Goal: Task Accomplishment & Management: Complete application form

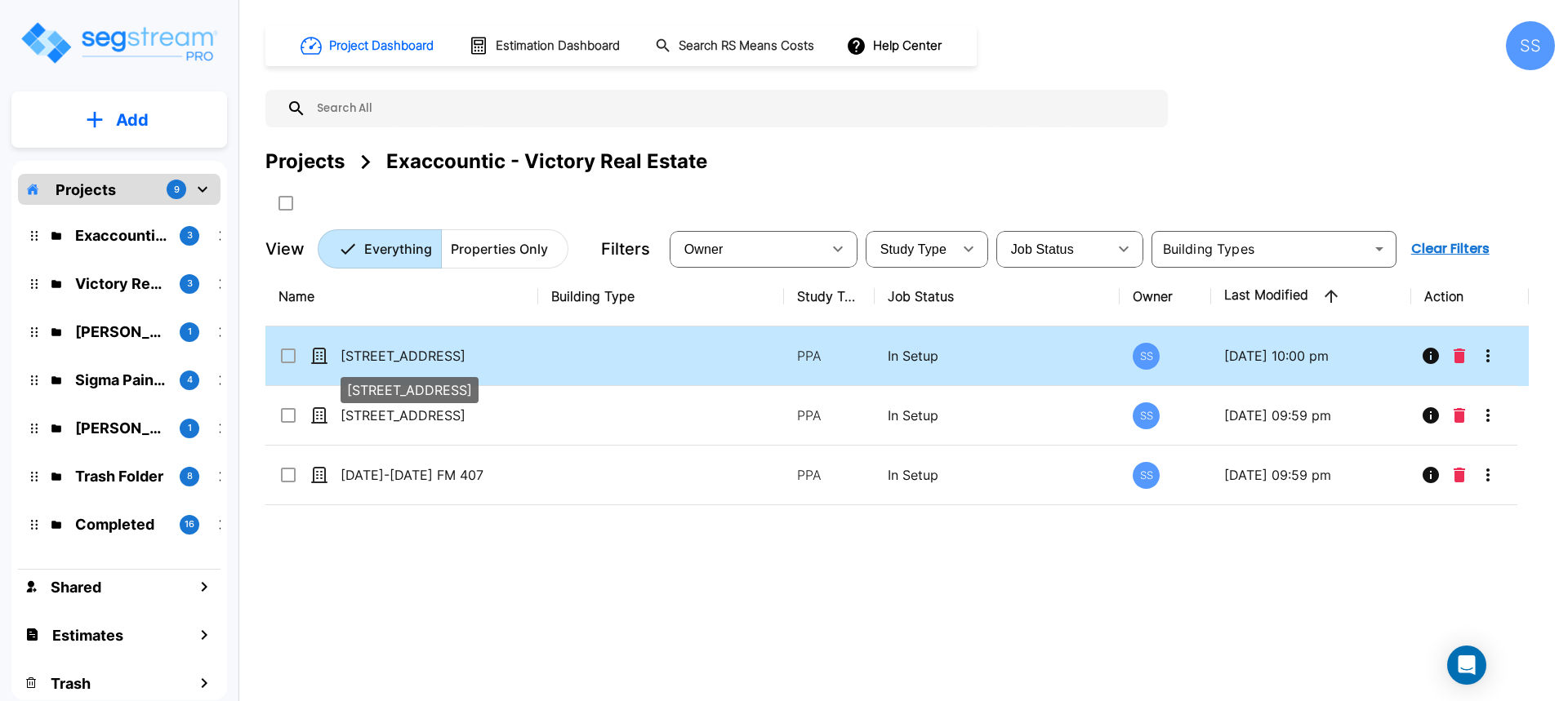
click at [450, 360] on p "[STREET_ADDRESS]" at bounding box center [422, 356] width 163 height 20
checkbox input "false"
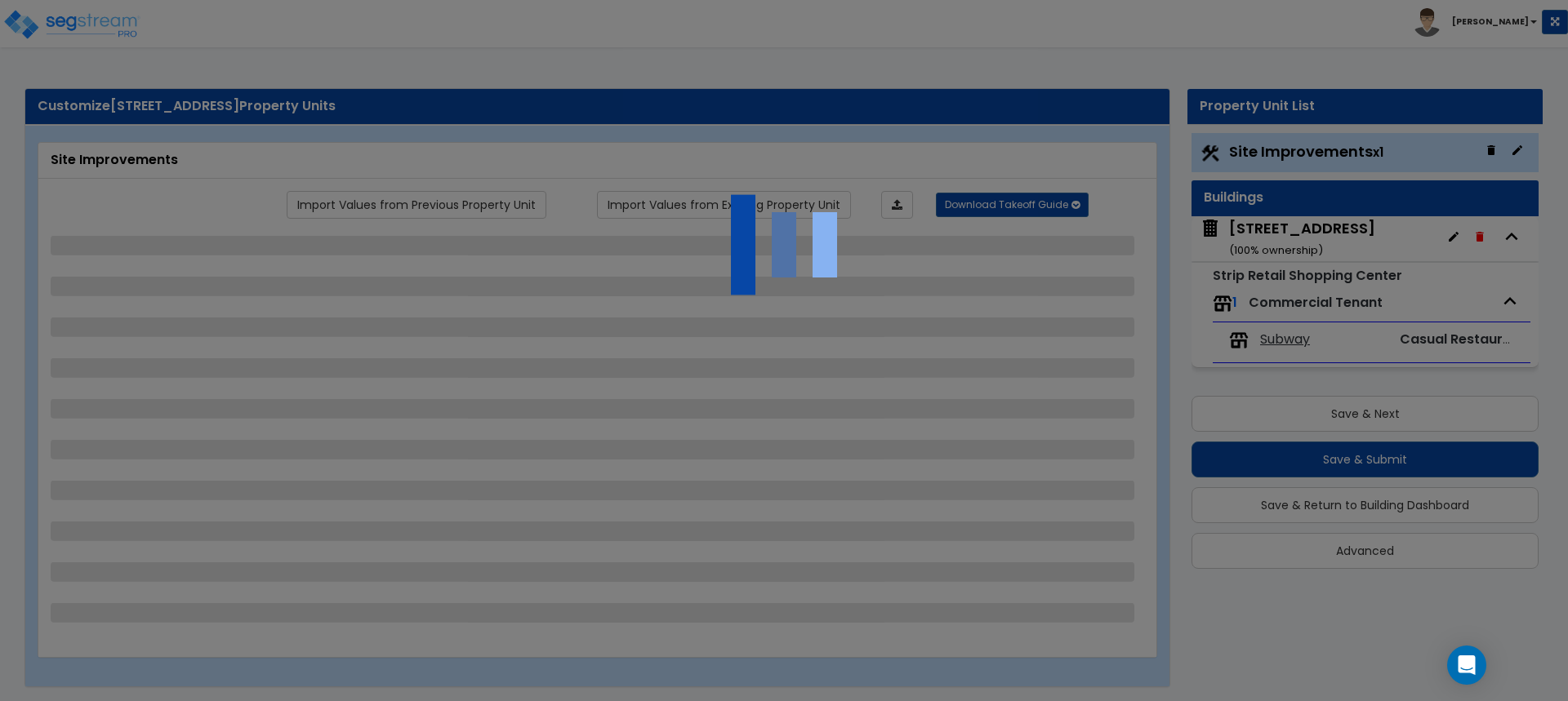
select select "2"
select select "1"
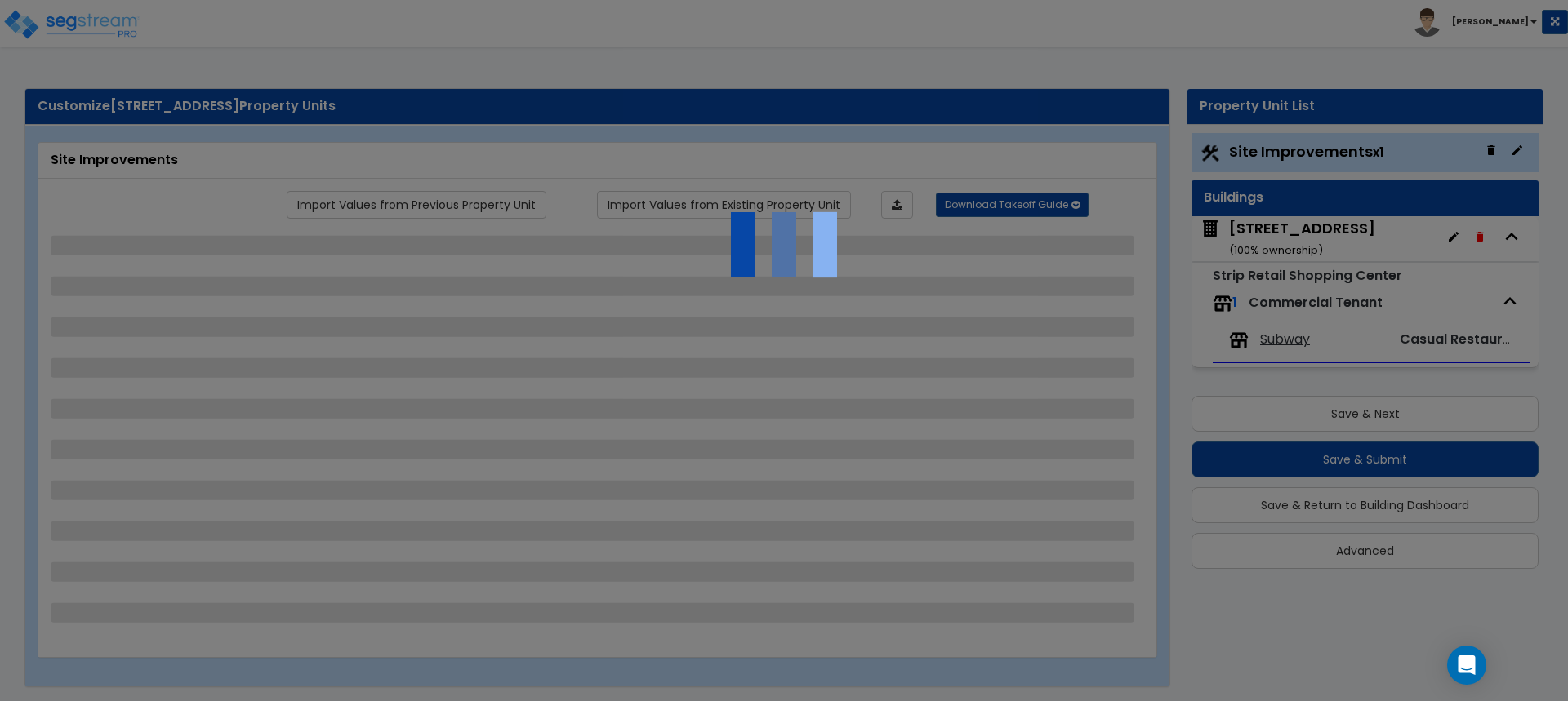
select select "1"
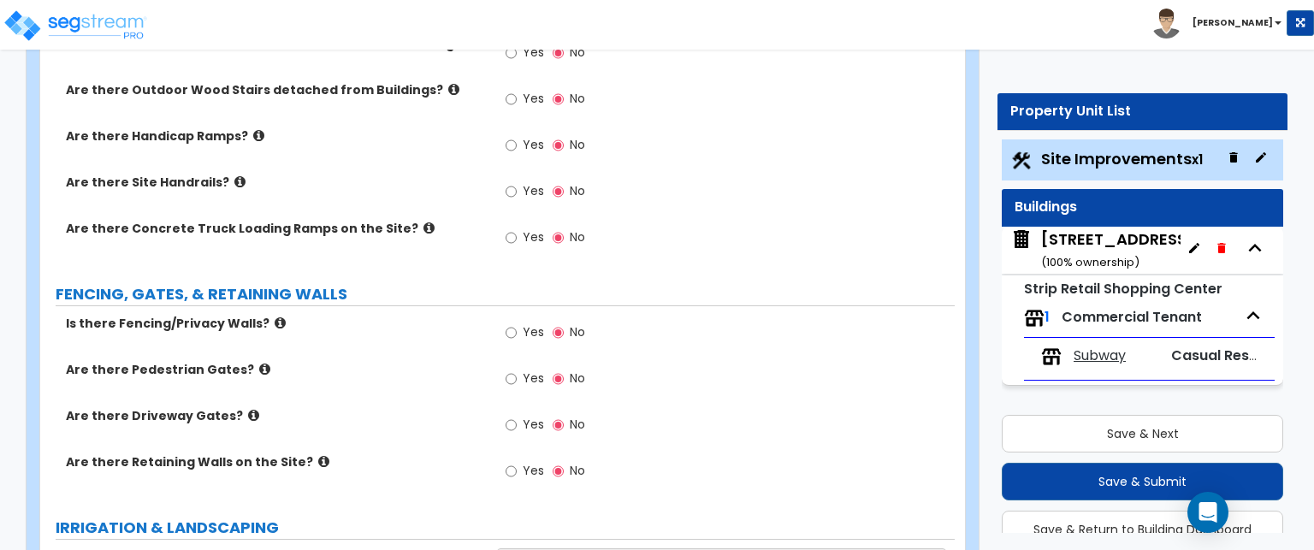
scroll to position [1626, 0]
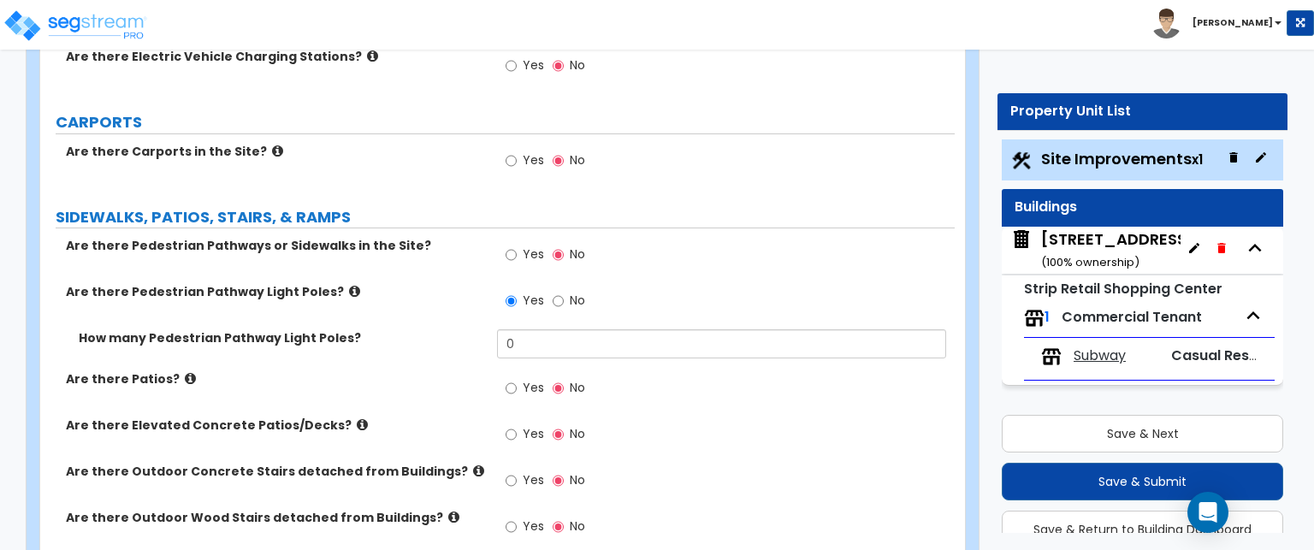
click at [349, 285] on icon at bounding box center [354, 291] width 11 height 13
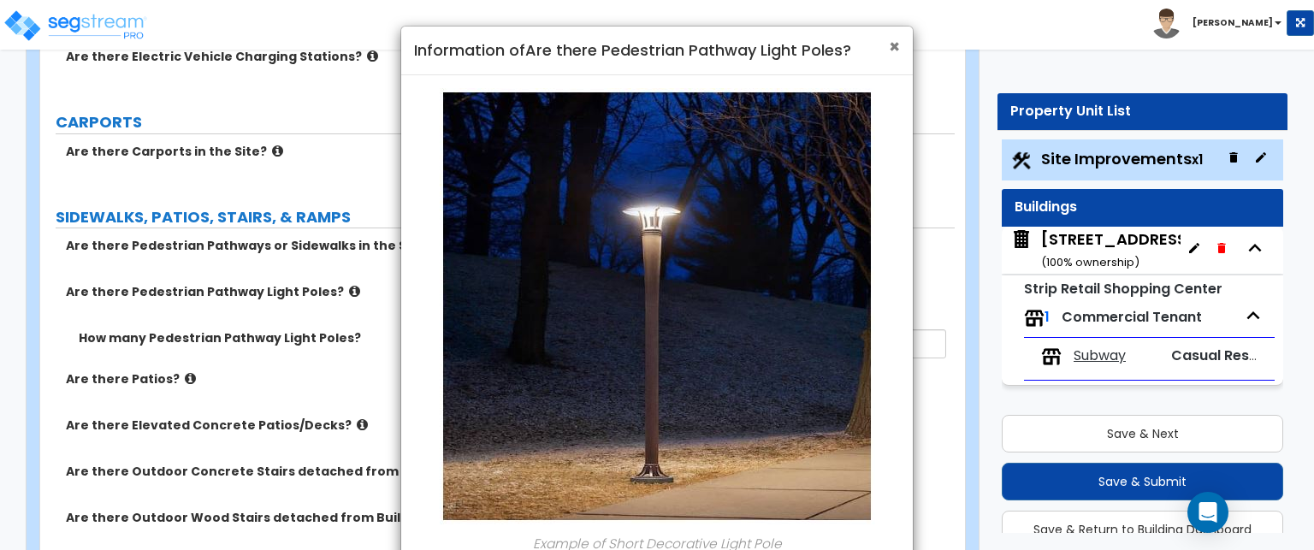
click at [893, 46] on span "×" at bounding box center [894, 46] width 11 height 25
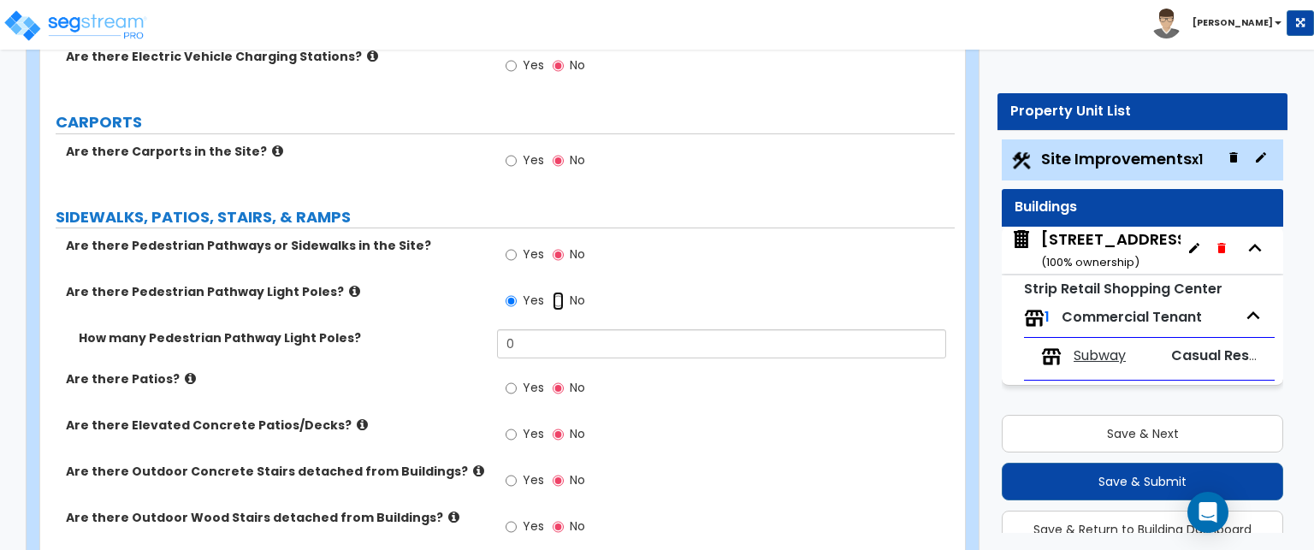
click at [556, 292] on input "No" at bounding box center [558, 301] width 11 height 19
radio input "false"
radio input "true"
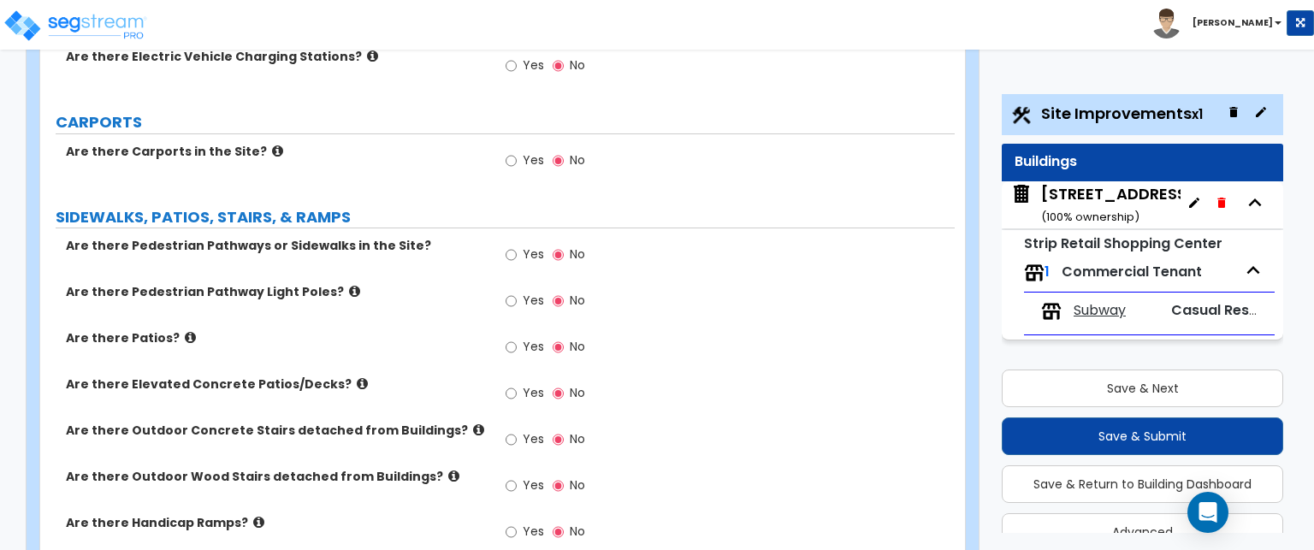
click at [357, 377] on icon at bounding box center [362, 383] width 11 height 13
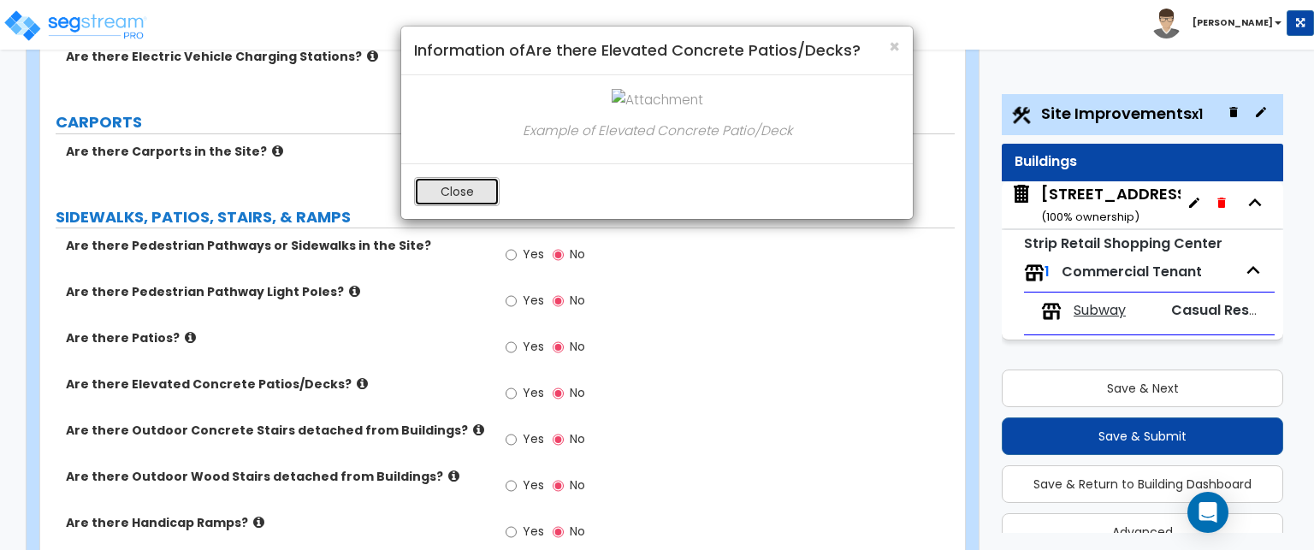
click at [477, 180] on button "Close" at bounding box center [457, 191] width 86 height 29
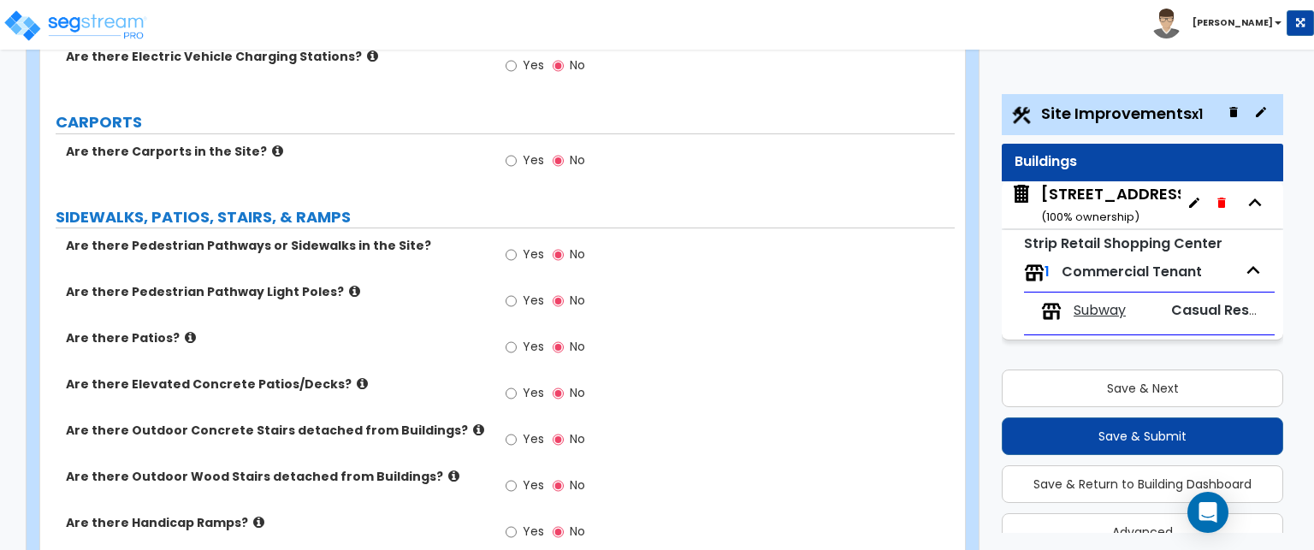
click at [253, 514] on label "Are there Handicap Ramps?" at bounding box center [275, 522] width 418 height 17
click at [253, 516] on icon at bounding box center [258, 522] width 11 height 13
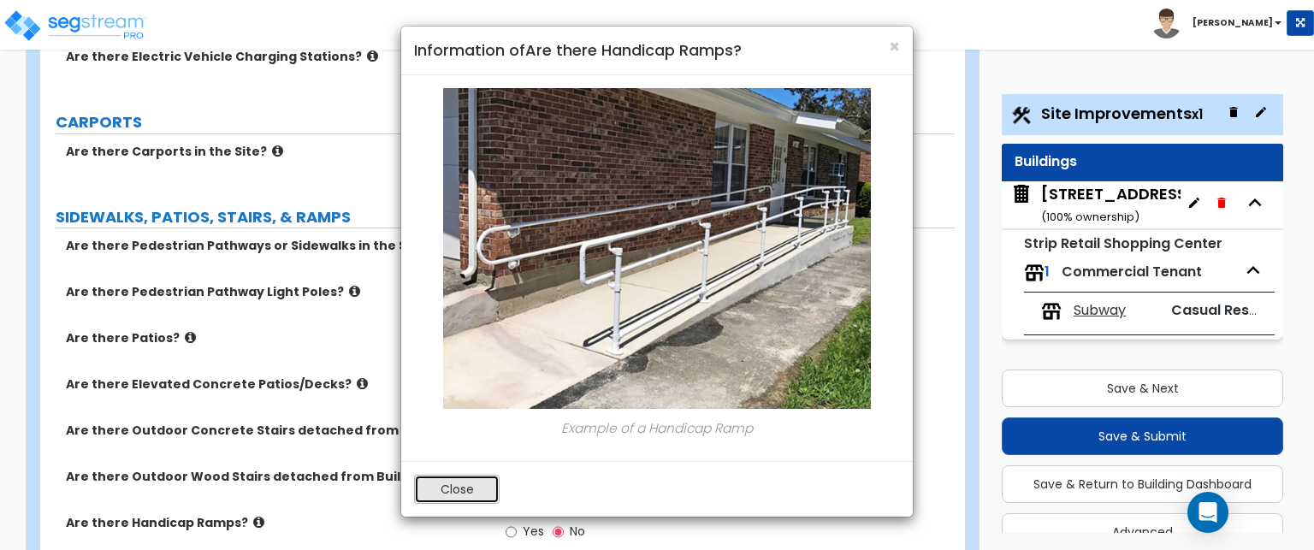
click at [453, 485] on button "Close" at bounding box center [457, 489] width 86 height 29
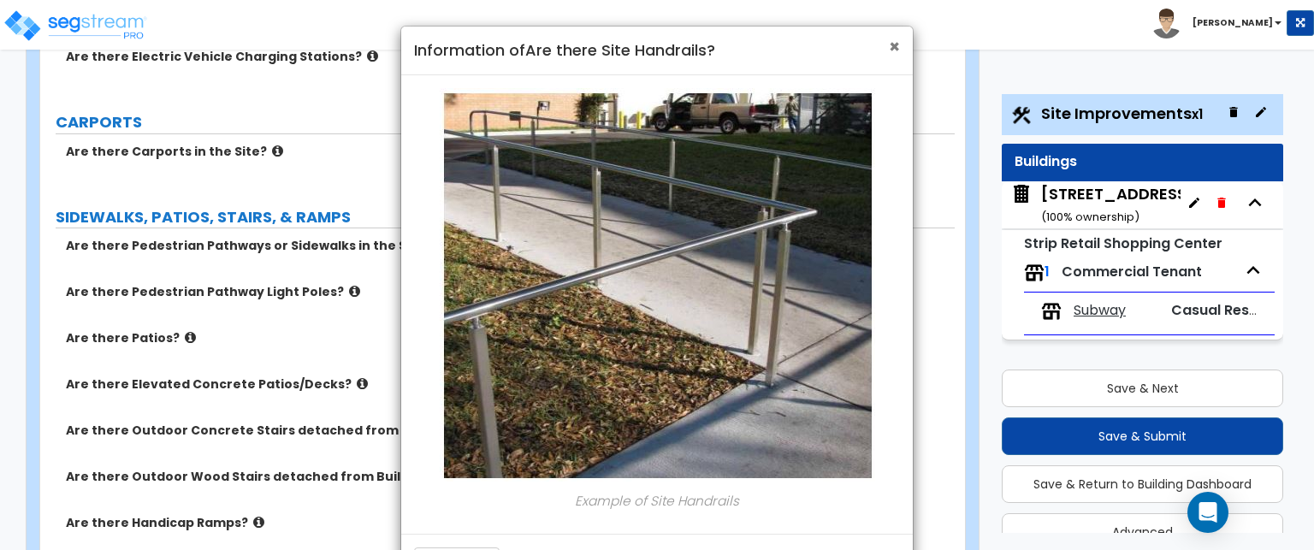
click at [890, 47] on span "×" at bounding box center [894, 46] width 11 height 25
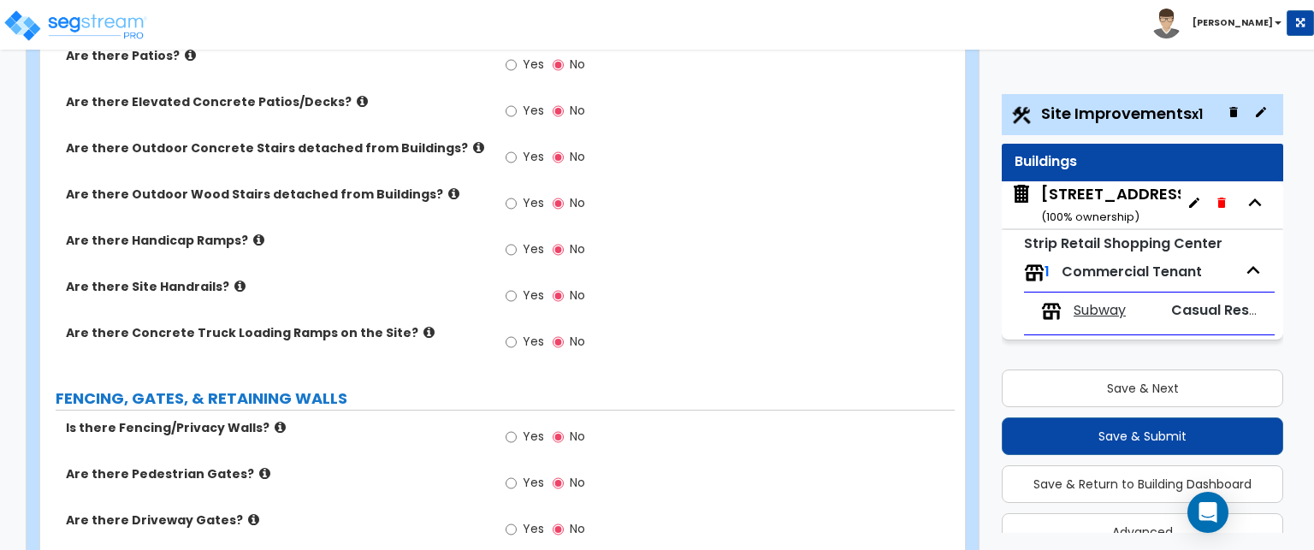
scroll to position [1968, 0]
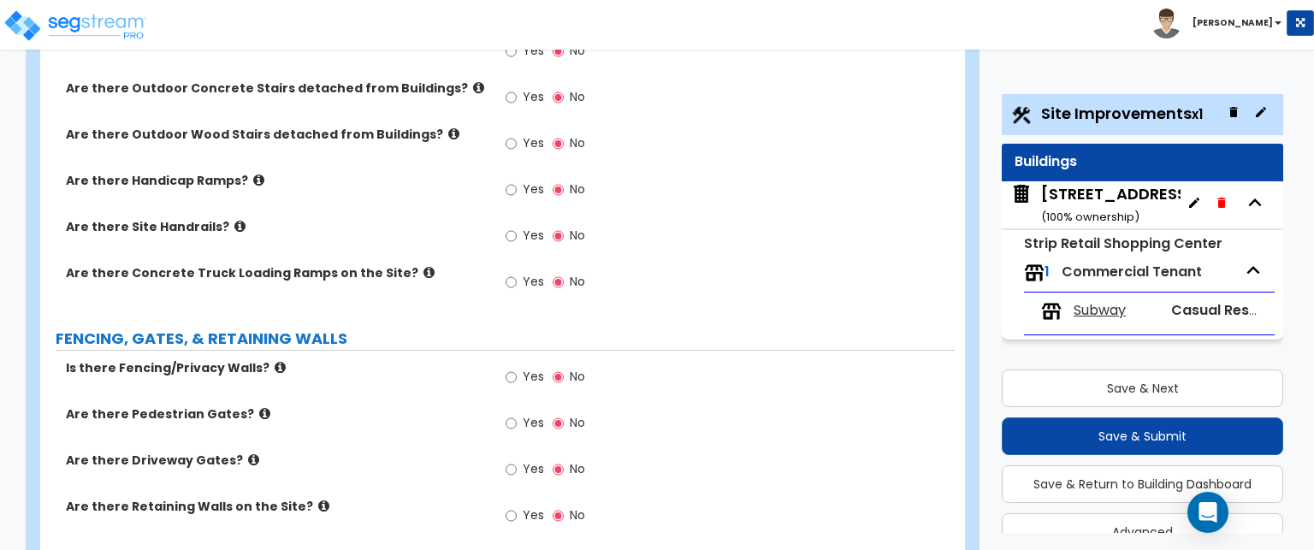
click at [275, 361] on icon at bounding box center [280, 367] width 11 height 13
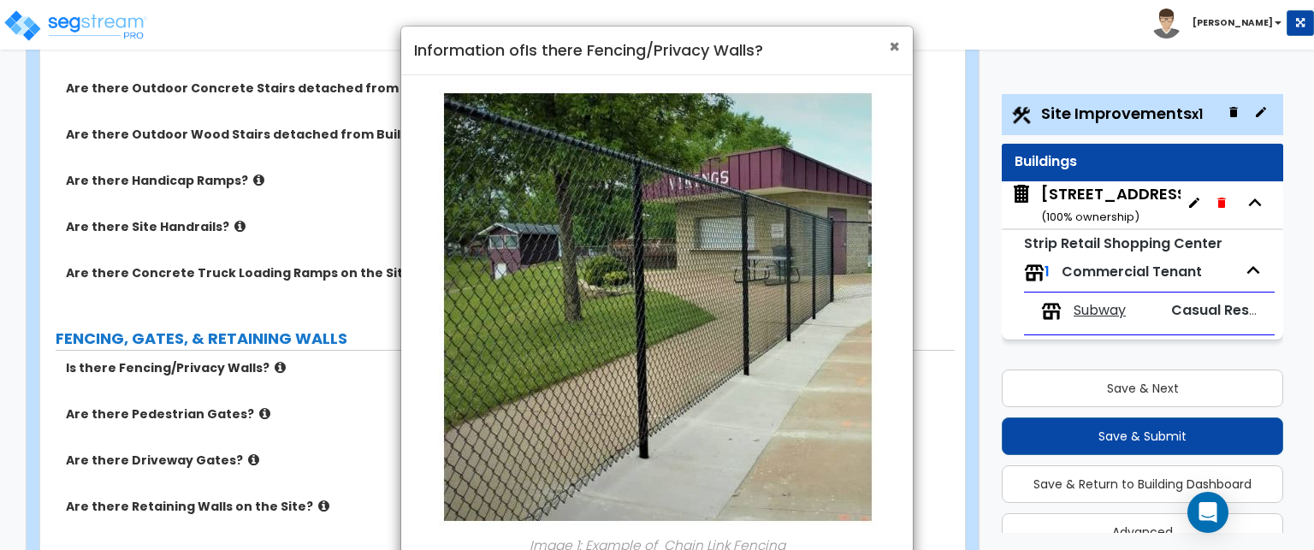
click at [897, 50] on span "×" at bounding box center [894, 46] width 11 height 25
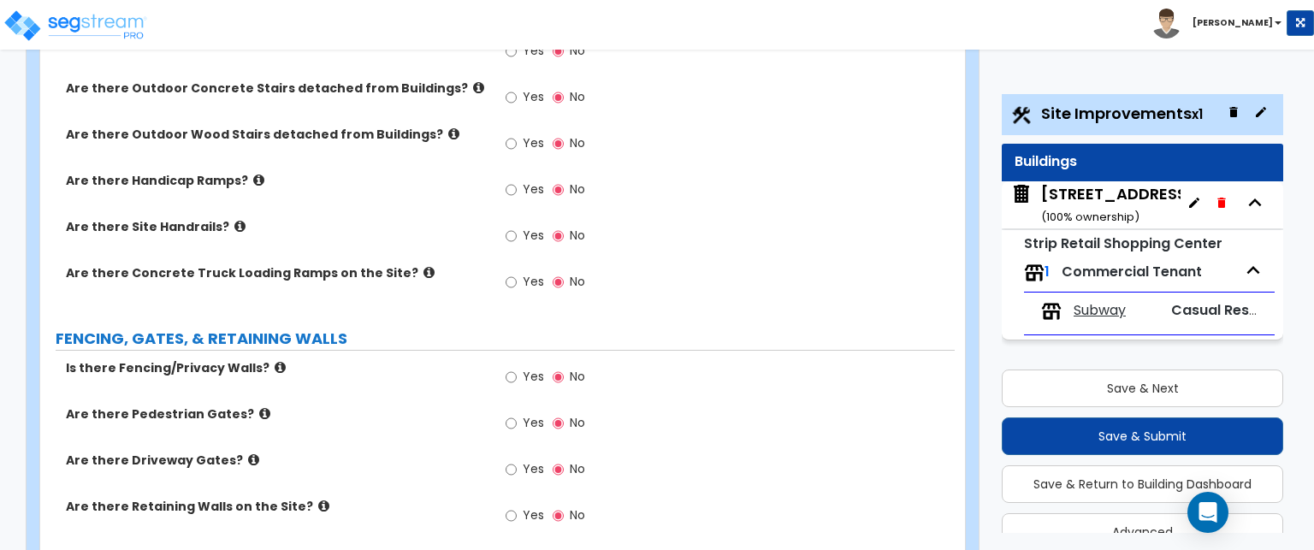
click at [259, 407] on icon at bounding box center [264, 413] width 11 height 13
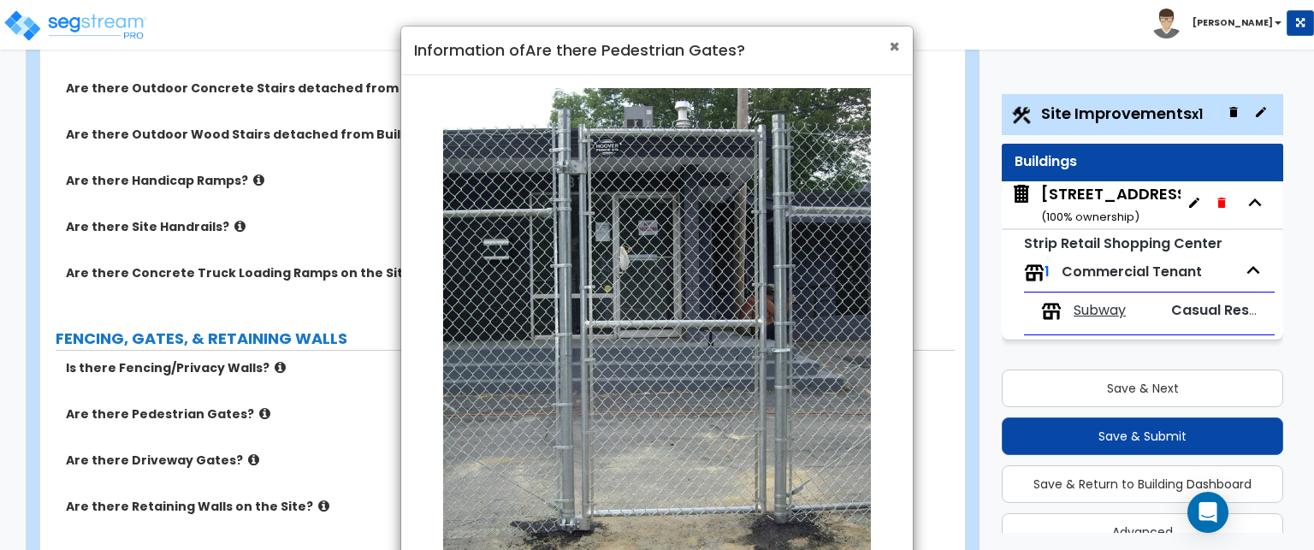
click at [899, 48] on span "×" at bounding box center [894, 46] width 11 height 25
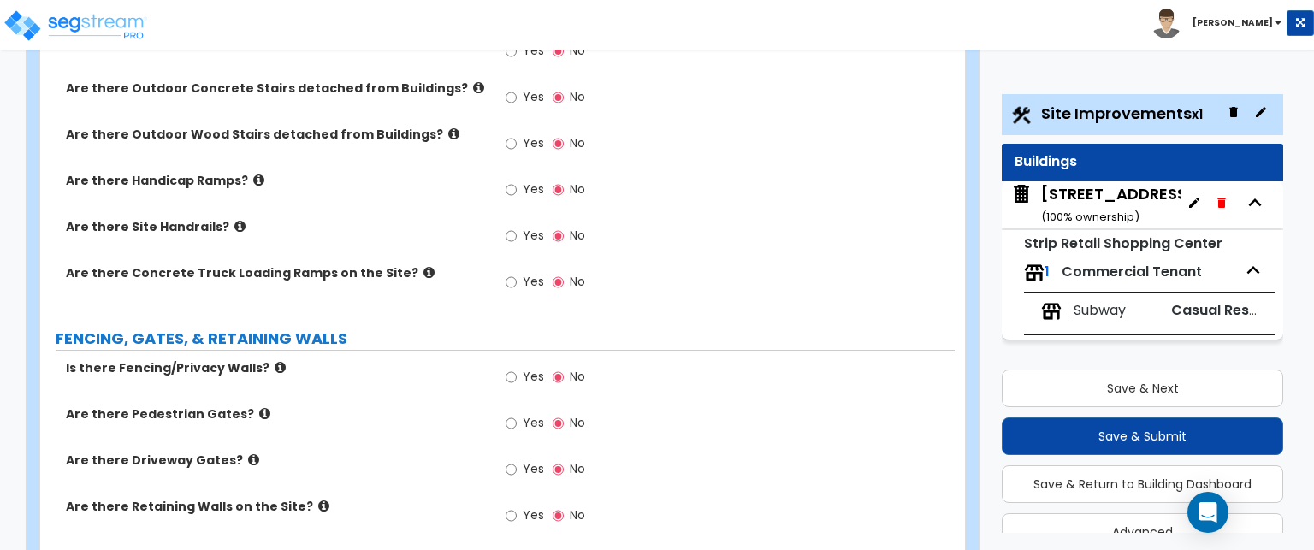
click at [248, 454] on icon at bounding box center [253, 460] width 11 height 13
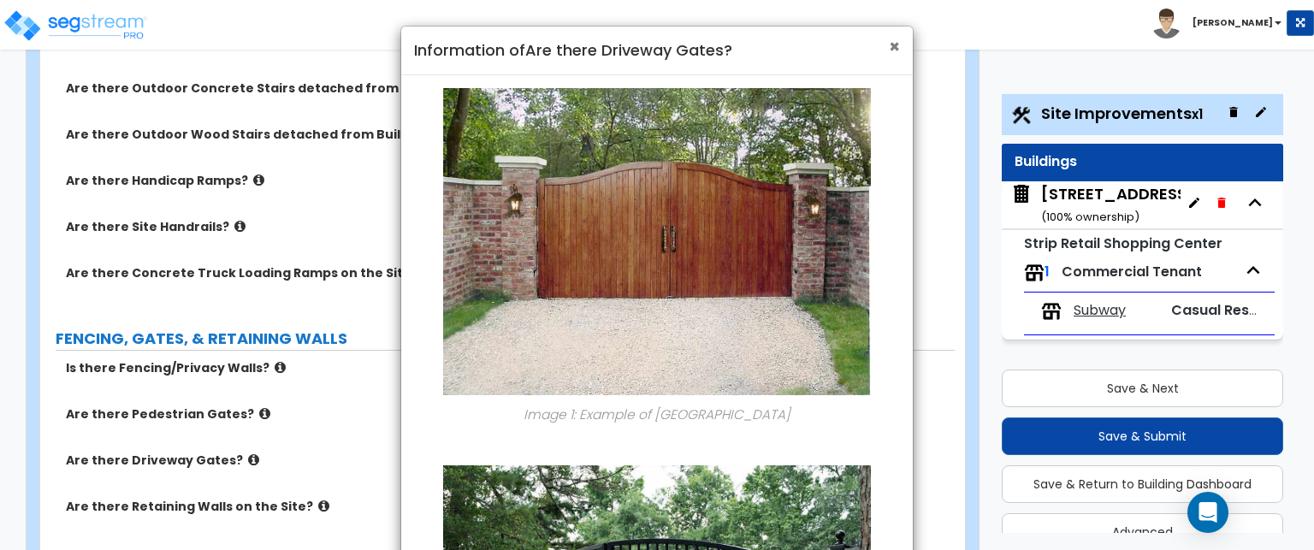
click at [889, 43] on span "×" at bounding box center [894, 46] width 11 height 25
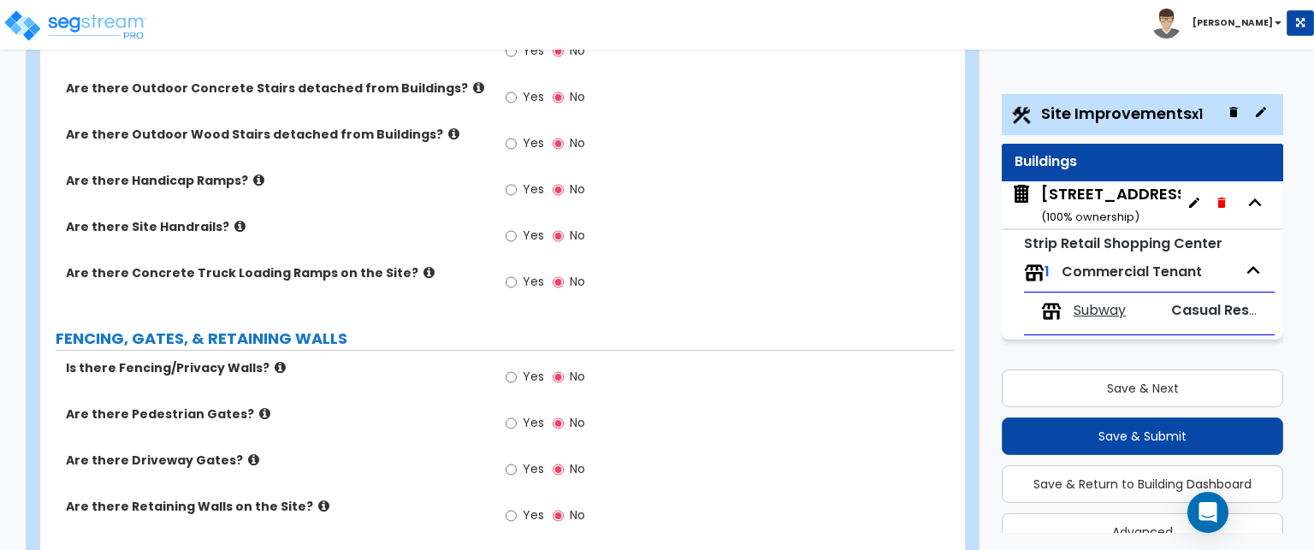
click at [318, 500] on icon at bounding box center [323, 506] width 11 height 13
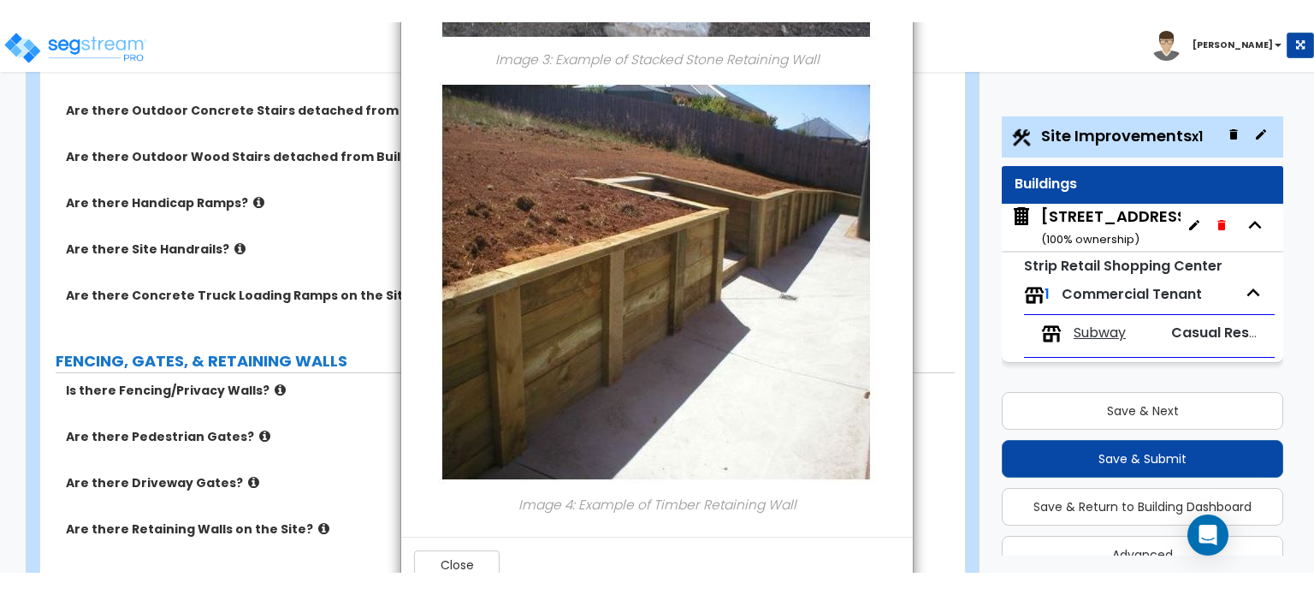
scroll to position [1499, 0]
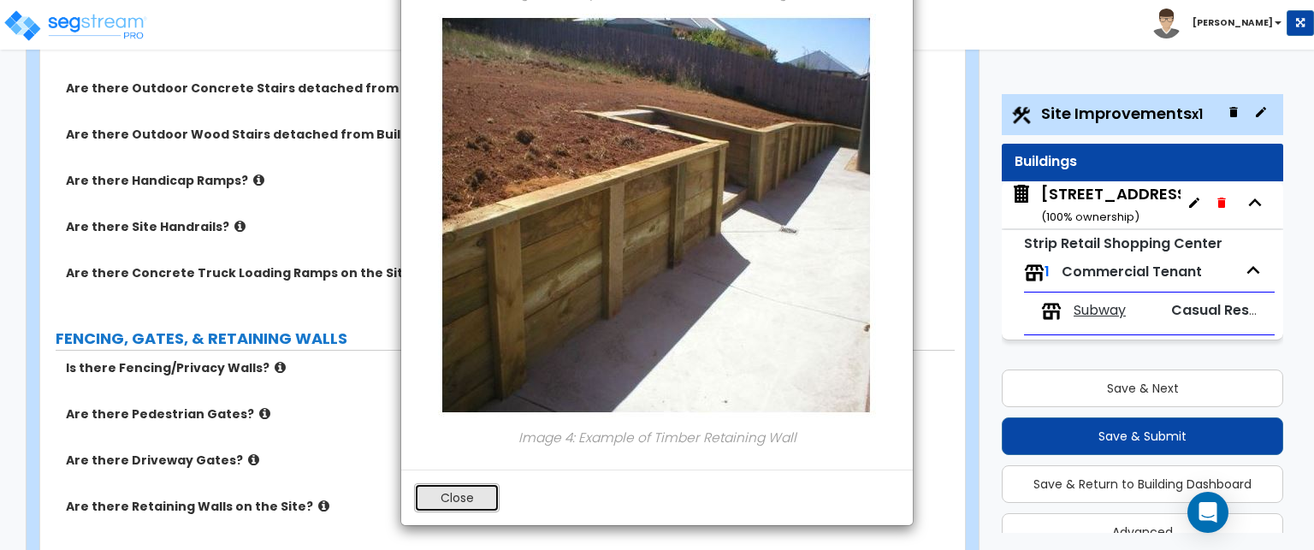
click at [445, 492] on button "Close" at bounding box center [457, 497] width 86 height 29
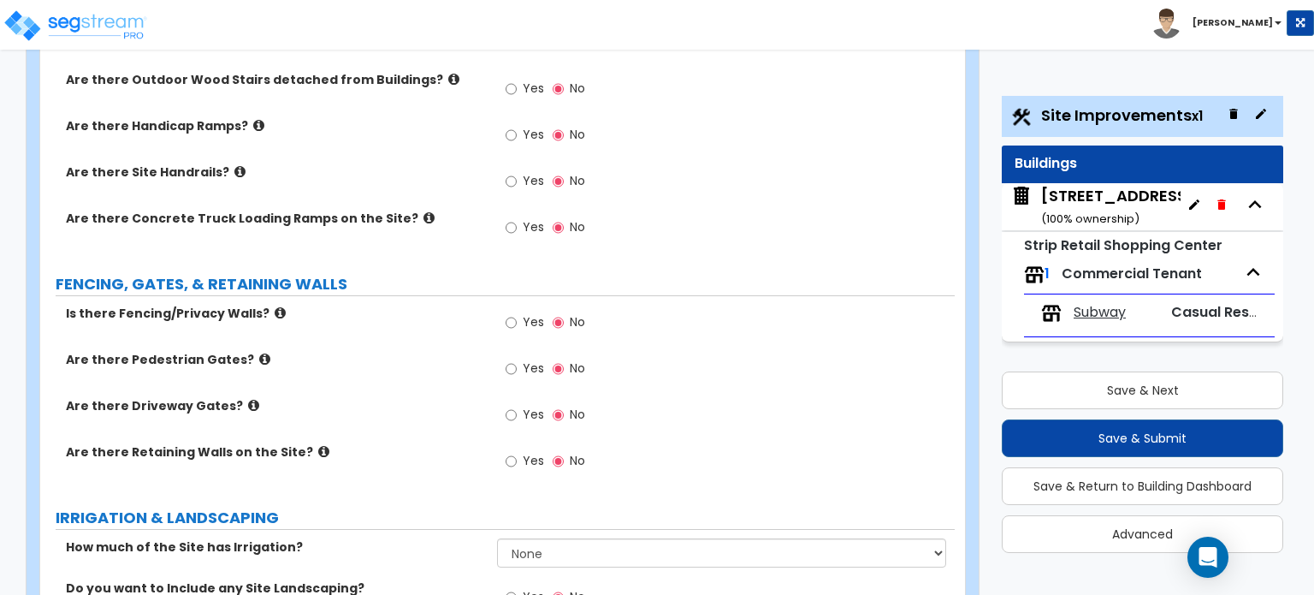
scroll to position [2054, 0]
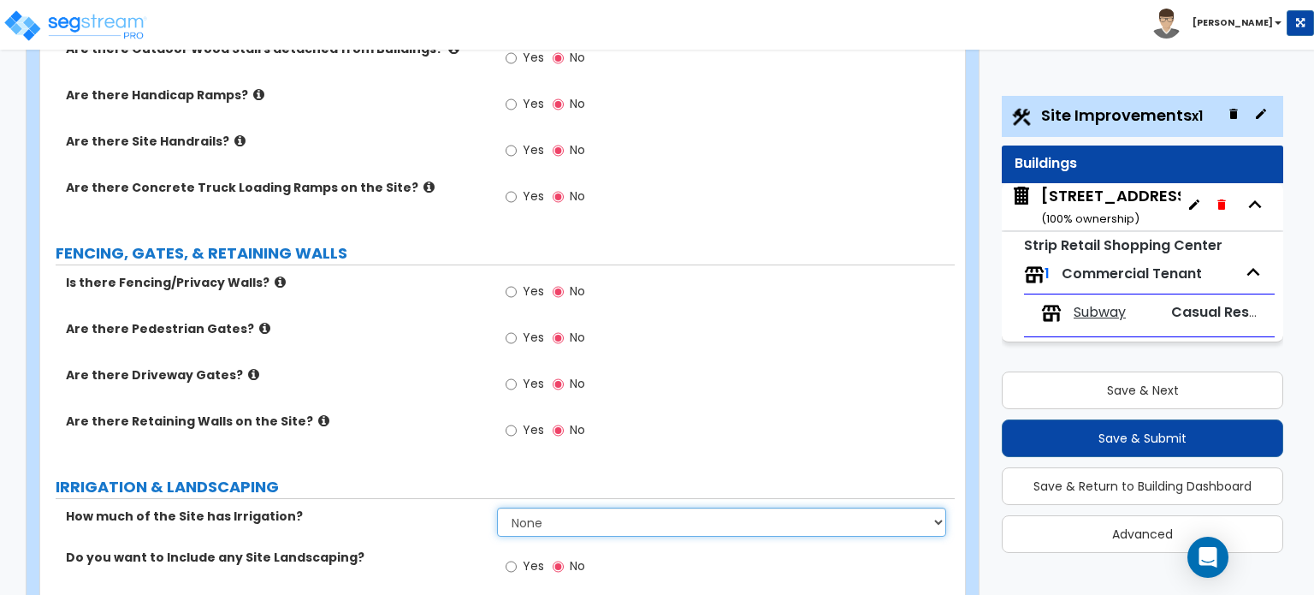
click at [626, 507] on select "None I want to Enter an Approximate Percentage I want to Enter the Square Foota…" at bounding box center [721, 521] width 448 height 29
click at [544, 507] on select "None I want to Enter an Approximate Percentage I want to Enter the Square Foota…" at bounding box center [721, 521] width 448 height 29
select select "2"
click at [497, 507] on select "None I want to Enter an Approximate Percentage I want to Enter the Square Foota…" at bounding box center [721, 521] width 448 height 29
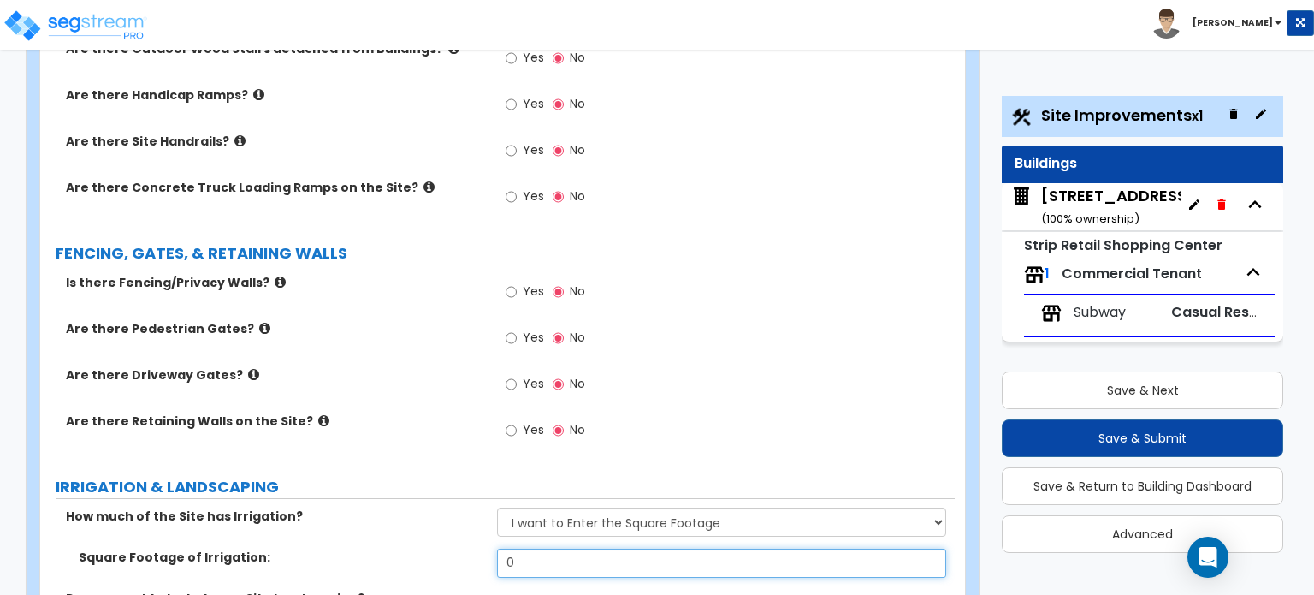
drag, startPoint x: 551, startPoint y: 464, endPoint x: 493, endPoint y: 464, distance: 58.2
click at [493, 549] on div "Square Footage of Irrigation: 0" at bounding box center [497, 569] width 915 height 41
type input "2,520"
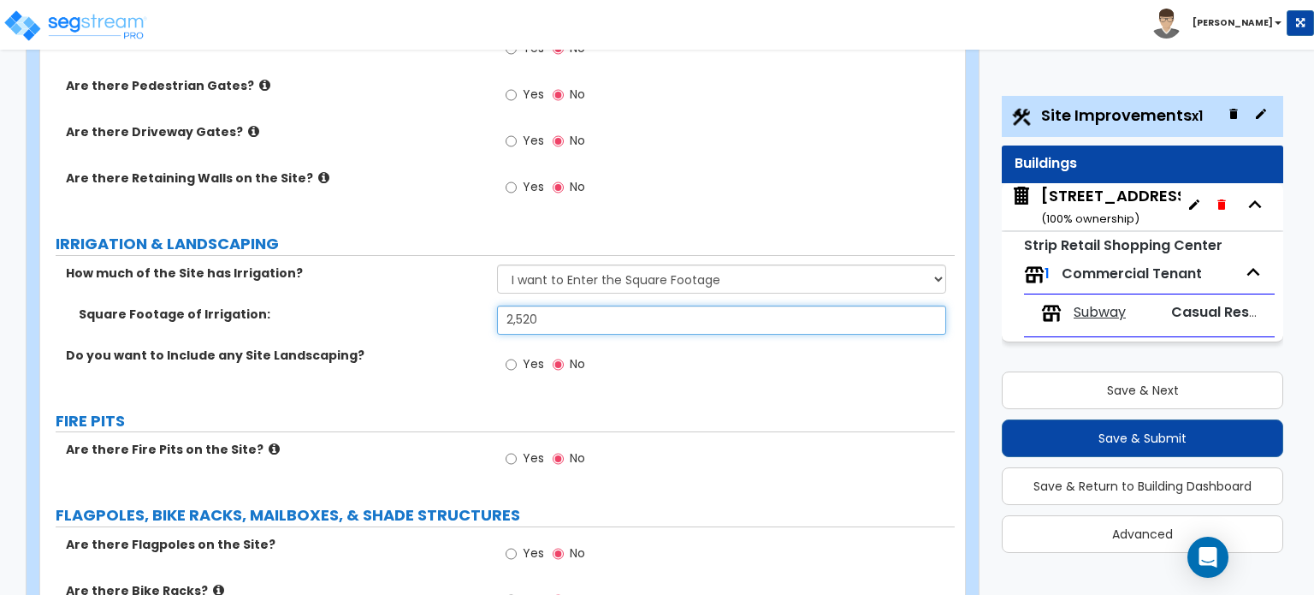
scroll to position [2310, 0]
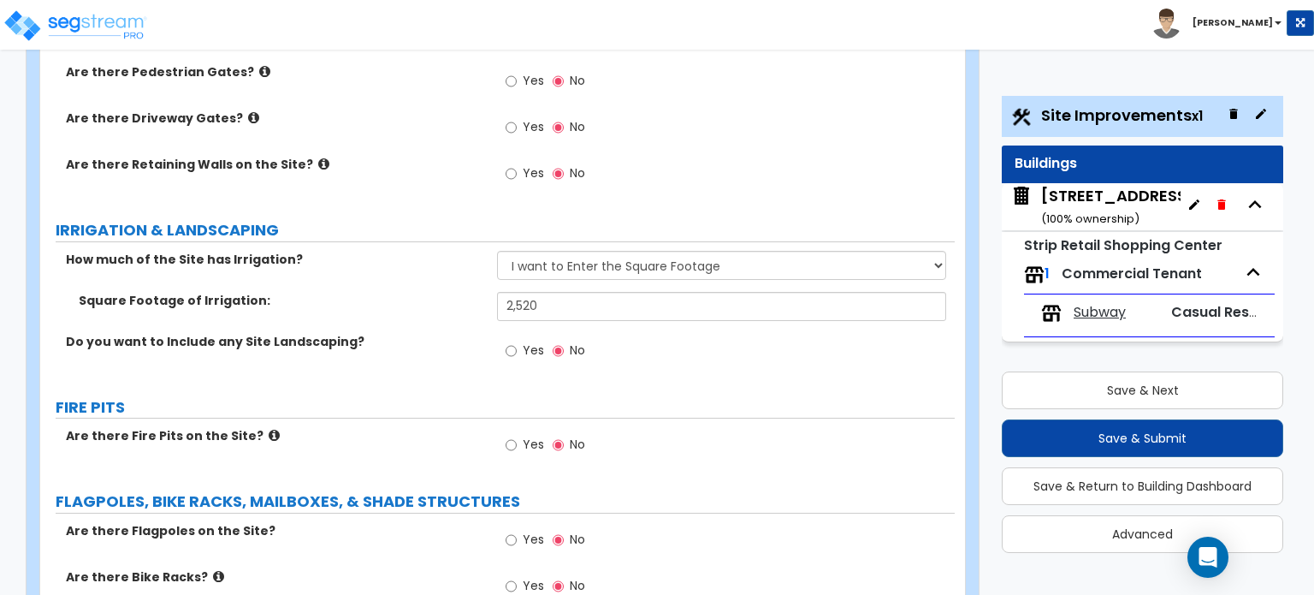
click at [269, 429] on icon at bounding box center [274, 435] width 11 height 13
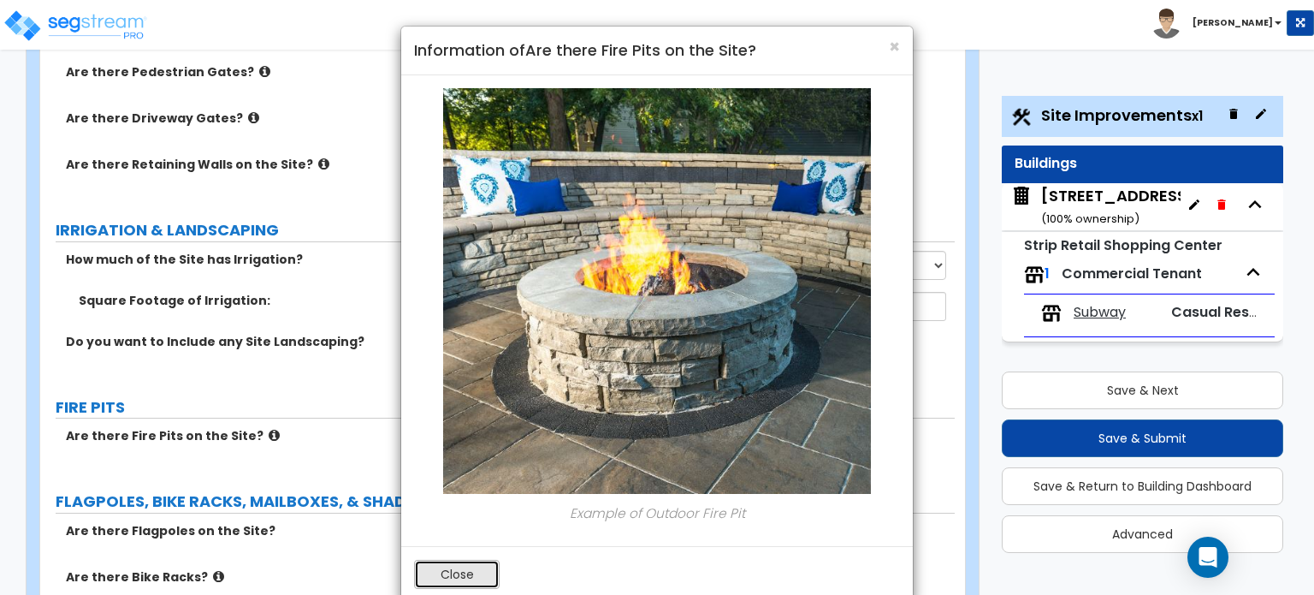
click at [443, 572] on button "Close" at bounding box center [457, 574] width 86 height 29
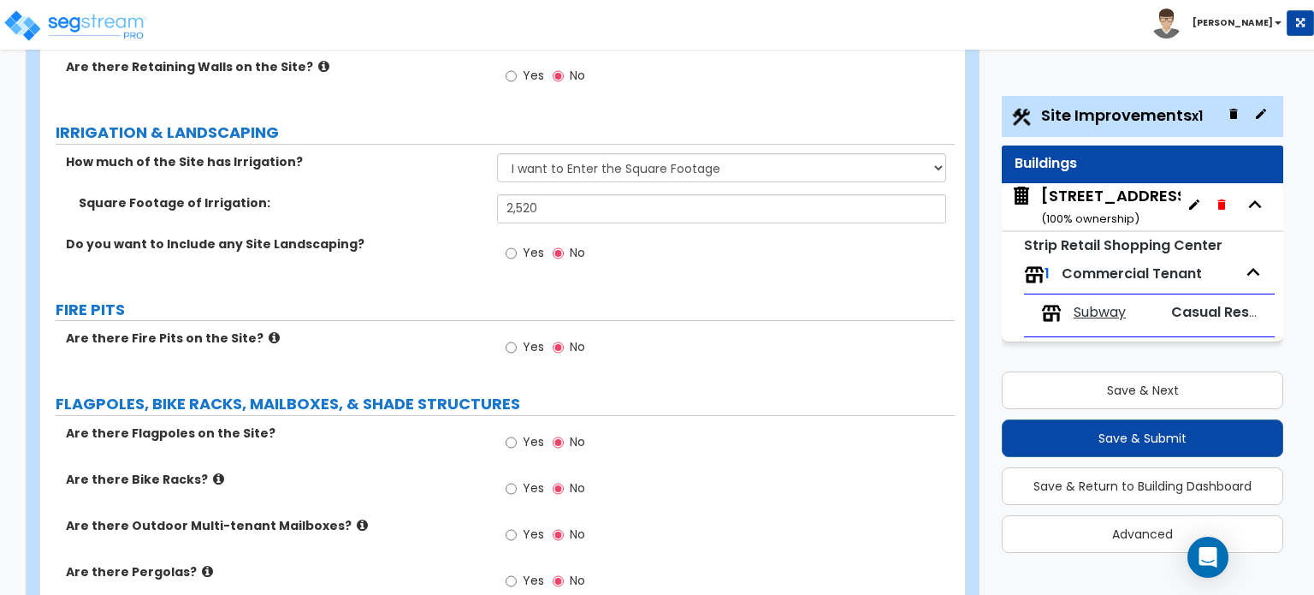
scroll to position [2482, 0]
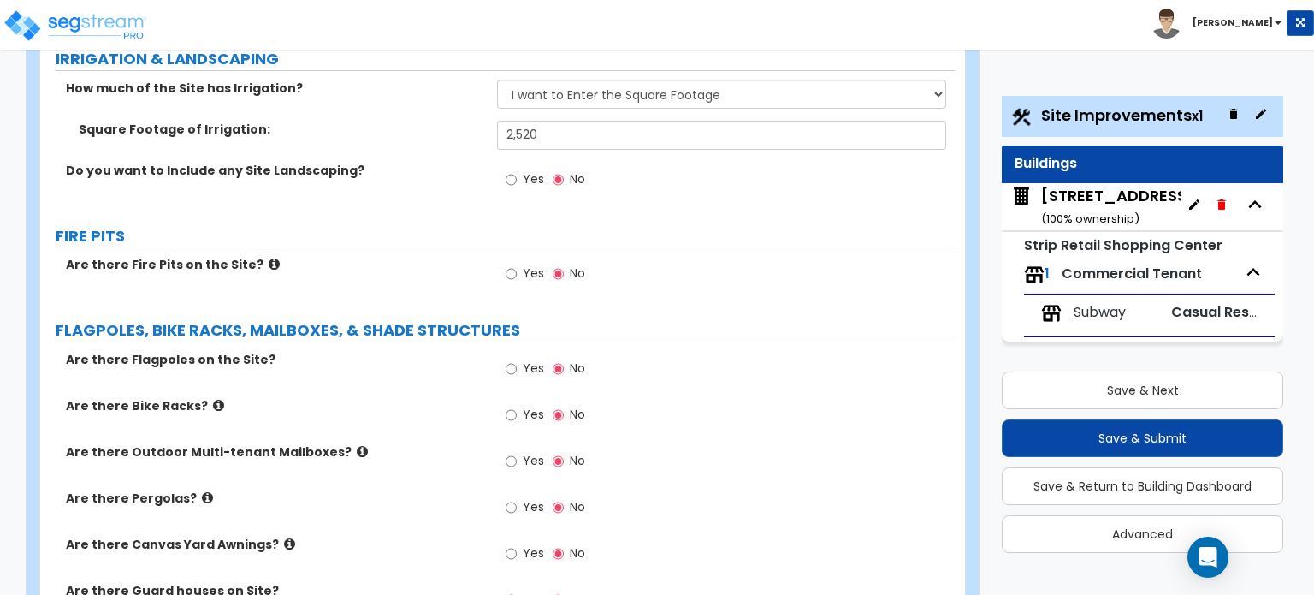
click at [357, 445] on icon at bounding box center [362, 451] width 11 height 13
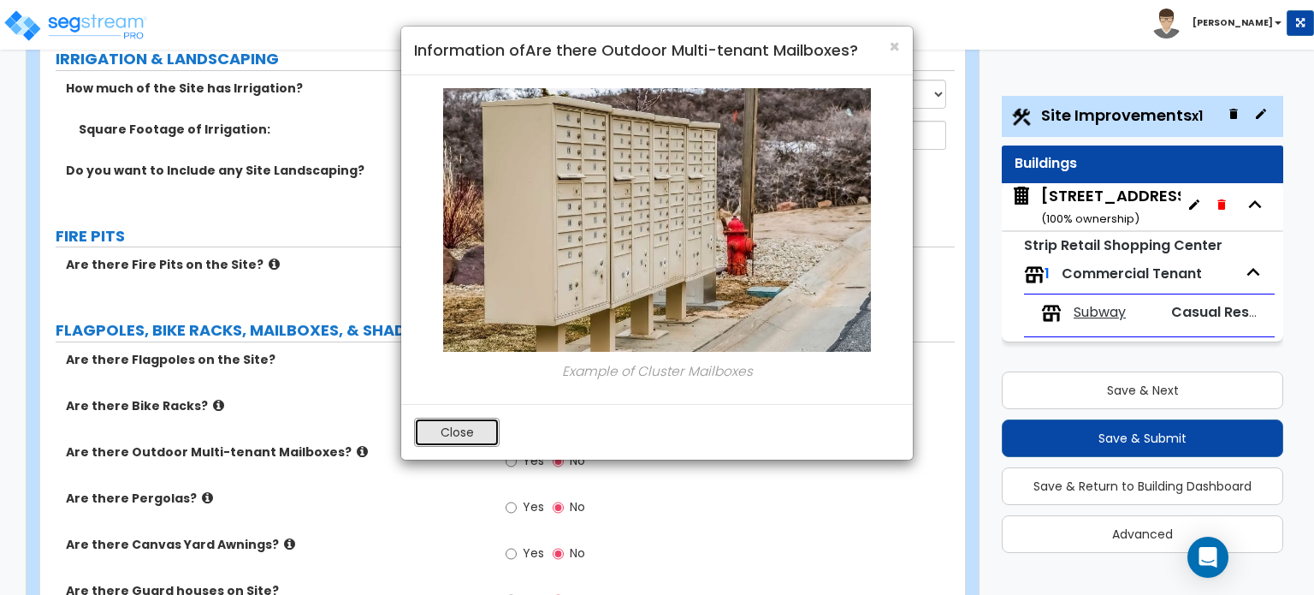
drag, startPoint x: 461, startPoint y: 432, endPoint x: 565, endPoint y: 410, distance: 105.9
click at [462, 433] on button "Close" at bounding box center [457, 432] width 86 height 29
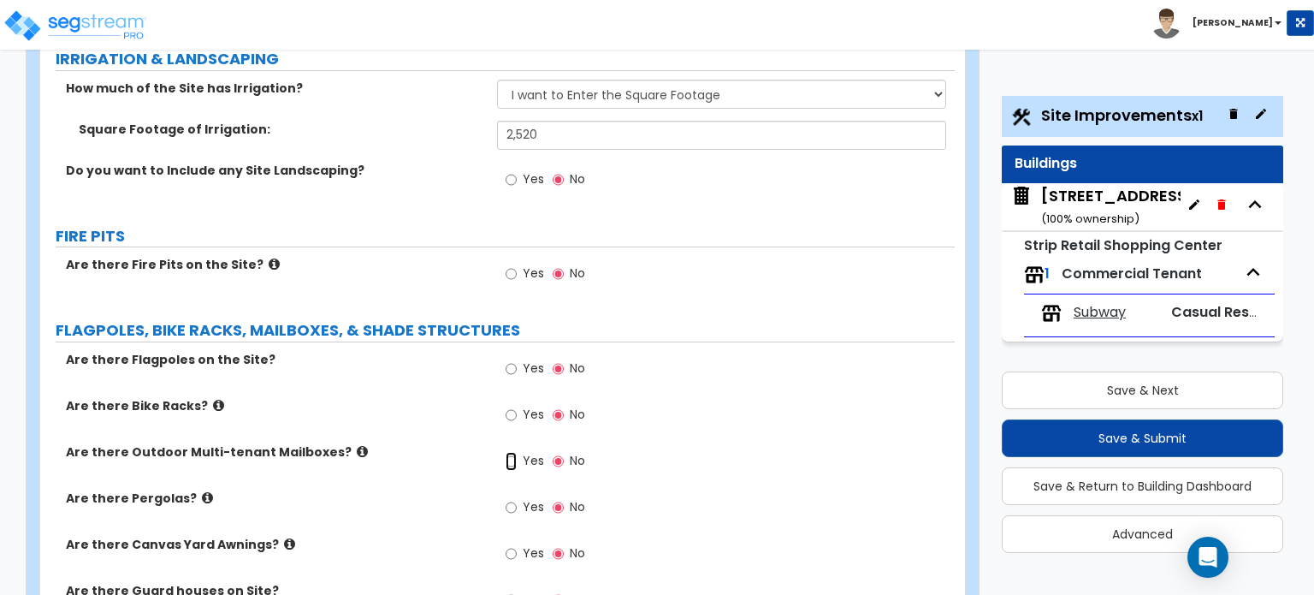
click at [508, 452] on input "Yes" at bounding box center [511, 461] width 11 height 19
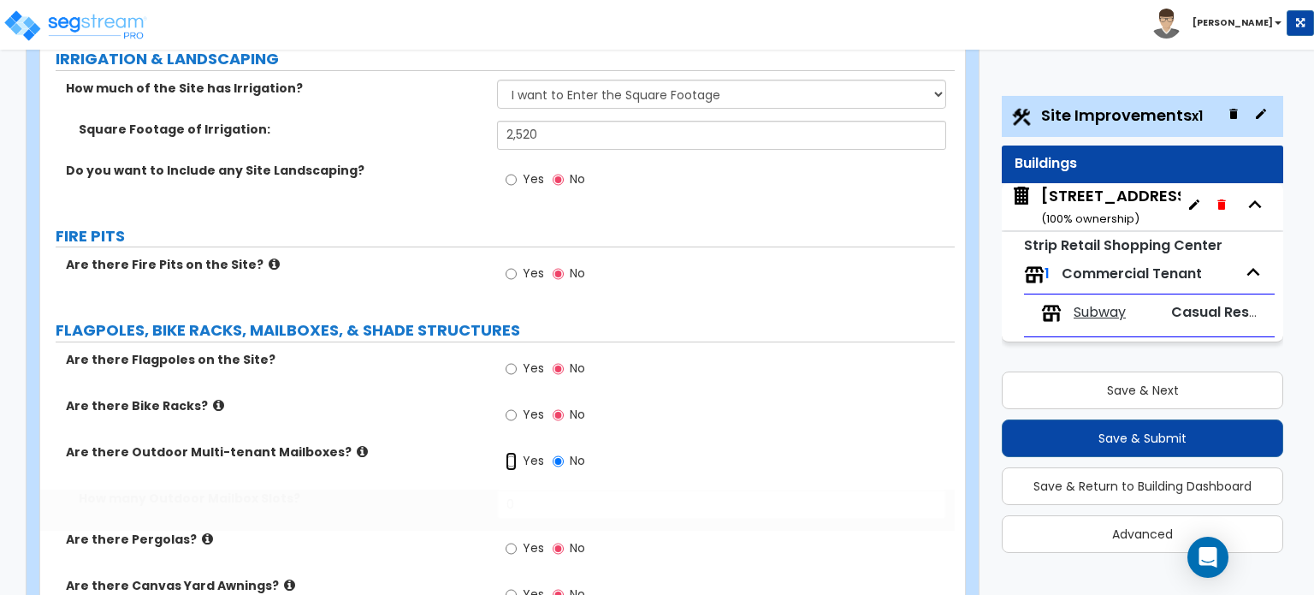
radio input "true"
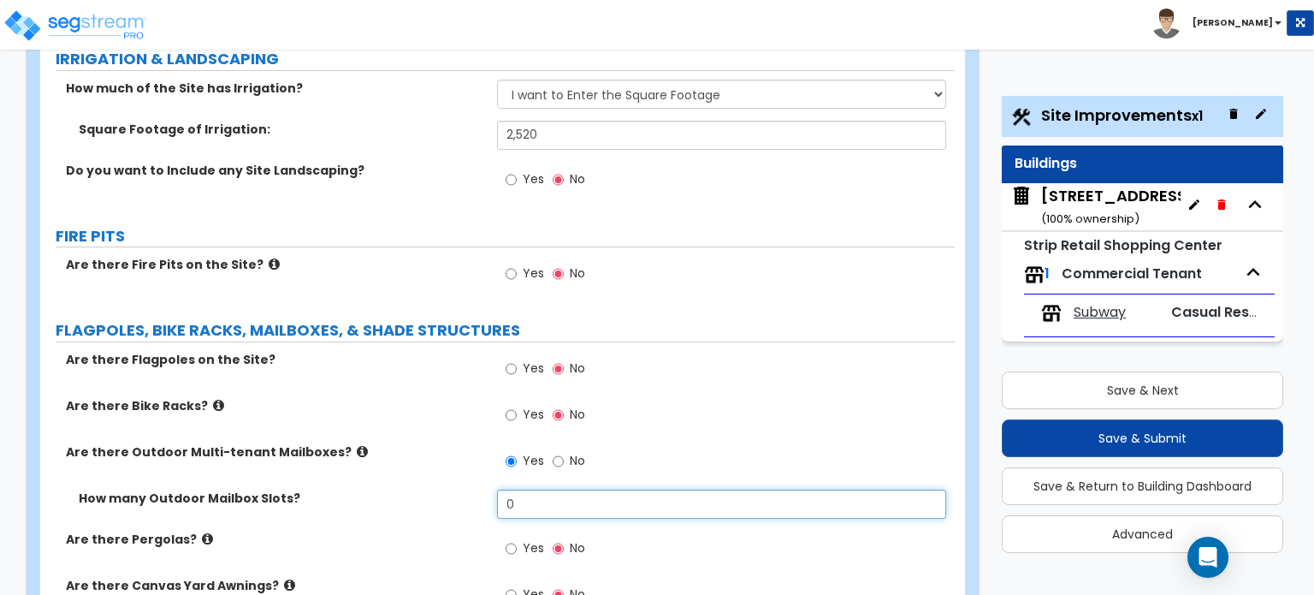
drag, startPoint x: 517, startPoint y: 409, endPoint x: 469, endPoint y: 412, distance: 48.0
click at [469, 489] on div "How many Outdoor Mailbox Slots? 0" at bounding box center [497, 509] width 915 height 41
type input "14"
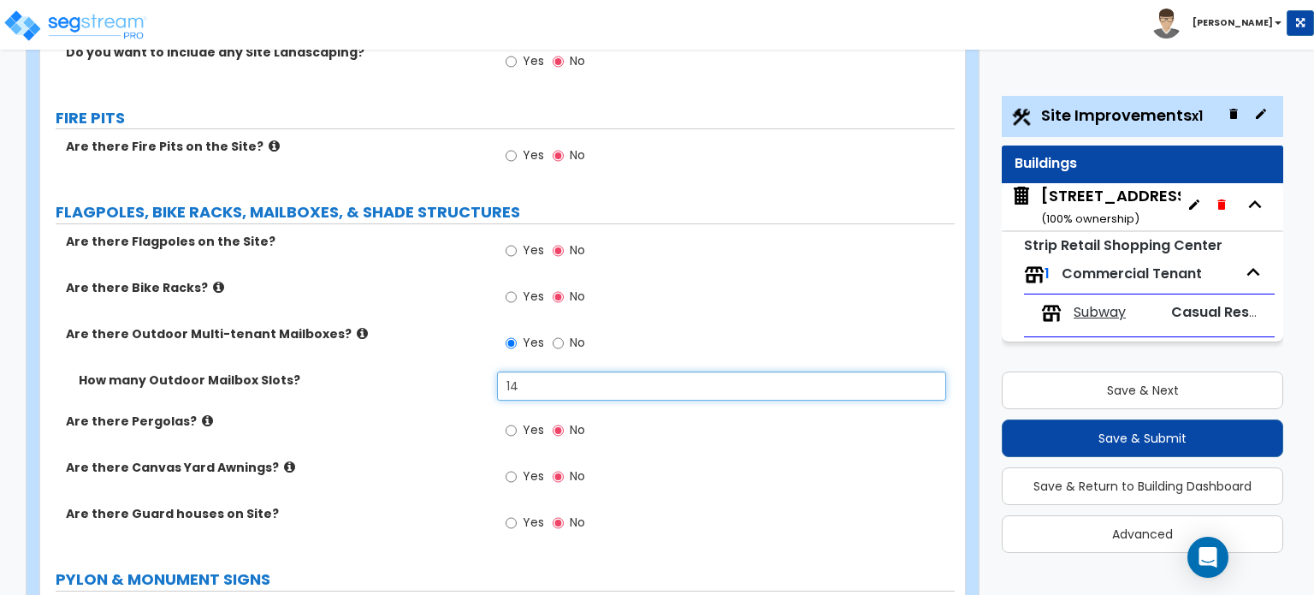
scroll to position [2653, 0]
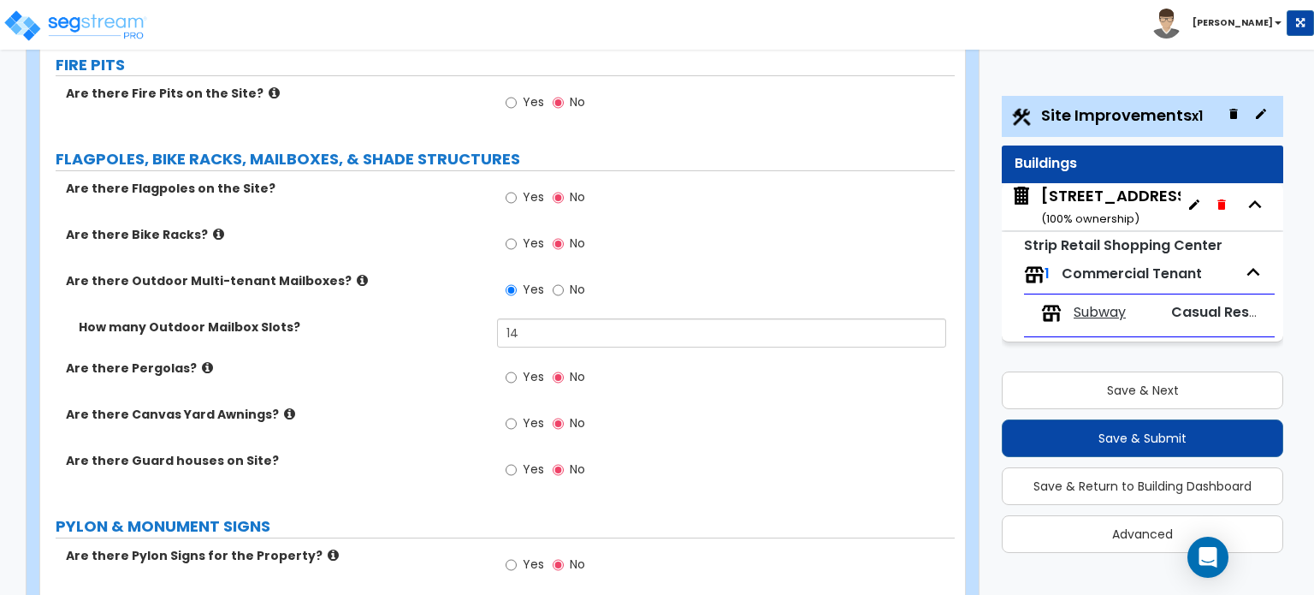
click at [202, 361] on icon at bounding box center [207, 367] width 11 height 13
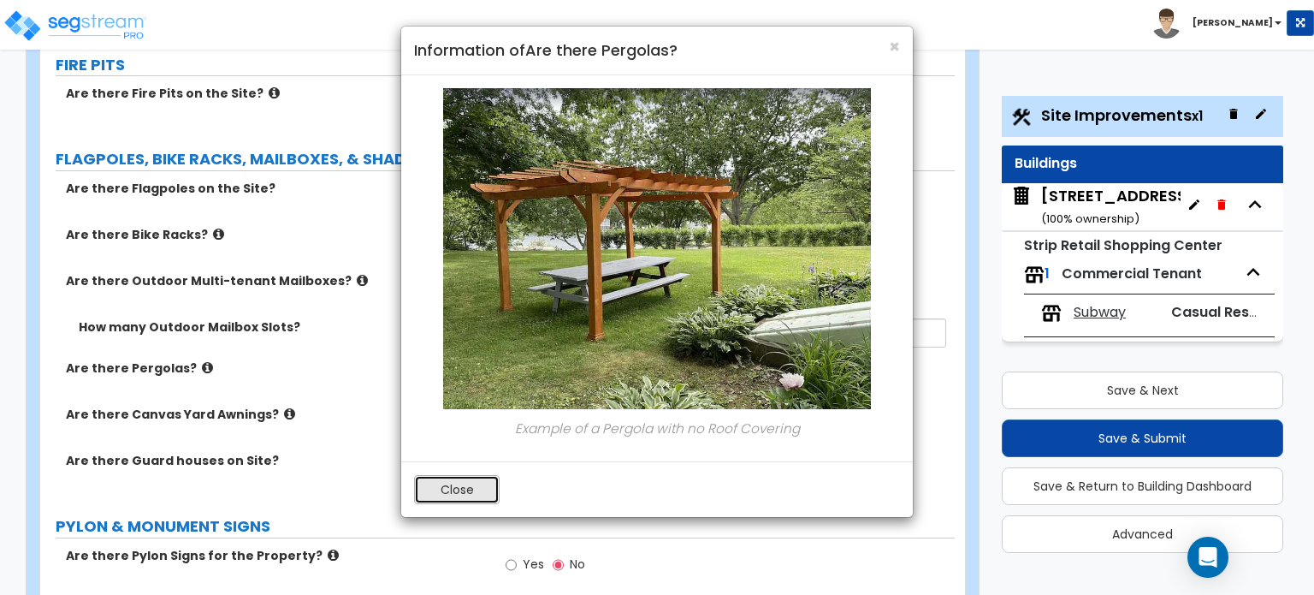
click at [477, 485] on button "Close" at bounding box center [457, 489] width 86 height 29
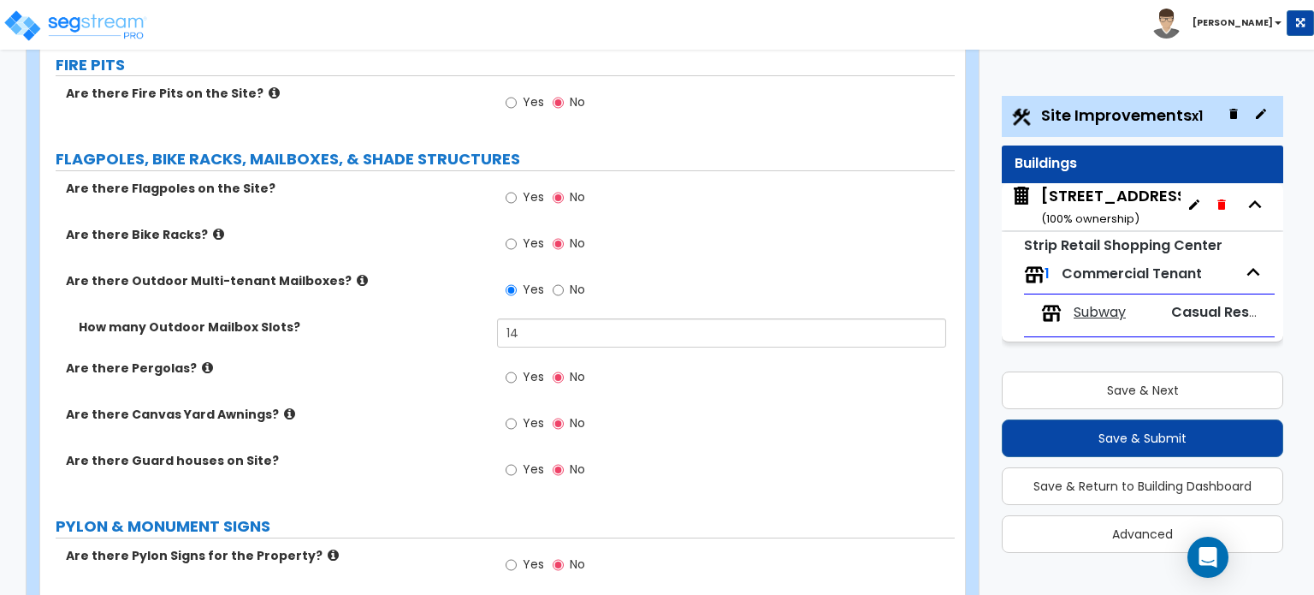
click at [284, 407] on icon at bounding box center [289, 413] width 11 height 13
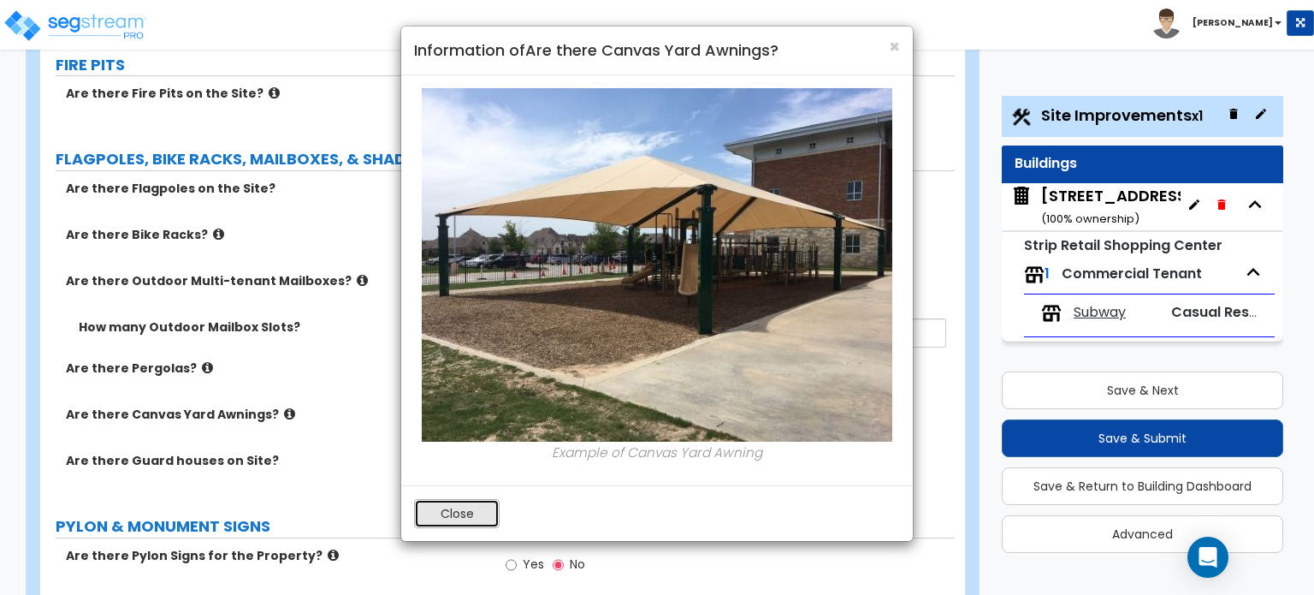
click at [471, 511] on button "Close" at bounding box center [457, 513] width 86 height 29
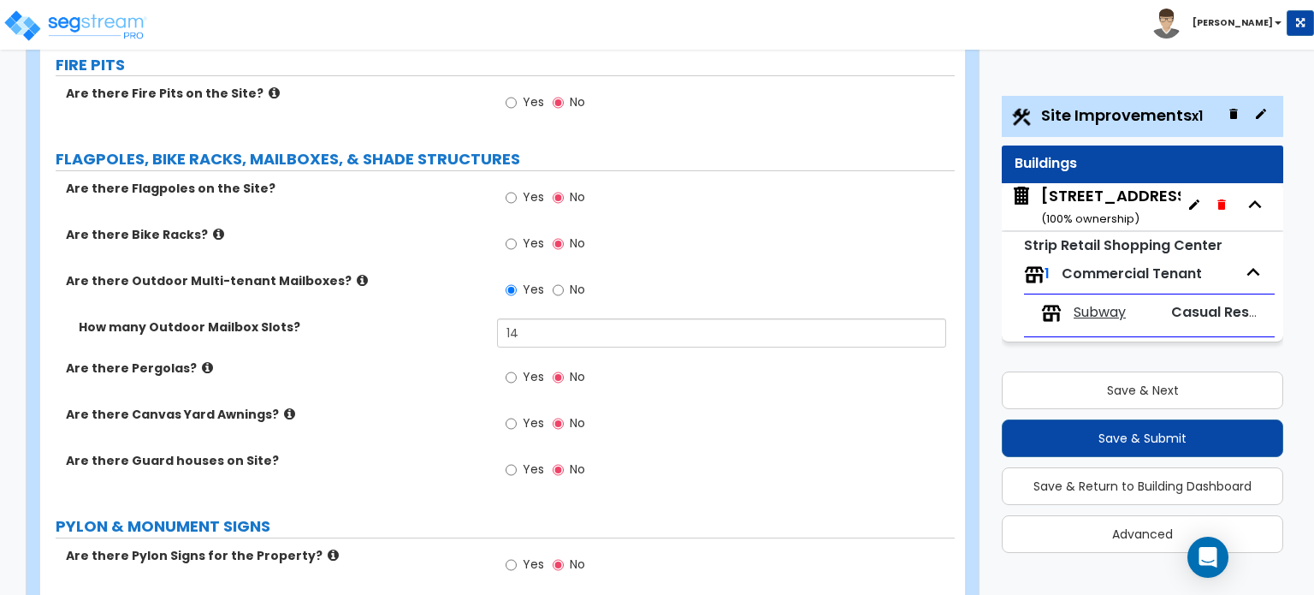
click at [328, 549] on icon at bounding box center [333, 555] width 11 height 13
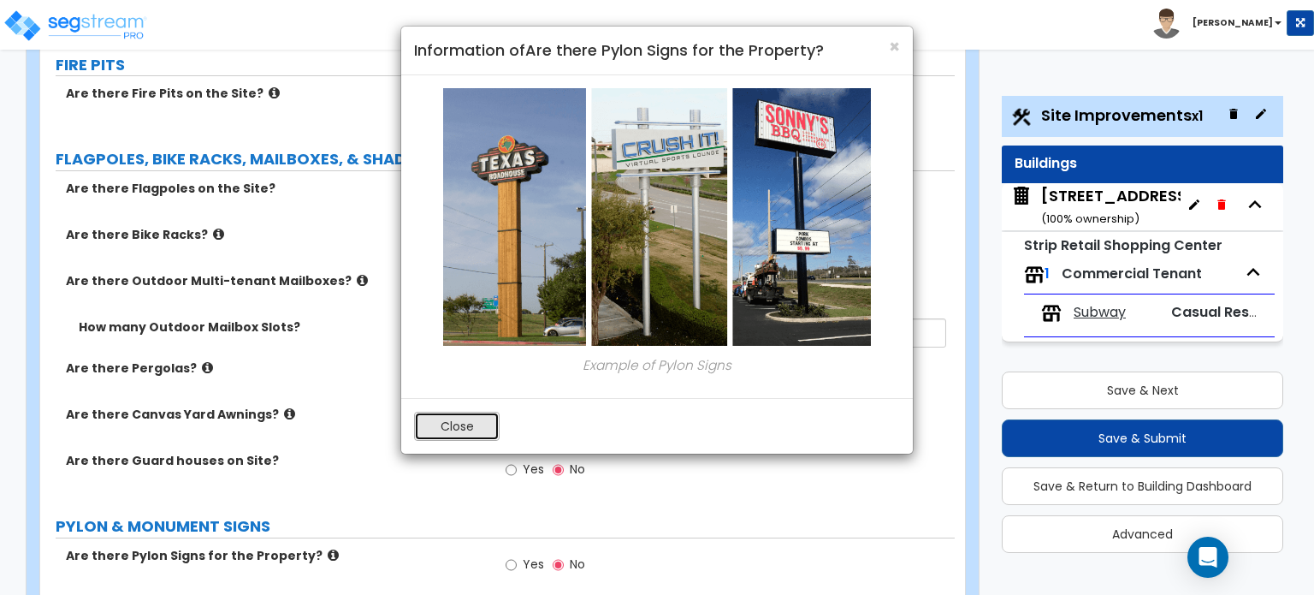
click at [453, 420] on button "Close" at bounding box center [457, 426] width 86 height 29
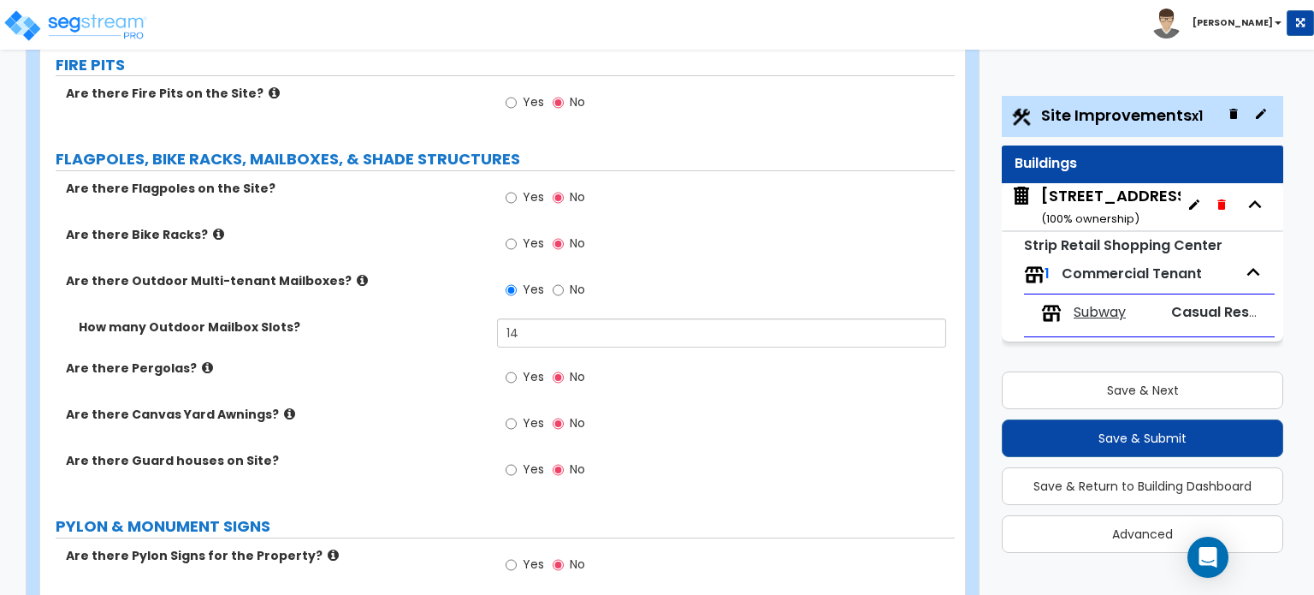
click at [501, 547] on div "Yes No" at bounding box center [545, 566] width 97 height 39
click at [512, 555] on input "Yes" at bounding box center [511, 564] width 11 height 19
radio input "true"
select select "2"
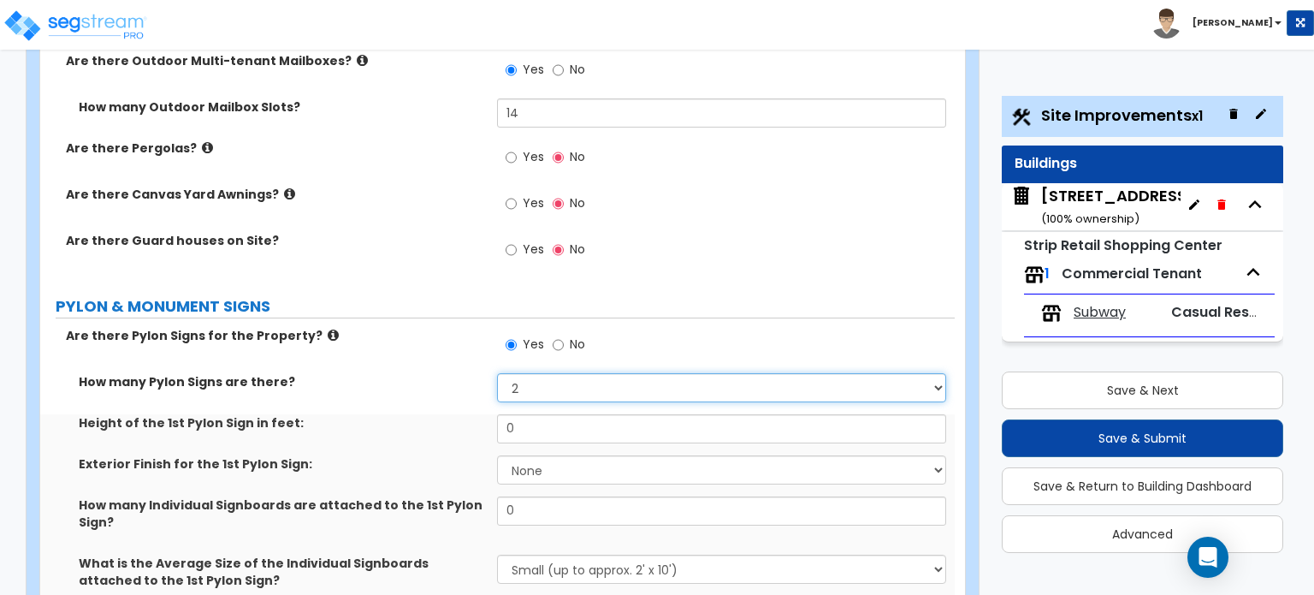
scroll to position [2909, 0]
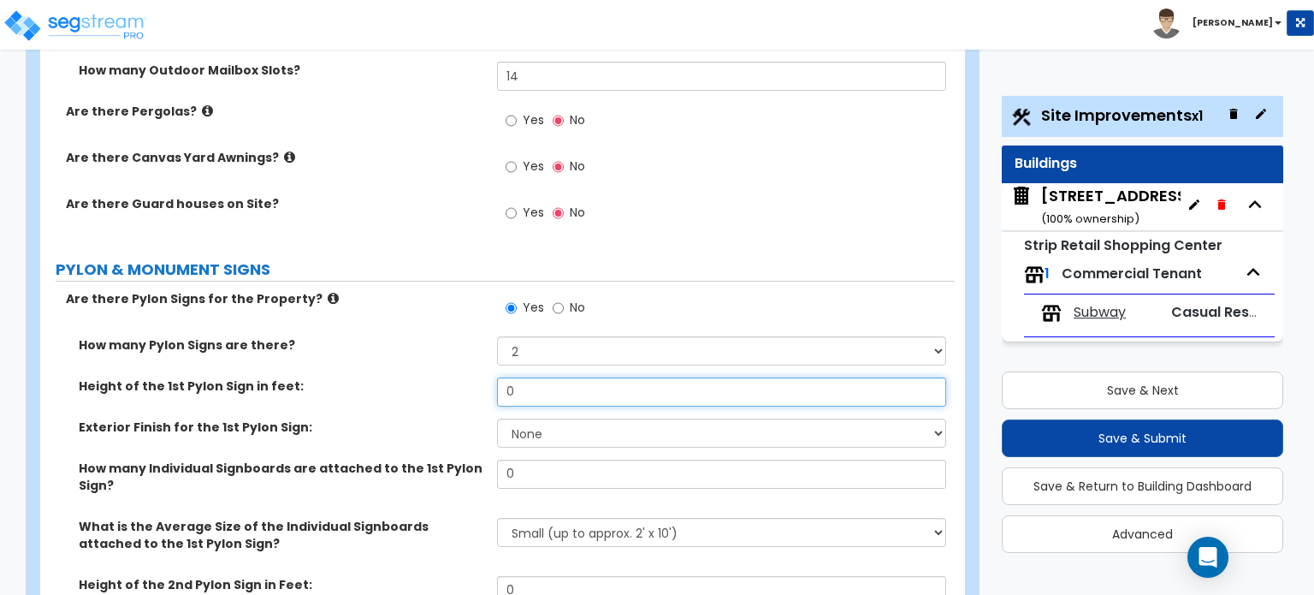
drag, startPoint x: 529, startPoint y: 294, endPoint x: 479, endPoint y: 300, distance: 50.1
click at [479, 377] on div "Height of the 1st Pylon Sign in feet: 0" at bounding box center [497, 397] width 915 height 41
type input "20"
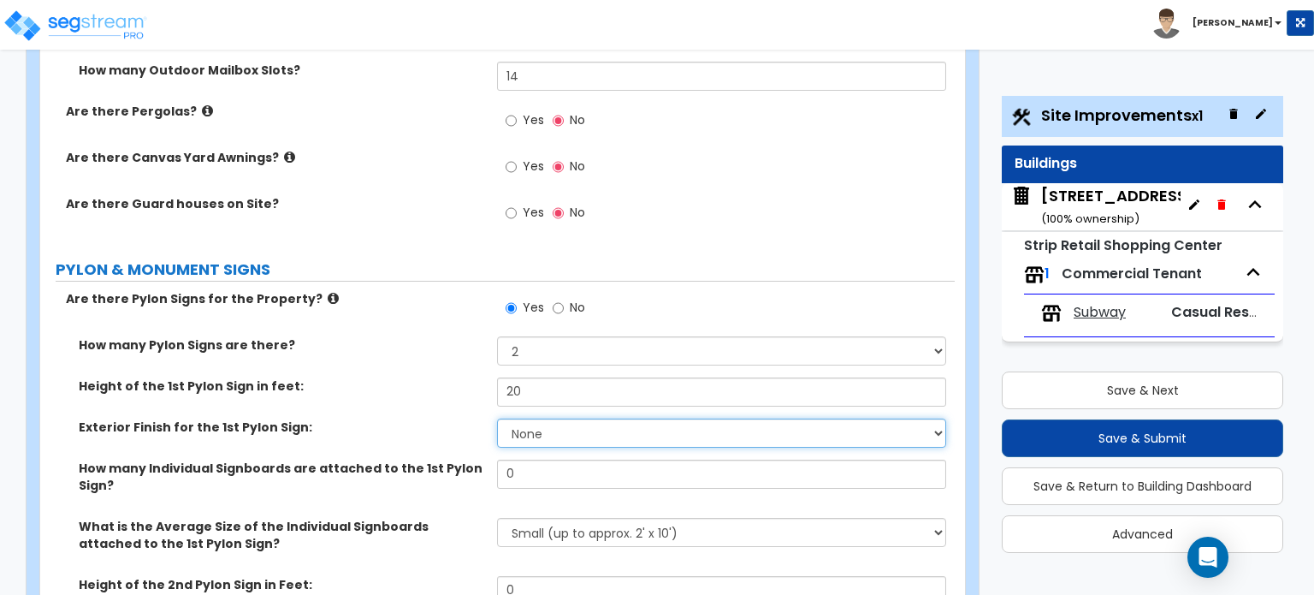
click at [572, 418] on select "None Paint Finish Brick Veneer Finish Stone Veneer Finish Metal Composite Finis…" at bounding box center [721, 432] width 448 height 29
click at [565, 418] on select "None Paint Finish Brick Veneer Finish Stone Veneer Finish Metal Composite Finis…" at bounding box center [721, 432] width 448 height 29
select select "4"
click at [497, 418] on select "None Paint Finish Brick Veneer Finish Stone Veneer Finish Metal Composite Finis…" at bounding box center [721, 432] width 448 height 29
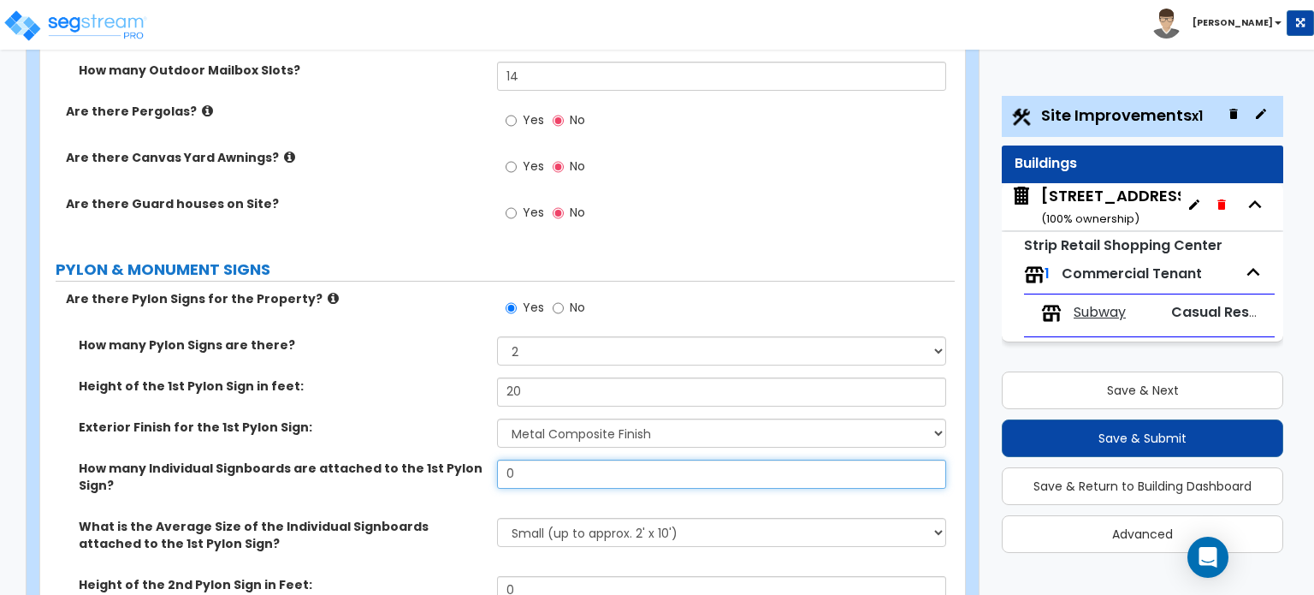
drag, startPoint x: 537, startPoint y: 381, endPoint x: 478, endPoint y: 385, distance: 59.2
click at [478, 460] on div "How many Individual Signboards are attached to the 1st Pylon Sign? 0" at bounding box center [497, 489] width 915 height 58
type input "9"
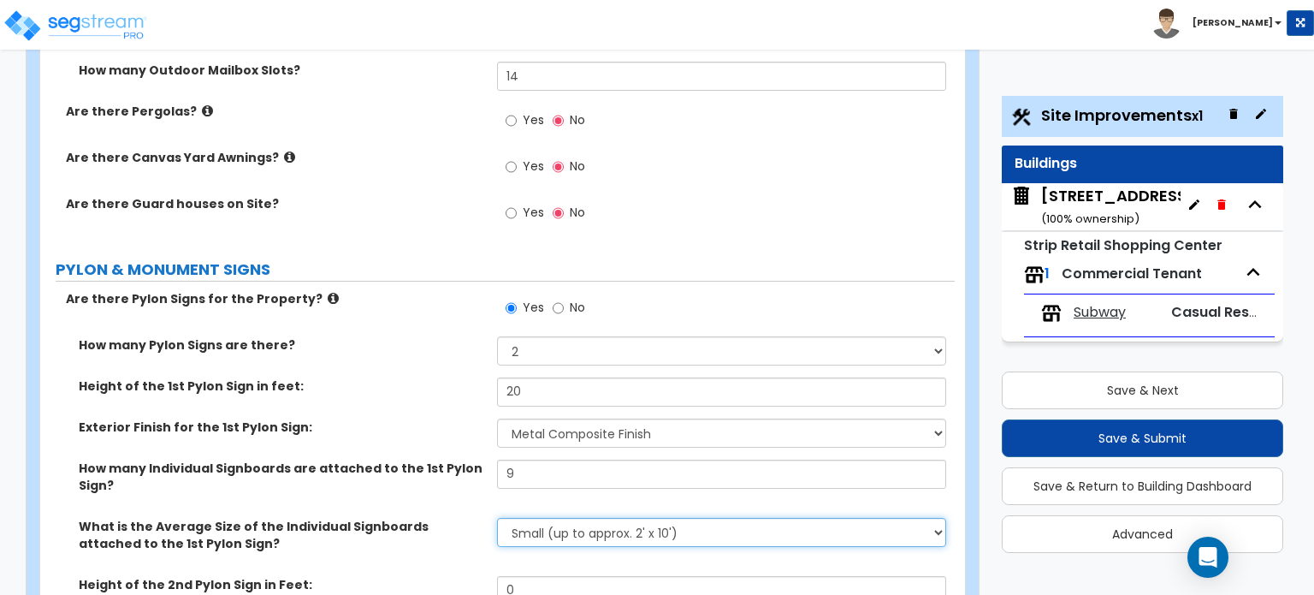
click at [649, 518] on select "Small (up to approx. 2' x 10') Medium (up to approx. 4' x 10') Large (up to app…" at bounding box center [721, 532] width 448 height 29
select select "1"
click at [497, 518] on select "Small (up to approx. 2' x 10') Medium (up to approx. 4' x 10') Large (up to app…" at bounding box center [721, 532] width 448 height 29
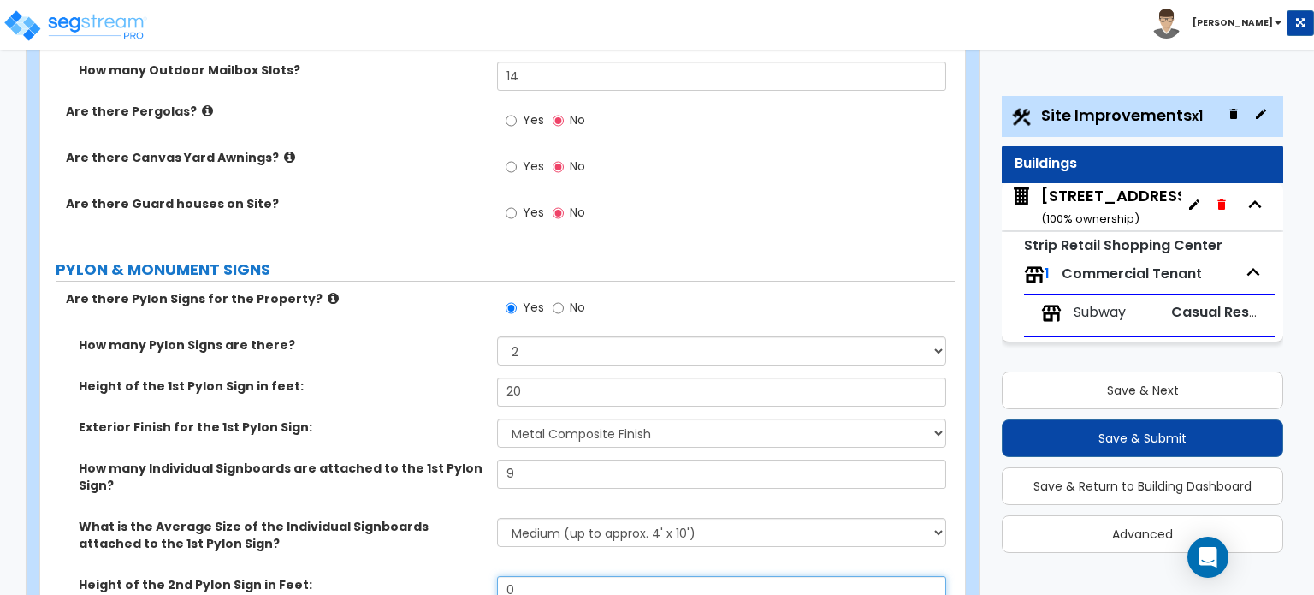
drag, startPoint x: 568, startPoint y: 500, endPoint x: 489, endPoint y: 501, distance: 79.6
click at [489, 576] on div "Height of the 2nd Pylon Sign in Feet: 0" at bounding box center [497, 596] width 915 height 41
click at [544, 576] on input "0" at bounding box center [721, 590] width 448 height 29
type input "18"
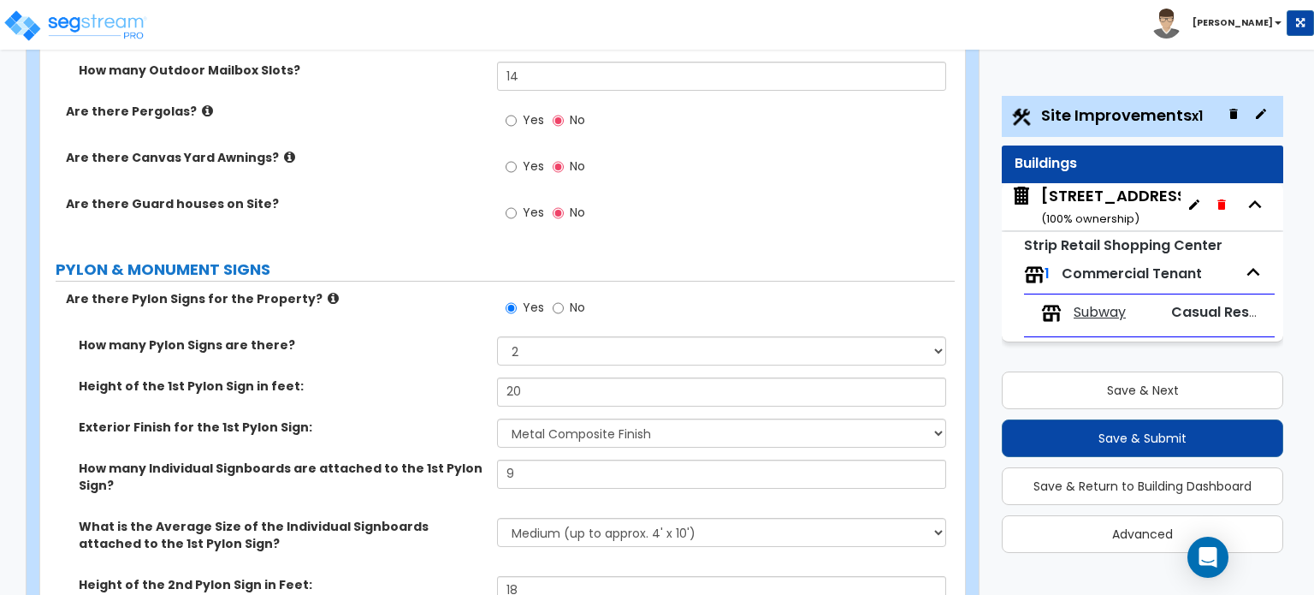
select select "5"
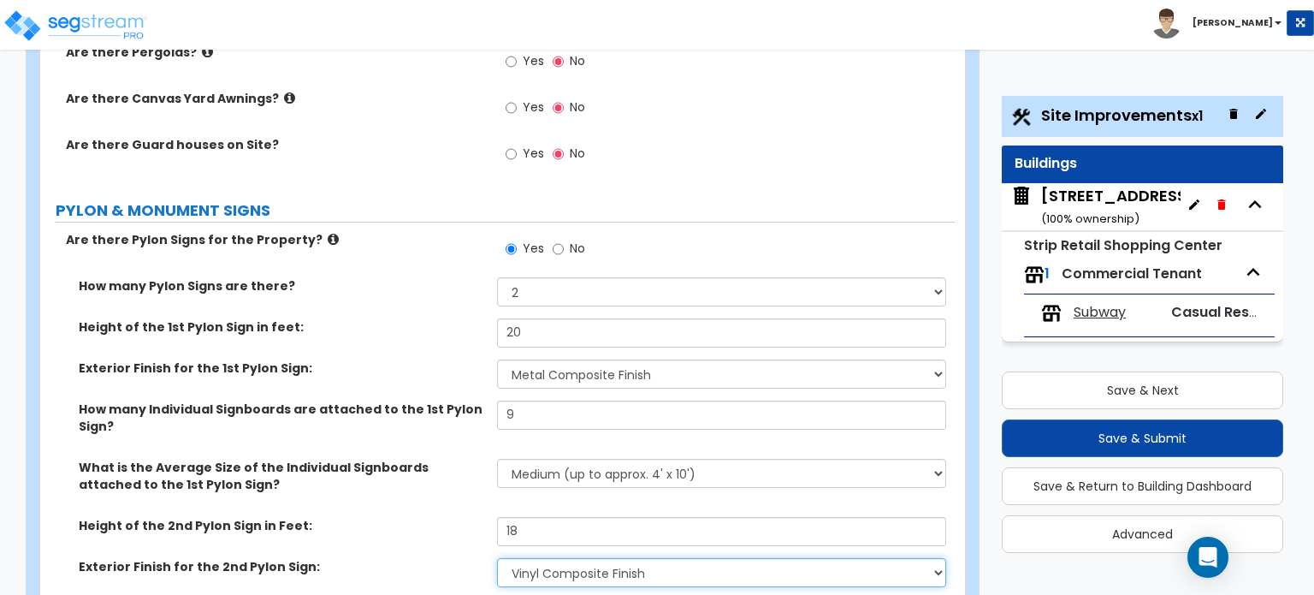
scroll to position [2995, 0]
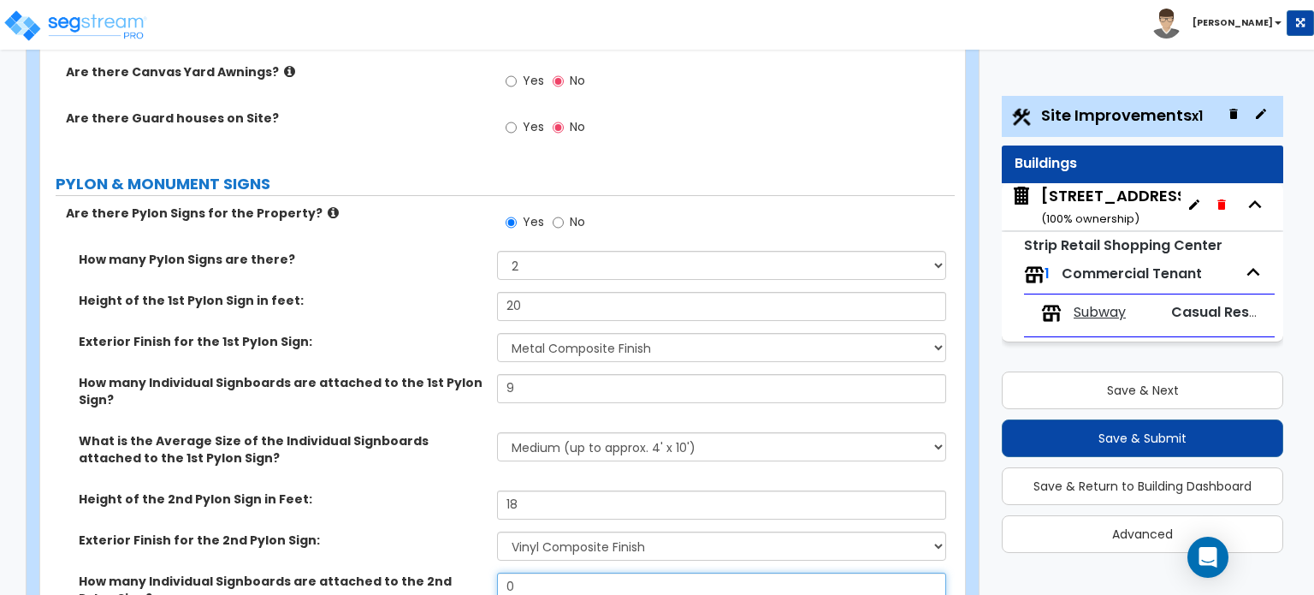
drag, startPoint x: 552, startPoint y: 492, endPoint x: 472, endPoint y: 502, distance: 80.2
click at [472, 572] on div "How many Individual Signboards are attached to the 2nd Pylon Sign? 0" at bounding box center [497, 601] width 915 height 58
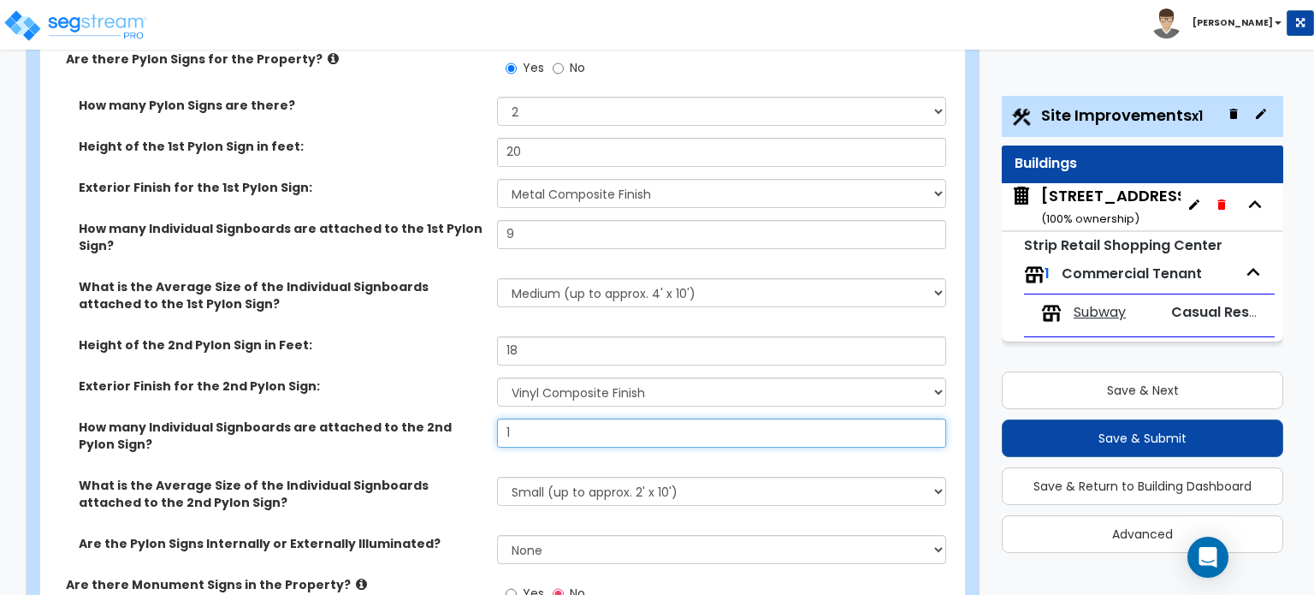
scroll to position [3166, 0]
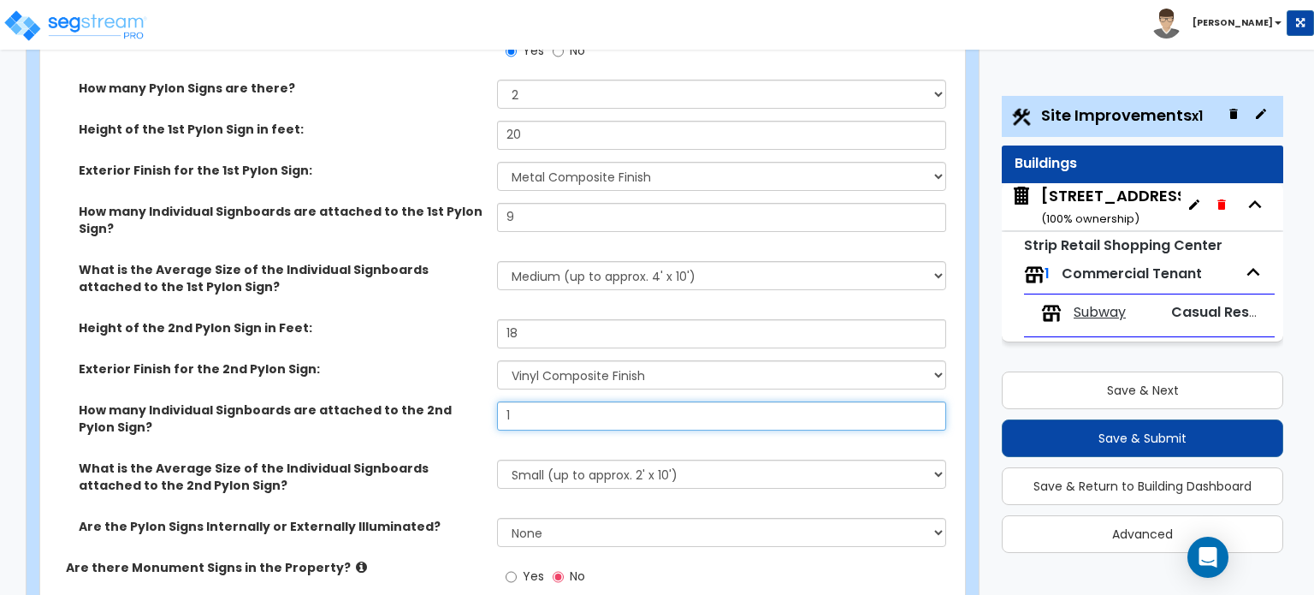
type input "1"
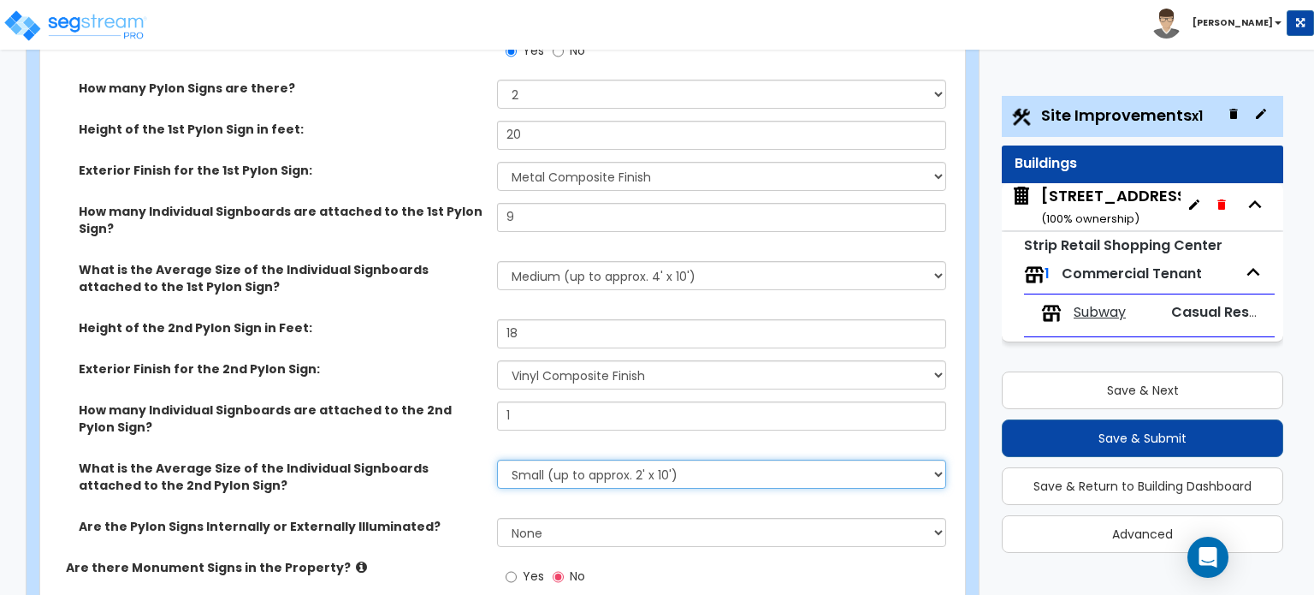
click at [654, 460] on select "Small (up to approx. 2' x 10') Medium (up to approx. 4' x 10') Large (up to app…" at bounding box center [721, 474] width 448 height 29
select select "1"
click at [497, 460] on select "Small (up to approx. 2' x 10') Medium (up to approx. 4' x 10') Large (up to app…" at bounding box center [721, 474] width 448 height 29
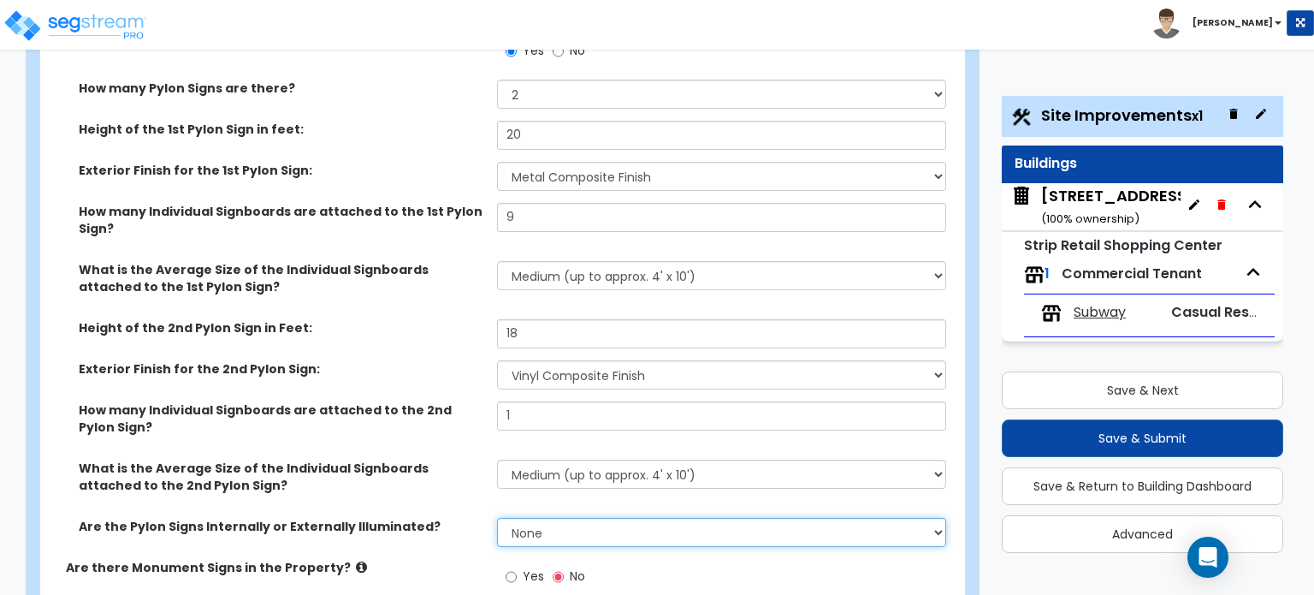
click at [587, 518] on select "None Internally Illuminated Externally Illuminated" at bounding box center [721, 532] width 448 height 29
select select "1"
click at [497, 518] on select "None Internally Illuminated Externally Illuminated" at bounding box center [721, 532] width 448 height 29
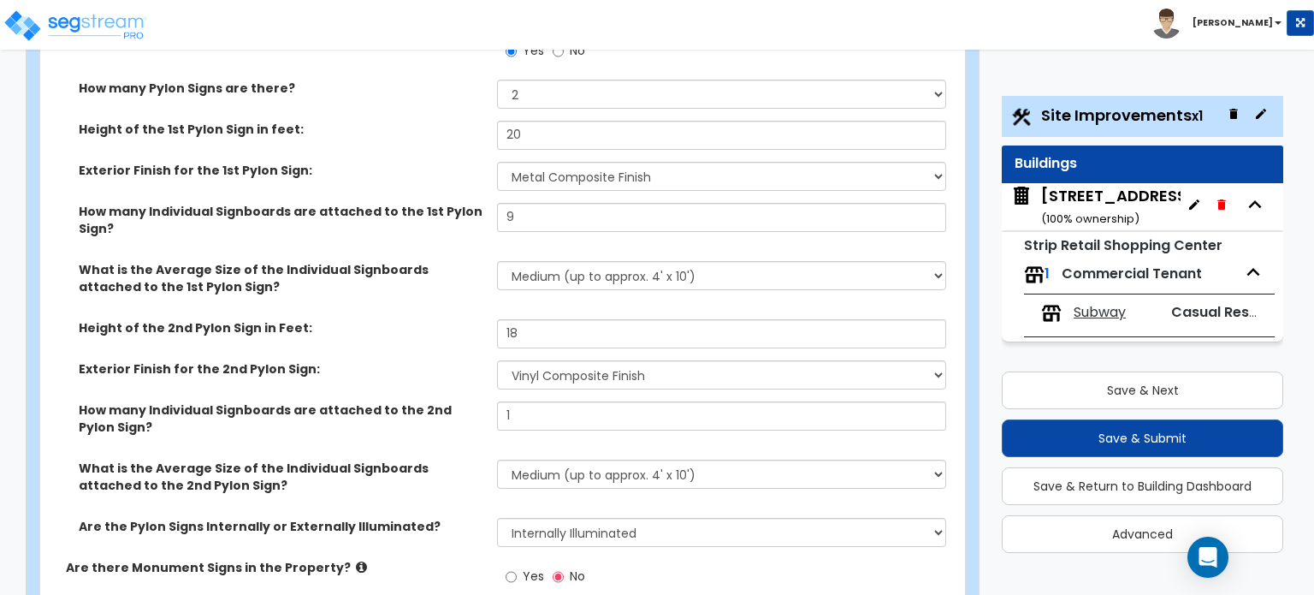
click at [356, 560] on icon at bounding box center [361, 566] width 11 height 13
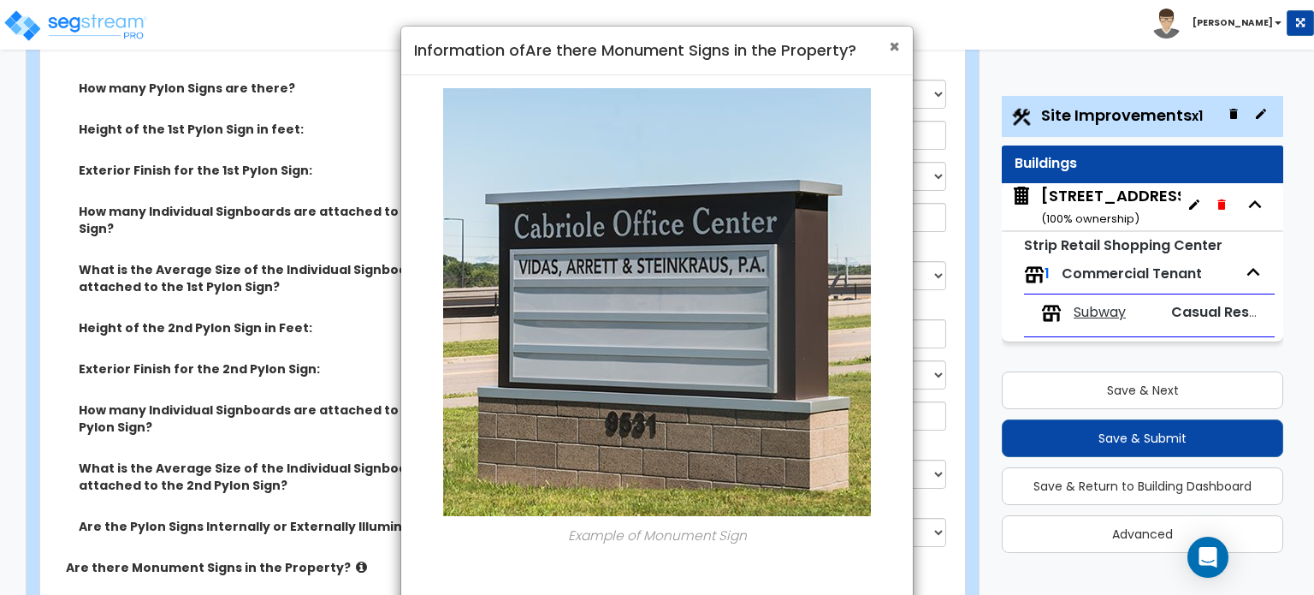
click at [889, 50] on span "×" at bounding box center [894, 46] width 11 height 25
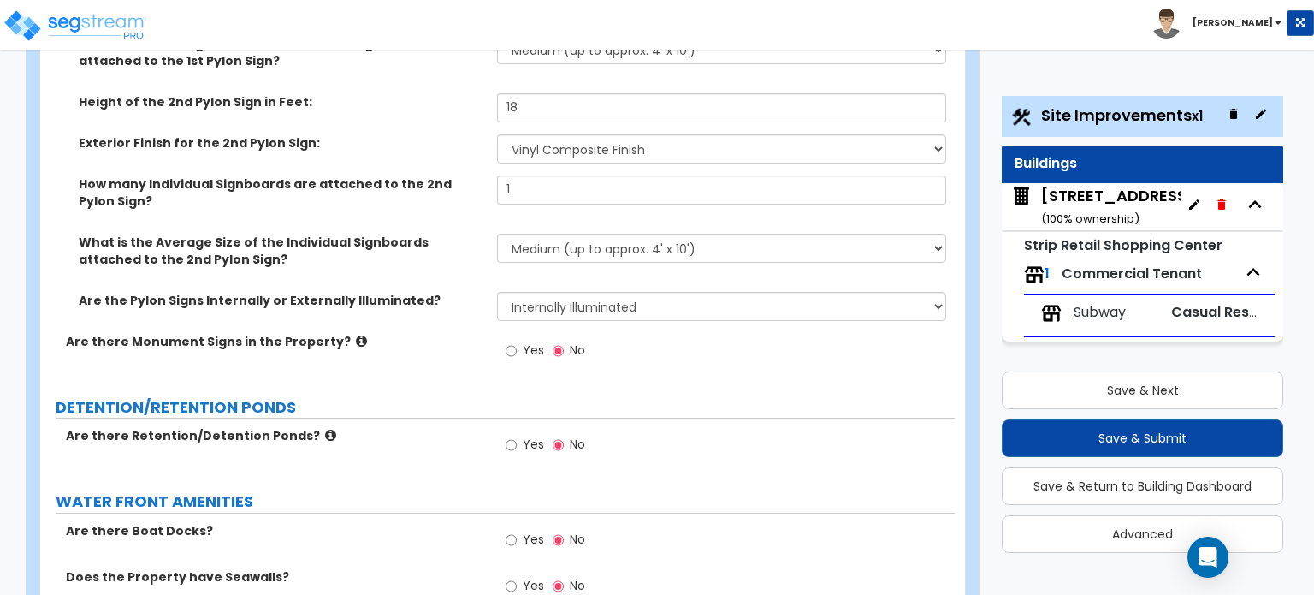
scroll to position [3423, 0]
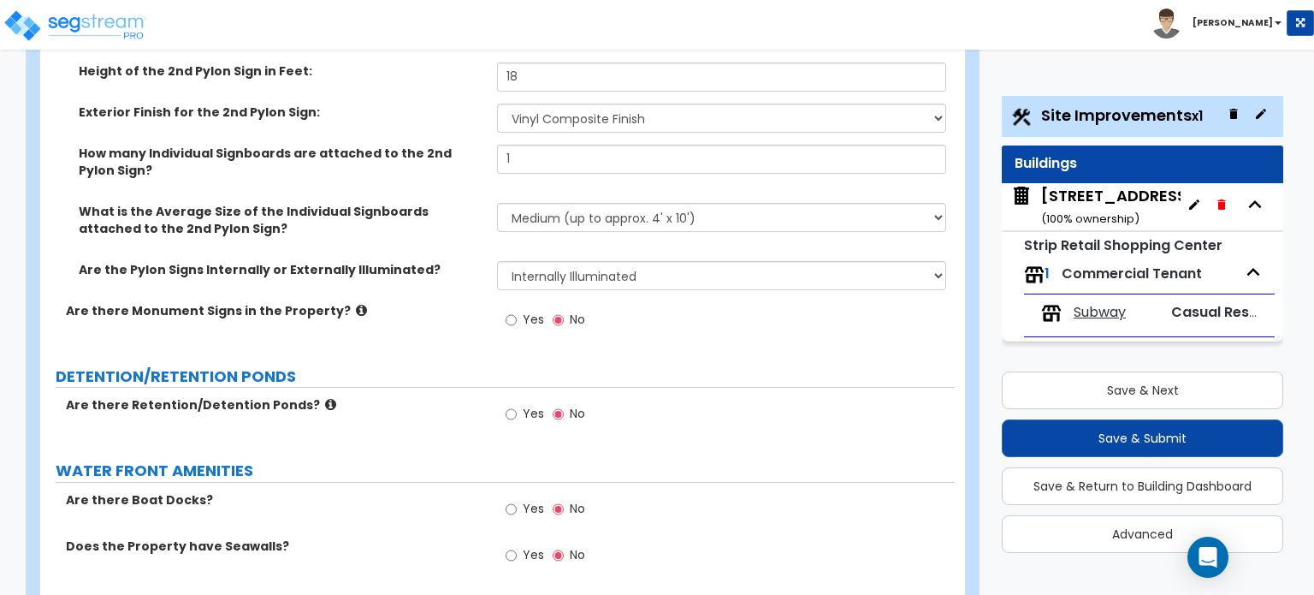
click at [325, 398] on icon at bounding box center [330, 404] width 11 height 13
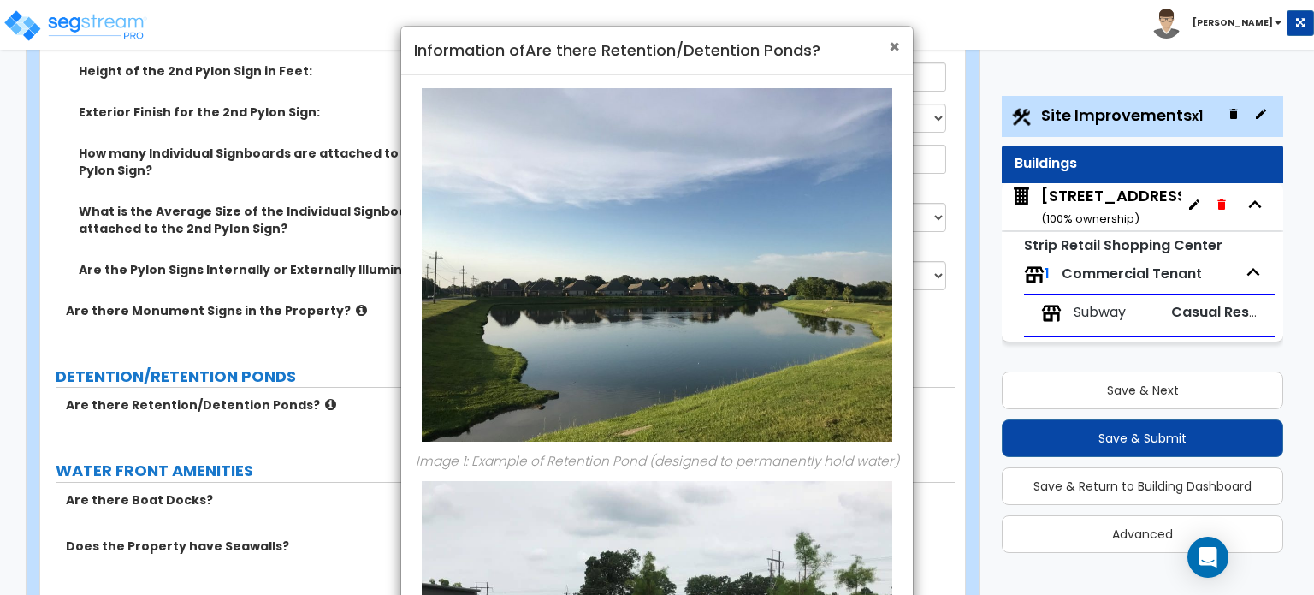
click at [895, 41] on span "×" at bounding box center [894, 46] width 11 height 25
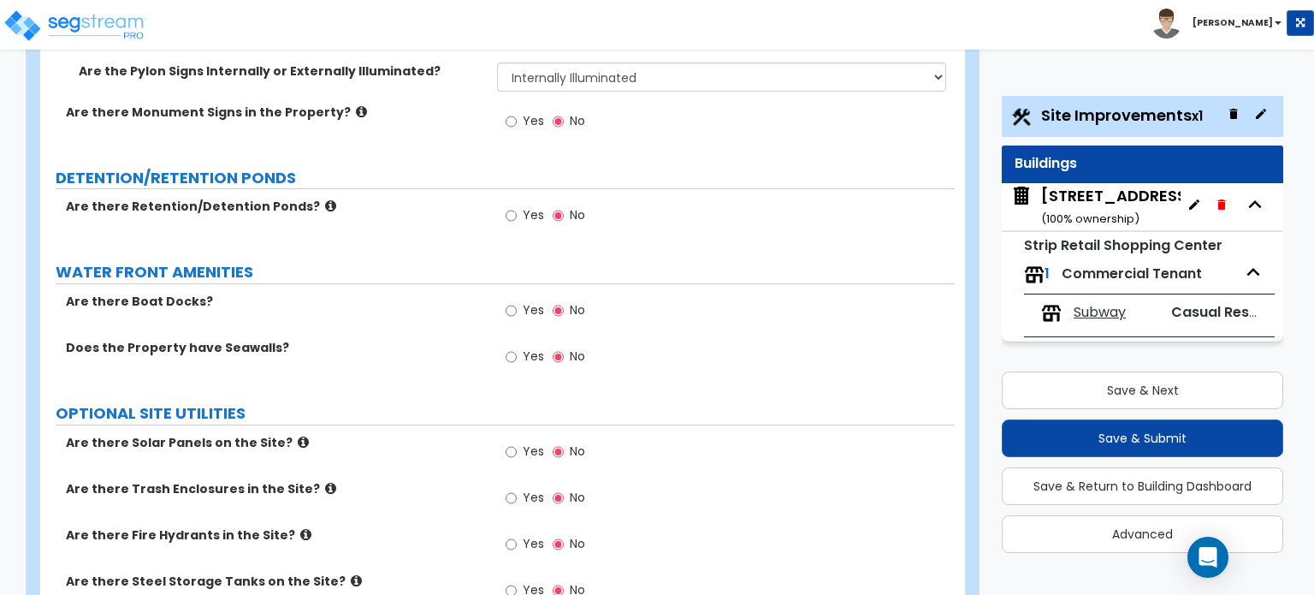
scroll to position [3622, 0]
click at [507, 488] on input "Yes" at bounding box center [511, 497] width 11 height 19
radio input "true"
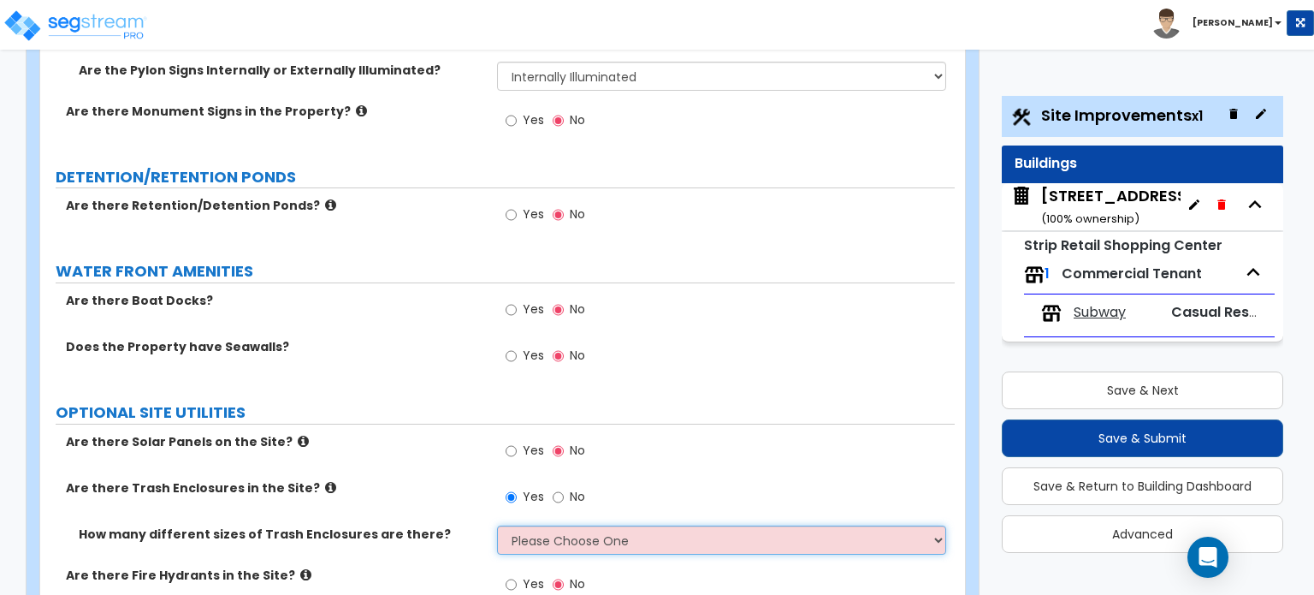
click at [657, 525] on select "Please Choose One 1 2 3" at bounding box center [721, 539] width 448 height 29
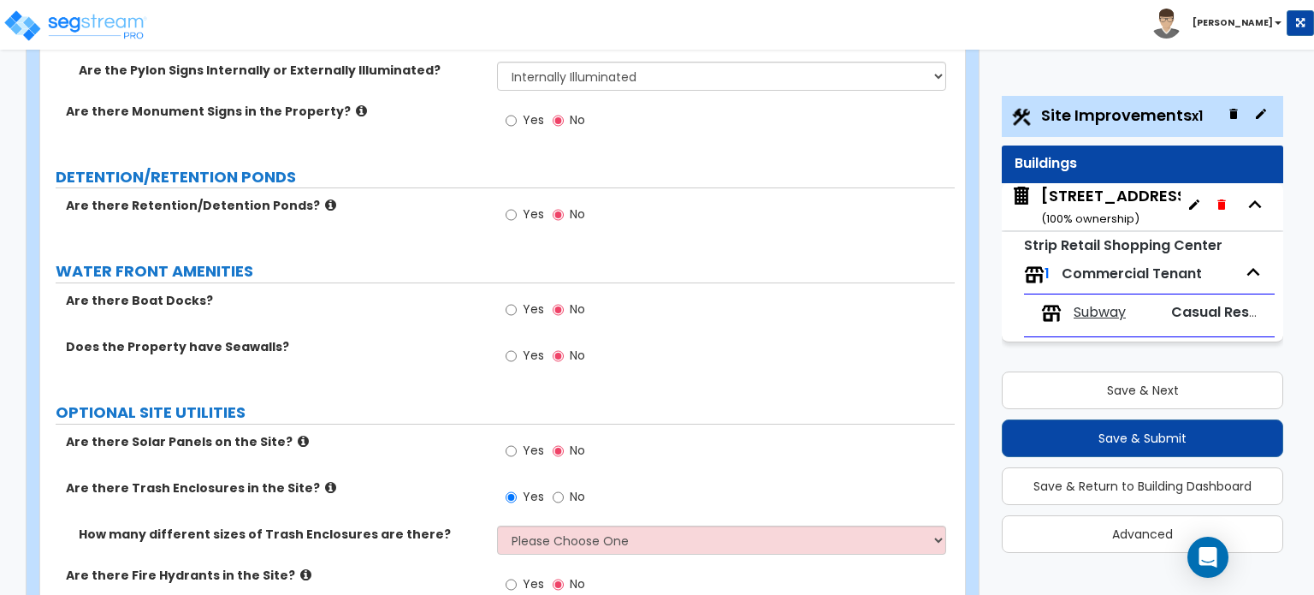
click at [325, 481] on icon at bounding box center [330, 487] width 11 height 13
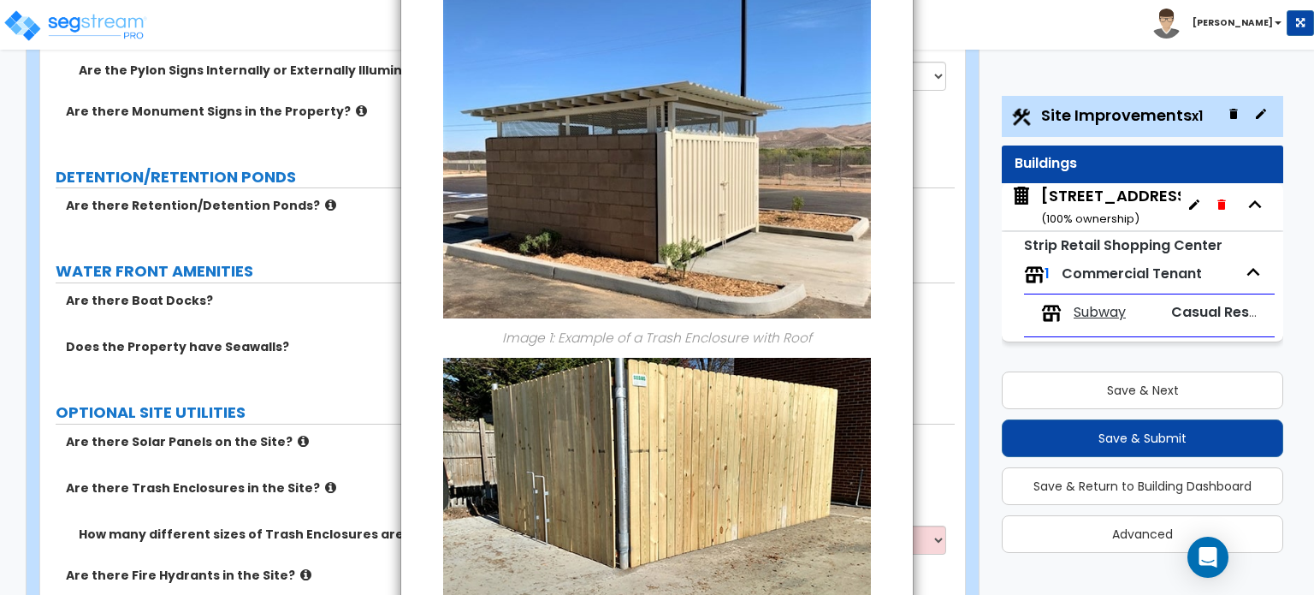
scroll to position [234, 0]
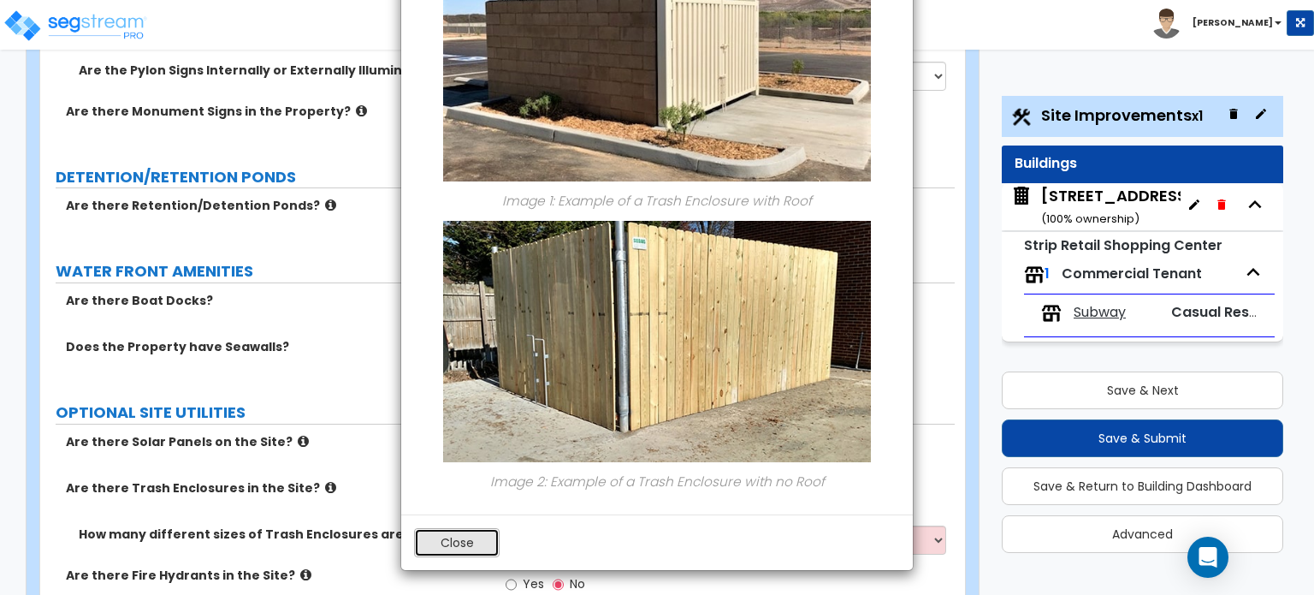
click at [462, 542] on button "Close" at bounding box center [457, 542] width 86 height 29
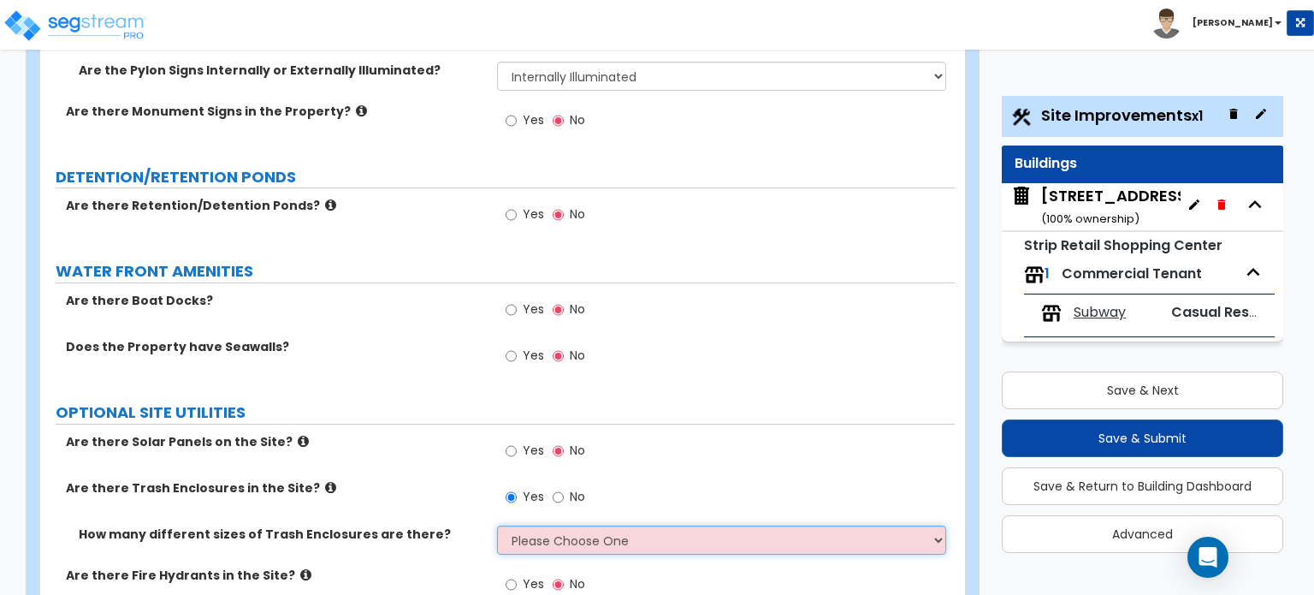
click at [558, 525] on select "Please Choose One 1 2 3" at bounding box center [721, 539] width 448 height 29
select select "1"
click at [497, 525] on select "Please Choose One 1 2 3" at bounding box center [721, 539] width 448 height 29
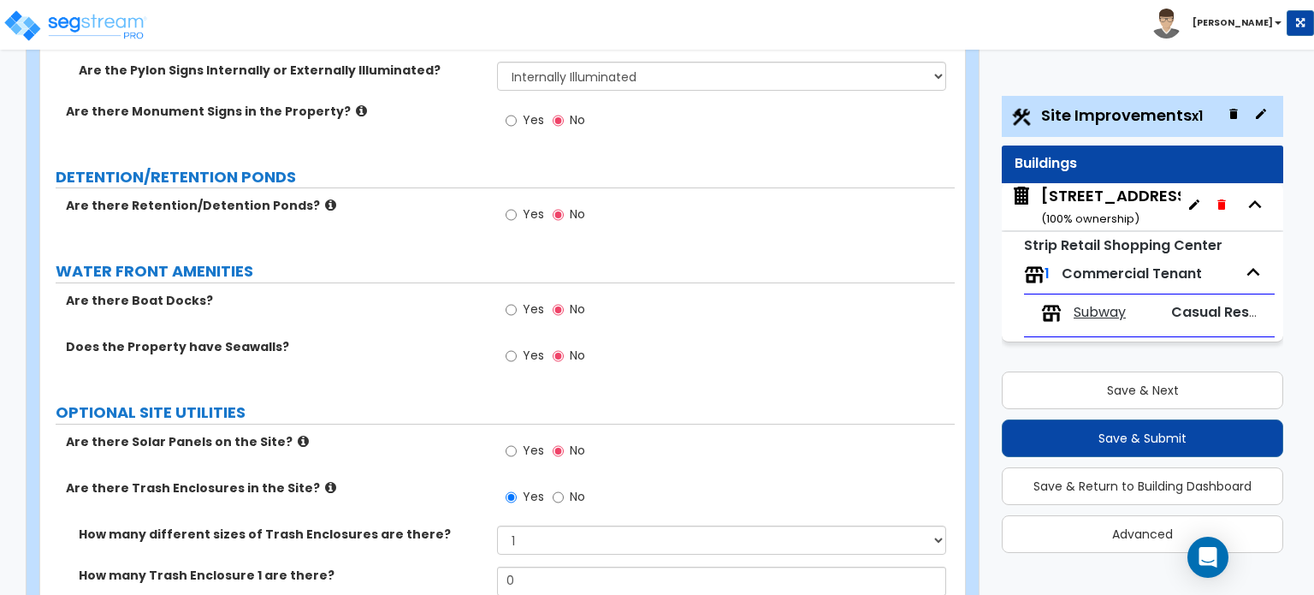
click at [991, 355] on div "Property Unit List Site Improvements x1 Buildings 3320 Lakeview Parkway ( 100 %…" at bounding box center [1136, 331] width 329 height 476
drag, startPoint x: 523, startPoint y: 481, endPoint x: 476, endPoint y: 481, distance: 47.1
click at [476, 566] on div "How many Trash Enclosure 1 are there? 0" at bounding box center [497, 586] width 915 height 41
type input "4"
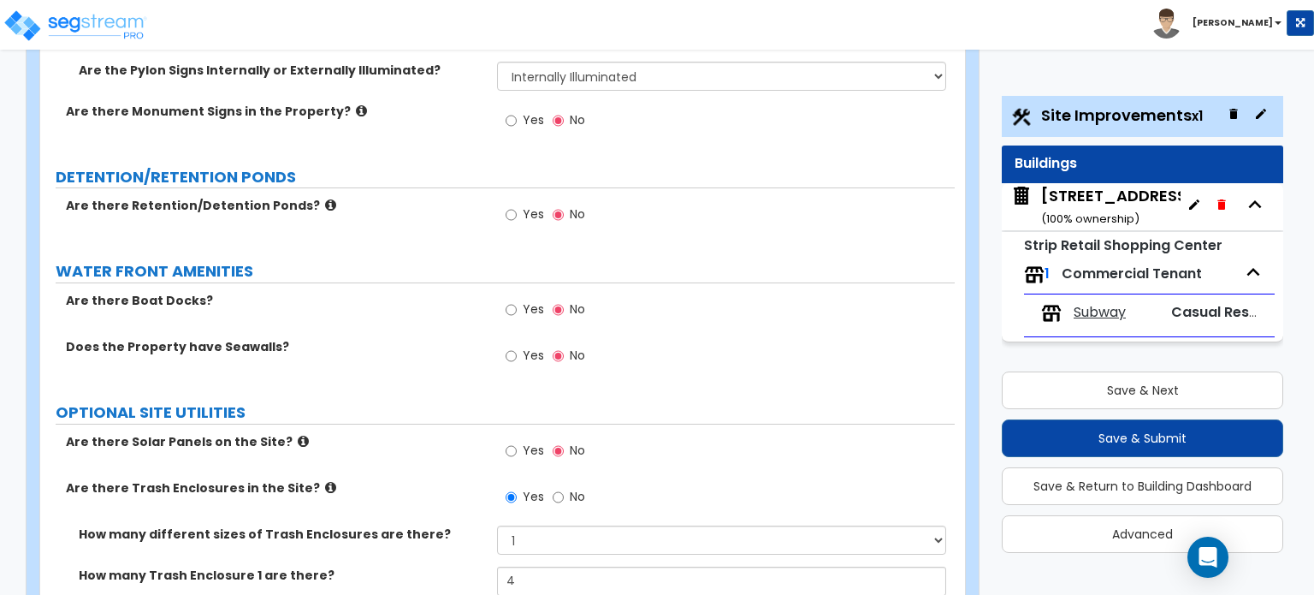
drag, startPoint x: 531, startPoint y: 523, endPoint x: 484, endPoint y: 525, distance: 47.1
drag, startPoint x: 579, startPoint y: 568, endPoint x: 565, endPoint y: 462, distance: 107.1
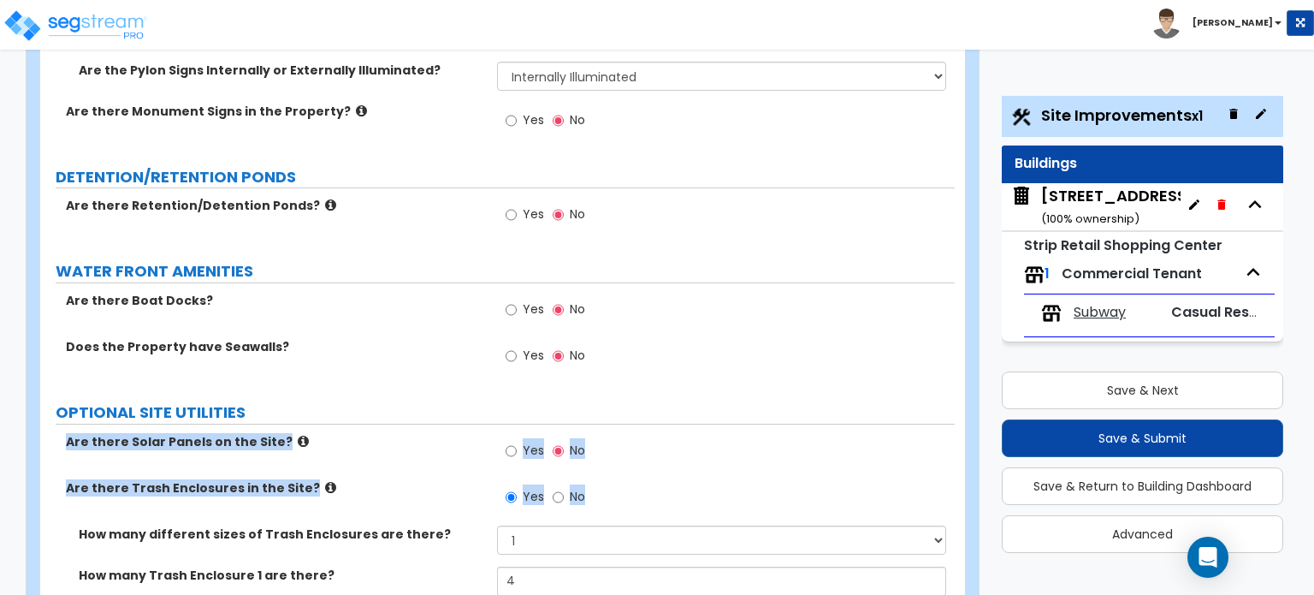
drag, startPoint x: 664, startPoint y: 392, endPoint x: 655, endPoint y: 304, distance: 88.6
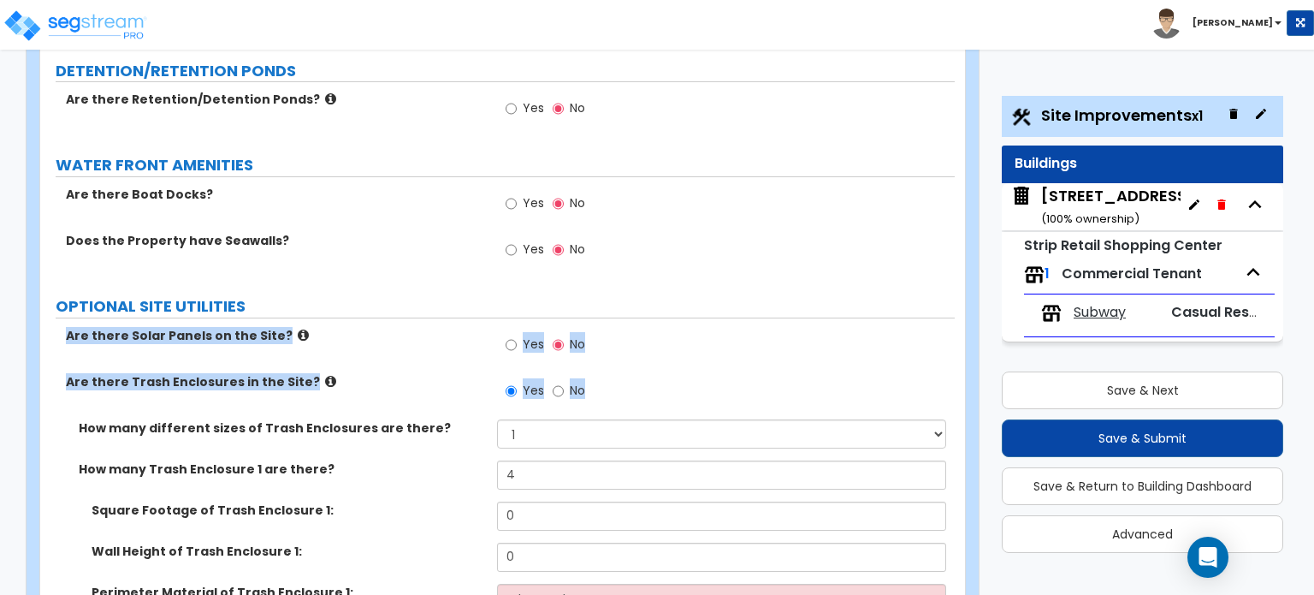
scroll to position [3910, 0]
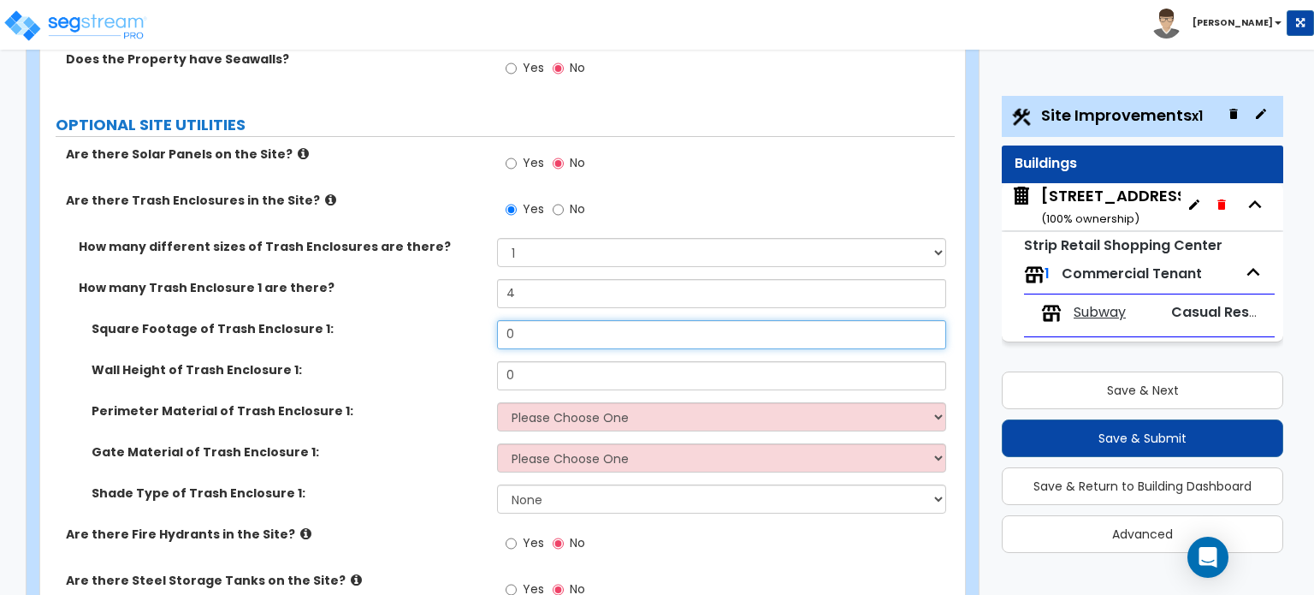
drag, startPoint x: 524, startPoint y: 233, endPoint x: 489, endPoint y: 232, distance: 35.1
click at [489, 320] on div "Square Footage of Trash Enclosure 1: 0" at bounding box center [497, 340] width 915 height 41
click at [441, 402] on label "Perimeter Material of Trash Enclosure 1:" at bounding box center [288, 410] width 393 height 17
drag, startPoint x: 513, startPoint y: 234, endPoint x: 468, endPoint y: 234, distance: 45.4
click at [468, 320] on div "Square Footage of Trash Enclosure 1: 32" at bounding box center [497, 340] width 915 height 41
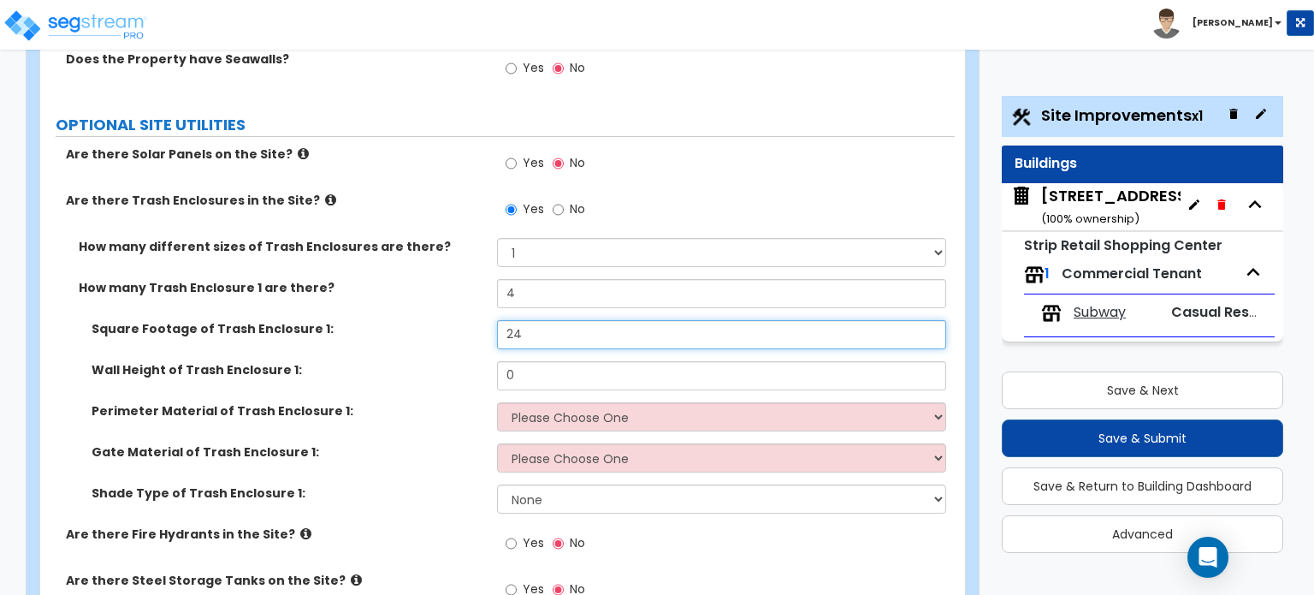
type input "24"
drag, startPoint x: 516, startPoint y: 273, endPoint x: 476, endPoint y: 274, distance: 40.2
click at [476, 361] on div "Wall Height of Trash Enclosure 1: 0" at bounding box center [497, 381] width 915 height 41
type input "8"
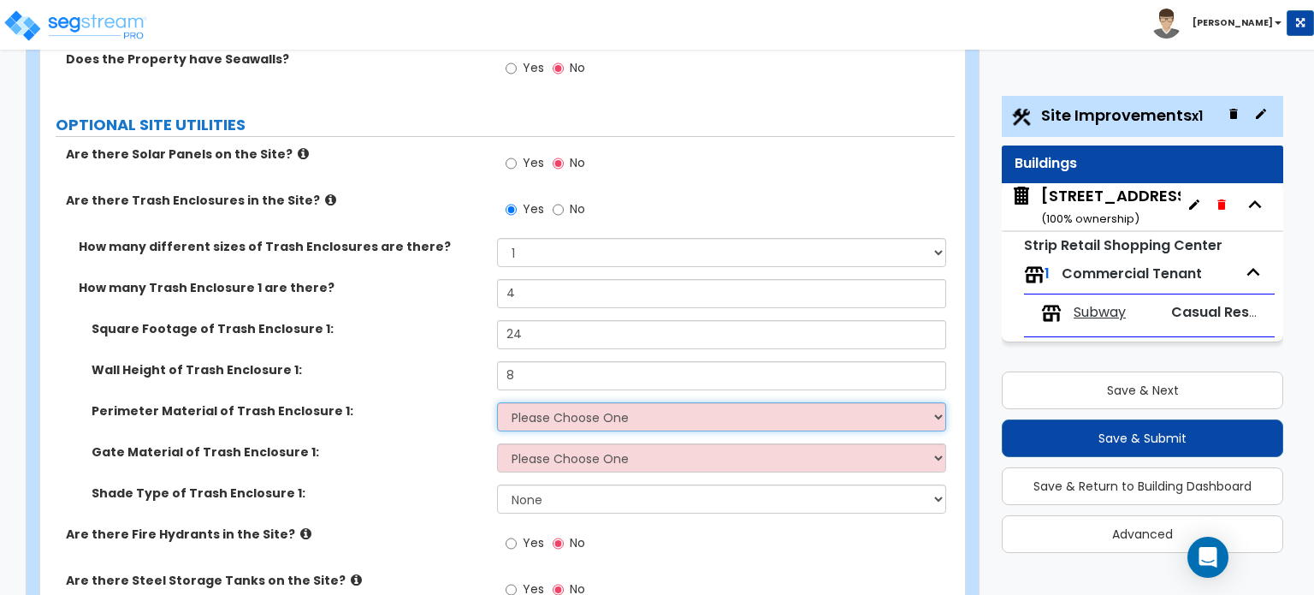
click at [644, 402] on select "Please Choose One Chain Link Wood Metal CMU" at bounding box center [721, 416] width 448 height 29
click at [602, 402] on select "Please Choose One Chain Link Wood Metal CMU" at bounding box center [721, 416] width 448 height 29
select select "4"
click at [497, 402] on select "Please Choose One Chain Link Wood Metal CMU" at bounding box center [721, 416] width 448 height 29
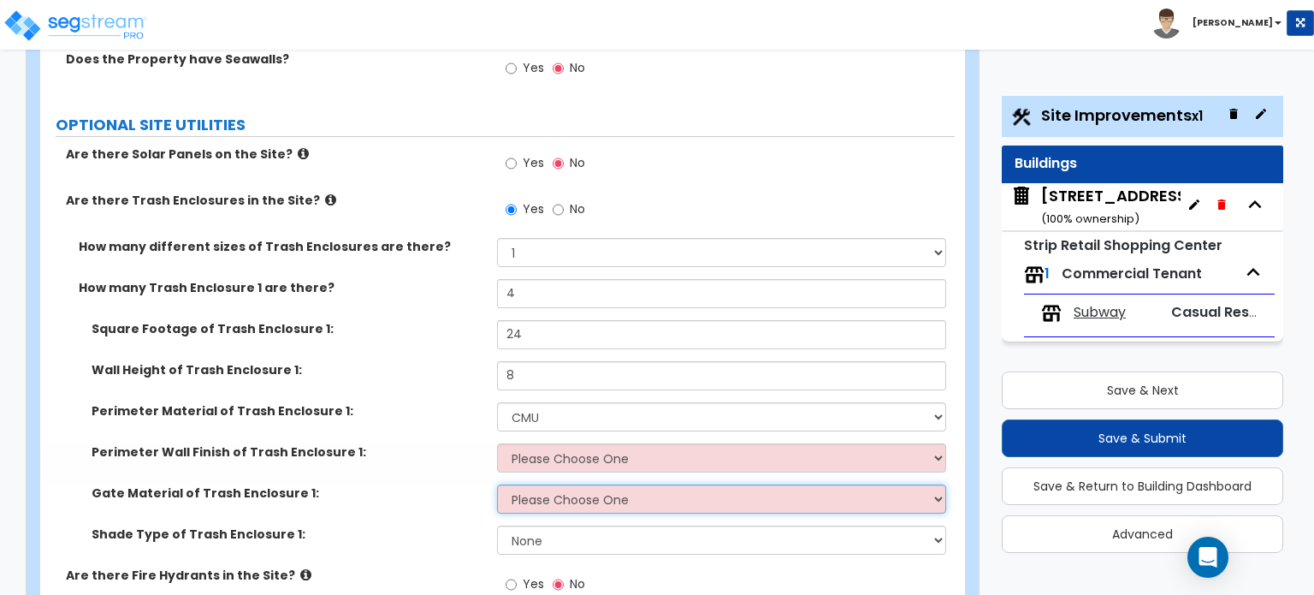
click at [578, 484] on select "Please Choose One Wood Metal" at bounding box center [721, 498] width 448 height 29
select select "2"
click at [497, 484] on select "Please Choose One Wood Metal" at bounding box center [721, 498] width 448 height 29
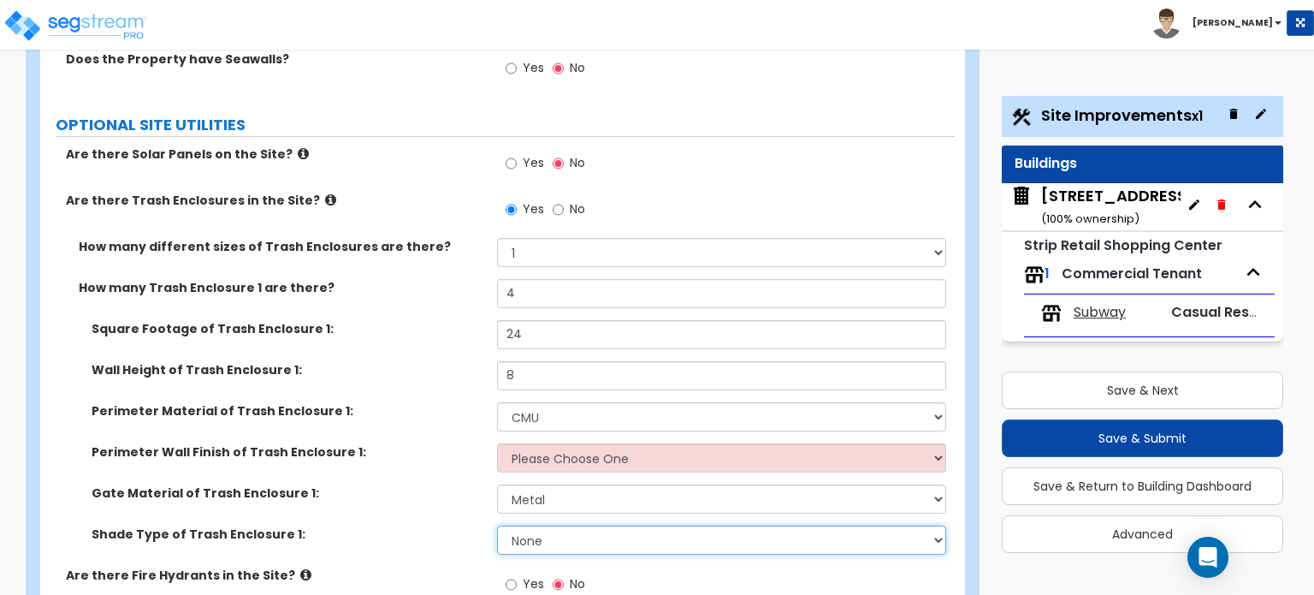
click at [575, 525] on select "None Roof Pergola" at bounding box center [721, 539] width 448 height 29
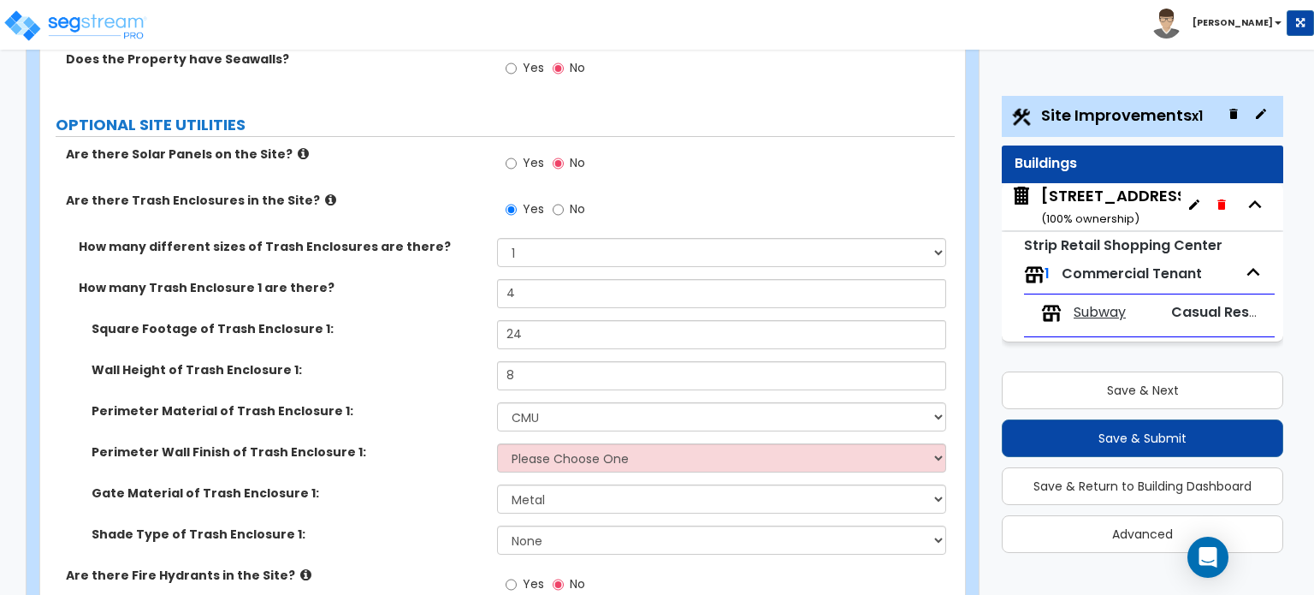
click at [275, 566] on label "Are there Fire Hydrants in the Site?" at bounding box center [275, 574] width 418 height 17
click at [301, 192] on label "Are there Trash Enclosures in the Site?" at bounding box center [275, 200] width 418 height 17
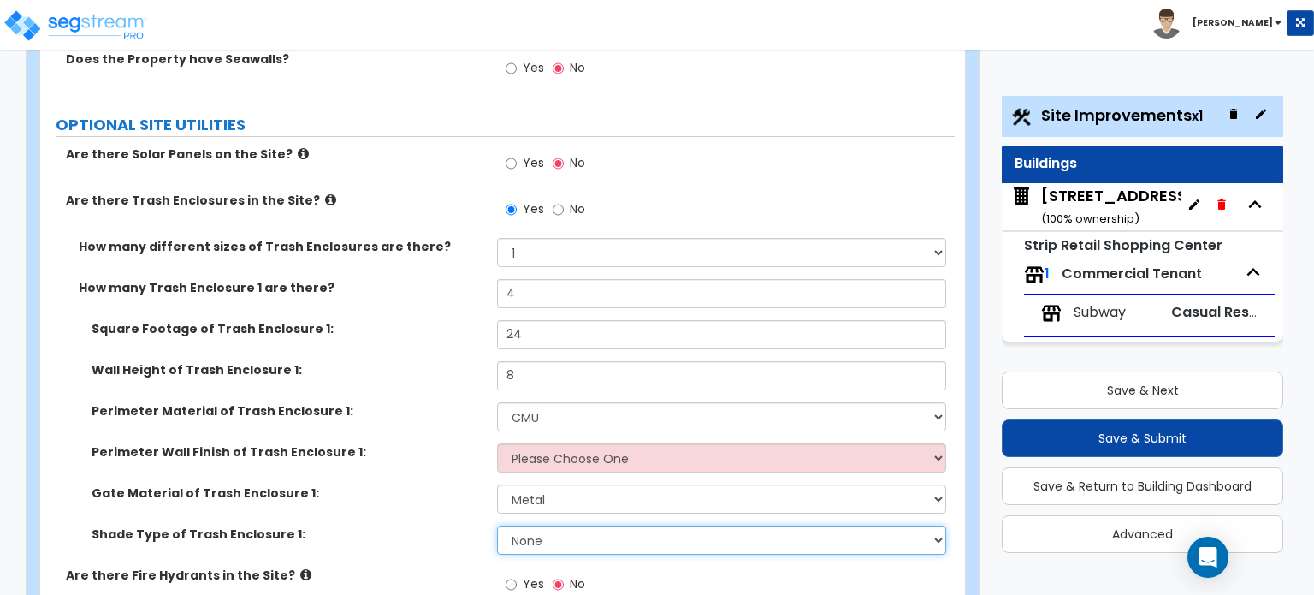
click at [544, 525] on select "None Roof Pergola" at bounding box center [721, 539] width 448 height 29
select select "1"
click at [497, 525] on select "None Roof Pergola" at bounding box center [721, 539] width 448 height 29
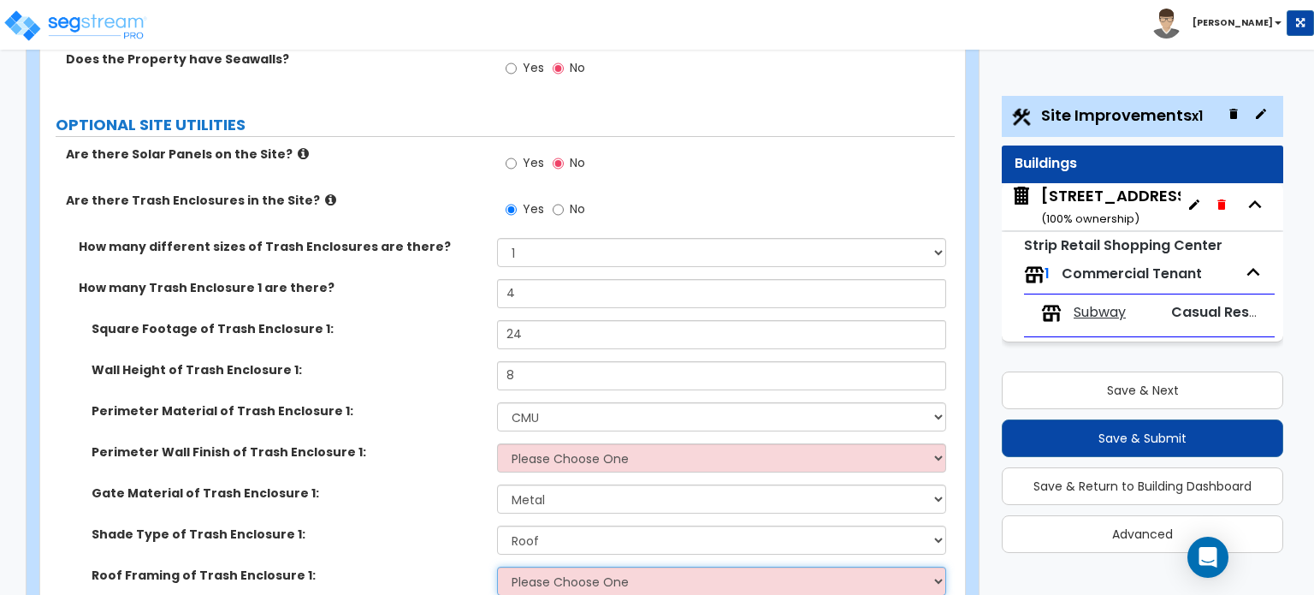
click at [565, 566] on select "Please Choose One Wood Framing Metal Framing" at bounding box center [721, 580] width 448 height 29
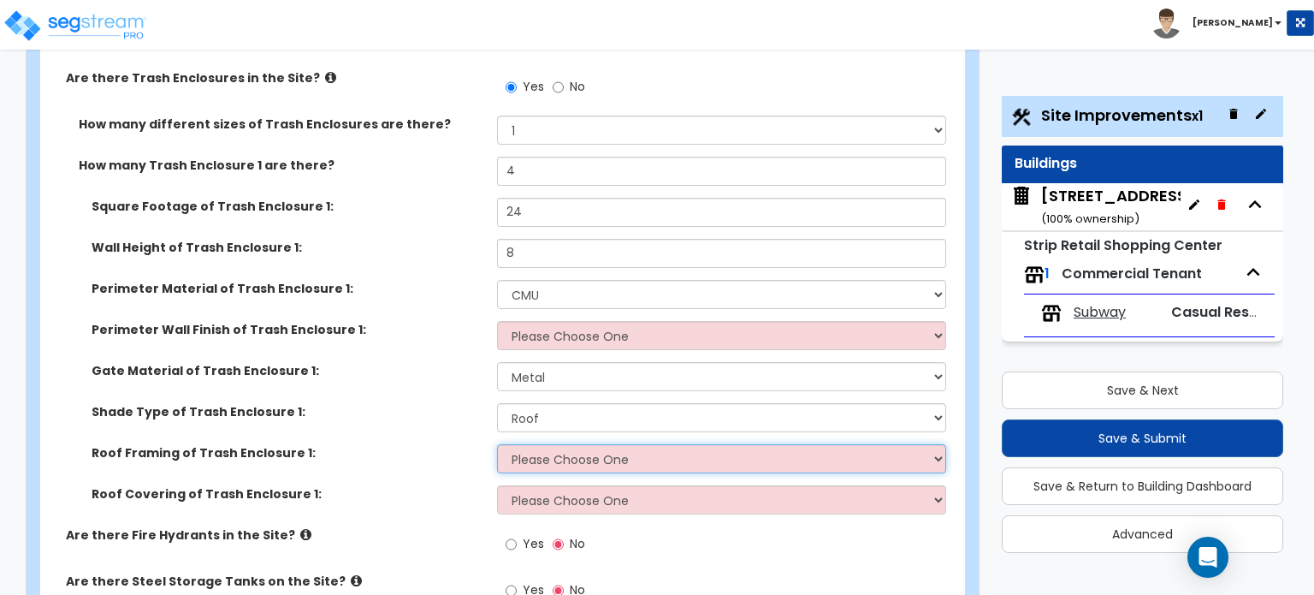
scroll to position [4033, 0]
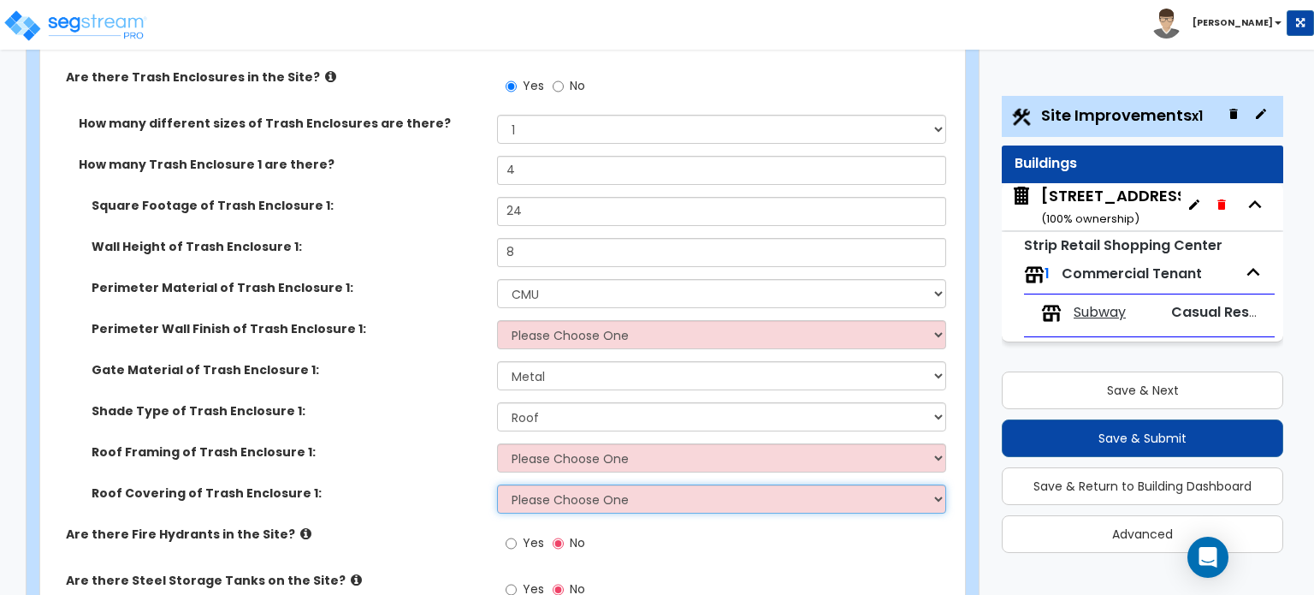
click at [566, 484] on select "Please Choose One Metal Roof Asphalt Shingles Clay Tiles Corrugated Fiberglass" at bounding box center [721, 498] width 448 height 29
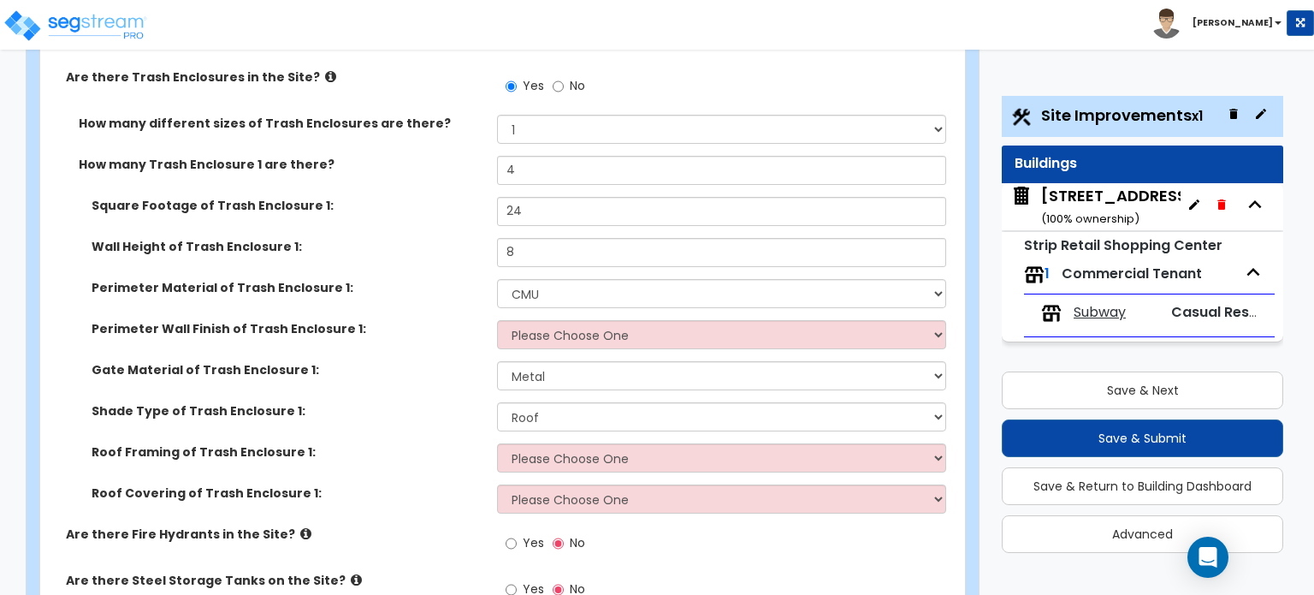
click at [457, 525] on label "Are there Fire Hydrants in the Site?" at bounding box center [275, 533] width 418 height 17
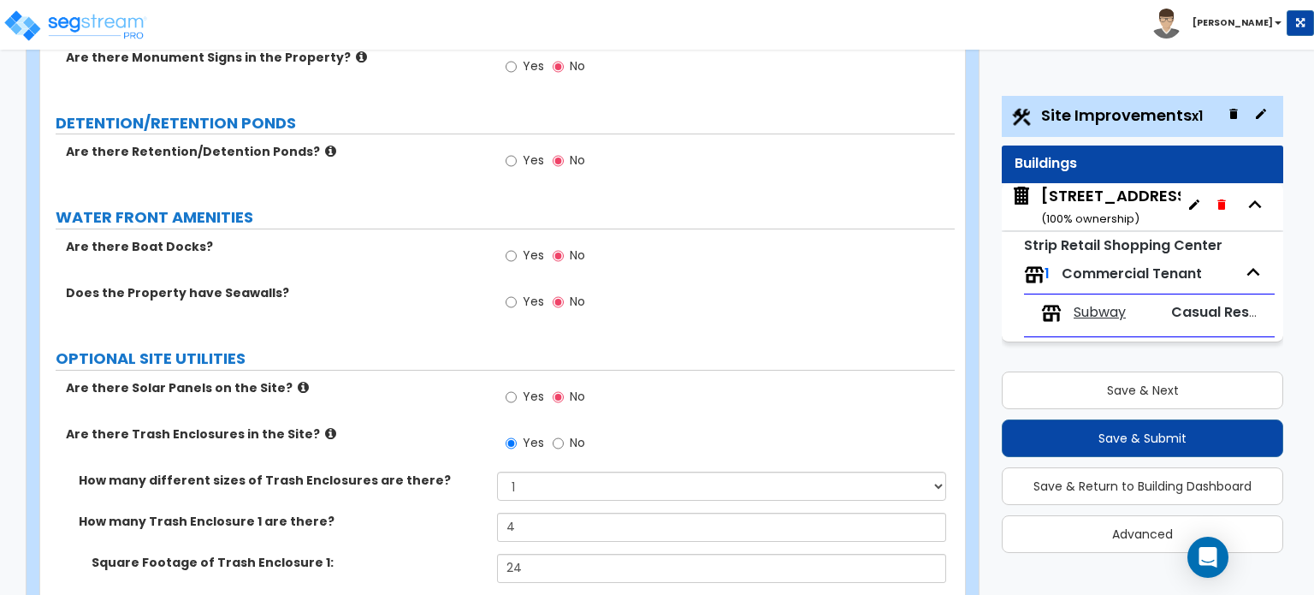
scroll to position [3605, 0]
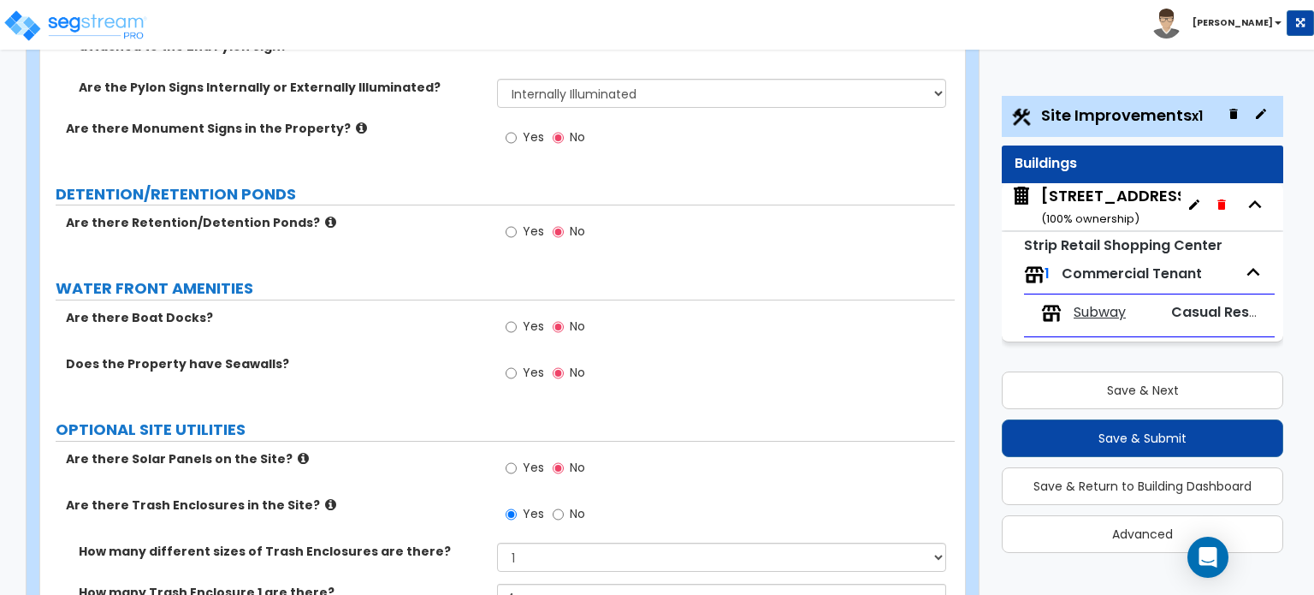
click at [325, 498] on icon at bounding box center [330, 504] width 11 height 13
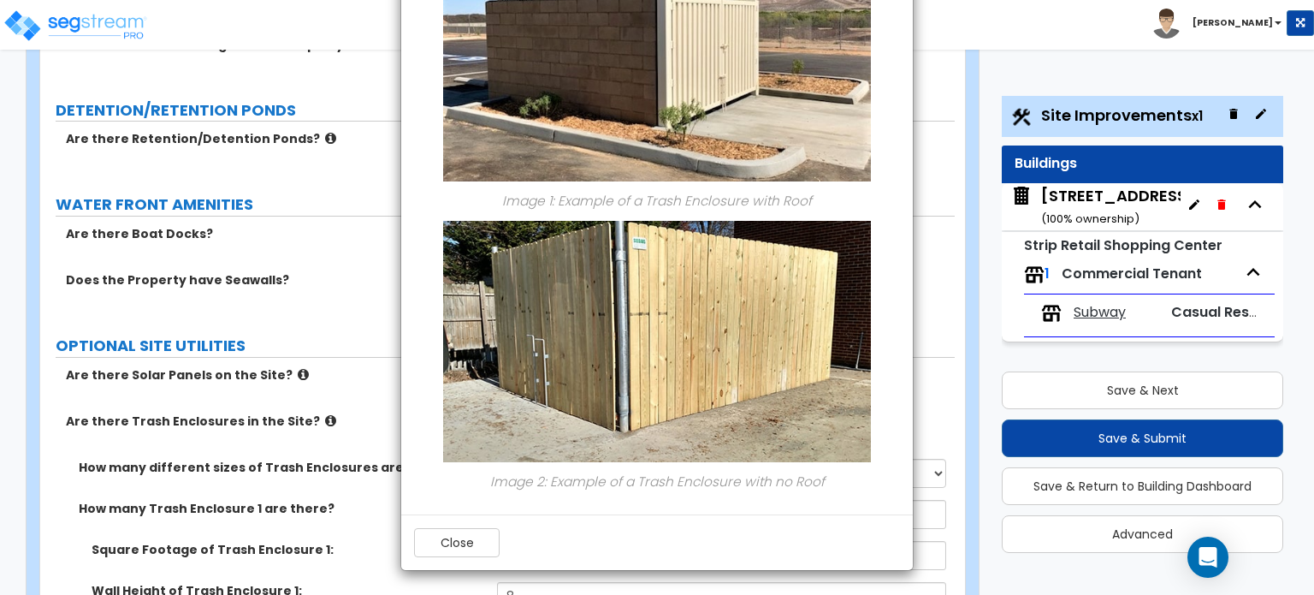
scroll to position [3520, 0]
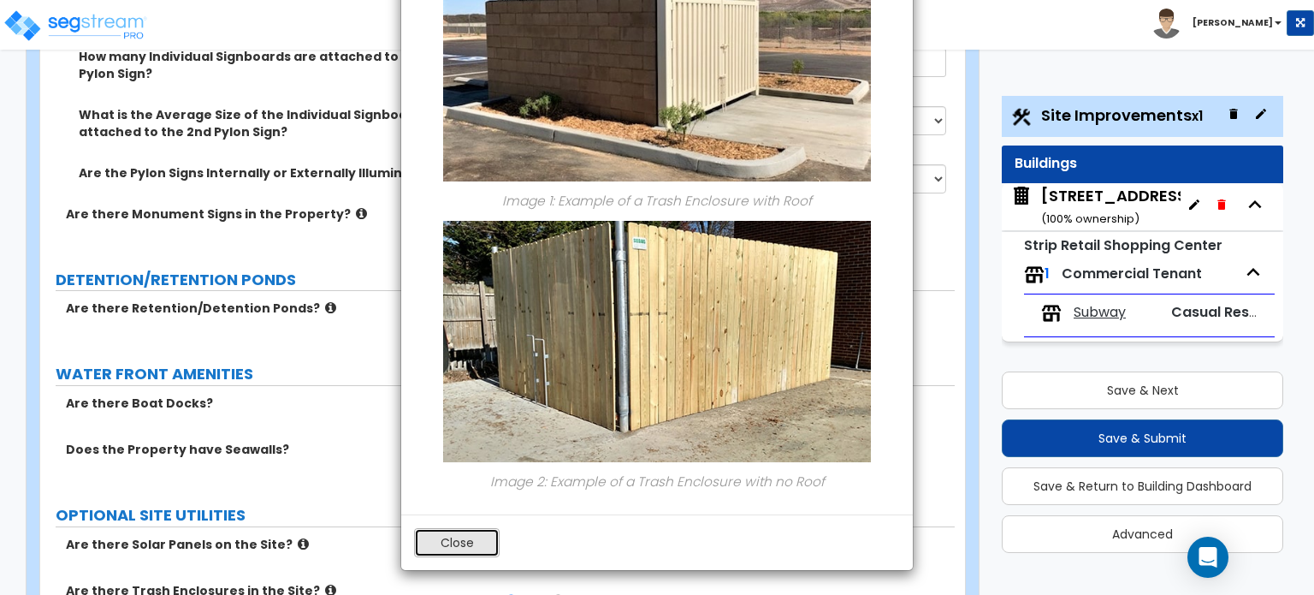
click at [460, 532] on button "Close" at bounding box center [457, 542] width 86 height 29
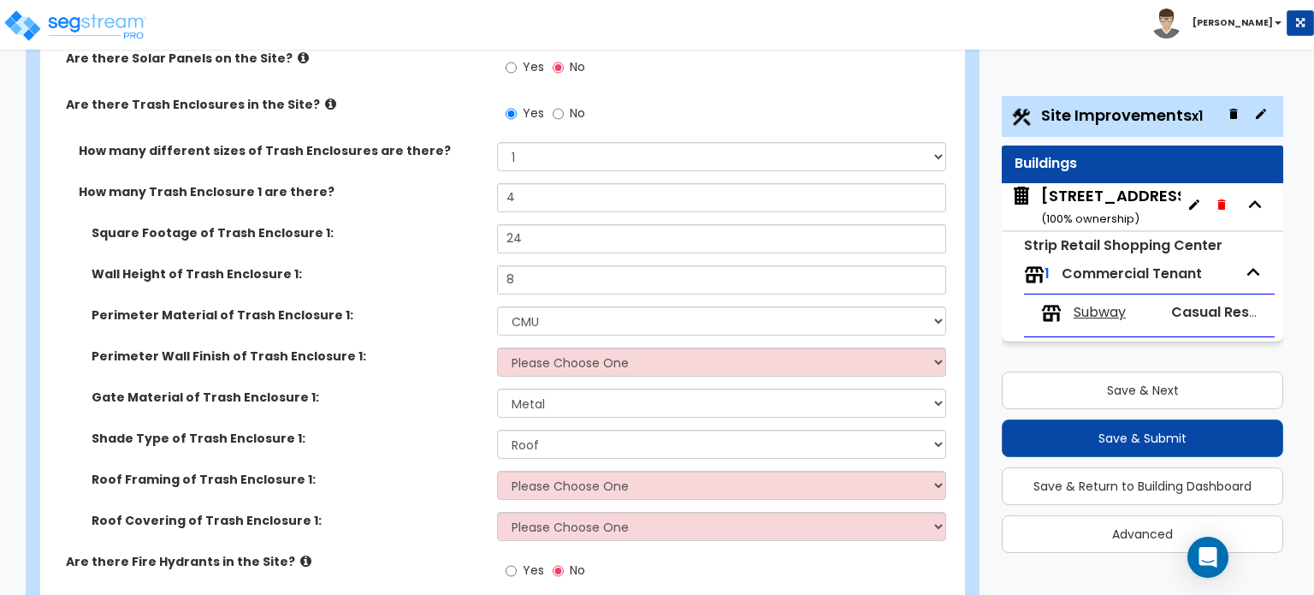
scroll to position [4033, 0]
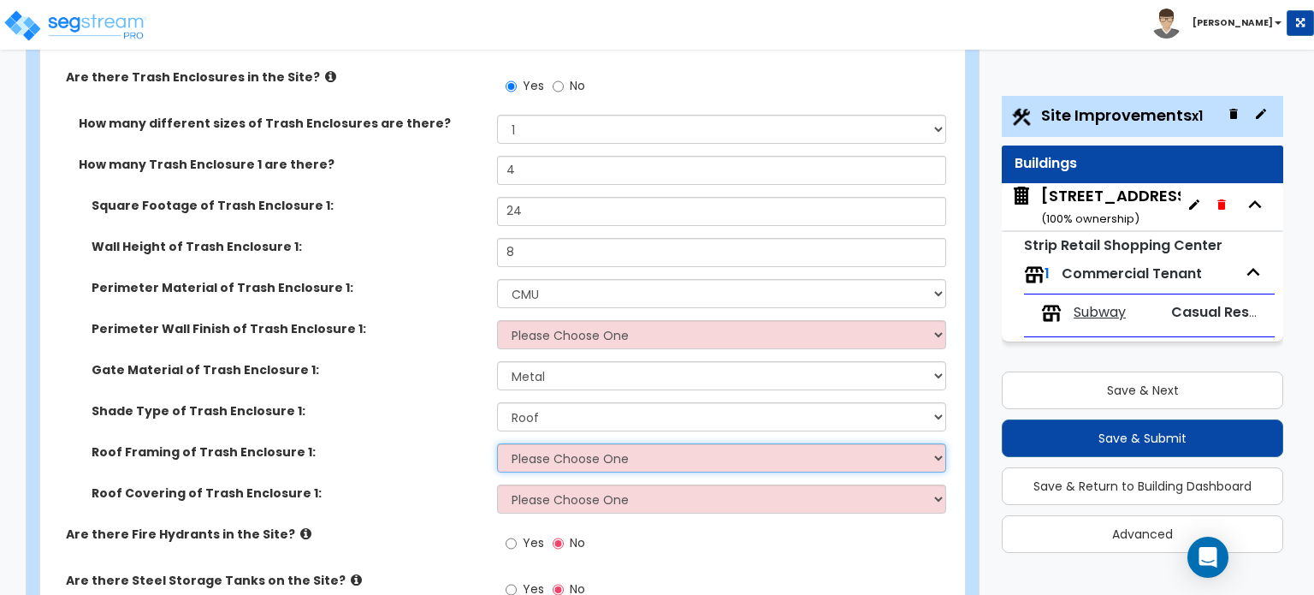
click at [602, 443] on select "Please Choose One Wood Framing Metal Framing" at bounding box center [721, 457] width 448 height 29
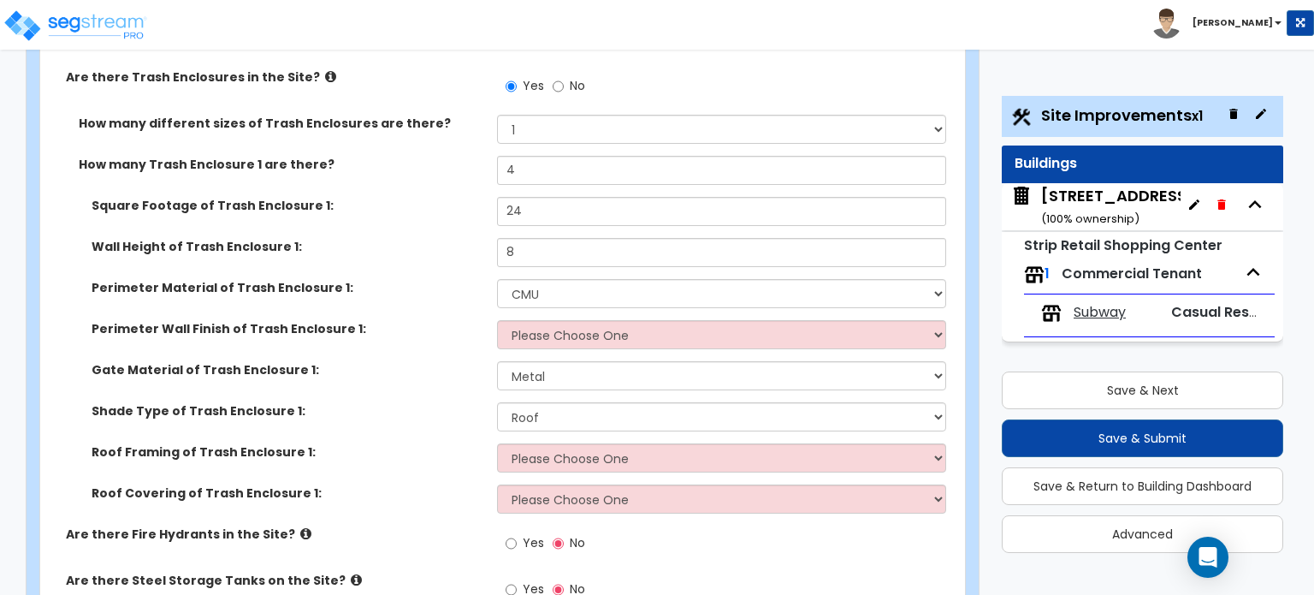
click at [436, 525] on label "Are there Fire Hydrants in the Site?" at bounding box center [275, 533] width 418 height 17
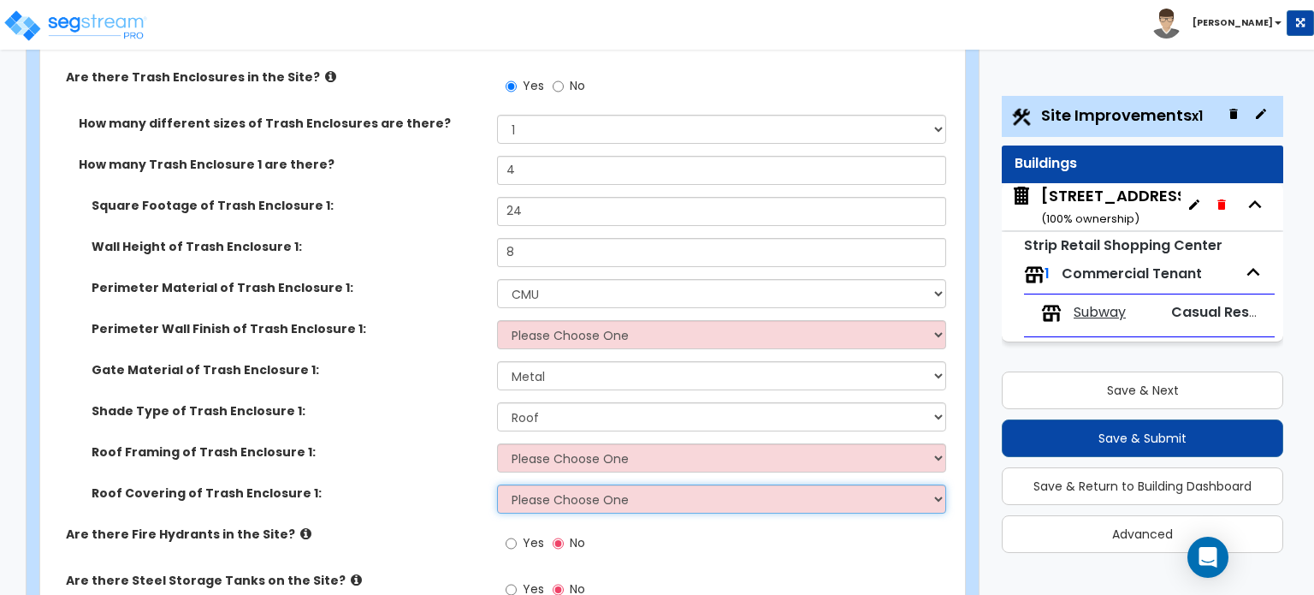
click at [545, 484] on select "Please Choose One Metal Roof Asphalt Shingles Clay Tiles Corrugated Fiberglass" at bounding box center [721, 498] width 448 height 29
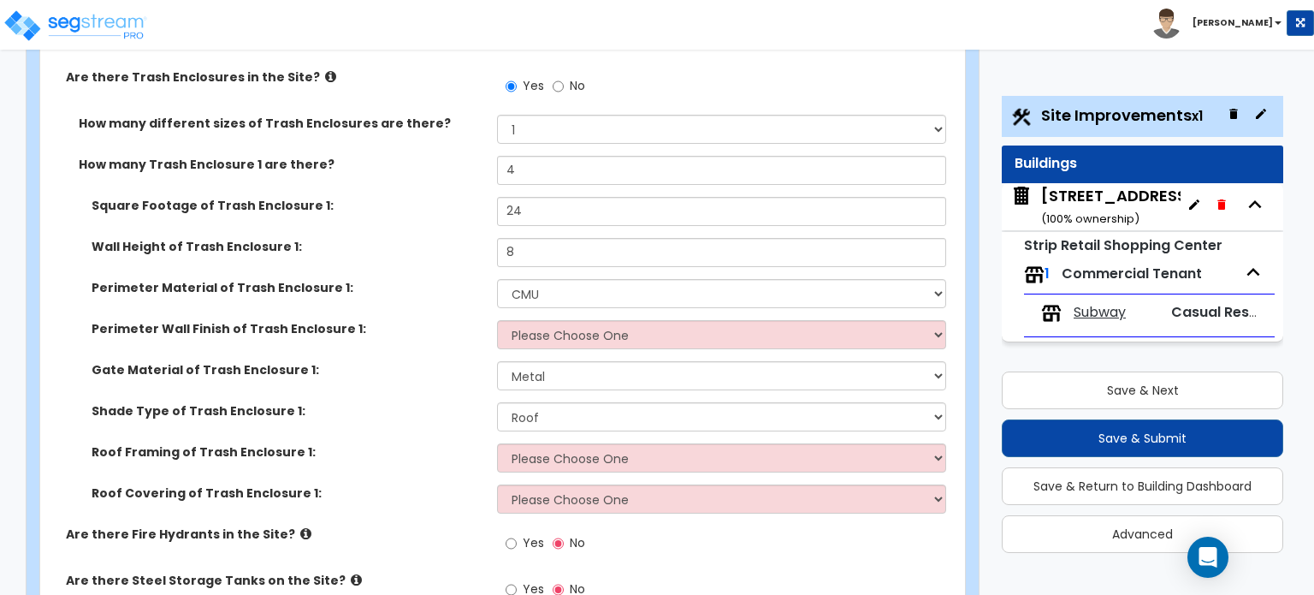
click at [419, 484] on div "Roof Covering of Trash Enclosure 1: Please Choose One Metal Roof Asphalt Shingl…" at bounding box center [497, 504] width 915 height 41
click at [300, 527] on icon at bounding box center [305, 533] width 11 height 13
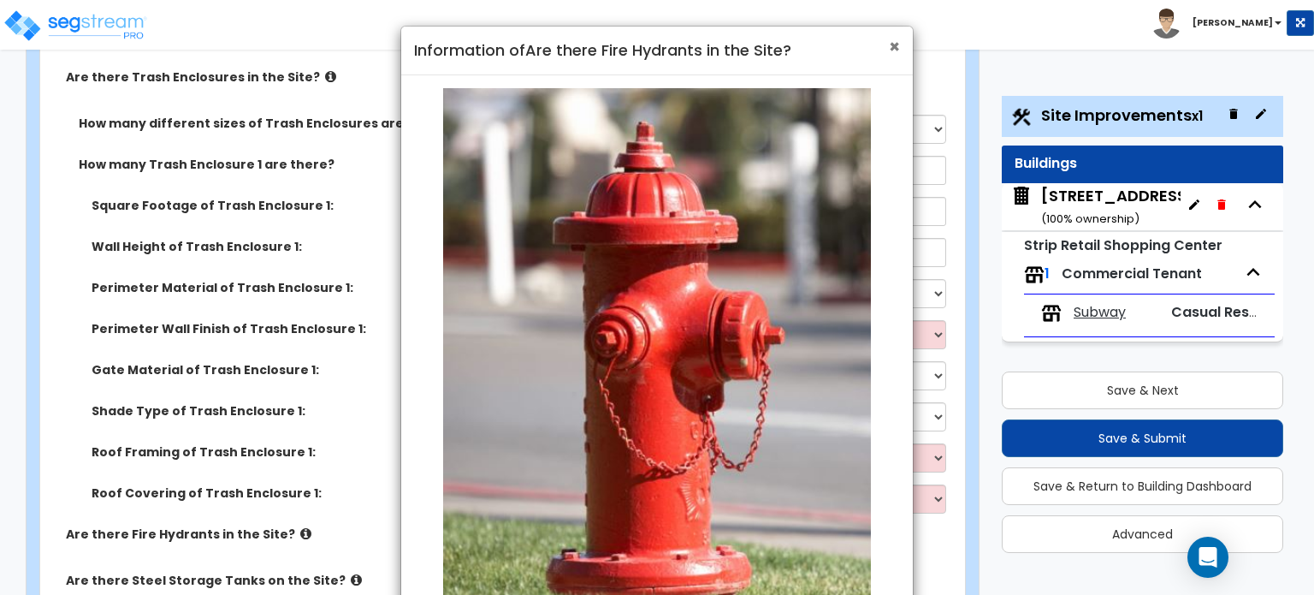
click at [890, 50] on span "×" at bounding box center [894, 46] width 11 height 25
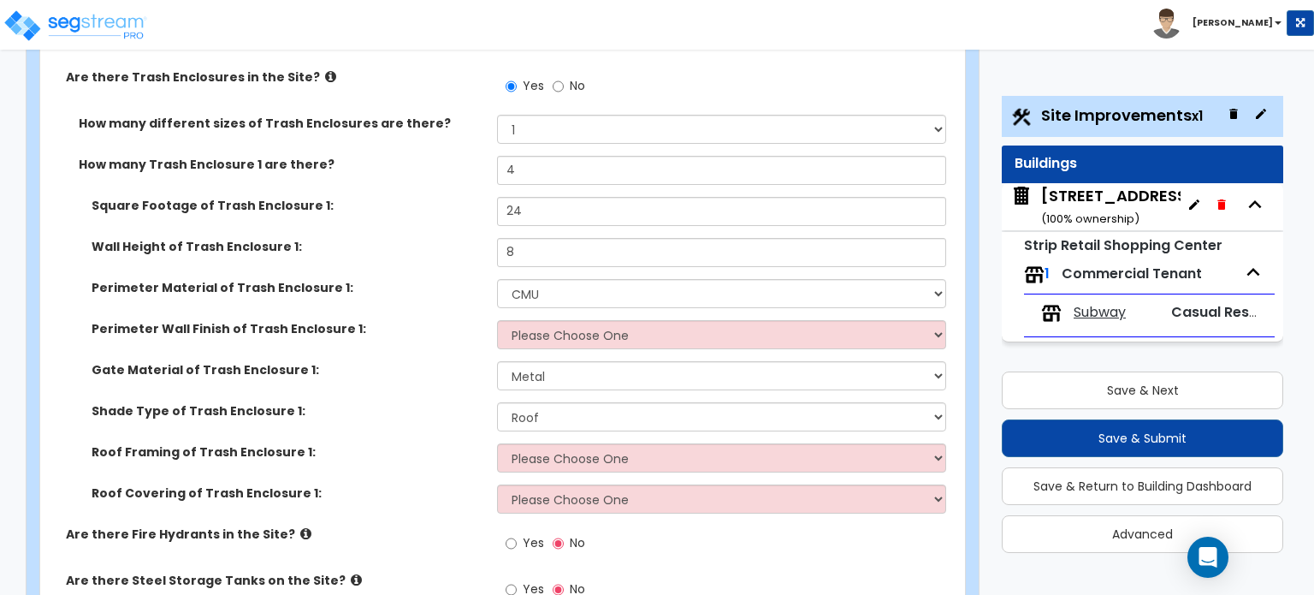
click at [351, 573] on icon at bounding box center [356, 579] width 11 height 13
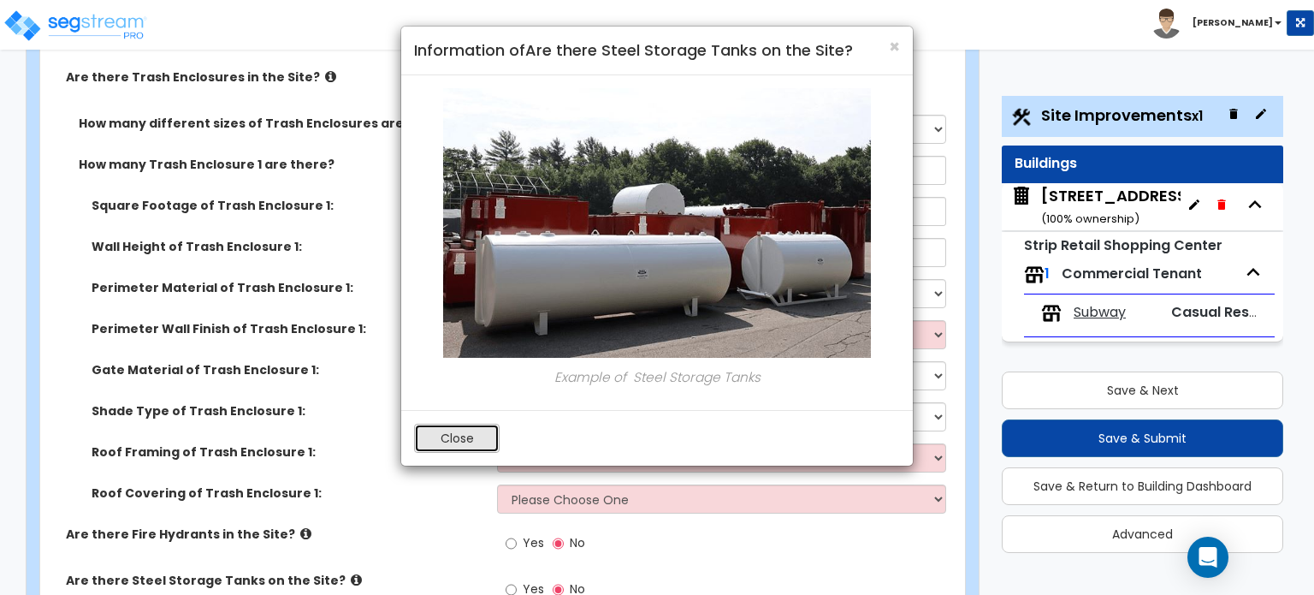
click at [477, 432] on button "Close" at bounding box center [457, 438] width 86 height 29
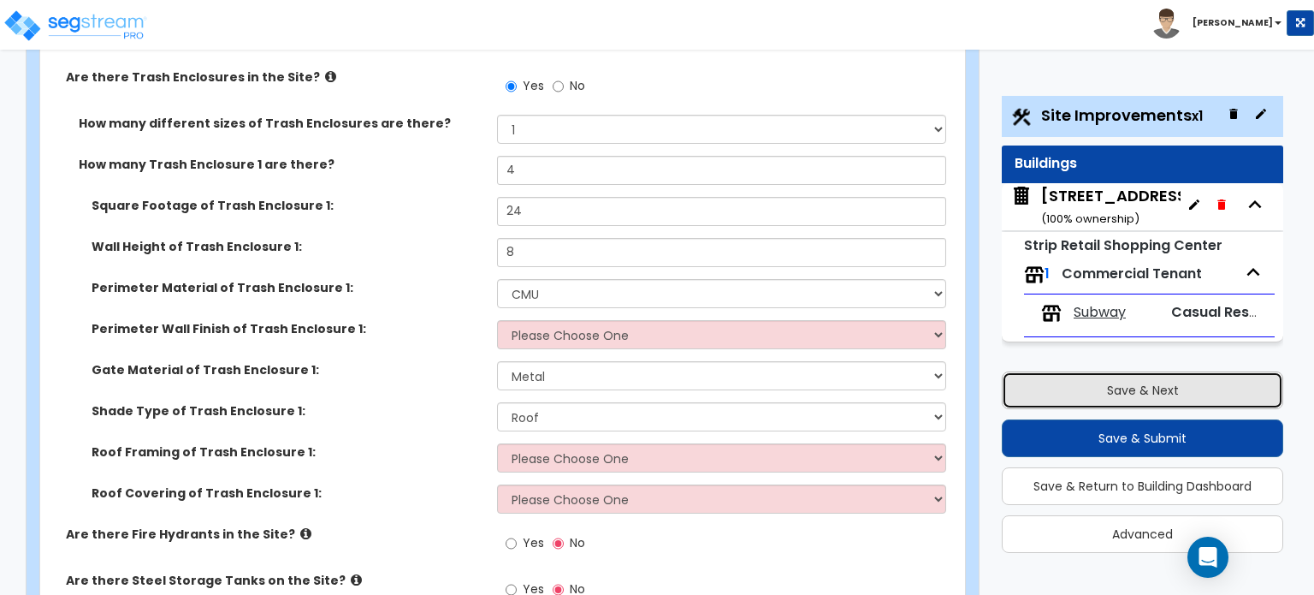
click at [1156, 380] on button "Save & Next" at bounding box center [1143, 390] width 282 height 38
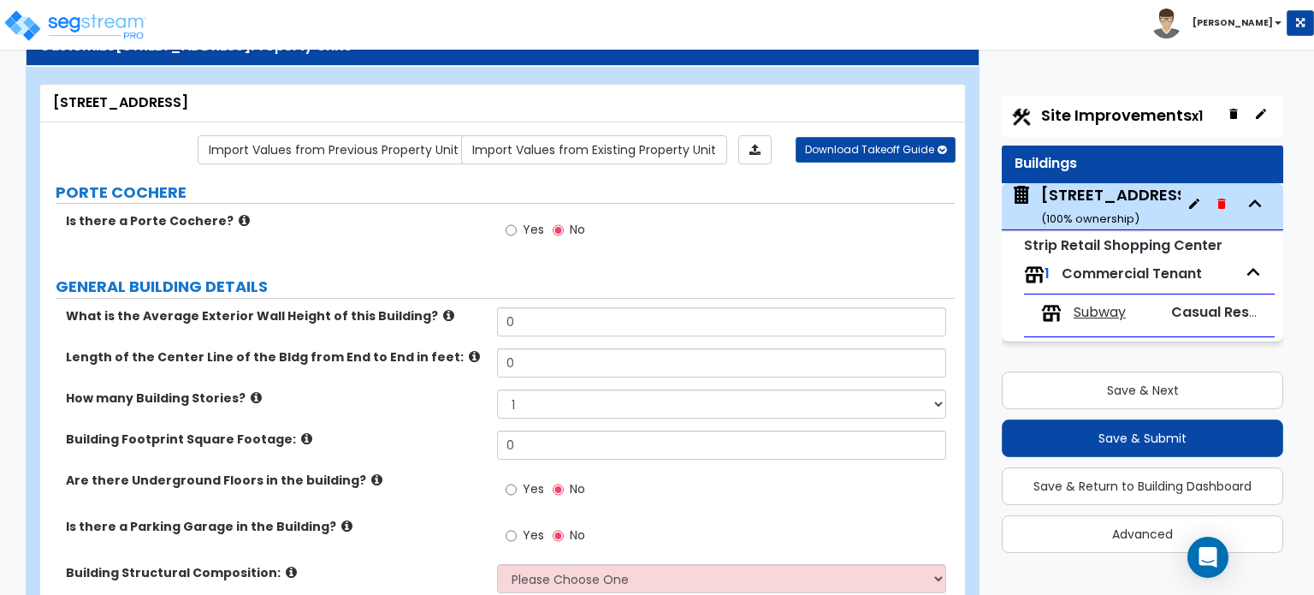
scroll to position [0, 0]
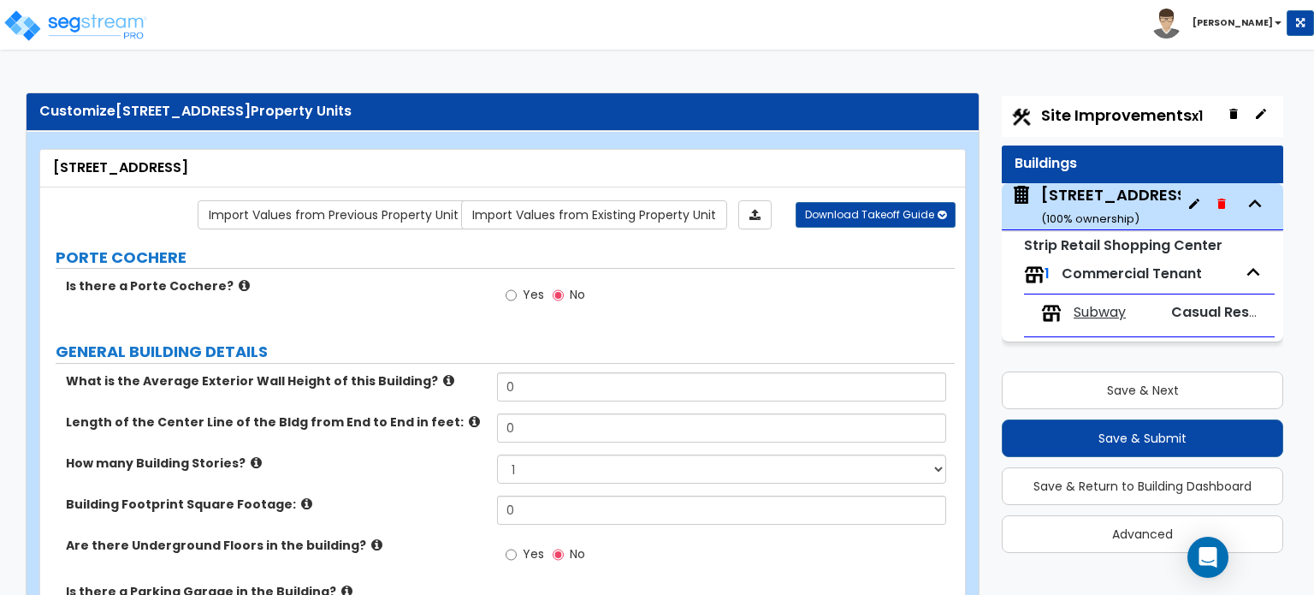
click at [239, 280] on icon at bounding box center [244, 285] width 11 height 13
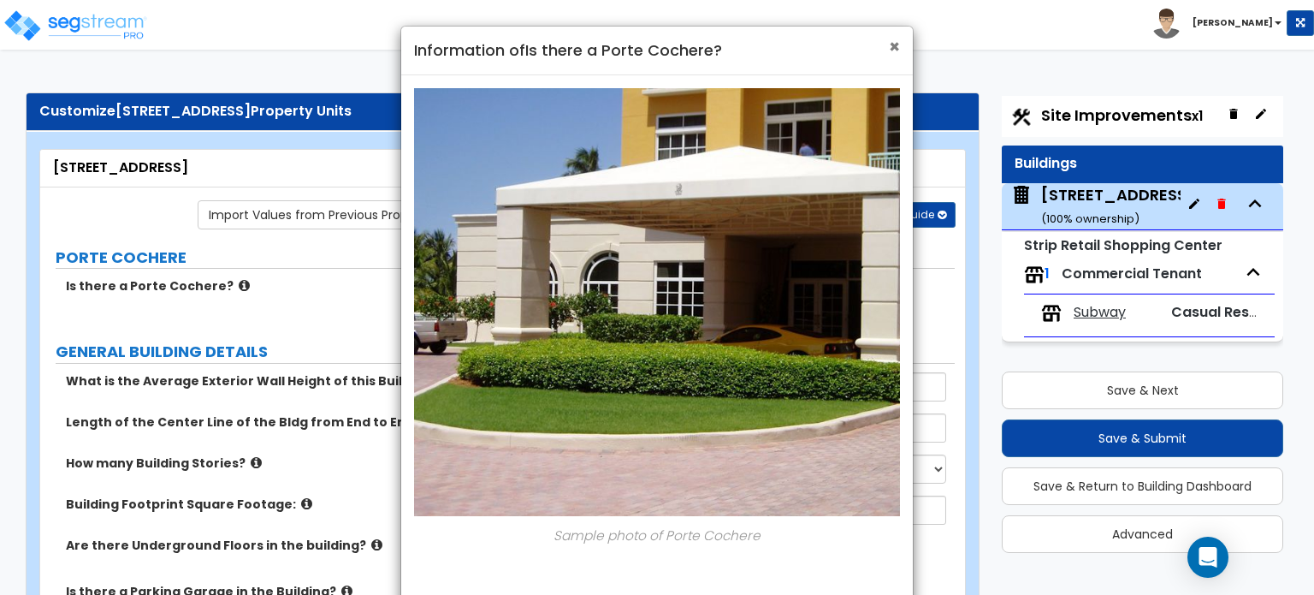
click at [890, 49] on span "×" at bounding box center [894, 46] width 11 height 25
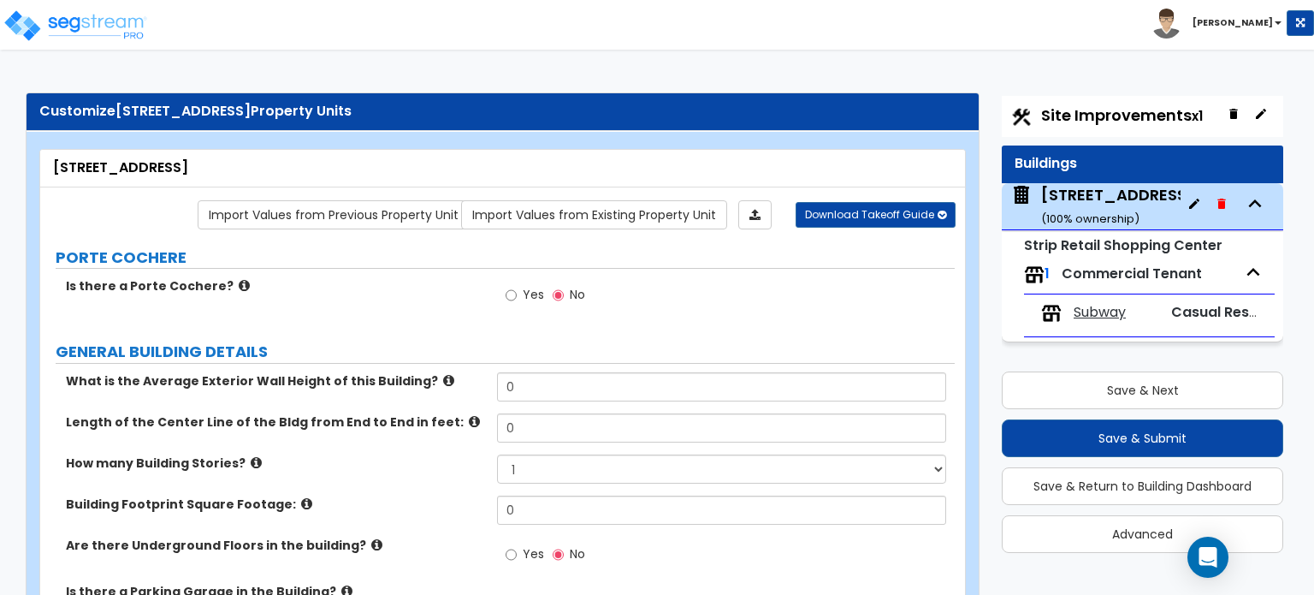
click at [443, 374] on icon at bounding box center [448, 380] width 11 height 13
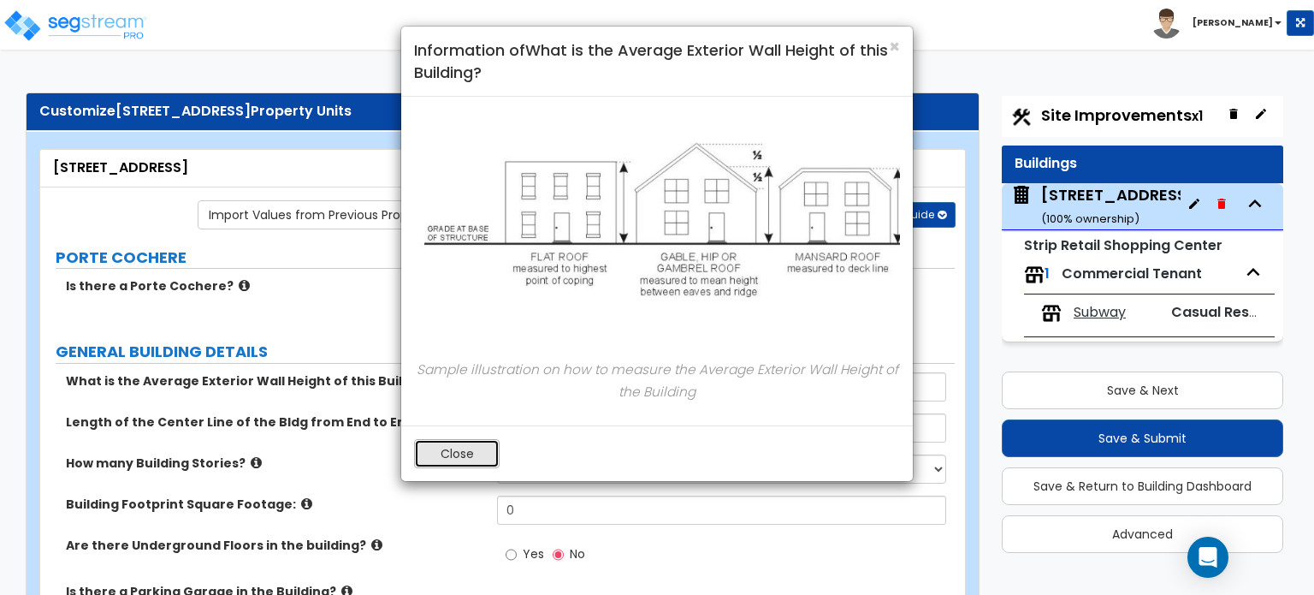
click at [452, 446] on button "Close" at bounding box center [457, 453] width 86 height 29
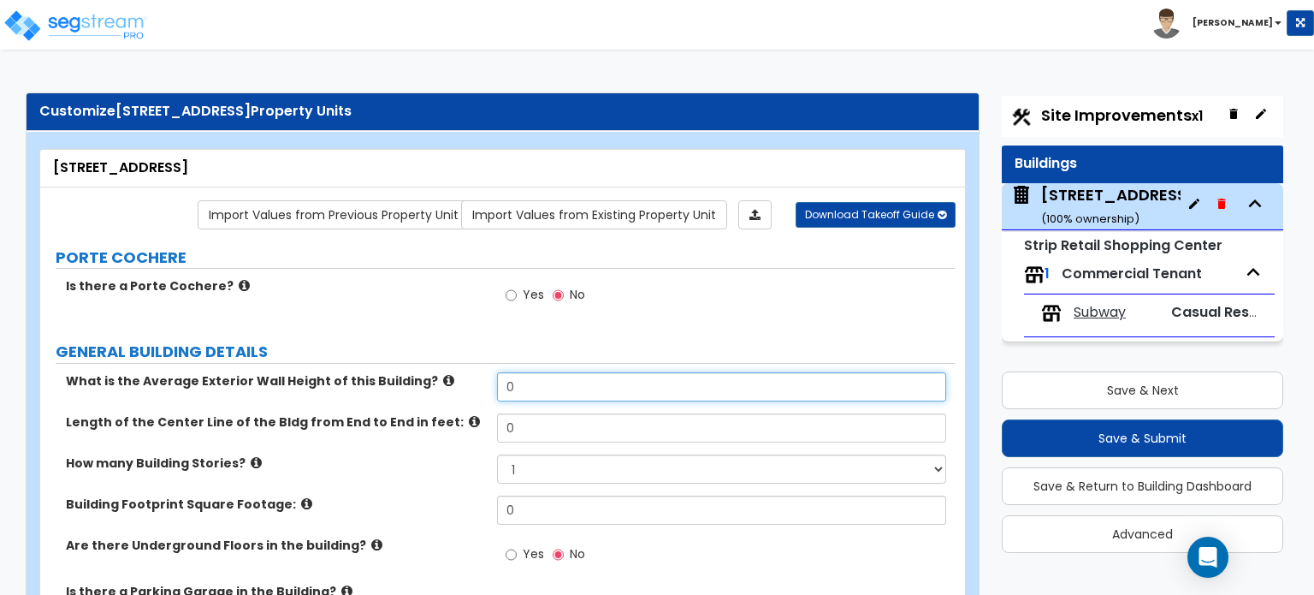
drag, startPoint x: 537, startPoint y: 389, endPoint x: 467, endPoint y: 396, distance: 70.5
click at [467, 396] on div "What is the Average Exterior Wall Height of this Building? 0" at bounding box center [497, 392] width 915 height 41
type input "12"
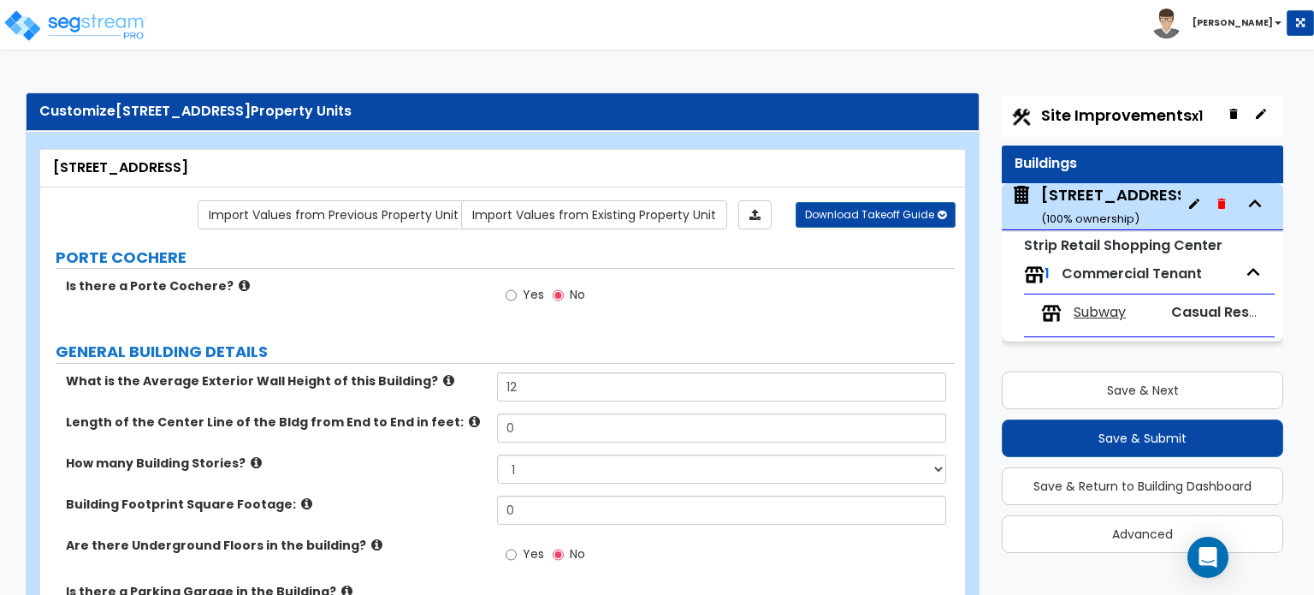
click at [469, 422] on icon at bounding box center [474, 421] width 11 height 13
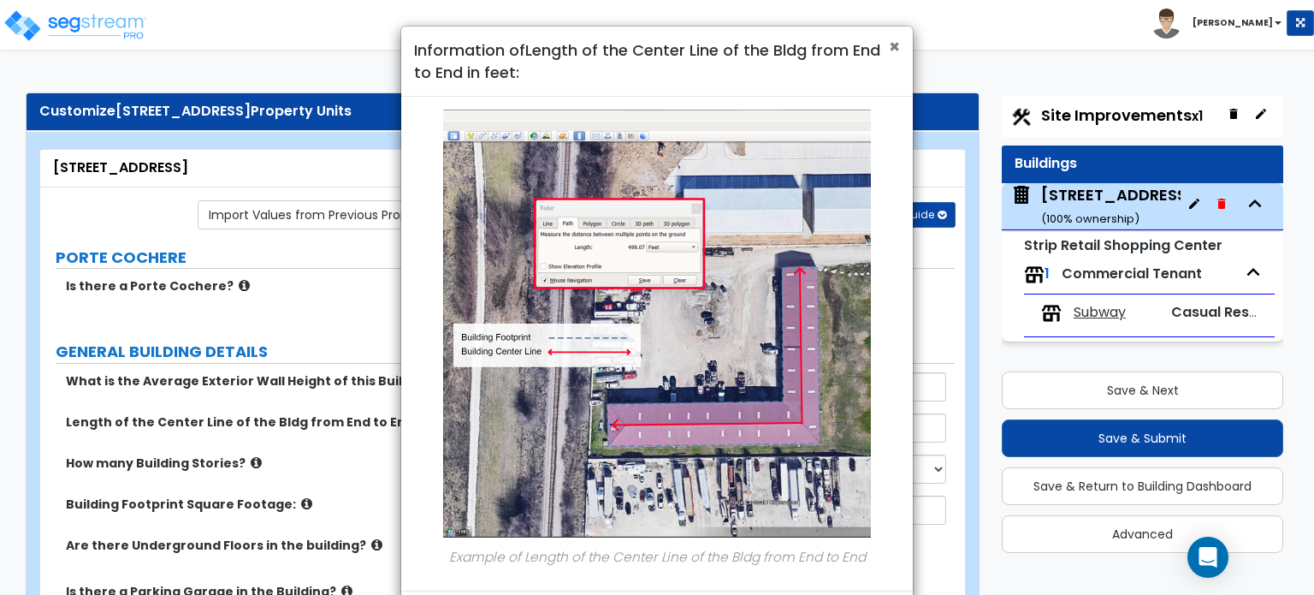
click at [899, 40] on span "×" at bounding box center [894, 46] width 11 height 25
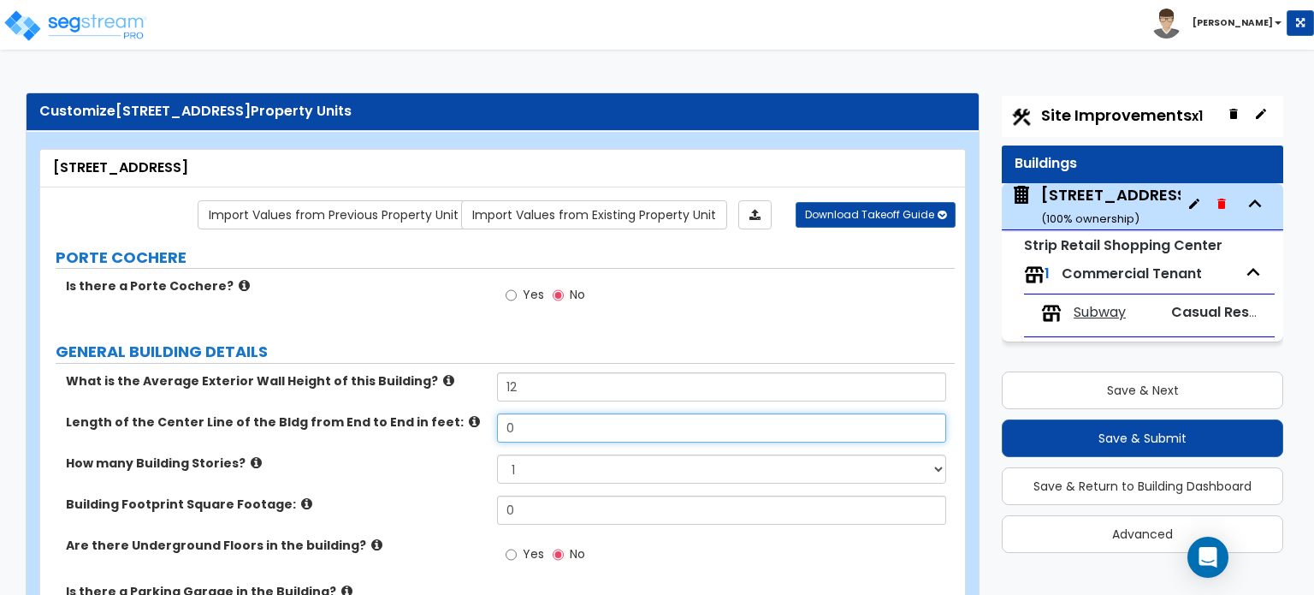
drag, startPoint x: 530, startPoint y: 440, endPoint x: 490, endPoint y: 439, distance: 39.4
click at [490, 439] on div "Length of the Center Line of the Bldg from End to End in feet: 0" at bounding box center [497, 433] width 915 height 41
type input "257"
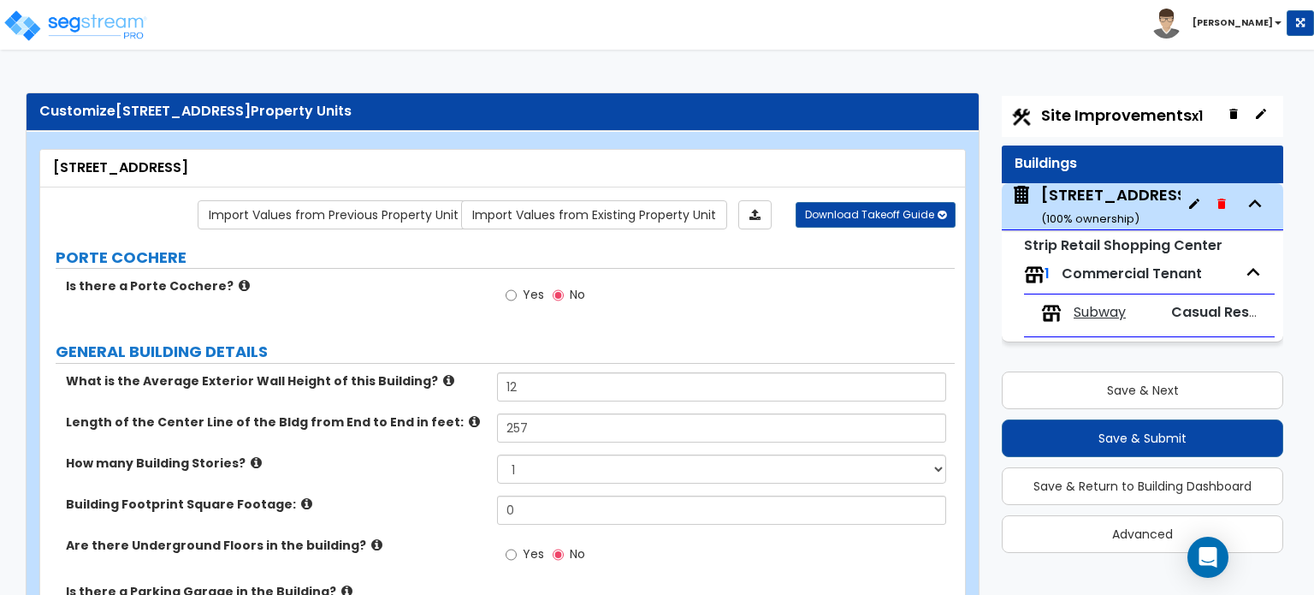
click at [251, 458] on icon at bounding box center [256, 462] width 11 height 13
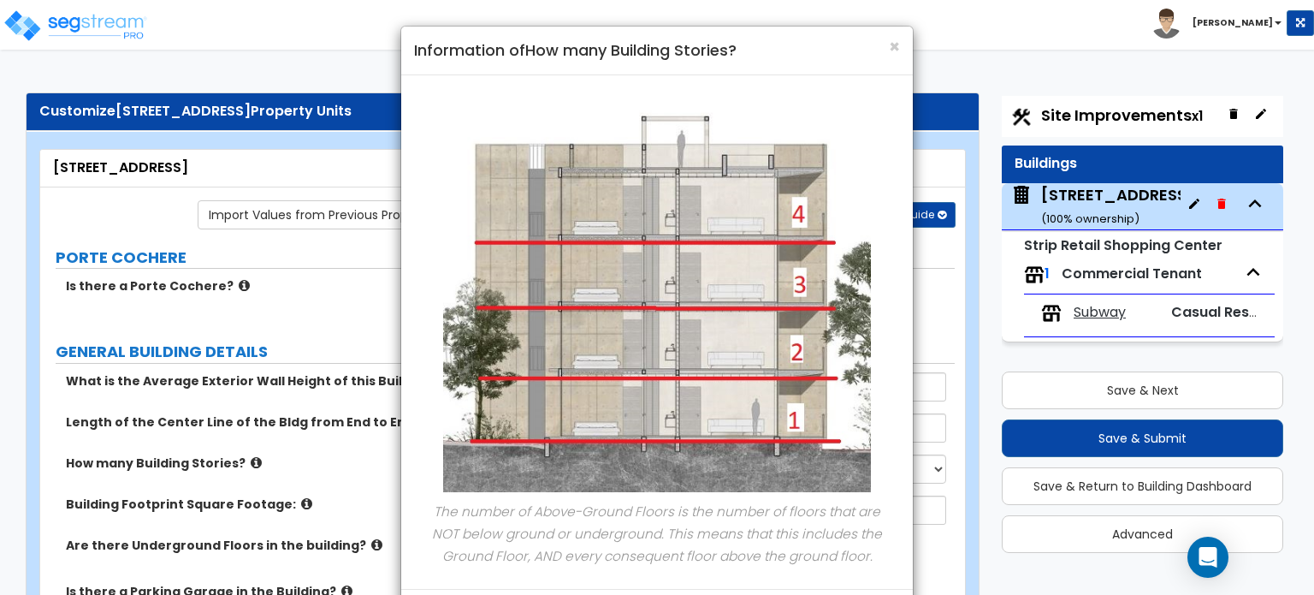
click at [325, 454] on div "× Information of How many Building Stories? The number of Above-Ground Floors i…" at bounding box center [657, 297] width 1314 height 595
click at [891, 55] on span "×" at bounding box center [894, 46] width 11 height 25
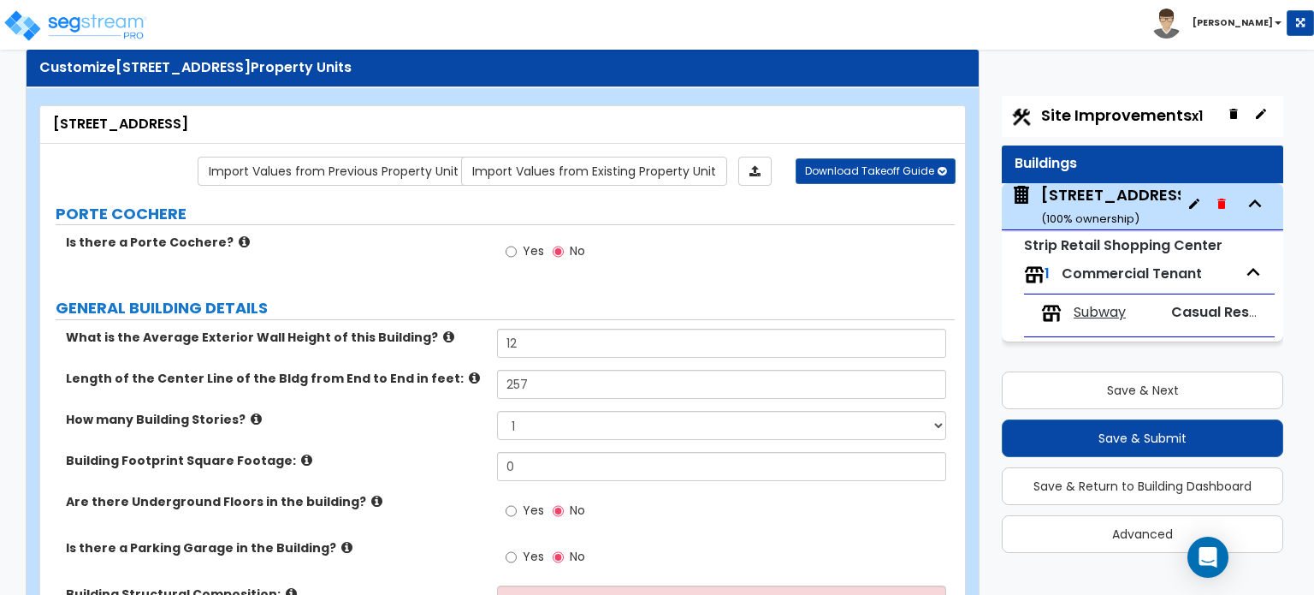
scroll to position [86, 0]
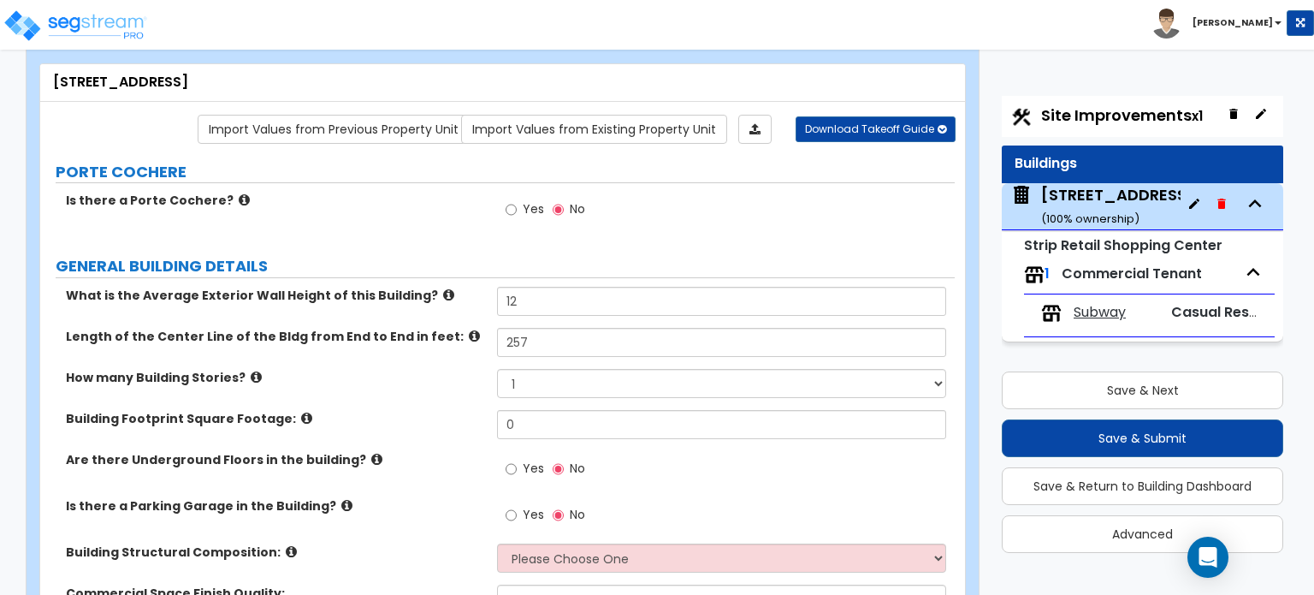
click at [301, 415] on icon at bounding box center [306, 418] width 11 height 13
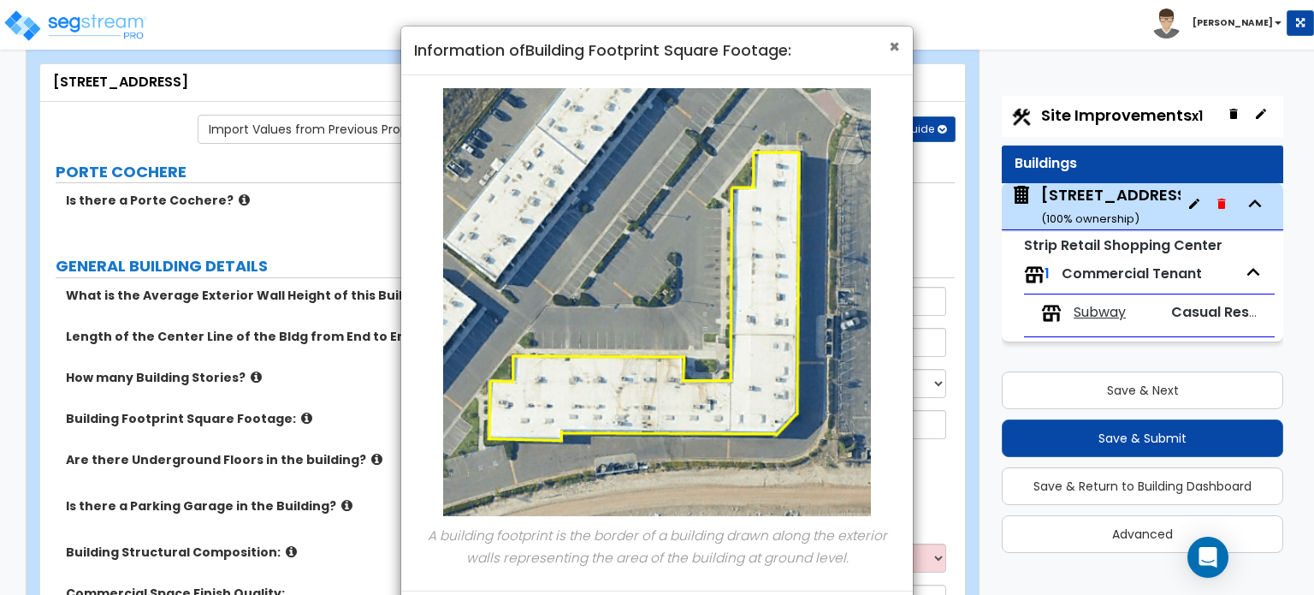
click at [892, 46] on span "×" at bounding box center [894, 46] width 11 height 25
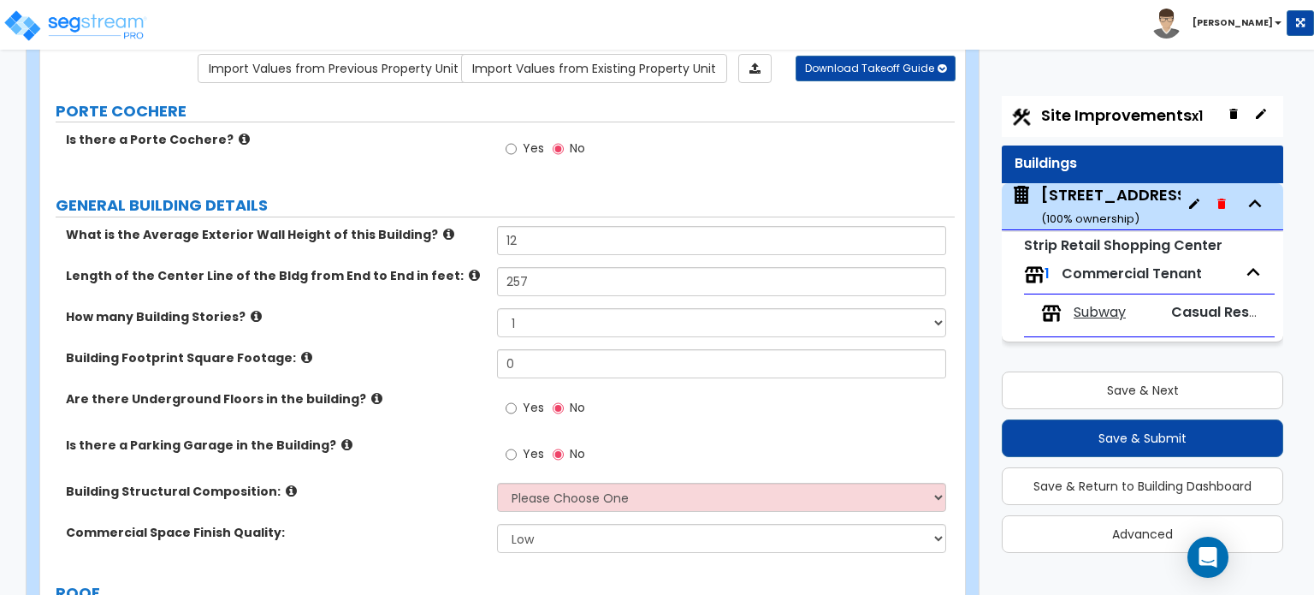
scroll to position [257, 0]
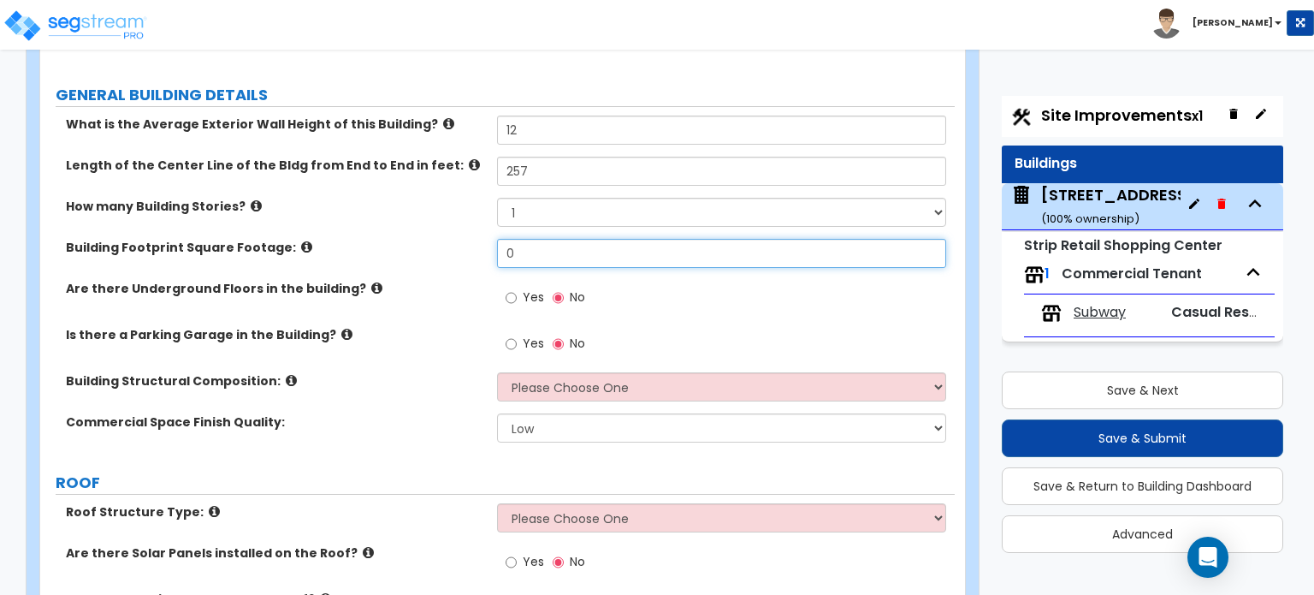
drag, startPoint x: 524, startPoint y: 245, endPoint x: 498, endPoint y: 244, distance: 25.7
click at [498, 244] on input "0" at bounding box center [721, 253] width 448 height 29
type input "17,365"
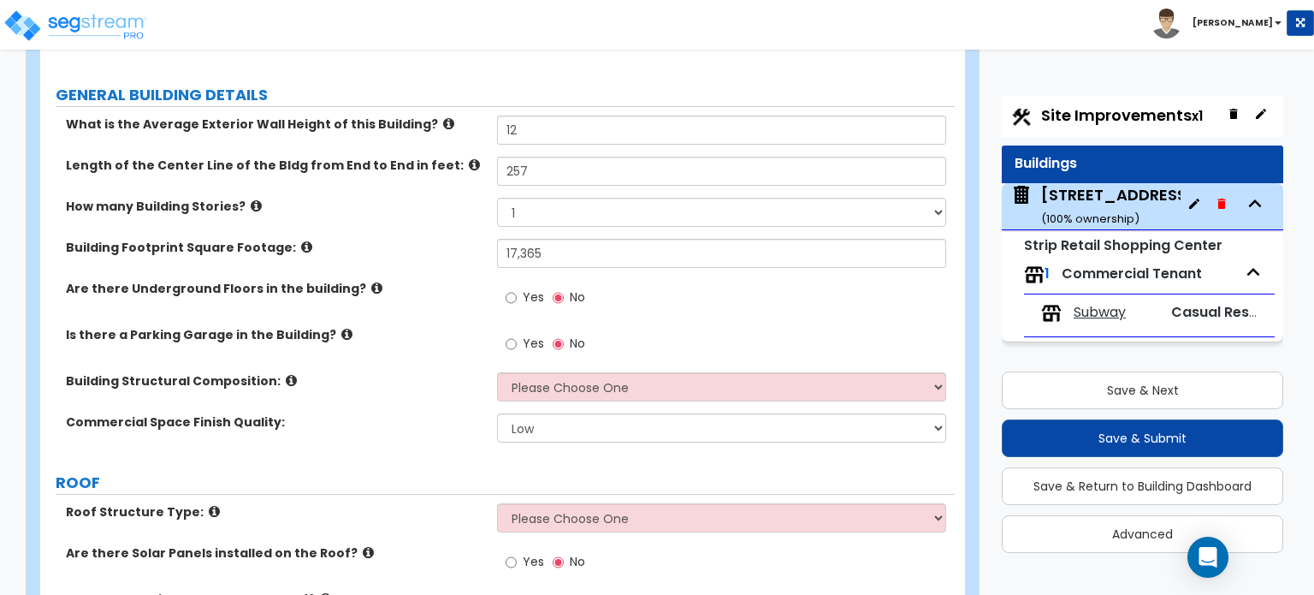
click at [286, 377] on icon at bounding box center [291, 380] width 11 height 13
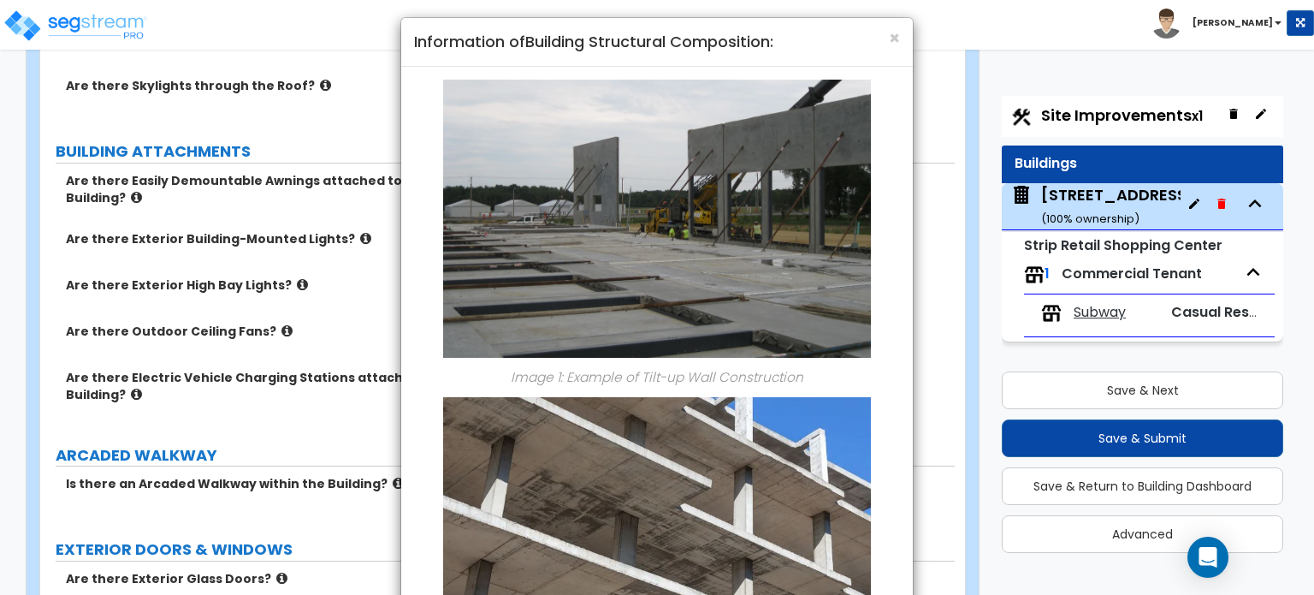
scroll to position [0, 0]
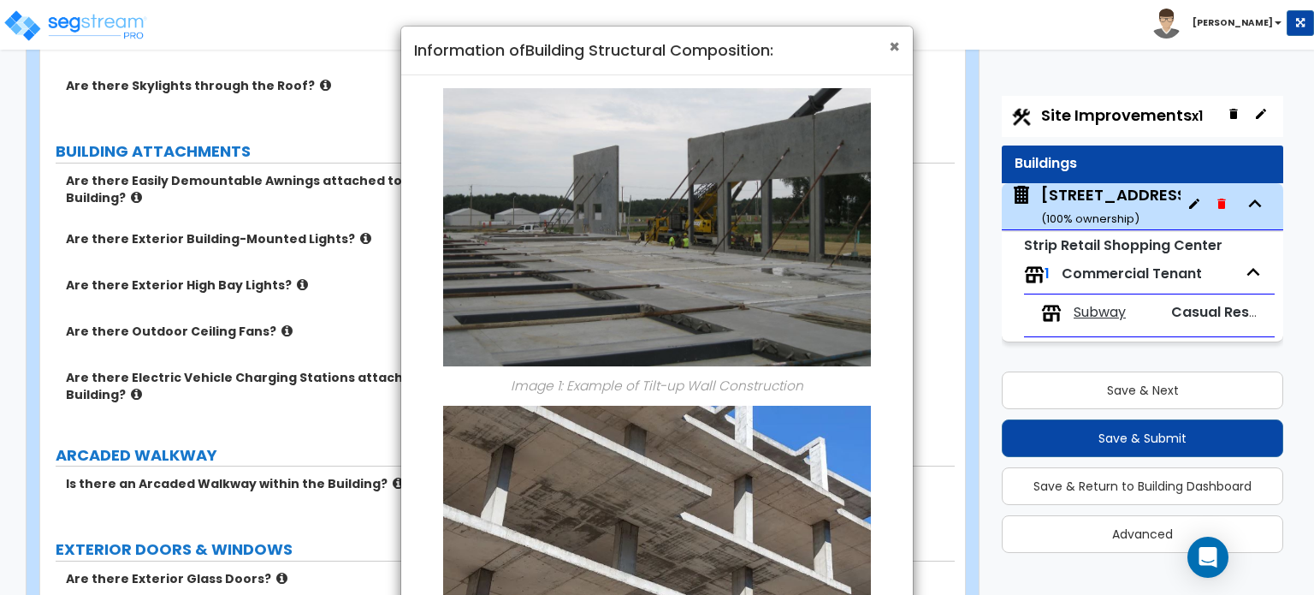
click at [892, 50] on span "×" at bounding box center [894, 46] width 11 height 25
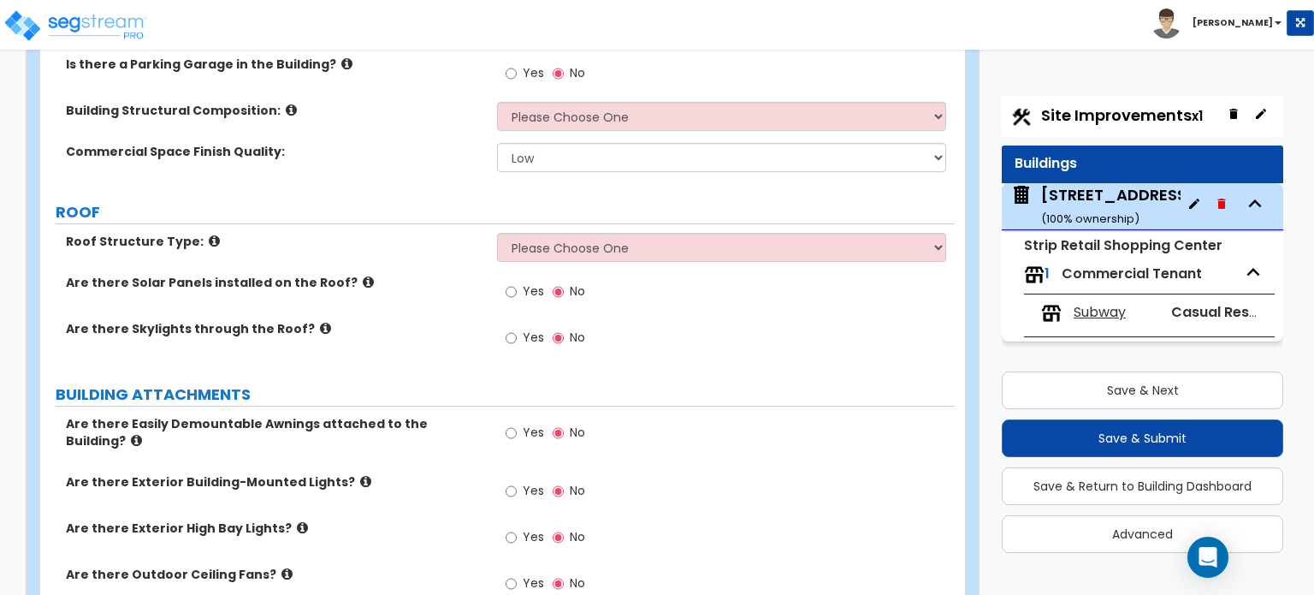
scroll to position [513, 0]
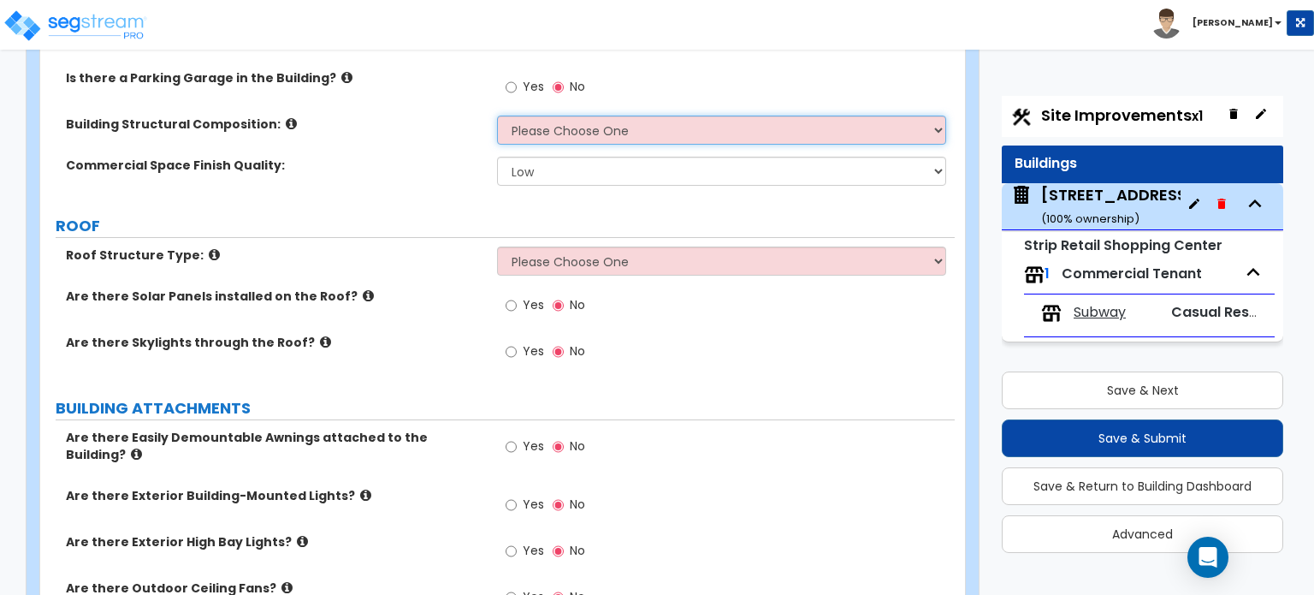
click at [598, 126] on select "Please Choose One Tilt-up Wall Construction Reinforced Concrete Structural Stee…" at bounding box center [721, 130] width 448 height 29
select select "3"
click at [497, 116] on select "Please Choose One Tilt-up Wall Construction Reinforced Concrete Structural Stee…" at bounding box center [721, 130] width 448 height 29
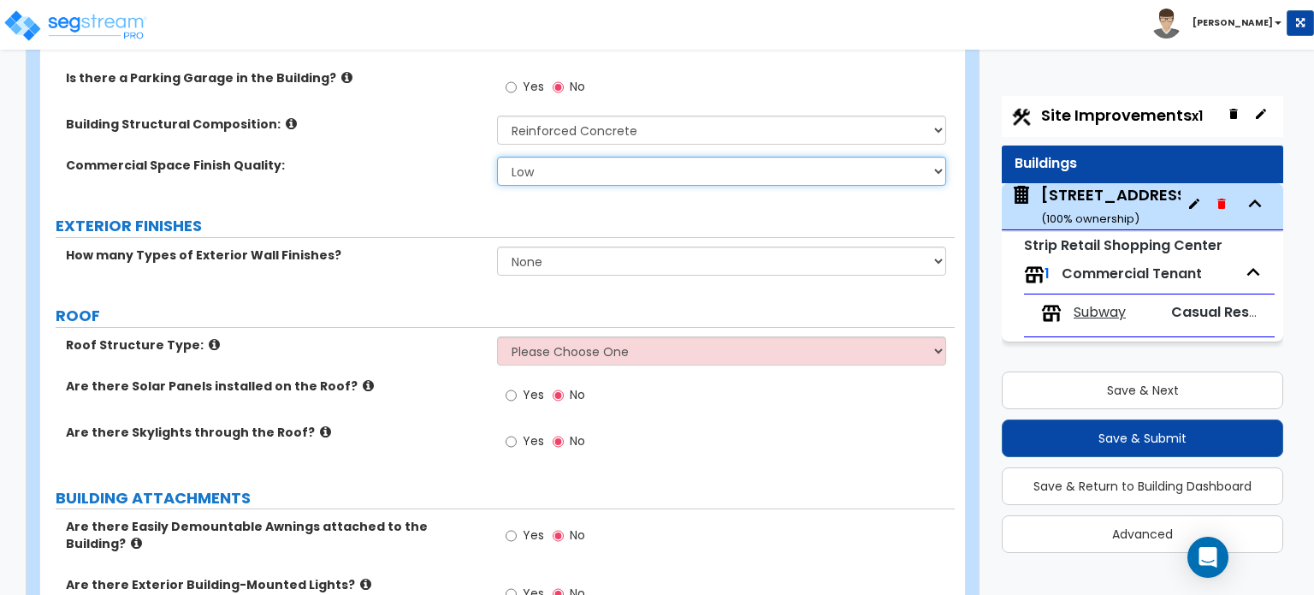
click at [590, 167] on select "Low Average High" at bounding box center [721, 171] width 448 height 29
select select "1"
click at [497, 157] on select "Low Average High" at bounding box center [721, 171] width 448 height 29
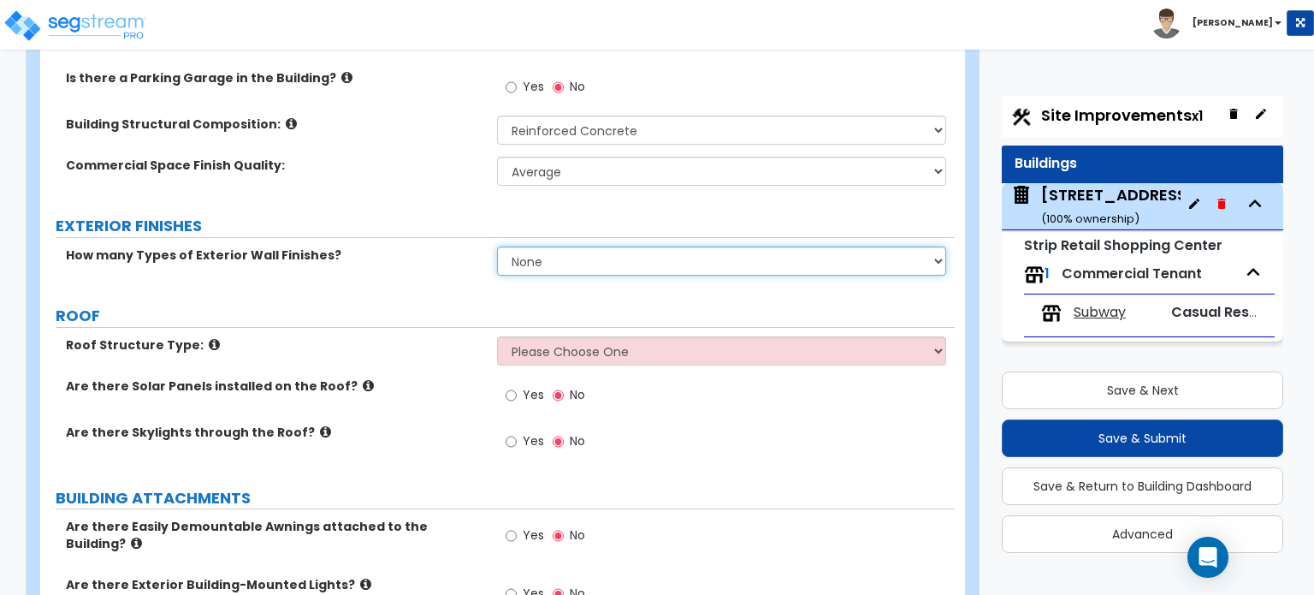
click at [586, 264] on select "None 1 2 3" at bounding box center [721, 260] width 448 height 29
select select "1"
click at [497, 246] on select "None 1 2 3" at bounding box center [721, 260] width 448 height 29
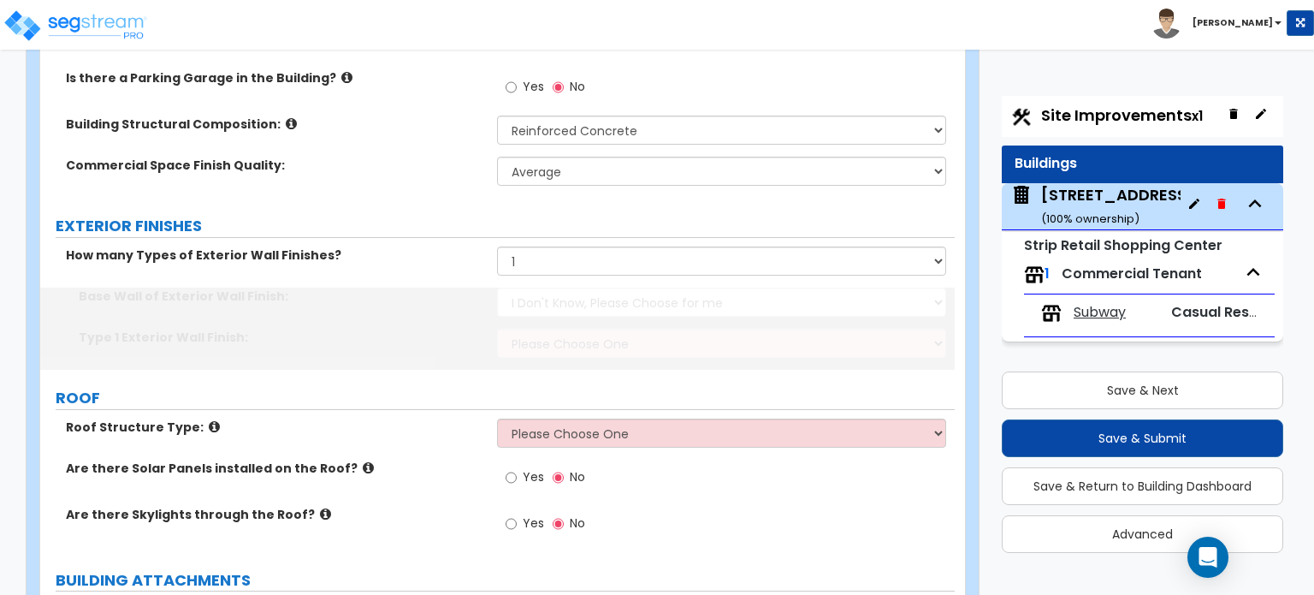
click at [576, 305] on select "I Don't Know, Please Choose for me Concrete Masonry Units (CMU) Cast-in-Place C…" at bounding box center [721, 302] width 448 height 29
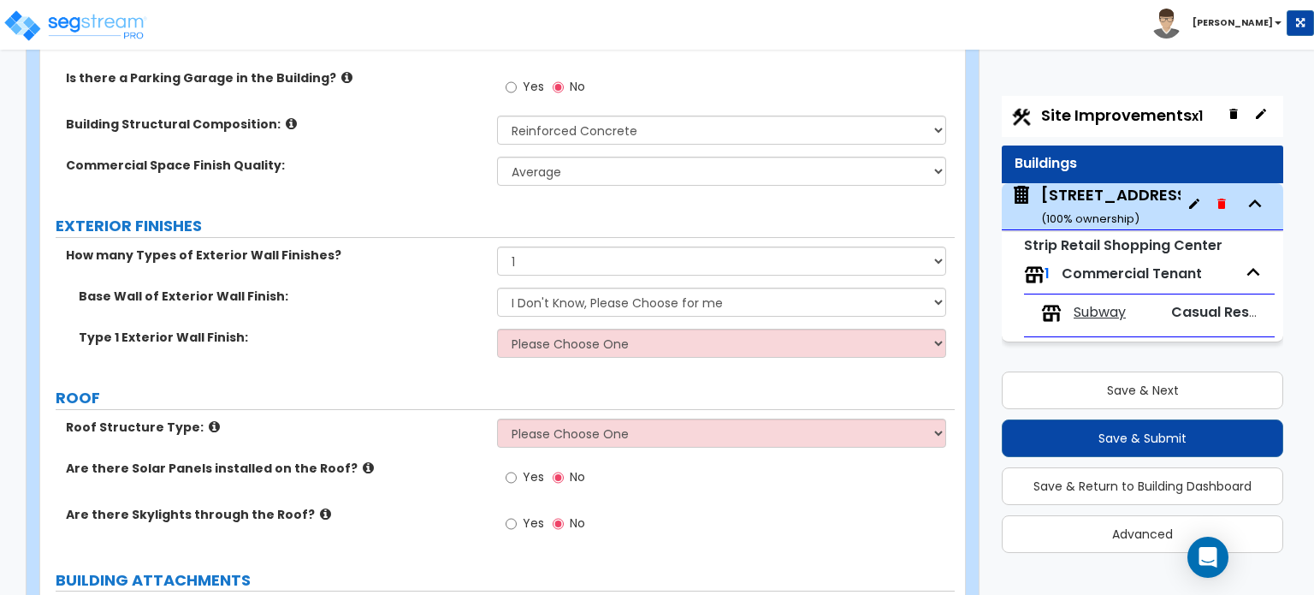
select select "1"
click at [497, 288] on select "I Don't Know, Please Choose for me Concrete Masonry Units (CMU) Cast-in-Place C…" at bounding box center [721, 302] width 448 height 29
click at [537, 352] on select "Please Choose One No Finish/Shared Wall No Wall Brick Veneer Stone Veneer Wood …" at bounding box center [721, 343] width 448 height 29
select select "3"
click at [497, 329] on select "Please Choose One No Finish/Shared Wall No Wall Brick Veneer Stone Veneer Wood …" at bounding box center [721, 343] width 448 height 29
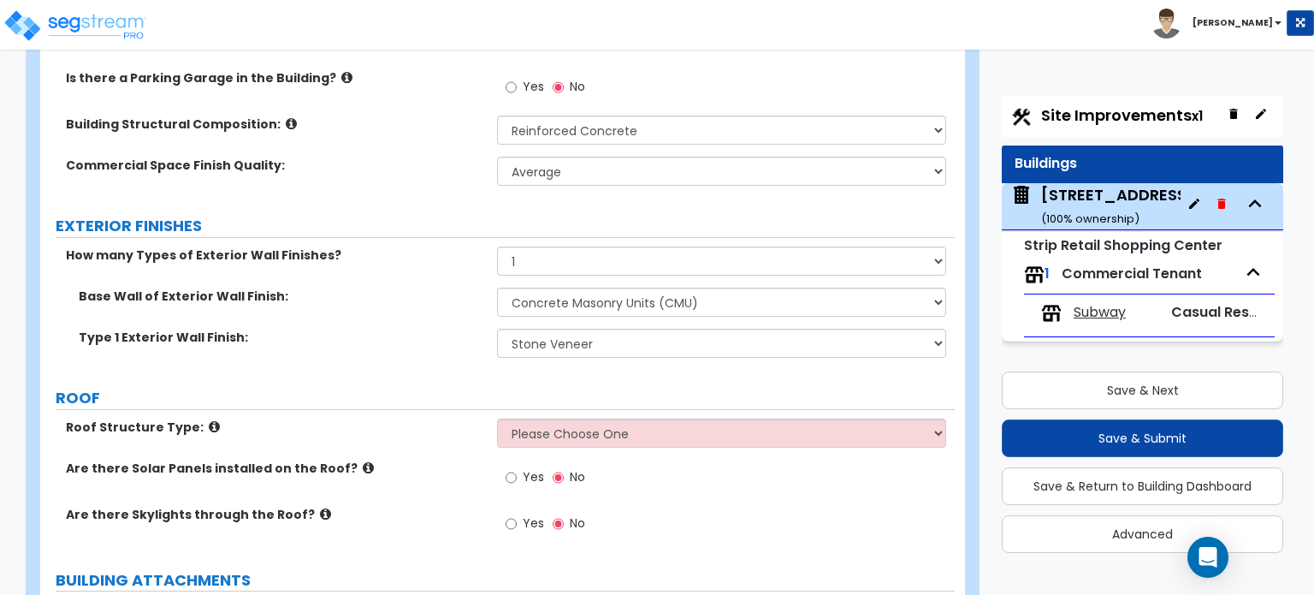
click at [457, 402] on label "ROOF" at bounding box center [505, 398] width 899 height 22
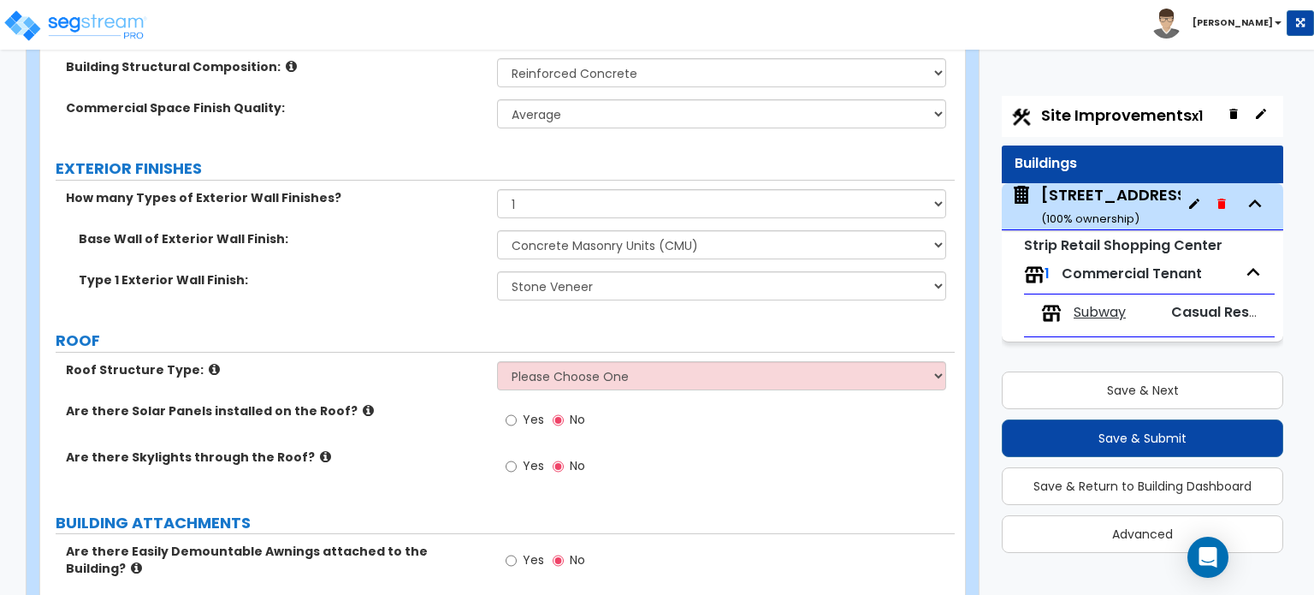
scroll to position [599, 0]
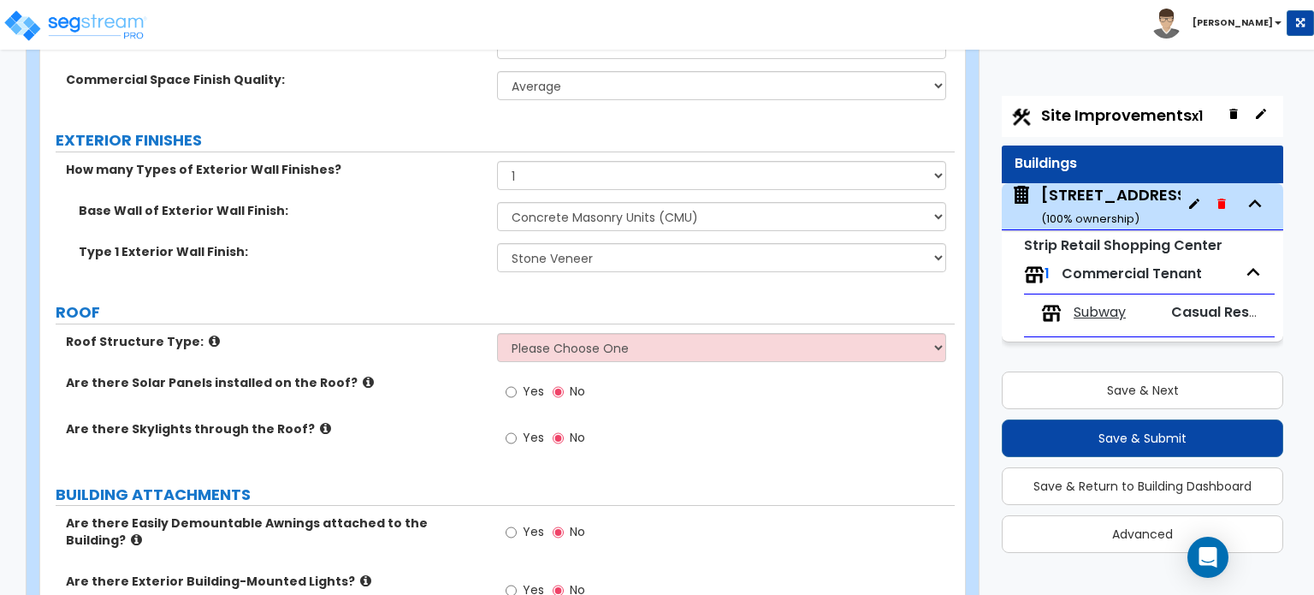
click at [209, 340] on icon at bounding box center [214, 341] width 11 height 13
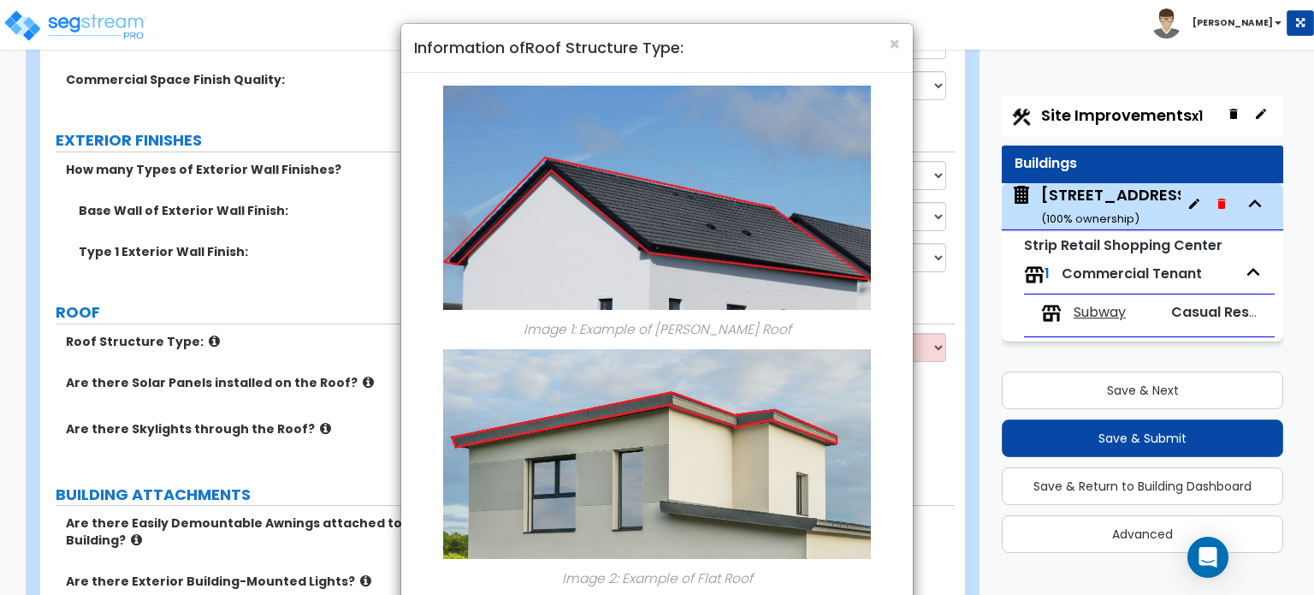
scroll to position [0, 0]
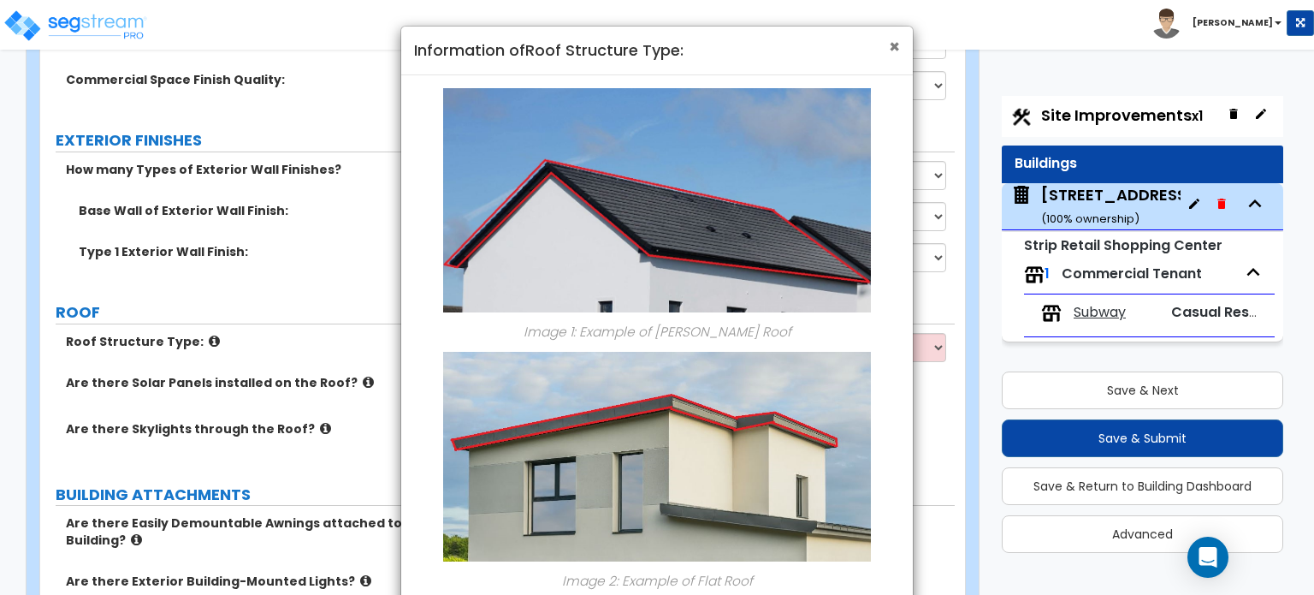
click at [893, 44] on span "×" at bounding box center [894, 46] width 11 height 25
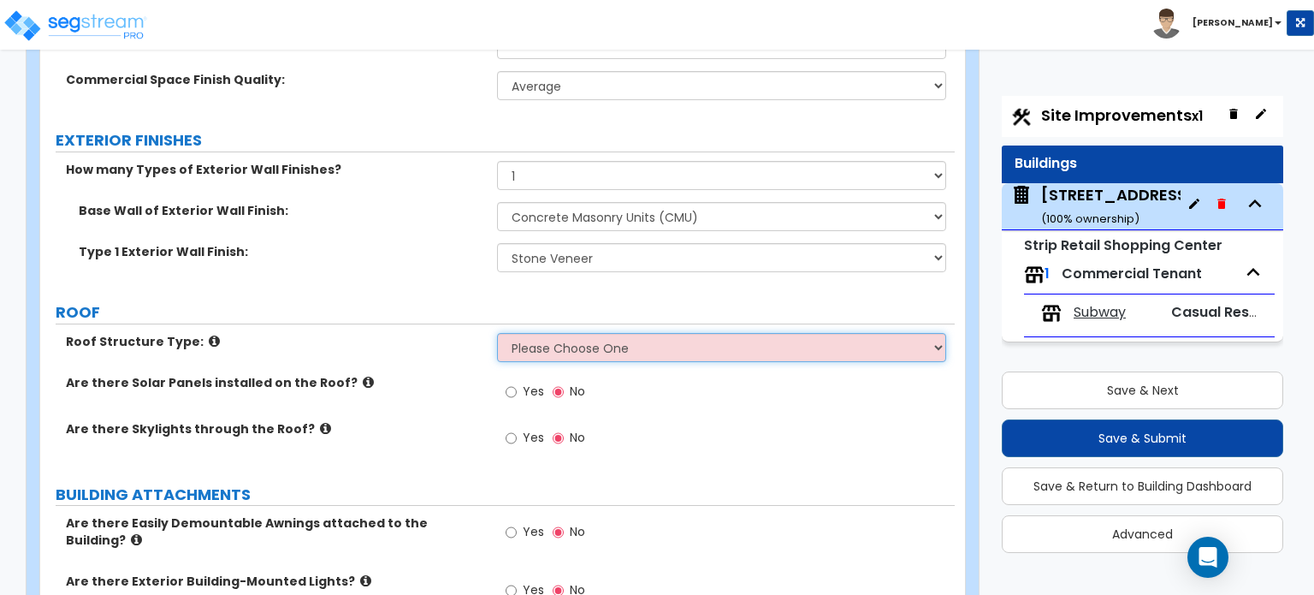
click at [646, 336] on select "Please Choose One Gable Roof Flat Roof Hybrid Gable & Flat Roof" at bounding box center [721, 347] width 448 height 29
select select "2"
click at [497, 333] on select "Please Choose One Gable Roof Flat Roof Hybrid Gable & Flat Roof" at bounding box center [721, 347] width 448 height 29
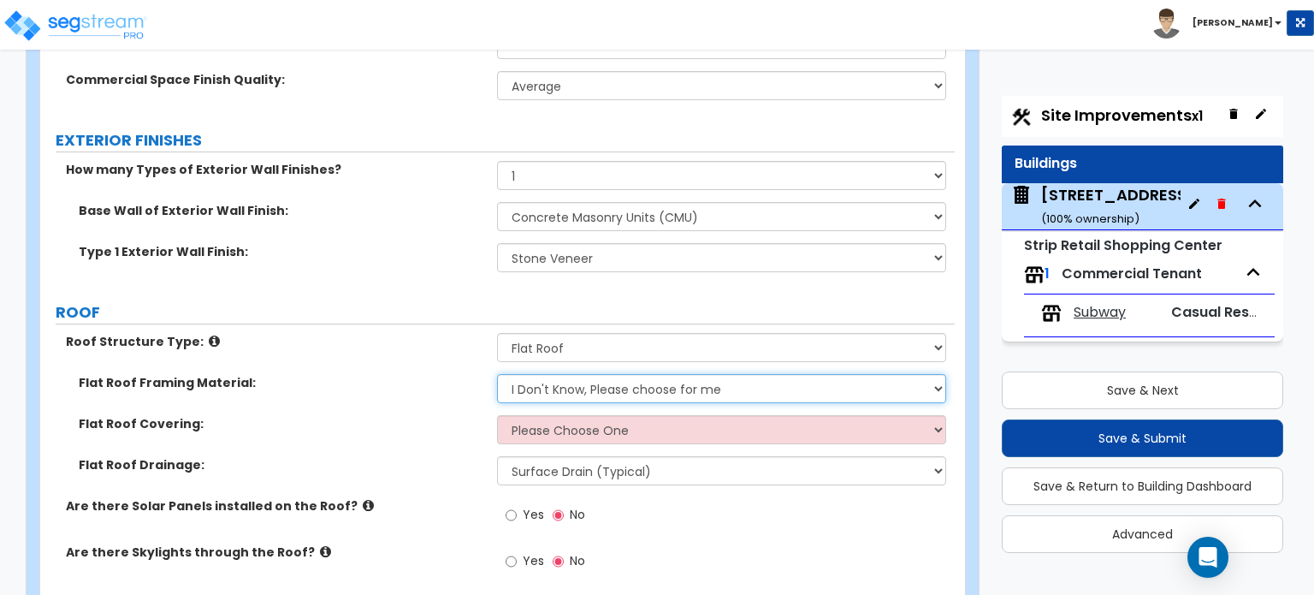
click at [550, 382] on select "I Don't Know, Please choose for me Metal Wood Concrete" at bounding box center [721, 388] width 448 height 29
select select "3"
click at [497, 374] on select "I Don't Know, Please choose for me Metal Wood Concrete" at bounding box center [721, 388] width 448 height 29
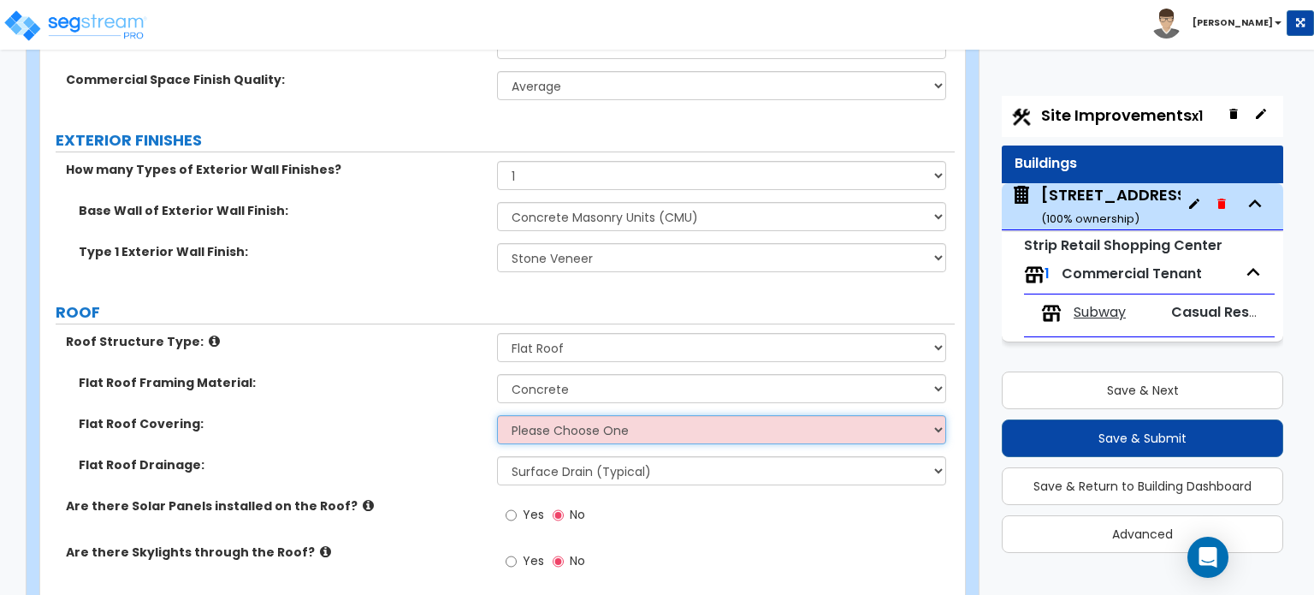
click at [581, 434] on select "Please Choose One Rolled Asphalt PVC Membrane Plastic (EPDM) Membrane Asphalt F…" at bounding box center [721, 429] width 448 height 29
select select "2"
click at [497, 415] on select "Please Choose One Rolled Asphalt PVC Membrane Plastic (EPDM) Membrane Asphalt F…" at bounding box center [721, 429] width 448 height 29
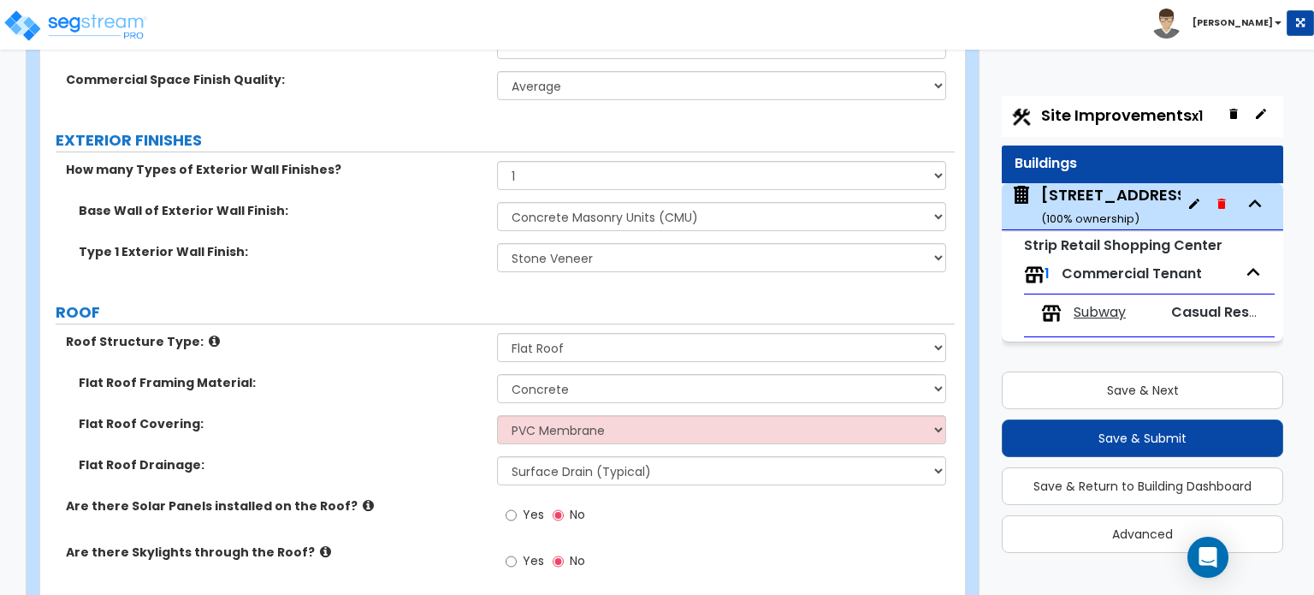
click at [610, 506] on div "Roof Structure Type: Please Choose One Gable Roof Flat Roof Hybrid Gable & Flat…" at bounding box center [497, 461] width 889 height 257
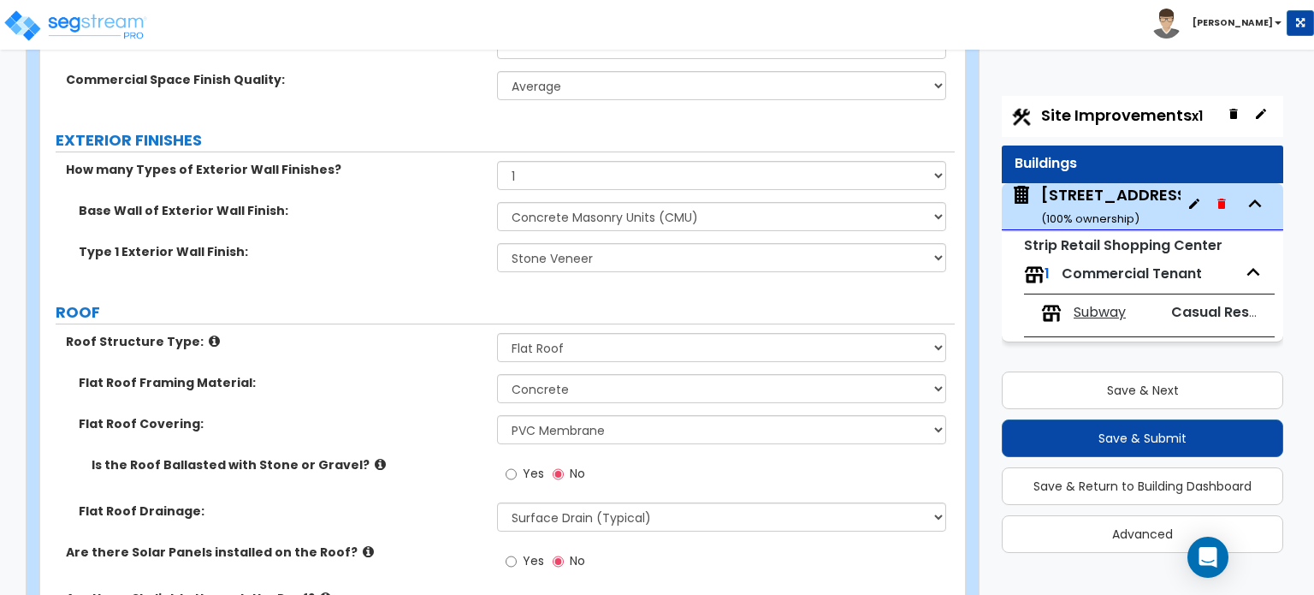
click at [375, 465] on icon at bounding box center [380, 464] width 11 height 13
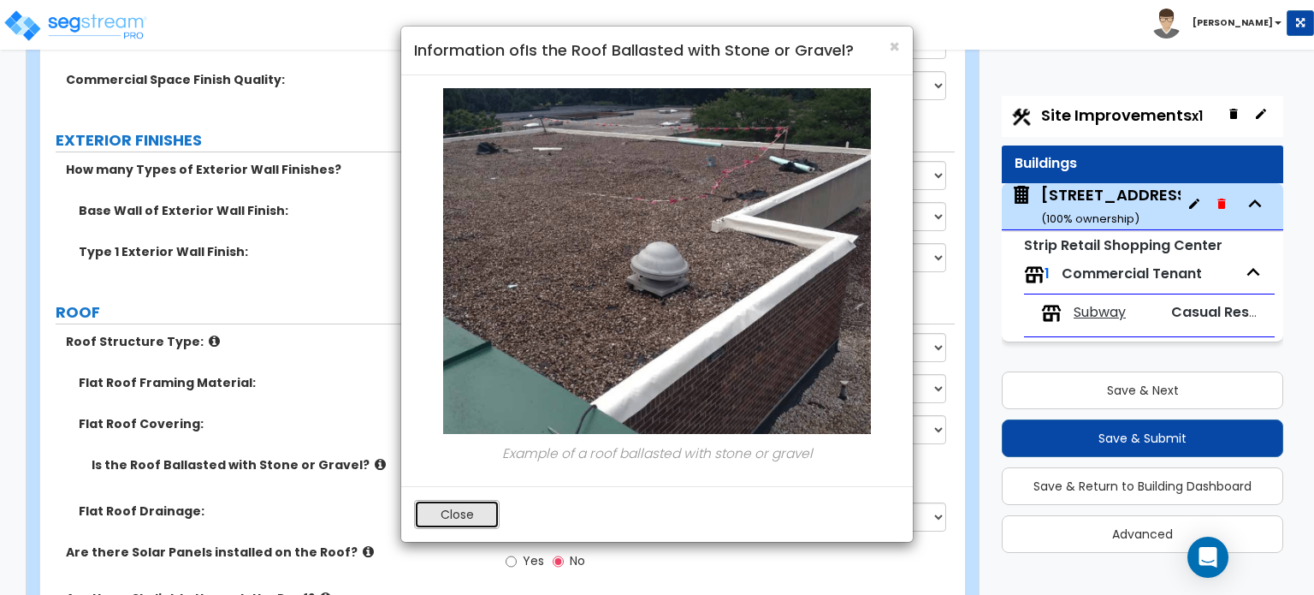
click at [462, 517] on button "Close" at bounding box center [457, 514] width 86 height 29
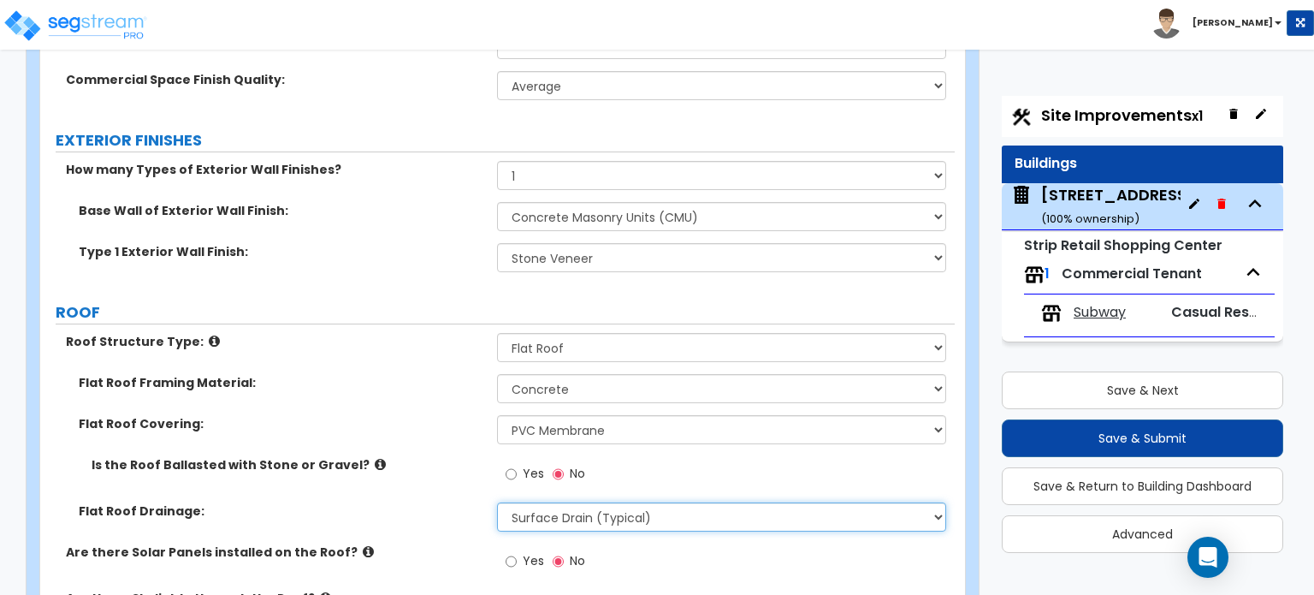
click at [582, 513] on select "Surface Drain (Typical) Gutters Downspout Only" at bounding box center [721, 516] width 448 height 29
select select "1"
click at [497, 502] on select "Surface Drain (Typical) Gutters Downspout Only" at bounding box center [721, 516] width 448 height 29
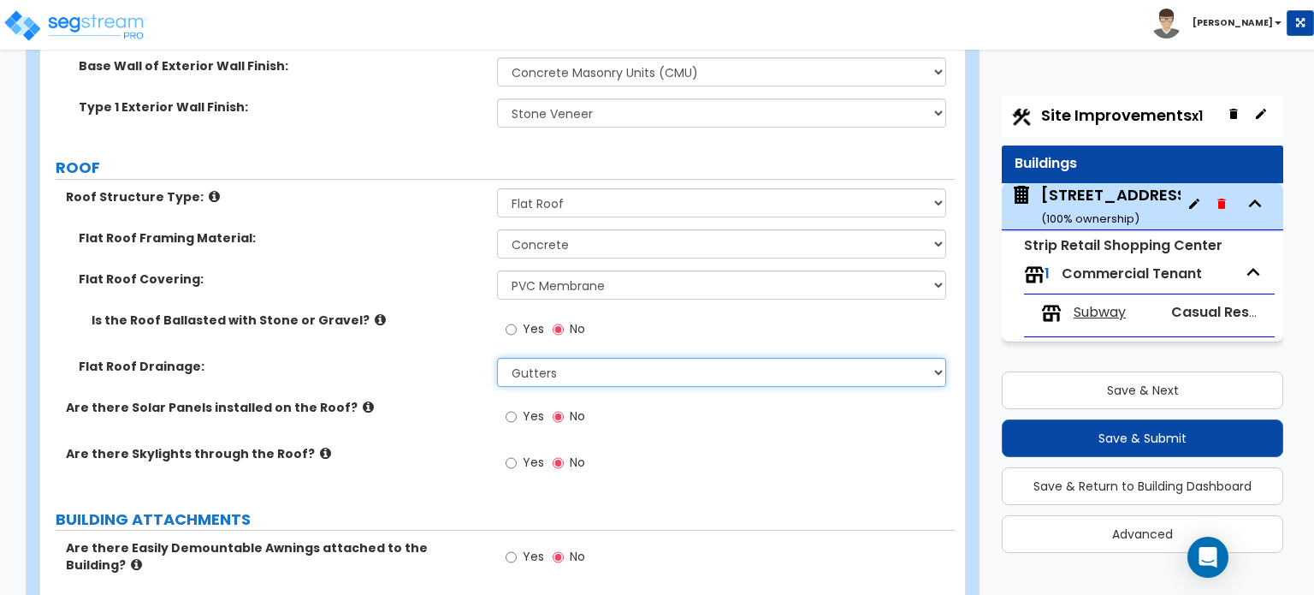
scroll to position [770, 0]
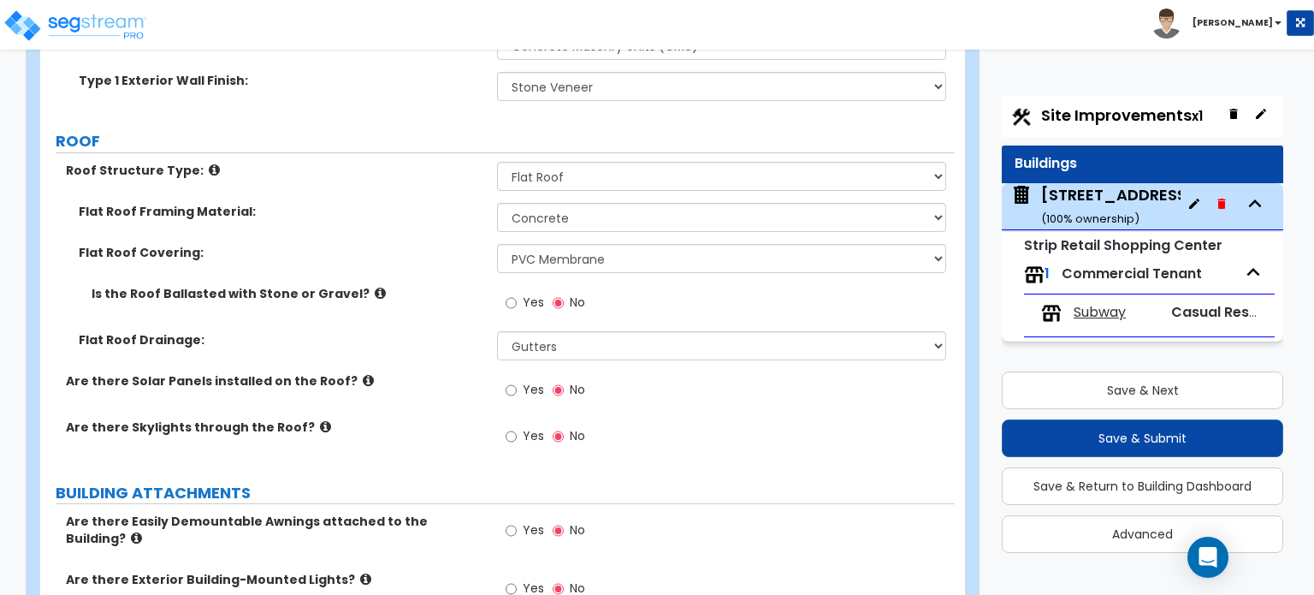
click at [320, 425] on icon at bounding box center [325, 426] width 11 height 13
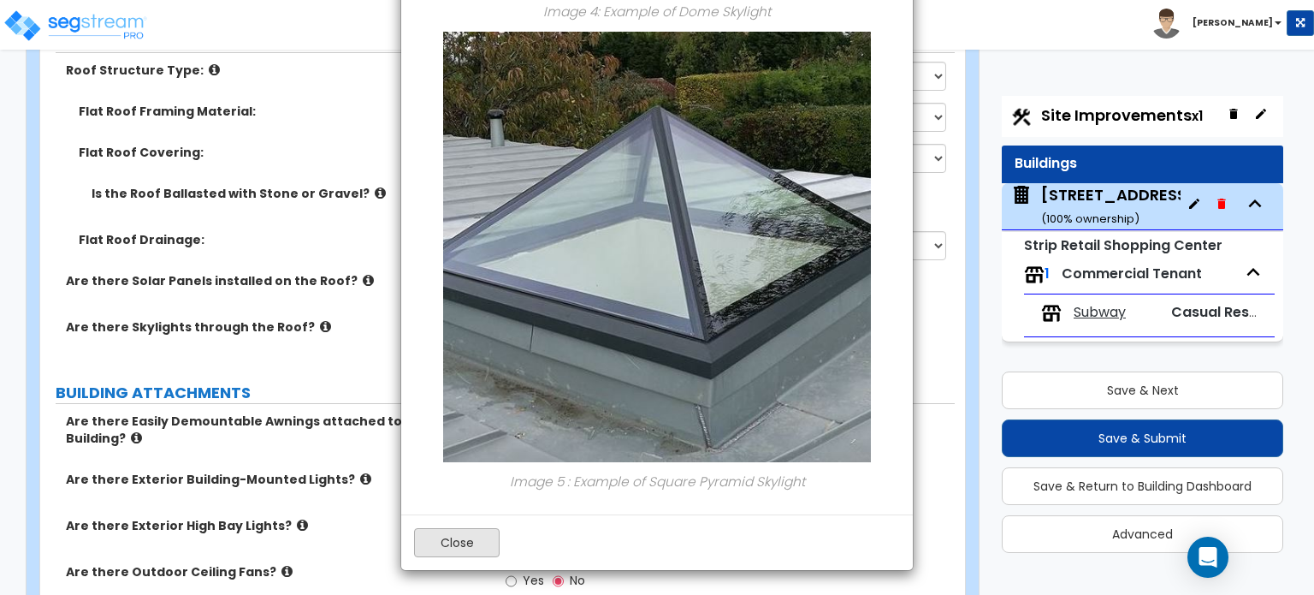
scroll to position [1027, 0]
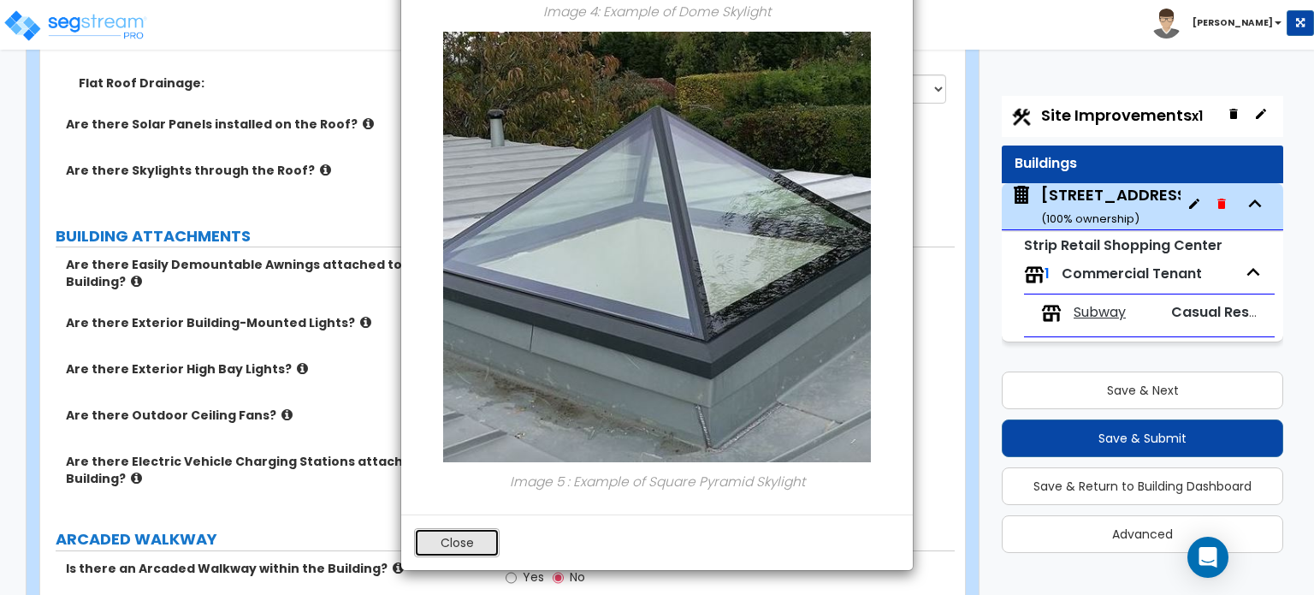
click at [442, 544] on button "Close" at bounding box center [457, 542] width 86 height 29
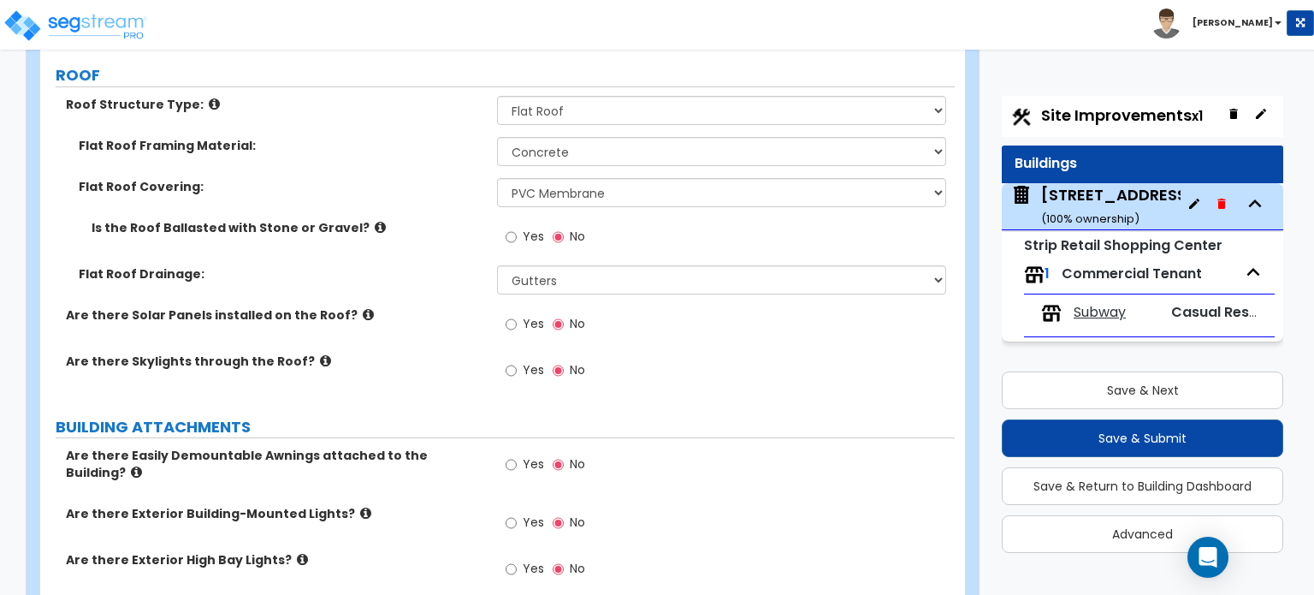
scroll to position [856, 0]
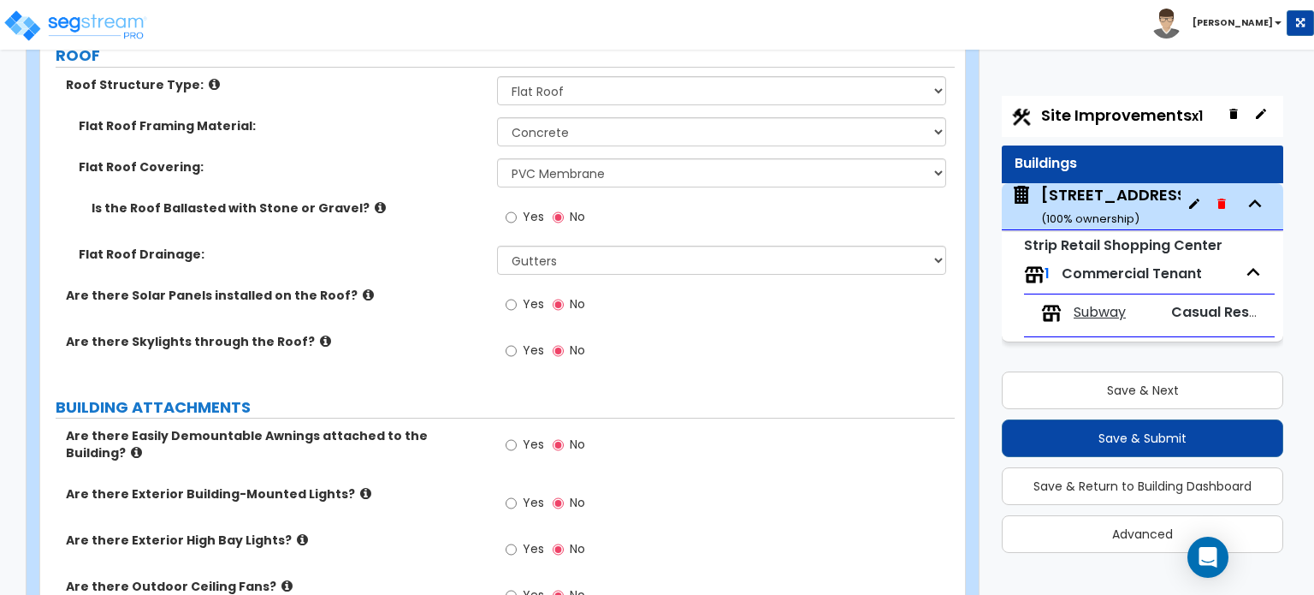
click at [142, 446] on icon at bounding box center [136, 452] width 11 height 13
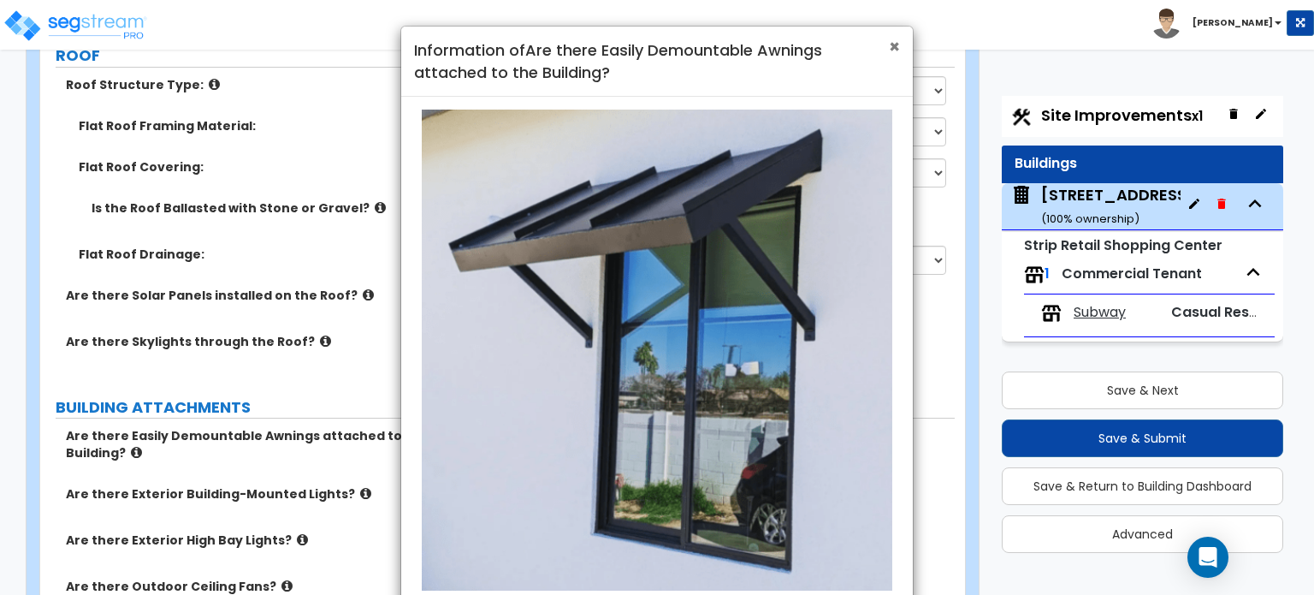
click at [893, 49] on span "×" at bounding box center [894, 46] width 11 height 25
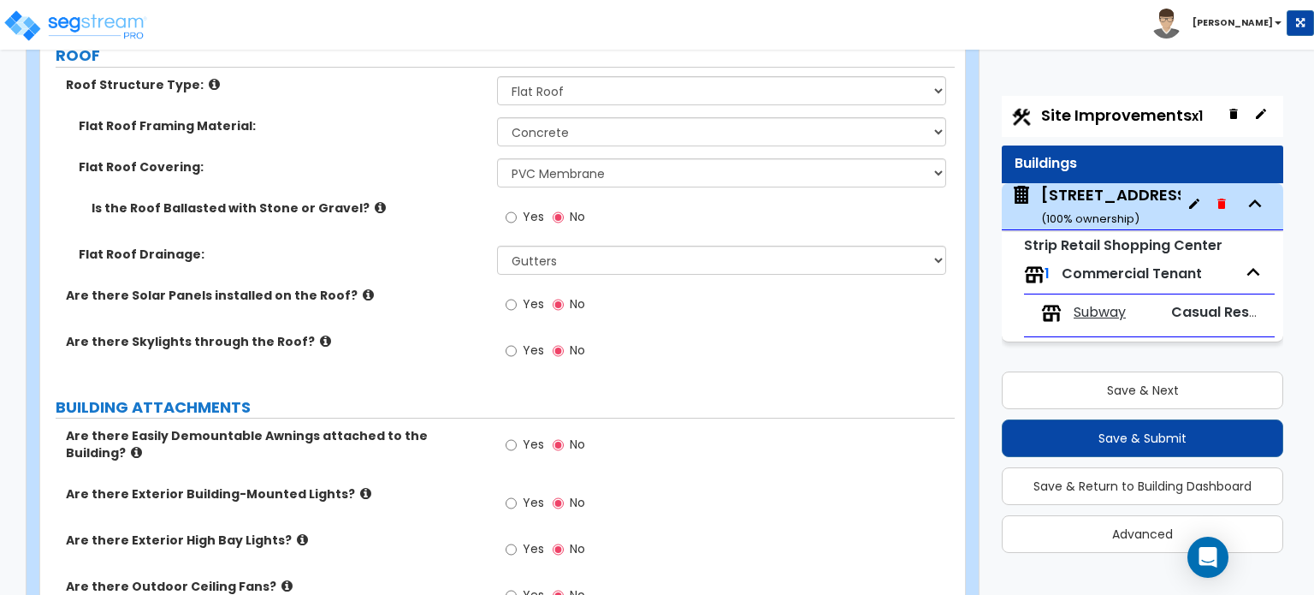
click at [360, 487] on icon at bounding box center [365, 493] width 11 height 13
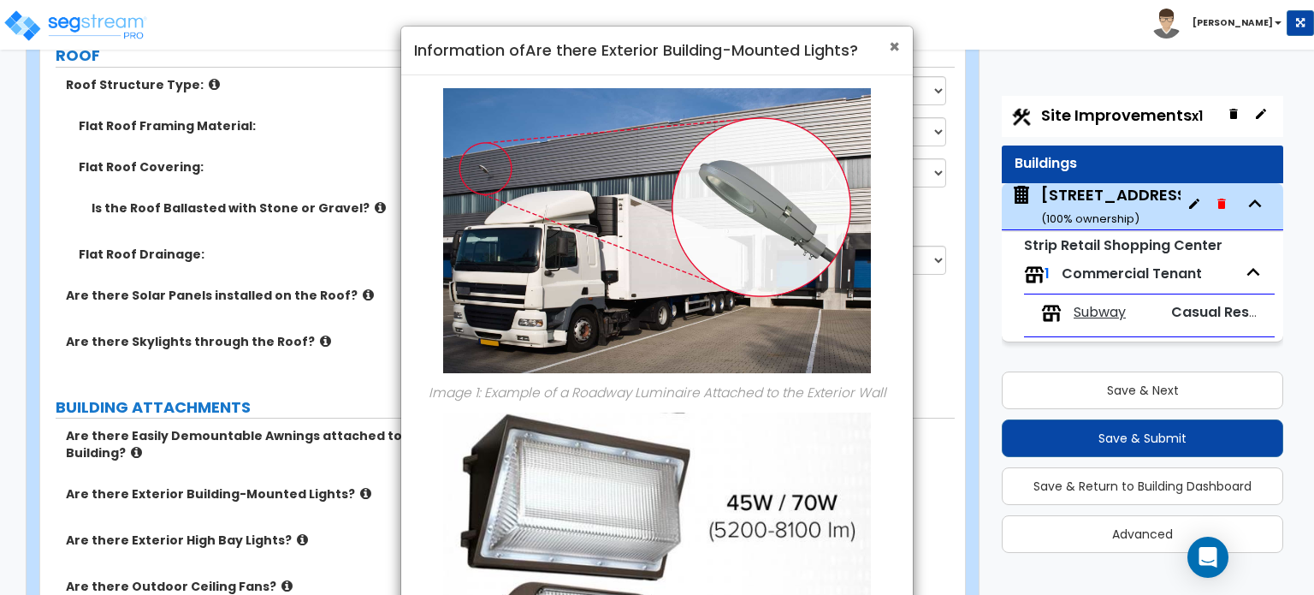
click at [897, 50] on span "×" at bounding box center [894, 46] width 11 height 25
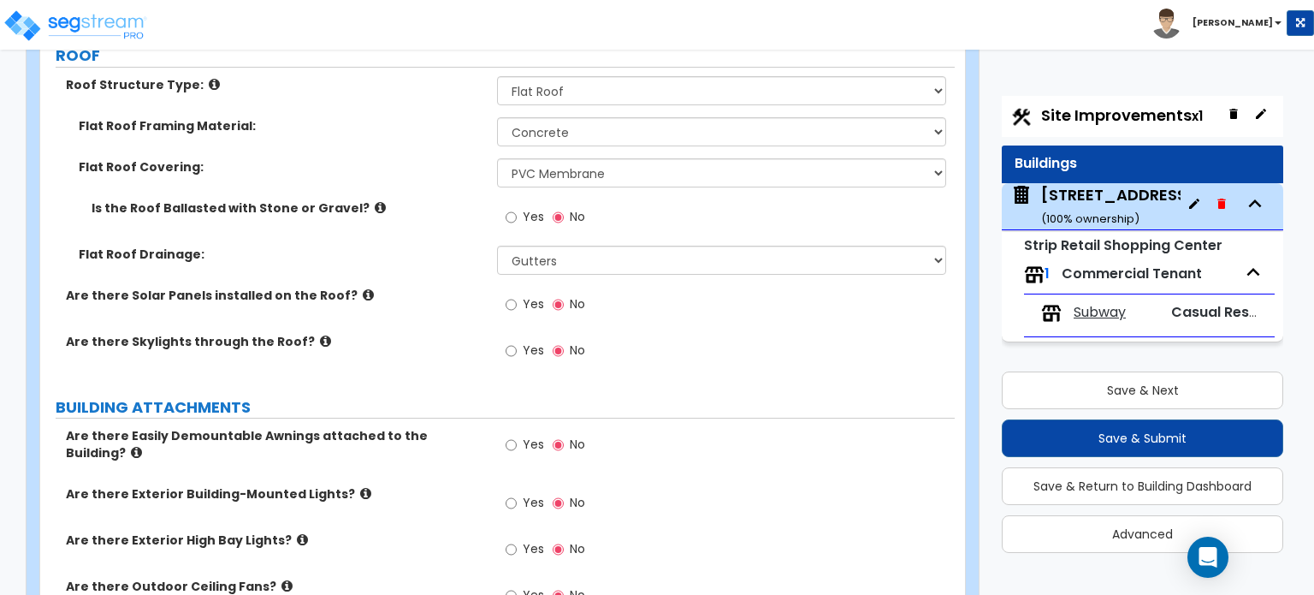
click at [297, 533] on icon at bounding box center [302, 539] width 11 height 13
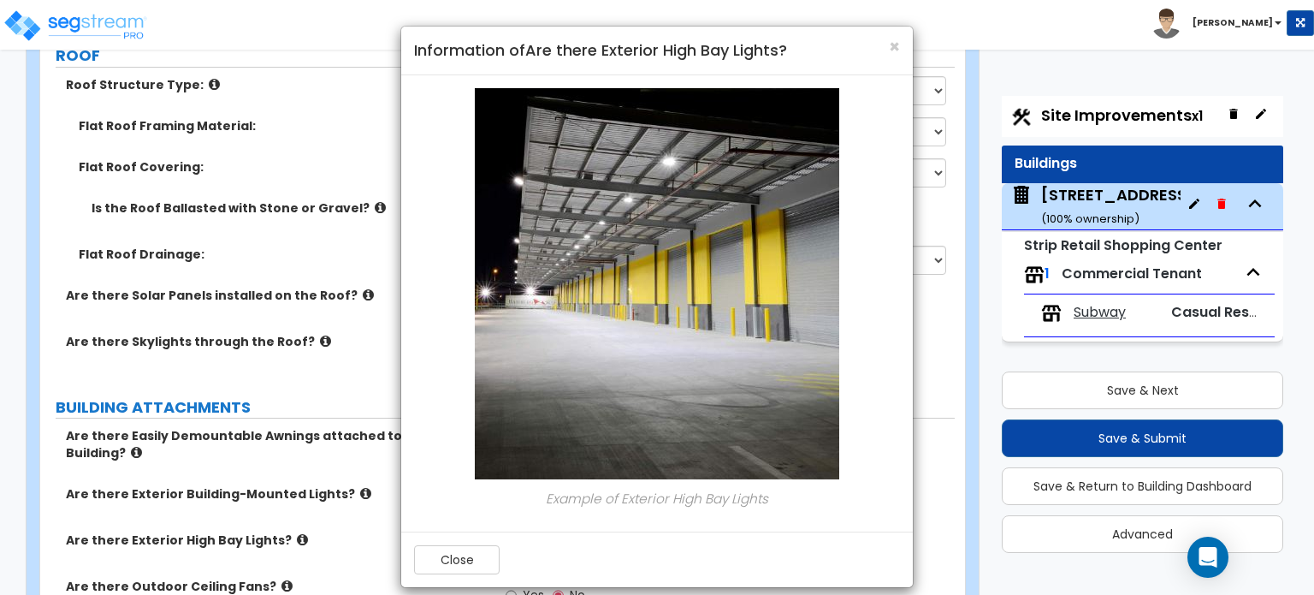
click at [835, 296] on img at bounding box center [657, 283] width 365 height 391
click at [476, 547] on button "Close" at bounding box center [457, 559] width 86 height 29
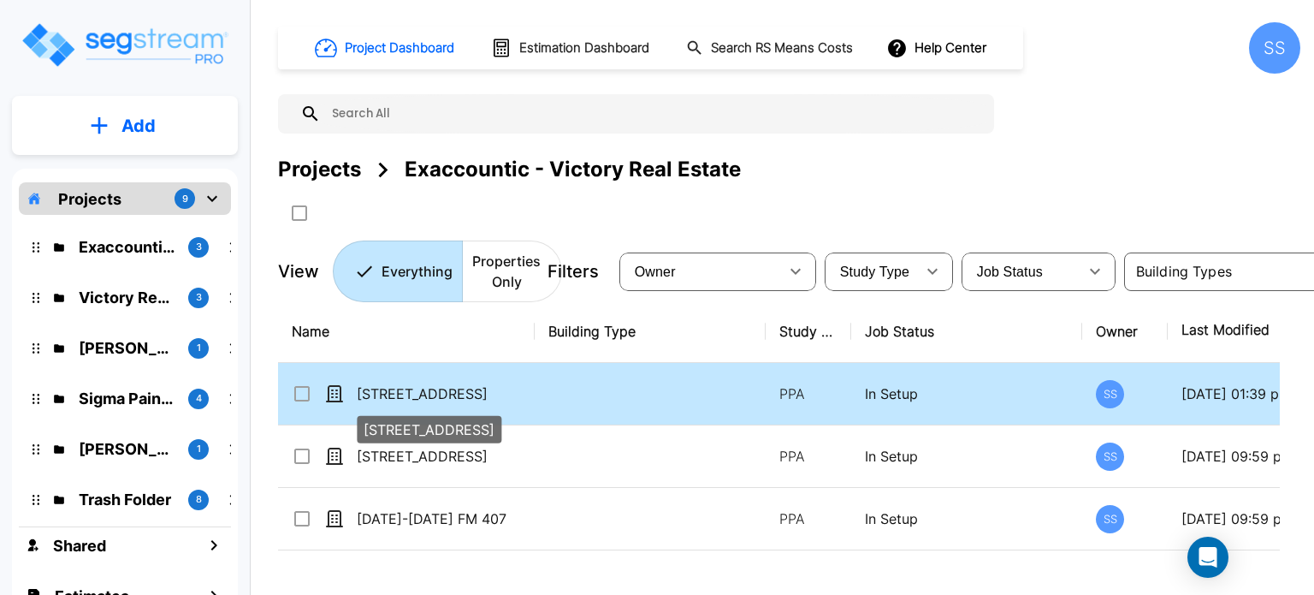
click at [436, 389] on p "[STREET_ADDRESS]" at bounding box center [442, 393] width 171 height 21
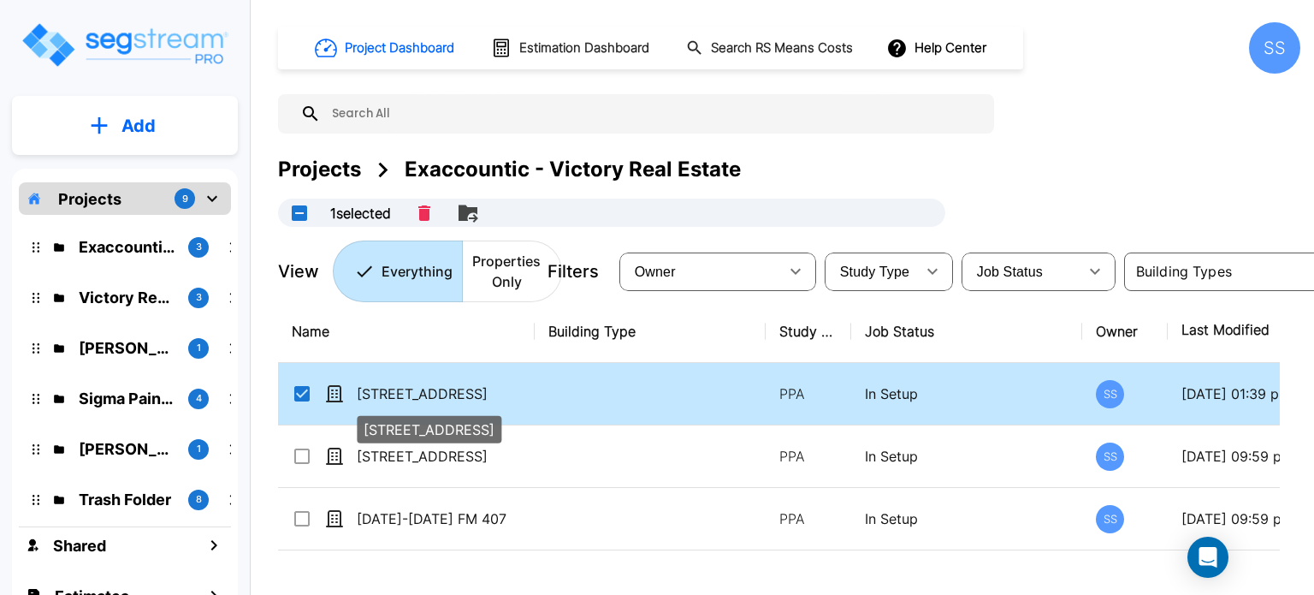
click at [448, 391] on p "[STREET_ADDRESS]" at bounding box center [442, 393] width 171 height 21
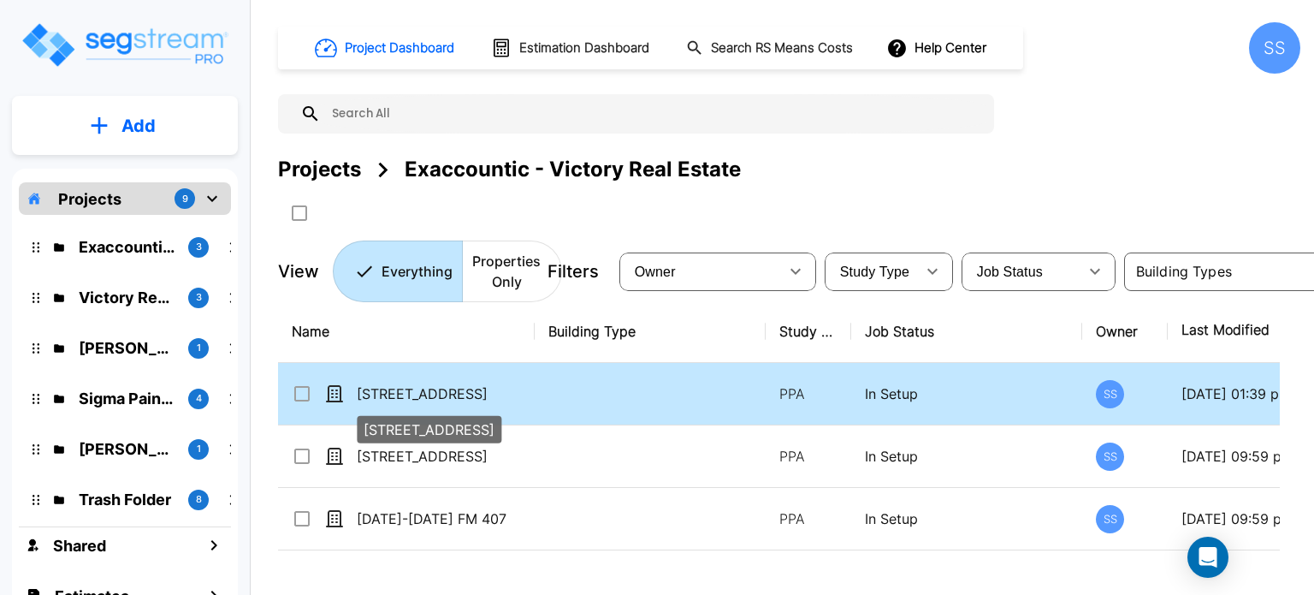
click at [448, 391] on p "[STREET_ADDRESS]" at bounding box center [442, 393] width 171 height 21
checkbox input "false"
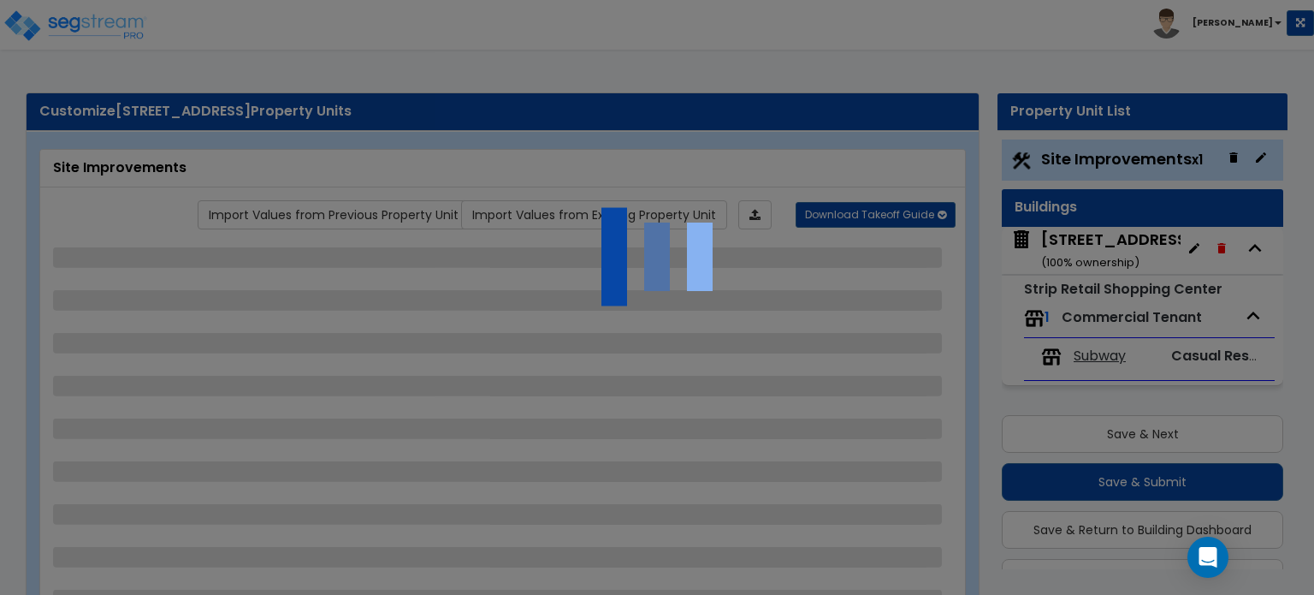
scroll to position [44, 0]
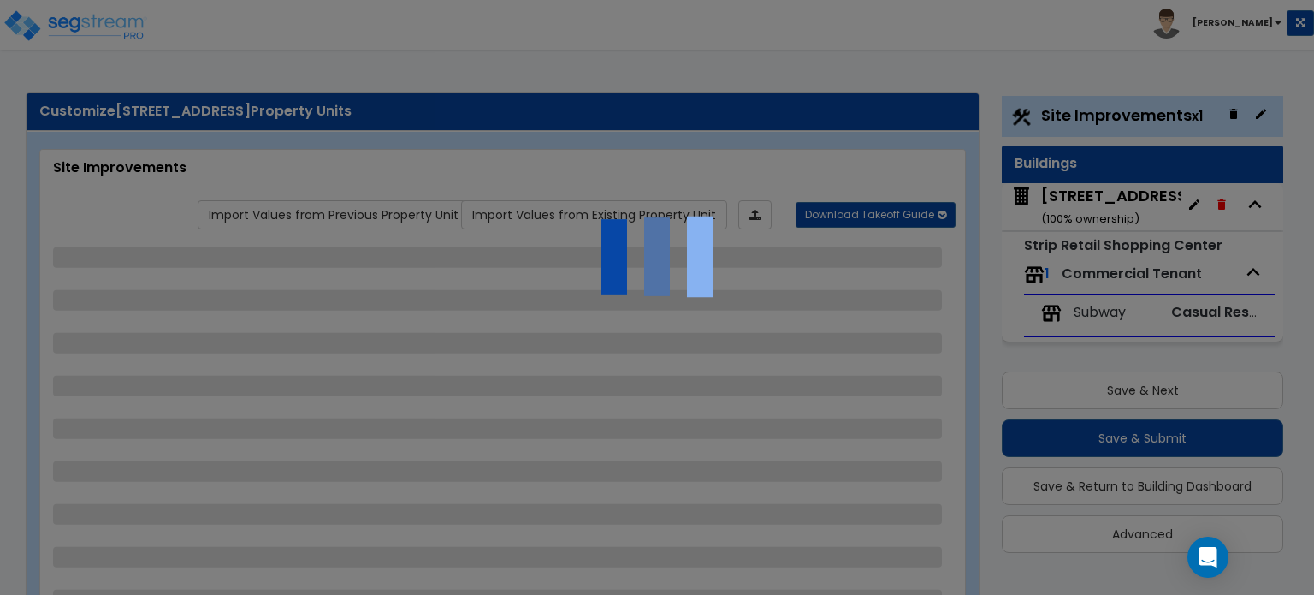
select select "2"
select select "1"
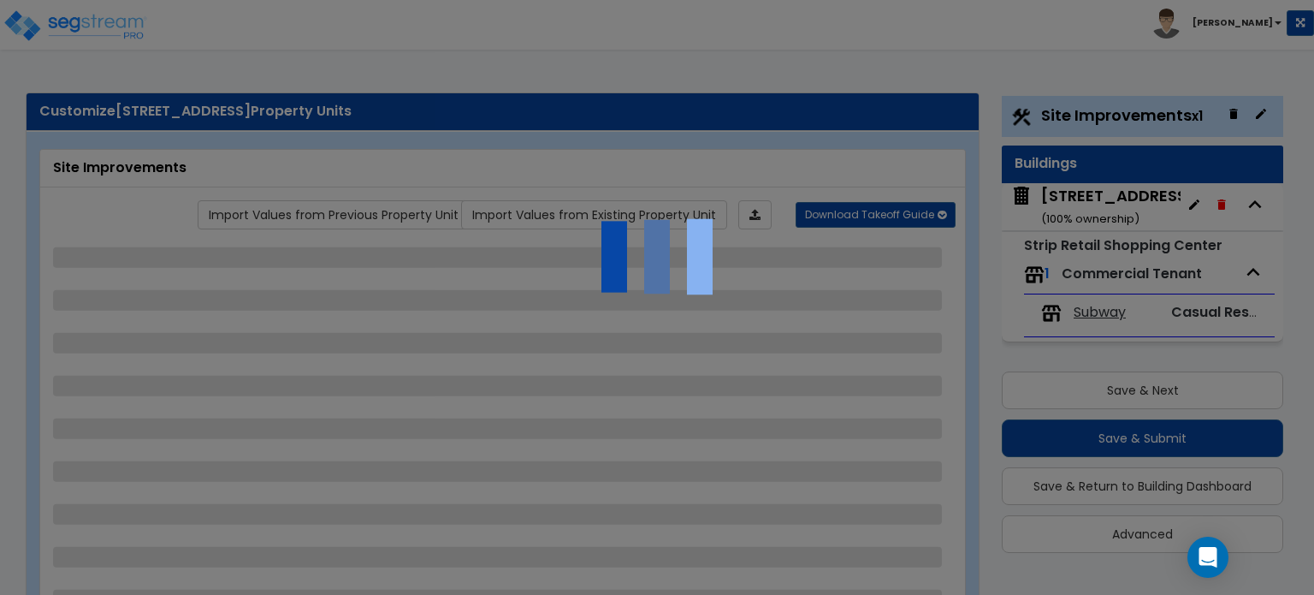
select select "1"
select select "2"
select select "4"
select select "1"
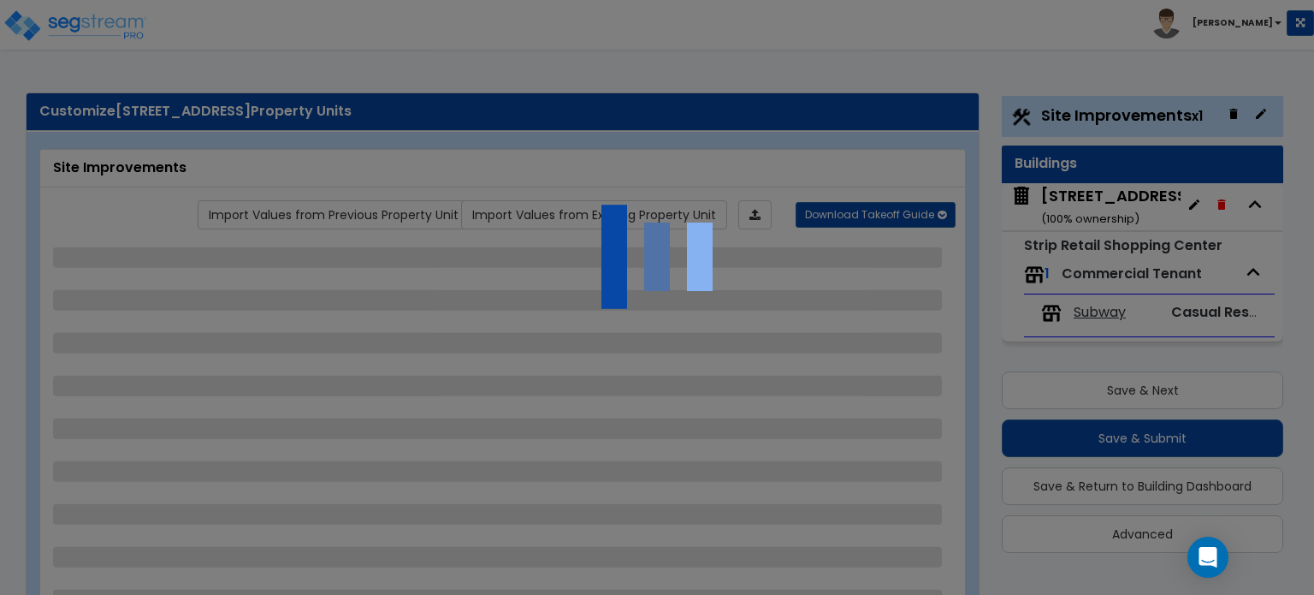
select select "5"
select select "1"
select select "4"
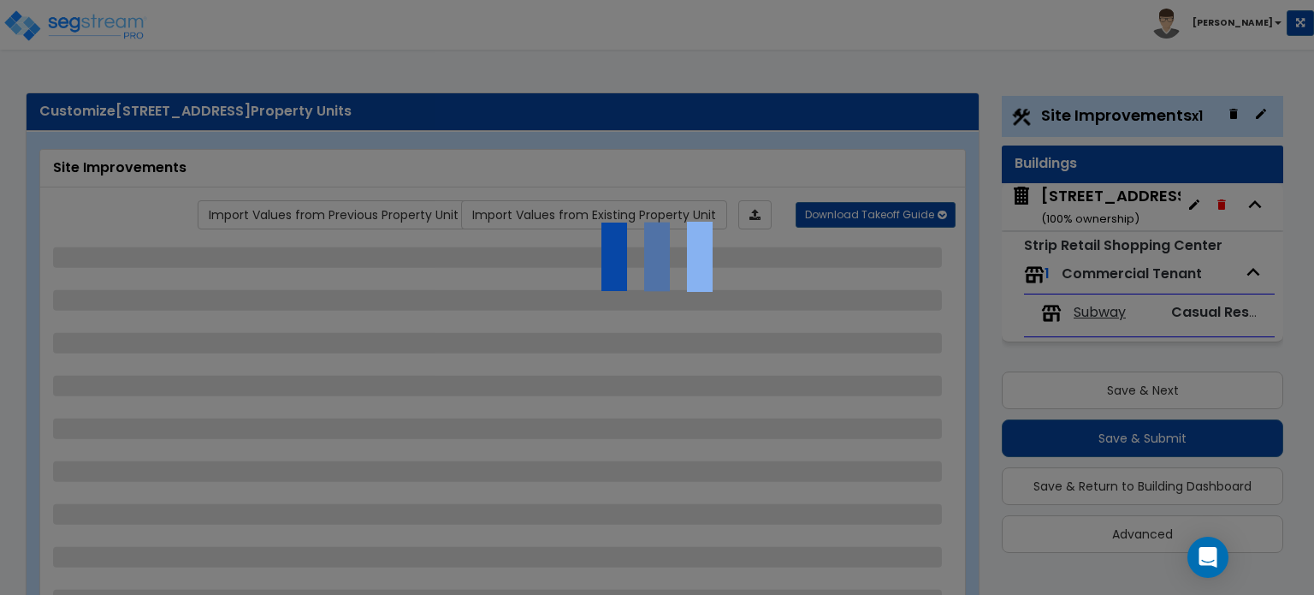
select select "2"
select select "1"
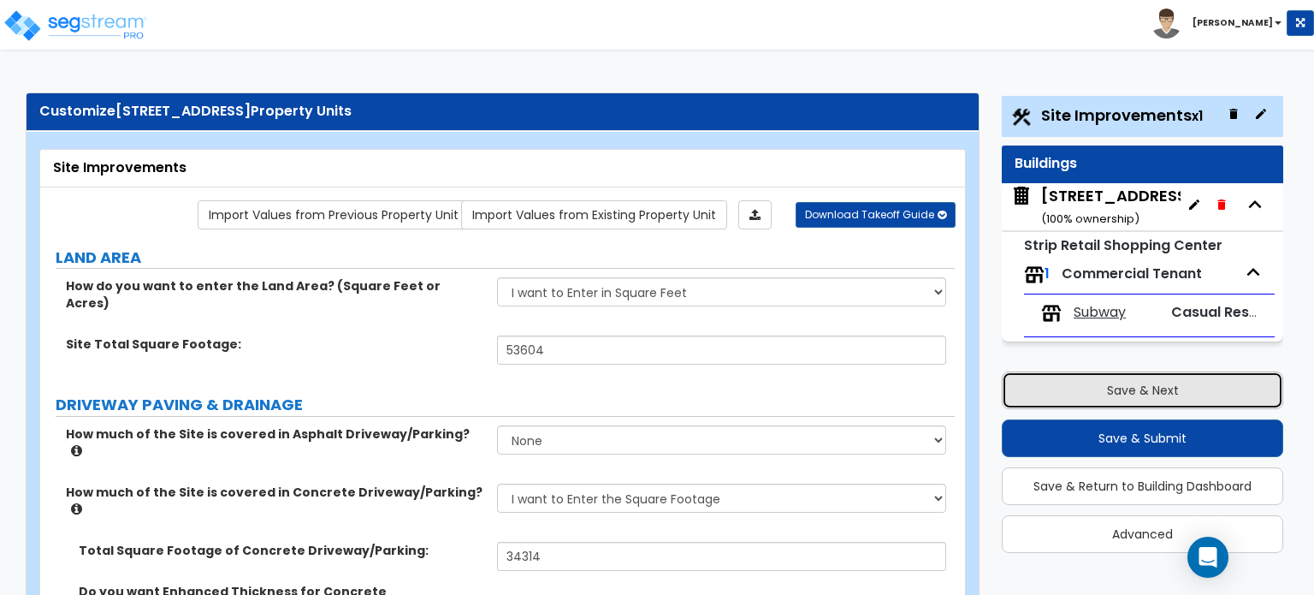
click at [1134, 383] on button "Save & Next" at bounding box center [1143, 390] width 282 height 38
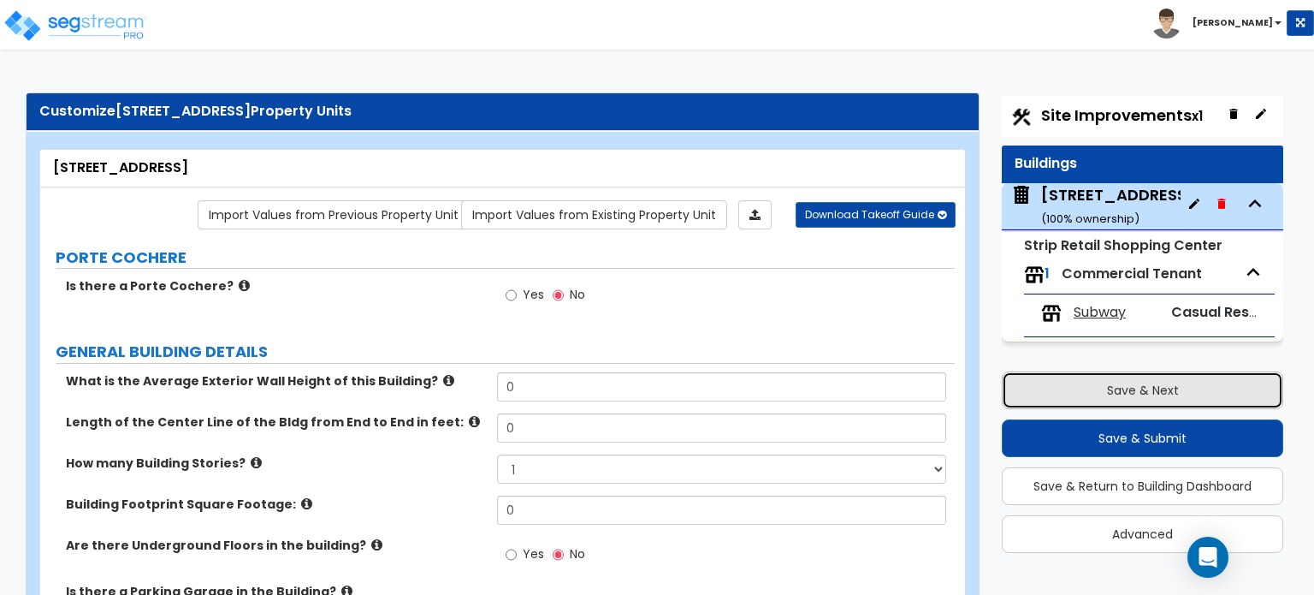
click at [1126, 376] on button "Save & Next" at bounding box center [1143, 390] width 282 height 38
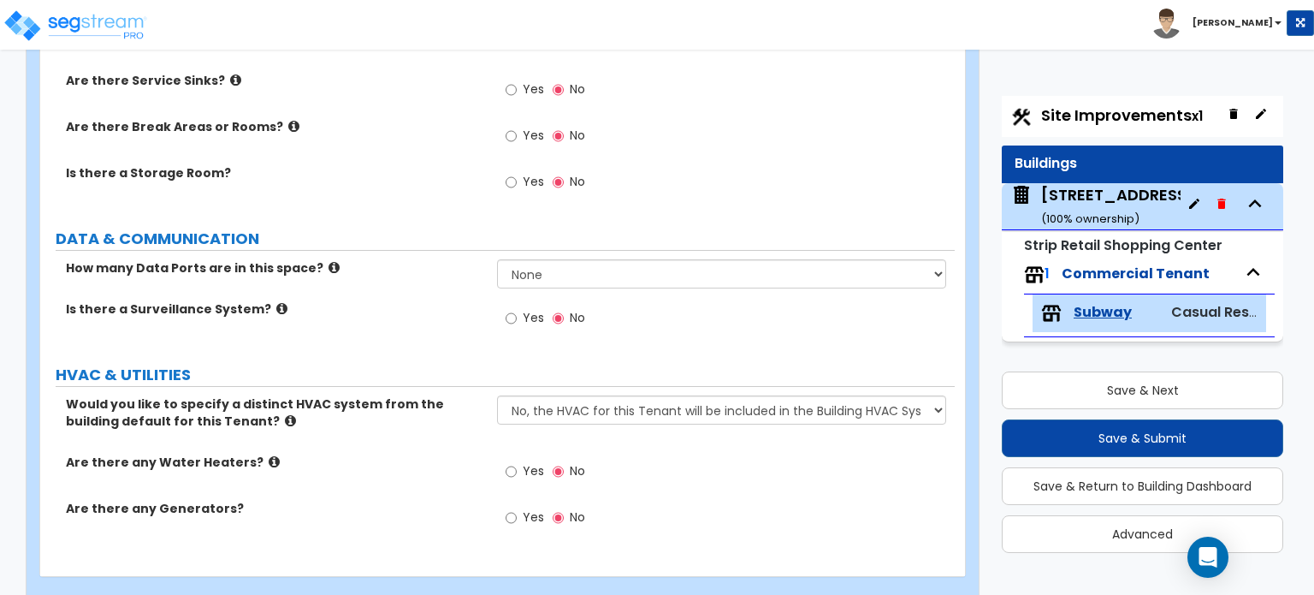
scroll to position [2050, 0]
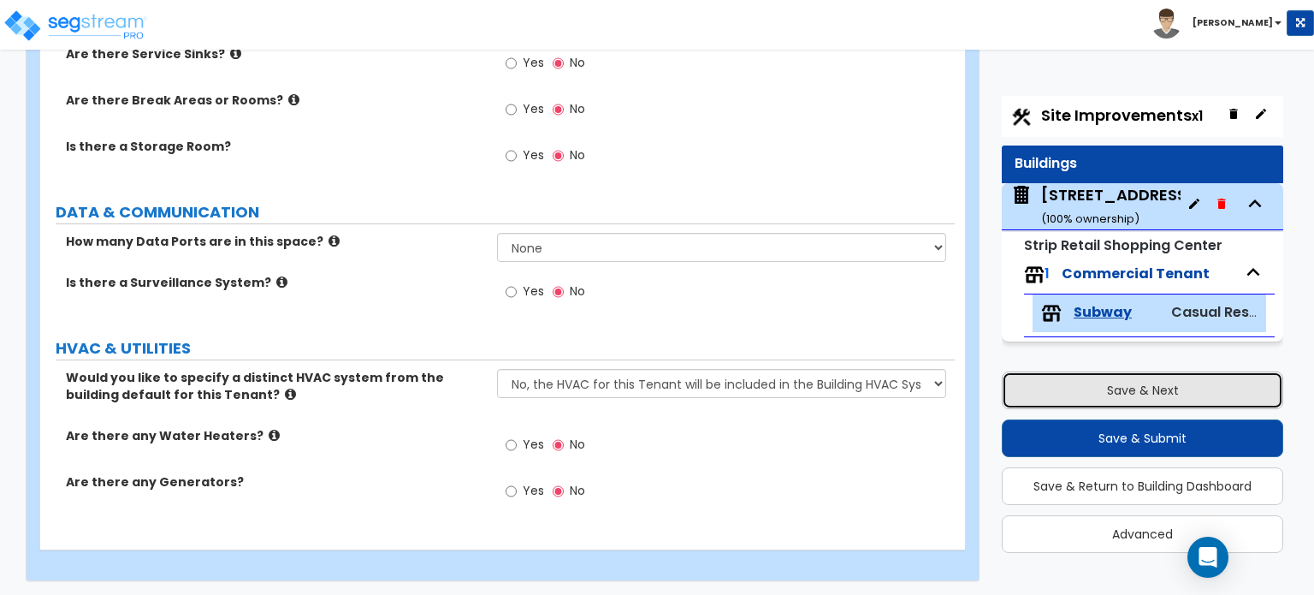
click at [1153, 381] on button "Save & Next" at bounding box center [1143, 390] width 282 height 38
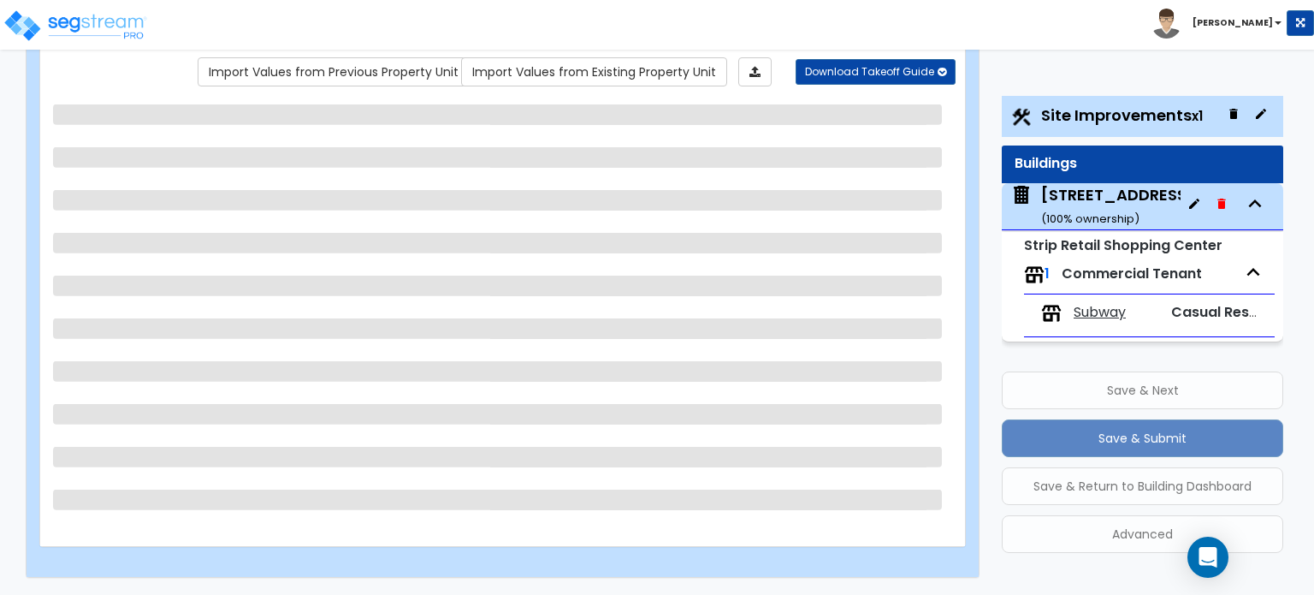
select select "2"
select select "1"
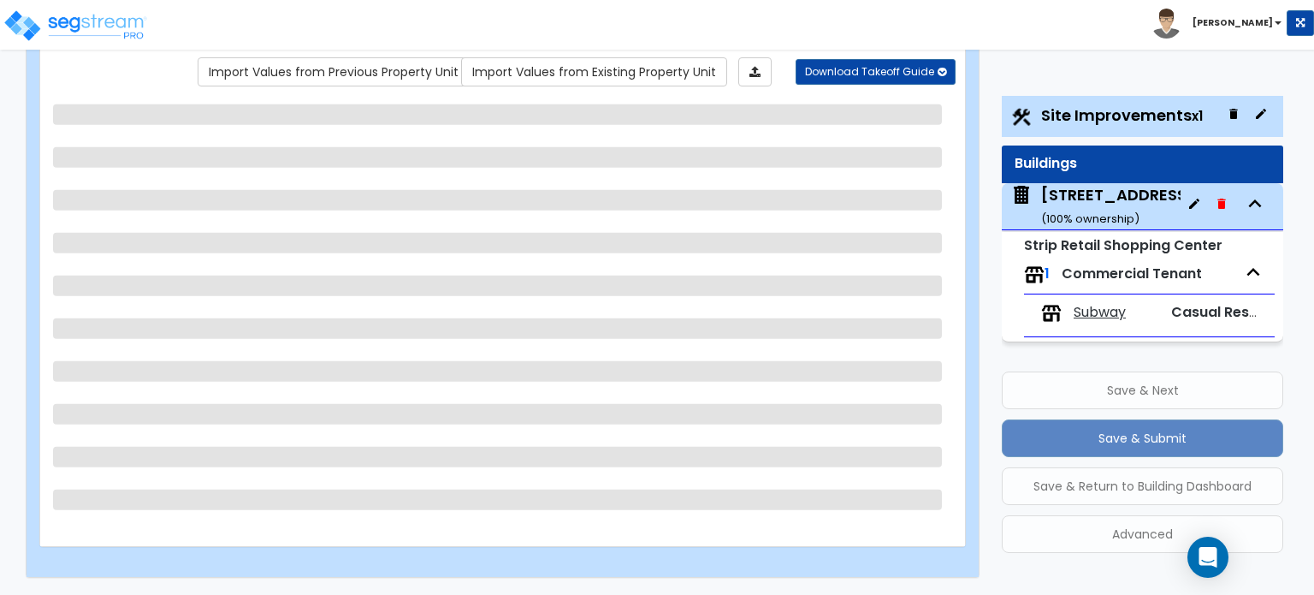
select select "1"
select select "2"
select select "4"
select select "1"
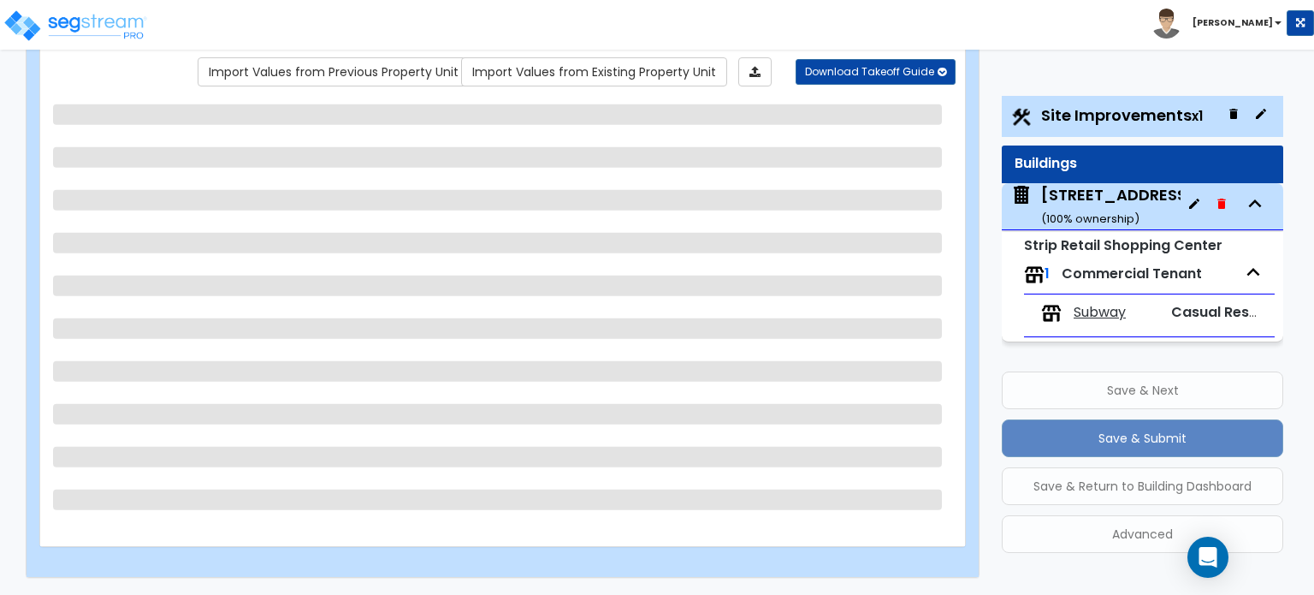
select select "5"
select select "1"
select select "4"
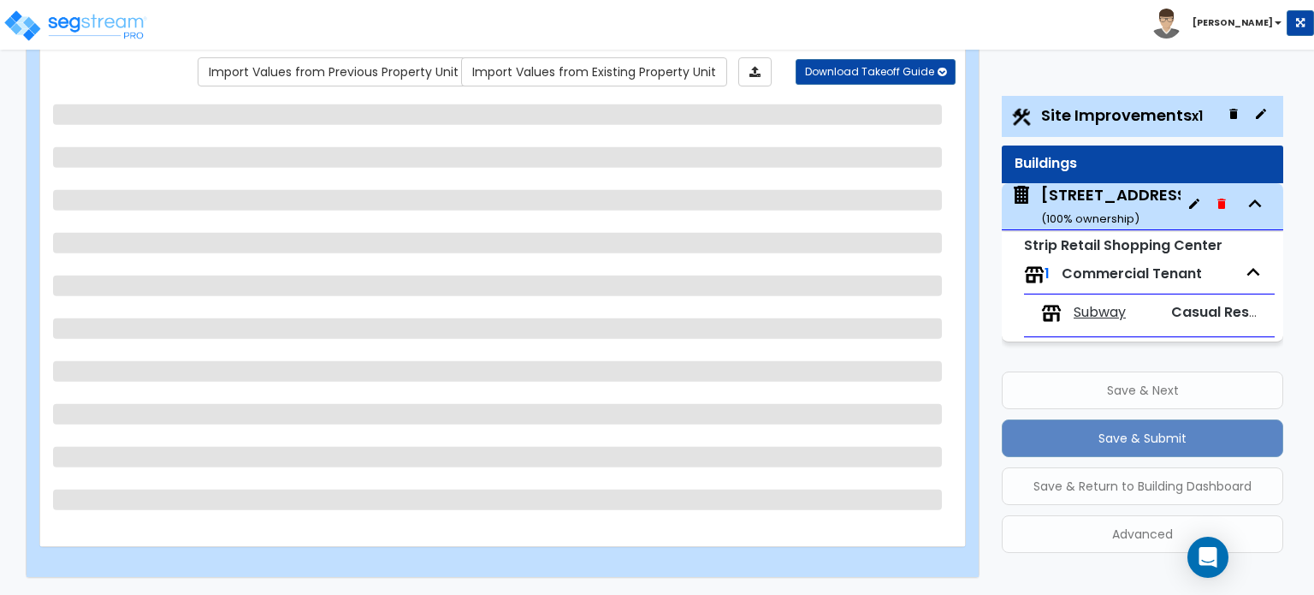
select select "2"
select select "1"
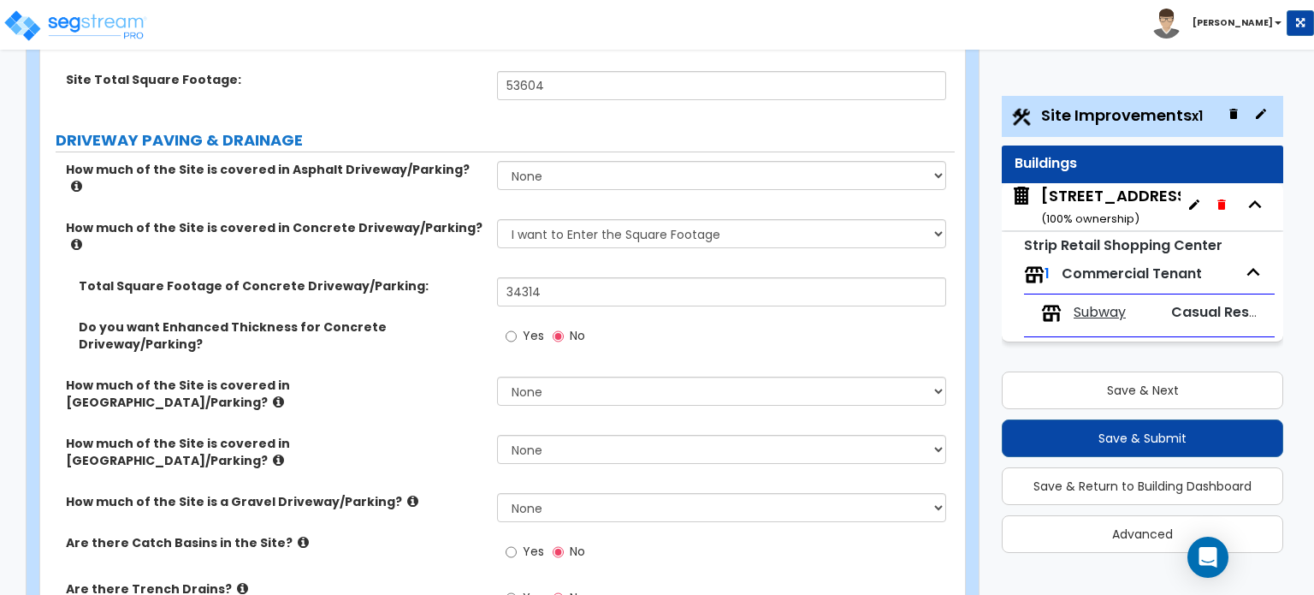
scroll to position [0, 0]
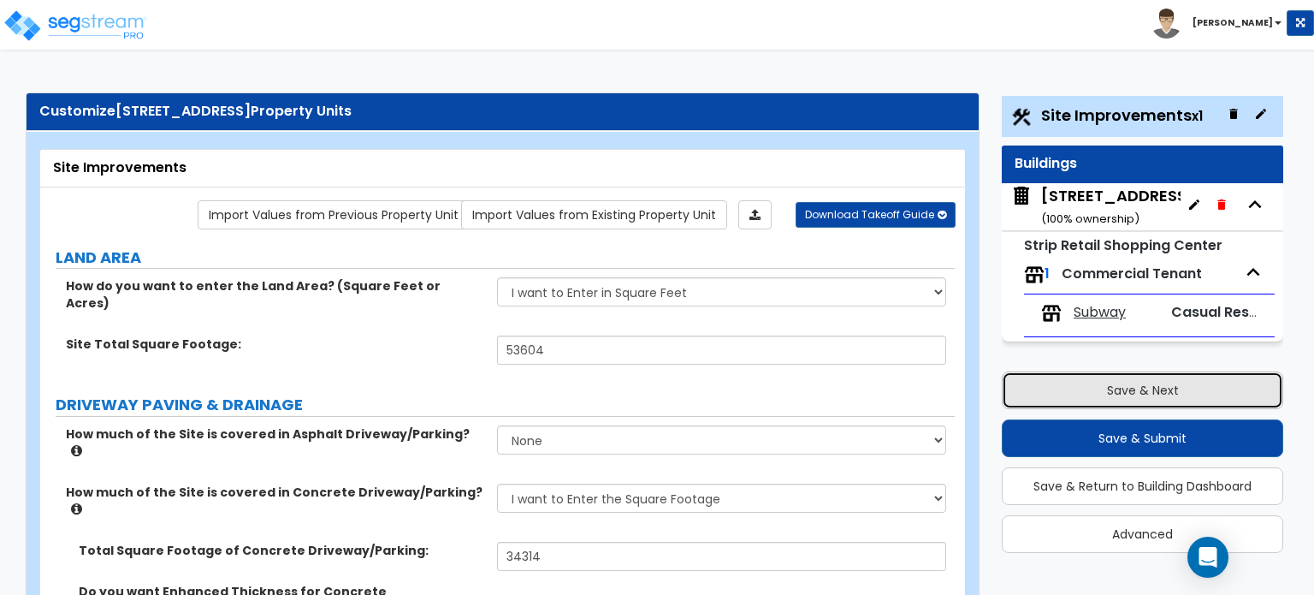
click at [1183, 387] on button "Save & Next" at bounding box center [1143, 390] width 282 height 38
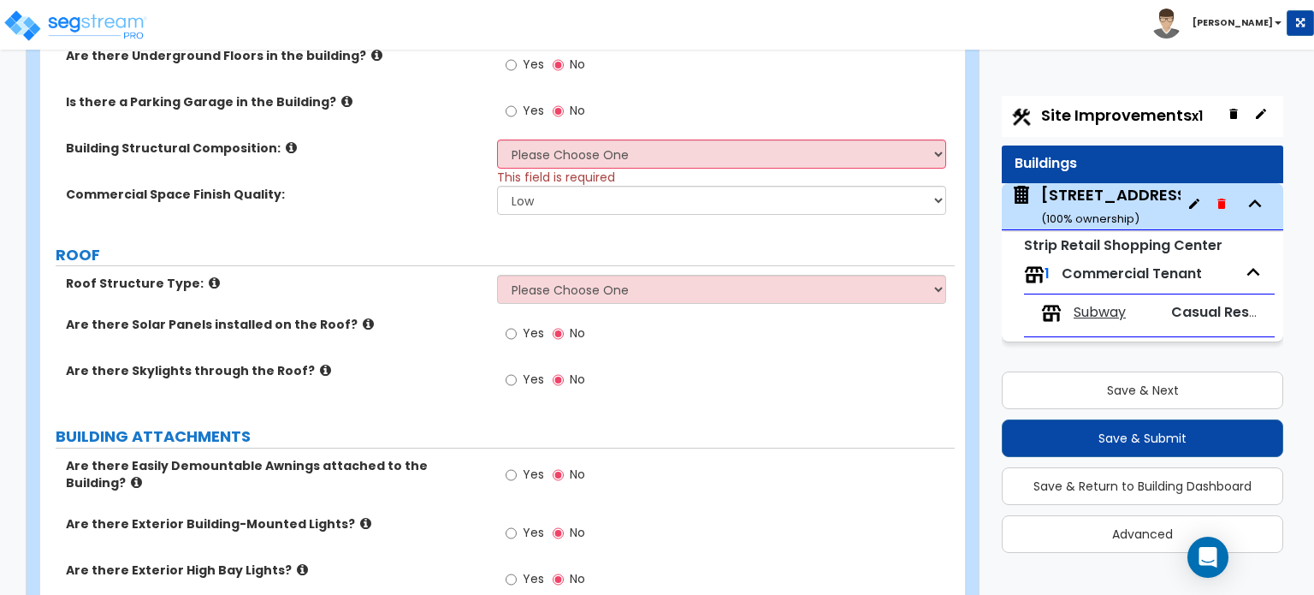
scroll to position [599, 0]
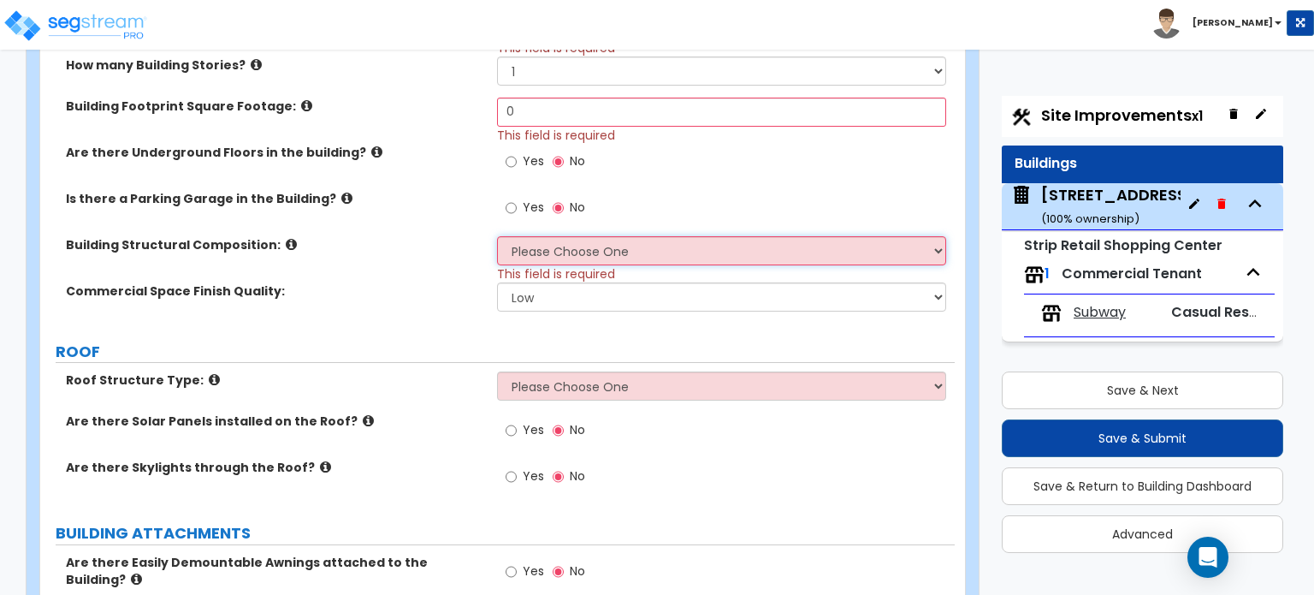
click at [763, 252] on select "Please Choose One Tilt-up Wall Construction Reinforced Concrete Structural Stee…" at bounding box center [721, 250] width 448 height 29
select select "3"
click at [497, 236] on select "Please Choose One Tilt-up Wall Construction Reinforced Concrete Structural Stee…" at bounding box center [721, 250] width 448 height 29
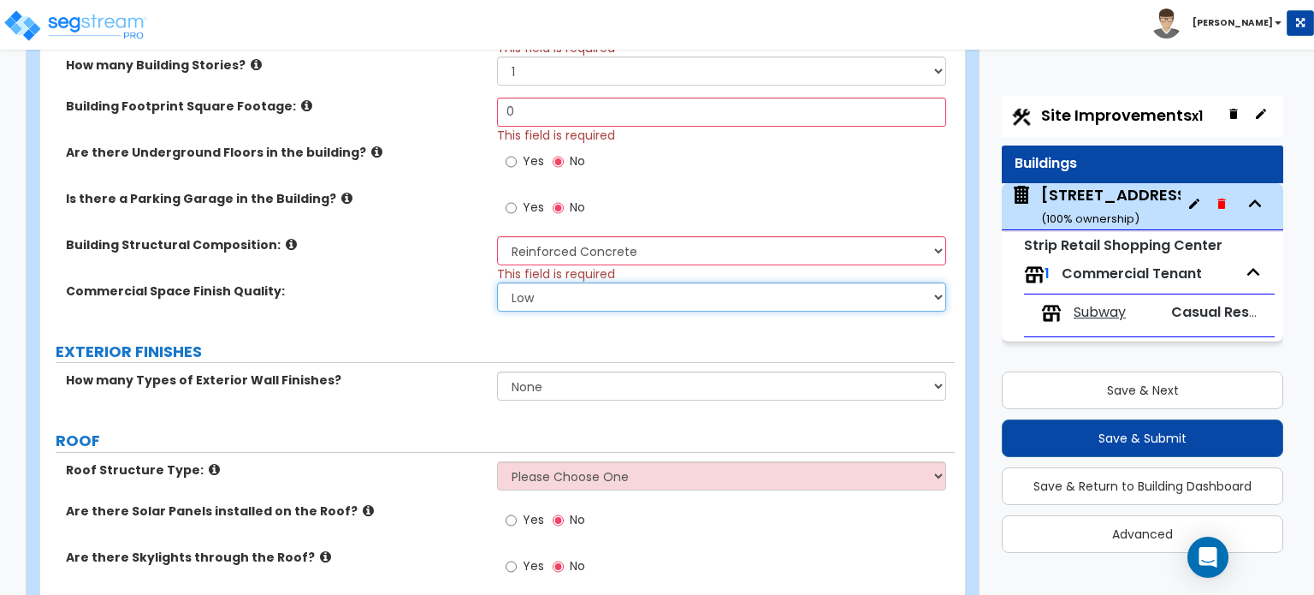
click at [732, 286] on select "Low Average High" at bounding box center [721, 296] width 448 height 29
select select "1"
click at [497, 282] on select "Low Average High" at bounding box center [721, 296] width 448 height 29
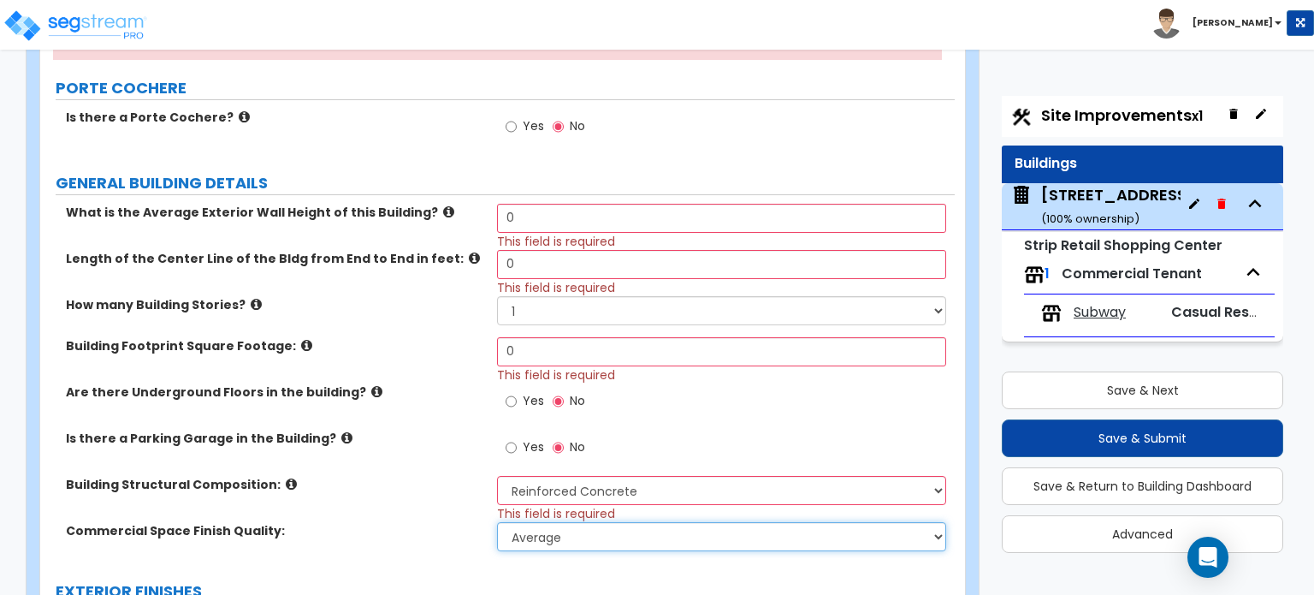
scroll to position [342, 0]
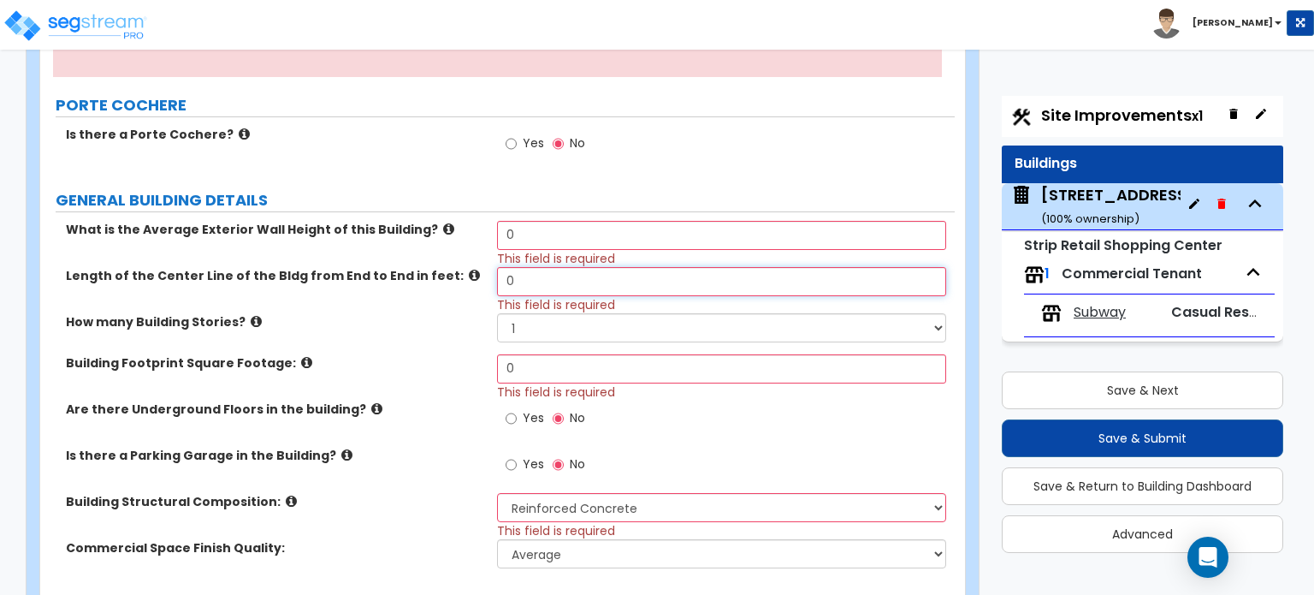
drag, startPoint x: 572, startPoint y: 276, endPoint x: 487, endPoint y: 282, distance: 85.8
click at [487, 282] on div "Length of the Center Line of the Bldg from End to End in feet: 0 This field is …" at bounding box center [497, 290] width 915 height 46
type input "257"
drag, startPoint x: 543, startPoint y: 362, endPoint x: 489, endPoint y: 363, distance: 53.9
click at [489, 363] on div "Building Footprint Square Footage: 0 This field is required" at bounding box center [497, 377] width 915 height 46
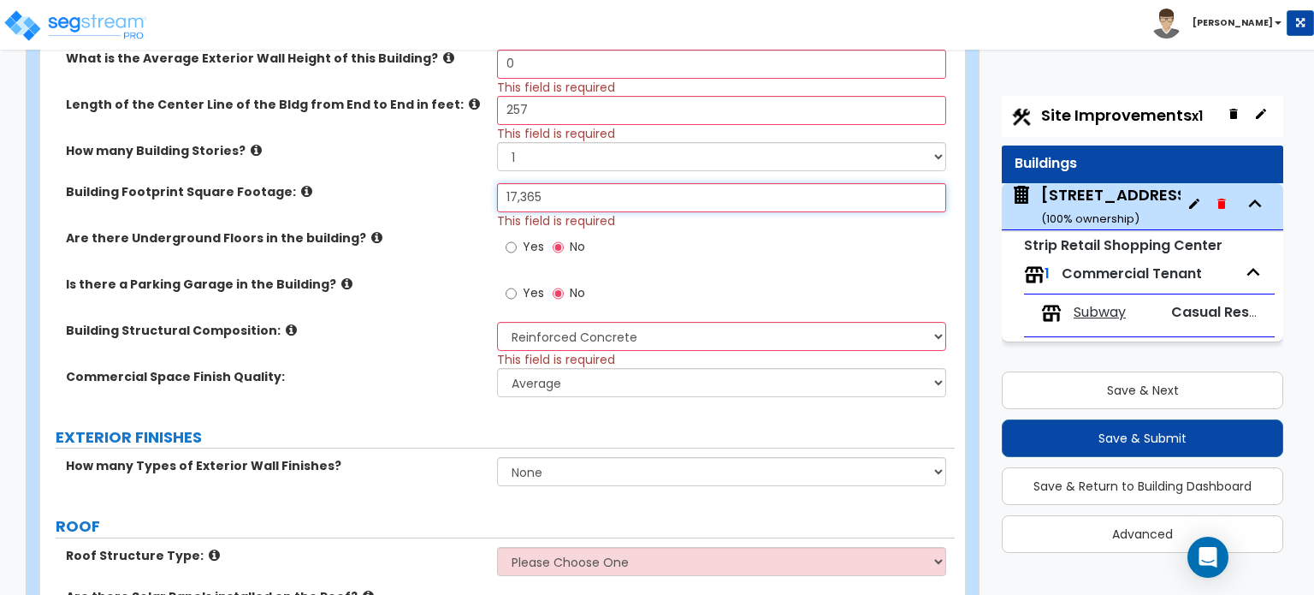
scroll to position [599, 0]
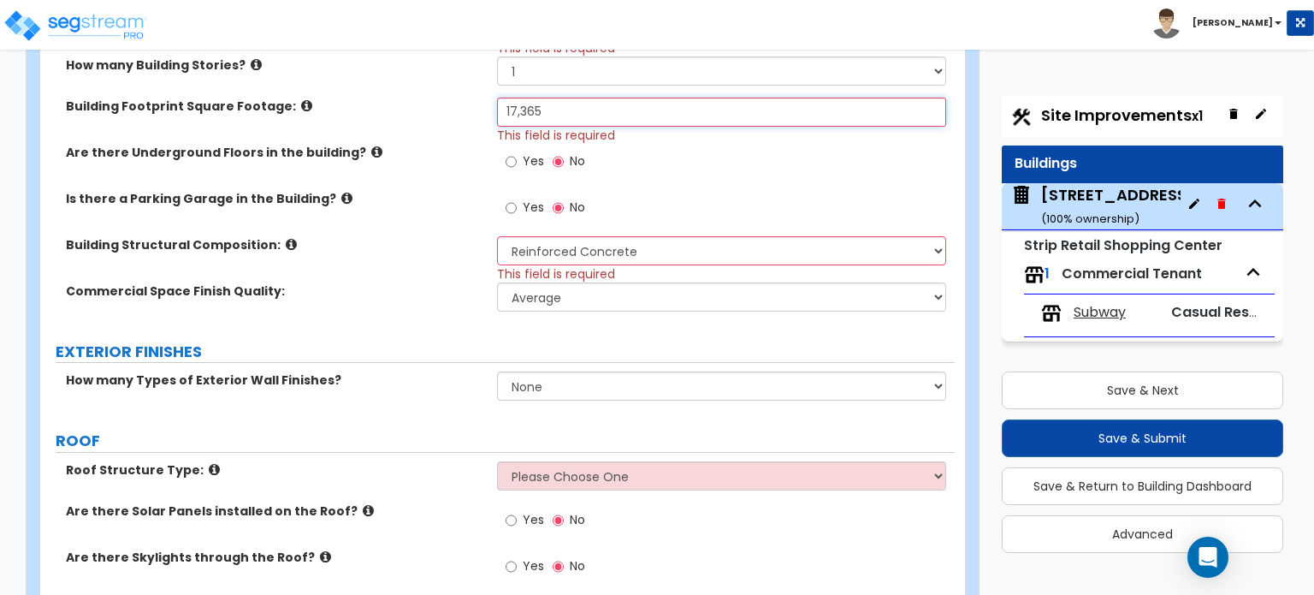
type input "17,365"
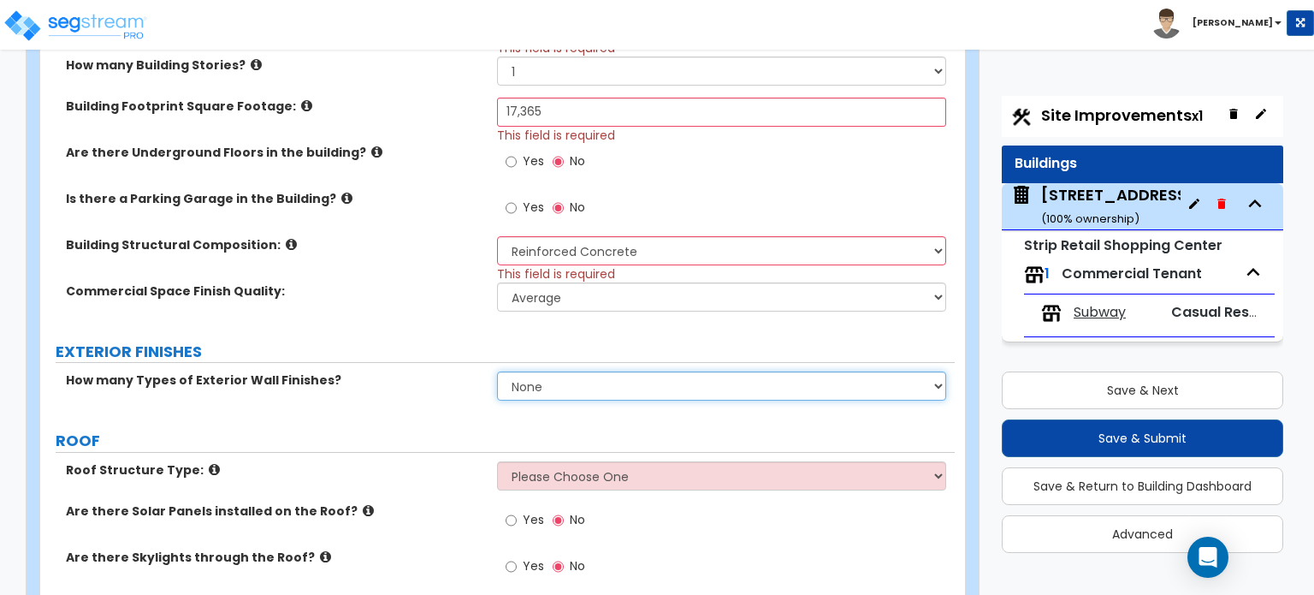
click at [642, 383] on select "None 1 2 3" at bounding box center [721, 385] width 448 height 29
select select "1"
click at [497, 371] on select "None 1 2 3" at bounding box center [721, 385] width 448 height 29
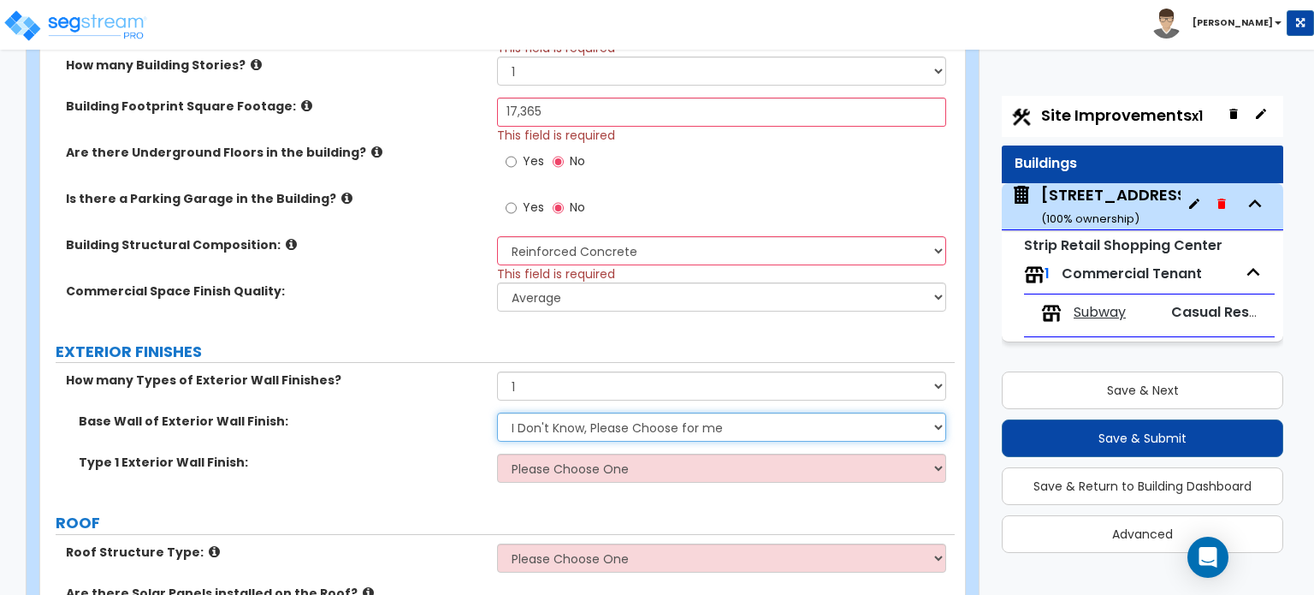
click at [613, 420] on select "I Don't Know, Please Choose for me Concrete Masonry Units (CMU) Cast-in-Place C…" at bounding box center [721, 426] width 448 height 29
select select "1"
click at [497, 412] on select "I Don't Know, Please Choose for me Concrete Masonry Units (CMU) Cast-in-Place C…" at bounding box center [721, 426] width 448 height 29
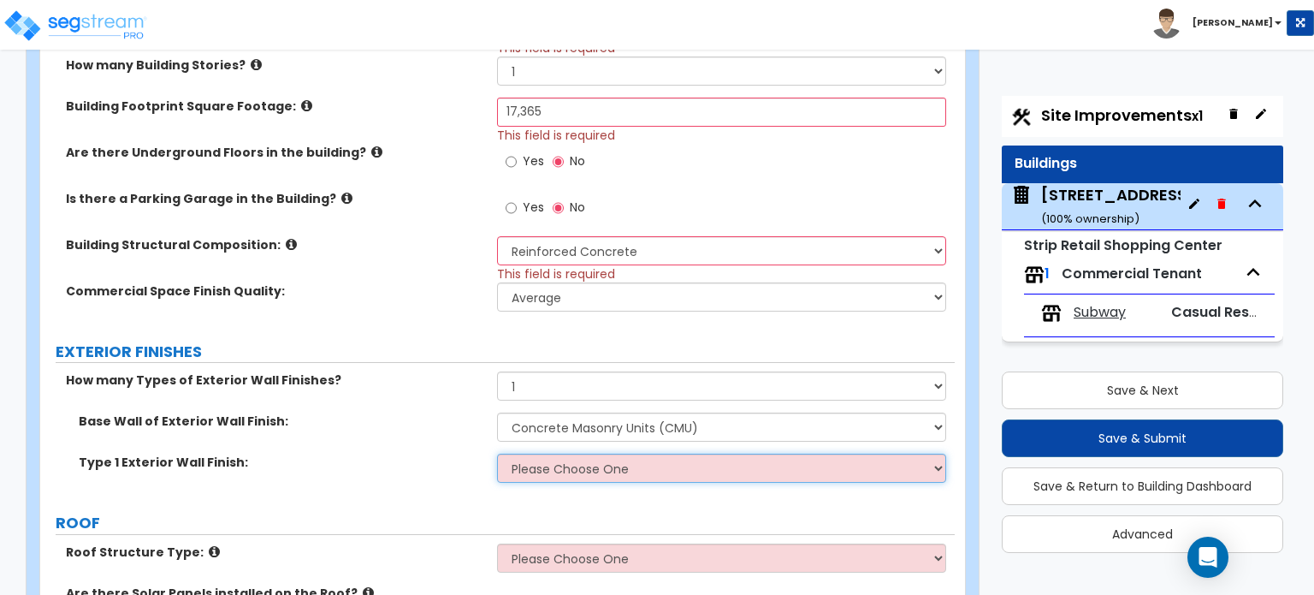
click at [606, 462] on select "Please Choose One No Finish/Shared Wall No Wall Brick Veneer Stone Veneer Wood …" at bounding box center [721, 468] width 448 height 29
select select "3"
click at [497, 454] on select "Please Choose One No Finish/Shared Wall No Wall Brick Veneer Stone Veneer Wood …" at bounding box center [721, 468] width 448 height 29
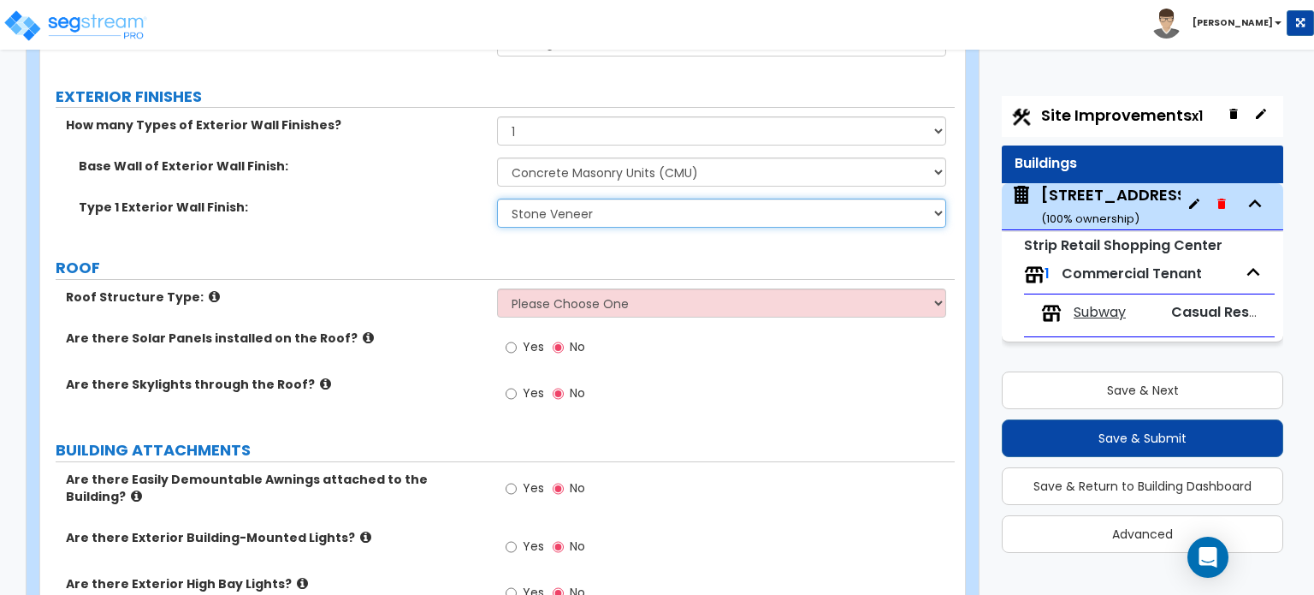
scroll to position [856, 0]
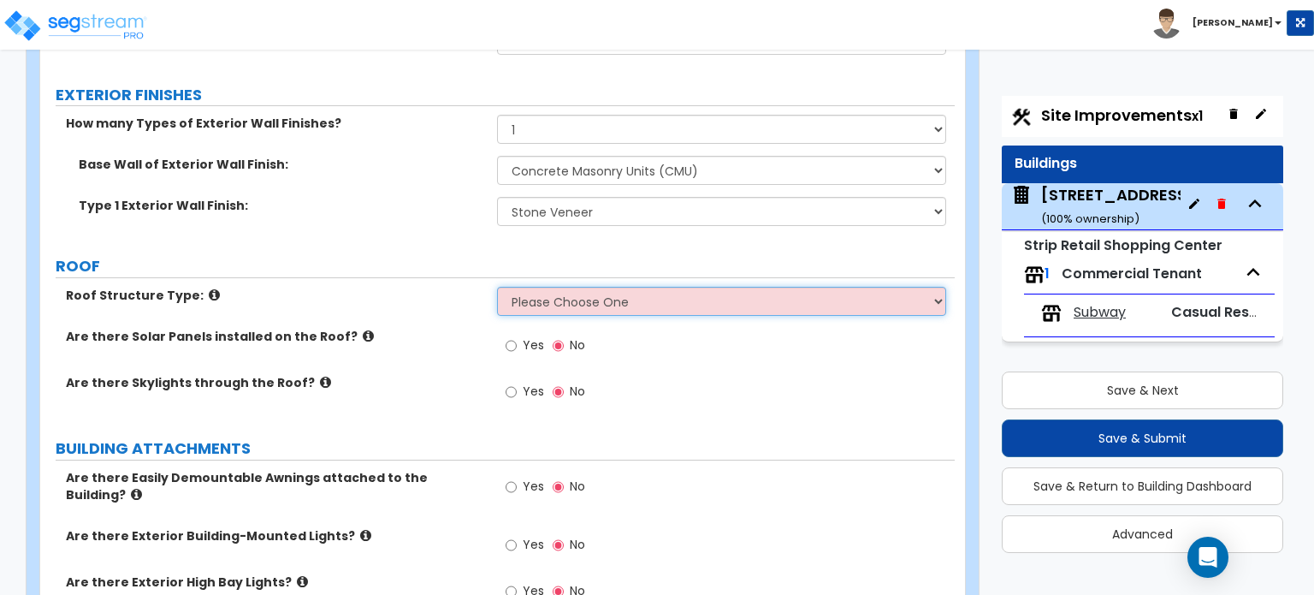
click at [654, 305] on select "Please Choose One Gable Roof Flat Roof Hybrid Gable & Flat Roof" at bounding box center [721, 301] width 448 height 29
select select "2"
click at [497, 287] on select "Please Choose One Gable Roof Flat Roof Hybrid Gable & Flat Roof" at bounding box center [721, 301] width 448 height 29
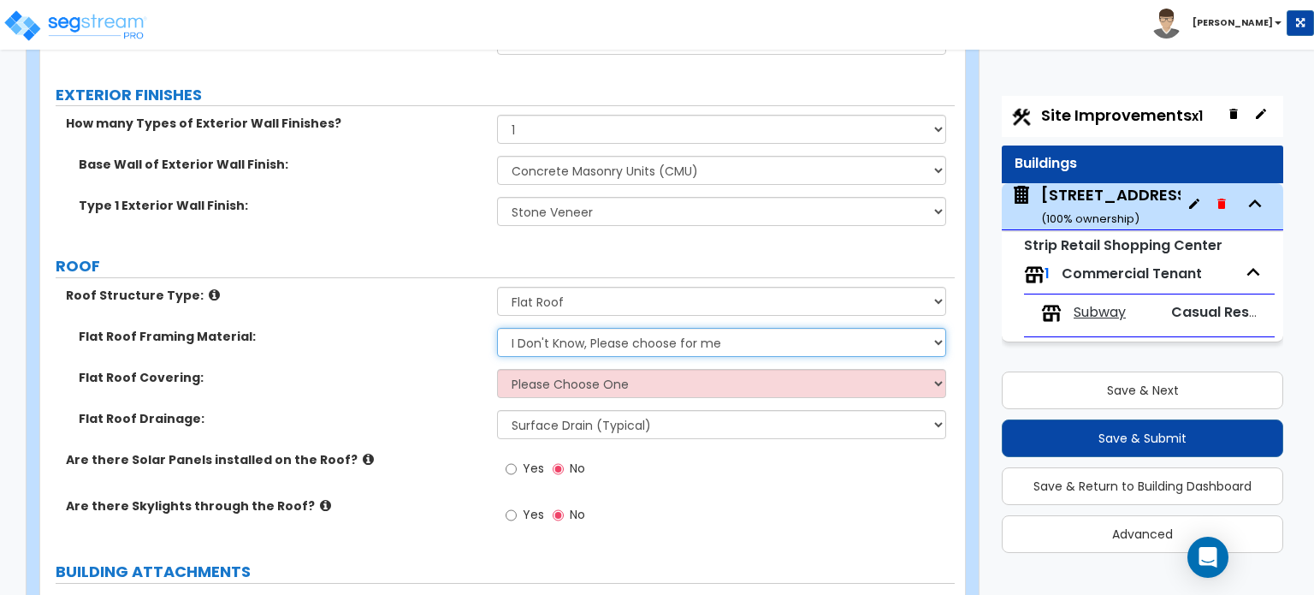
click at [617, 335] on select "I Don't Know, Please choose for me Metal Wood Concrete" at bounding box center [721, 342] width 448 height 29
select select "3"
click at [497, 328] on select "I Don't Know, Please choose for me Metal Wood Concrete" at bounding box center [721, 342] width 448 height 29
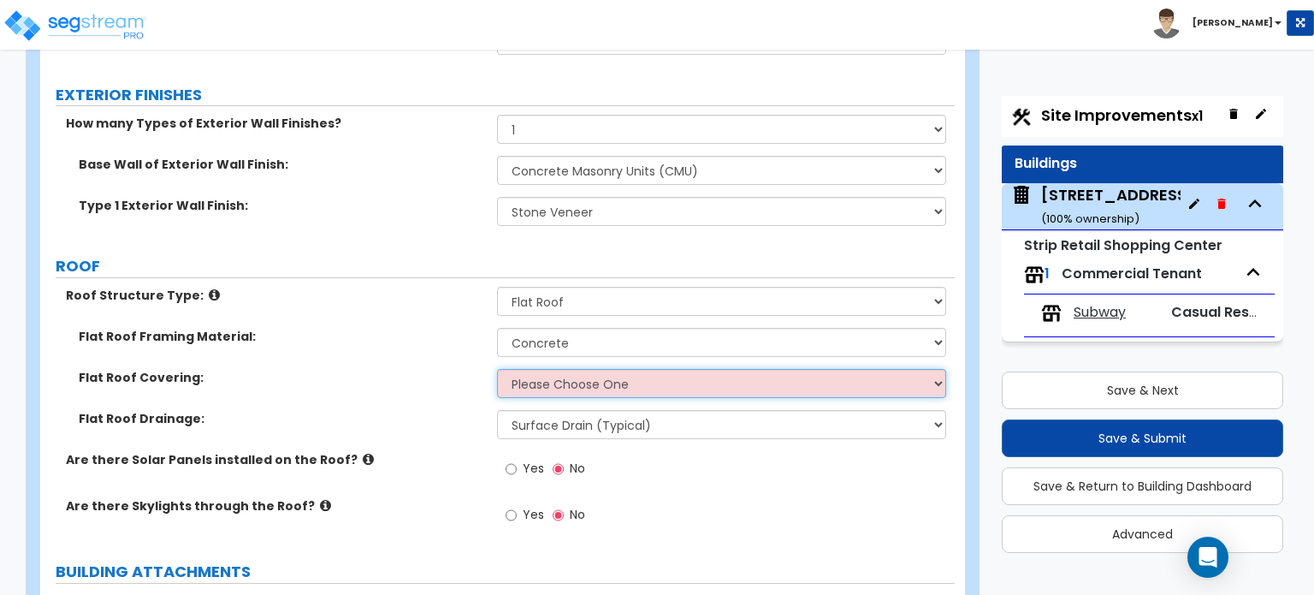
click at [596, 377] on select "Please Choose One Rolled Asphalt PVC Membrane Plastic (EPDM) Membrane Asphalt F…" at bounding box center [721, 383] width 448 height 29
click at [607, 369] on select "Please Choose One Rolled Asphalt PVC Membrane Plastic (EPDM) Membrane Asphalt F…" at bounding box center [721, 383] width 448 height 29
click at [607, 374] on select "Please Choose One Rolled Asphalt PVC Membrane Plastic (EPDM) Membrane Asphalt F…" at bounding box center [721, 383] width 448 height 29
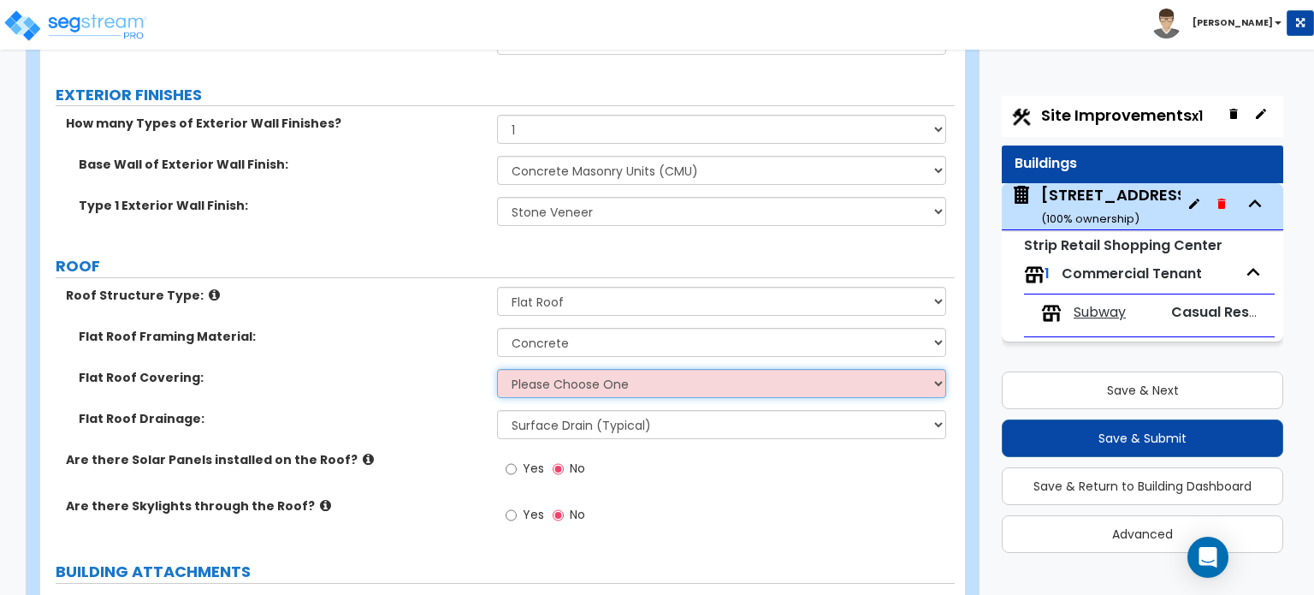
select select "1"
click at [497, 369] on select "Please Choose One Rolled Asphalt PVC Membrane Plastic (EPDM) Membrane Asphalt F…" at bounding box center [721, 383] width 448 height 29
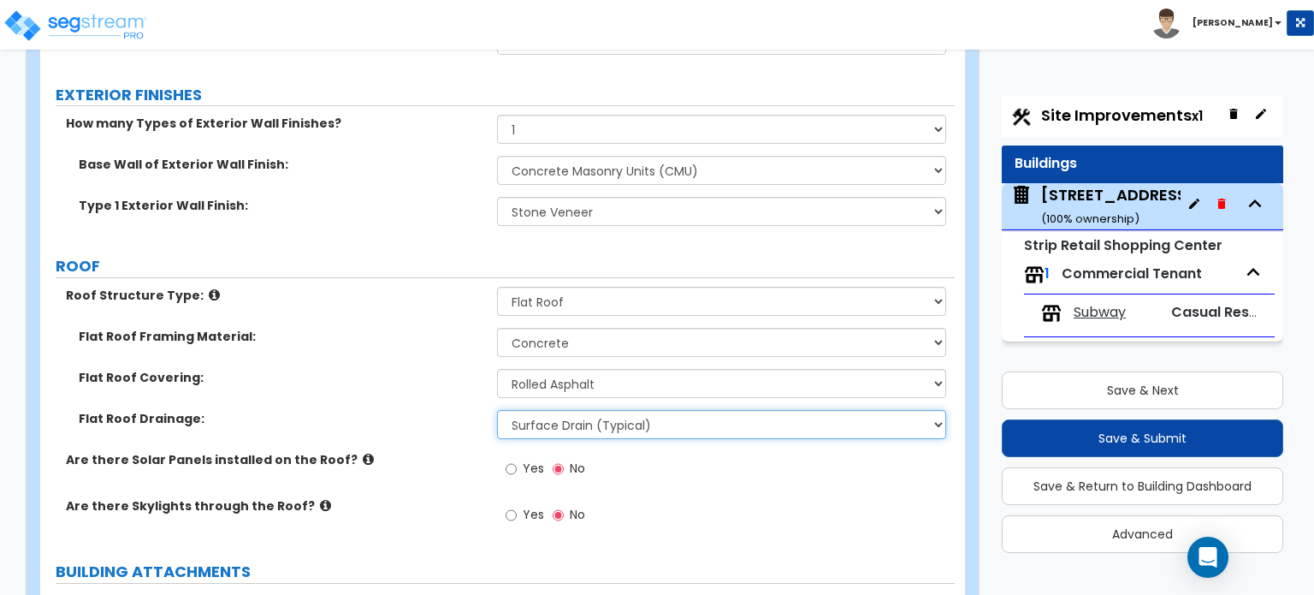
click at [599, 427] on select "Surface Drain (Typical) Gutters Downspout Only" at bounding box center [721, 424] width 448 height 29
select select "1"
click at [497, 410] on select "Surface Drain (Typical) Gutters Downspout Only" at bounding box center [721, 424] width 448 height 29
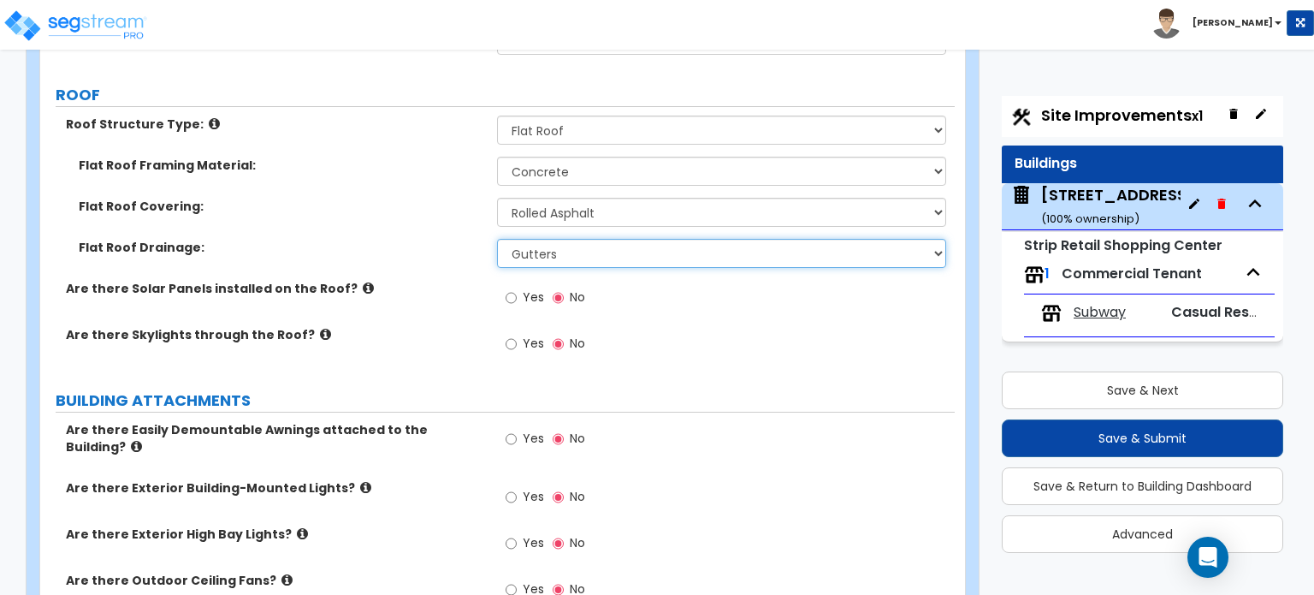
scroll to position [1112, 0]
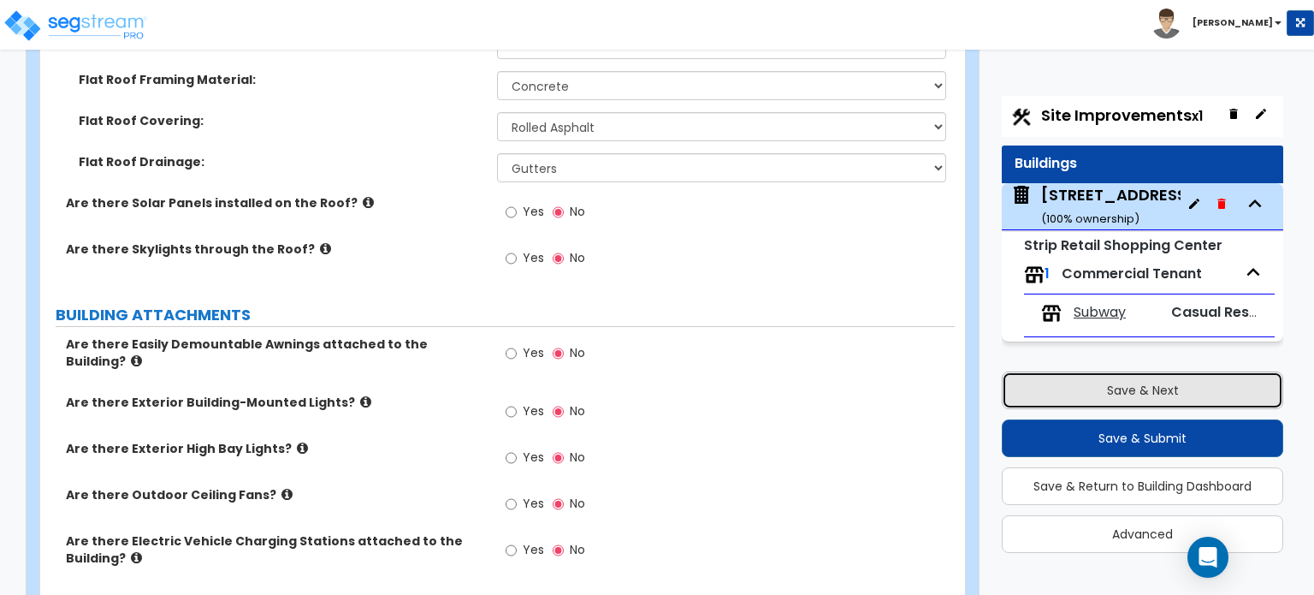
click at [1076, 402] on button "Save & Next" at bounding box center [1143, 390] width 282 height 38
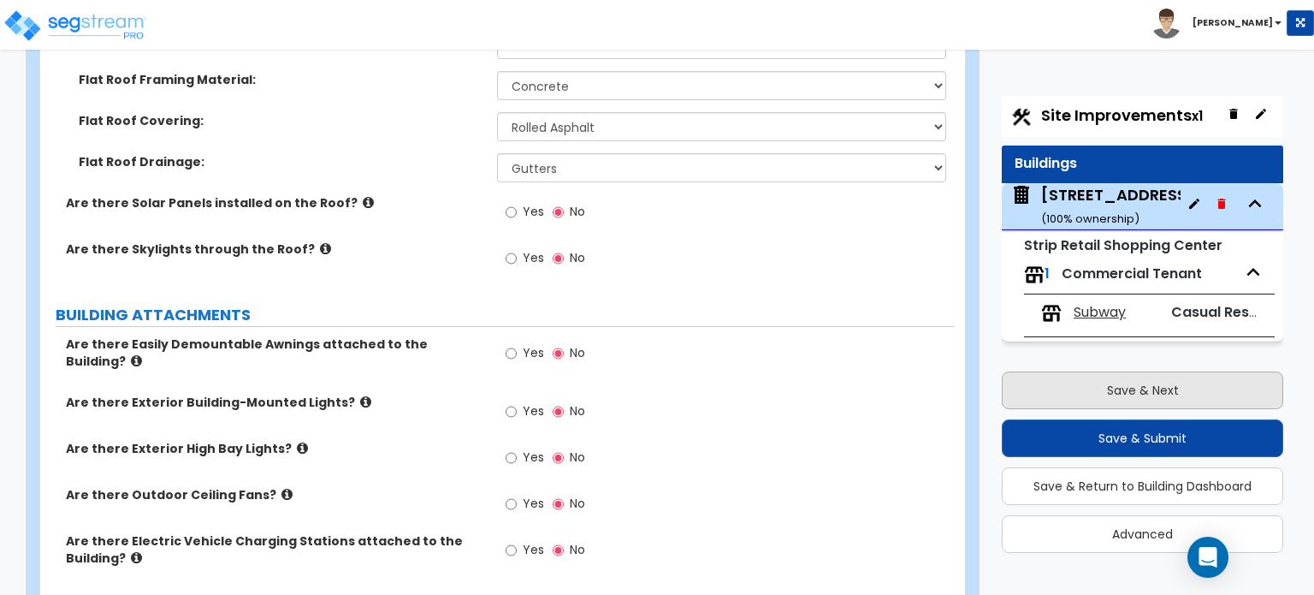
scroll to position [140, 0]
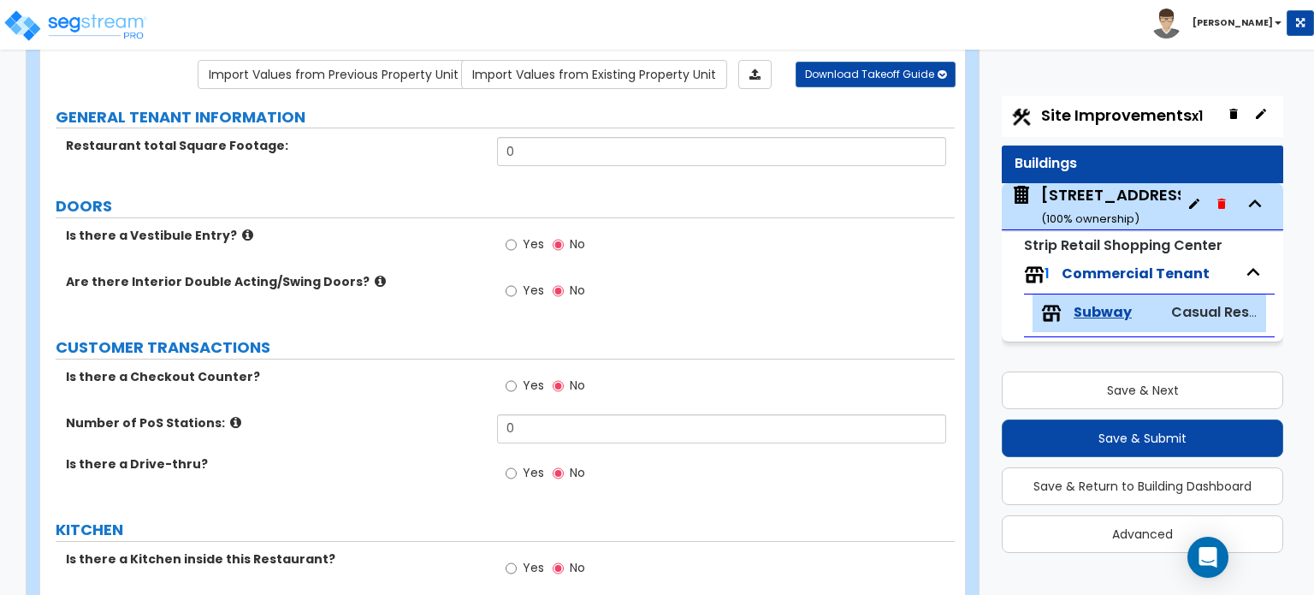
click at [375, 277] on icon at bounding box center [380, 281] width 11 height 13
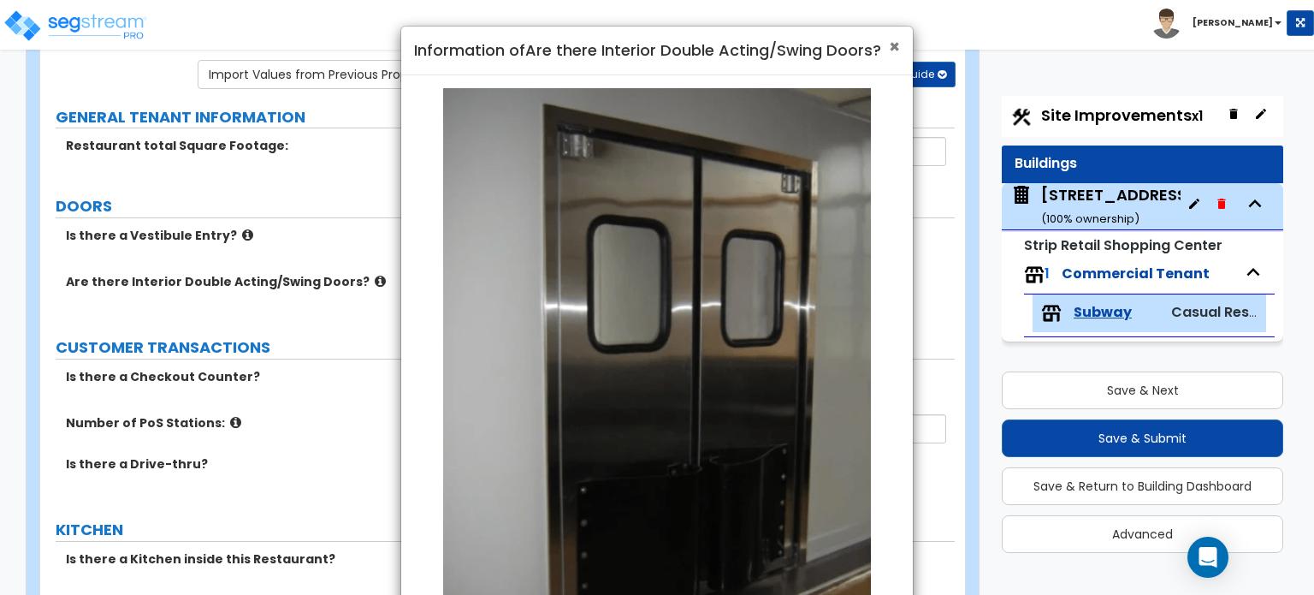
click at [897, 47] on span "×" at bounding box center [894, 46] width 11 height 25
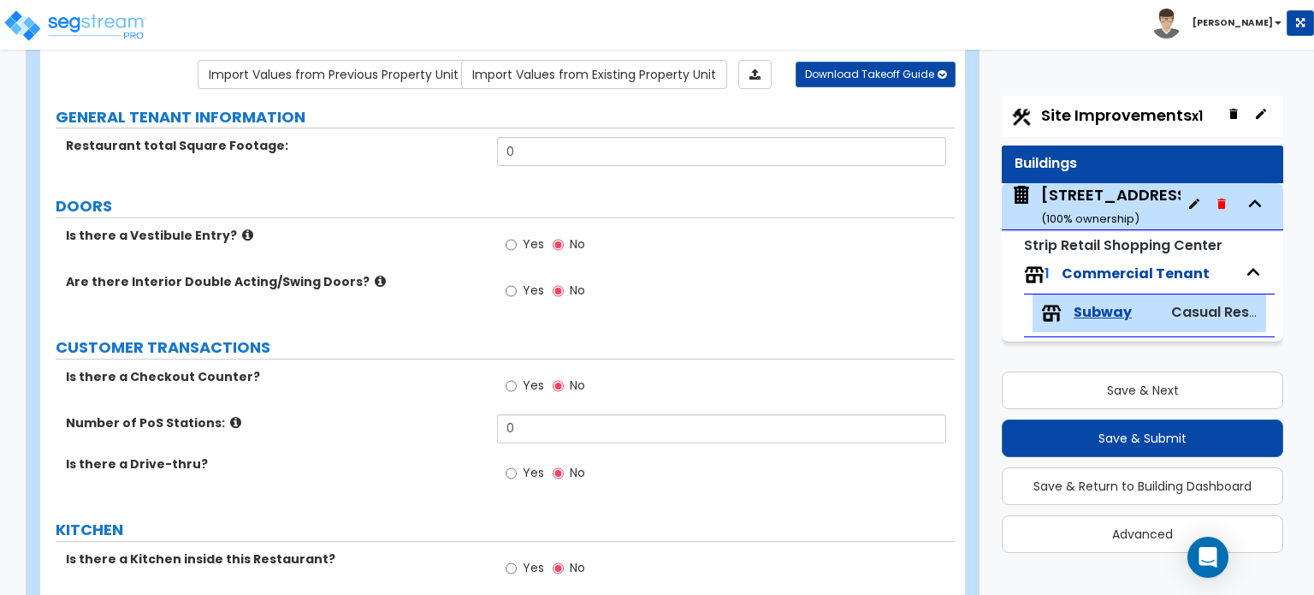
click at [242, 232] on icon at bounding box center [247, 234] width 11 height 13
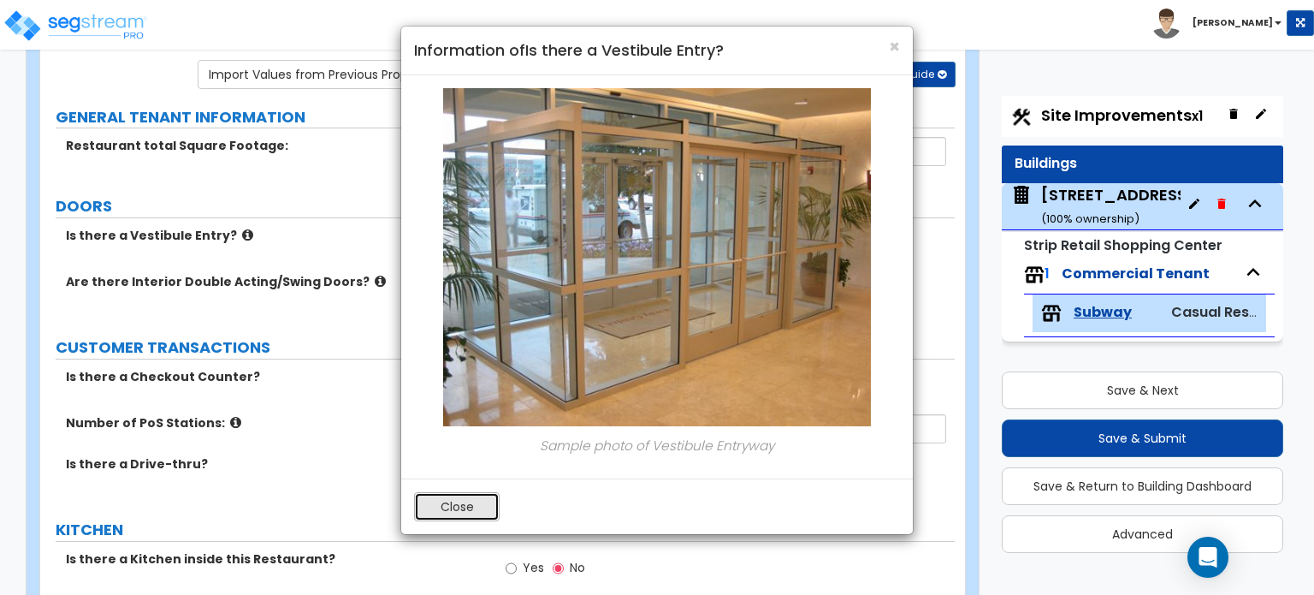
click at [447, 516] on button "Close" at bounding box center [457, 506] width 86 height 29
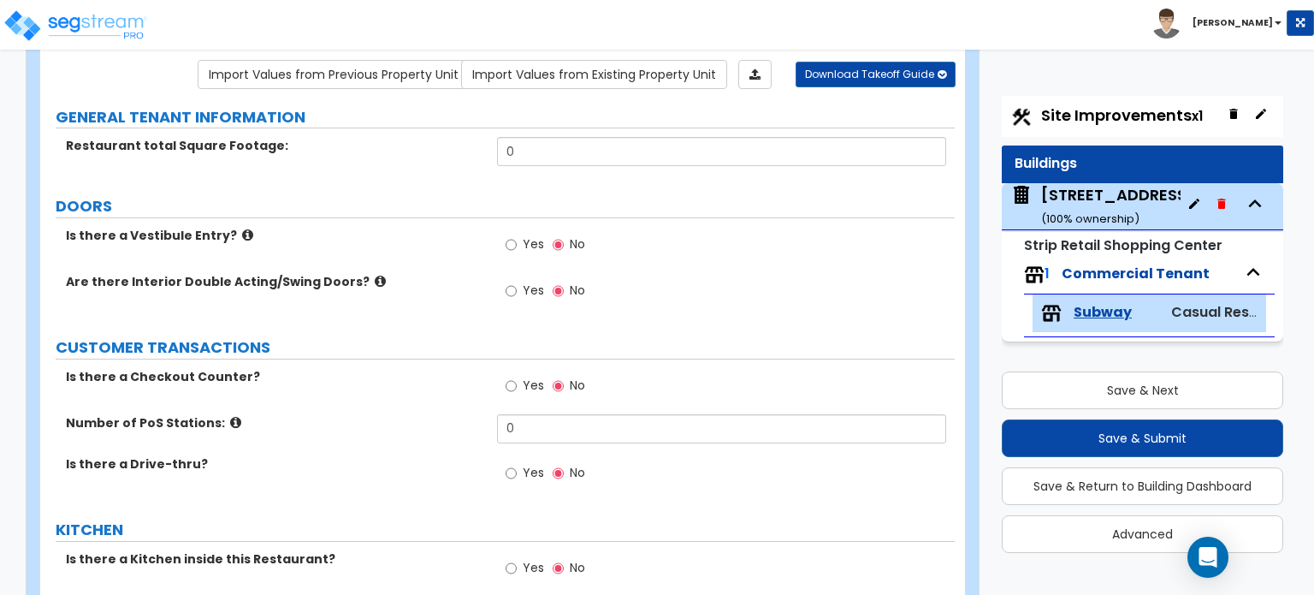
click at [375, 275] on icon at bounding box center [380, 281] width 11 height 13
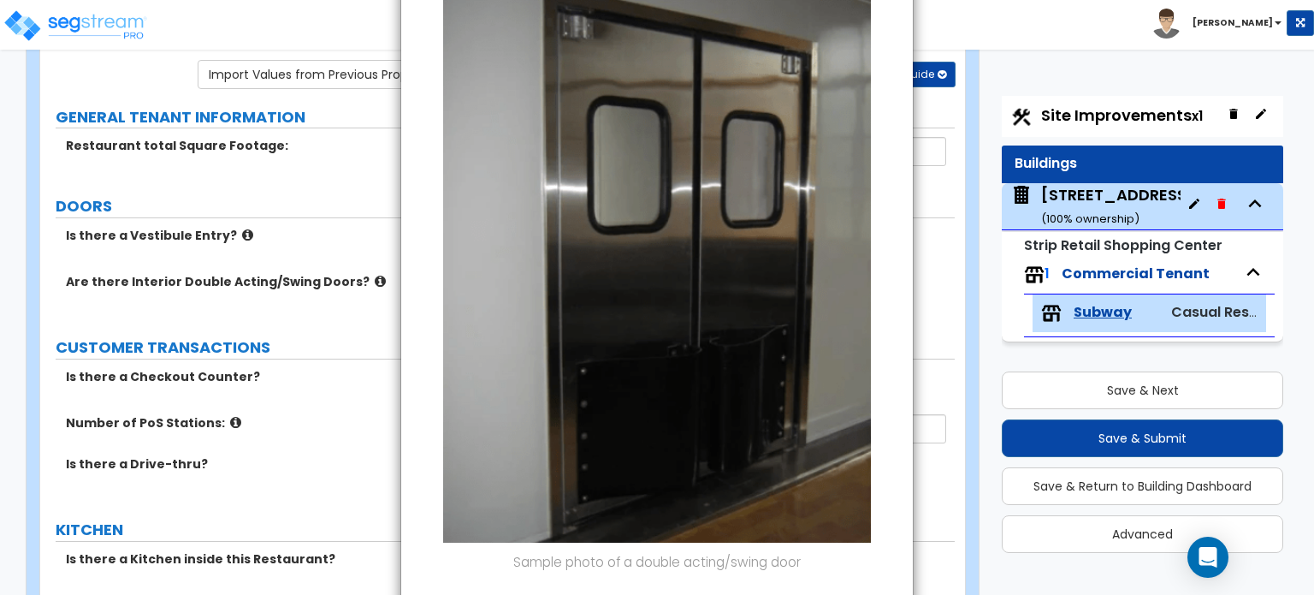
scroll to position [199, 0]
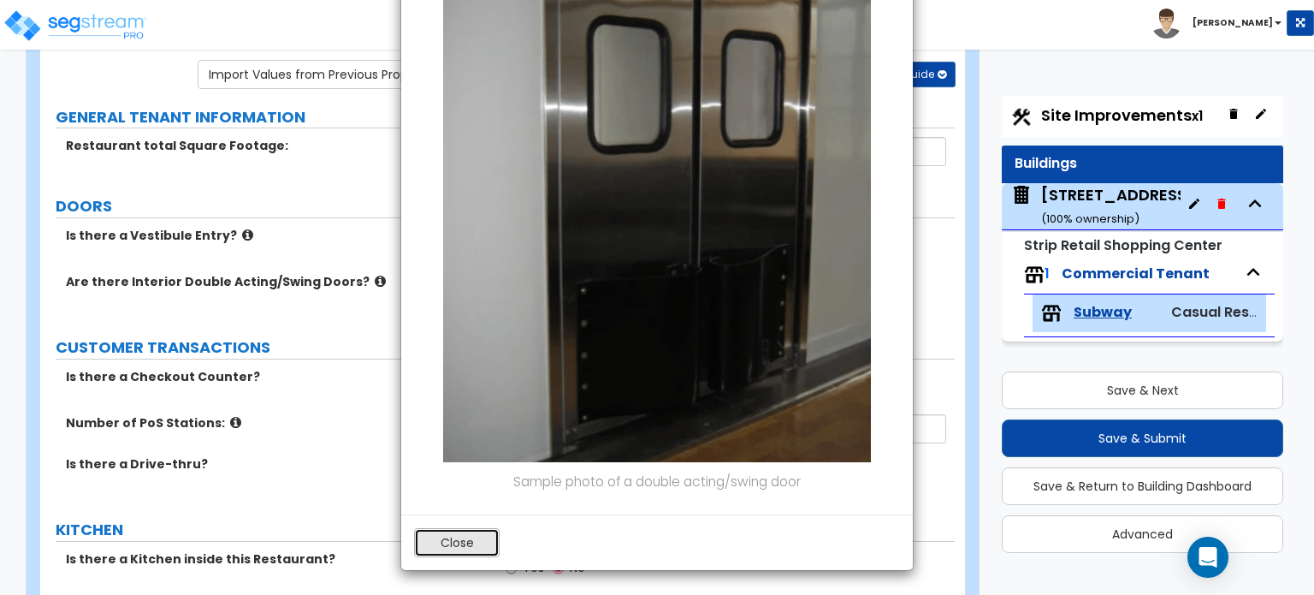
click at [430, 549] on button "Close" at bounding box center [457, 542] width 86 height 29
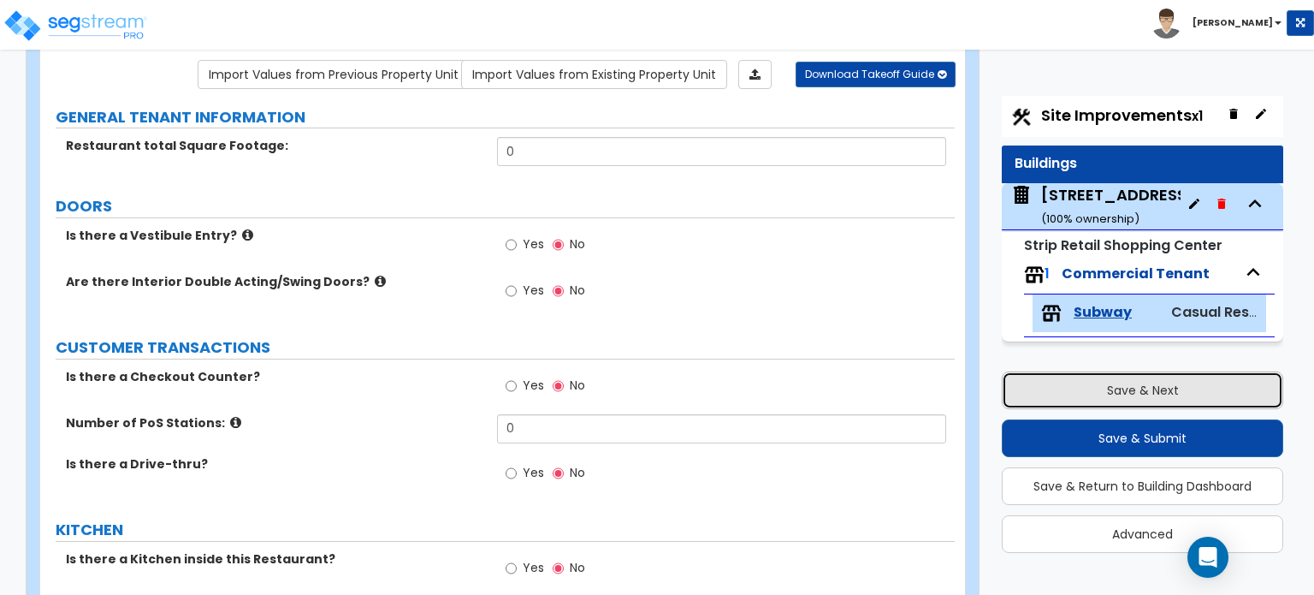
click at [1162, 406] on button "Save & Next" at bounding box center [1143, 390] width 282 height 38
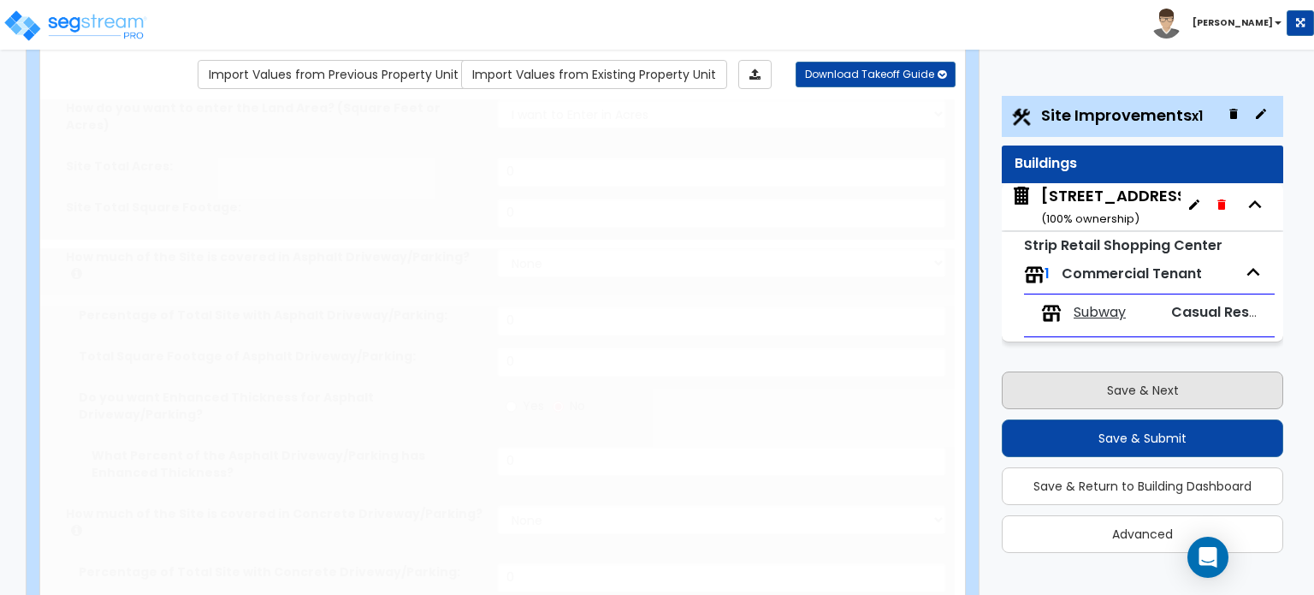
select select "2"
type input "53604"
select select "2"
type input "34314"
radio input "true"
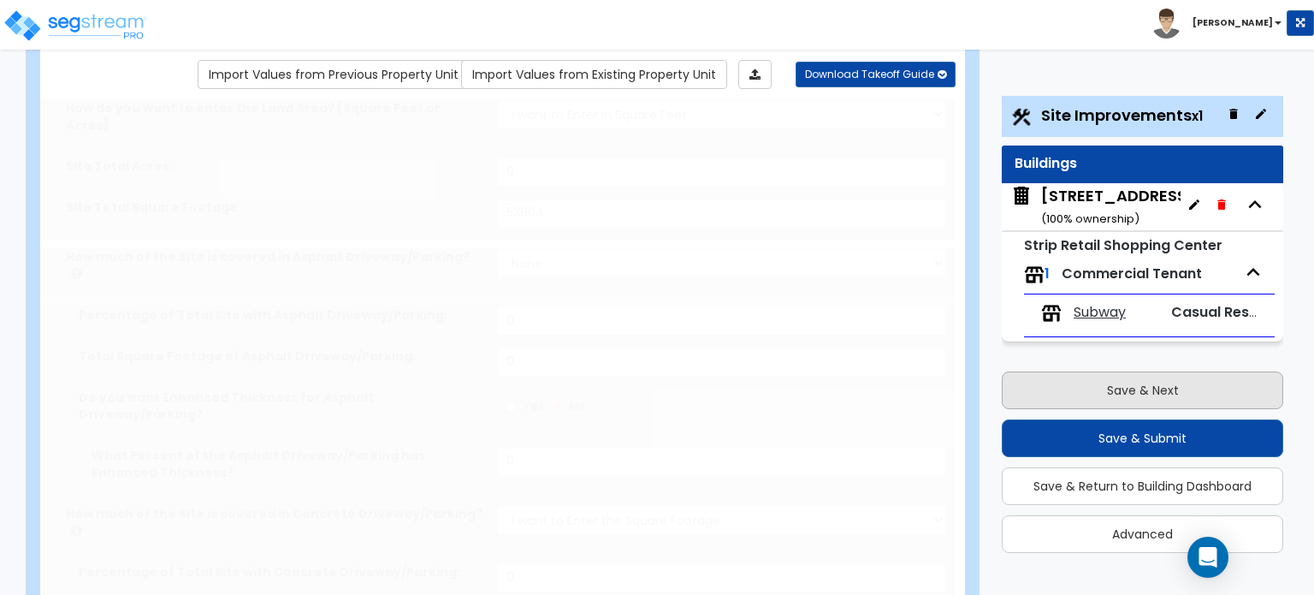
type input "8"
radio input "true"
select select "2"
select select "1"
type input "493"
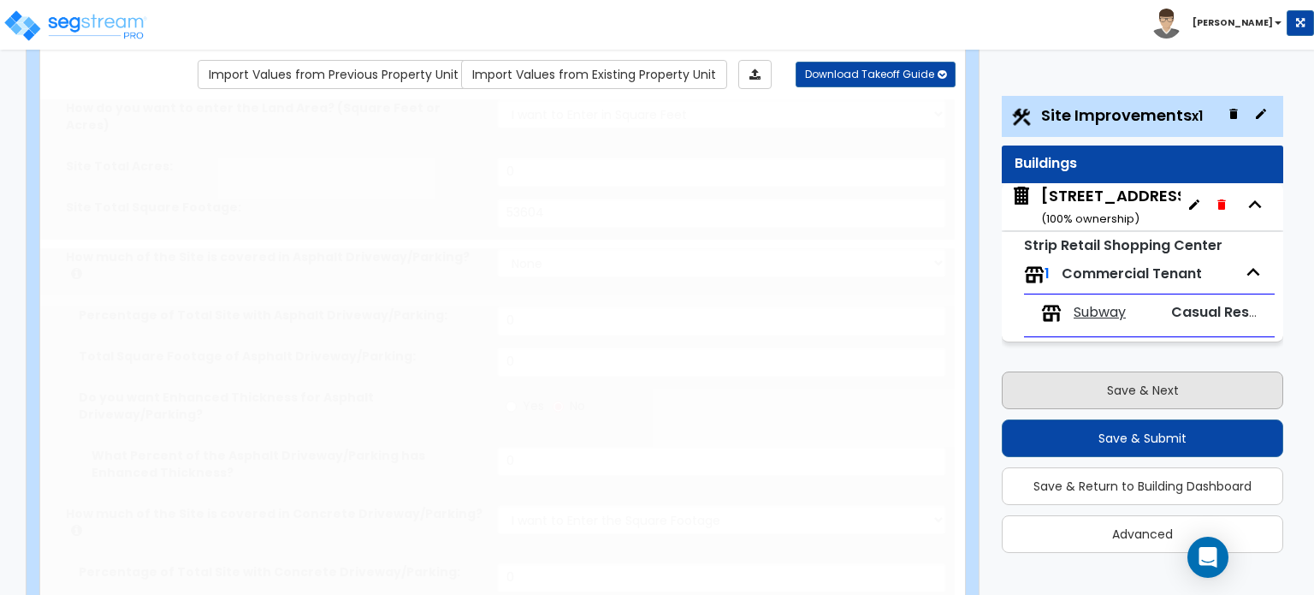
radio input "true"
type input "3"
radio input "true"
select select "1"
type input "16"
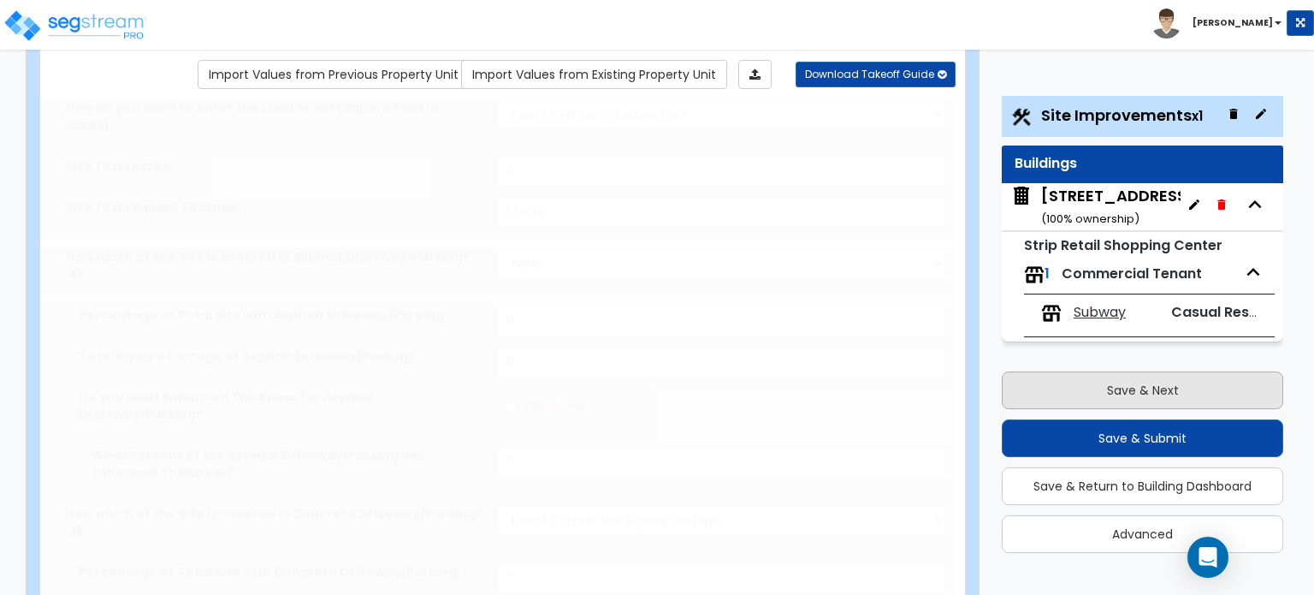
radio input "true"
select select "1"
type input "74"
select select "2"
type input "2520"
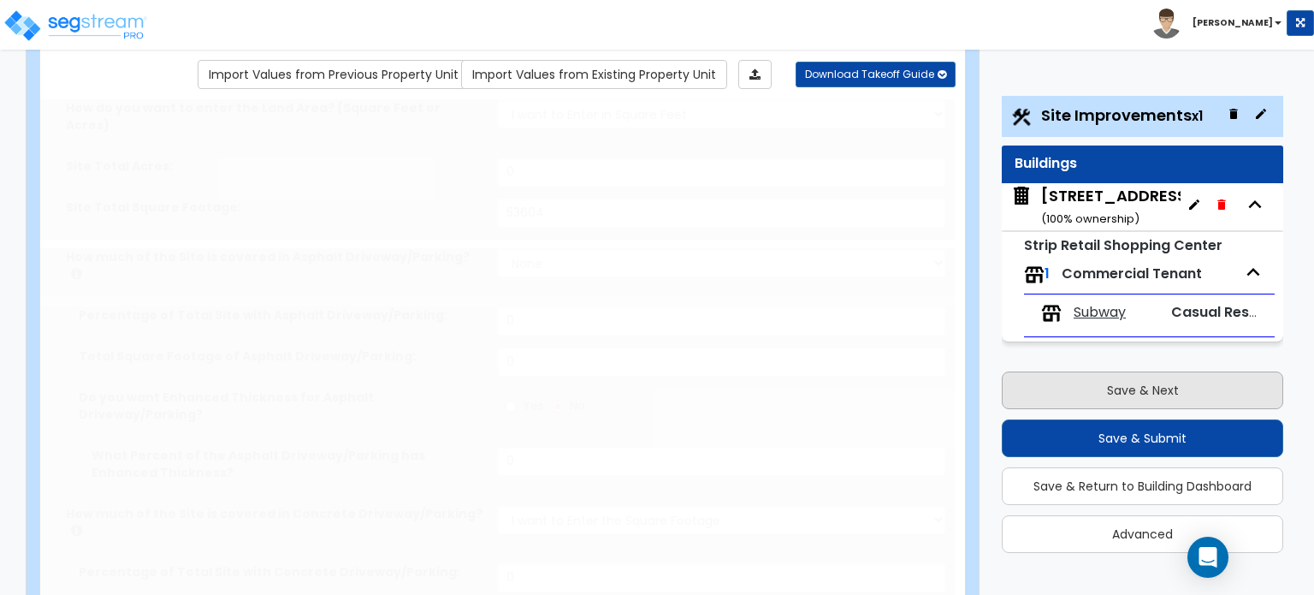
radio input "true"
type input "14"
radio input "true"
select select "2"
type input "20"
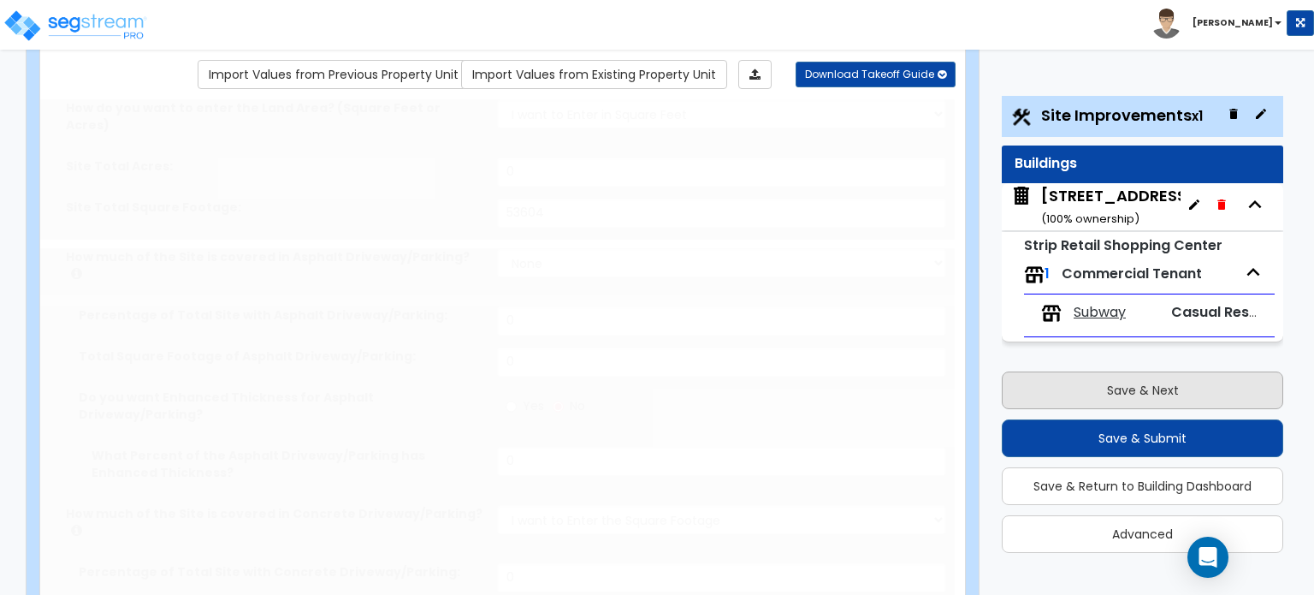
select select "4"
type input "9"
select select "1"
type input "18"
select select "5"
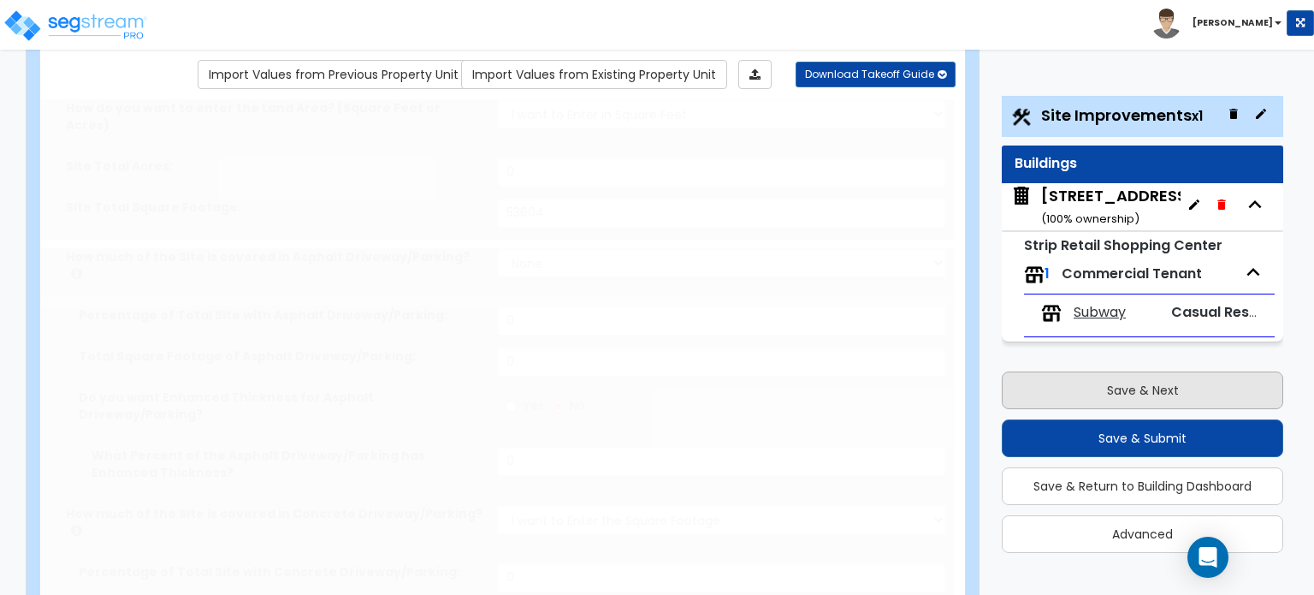
type input "1"
select select "1"
radio input "true"
select select "1"
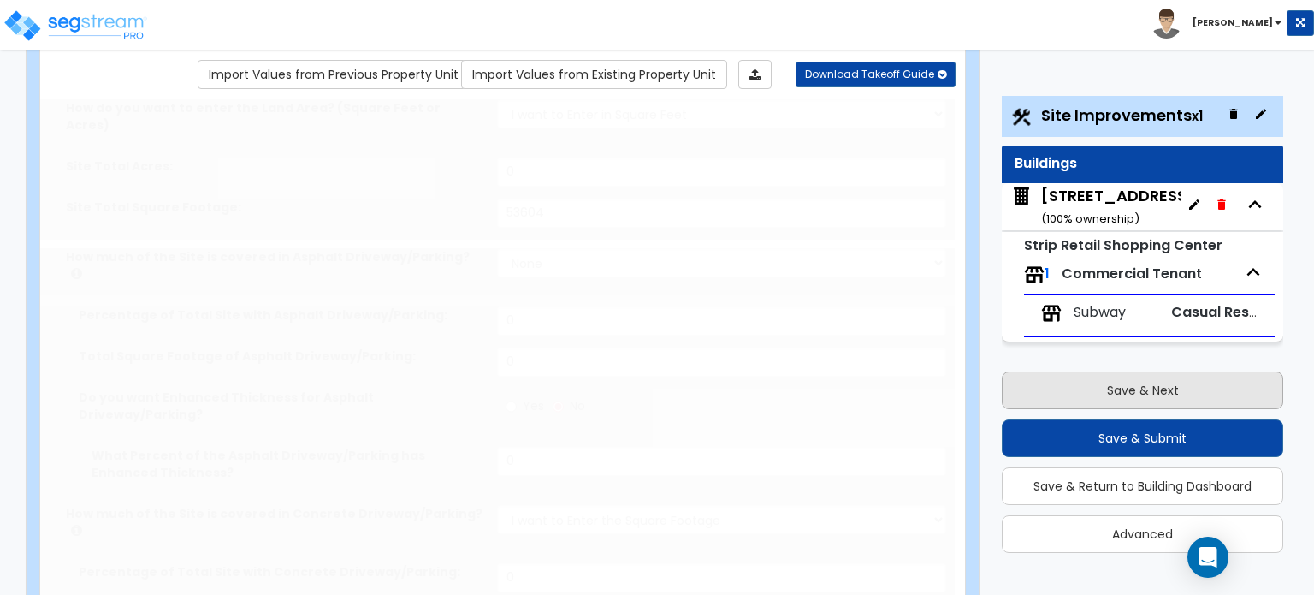
type input "4"
type input "24"
type input "8"
select select "4"
select select "2"
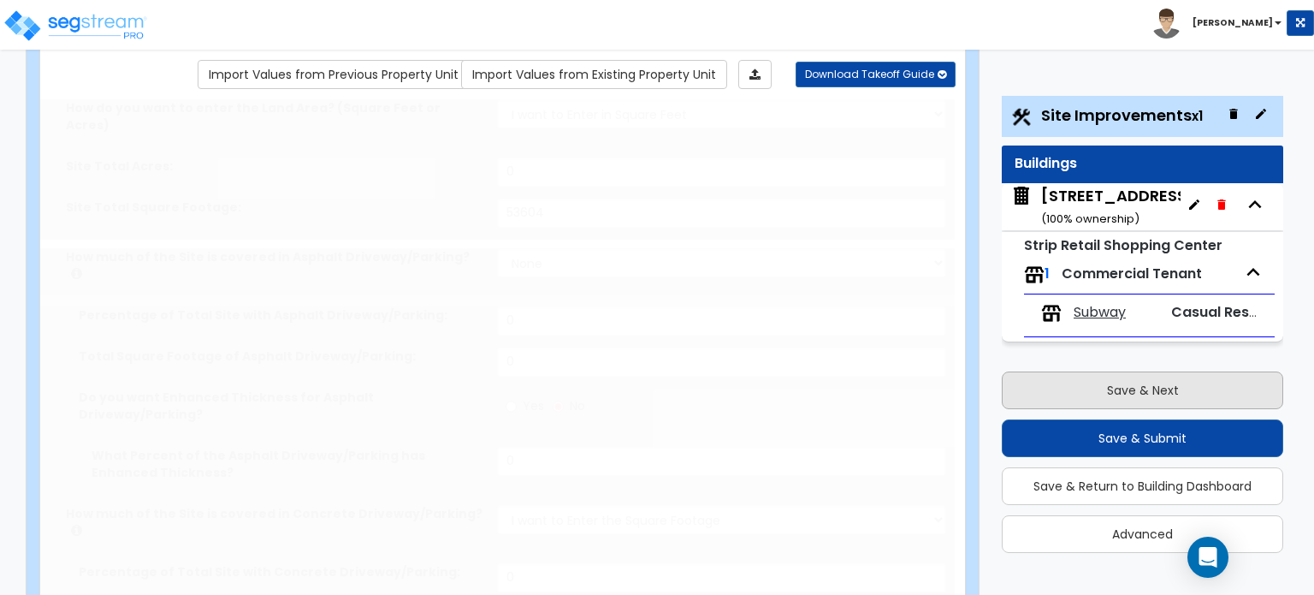
select select "1"
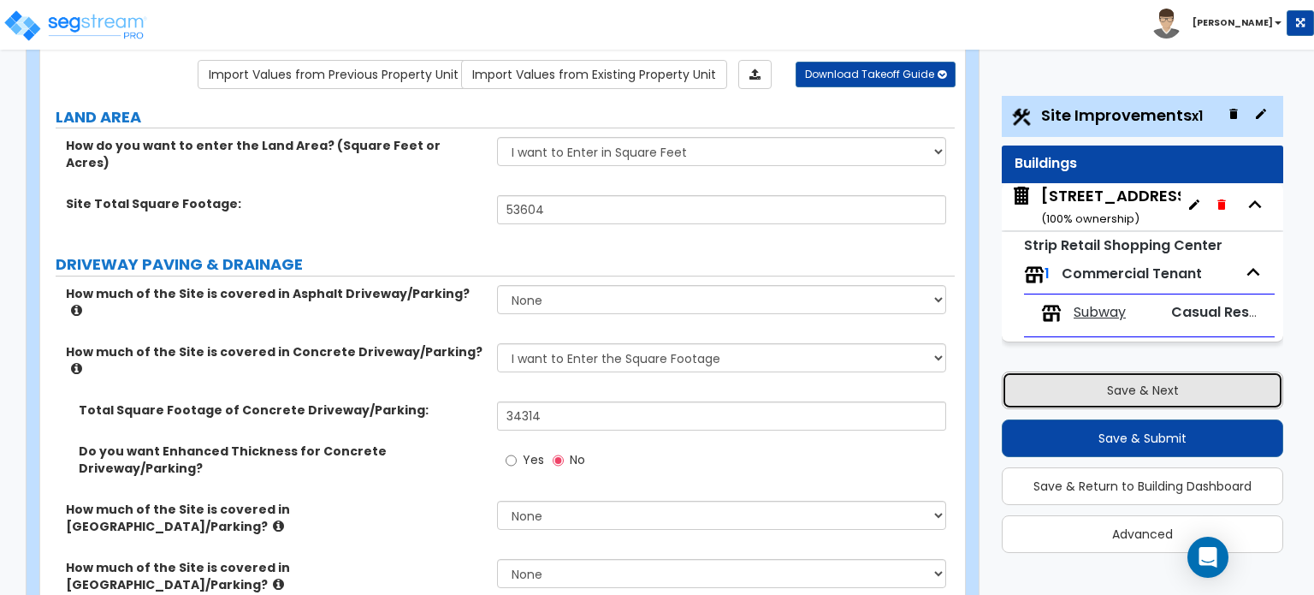
click at [1162, 400] on button "Save & Next" at bounding box center [1143, 390] width 282 height 38
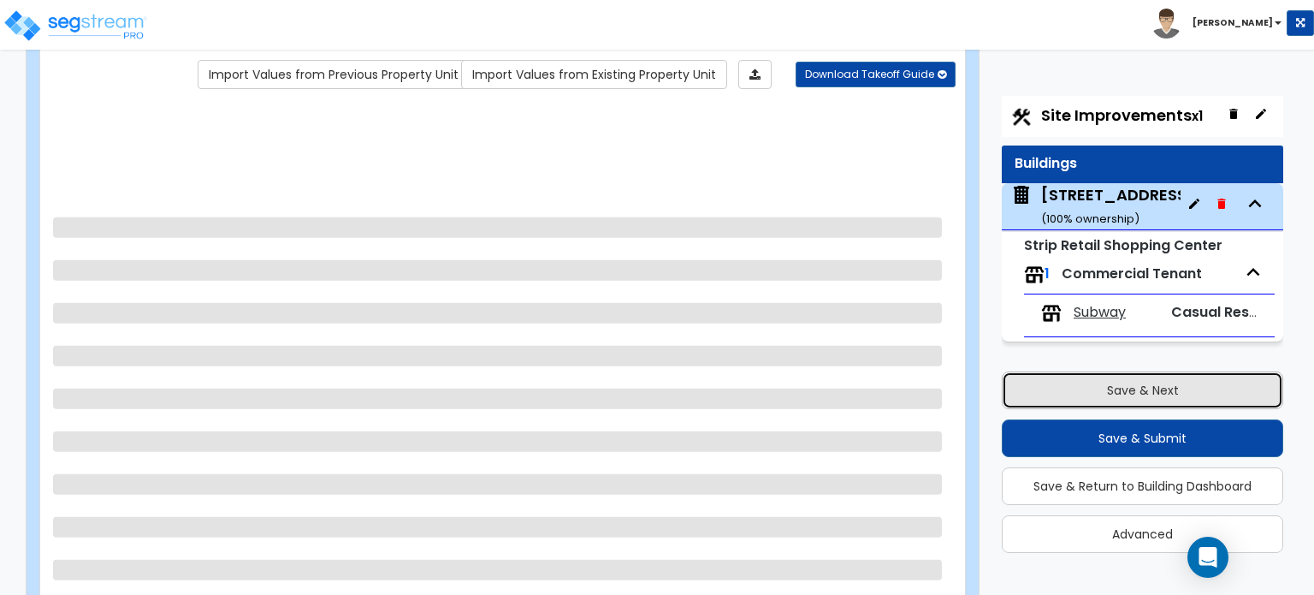
click at [1162, 400] on button "Save & Next" at bounding box center [1143, 390] width 282 height 38
select select "2"
select select "1"
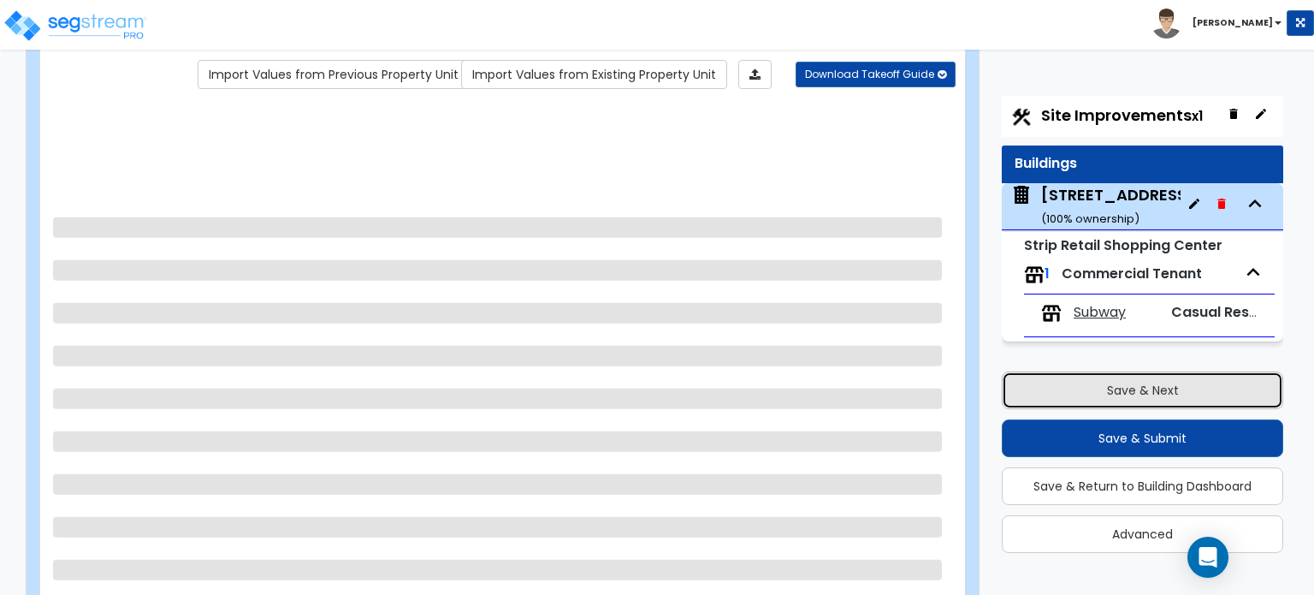
select select "1"
select select "2"
select select "4"
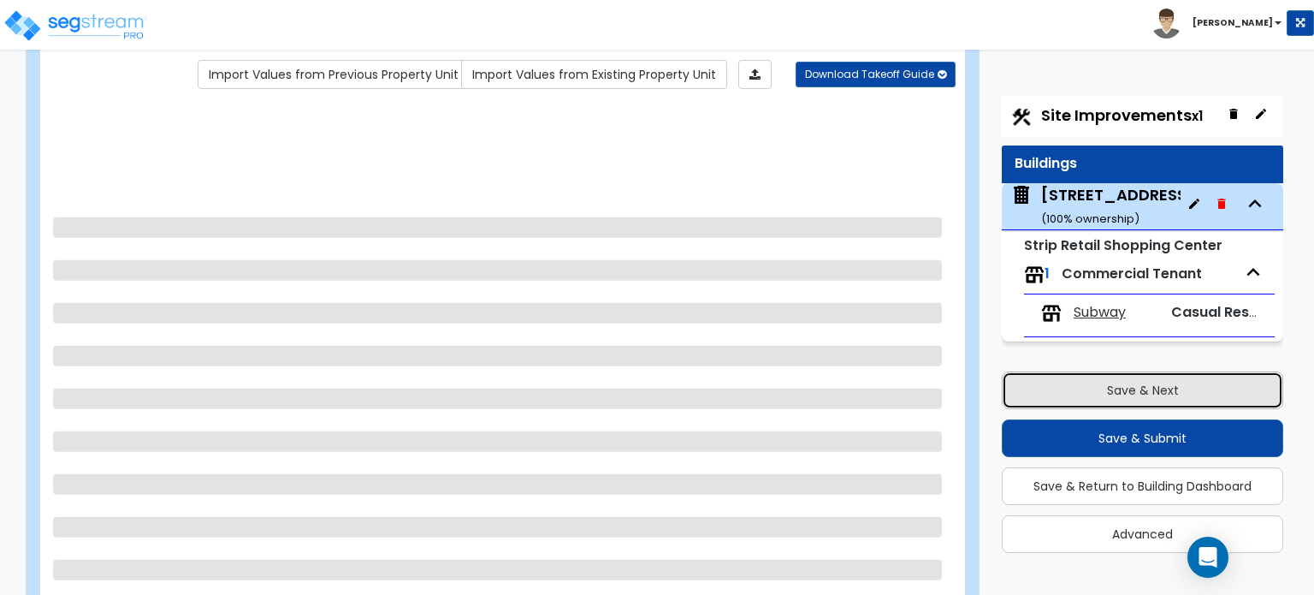
select select "1"
select select "5"
select select "1"
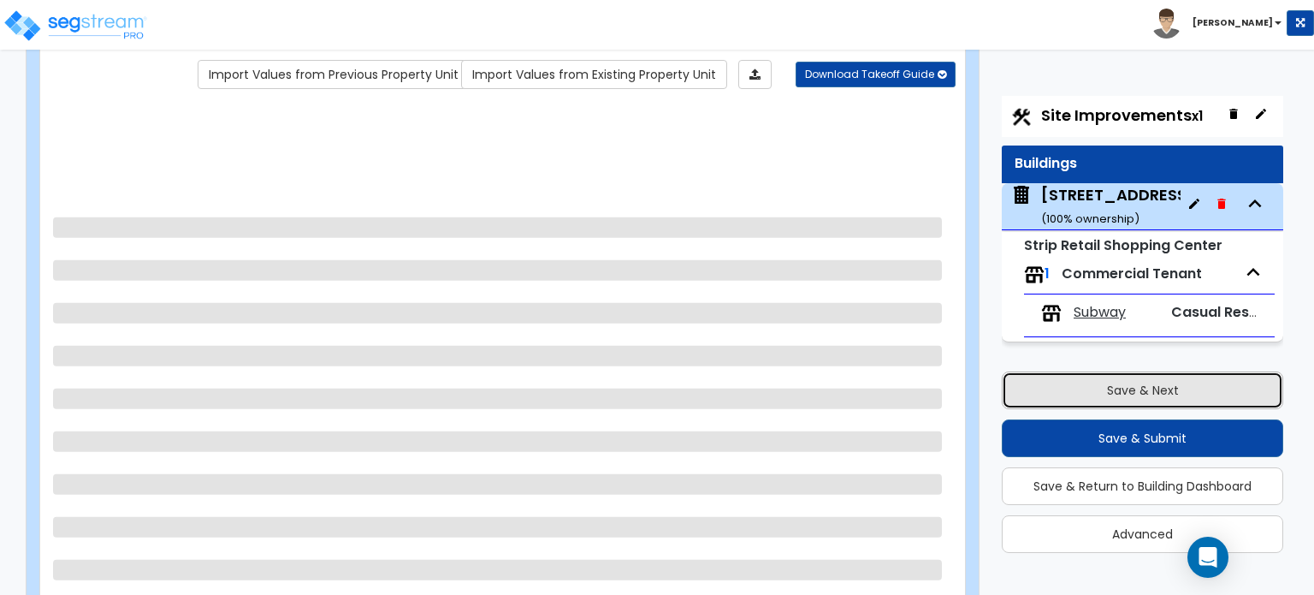
select select "4"
select select "2"
select select "1"
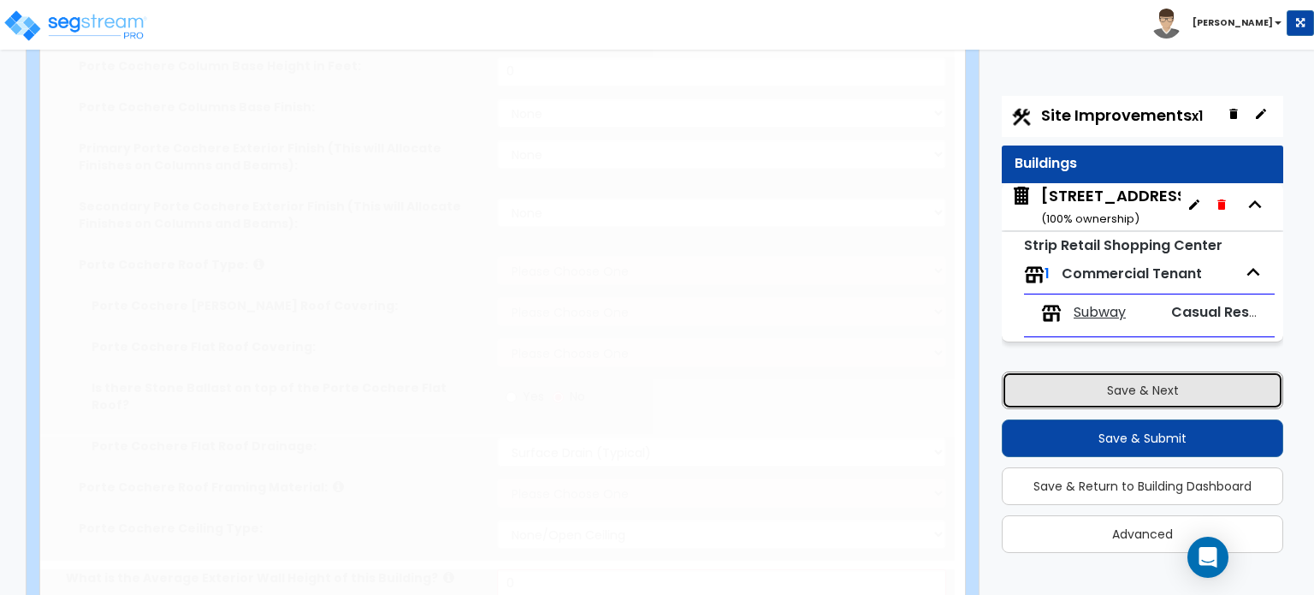
type input "257"
type input "17365"
select select "3"
select select "1"
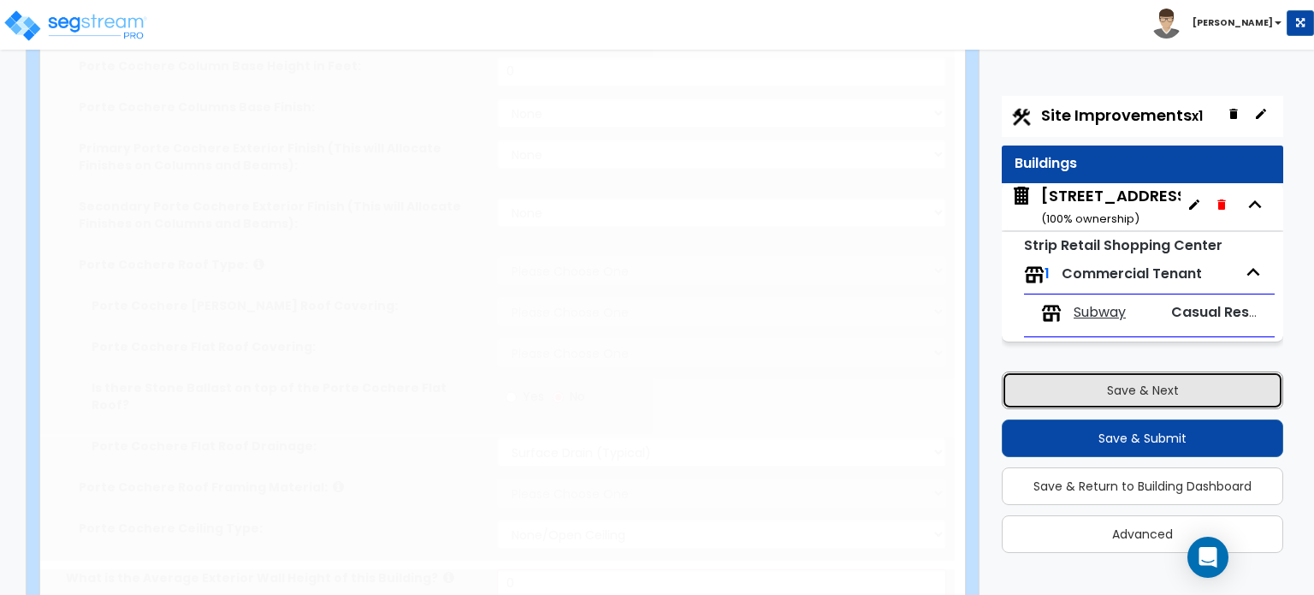
select select "1"
select select "3"
select select "2"
select select "3"
select select "1"
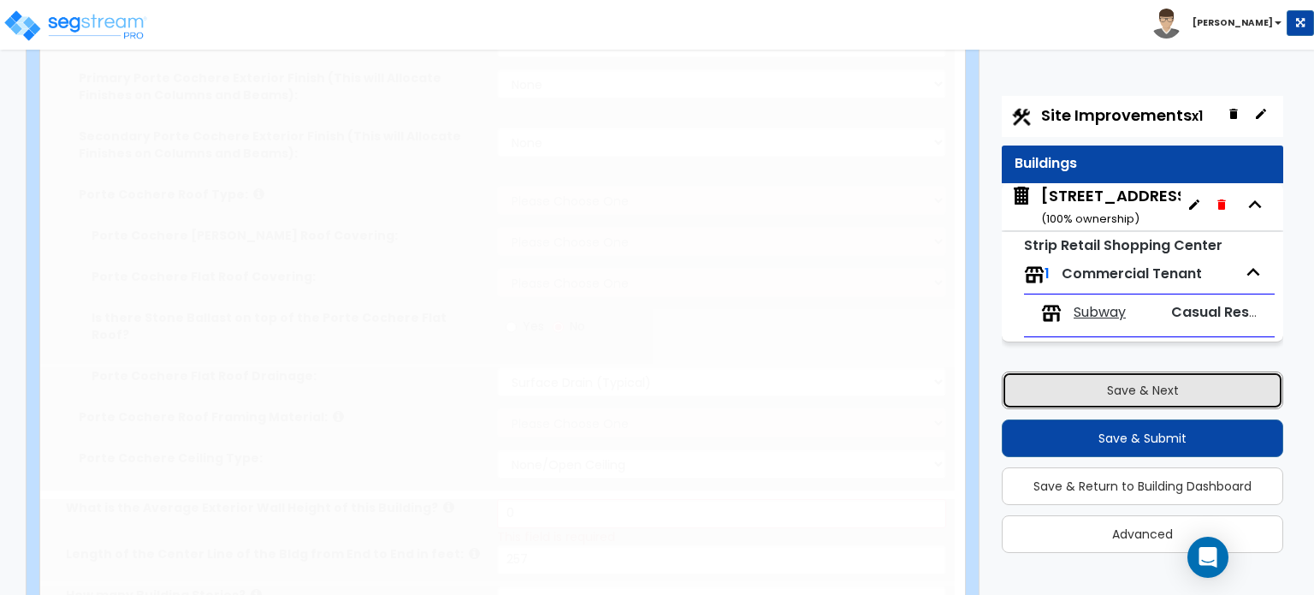
select select "1"
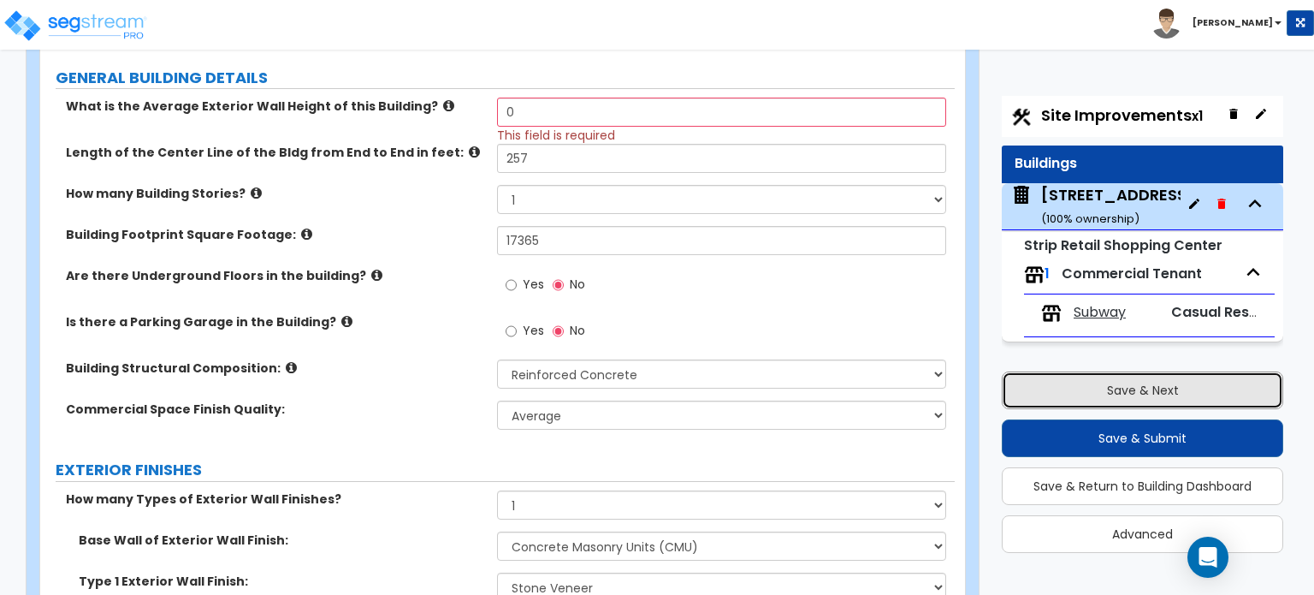
scroll to position [34, 0]
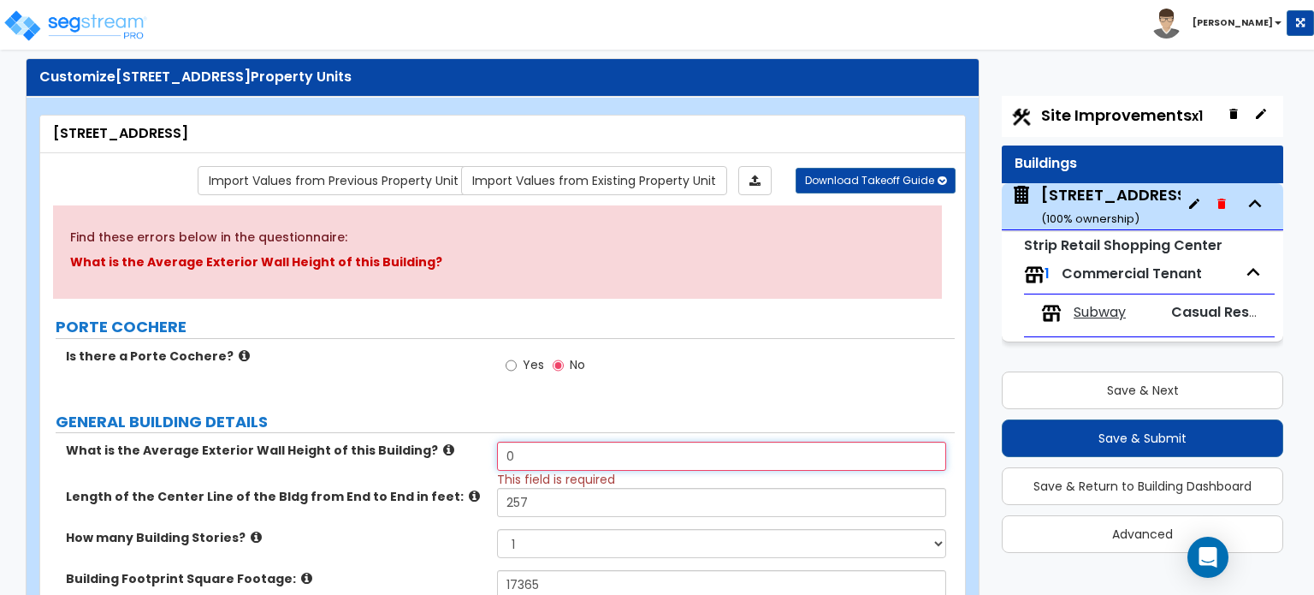
click at [600, 467] on input "0" at bounding box center [721, 456] width 448 height 29
drag, startPoint x: 573, startPoint y: 464, endPoint x: 486, endPoint y: 470, distance: 87.5
click at [486, 470] on div "What is the Average Exterior Wall Height of this Building? 0 This field is requ…" at bounding box center [497, 465] width 915 height 46
type input "8"
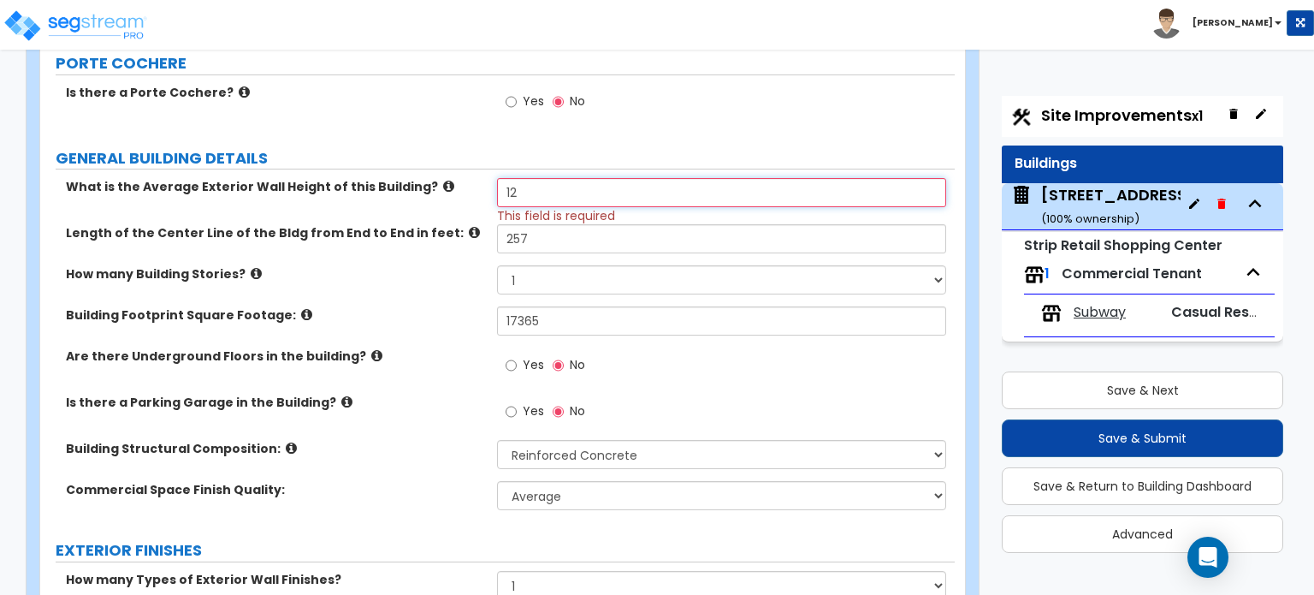
scroll to position [377, 0]
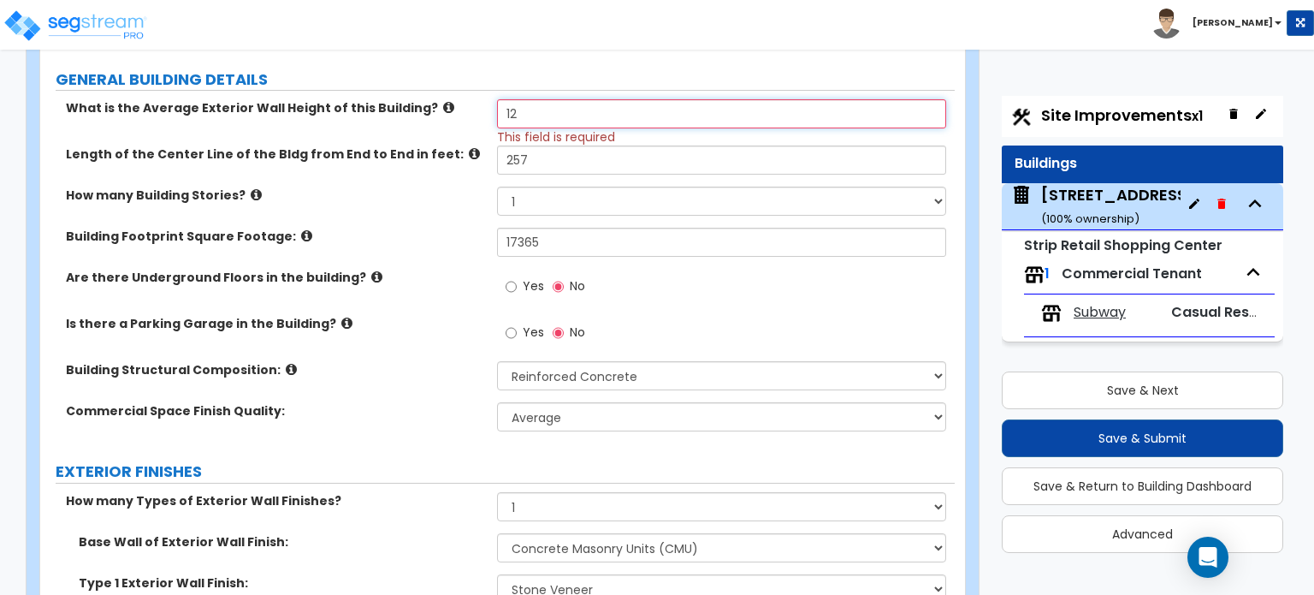
type input "12"
click at [782, 306] on div "Yes No" at bounding box center [725, 292] width 457 height 46
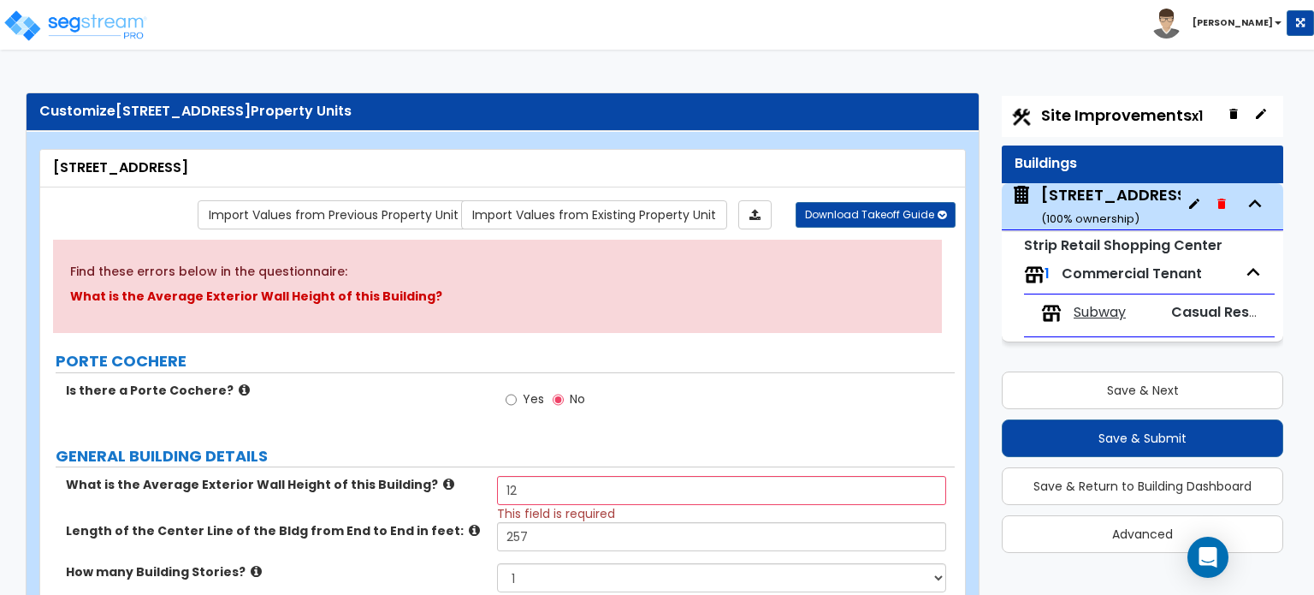
scroll to position [0, 0]
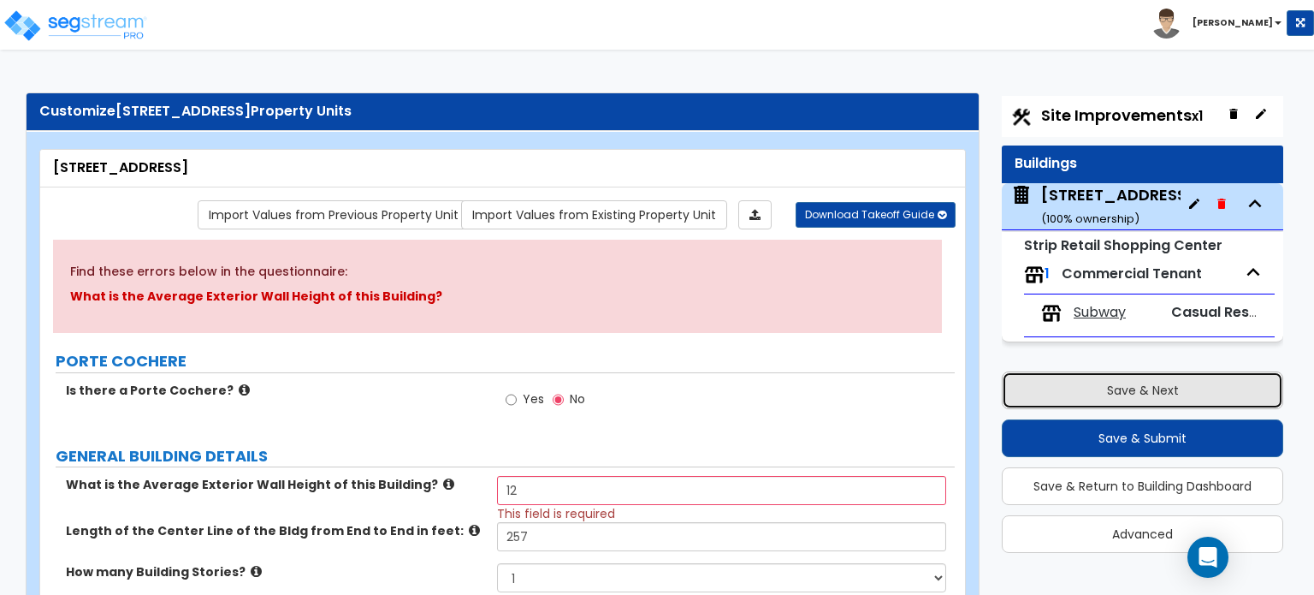
click at [1024, 383] on button "Save & Next" at bounding box center [1143, 390] width 282 height 38
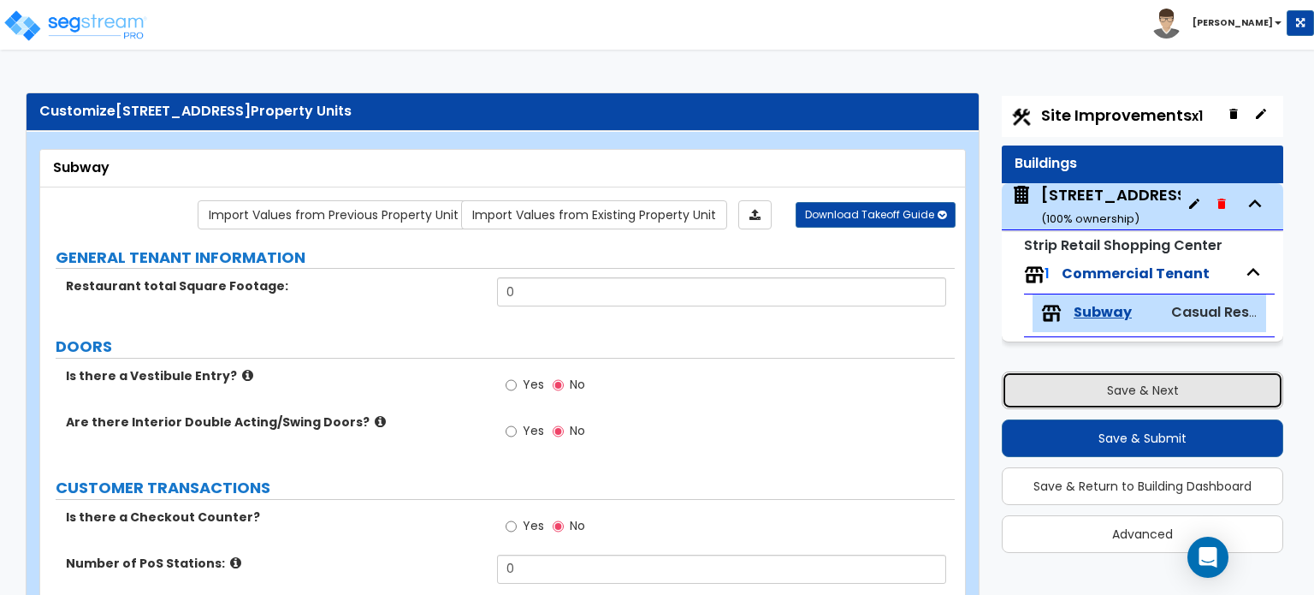
click at [1061, 392] on button "Save & Next" at bounding box center [1143, 390] width 282 height 38
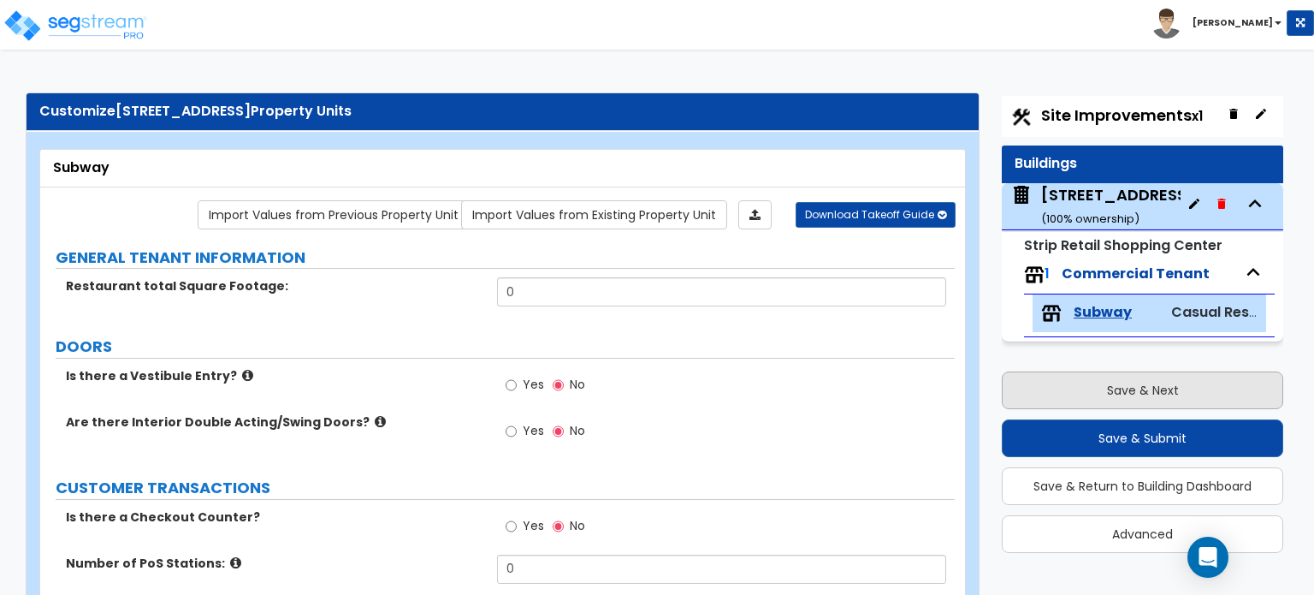
select select "2"
select select "1"
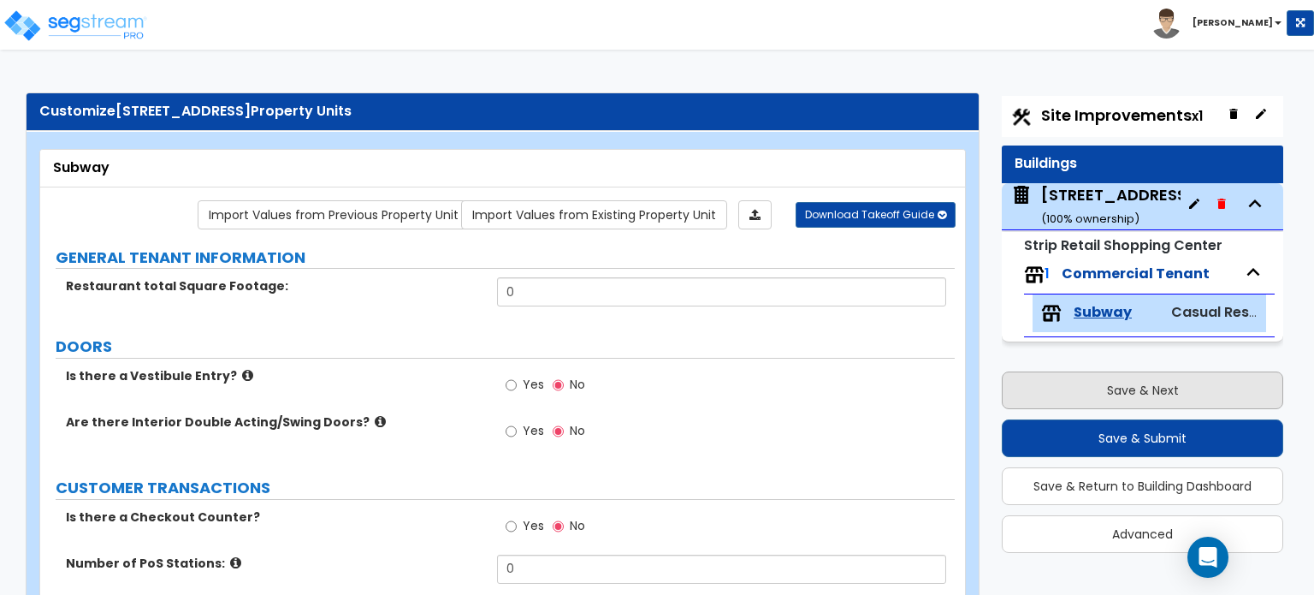
select select "1"
select select "2"
select select "4"
select select "1"
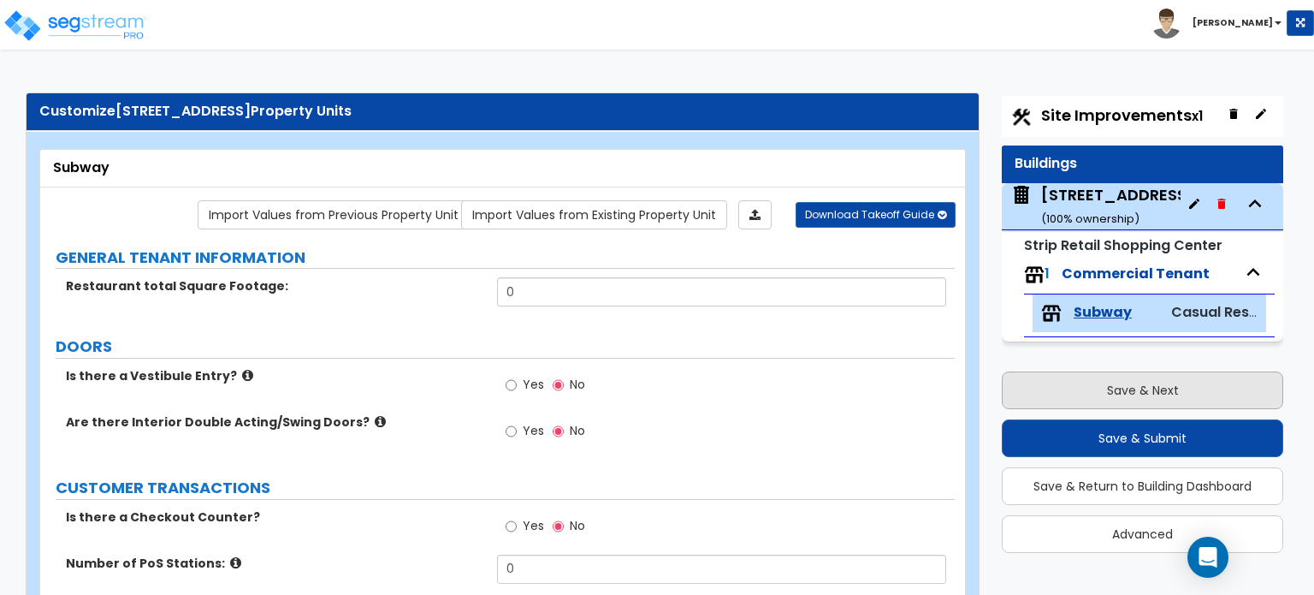
select select "5"
select select "1"
select select "4"
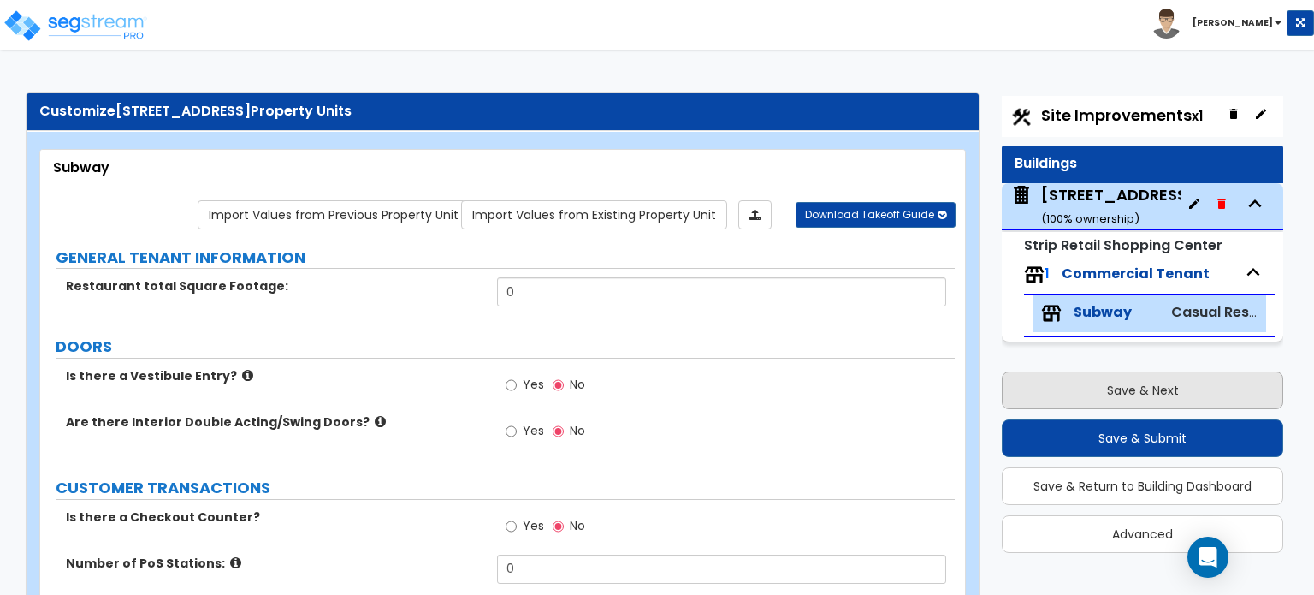
select select "2"
select select "1"
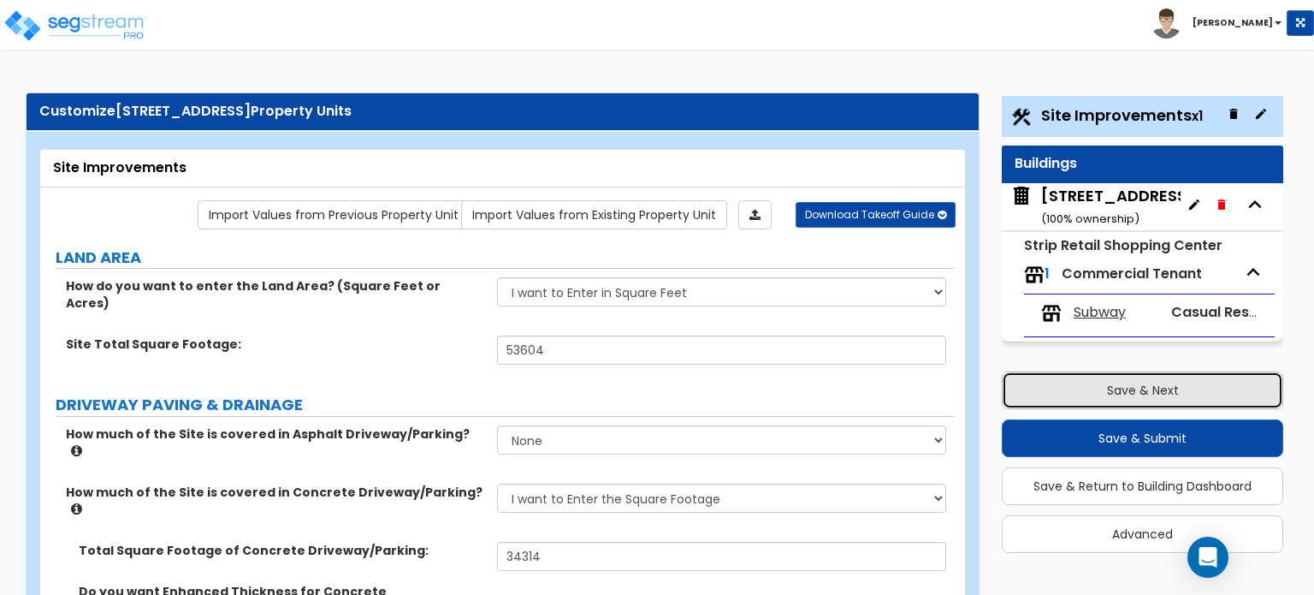
click at [1062, 392] on button "Save & Next" at bounding box center [1143, 390] width 282 height 38
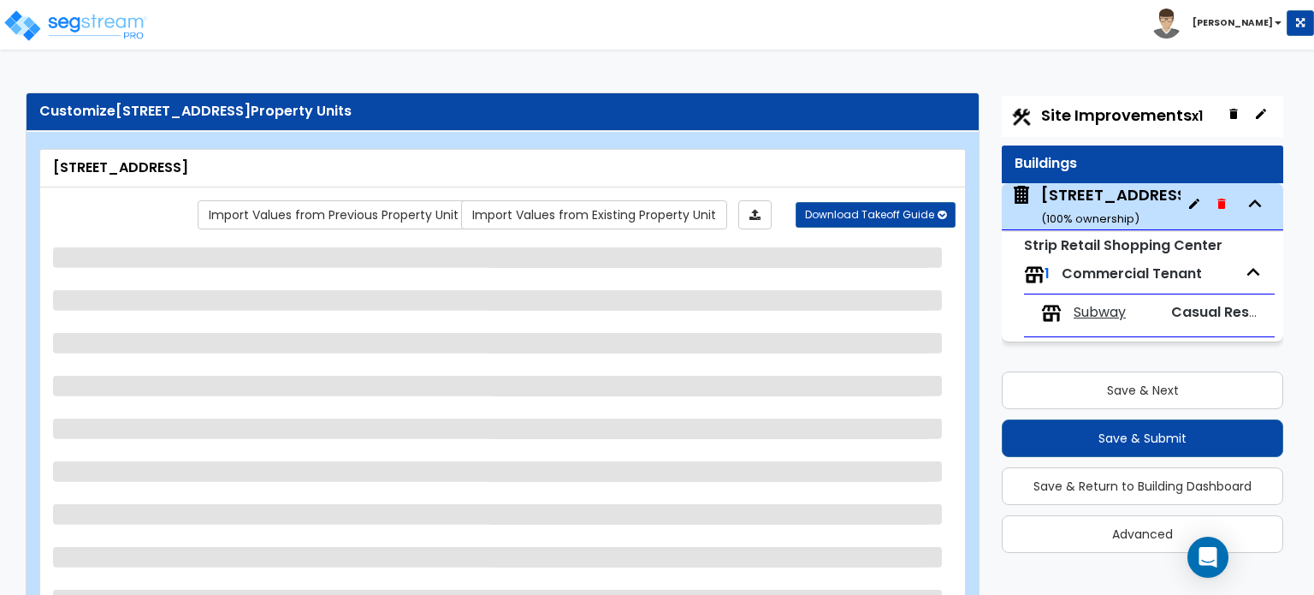
select select "2"
select select "1"
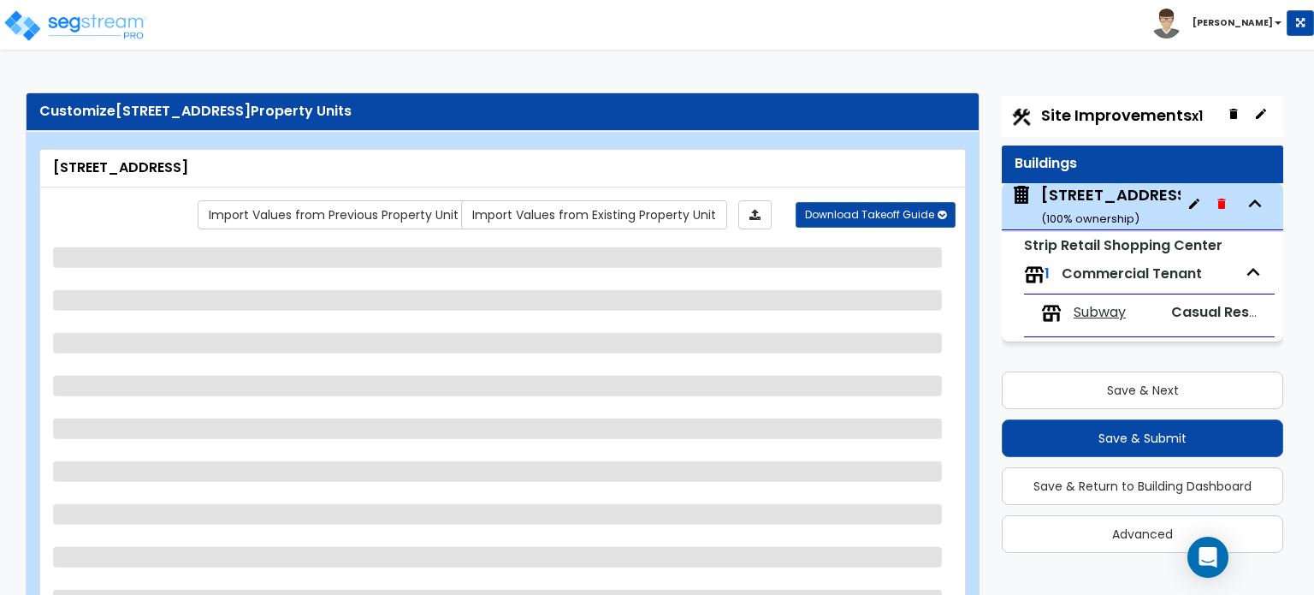
select select "1"
select select "2"
select select "4"
select select "1"
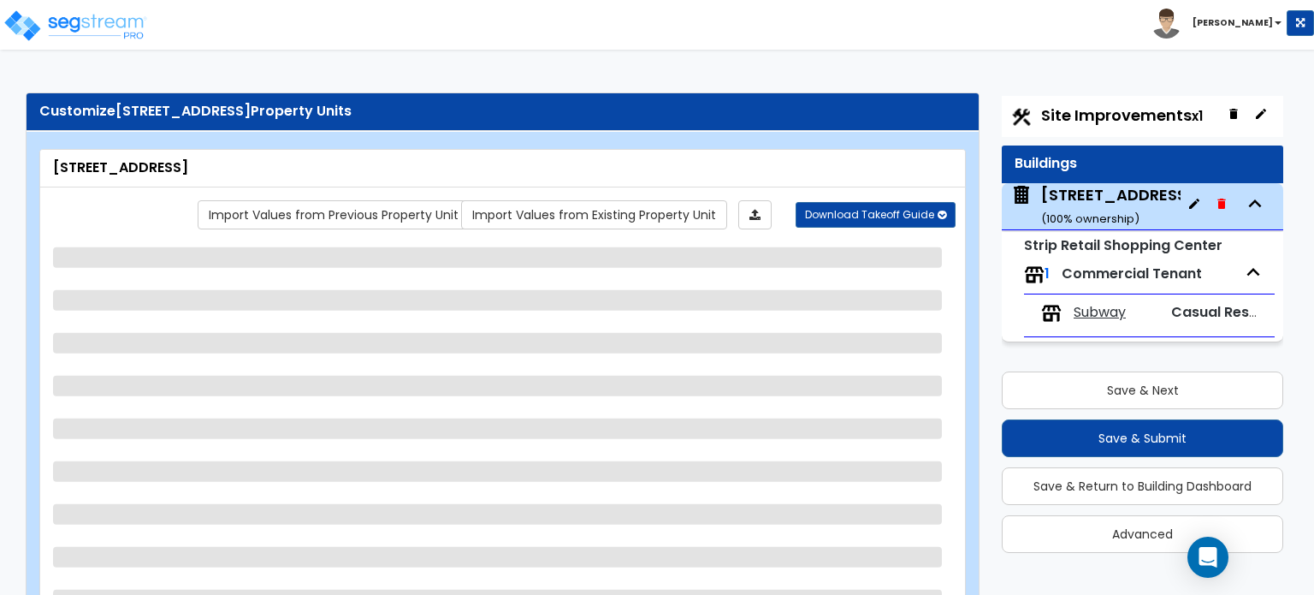
select select "5"
select select "1"
select select "4"
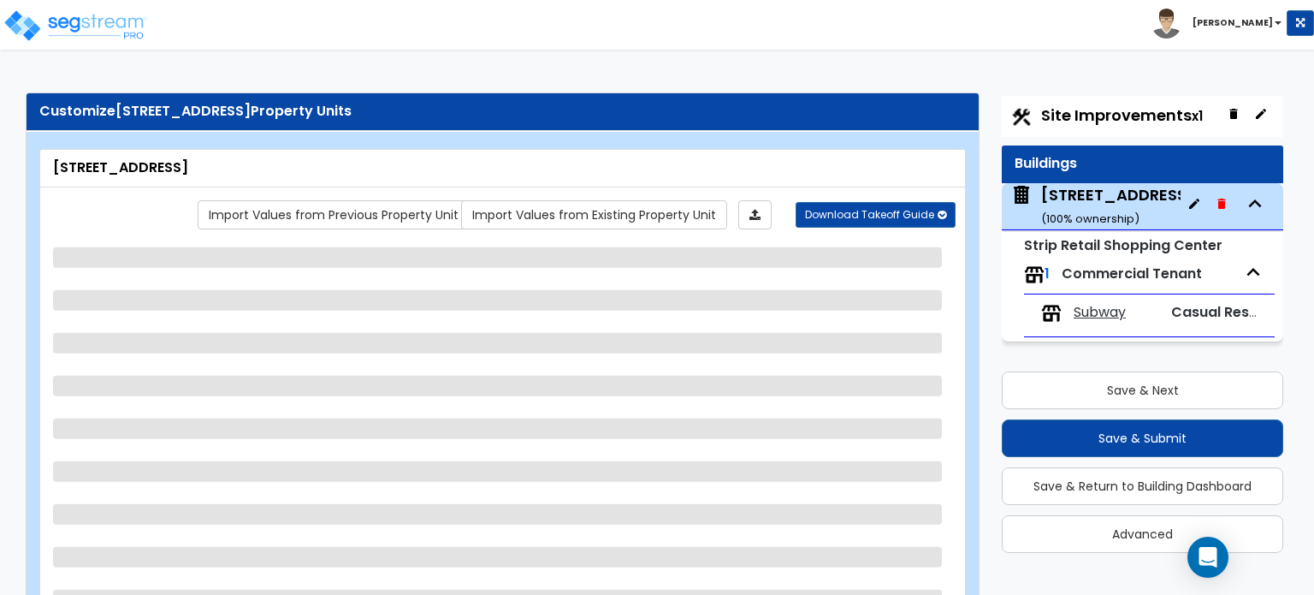
select select "2"
select select "1"
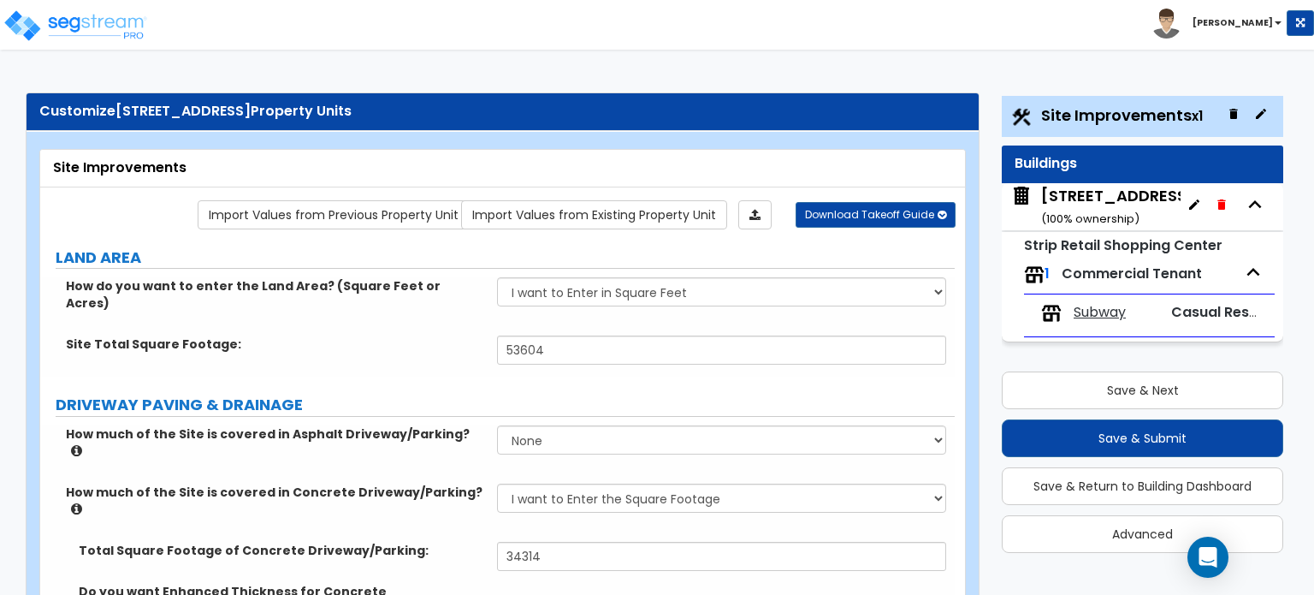
select select "3"
select select "1"
select select "3"
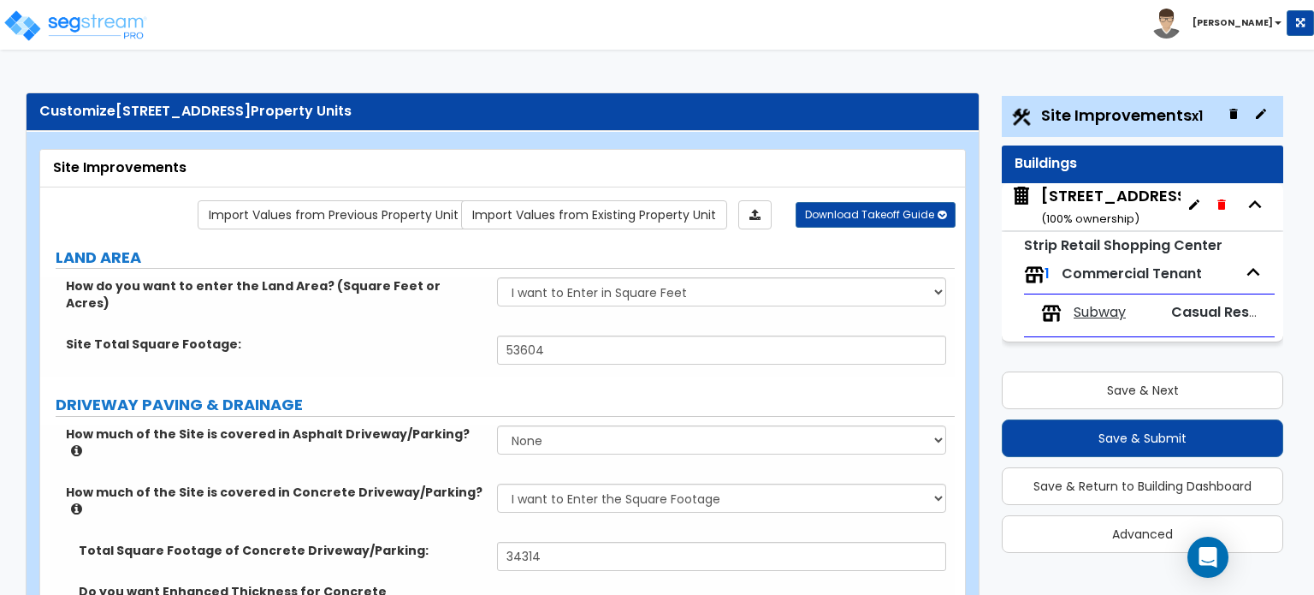
select select "2"
select select "3"
select select "1"
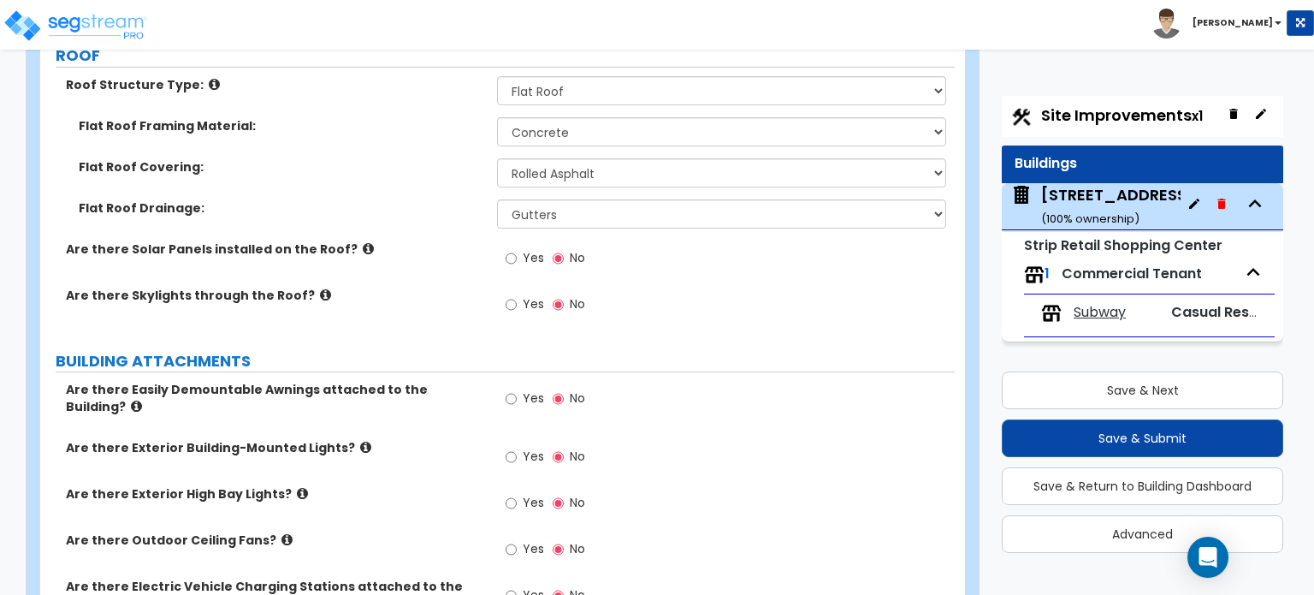
scroll to position [941, 0]
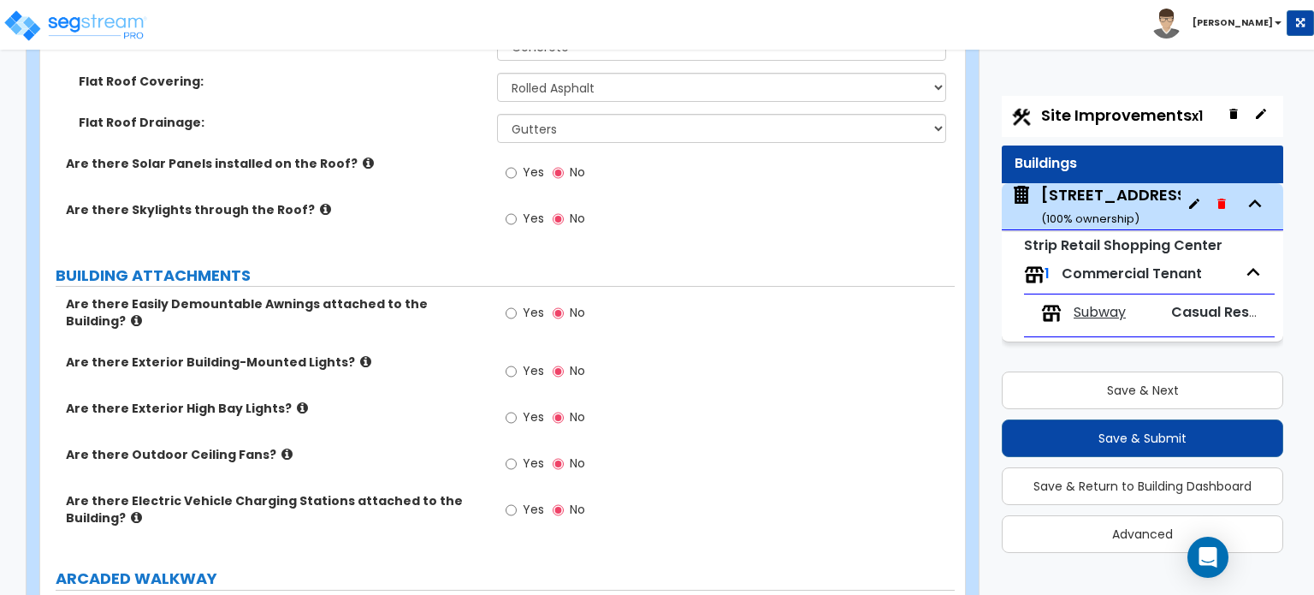
click at [142, 314] on icon at bounding box center [136, 320] width 11 height 13
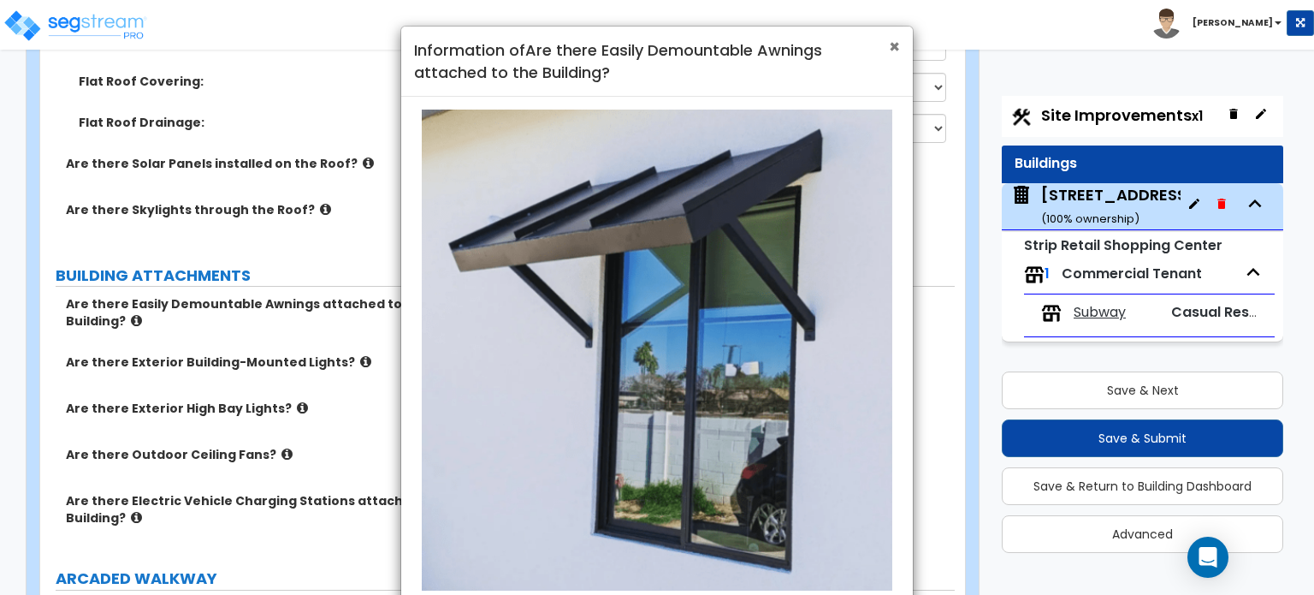
click at [889, 47] on span "×" at bounding box center [894, 46] width 11 height 25
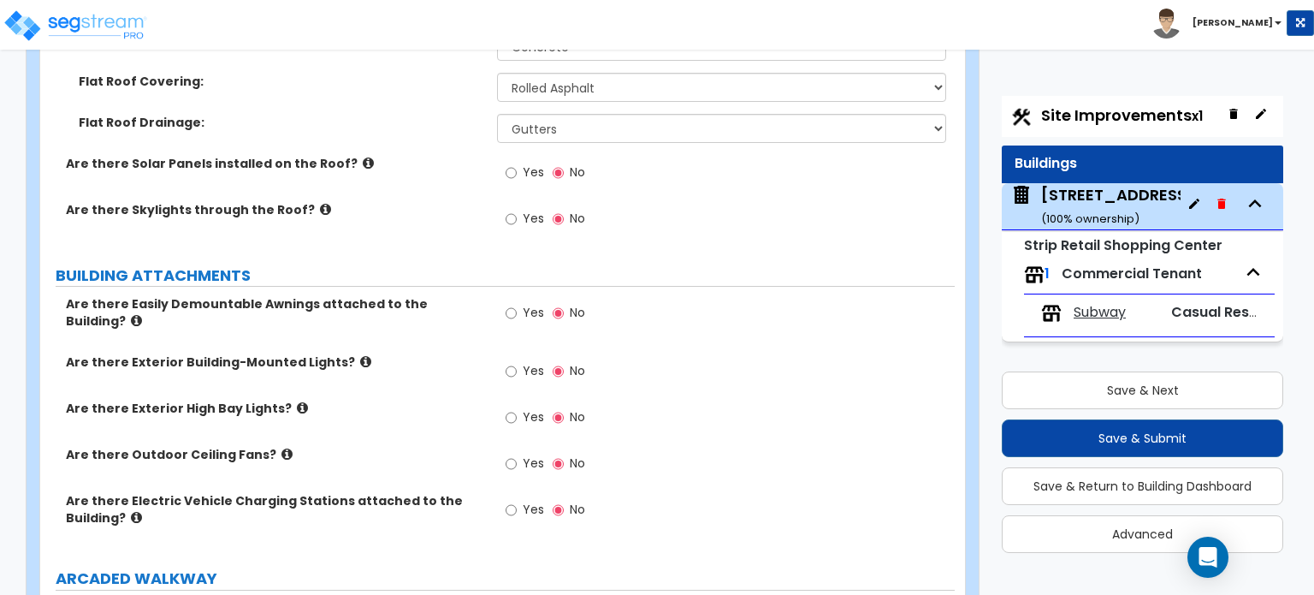
click at [360, 355] on icon at bounding box center [365, 361] width 11 height 13
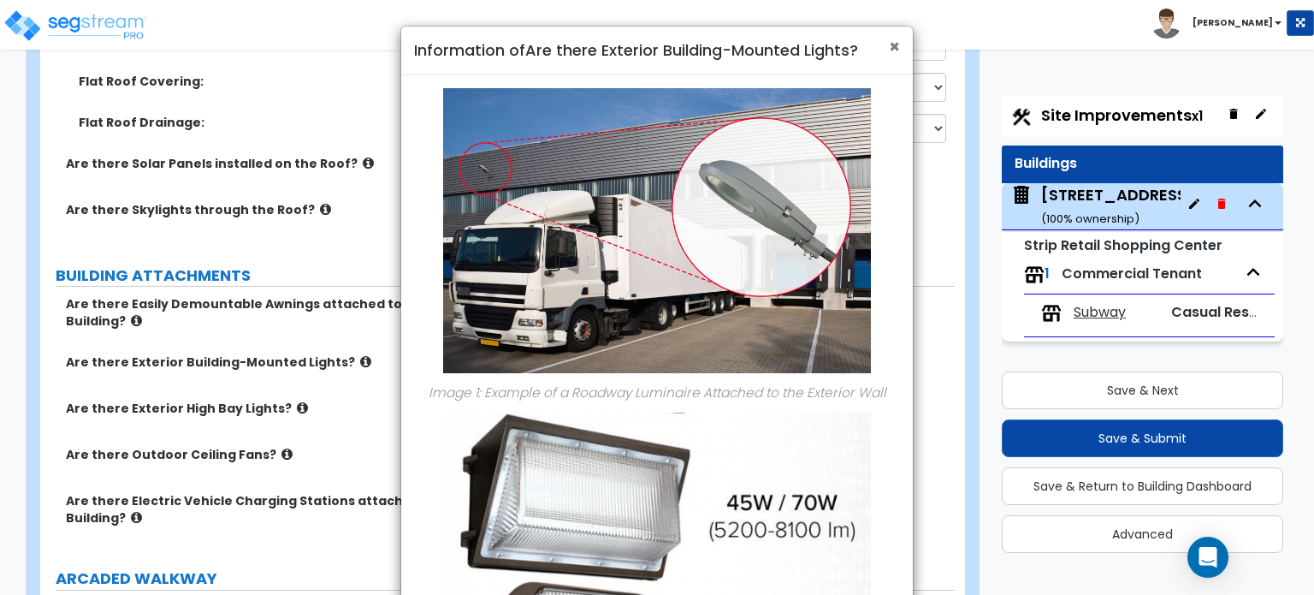
click at [899, 50] on span "×" at bounding box center [894, 46] width 11 height 25
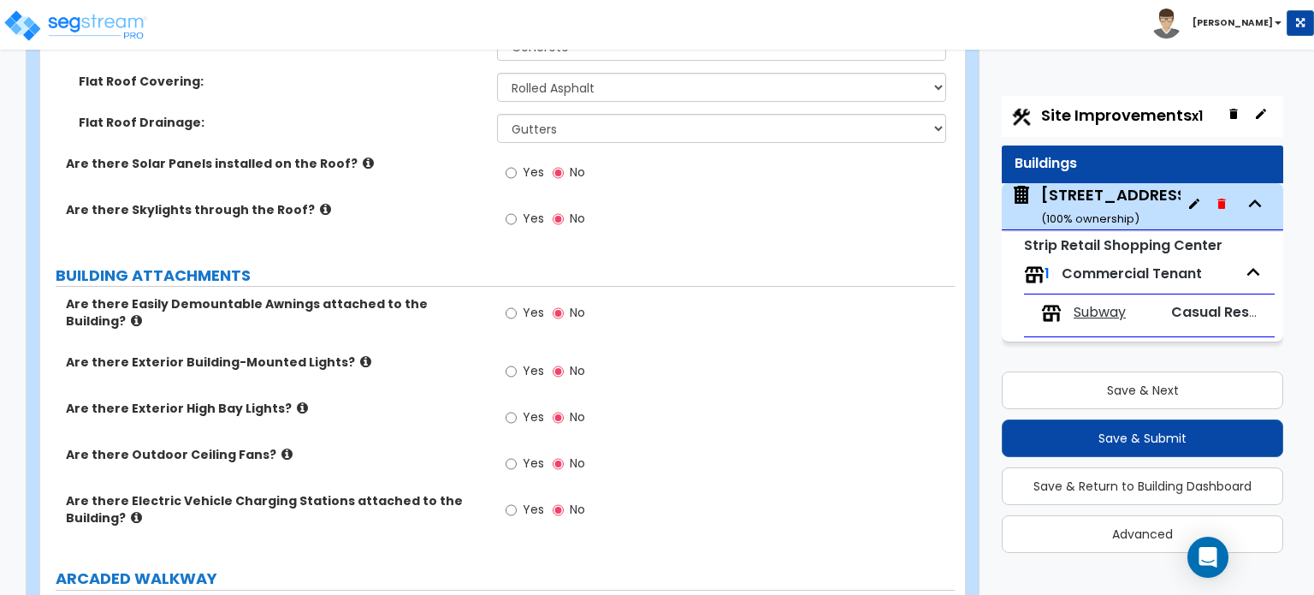
click at [297, 401] on icon at bounding box center [302, 407] width 11 height 13
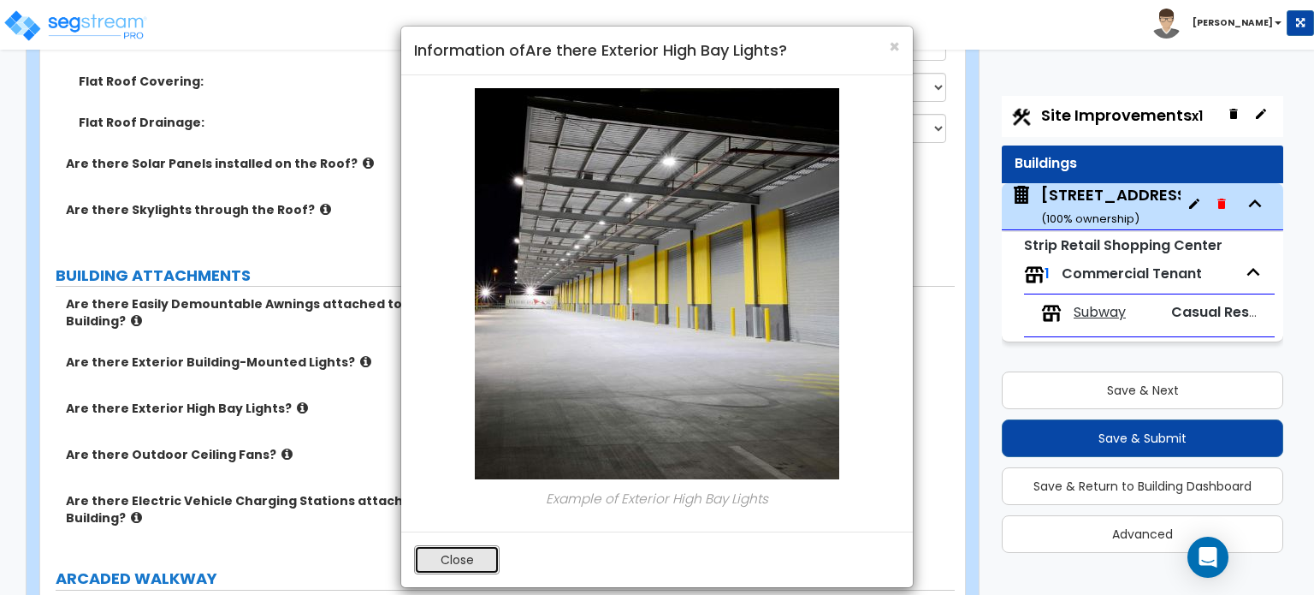
drag, startPoint x: 472, startPoint y: 560, endPoint x: 431, endPoint y: 550, distance: 42.1
click at [452, 558] on button "Close" at bounding box center [457, 559] width 86 height 29
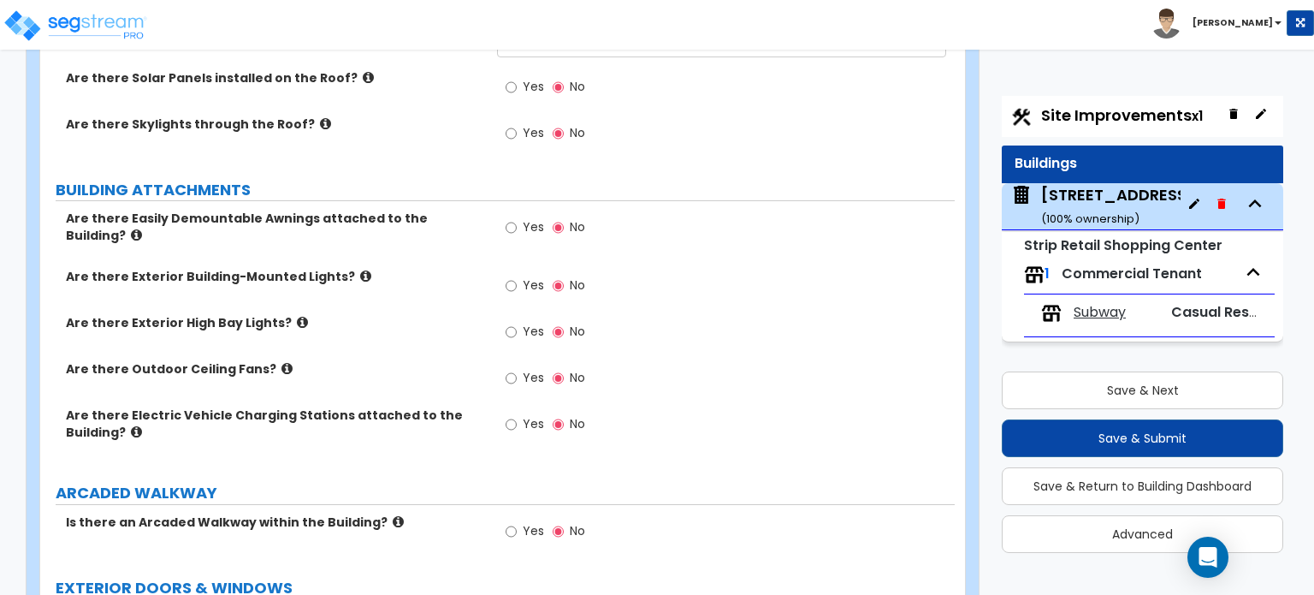
scroll to position [1198, 0]
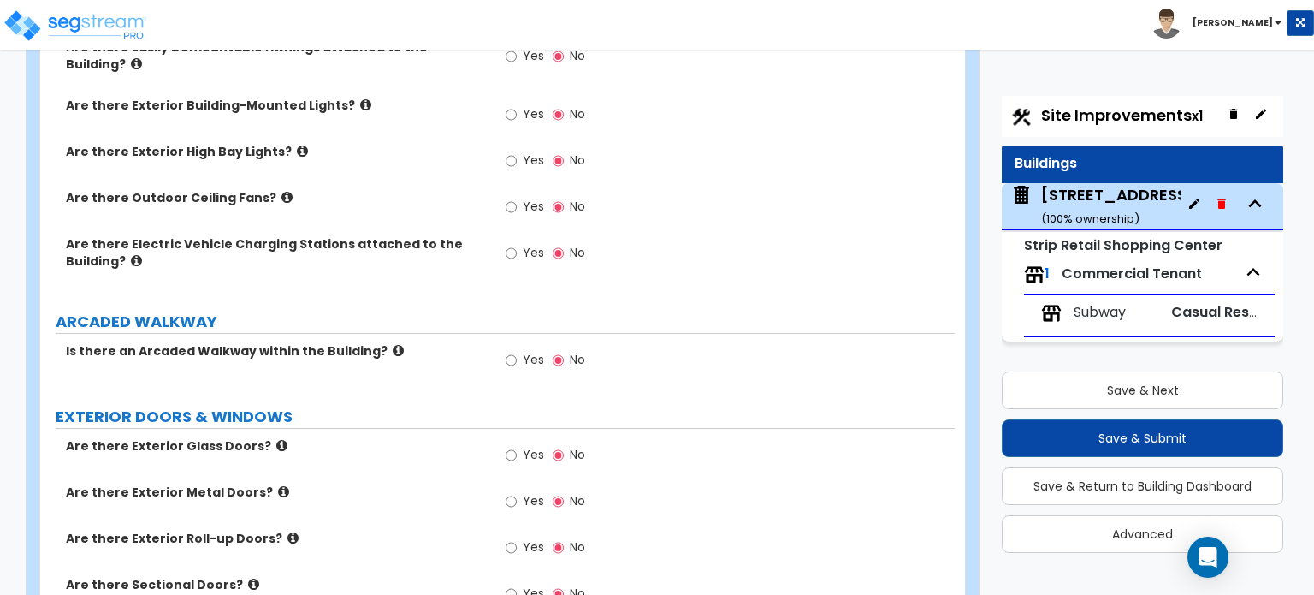
click at [387, 342] on label "Is there an Arcaded Walkway within the Building?" at bounding box center [275, 350] width 418 height 17
click at [393, 344] on icon at bounding box center [398, 350] width 11 height 13
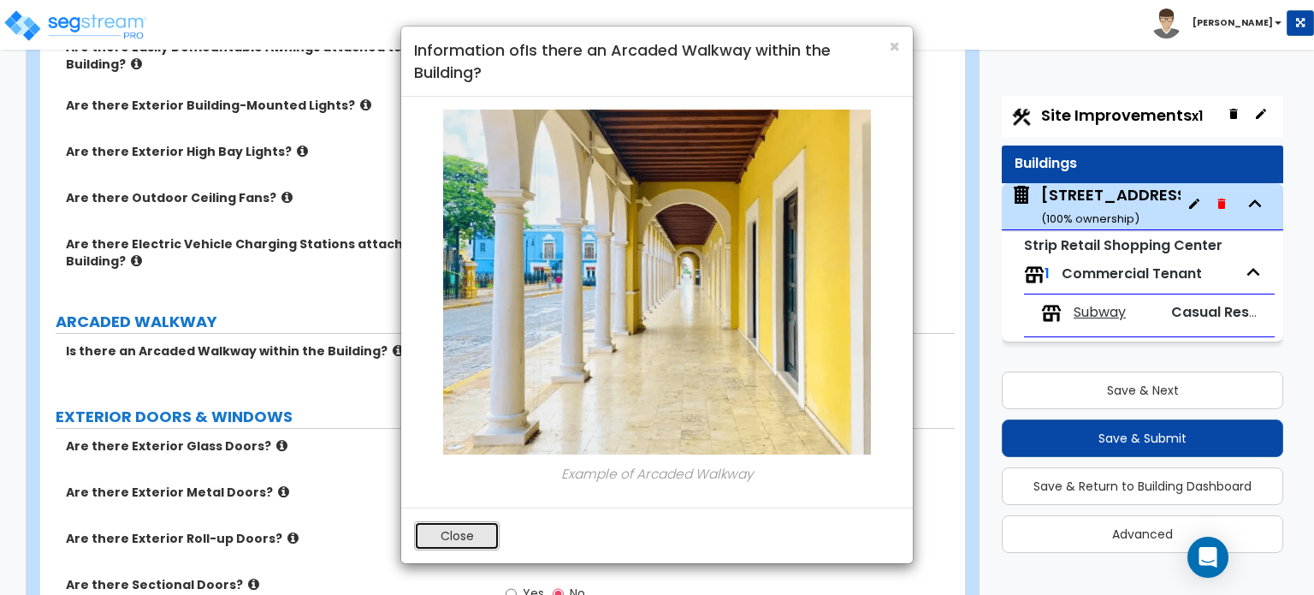
click at [477, 531] on button "Close" at bounding box center [457, 535] width 86 height 29
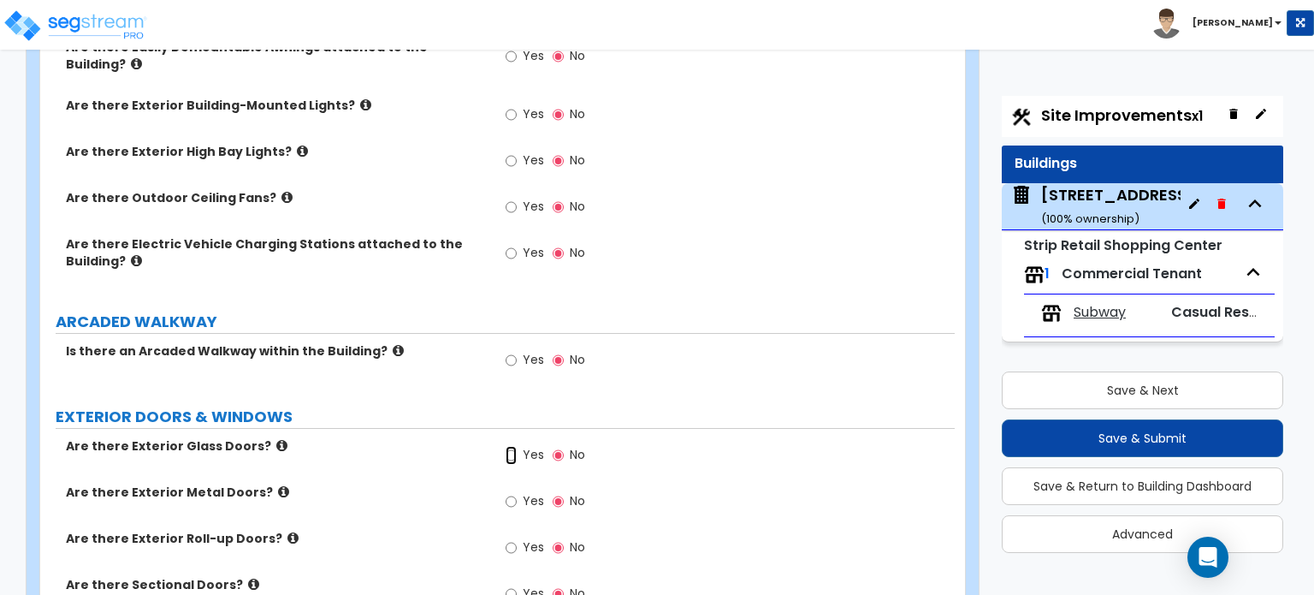
click at [513, 446] on input "Yes" at bounding box center [511, 455] width 11 height 19
radio input "true"
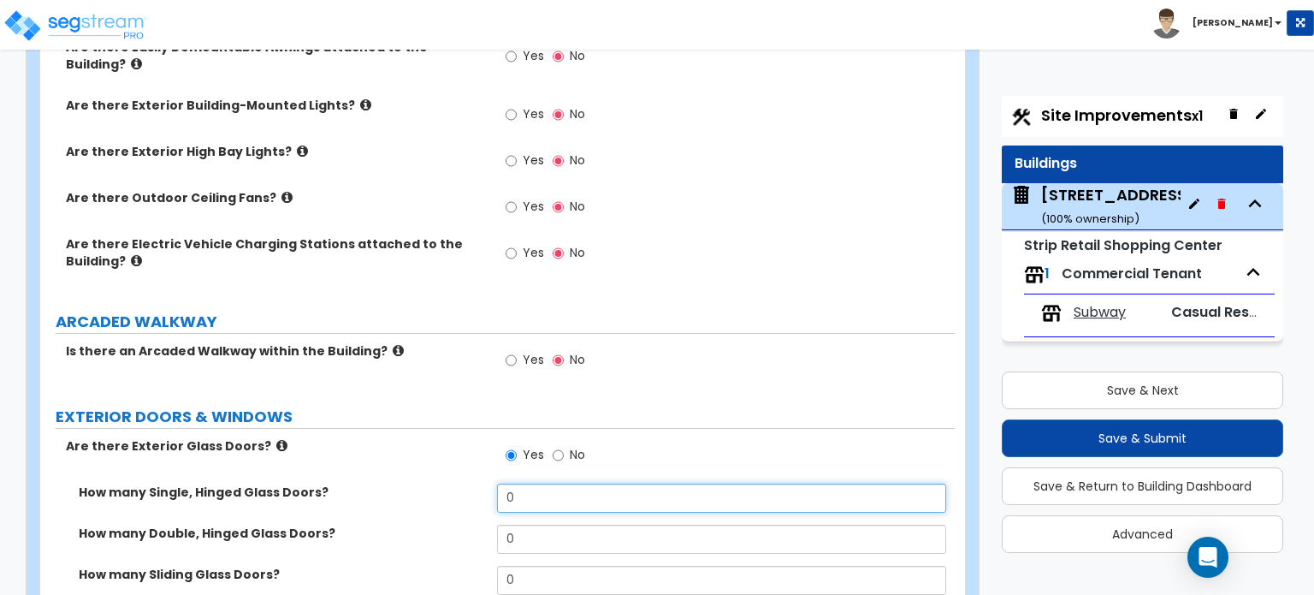
click at [558, 483] on input "0" at bounding box center [721, 497] width 448 height 29
type input "7"
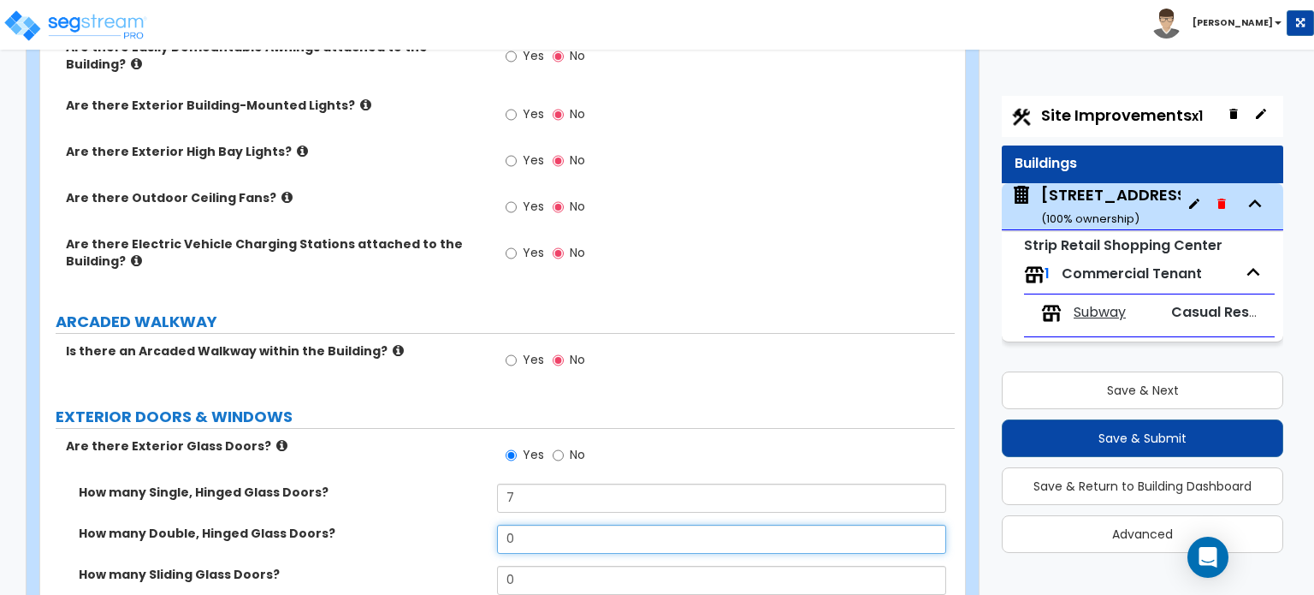
drag, startPoint x: 527, startPoint y: 525, endPoint x: 498, endPoint y: 525, distance: 29.1
click at [498, 525] on input "0" at bounding box center [721, 539] width 448 height 29
type input "1"
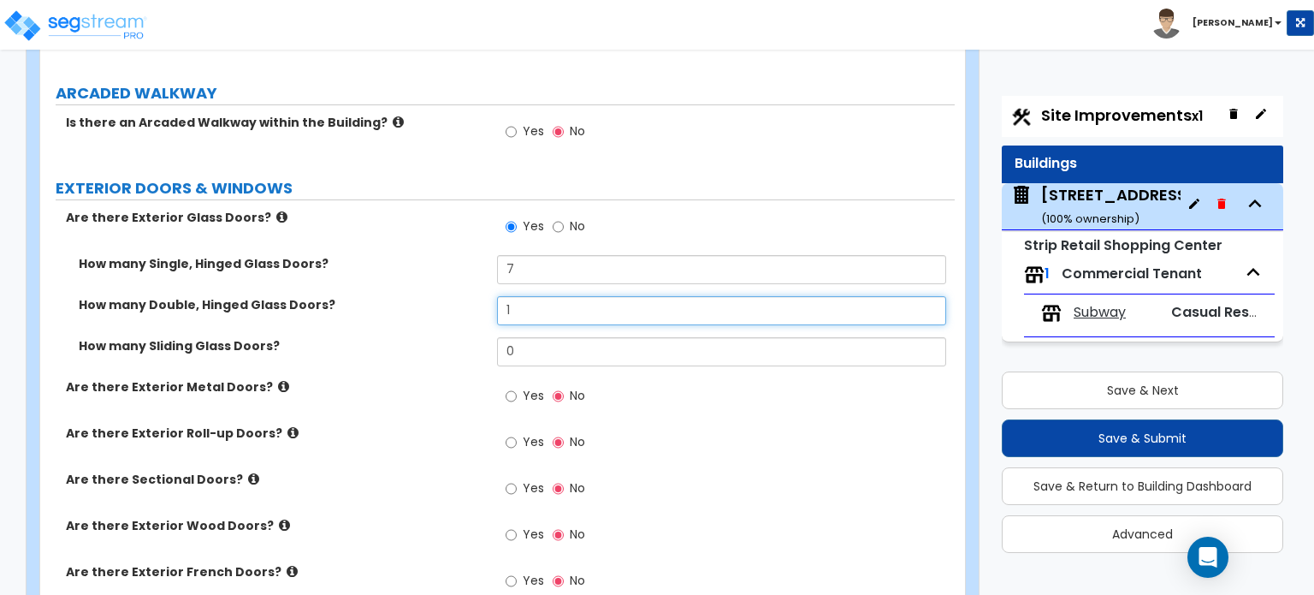
scroll to position [1540, 0]
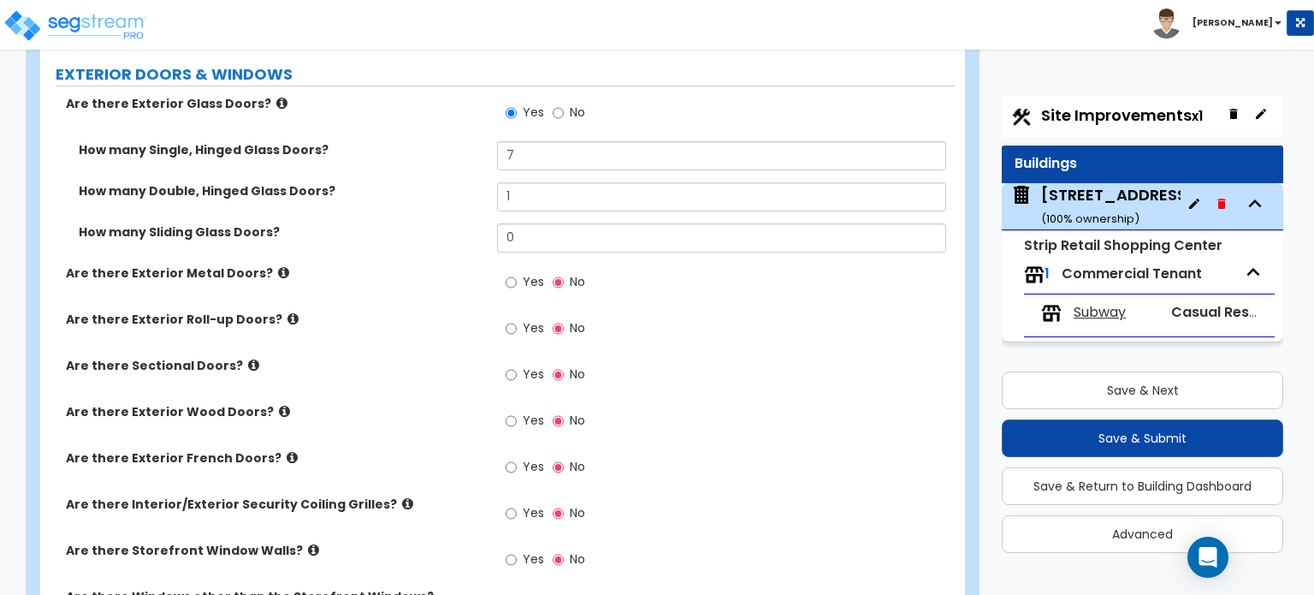
click at [278, 266] on icon at bounding box center [283, 272] width 11 height 13
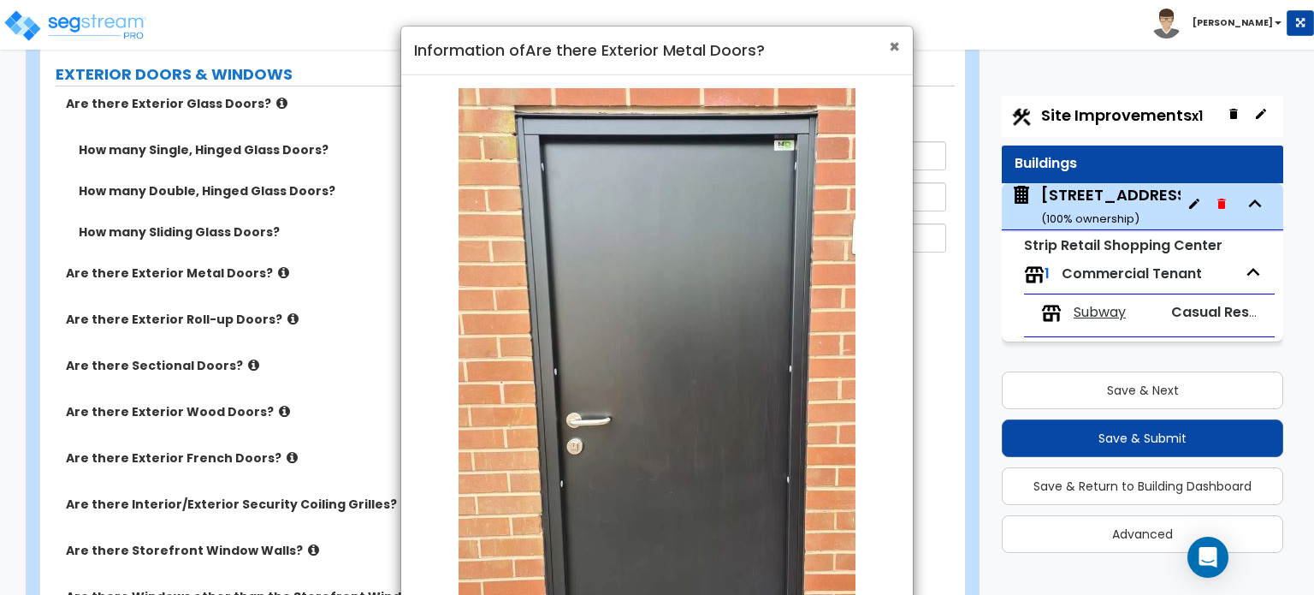
click at [897, 45] on span "×" at bounding box center [894, 46] width 11 height 25
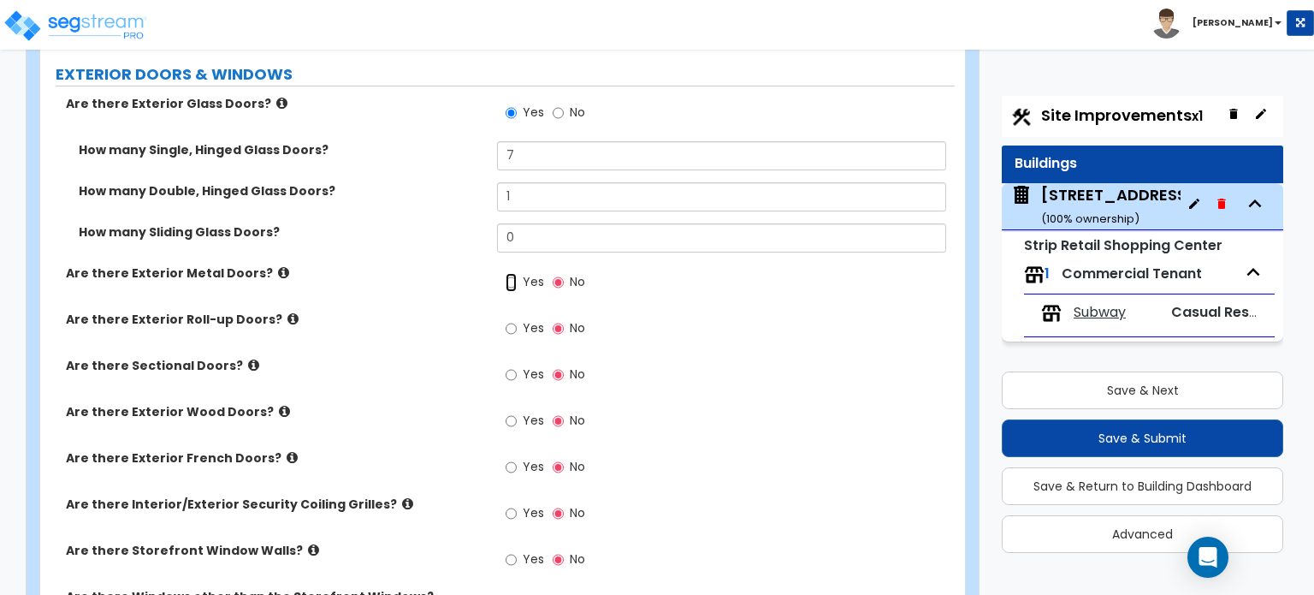
click at [508, 273] on input "Yes" at bounding box center [511, 282] width 11 height 19
radio input "true"
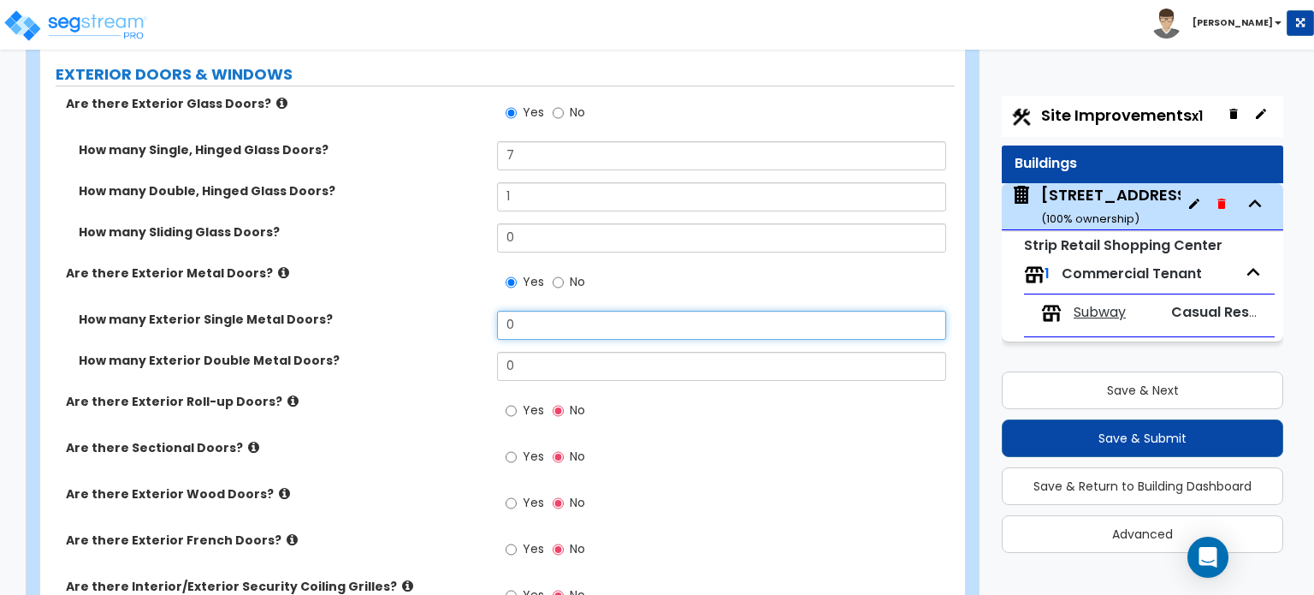
drag, startPoint x: 544, startPoint y: 307, endPoint x: 489, endPoint y: 311, distance: 55.7
click at [489, 311] on div "How many Exterior Single Metal Doors? 0" at bounding box center [497, 331] width 915 height 41
type input "8"
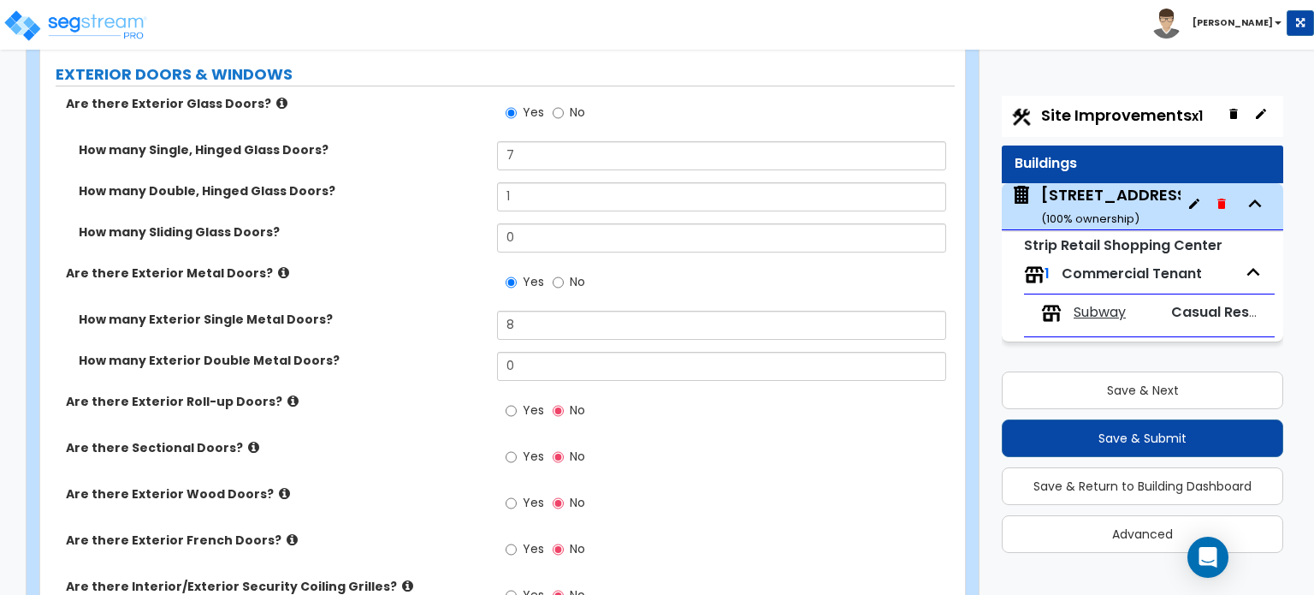
click at [288, 394] on icon at bounding box center [293, 400] width 11 height 13
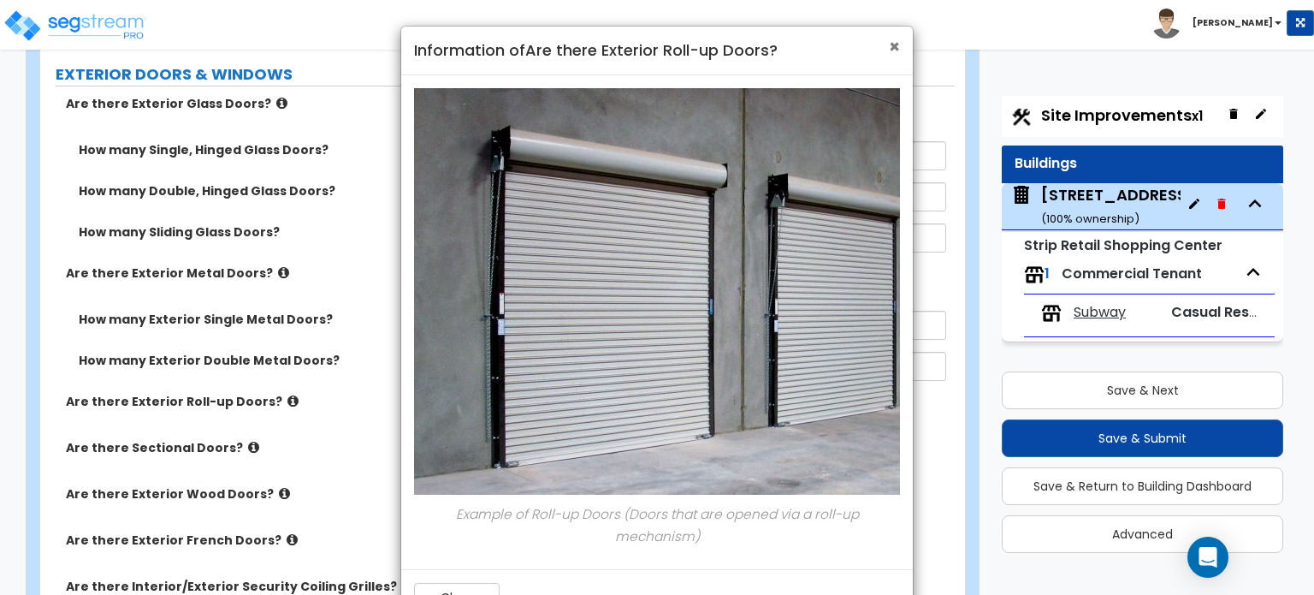
click at [899, 48] on span "×" at bounding box center [894, 46] width 11 height 25
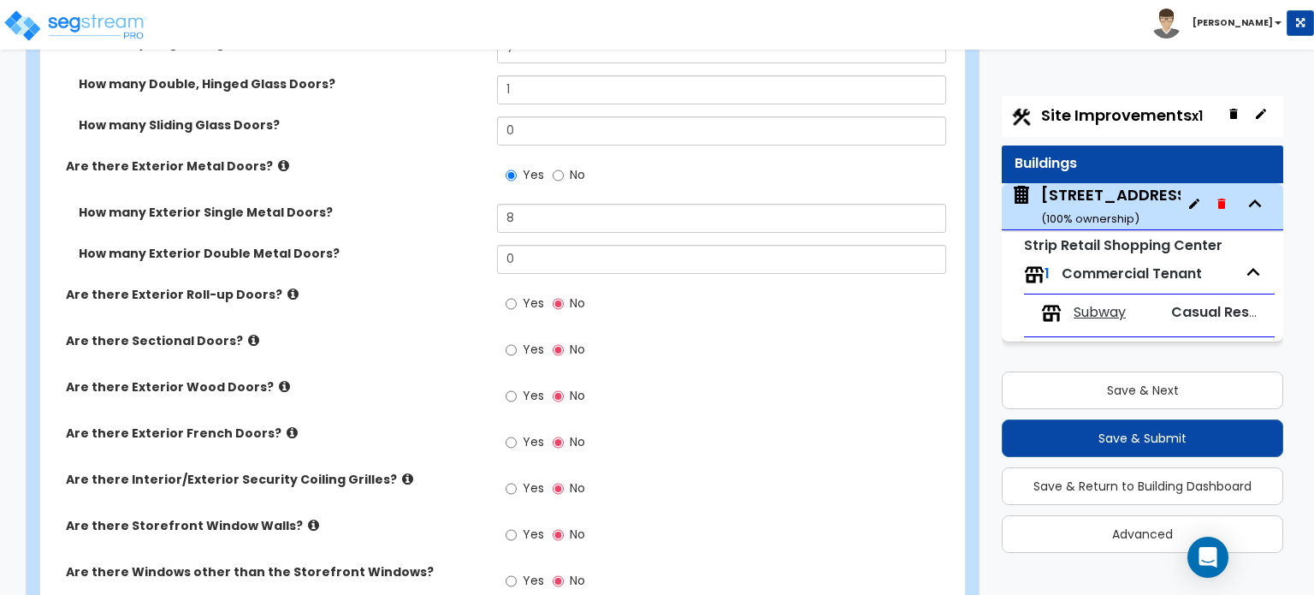
scroll to position [1711, 0]
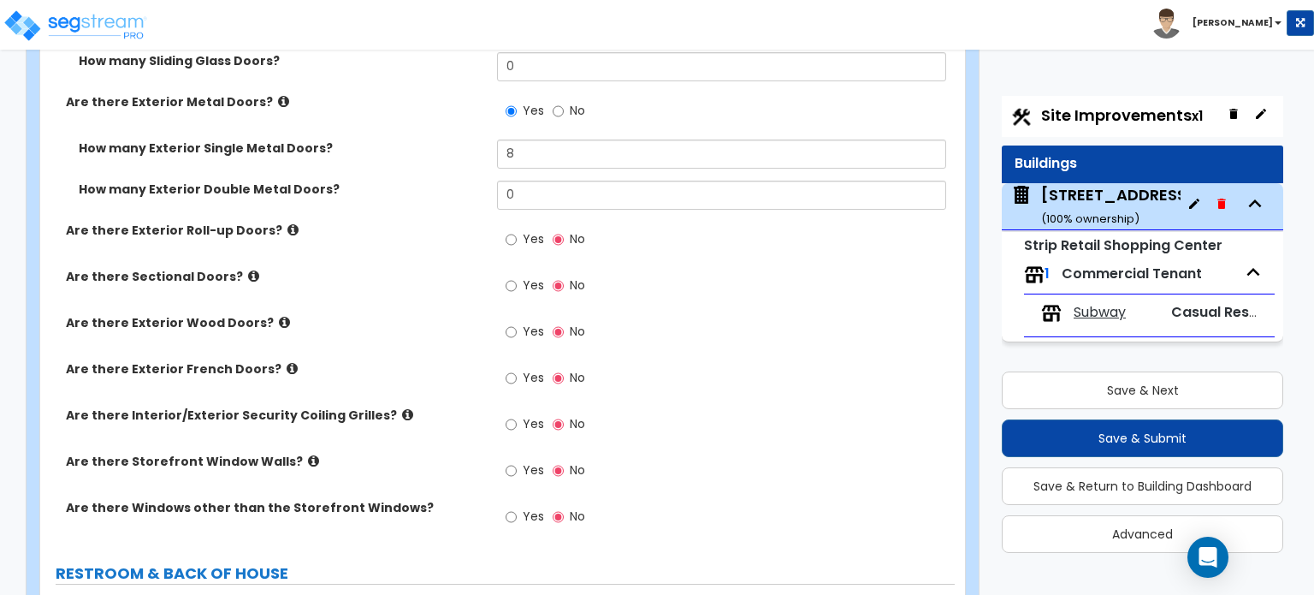
click at [287, 362] on icon at bounding box center [292, 368] width 11 height 13
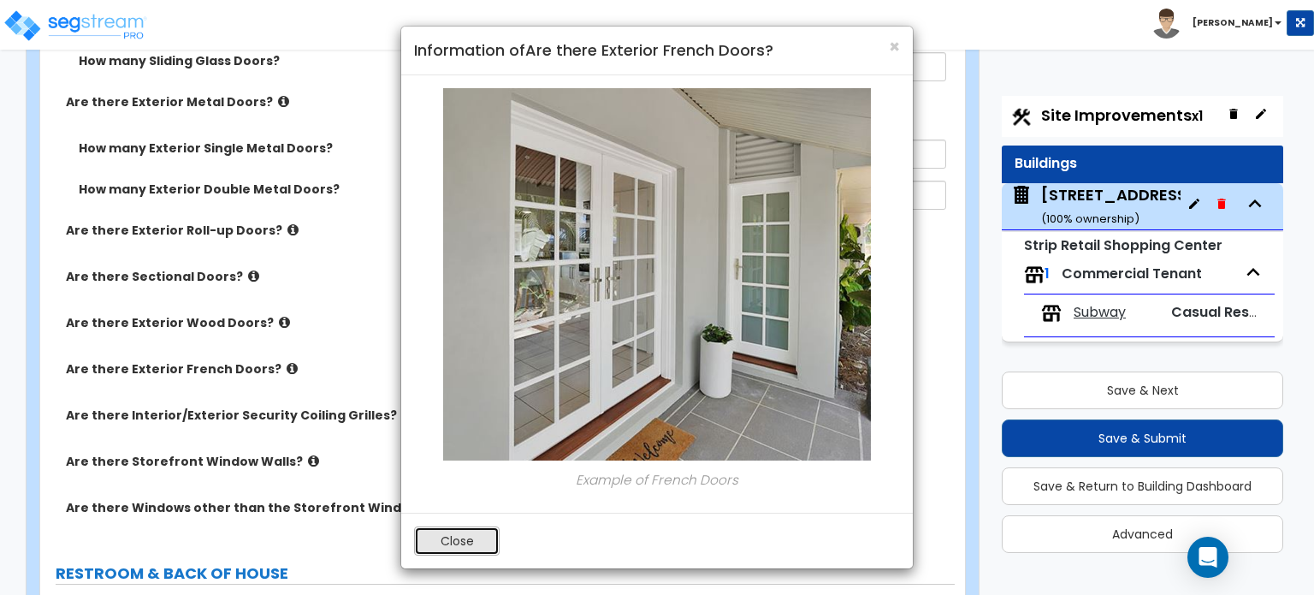
click at [479, 535] on button "Close" at bounding box center [457, 540] width 86 height 29
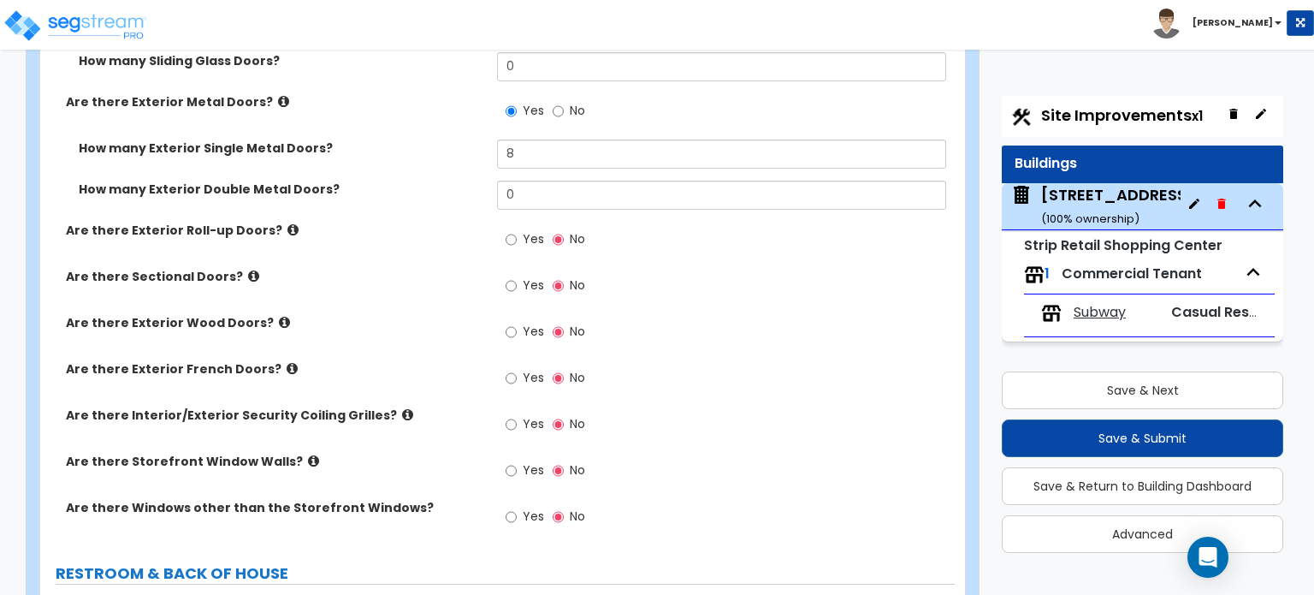
click at [308, 454] on icon at bounding box center [313, 460] width 11 height 13
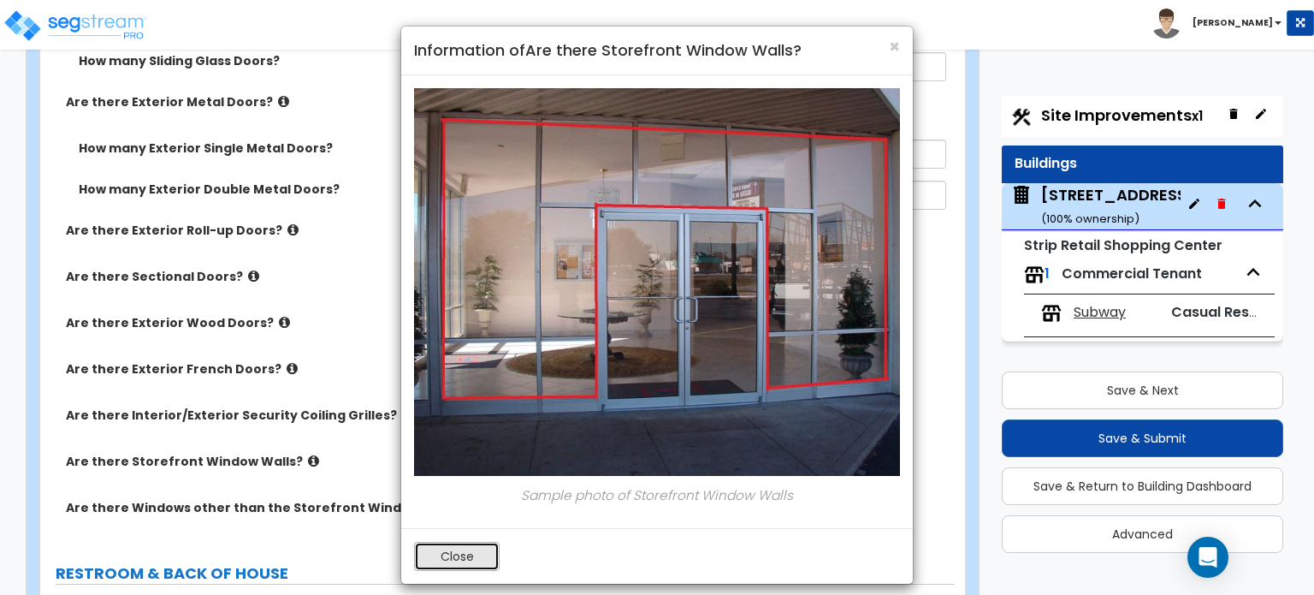
click at [475, 567] on button "Close" at bounding box center [457, 556] width 86 height 29
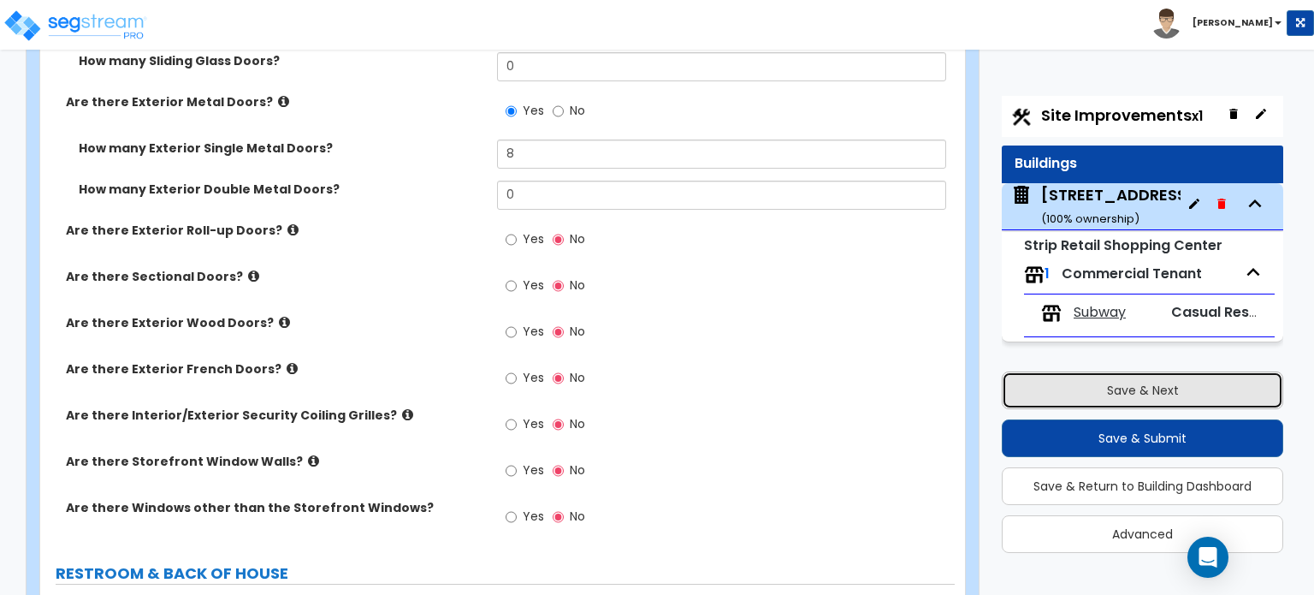
click at [1163, 383] on button "Save & Next" at bounding box center [1143, 390] width 282 height 38
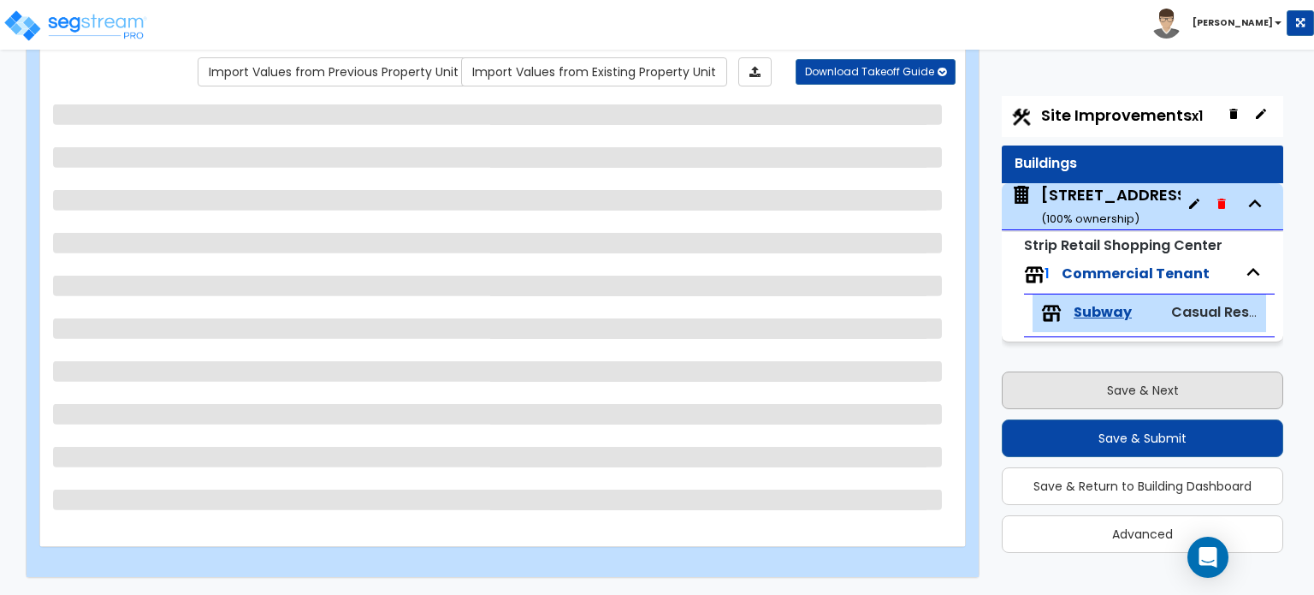
scroll to position [140, 0]
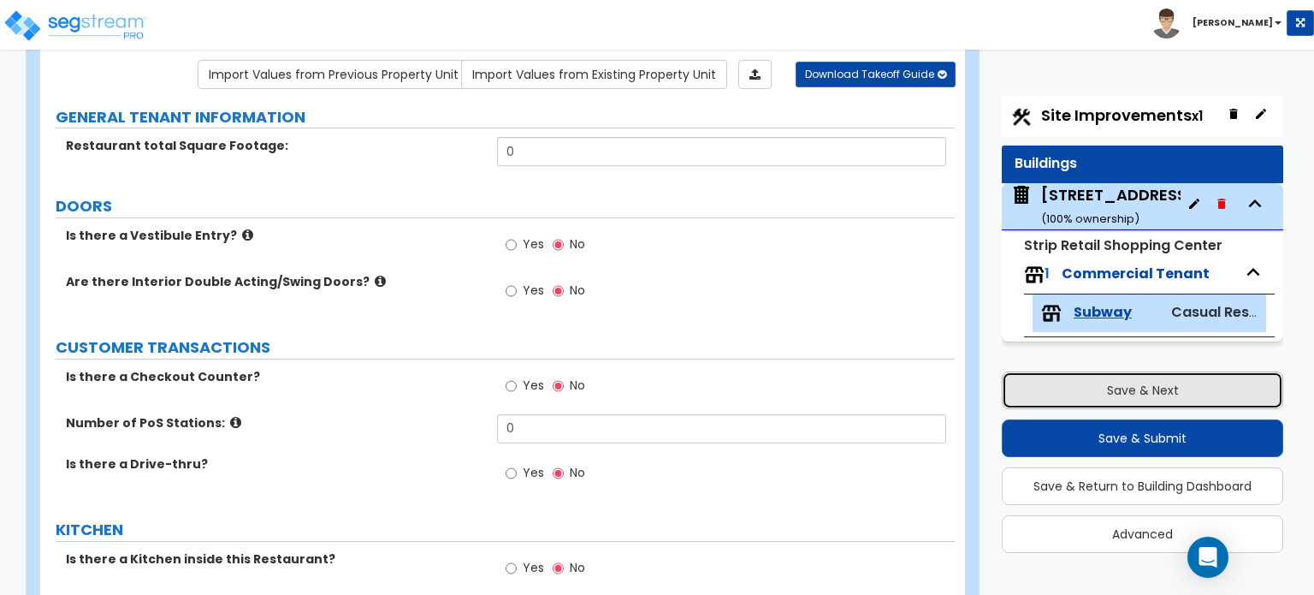
click at [1163, 383] on button "Save & Next" at bounding box center [1143, 390] width 282 height 38
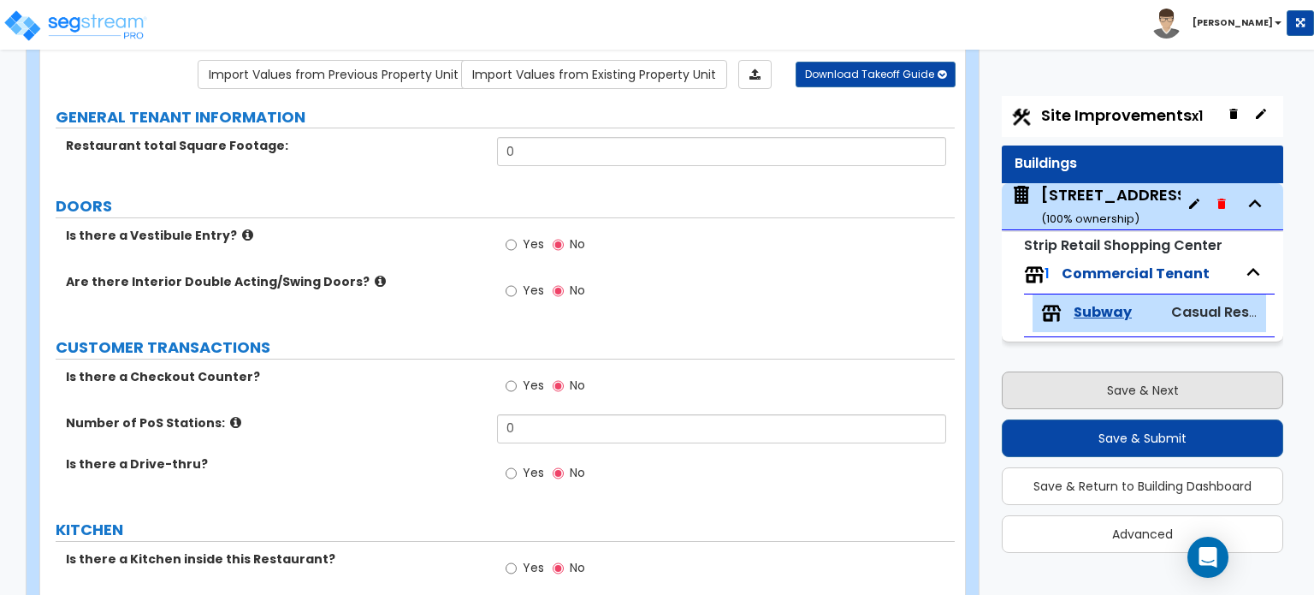
select select "2"
select select "1"
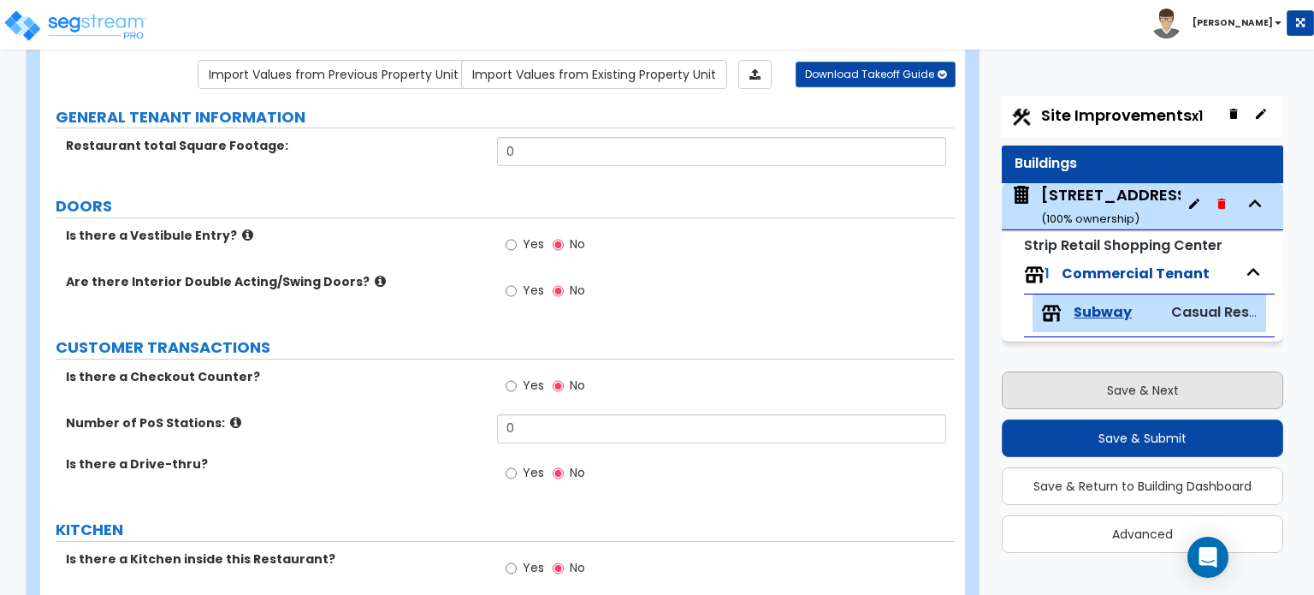
select select "1"
select select "2"
select select "4"
select select "1"
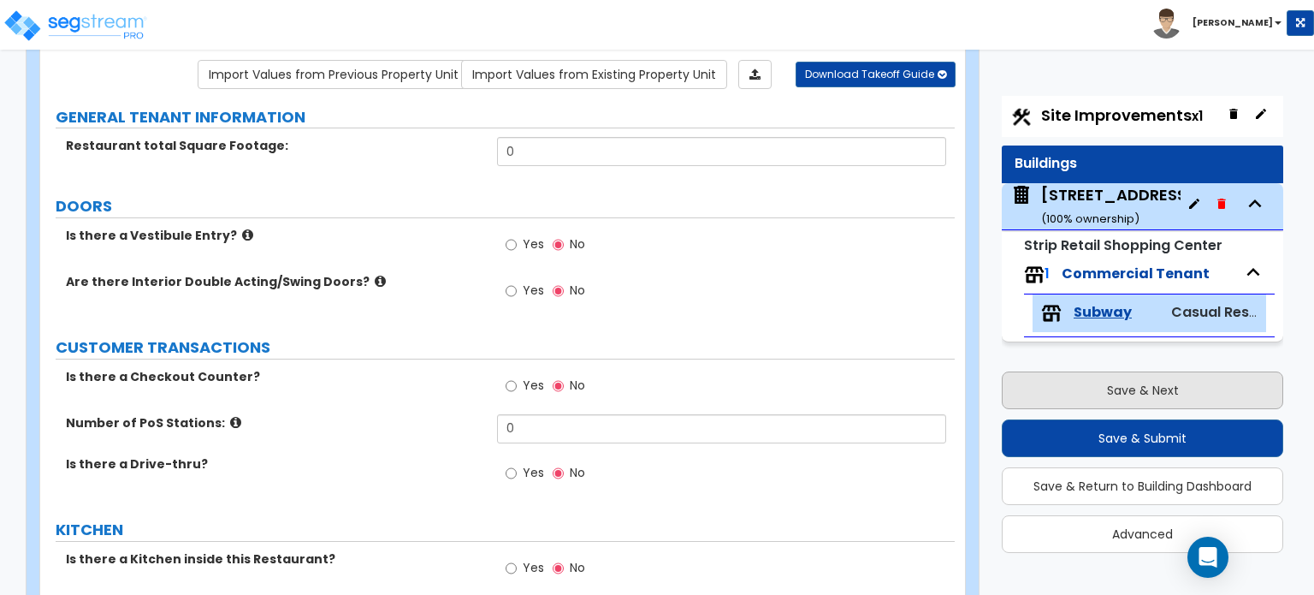
select select "5"
select select "1"
select select "4"
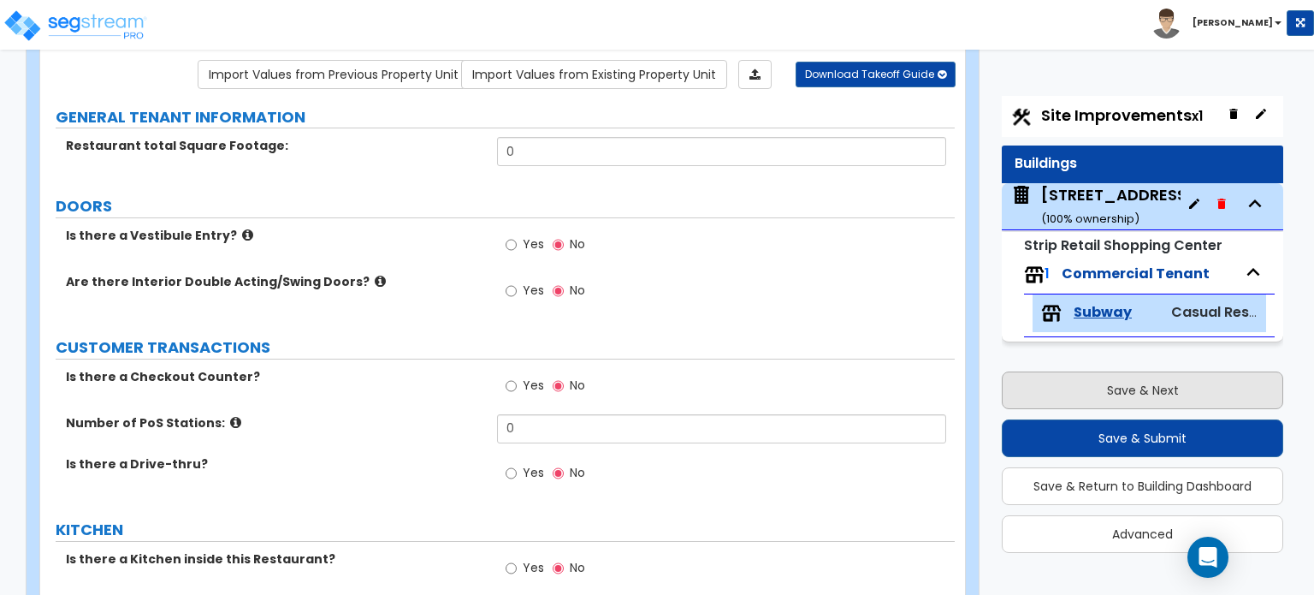
select select "2"
select select "1"
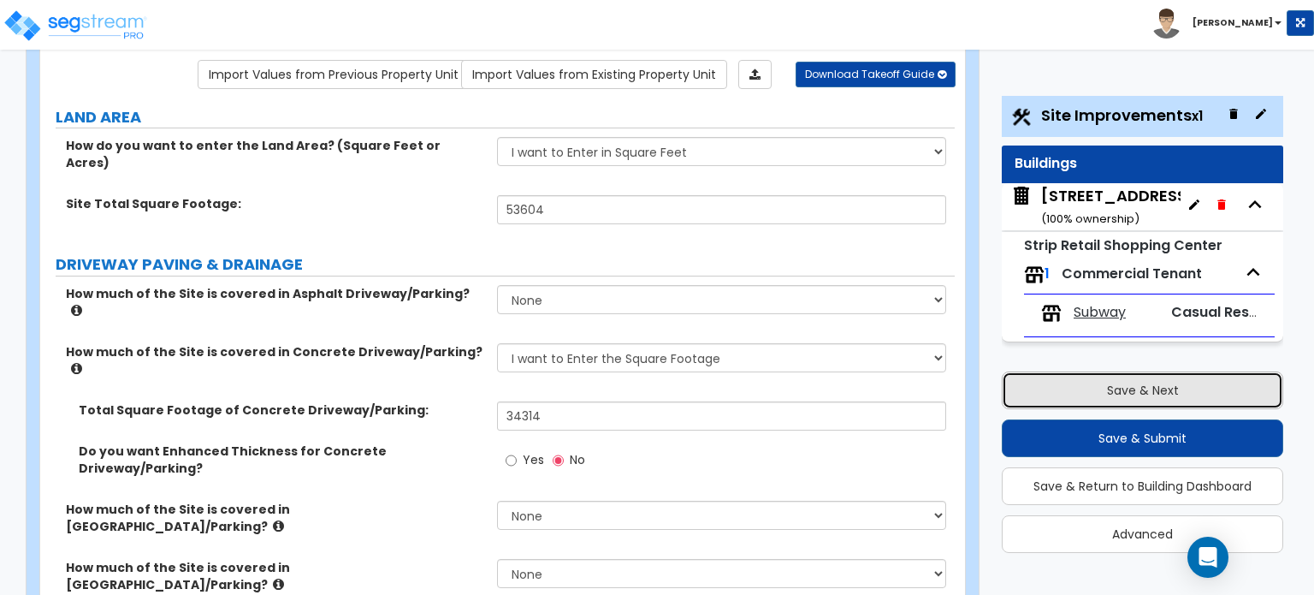
click at [1163, 383] on button "Save & Next" at bounding box center [1143, 390] width 282 height 38
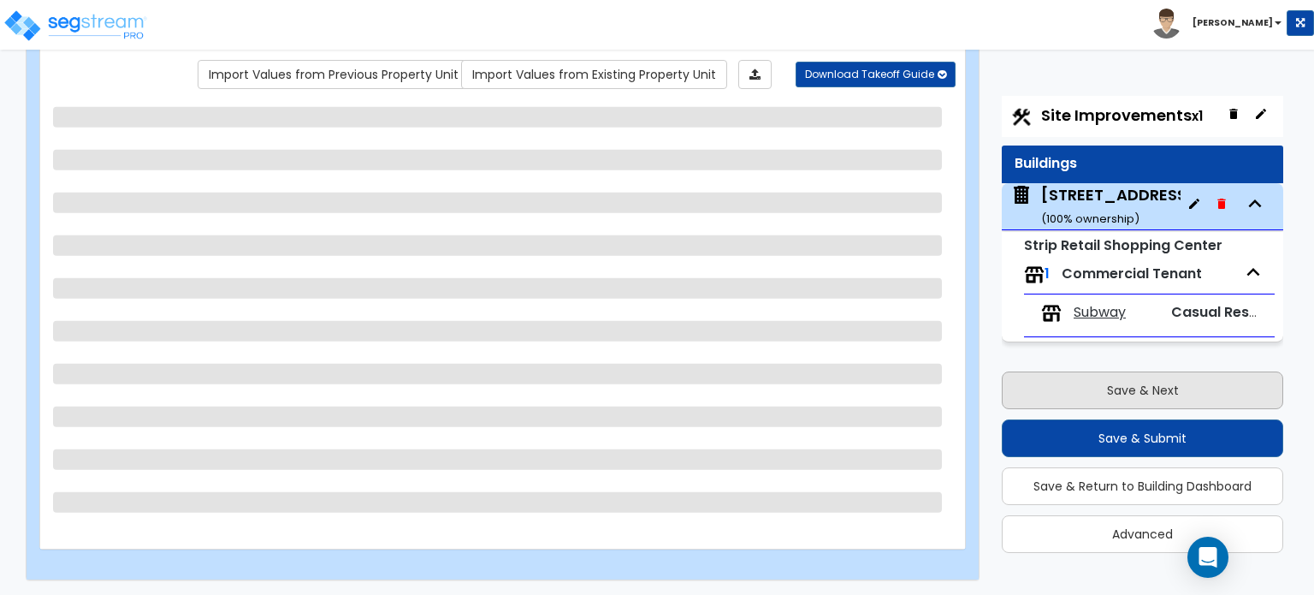
select select "3"
select select "1"
select select "3"
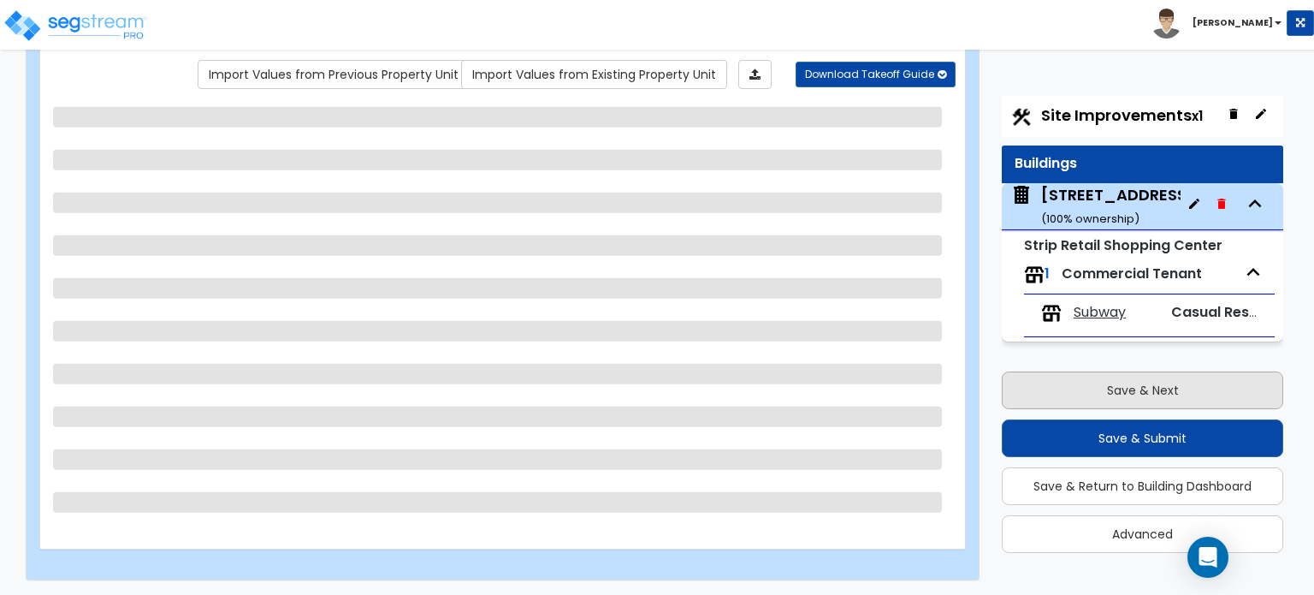
select select "2"
select select "3"
select select "1"
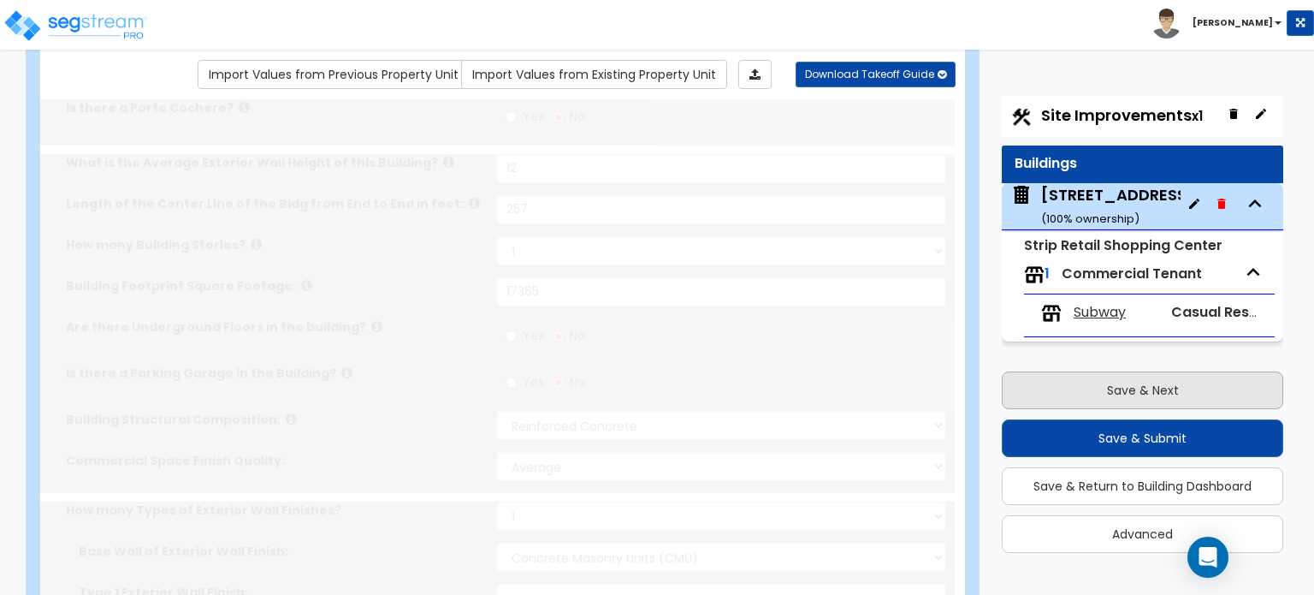
select select "1"
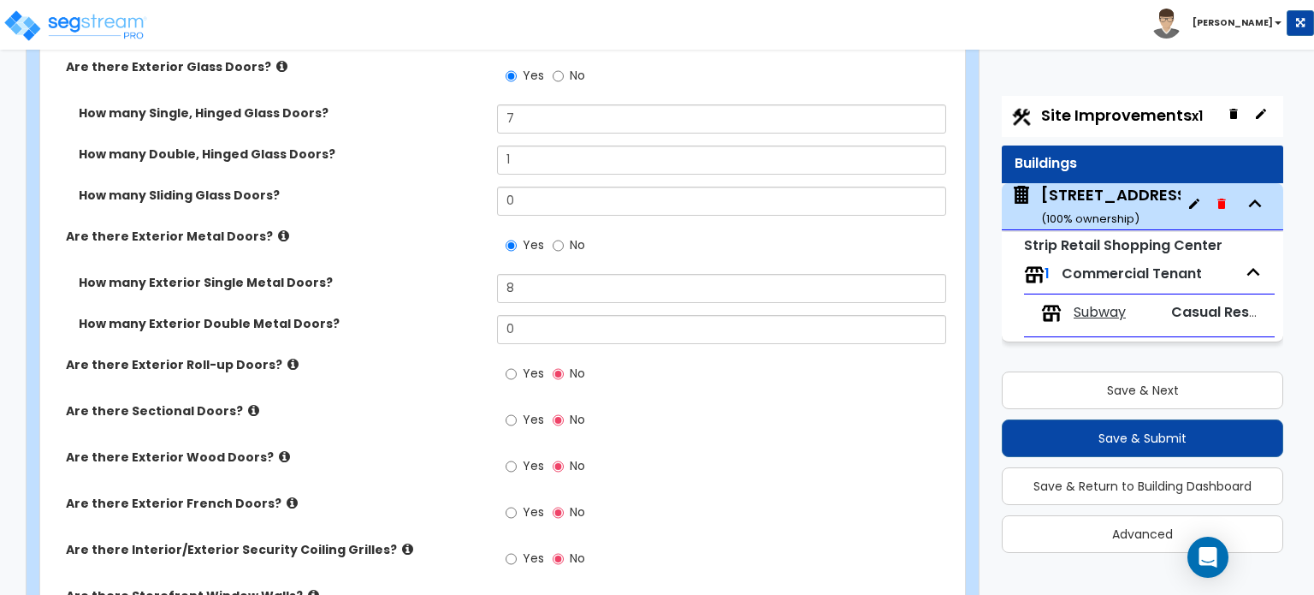
scroll to position [1681, 0]
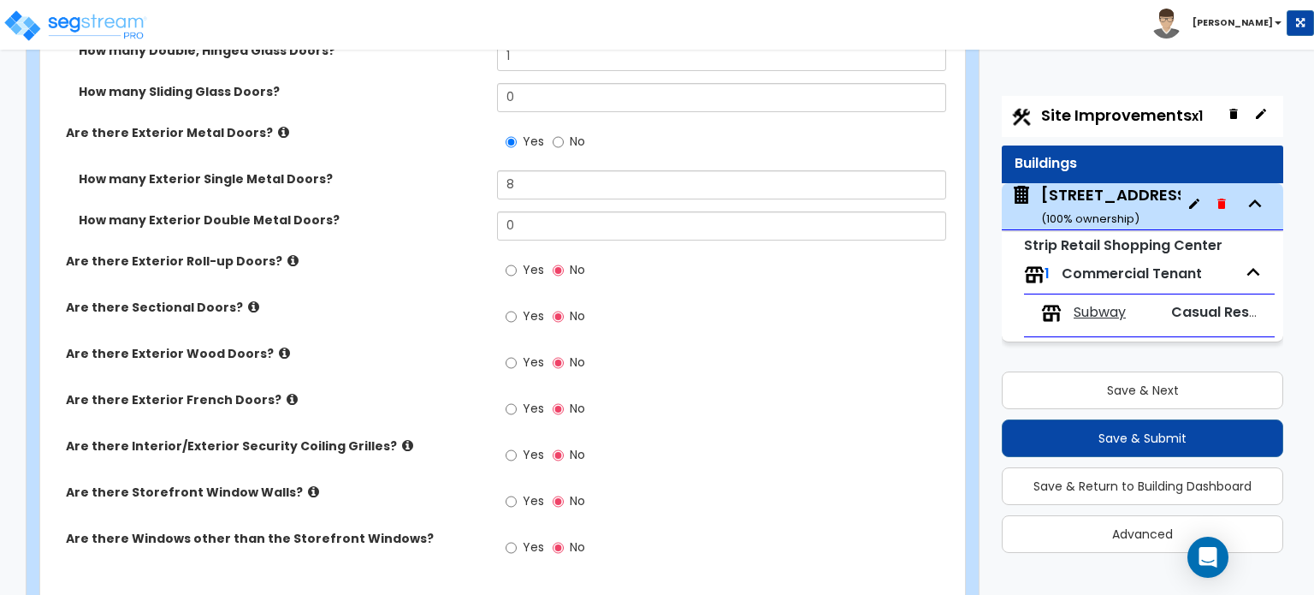
click at [379, 437] on label "Are there Interior/Exterior Security Coiling Grilles?" at bounding box center [275, 445] width 418 height 17
click at [402, 439] on icon at bounding box center [407, 445] width 11 height 13
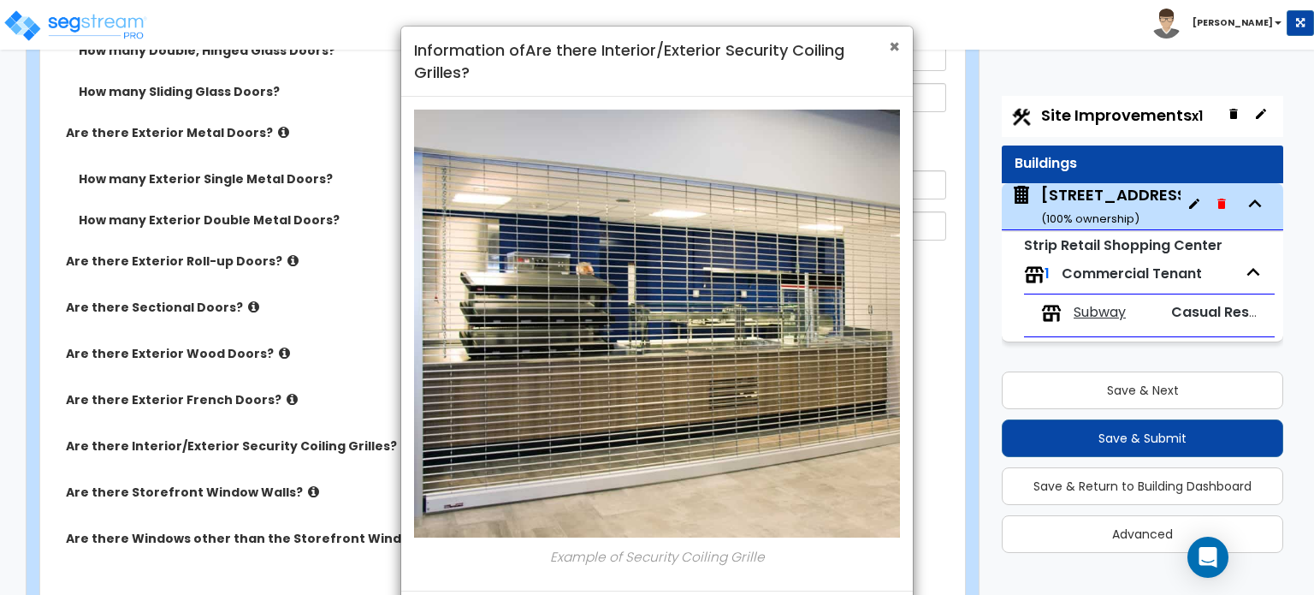
click at [892, 46] on span "×" at bounding box center [894, 46] width 11 height 25
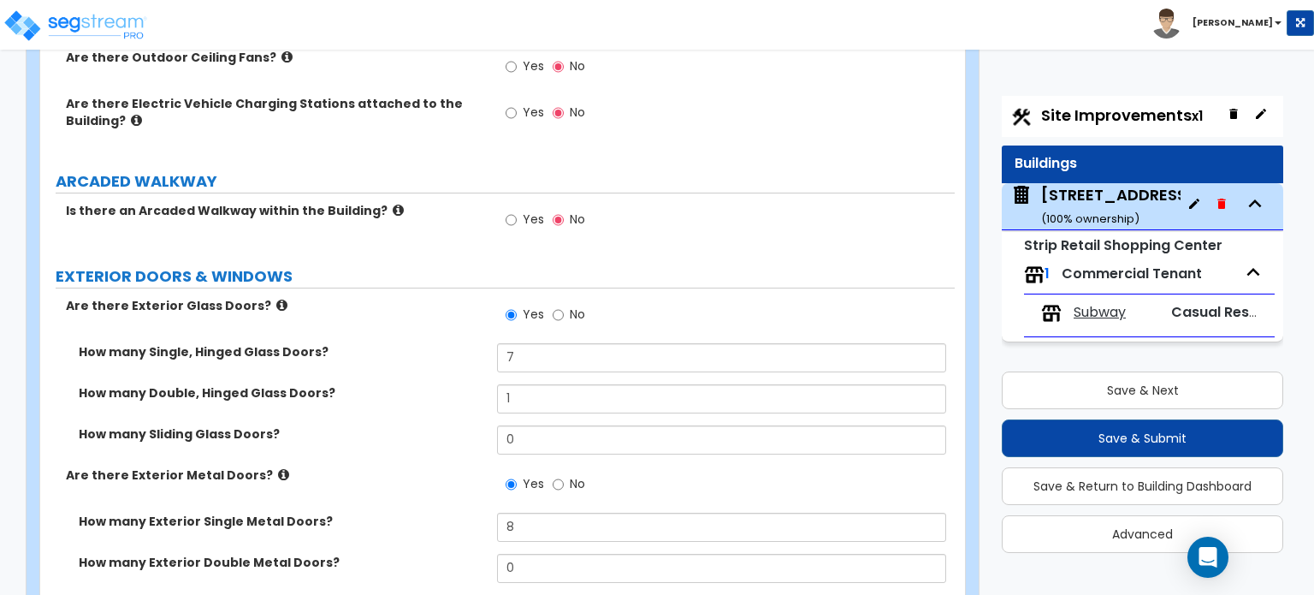
scroll to position [1509, 0]
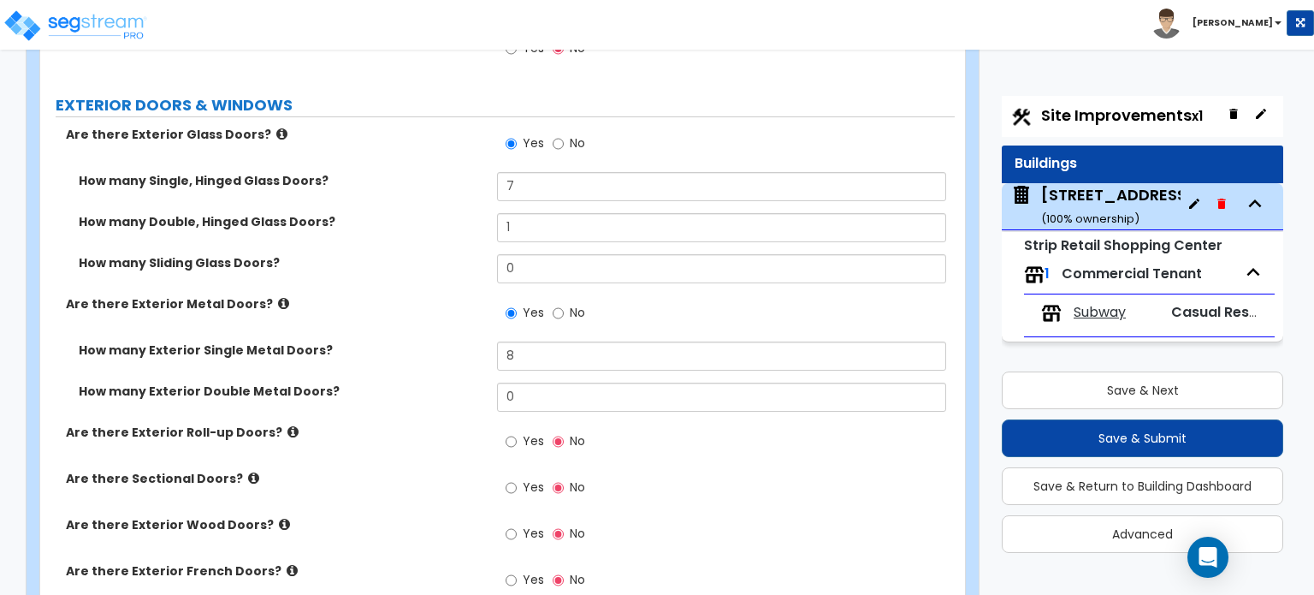
click at [248, 472] on icon at bounding box center [253, 478] width 11 height 13
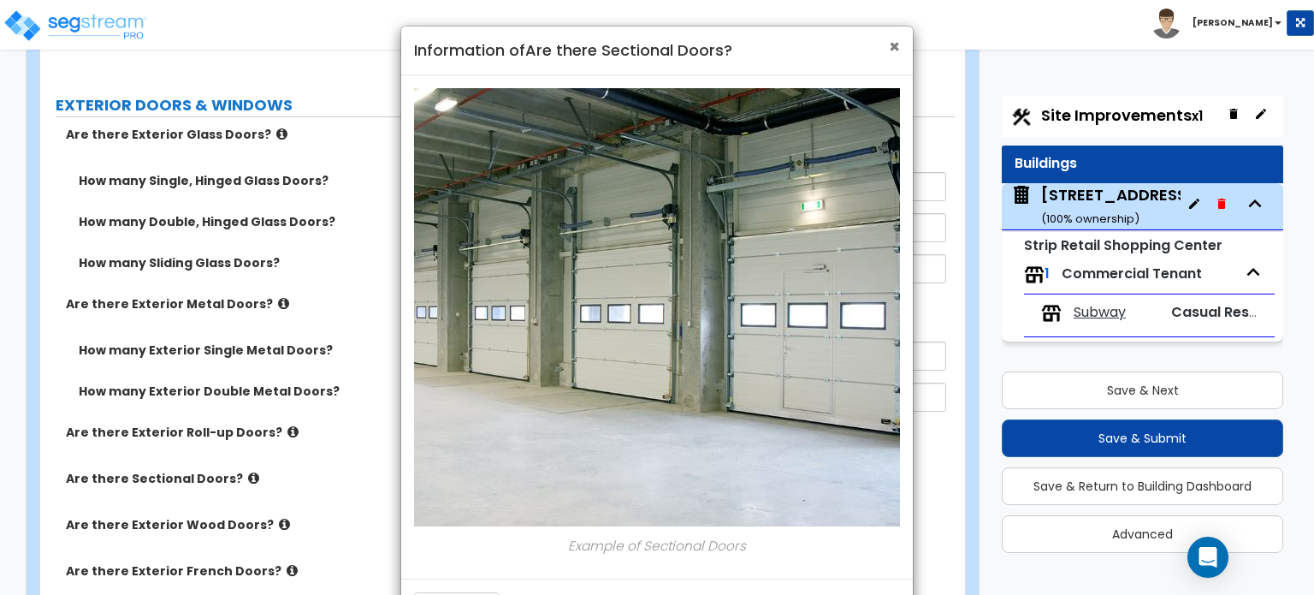
click at [891, 48] on span "×" at bounding box center [894, 46] width 11 height 25
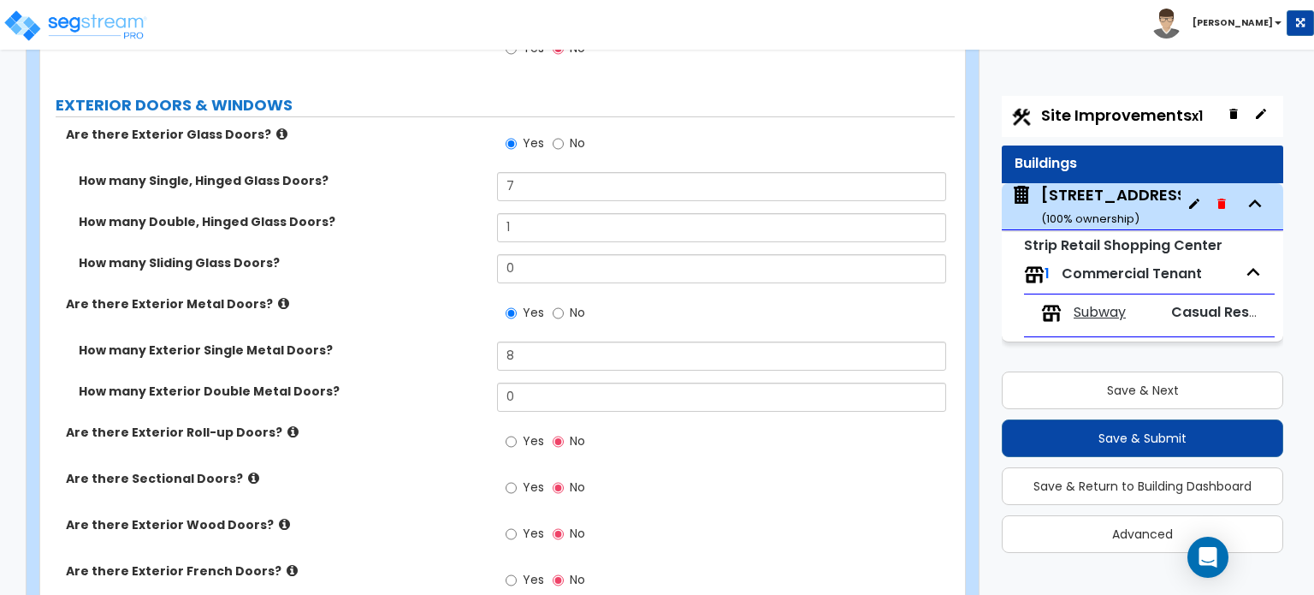
click at [279, 518] on icon at bounding box center [284, 524] width 11 height 13
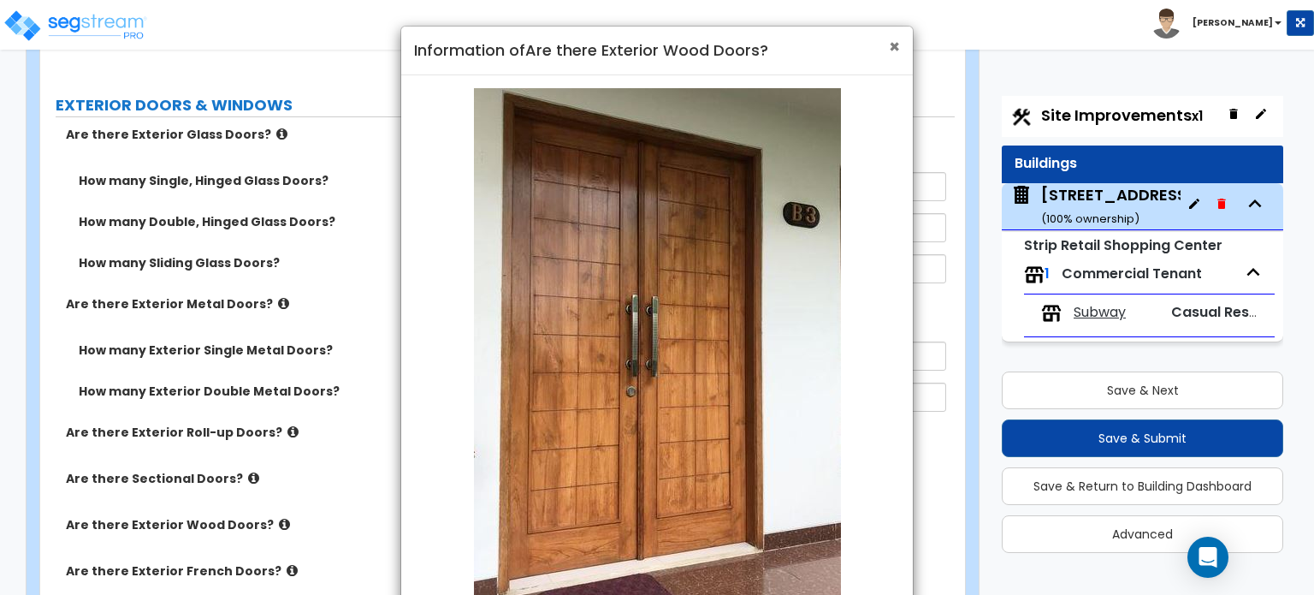
click at [897, 44] on span "×" at bounding box center [894, 46] width 11 height 25
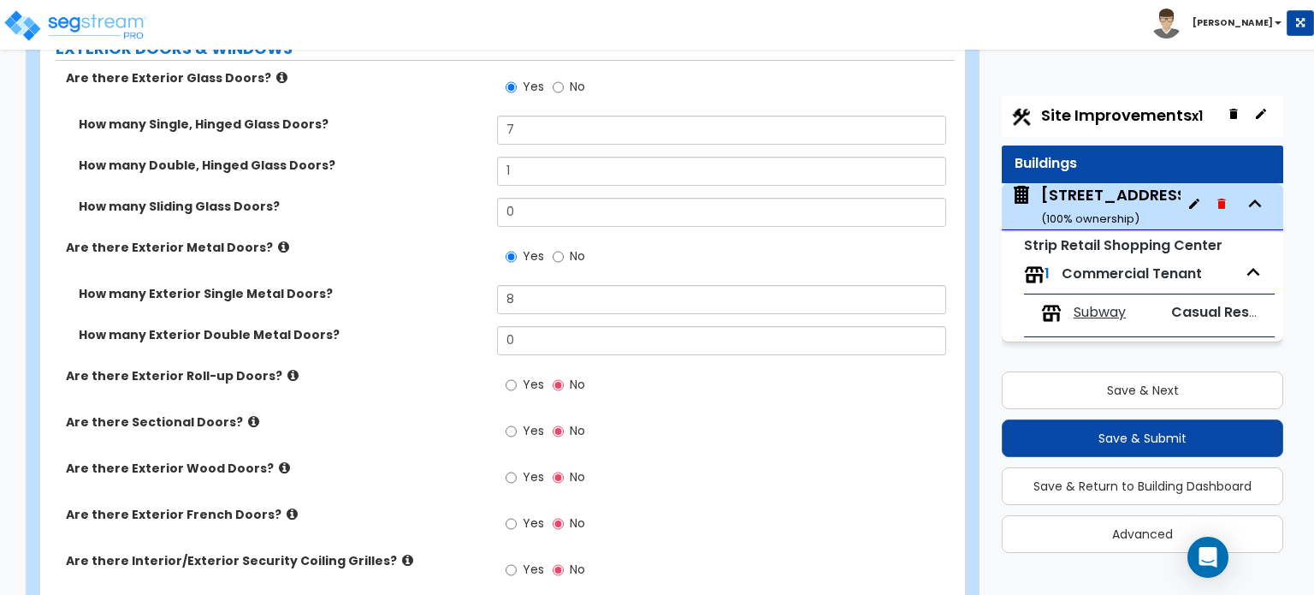
scroll to position [1595, 0]
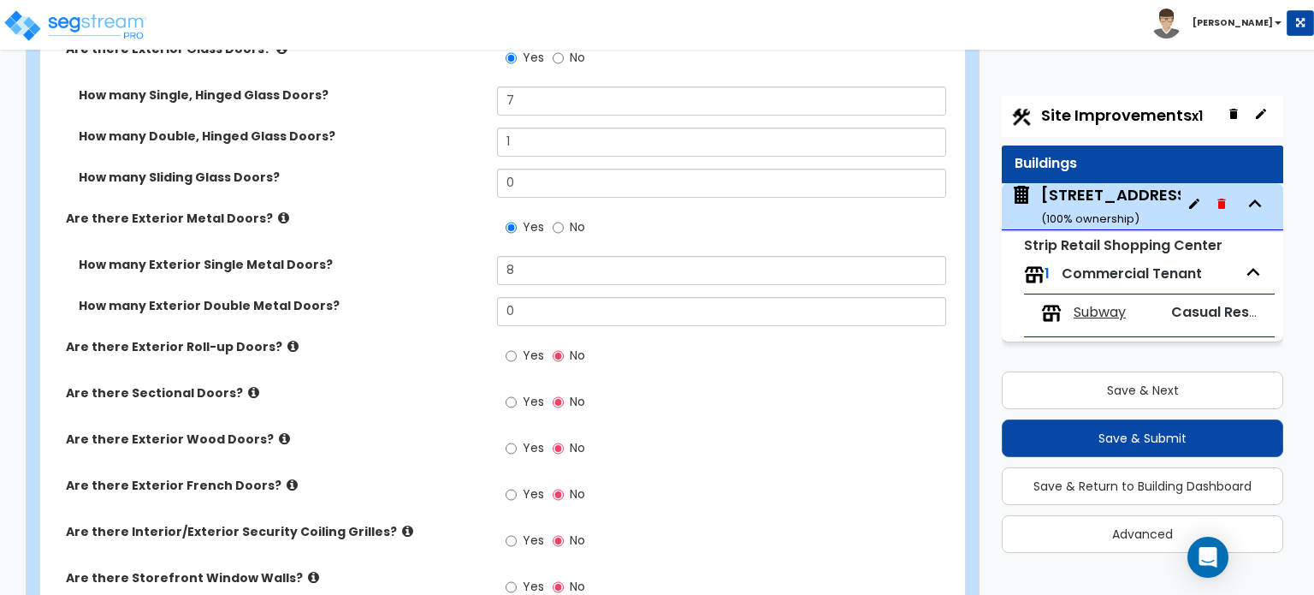
click at [402, 525] on icon at bounding box center [407, 531] width 11 height 13
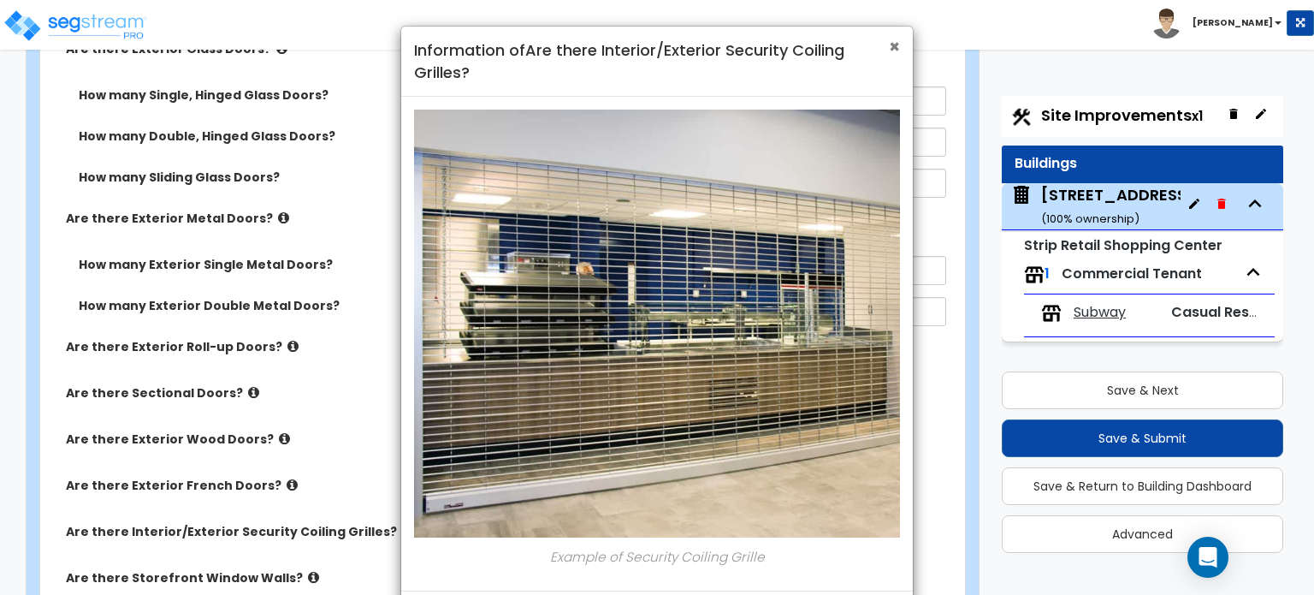
click at [897, 47] on span "×" at bounding box center [894, 46] width 11 height 25
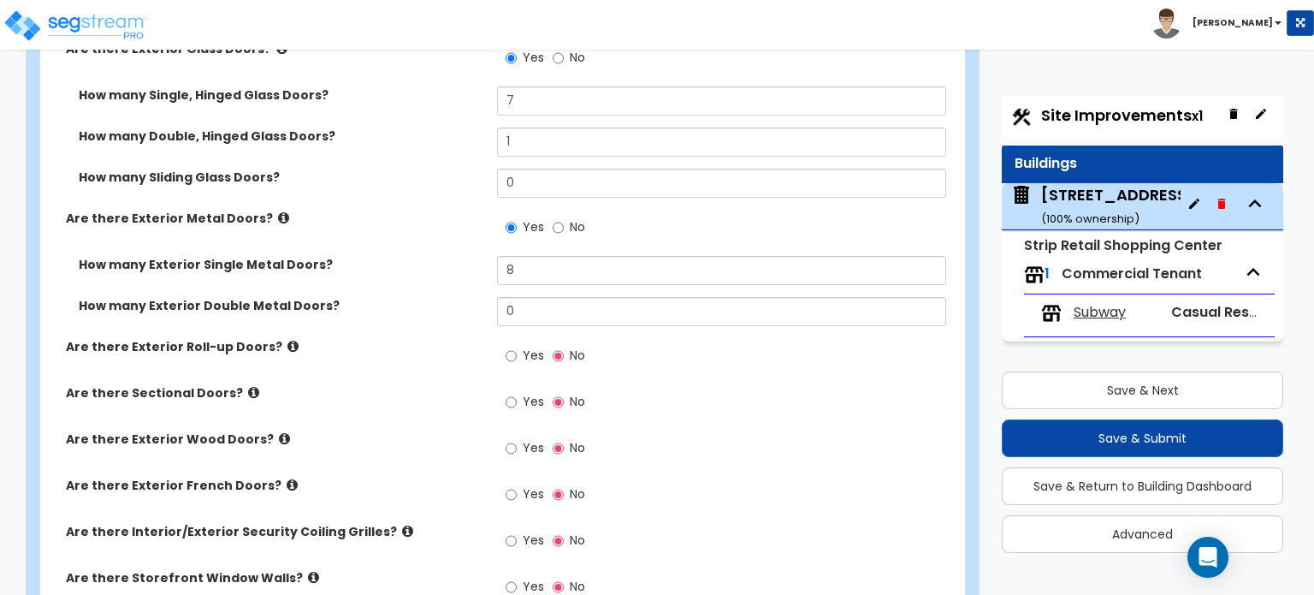
click at [308, 571] on icon at bounding box center [313, 577] width 11 height 13
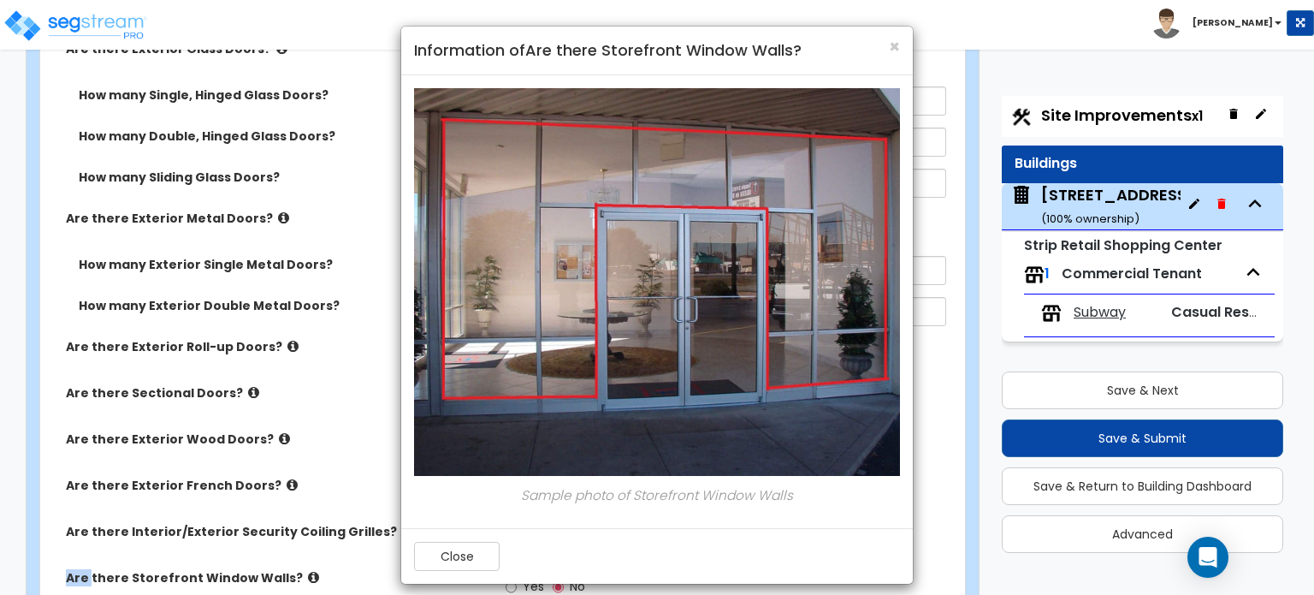
click at [289, 560] on div "× Information of Are there Storefront Window Walls? Sample photo of Storefront …" at bounding box center [657, 297] width 1314 height 595
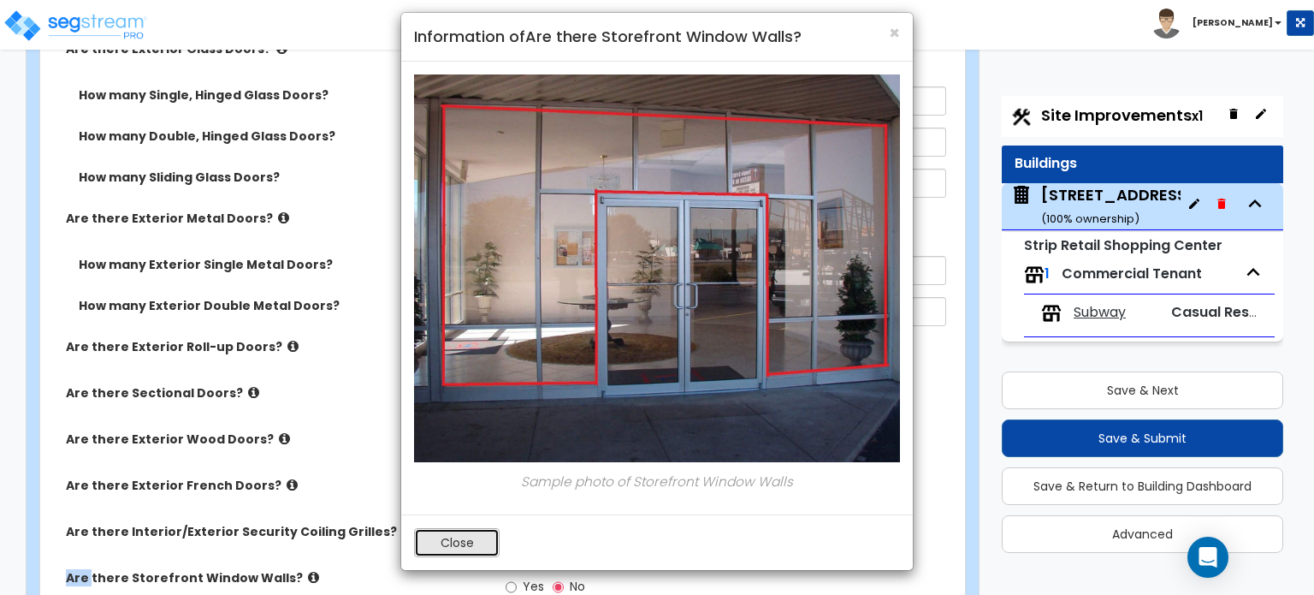
click at [459, 532] on button "Close" at bounding box center [457, 542] width 86 height 29
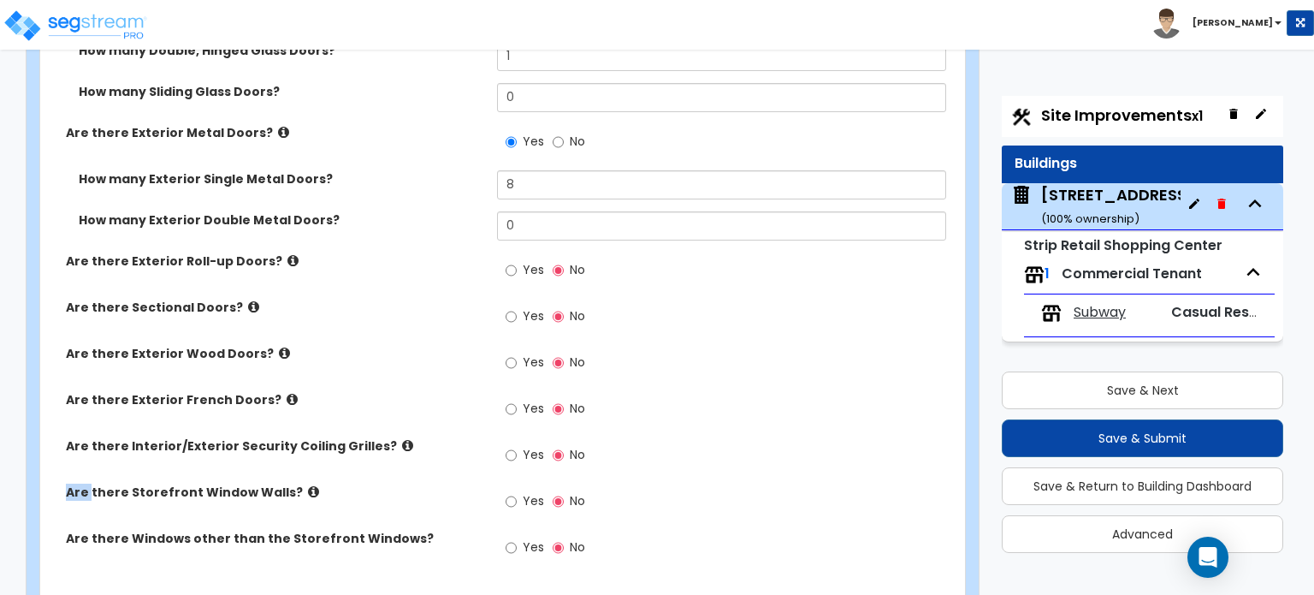
scroll to position [1766, 0]
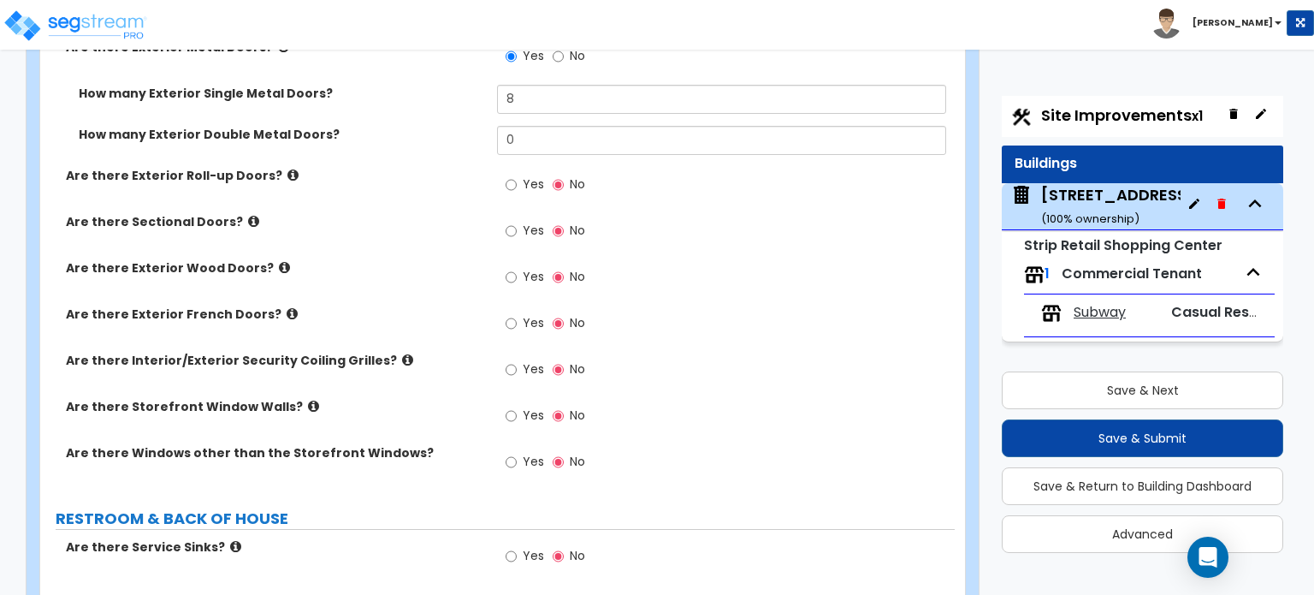
click at [453, 401] on div "Are there Storefront Window Walls? Yes No" at bounding box center [497, 421] width 915 height 46
click at [308, 400] on icon at bounding box center [313, 406] width 11 height 13
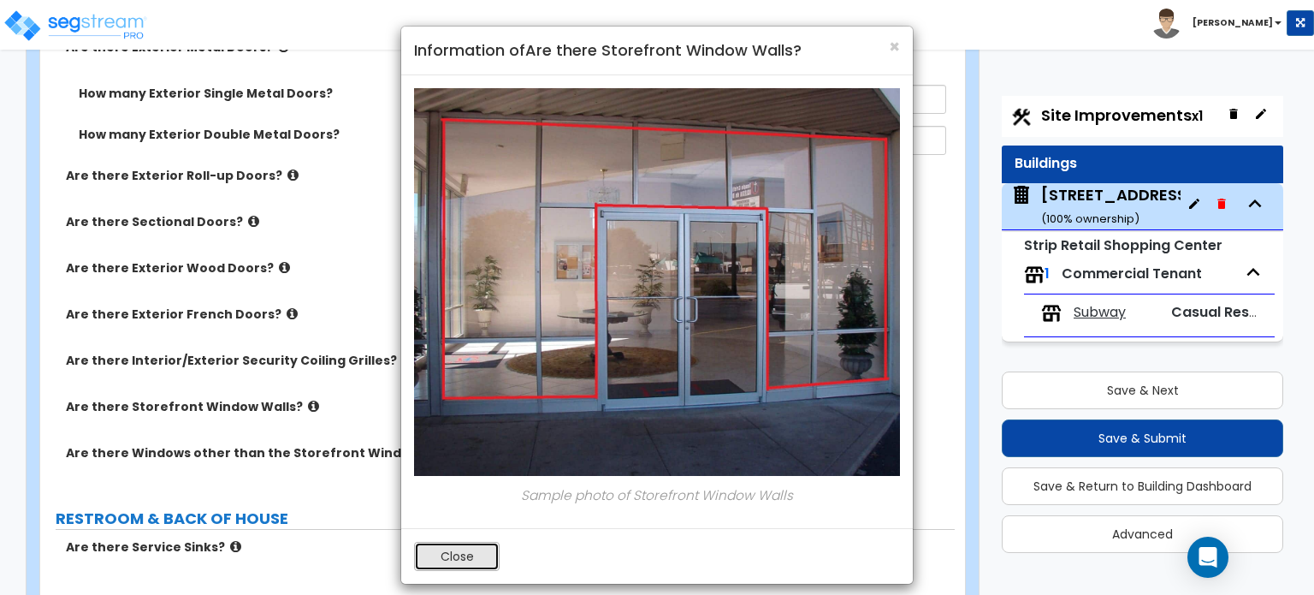
click at [433, 557] on button "Close" at bounding box center [457, 556] width 86 height 29
click at [433, 557] on div "Are there Service Sinks? Yes No" at bounding box center [497, 561] width 915 height 46
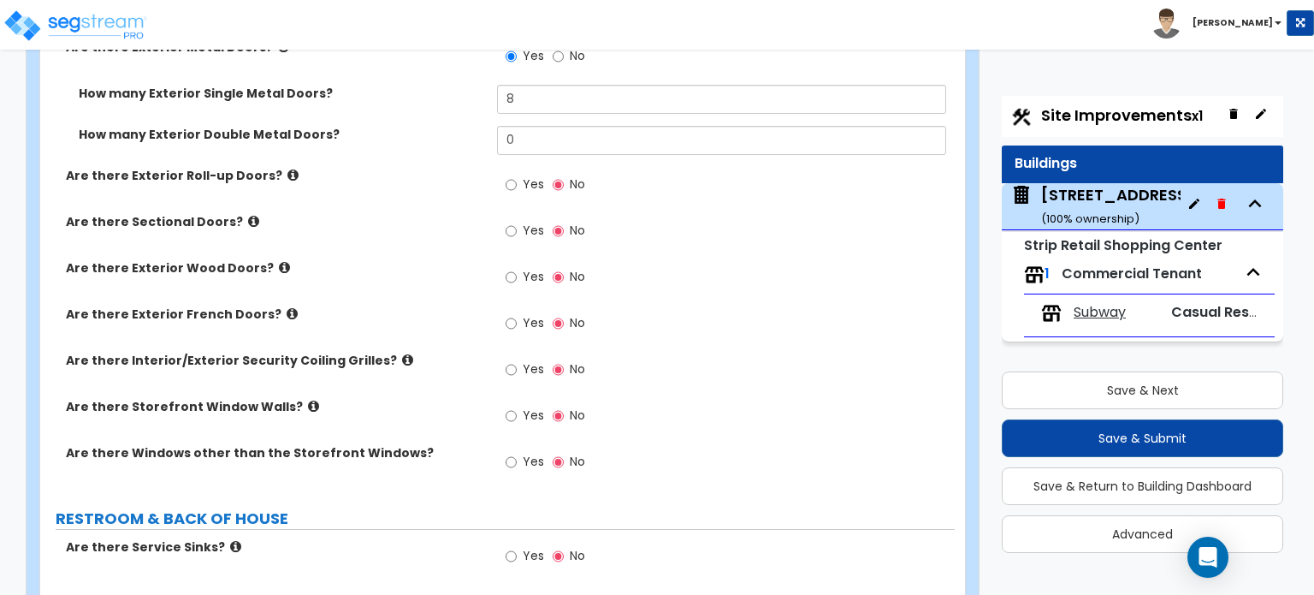
click at [308, 400] on icon at bounding box center [313, 406] width 11 height 13
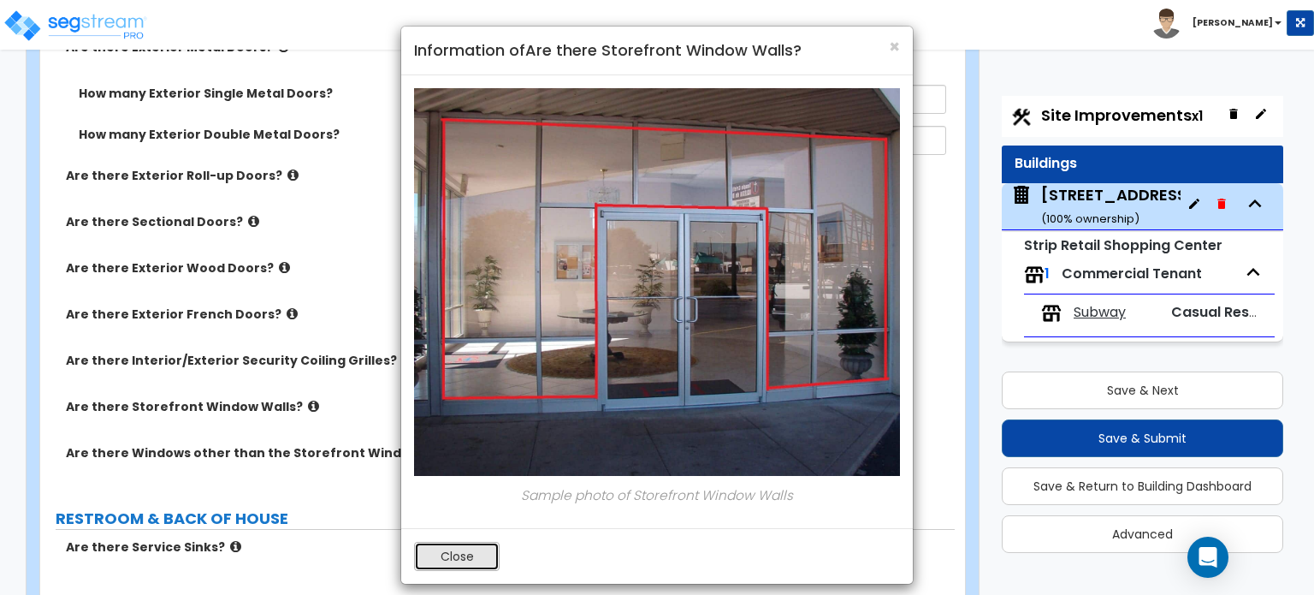
click at [454, 557] on button "Close" at bounding box center [457, 556] width 86 height 29
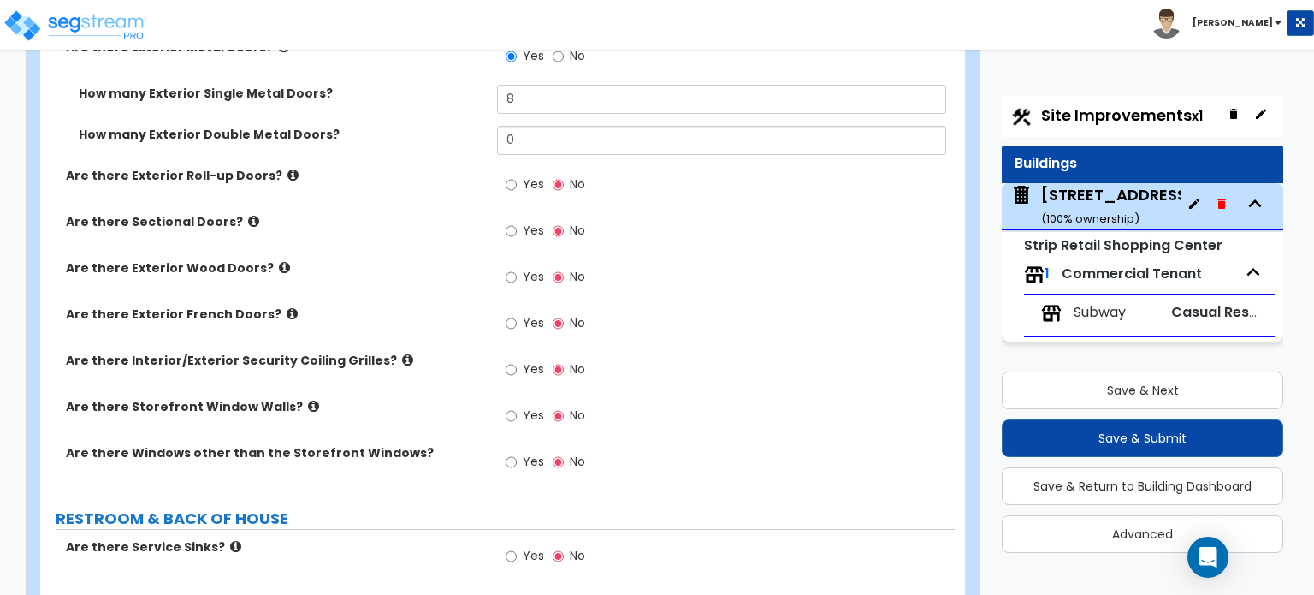
click at [308, 400] on icon at bounding box center [313, 406] width 11 height 13
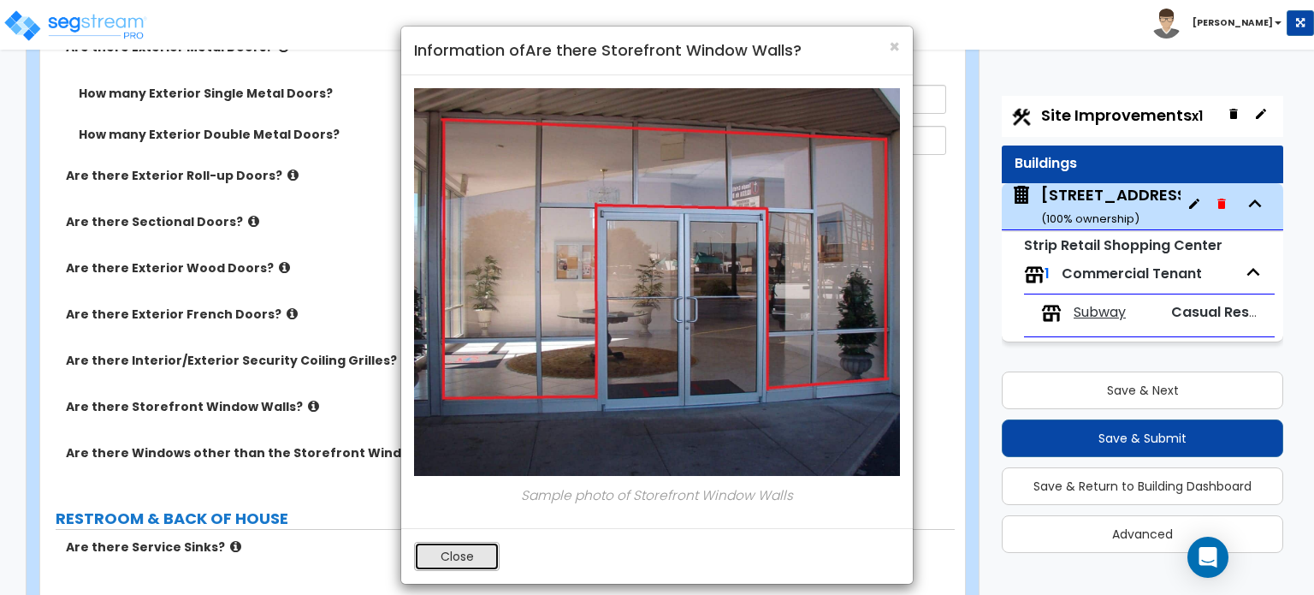
click at [461, 558] on button "Close" at bounding box center [457, 556] width 86 height 29
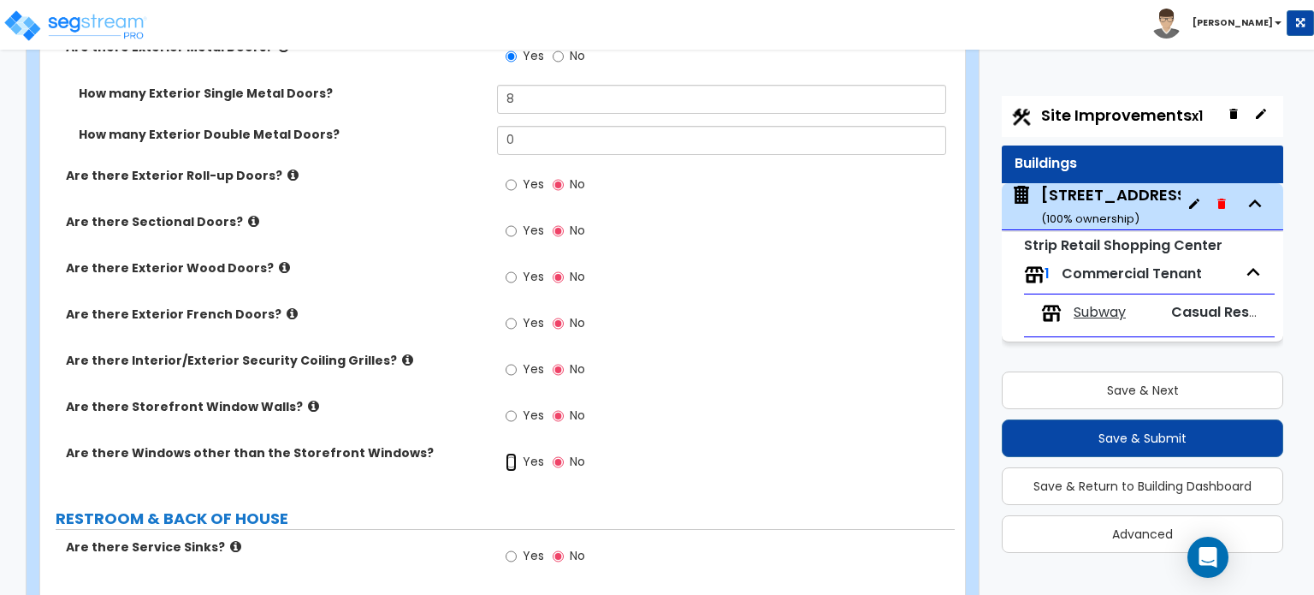
click at [513, 453] on input "Yes" at bounding box center [511, 462] width 11 height 19
radio input "true"
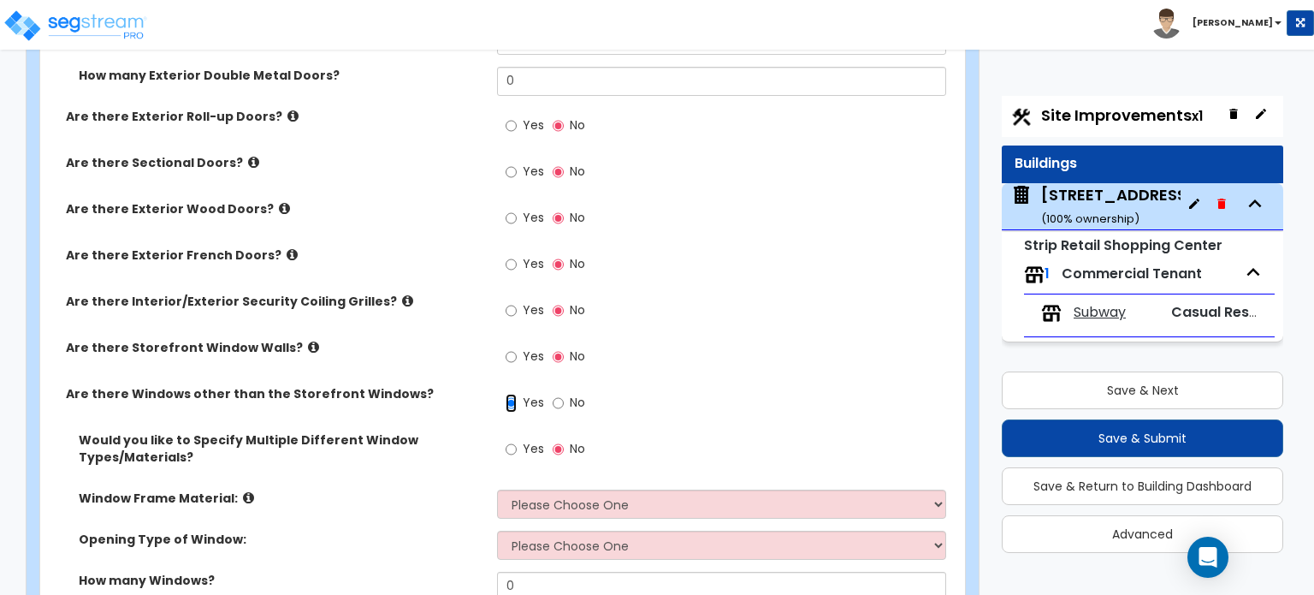
scroll to position [1852, 0]
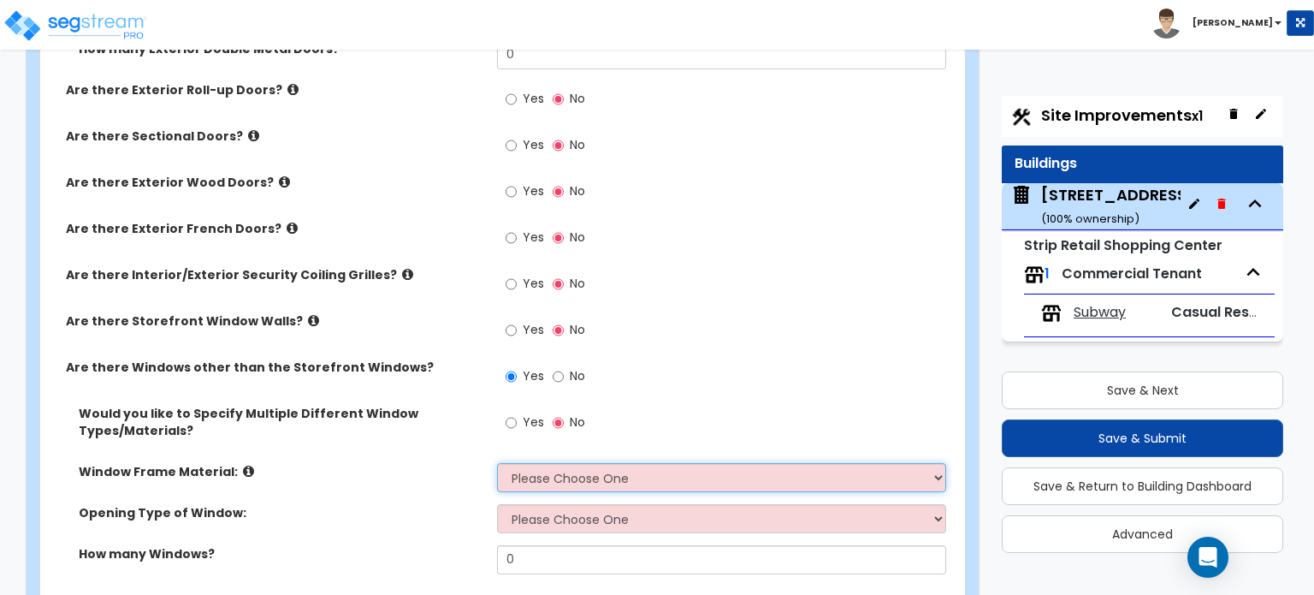
click at [537, 463] on select "Please Choose One Vinyl Aluminum Wood" at bounding box center [721, 477] width 448 height 29
click at [649, 463] on select "Please Choose One Vinyl Aluminum Wood" at bounding box center [721, 477] width 448 height 29
select select "1"
click at [497, 463] on select "Please Choose One Vinyl Aluminum Wood" at bounding box center [721, 477] width 448 height 29
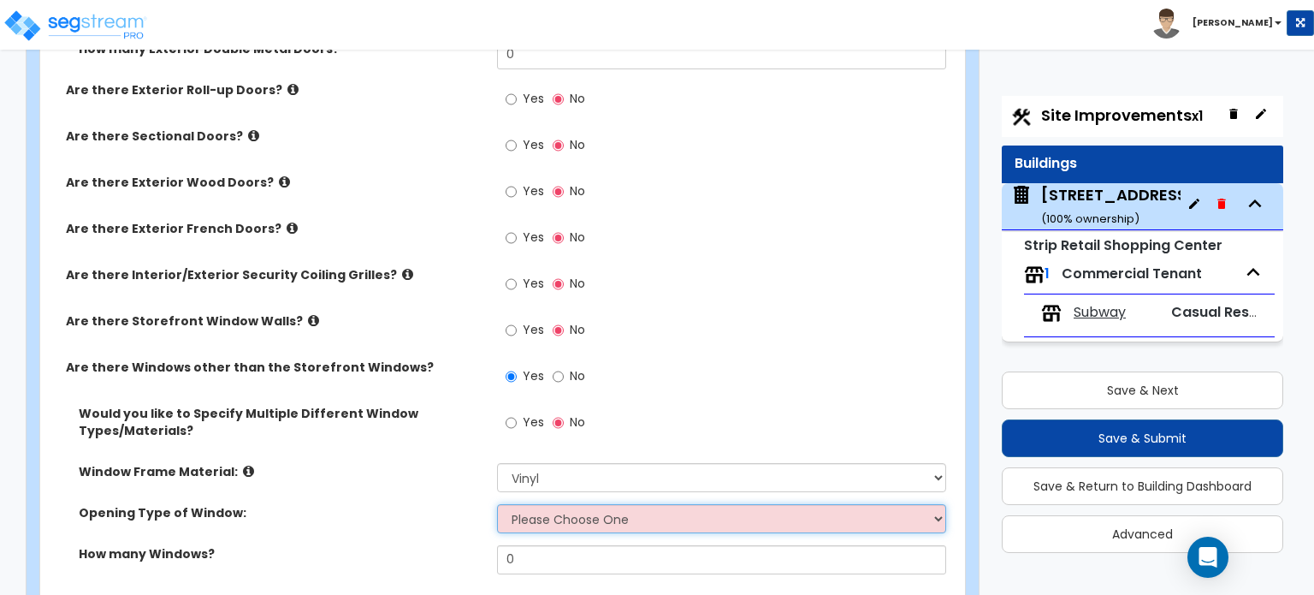
click at [552, 509] on select "Please Choose One Sliding Window Fixed/Picture Window Awning Window Swing/Casem…" at bounding box center [721, 518] width 448 height 29
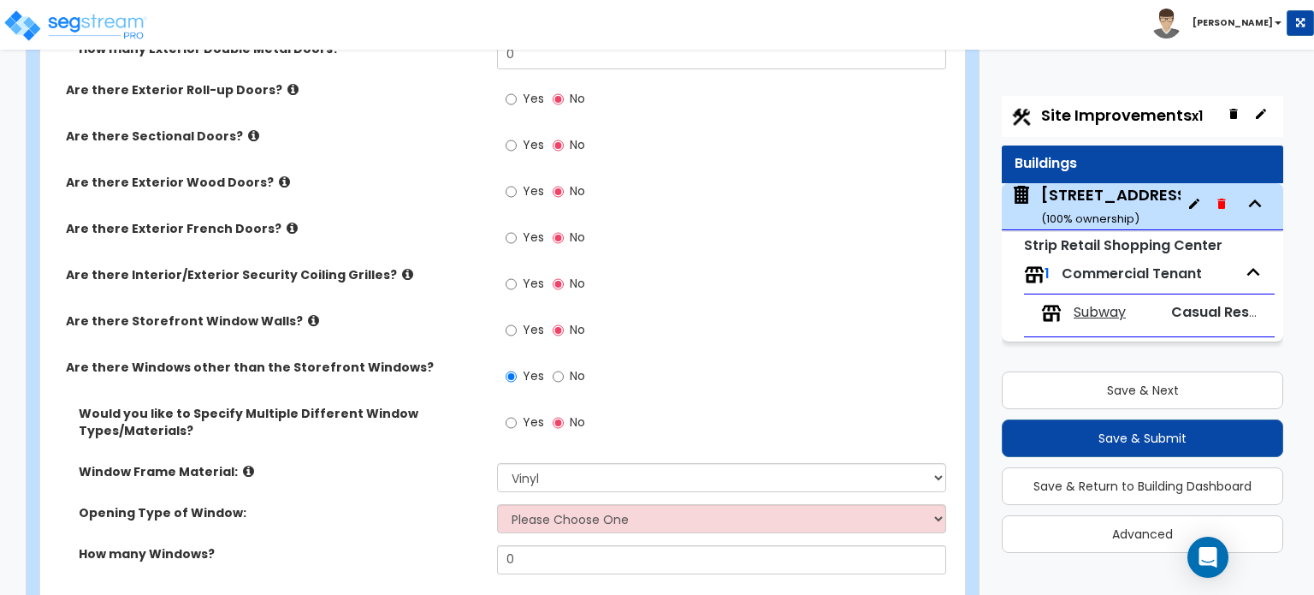
click at [415, 463] on label "Window Frame Material:" at bounding box center [282, 471] width 406 height 17
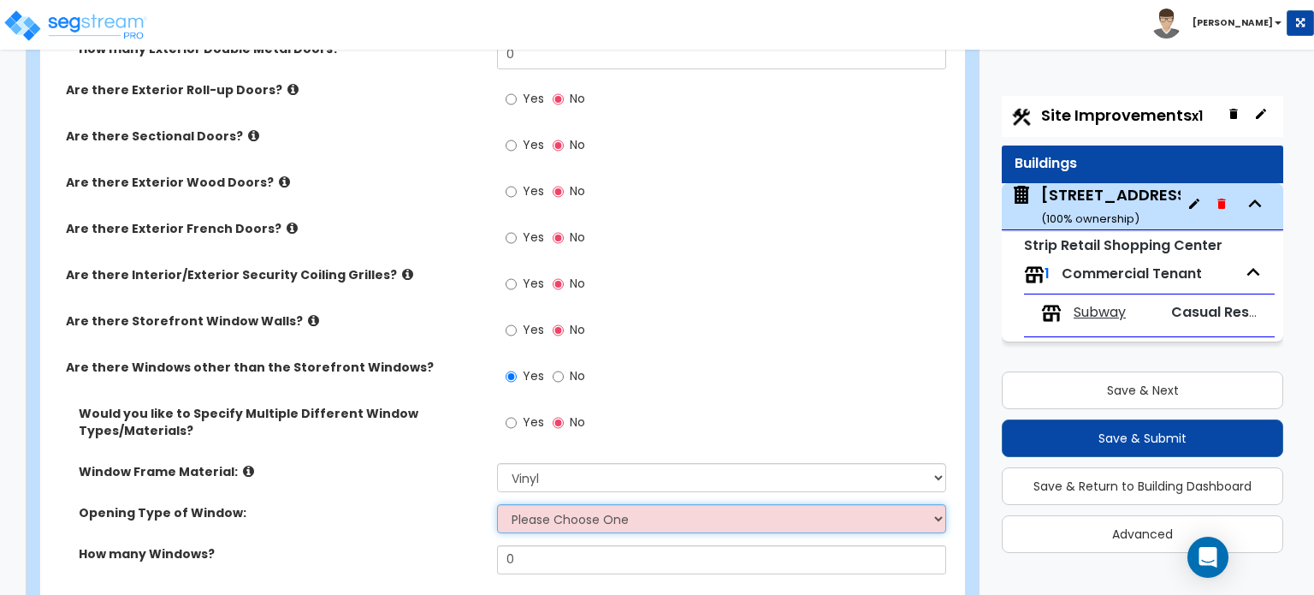
click at [543, 504] on select "Please Choose One Sliding Window Fixed/Picture Window Awning Window Swing/Casem…" at bounding box center [721, 518] width 448 height 29
select select "2"
click at [497, 504] on select "Please Choose One Sliding Window Fixed/Picture Window Awning Window Swing/Casem…" at bounding box center [721, 518] width 448 height 29
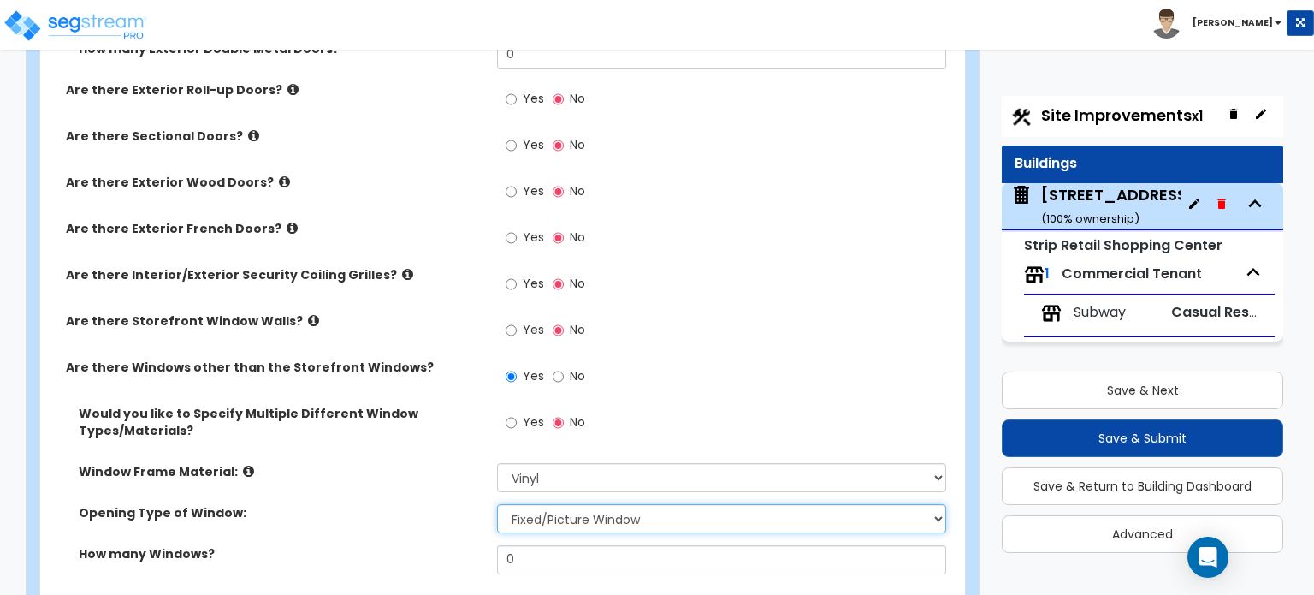
scroll to position [1937, 0]
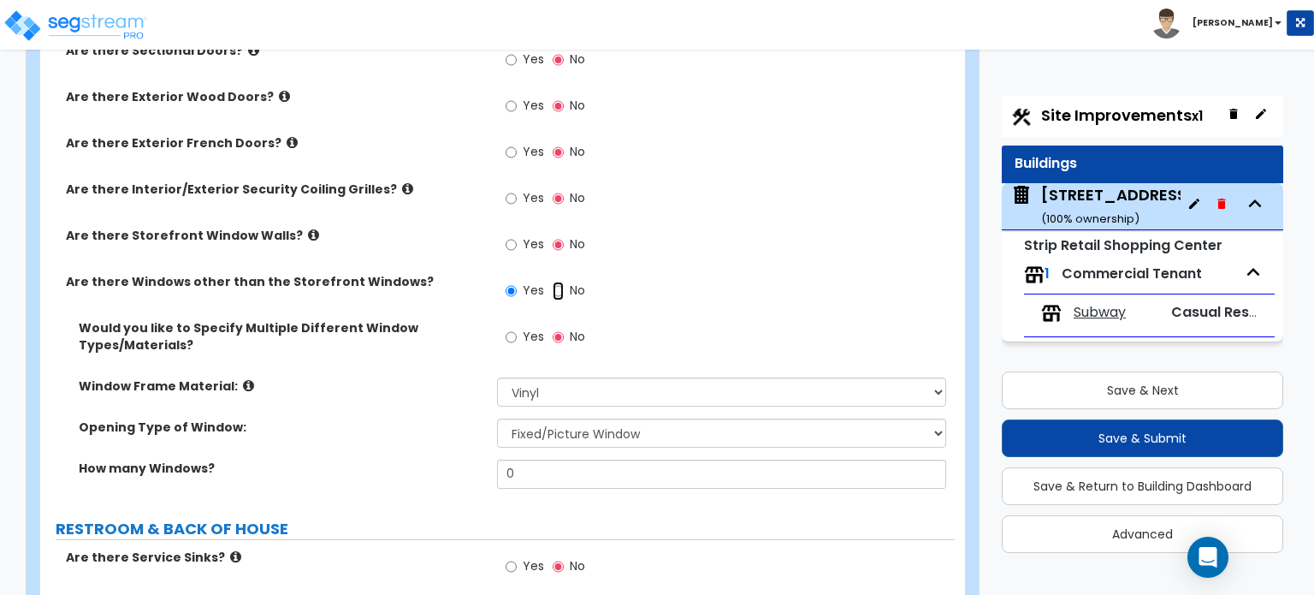
click at [557, 282] on input "No" at bounding box center [558, 291] width 11 height 19
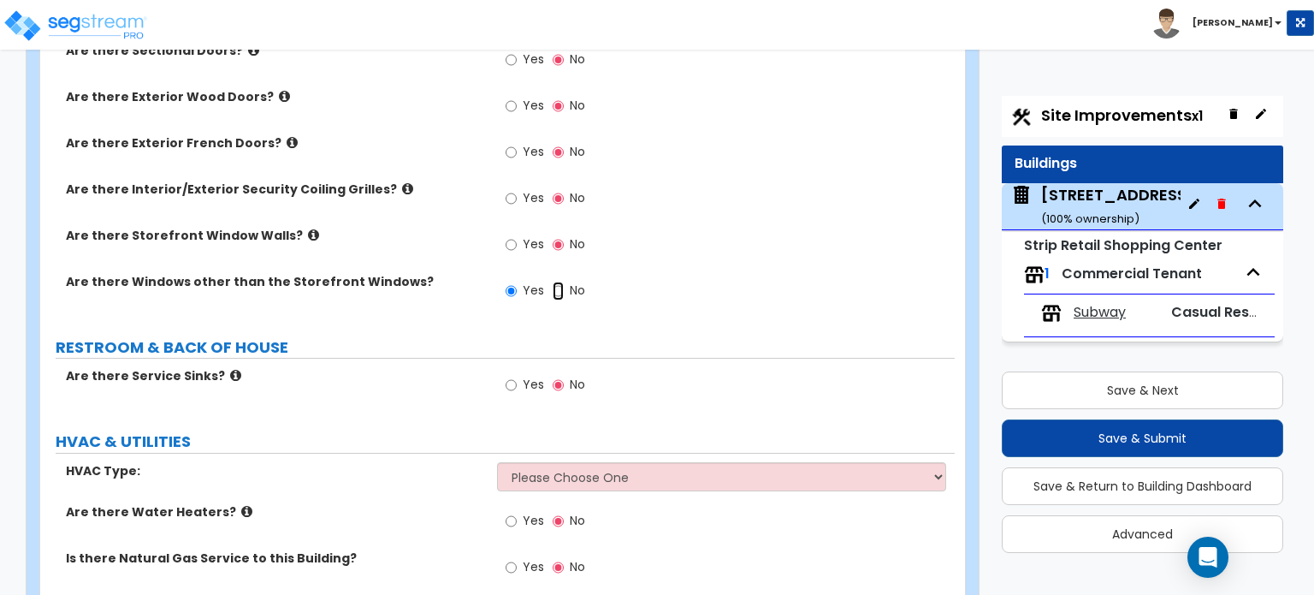
radio input "false"
radio input "true"
click at [230, 369] on icon at bounding box center [235, 375] width 11 height 13
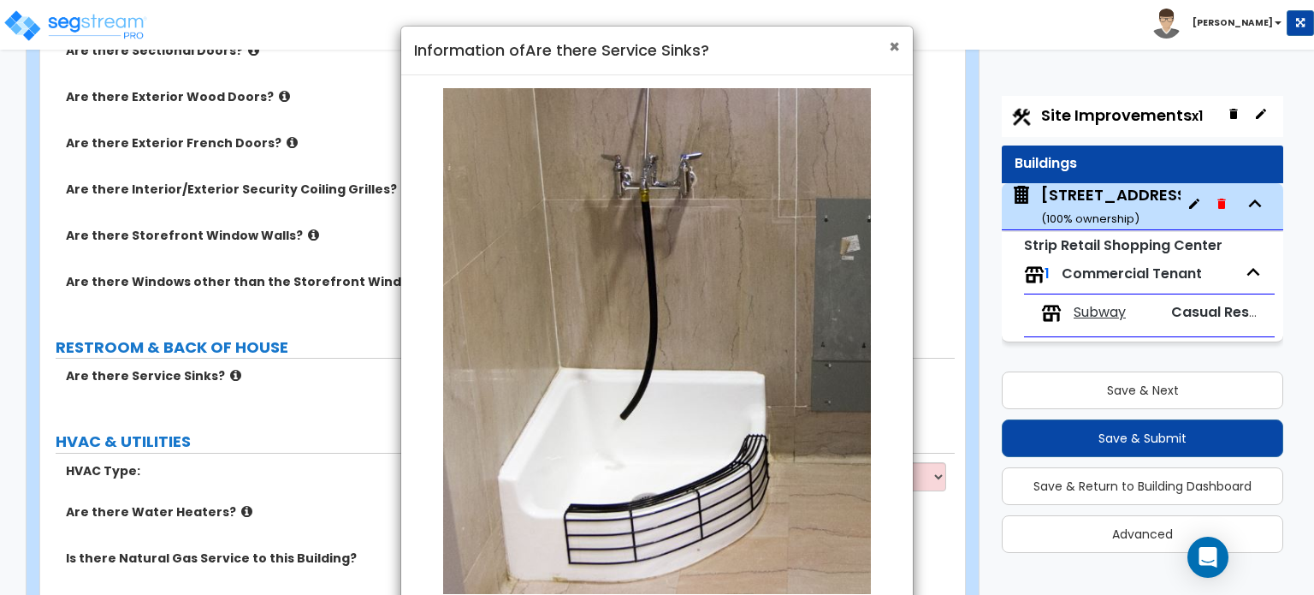
click at [890, 49] on span "×" at bounding box center [894, 46] width 11 height 25
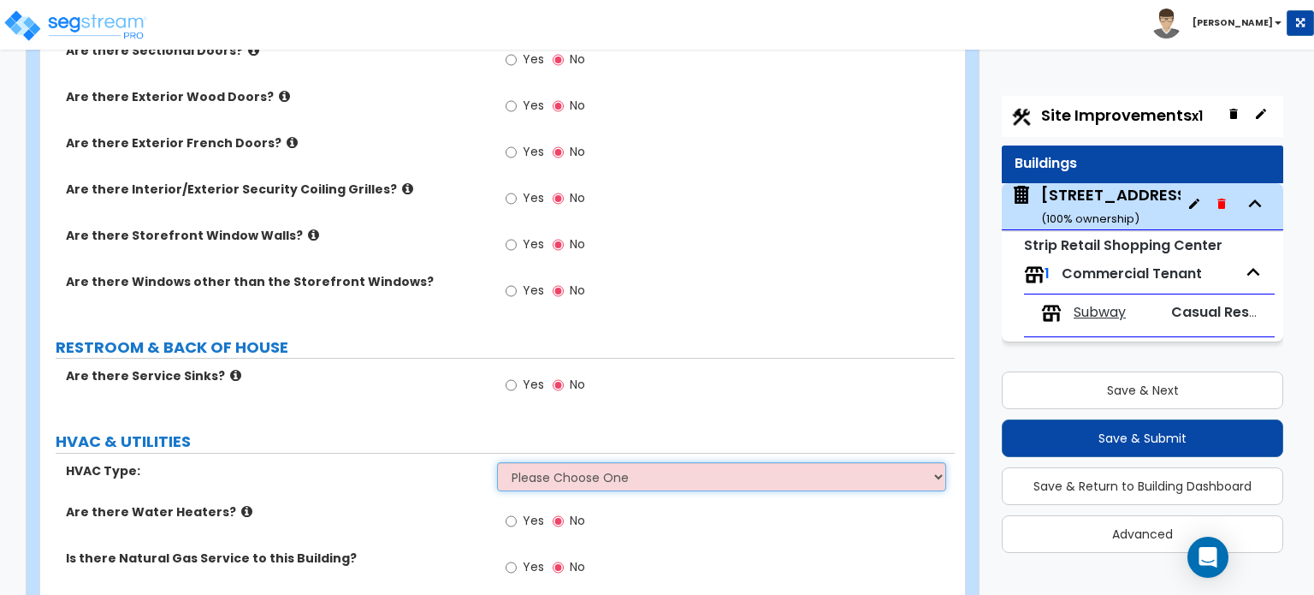
click at [623, 464] on select "Please Choose One Rooftop Unit Furnace-Condenser Forced Air Split Heating/Cooli…" at bounding box center [721, 476] width 448 height 29
click at [622, 465] on select "Please Choose One Rooftop Unit Furnace-Condenser Forced Air Split Heating/Cooli…" at bounding box center [721, 476] width 448 height 29
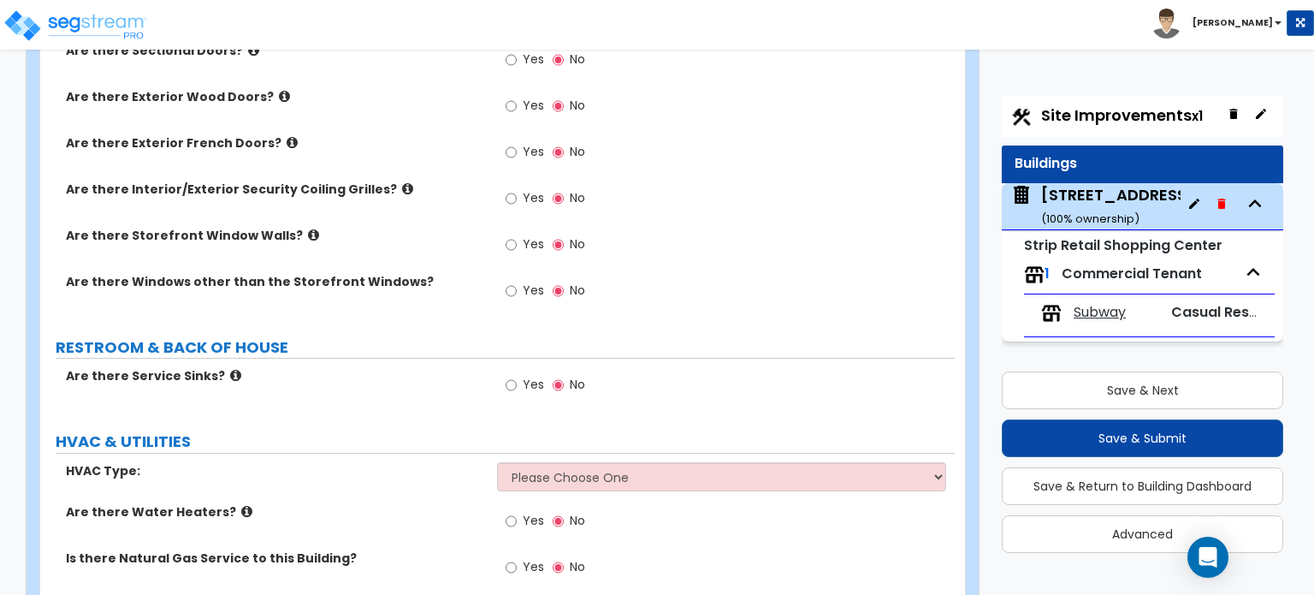
click at [241, 505] on icon at bounding box center [246, 511] width 11 height 13
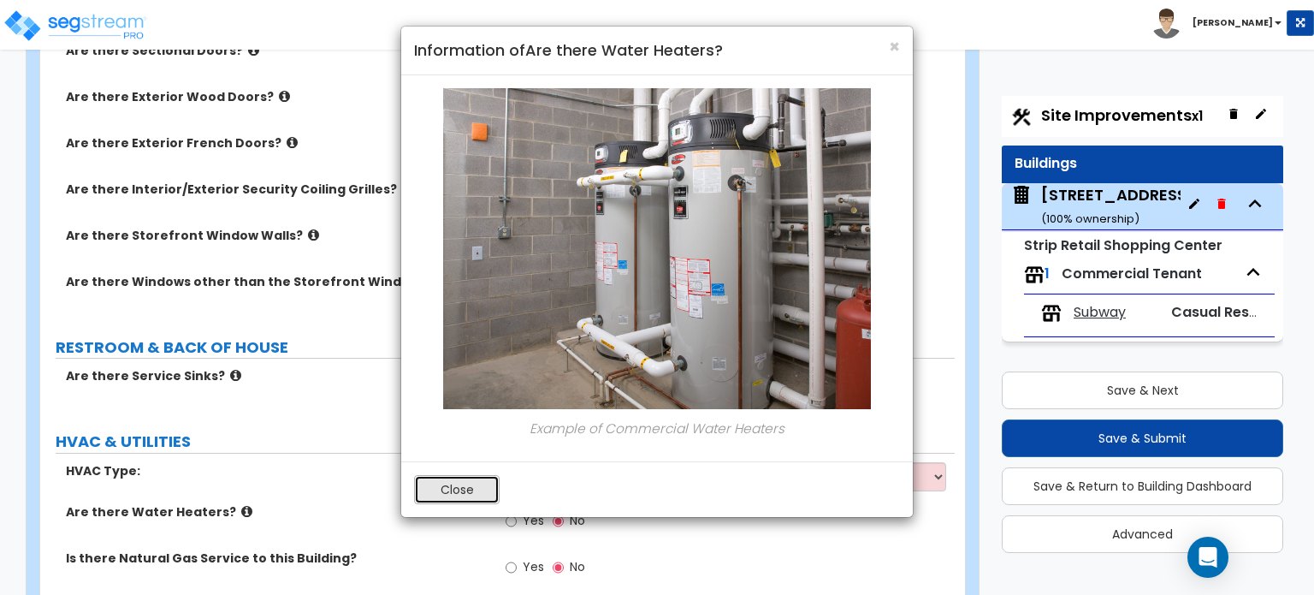
click at [433, 482] on button "Close" at bounding box center [457, 489] width 86 height 29
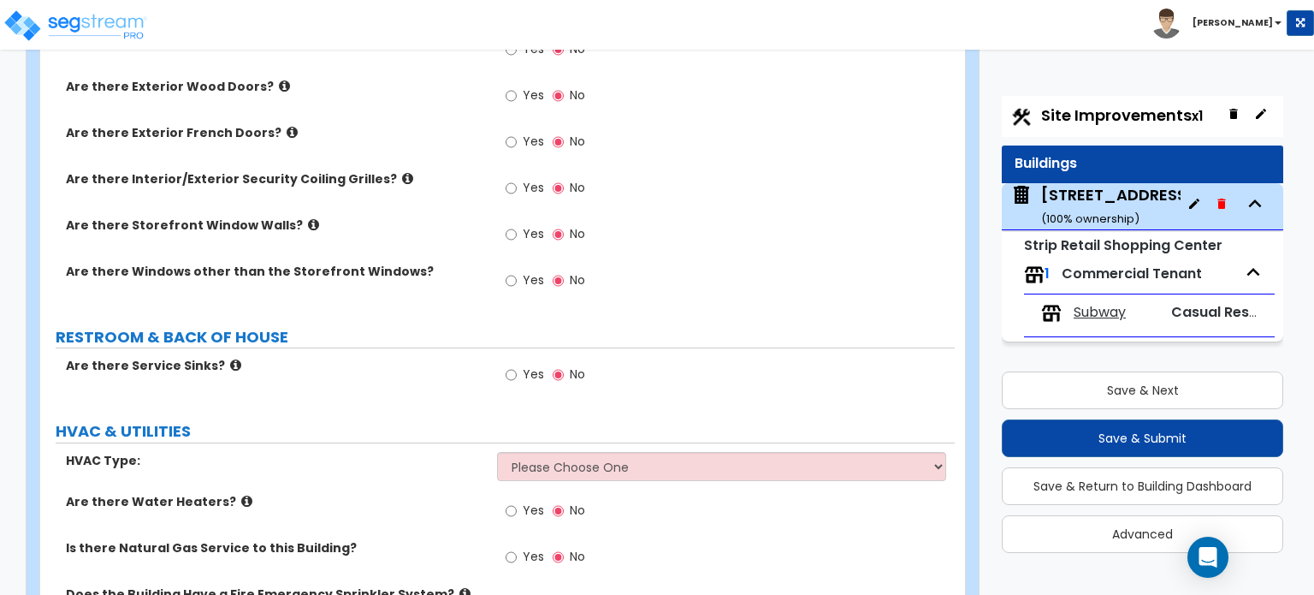
scroll to position [1923, 0]
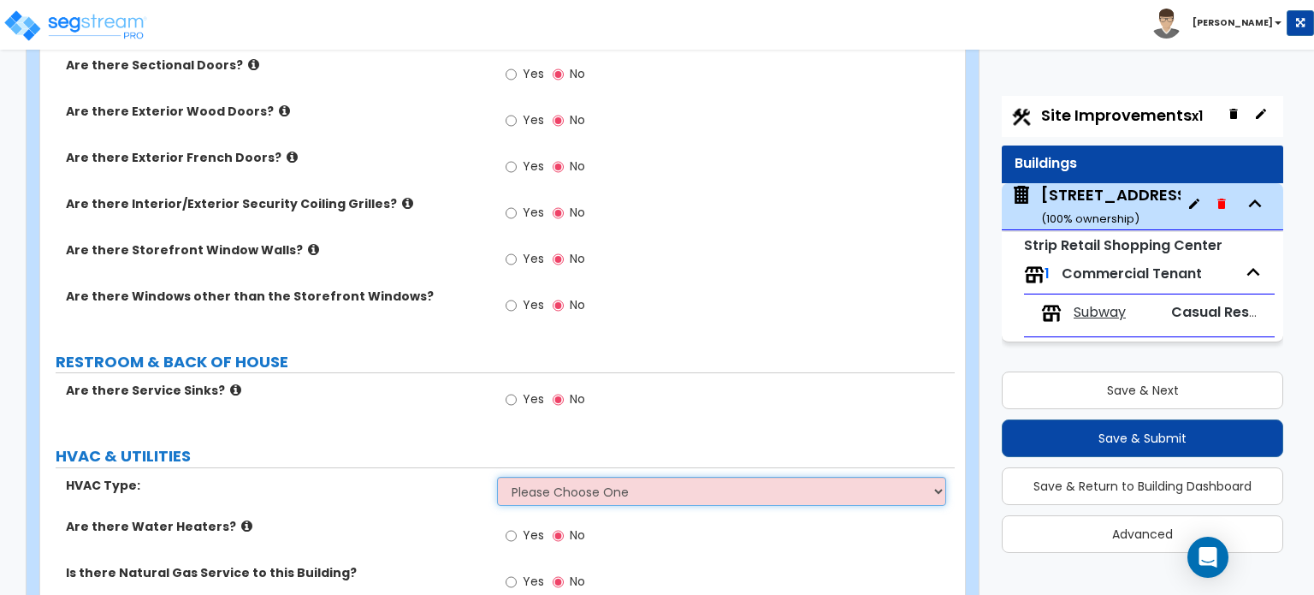
click at [595, 477] on select "Please Choose One Rooftop Unit Furnace-Condenser Forced Air Split Heating/Cooli…" at bounding box center [721, 491] width 448 height 29
click at [537, 480] on select "Please Choose One Rooftop Unit Furnace-Condenser Forced Air Split Heating/Cooli…" at bounding box center [721, 491] width 448 height 29
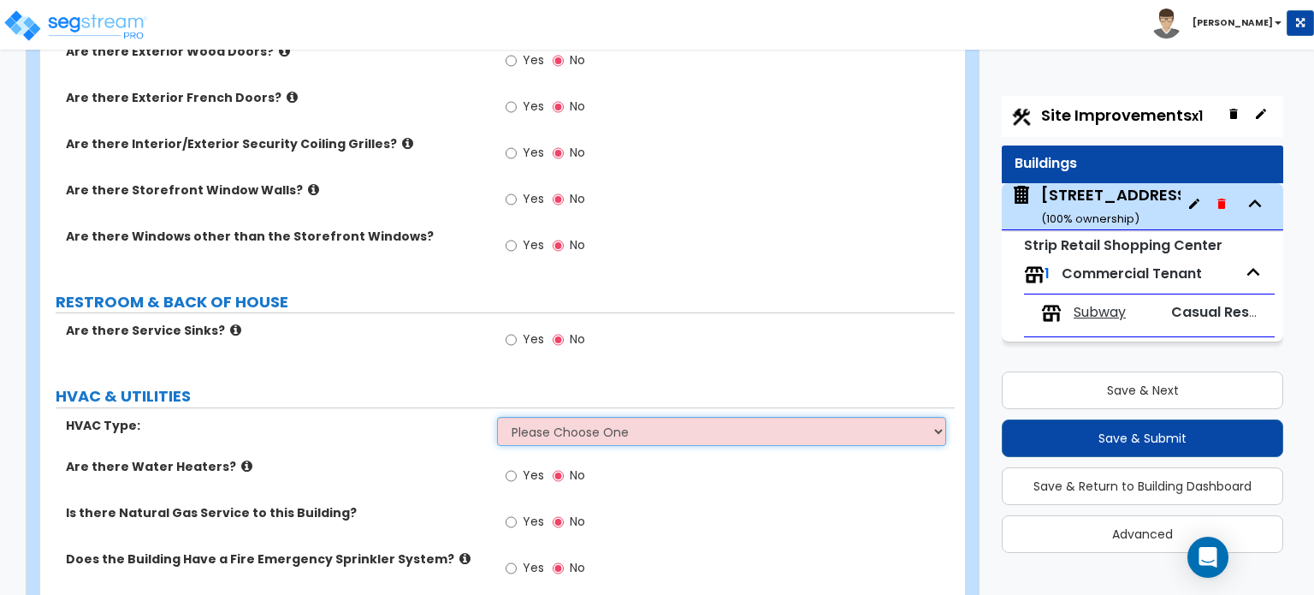
scroll to position [2008, 0]
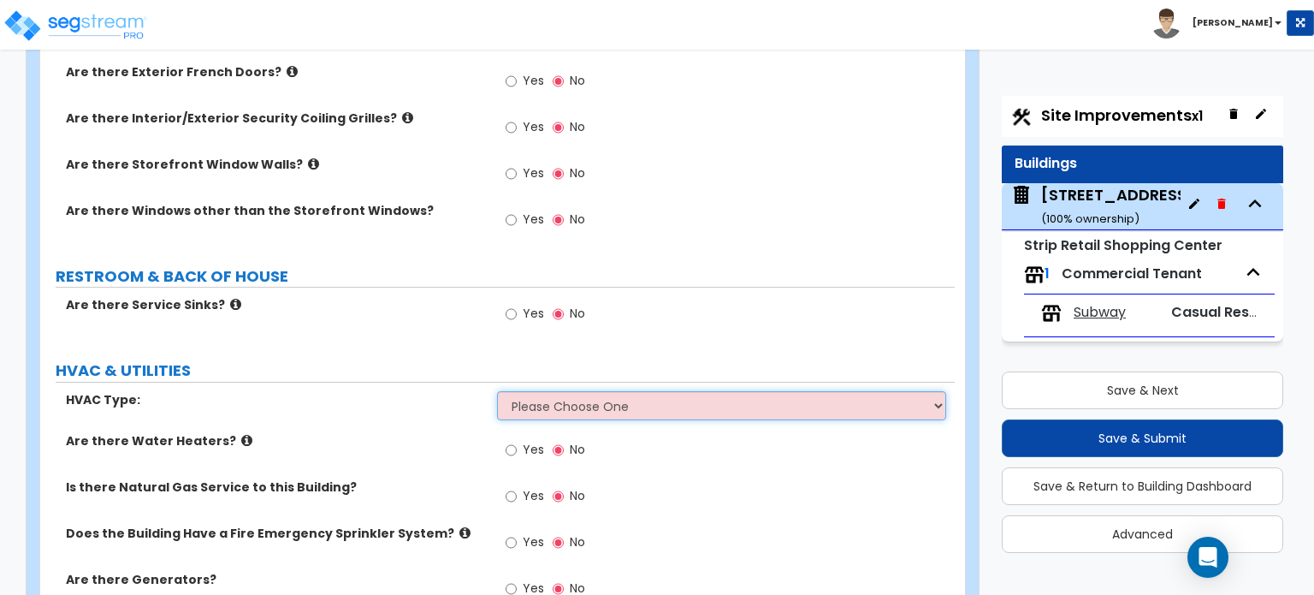
click at [630, 391] on select "Please Choose One Rooftop Unit Furnace-Condenser Forced Air Split Heating/Cooli…" at bounding box center [721, 405] width 448 height 29
click at [497, 391] on select "Please Choose One Rooftop Unit Furnace-Condenser Forced Air Split Heating/Cooli…" at bounding box center [721, 405] width 448 height 29
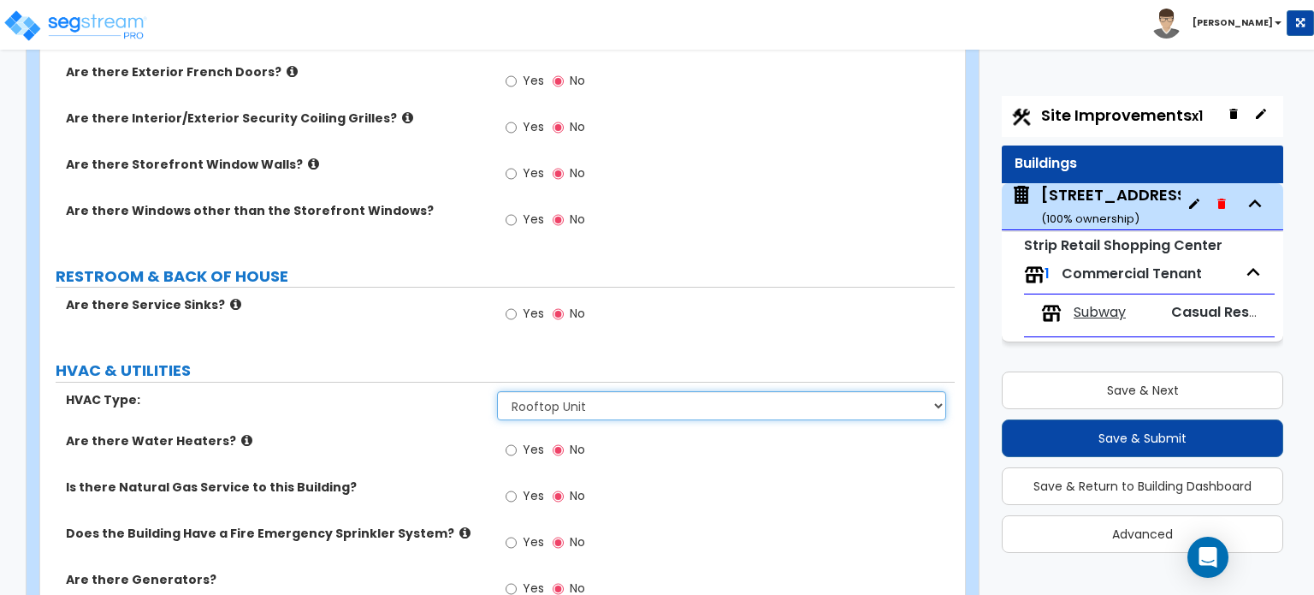
click at [550, 396] on select "Please Choose One Rooftop Unit Furnace-Condenser Forced Air Split Heating/Cooli…" at bounding box center [721, 405] width 448 height 29
select select "0"
click at [497, 391] on select "Please Choose One Rooftop Unit Furnace-Condenser Forced Air Split Heating/Cooli…" at bounding box center [721, 405] width 448 height 29
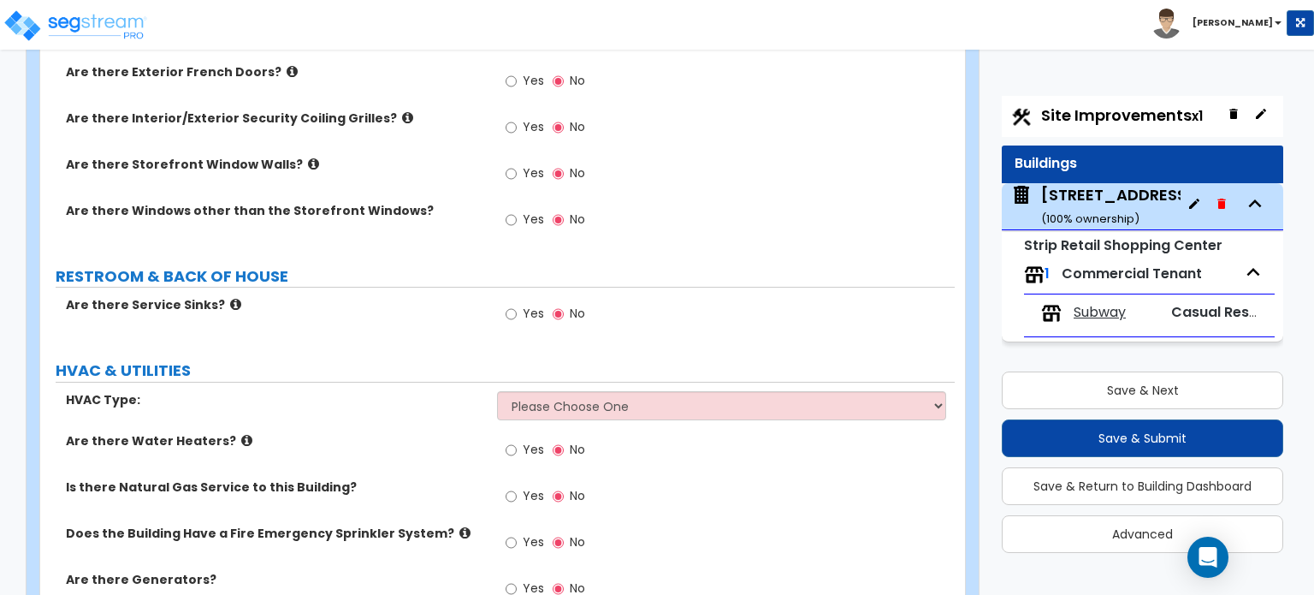
click at [733, 324] on div "Yes No" at bounding box center [725, 319] width 457 height 46
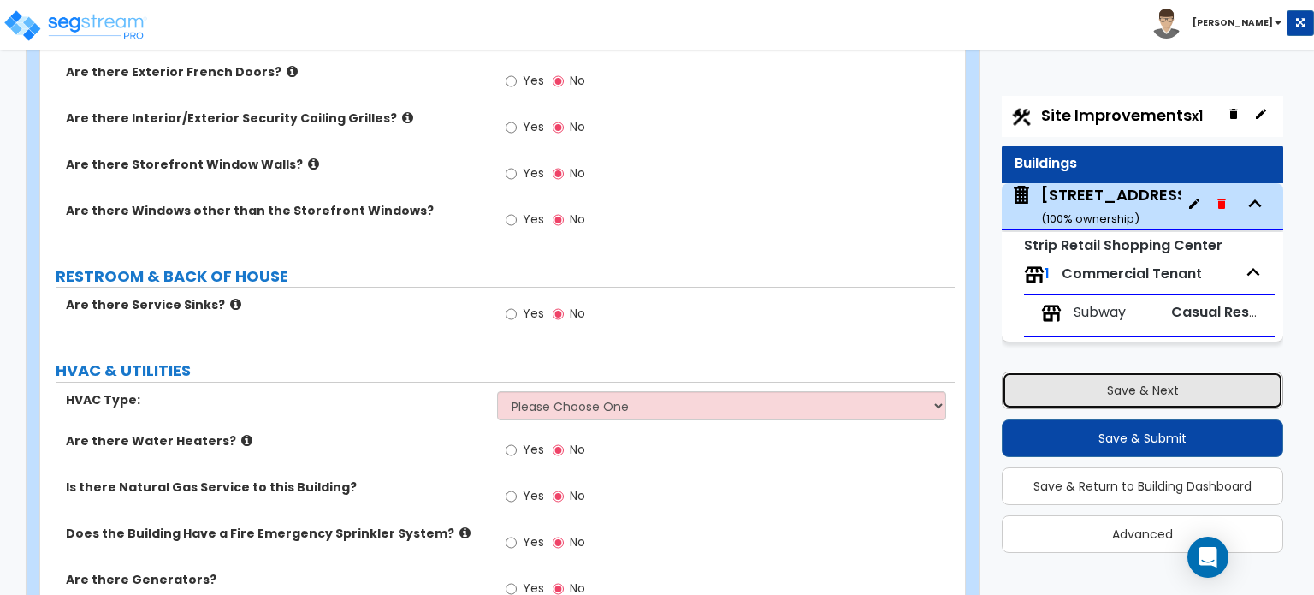
click at [1150, 378] on button "Save & Next" at bounding box center [1143, 390] width 282 height 38
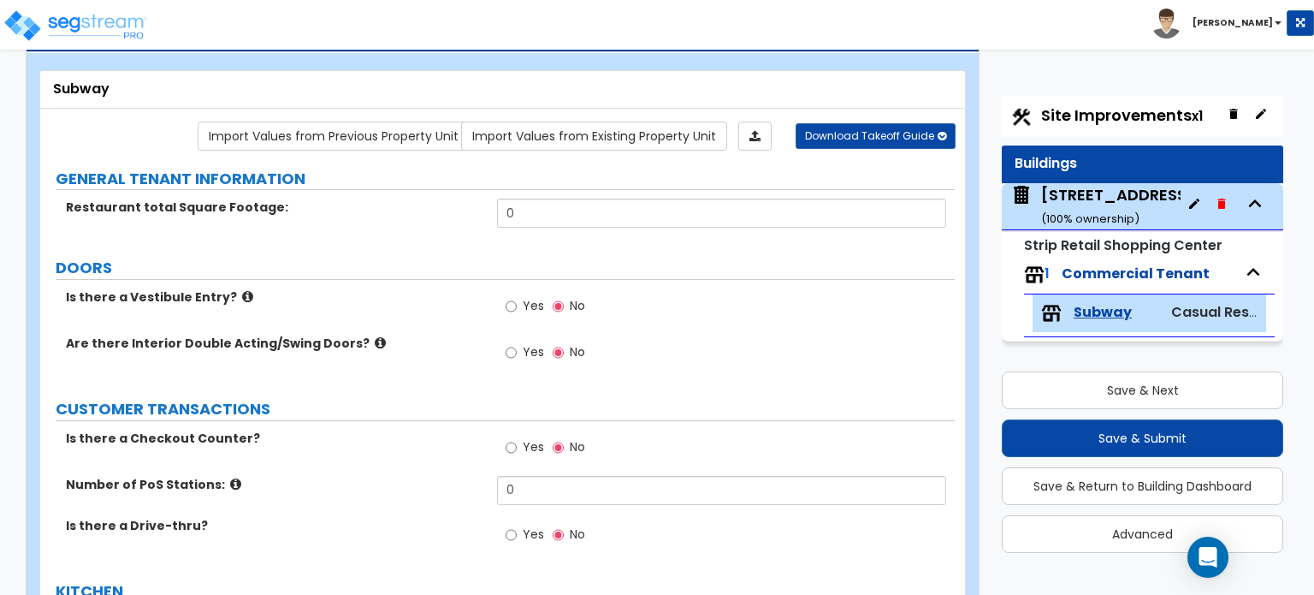
scroll to position [0, 0]
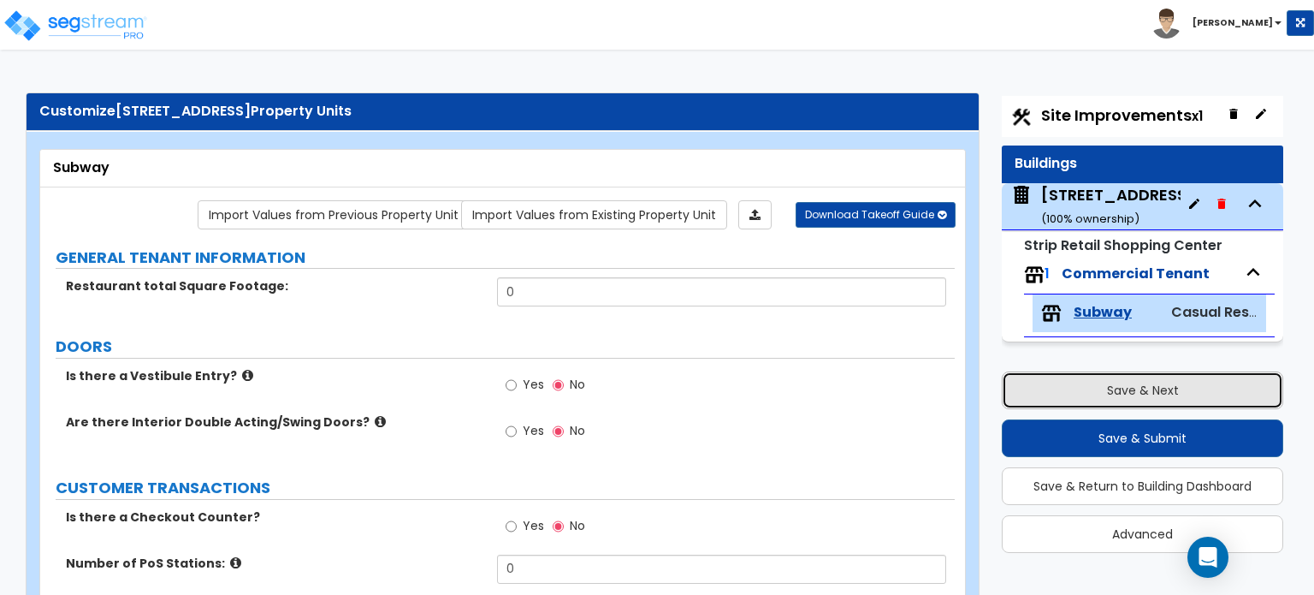
click at [1203, 391] on button "Save & Next" at bounding box center [1143, 390] width 282 height 38
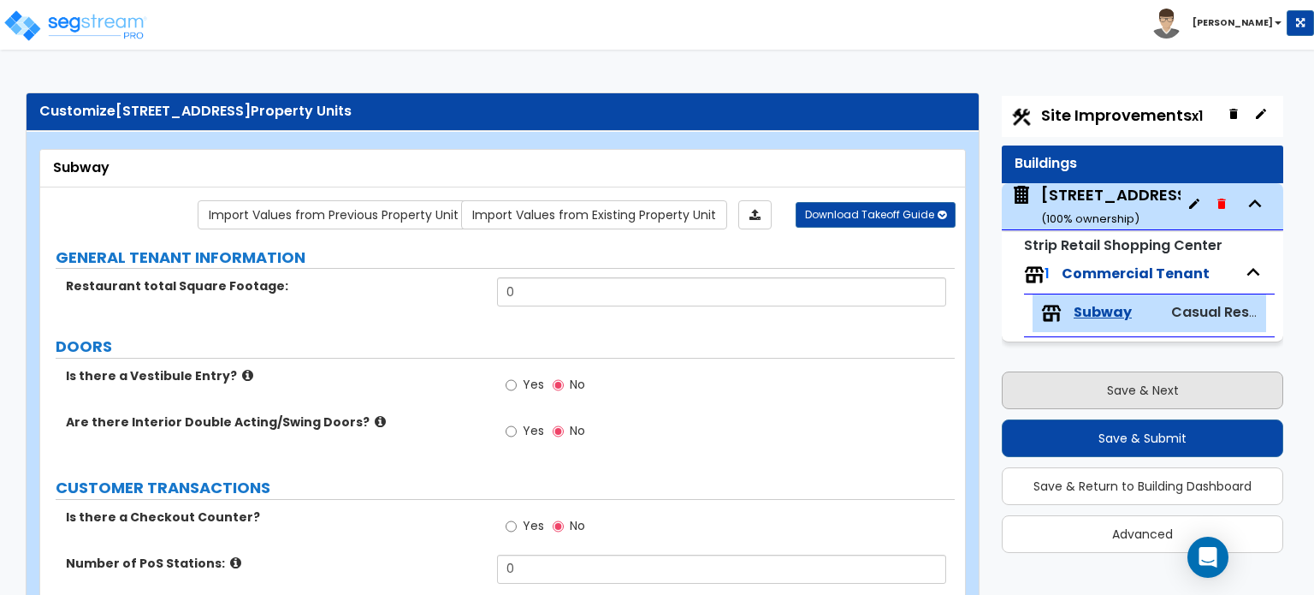
select select "2"
select select "1"
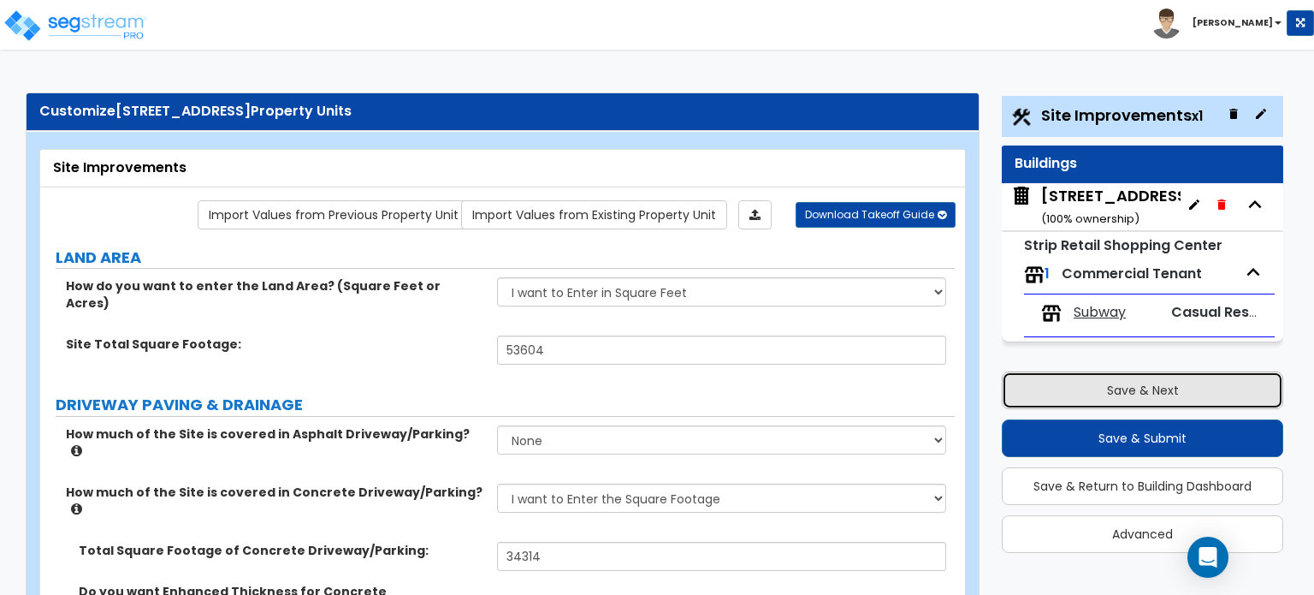
click at [1203, 391] on button "Save & Next" at bounding box center [1143, 390] width 282 height 38
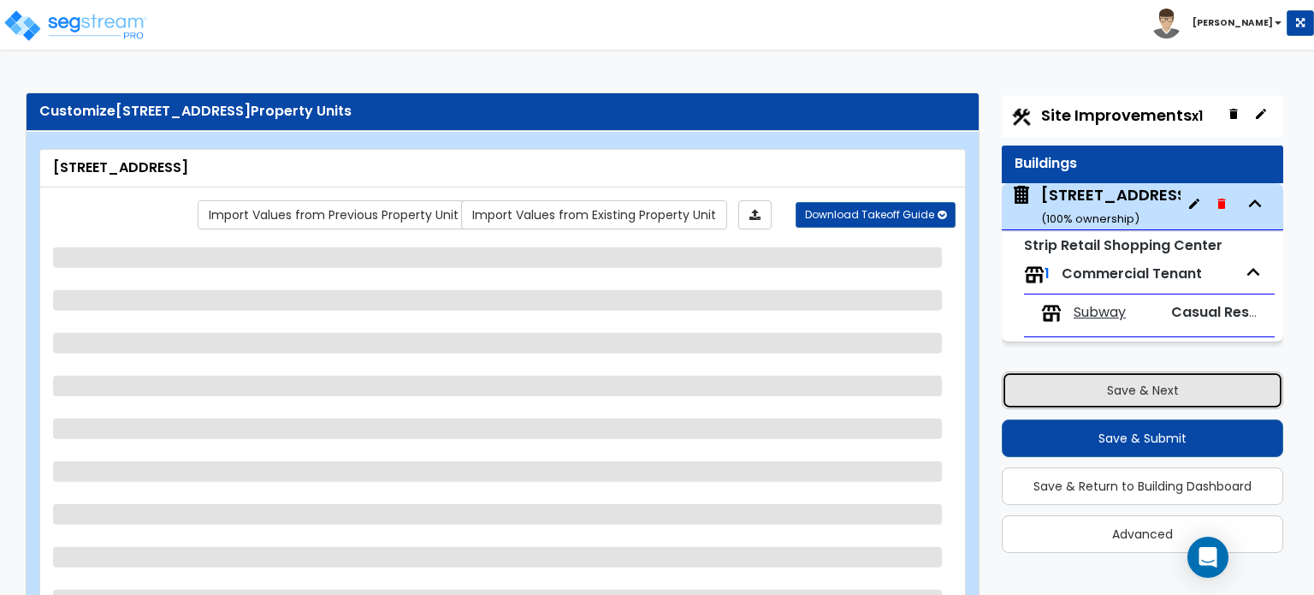
click at [1203, 391] on button "Save & Next" at bounding box center [1143, 390] width 282 height 38
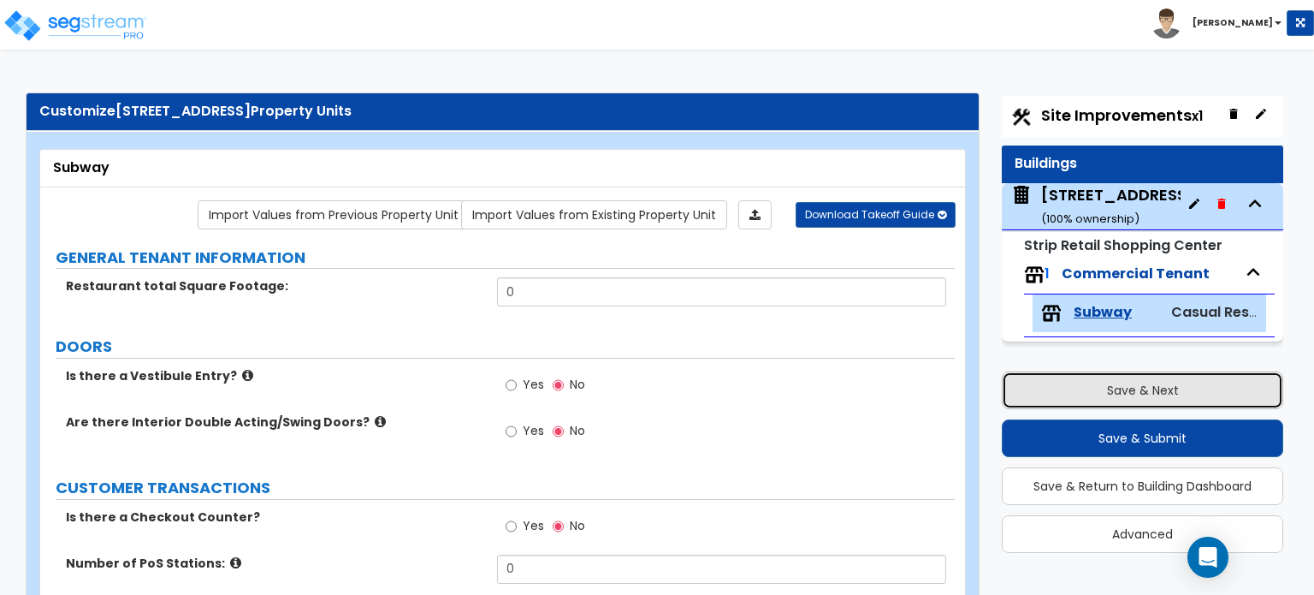
click at [1154, 389] on button "Save & Next" at bounding box center [1143, 390] width 282 height 38
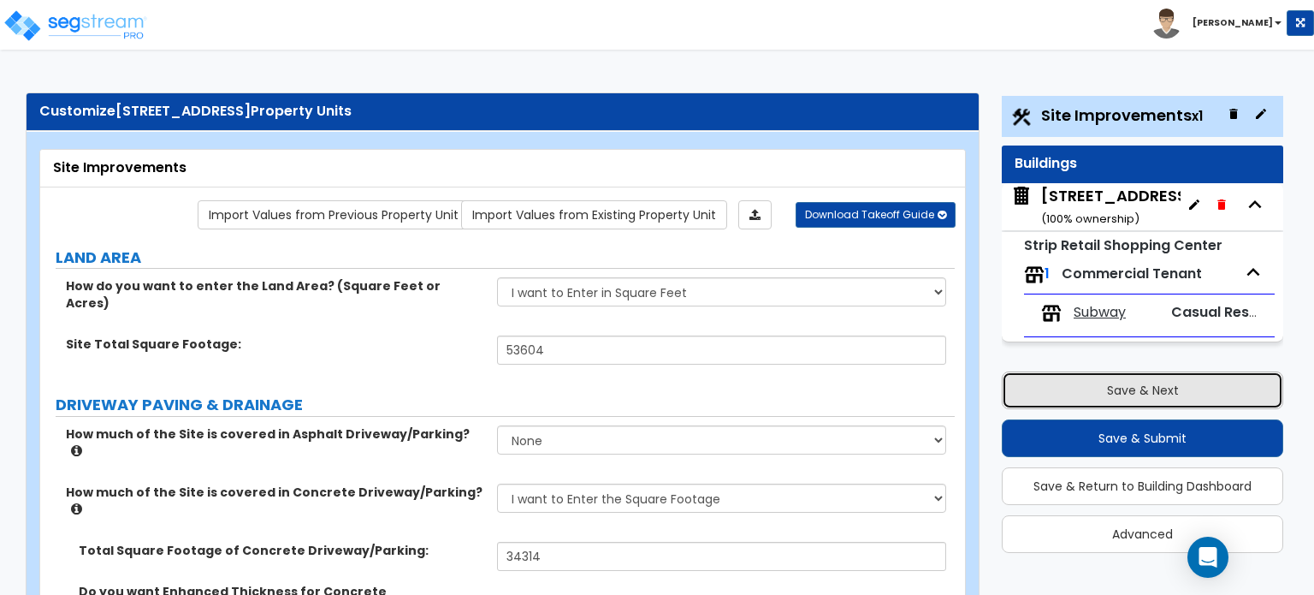
click at [1153, 377] on button "Save & Next" at bounding box center [1143, 390] width 282 height 38
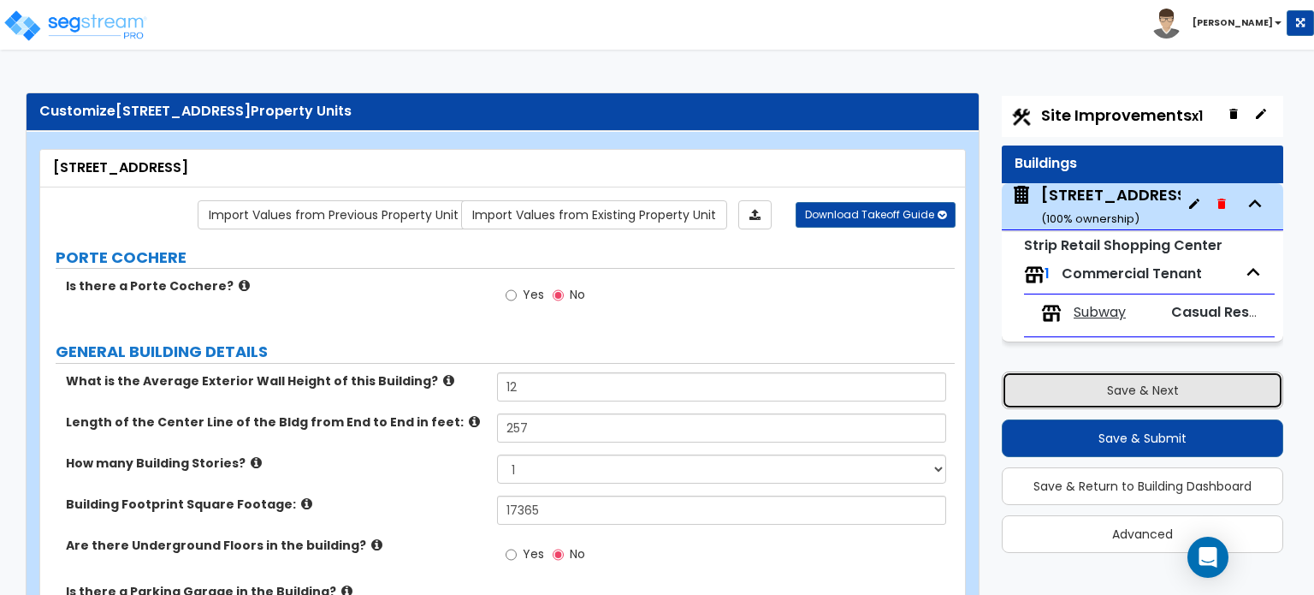
click at [1153, 378] on button "Save & Next" at bounding box center [1143, 390] width 282 height 38
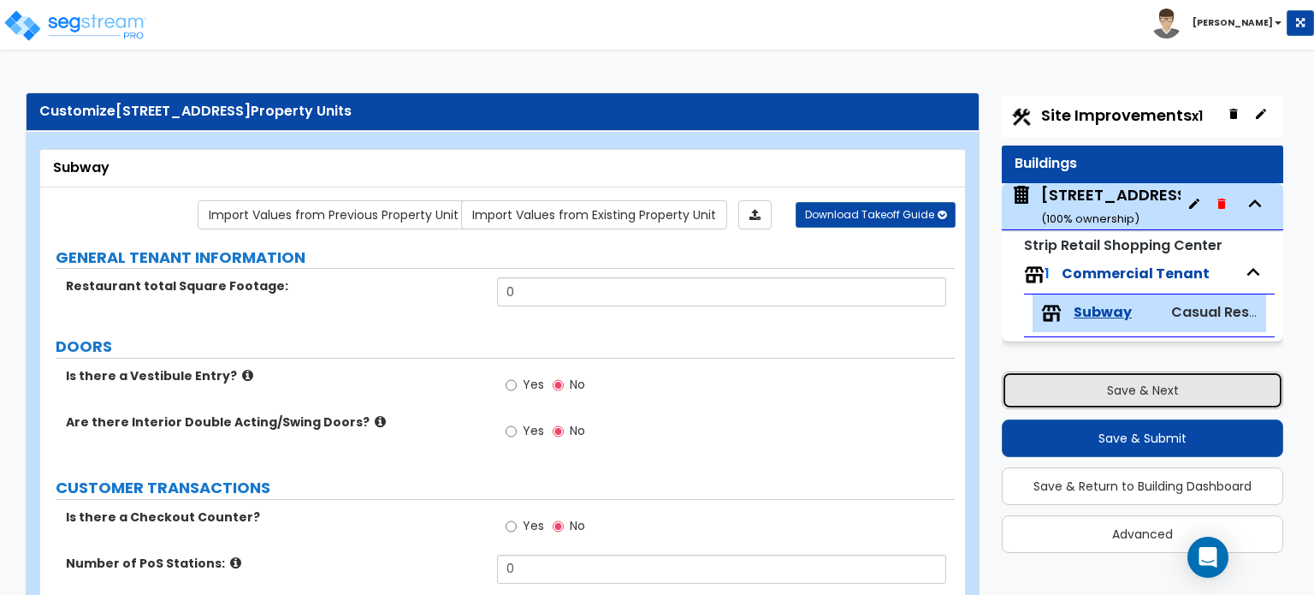
click at [1140, 399] on button "Save & Next" at bounding box center [1143, 390] width 282 height 38
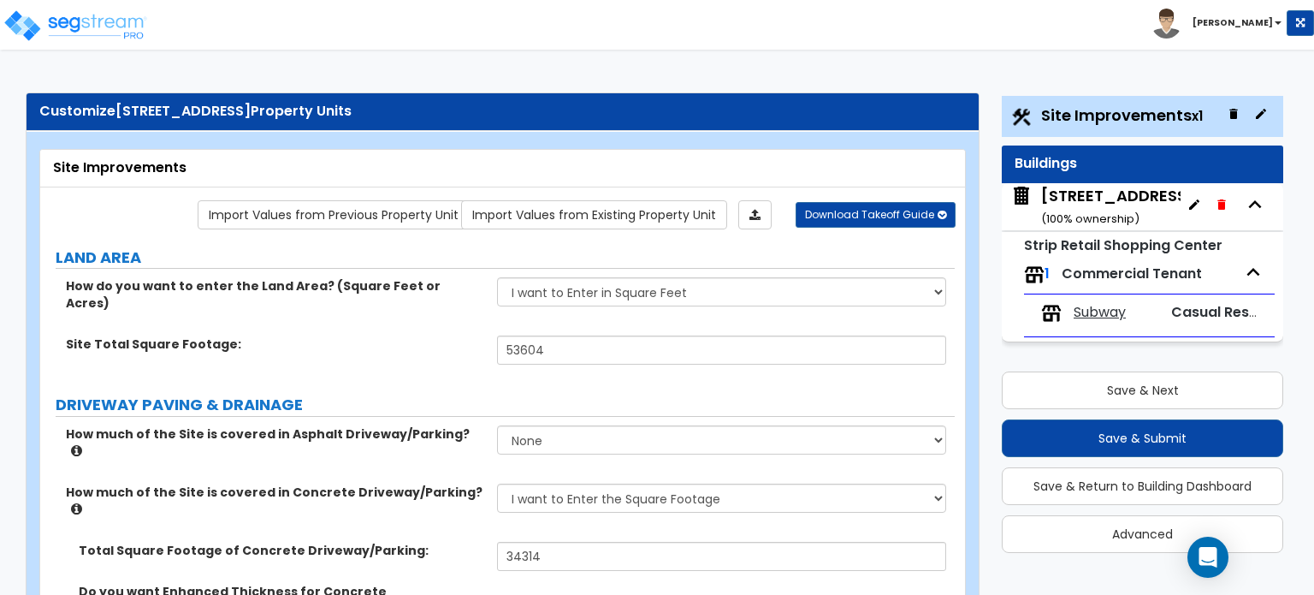
drag, startPoint x: 0, startPoint y: 328, endPoint x: 342, endPoint y: 242, distance: 352.8
click at [48, 28] on img at bounding box center [75, 26] width 145 height 34
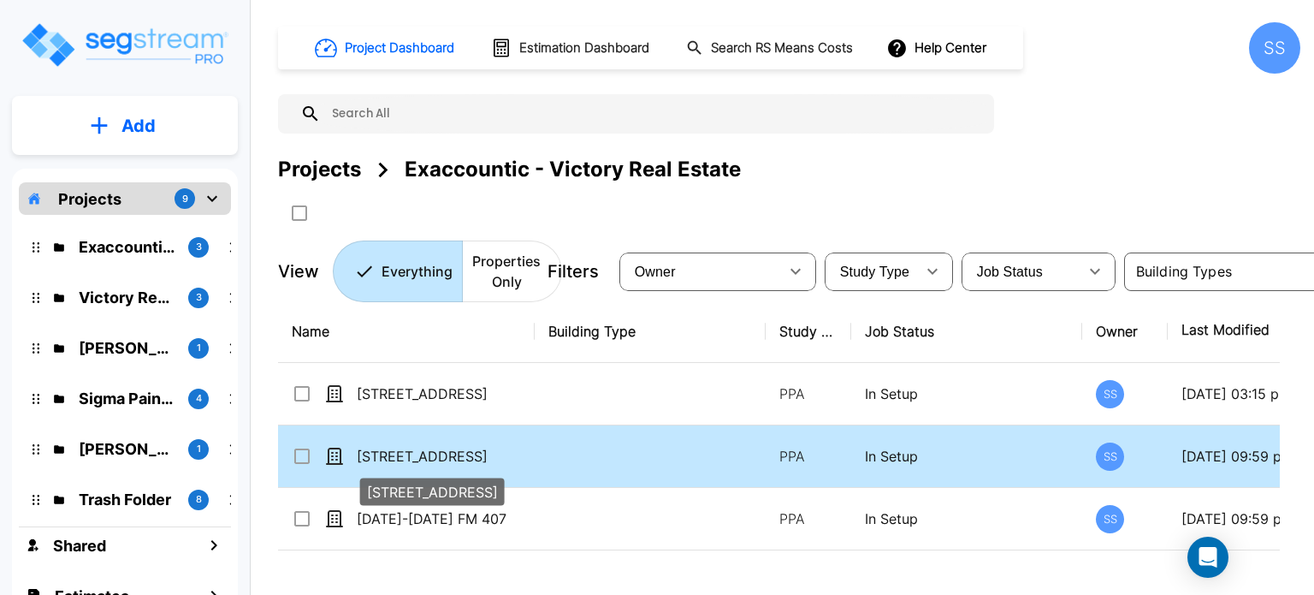
click at [400, 458] on p "[STREET_ADDRESS]" at bounding box center [442, 456] width 171 height 21
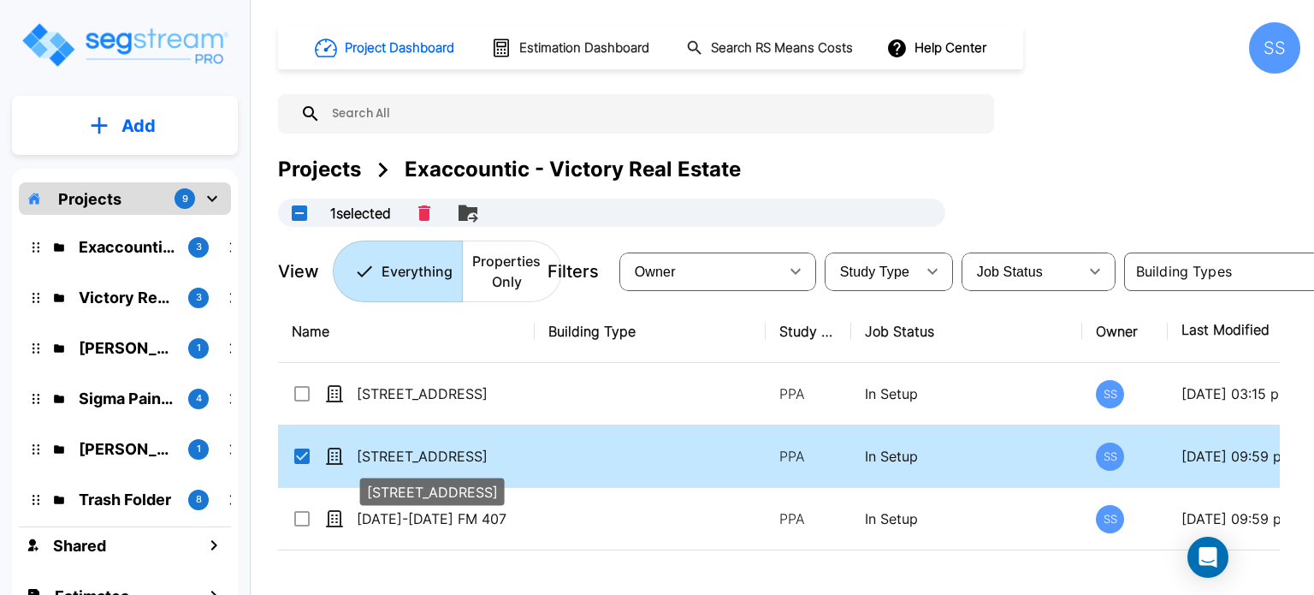
click at [400, 458] on p "[STREET_ADDRESS]" at bounding box center [442, 456] width 171 height 21
checkbox input "false"
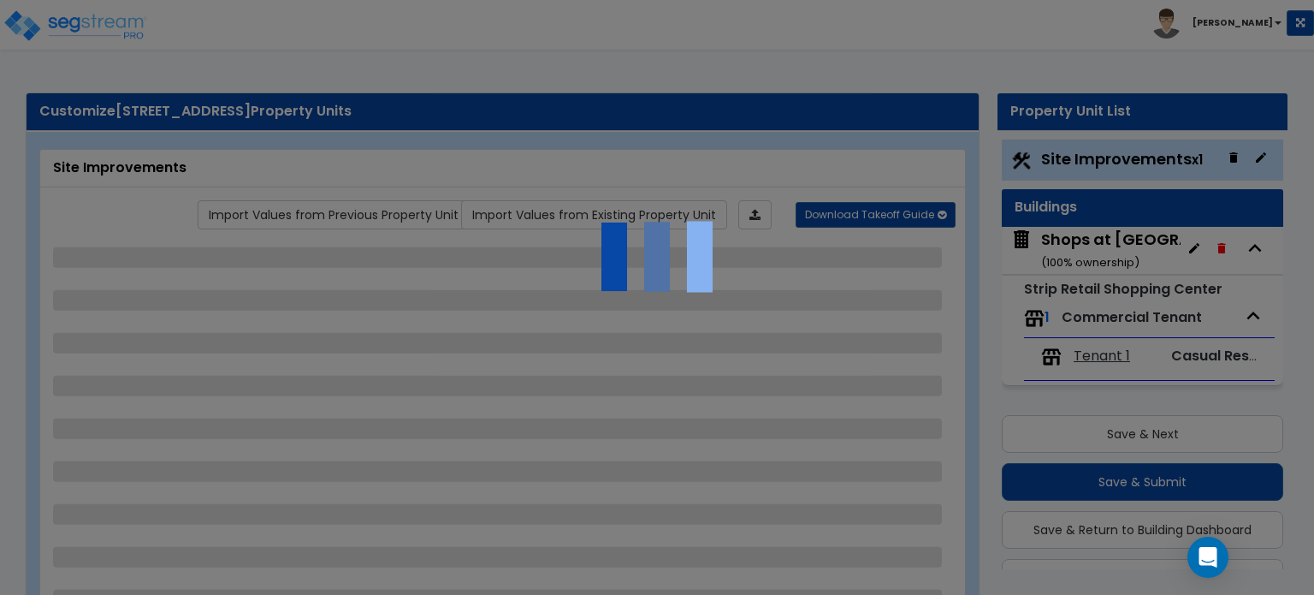
scroll to position [44, 0]
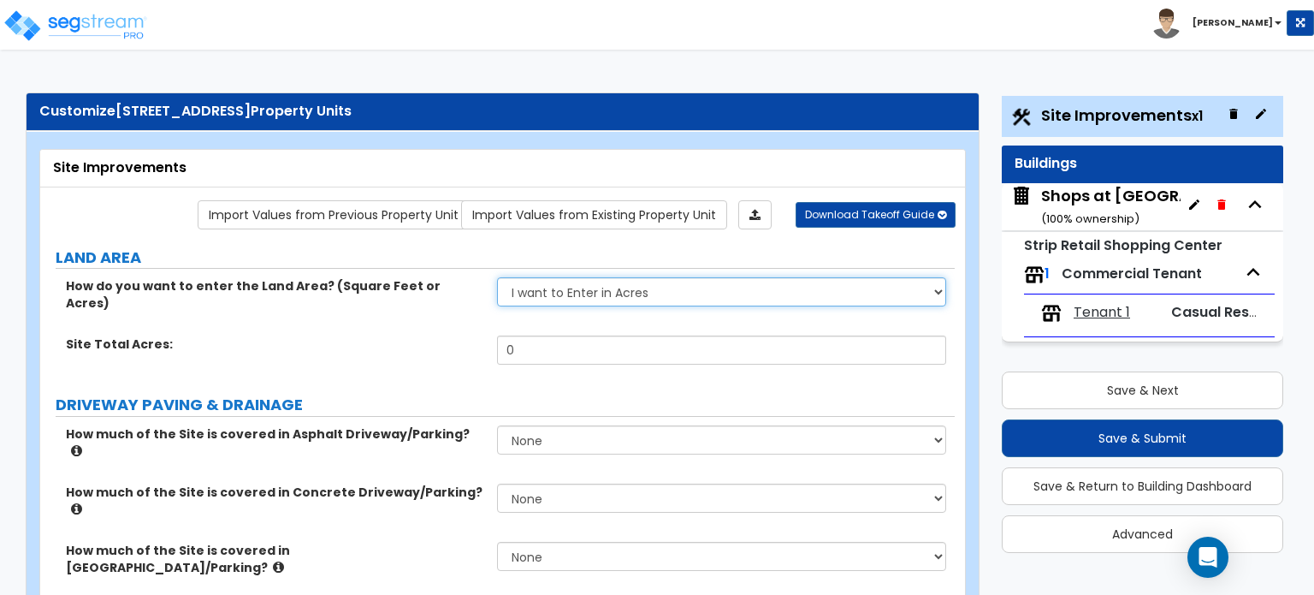
click at [660, 295] on select "I want to Enter in [GEOGRAPHIC_DATA] I want to Enter in Square Feet" at bounding box center [721, 291] width 448 height 29
select select "2"
click at [497, 277] on select "I want to Enter in [GEOGRAPHIC_DATA] I want to Enter in Square Feet" at bounding box center [721, 291] width 448 height 29
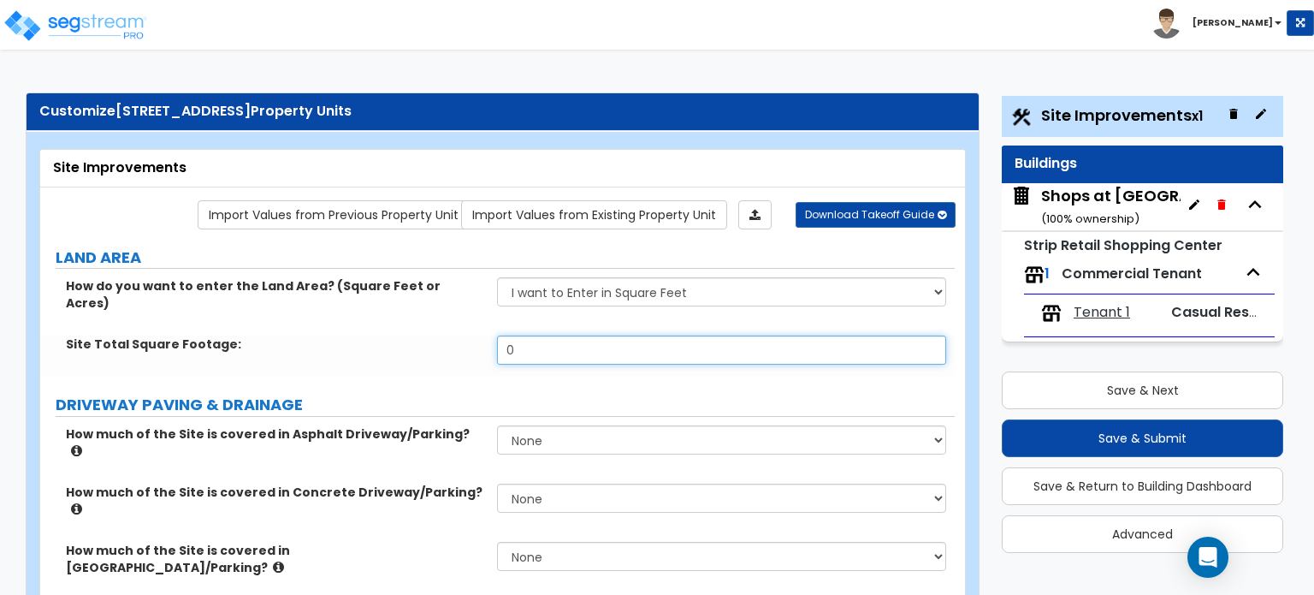
drag, startPoint x: 594, startPoint y: 336, endPoint x: 442, endPoint y: 336, distance: 152.3
click at [442, 336] on div "Site Total Square Footage: 0" at bounding box center [497, 355] width 915 height 41
type input "98,289"
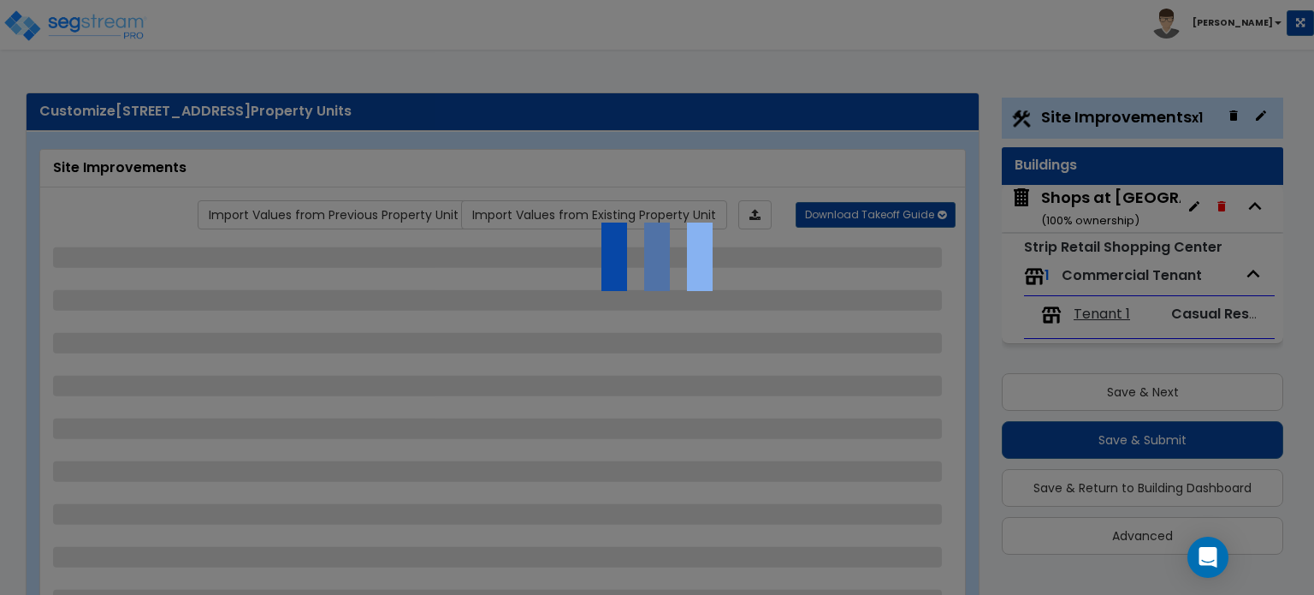
scroll to position [44, 0]
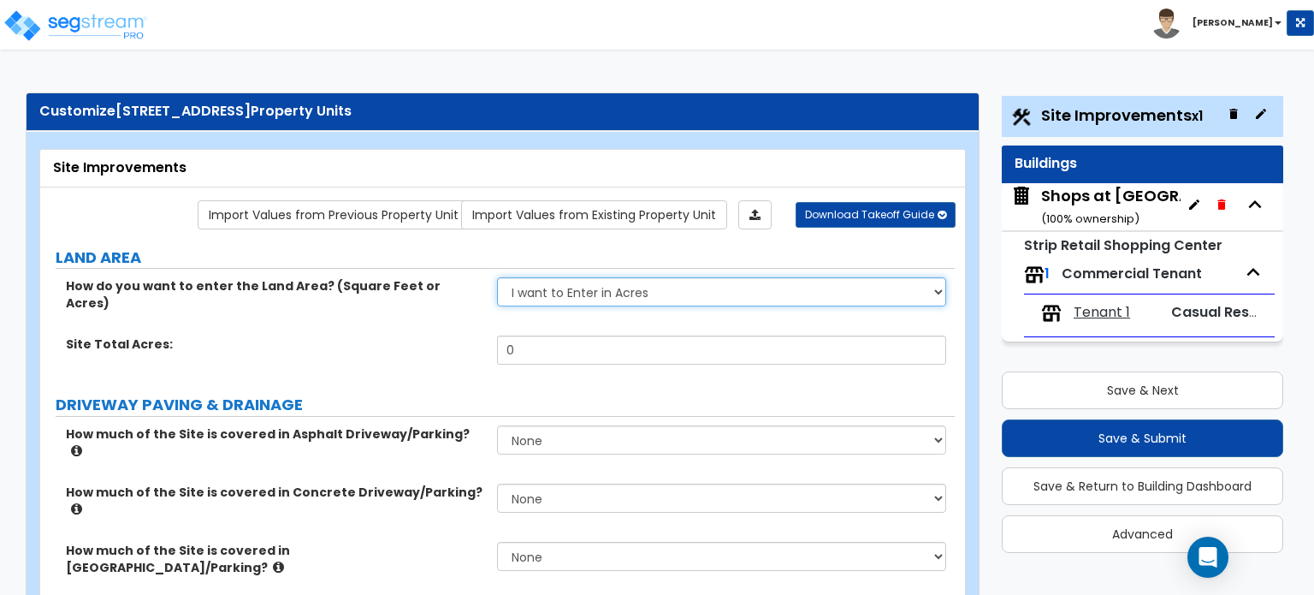
click at [589, 291] on select "I want to Enter in Acres I want to Enter in Square Feet" at bounding box center [721, 291] width 448 height 29
select select "2"
click at [497, 277] on select "I want to Enter in Acres I want to Enter in Square Feet" at bounding box center [721, 291] width 448 height 29
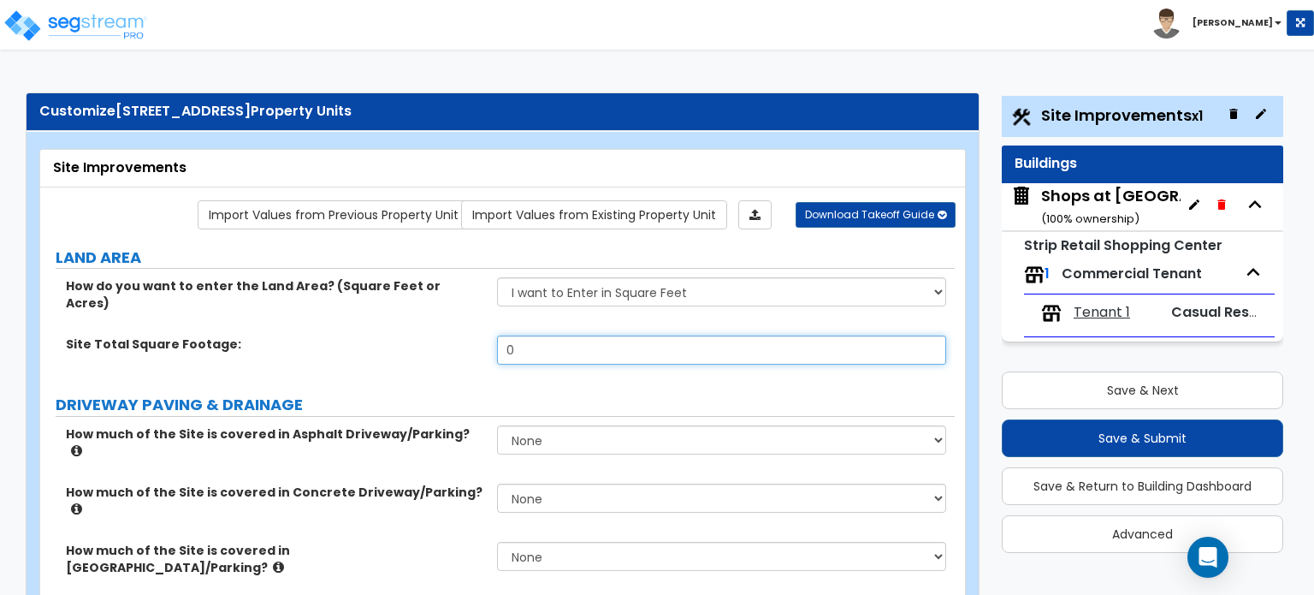
drag, startPoint x: 550, startPoint y: 335, endPoint x: 493, endPoint y: 335, distance: 57.3
click at [493, 335] on div "Site Total Square Footage: 0" at bounding box center [497, 355] width 915 height 41
type input "98,289"
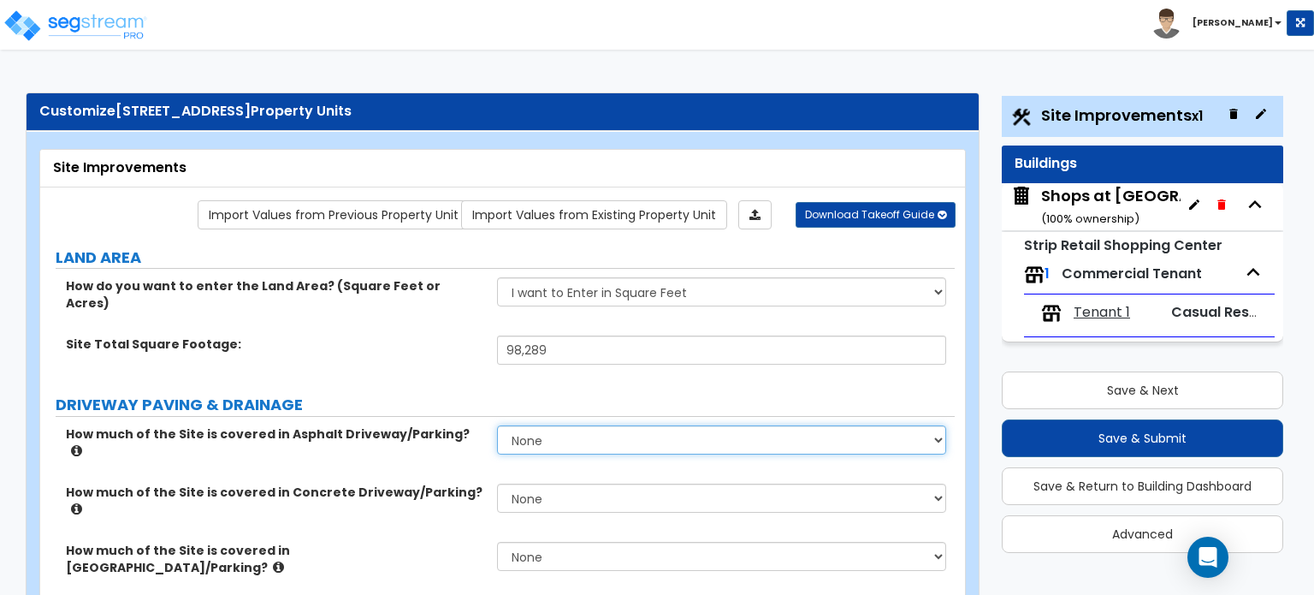
click at [572, 425] on select "None I want to Enter an Approximate Percentage I want to Enter the Square Foota…" at bounding box center [721, 439] width 448 height 29
click at [497, 425] on select "None I want to Enter an Approximate Percentage I want to Enter the Square Foota…" at bounding box center [721, 439] width 448 height 29
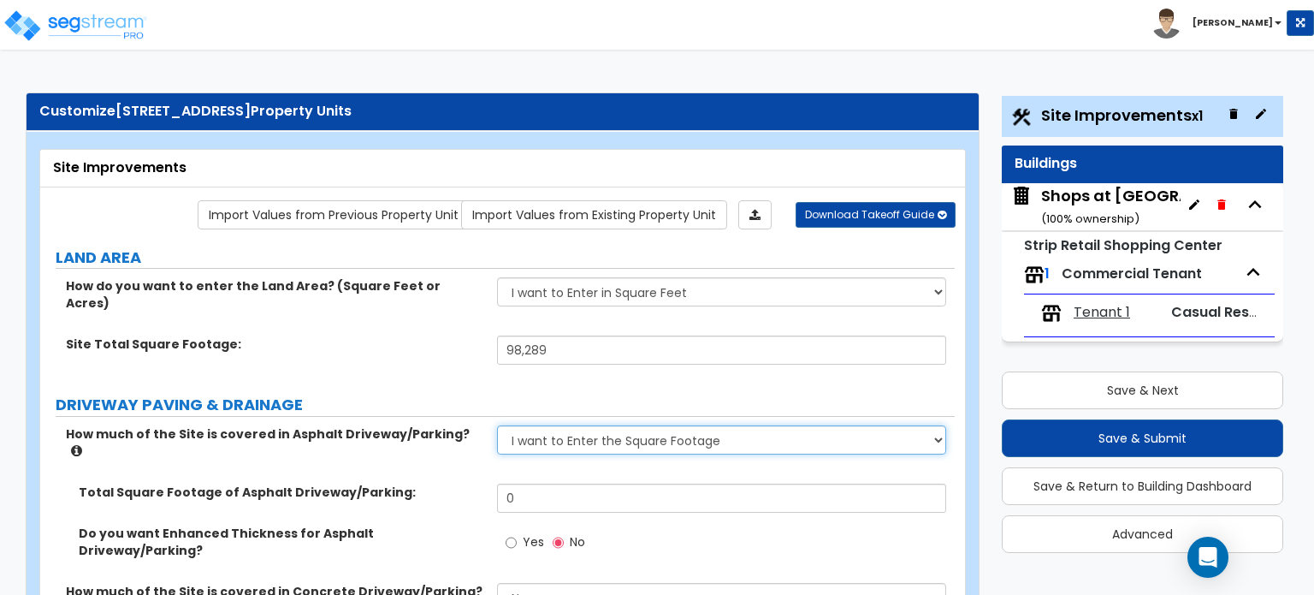
click at [581, 425] on select "None I want to Enter an Approximate Percentage I want to Enter the Square Foota…" at bounding box center [721, 439] width 448 height 29
select select "0"
click at [497, 425] on select "None I want to Enter an Approximate Percentage I want to Enter the Square Foota…" at bounding box center [721, 439] width 448 height 29
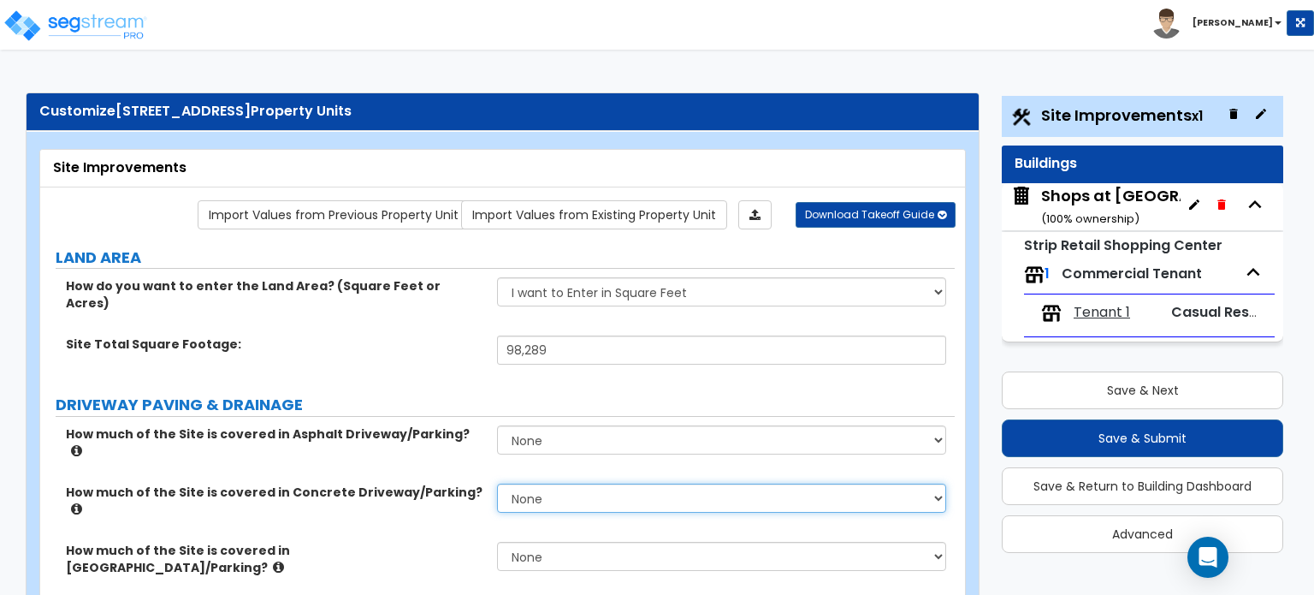
click at [565, 483] on select "None I want to Enter an Approximate Percentage I want to Enter the Square Foota…" at bounding box center [721, 497] width 448 height 29
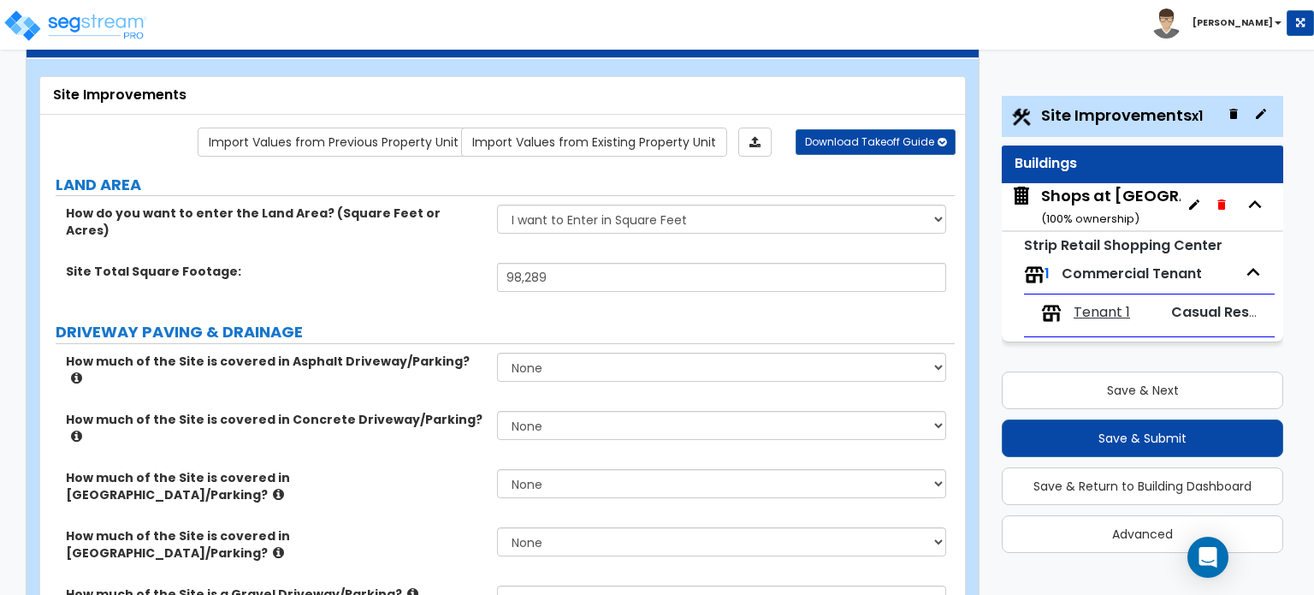
scroll to position [0, 0]
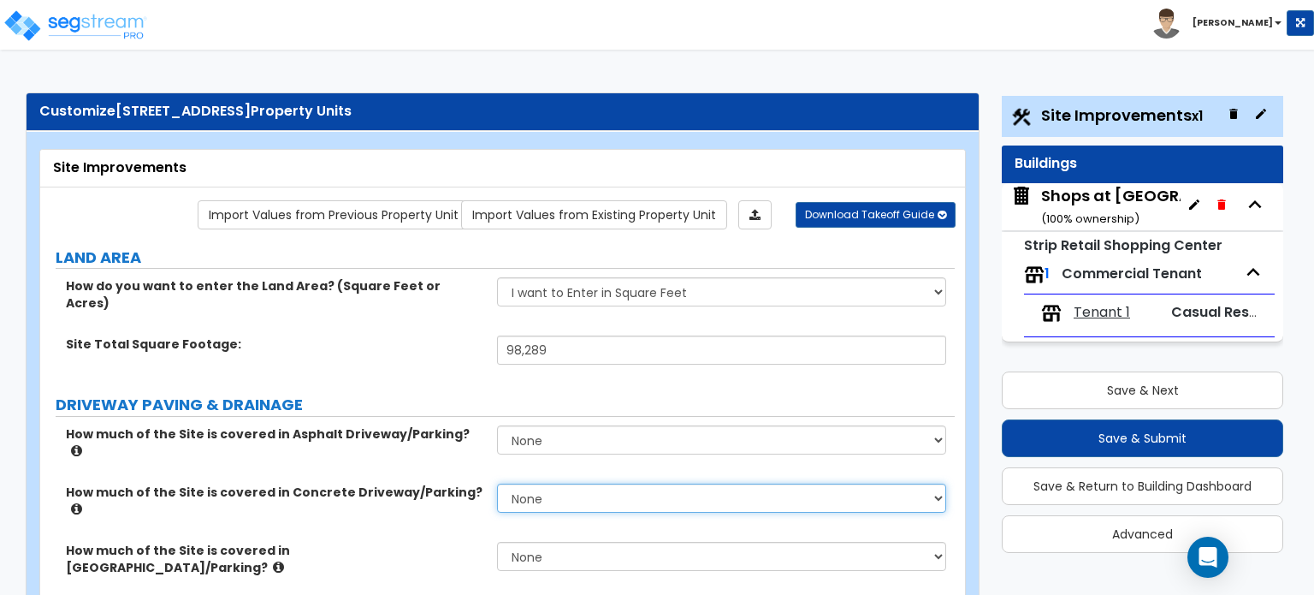
click at [672, 483] on select "None I want to Enter an Approximate Percentage I want to Enter the Square Foota…" at bounding box center [721, 497] width 448 height 29
select select "2"
click at [497, 483] on select "None I want to Enter an Approximate Percentage I want to Enter the Square Foota…" at bounding box center [721, 497] width 448 height 29
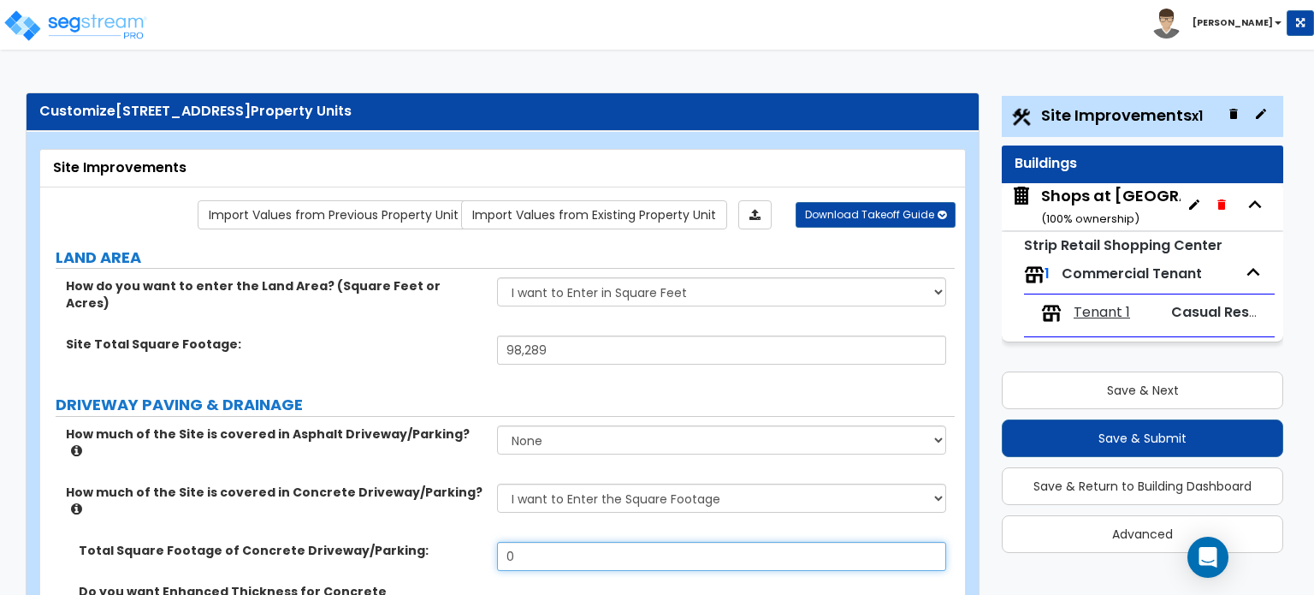
drag, startPoint x: 524, startPoint y: 510, endPoint x: 489, endPoint y: 516, distance: 34.7
click at [489, 542] on div "Total Square Footage of Concrete Driveway/Parking: 0" at bounding box center [497, 562] width 915 height 41
type input "62,803"
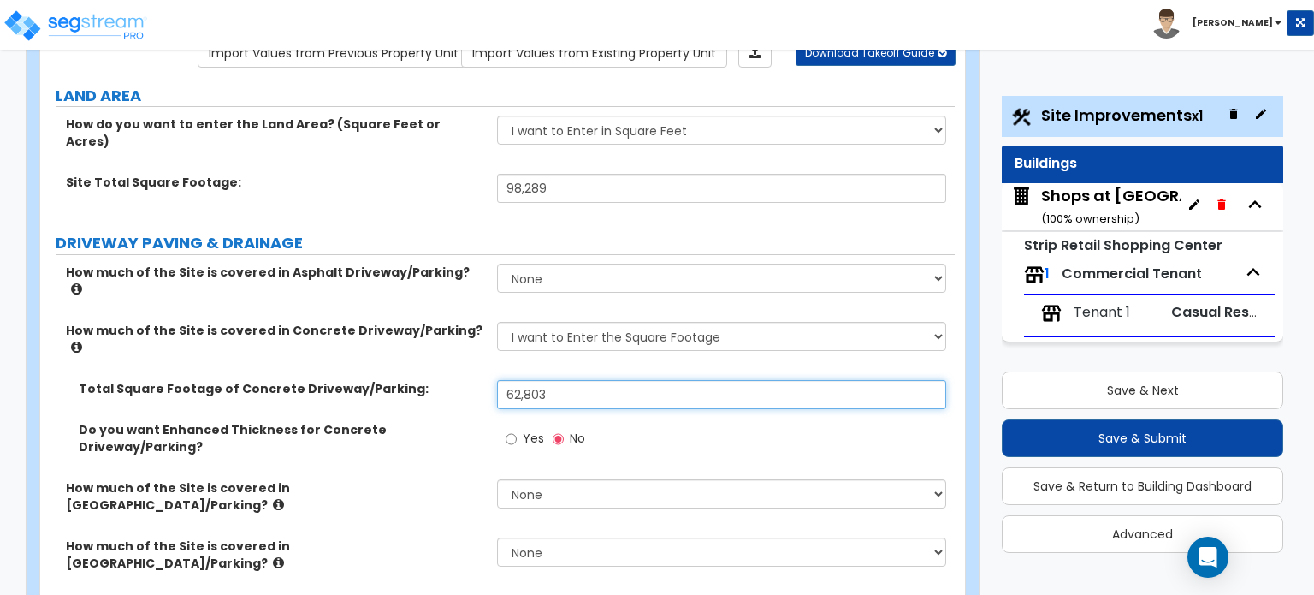
scroll to position [171, 0]
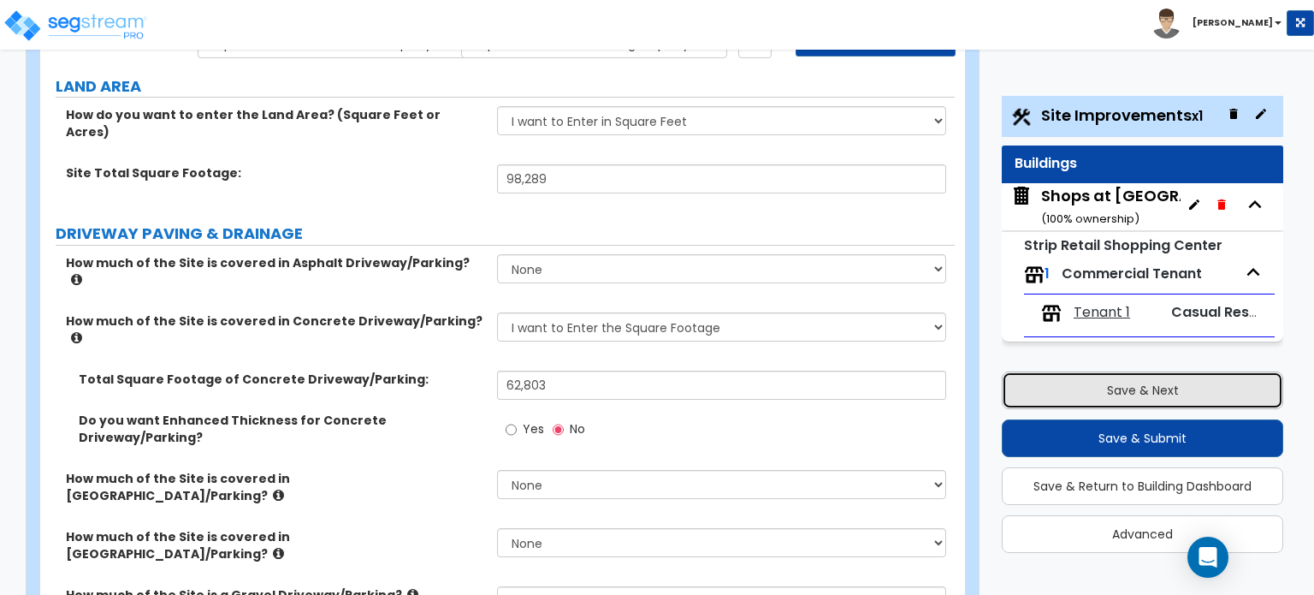
click at [1069, 403] on button "Save & Next" at bounding box center [1143, 390] width 282 height 38
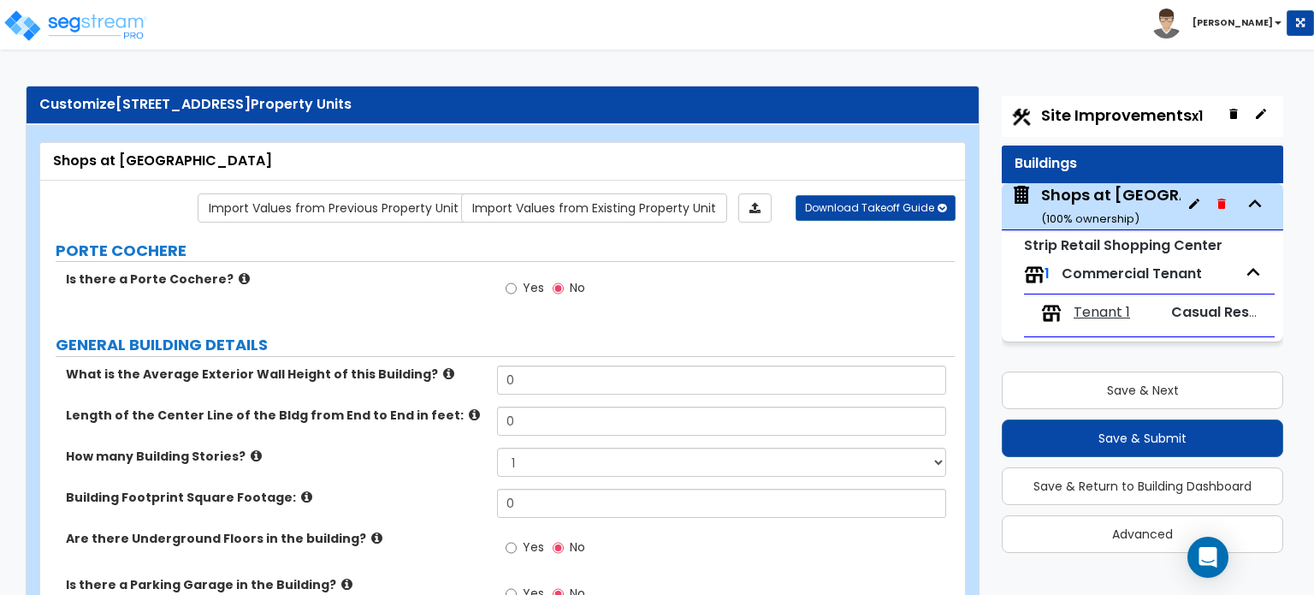
scroll to position [0, 0]
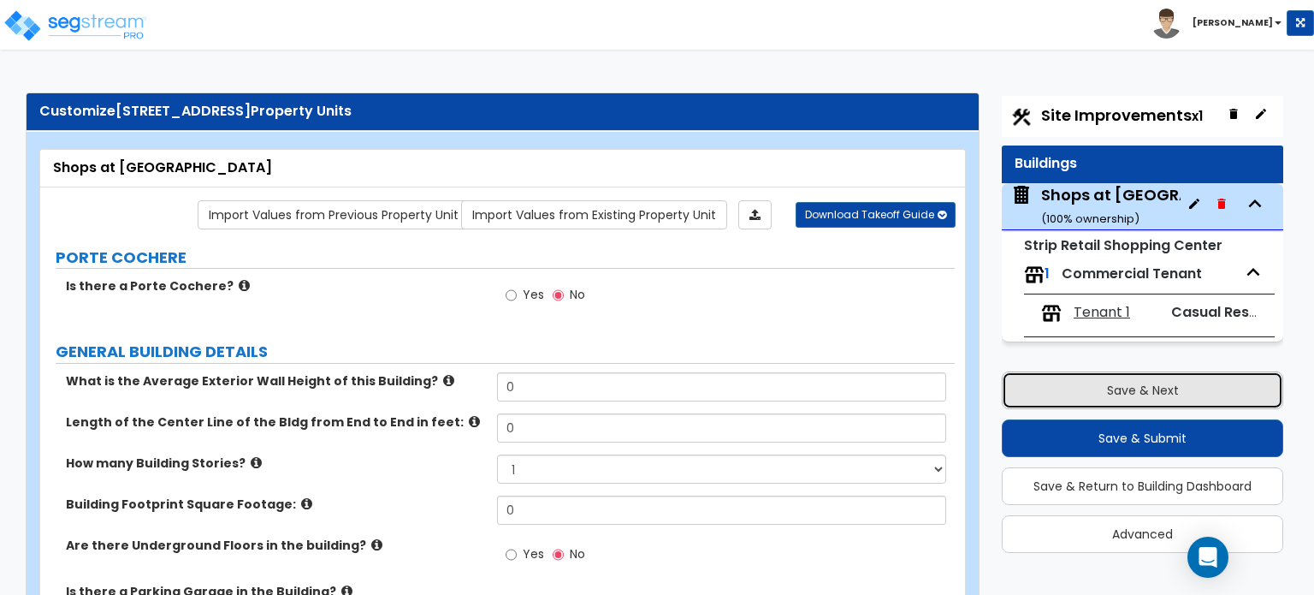
click at [1138, 393] on button "Save & Next" at bounding box center [1143, 390] width 282 height 38
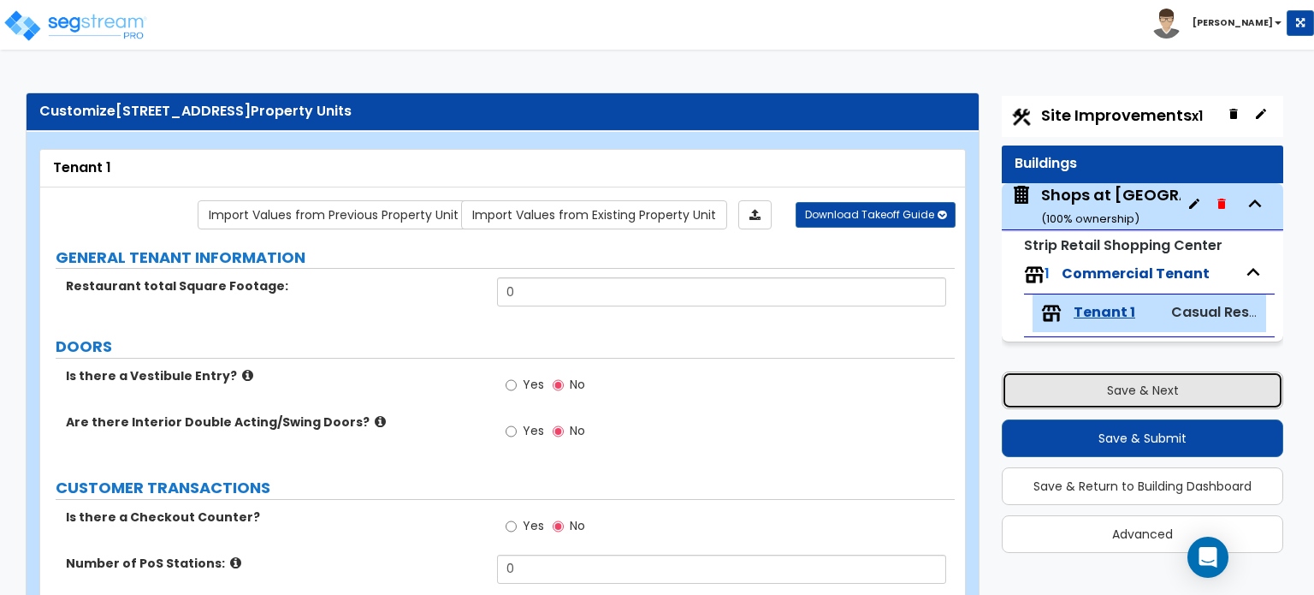
click at [1138, 379] on button "Save & Next" at bounding box center [1143, 390] width 282 height 38
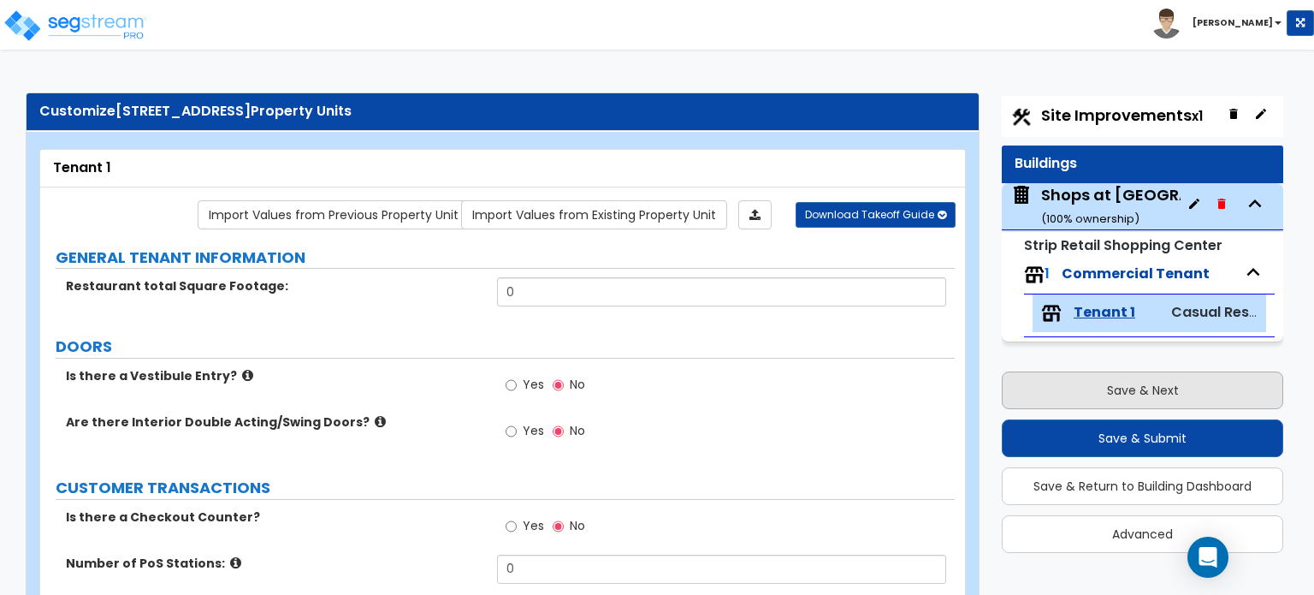
select select "2"
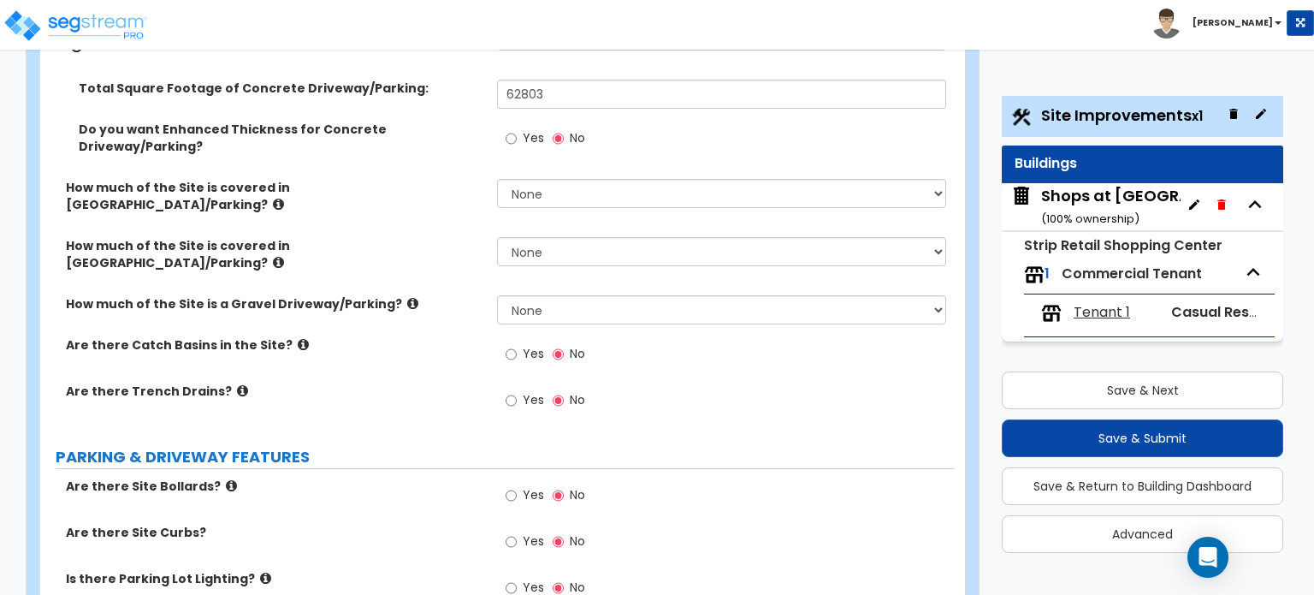
scroll to position [513, 0]
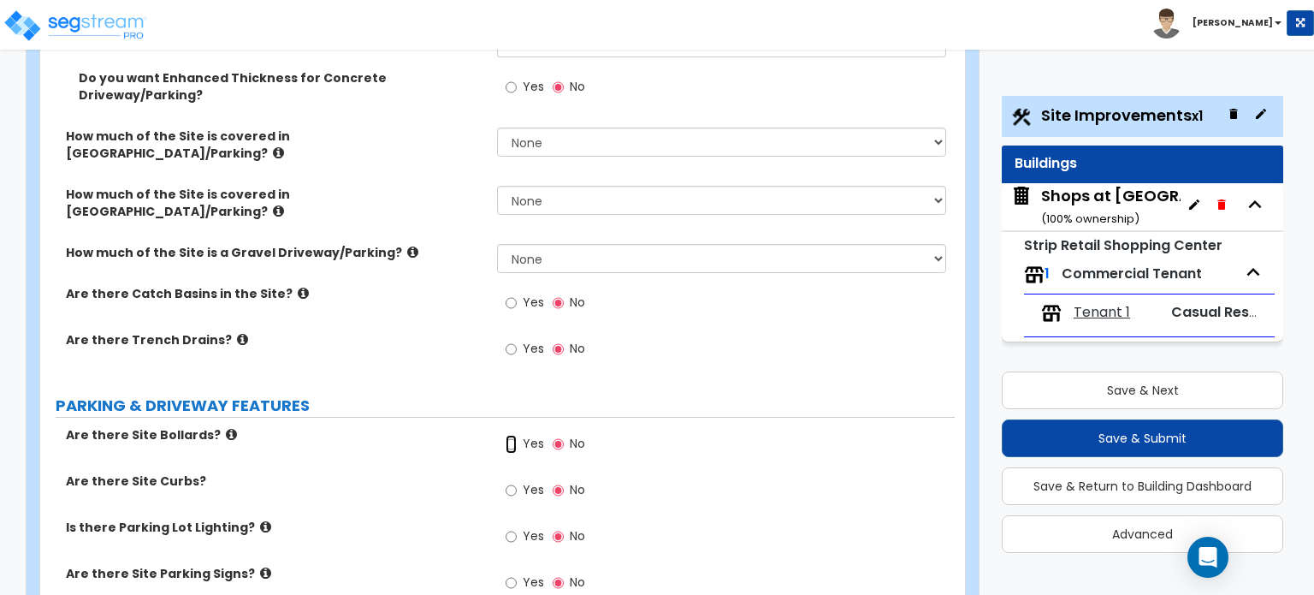
click at [507, 435] on input "Yes" at bounding box center [511, 444] width 11 height 19
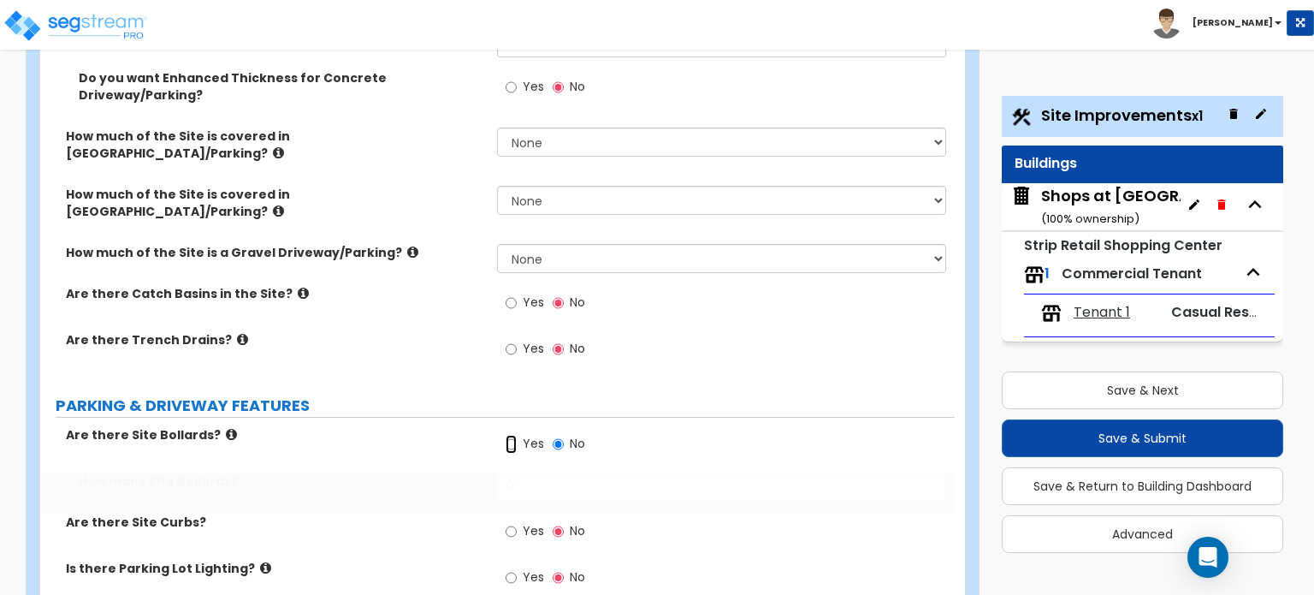
radio input "true"
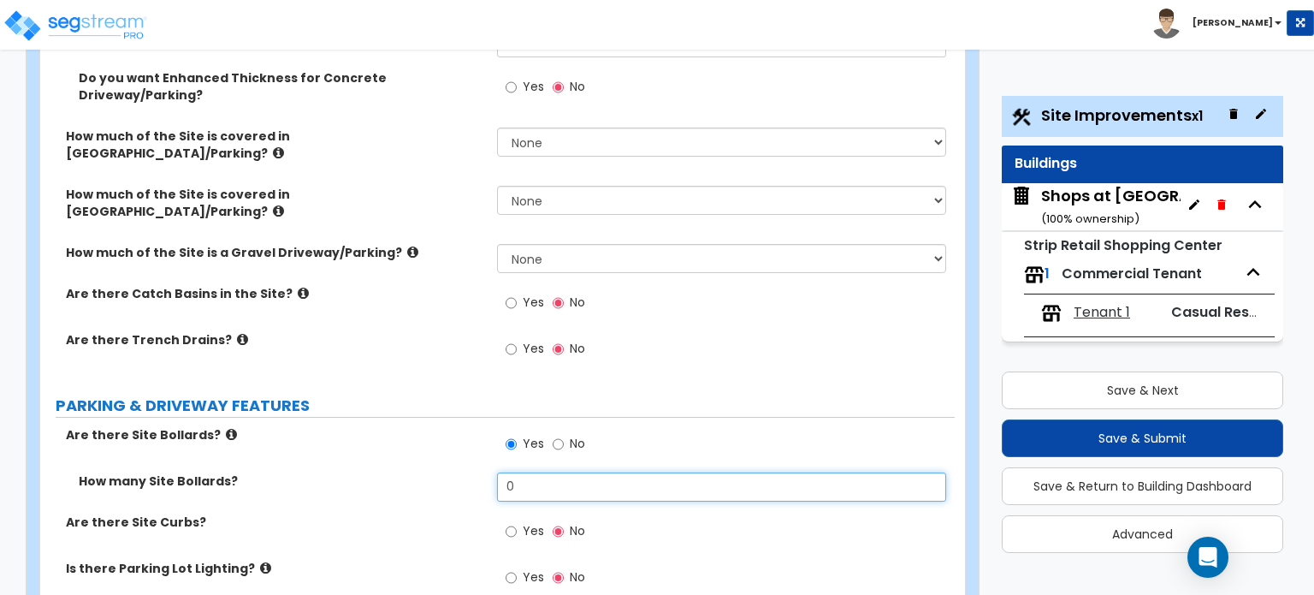
drag, startPoint x: 531, startPoint y: 389, endPoint x: 497, endPoint y: 390, distance: 33.4
click at [497, 472] on input "0" at bounding box center [721, 486] width 448 height 29
type input "9"
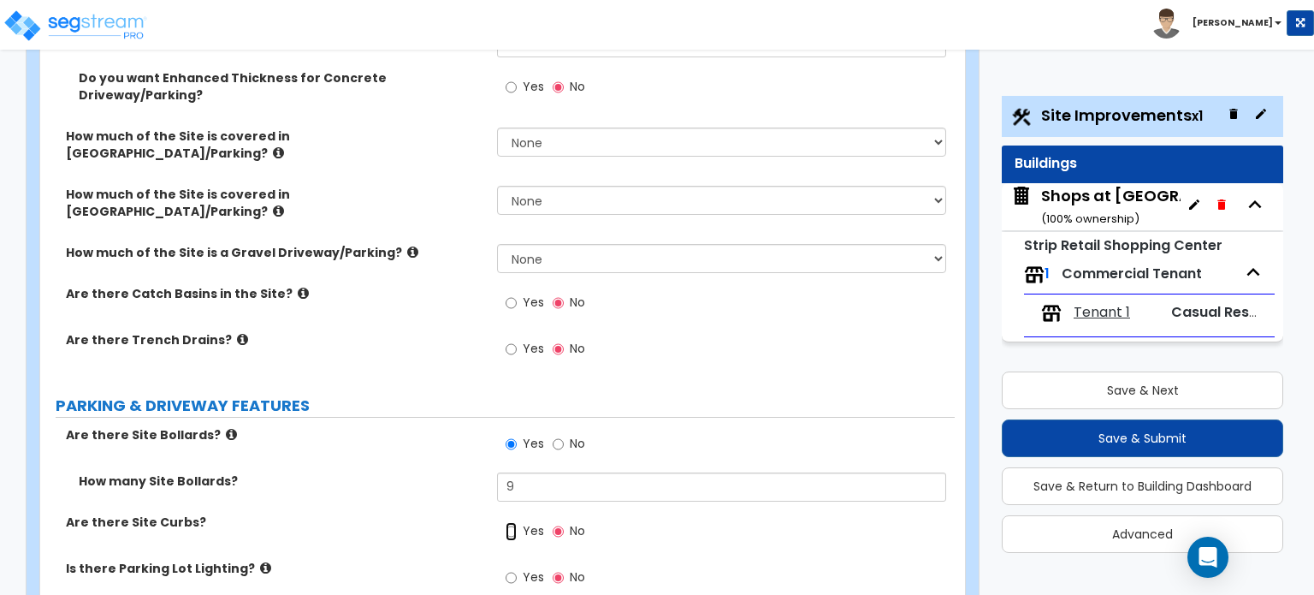
click at [511, 522] on input "Yes" at bounding box center [511, 531] width 11 height 19
radio input "true"
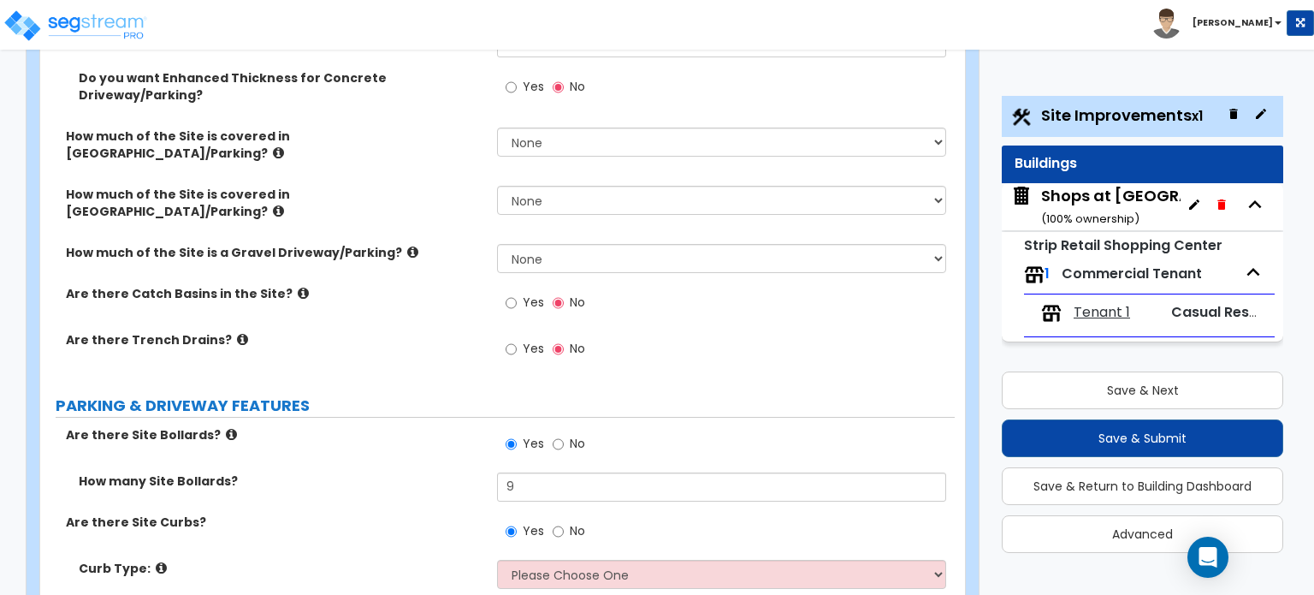
scroll to position [599, 0]
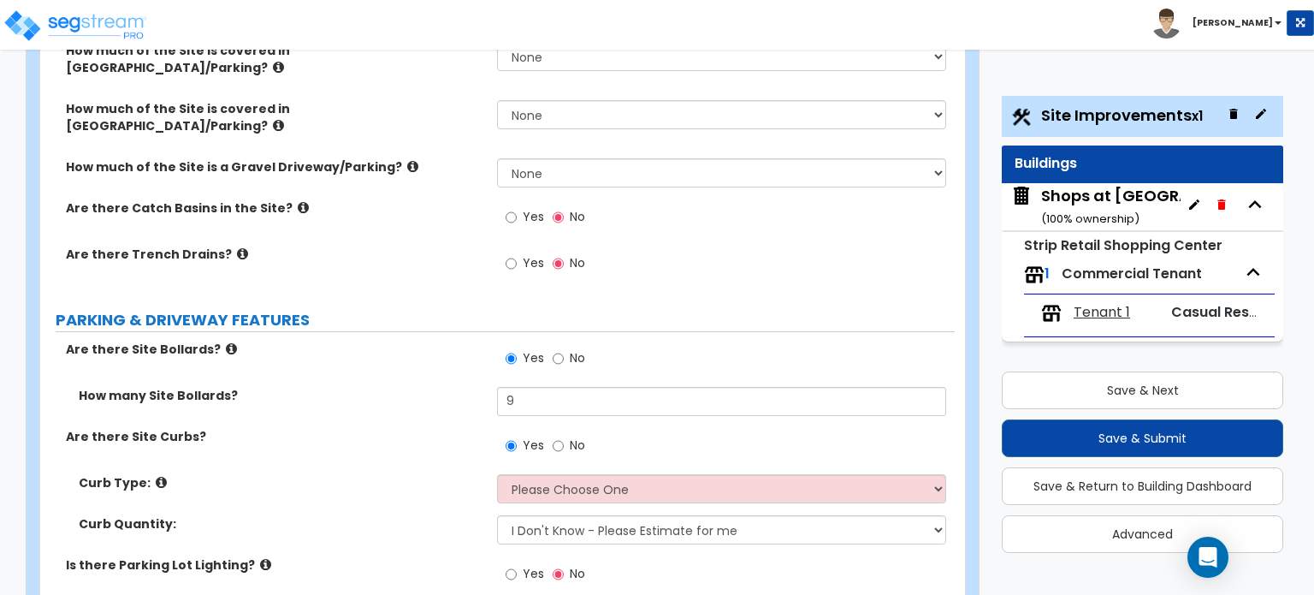
click at [624, 474] on div "Curb Type: Please Choose One Curb (Only) Curb & Gutter Asphalt Berm" at bounding box center [497, 494] width 915 height 41
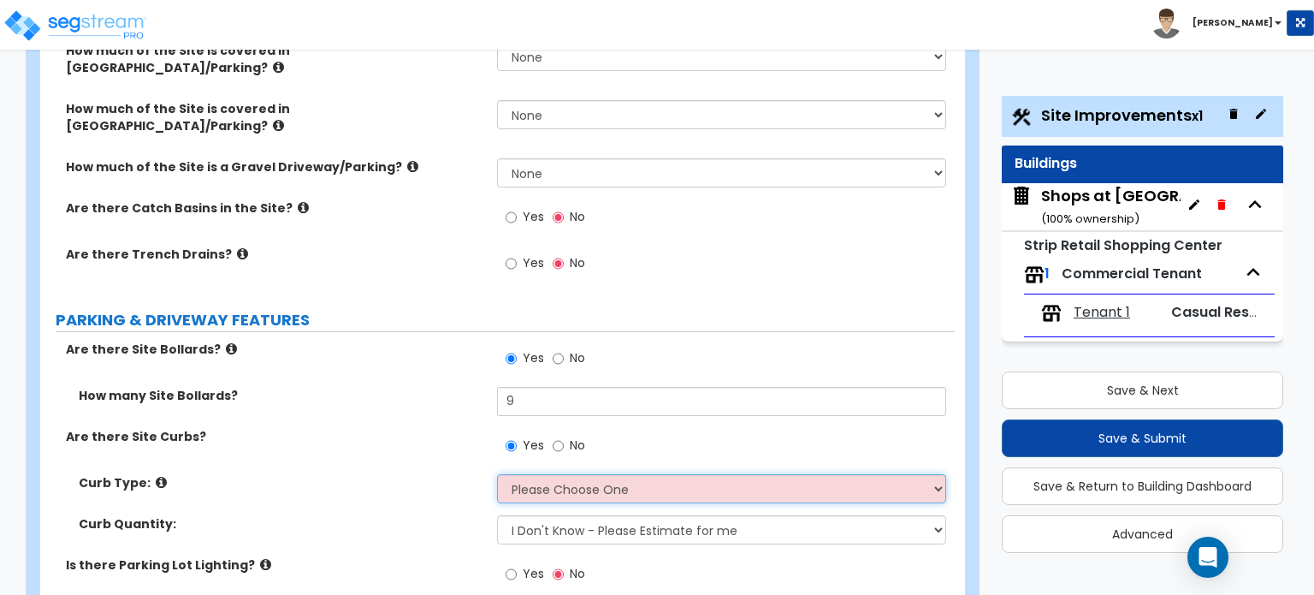
click at [630, 474] on select "Please Choose One Curb (Only) Curb & Gutter Asphalt Berm" at bounding box center [721, 488] width 448 height 29
select select "2"
click at [497, 474] on select "Please Choose One Curb (Only) Curb & Gutter Asphalt Berm" at bounding box center [721, 488] width 448 height 29
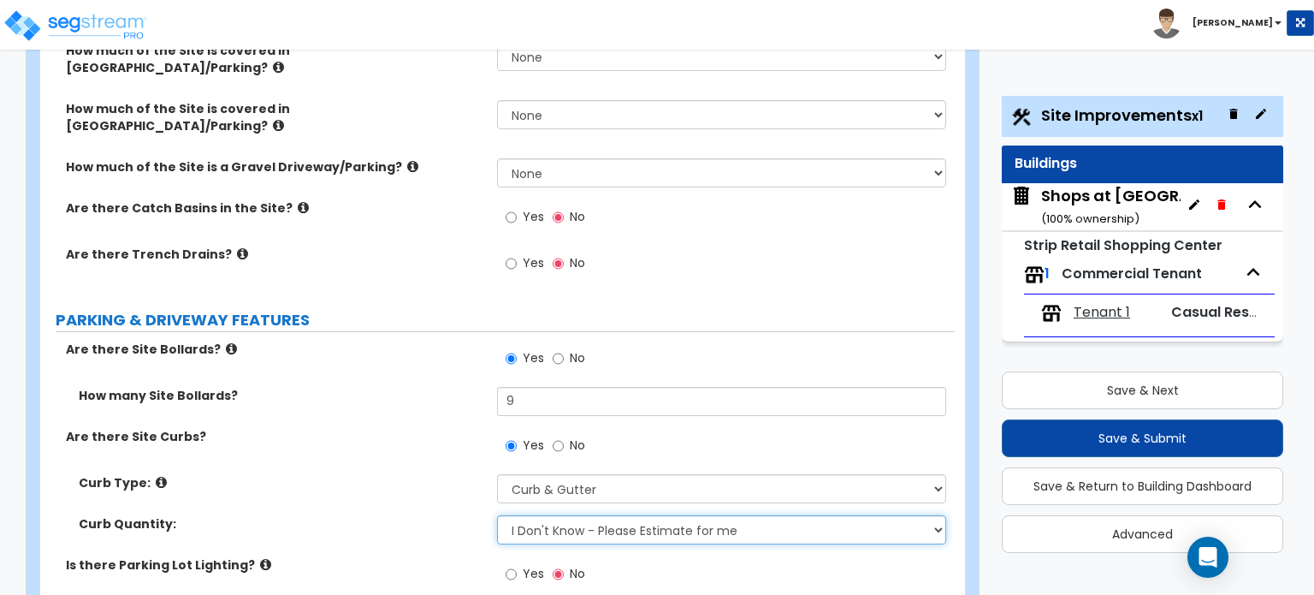
click at [624, 515] on select "I Don't Know - Please Estimate for me I want to Enter the Linear Footage" at bounding box center [721, 529] width 448 height 29
select select "1"
click at [497, 515] on select "I Don't Know - Please Estimate for me I want to Enter the Linear Footage" at bounding box center [721, 529] width 448 height 29
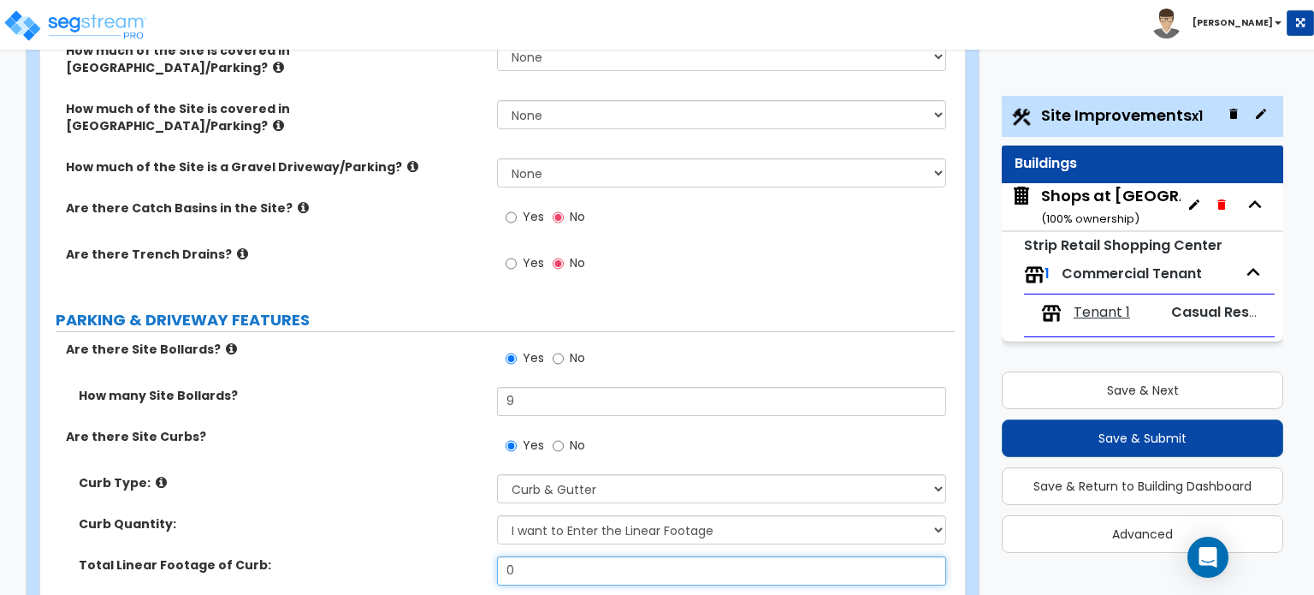
drag, startPoint x: 524, startPoint y: 479, endPoint x: 495, endPoint y: 480, distance: 29.1
click at [495, 556] on div "Total Linear Footage of Curb: 0" at bounding box center [497, 576] width 915 height 41
type input "1,715"
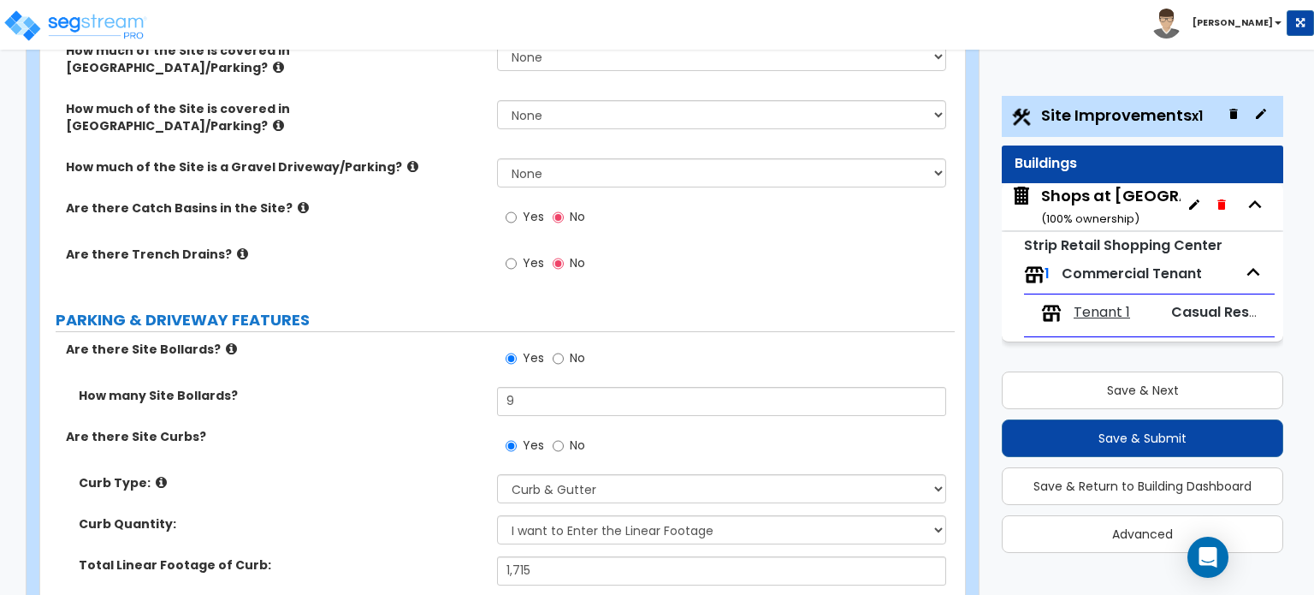
scroll to position [685, 0]
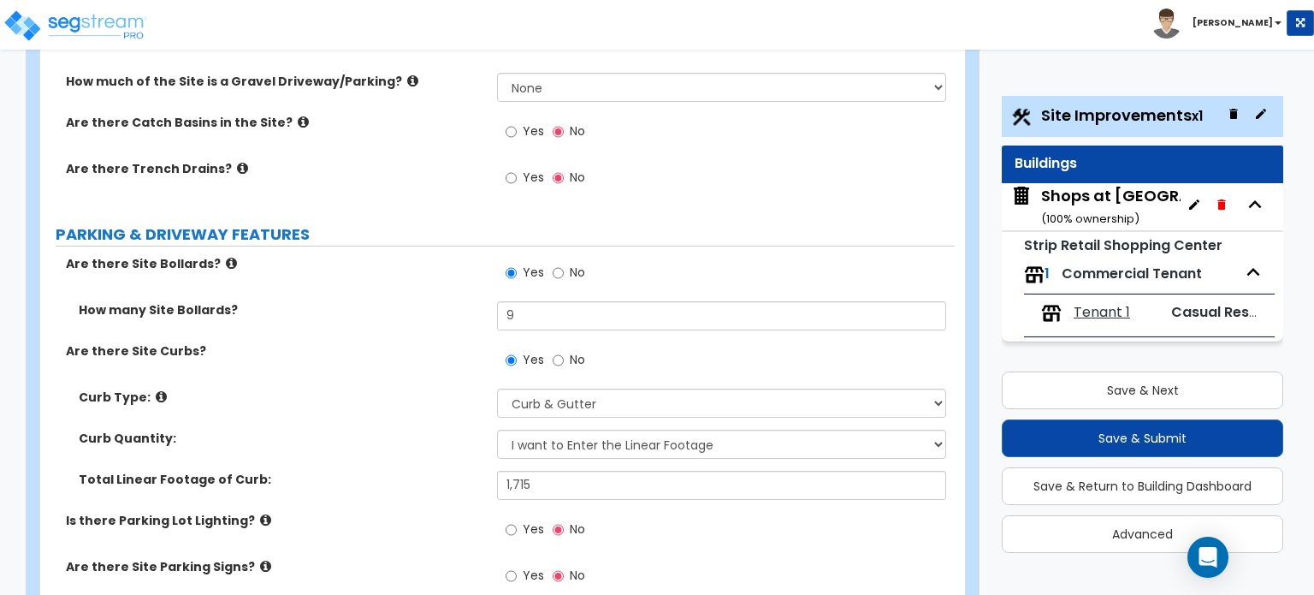
click at [260, 513] on icon at bounding box center [265, 519] width 11 height 13
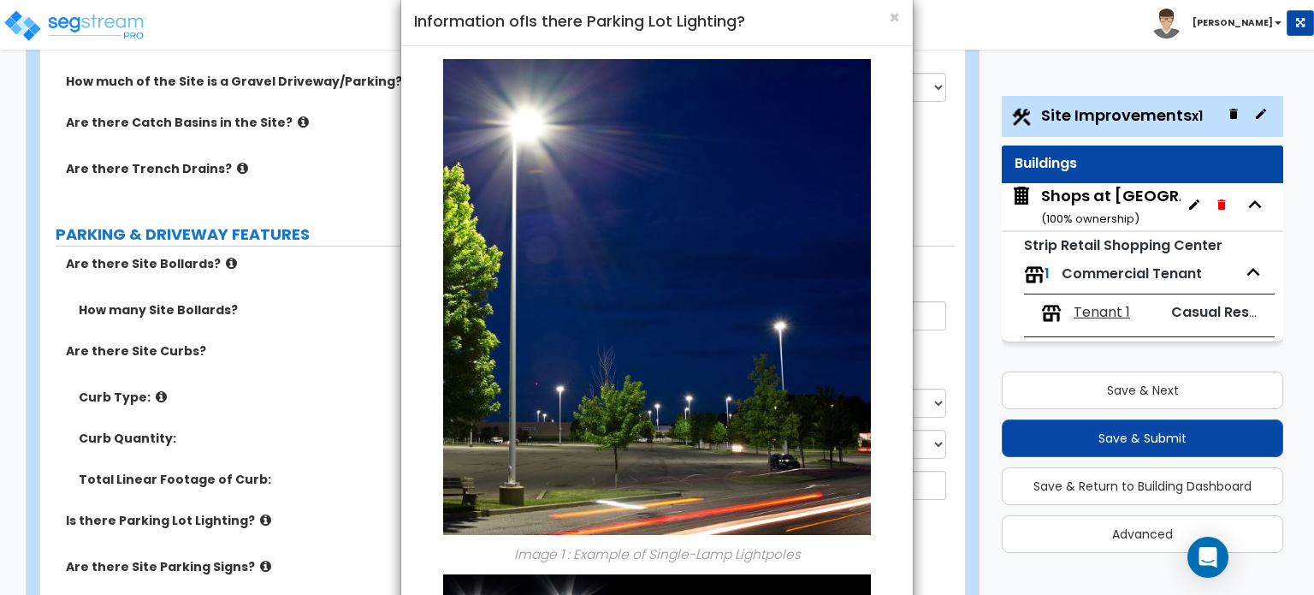
scroll to position [0, 0]
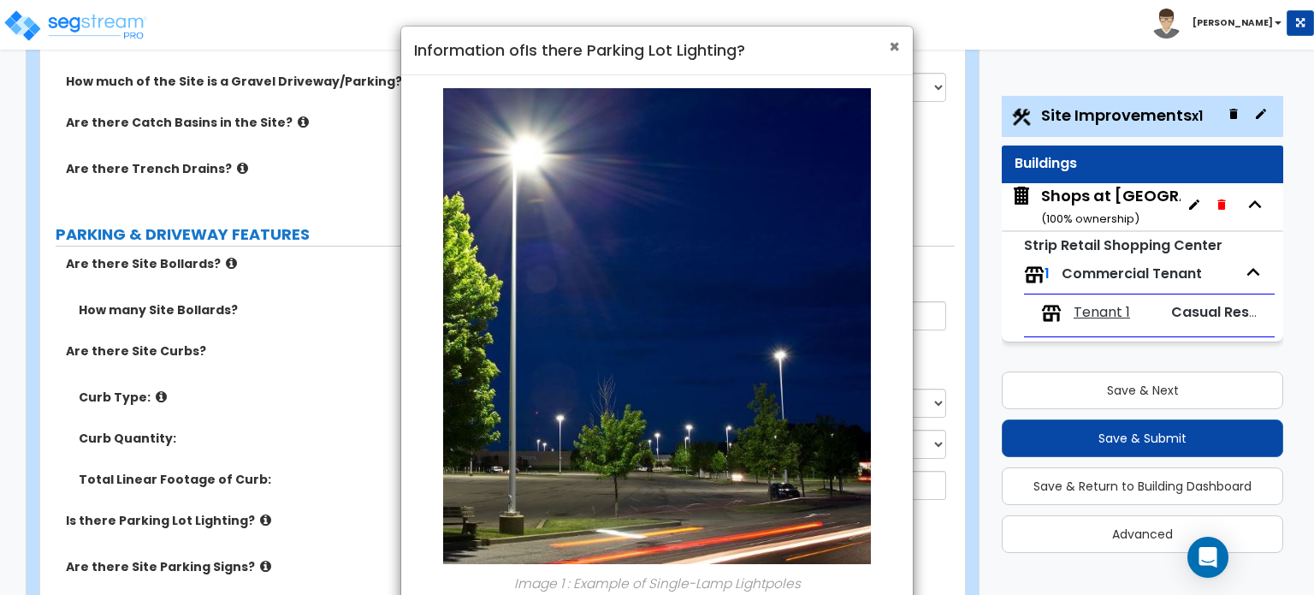
click at [893, 50] on span "×" at bounding box center [894, 46] width 11 height 25
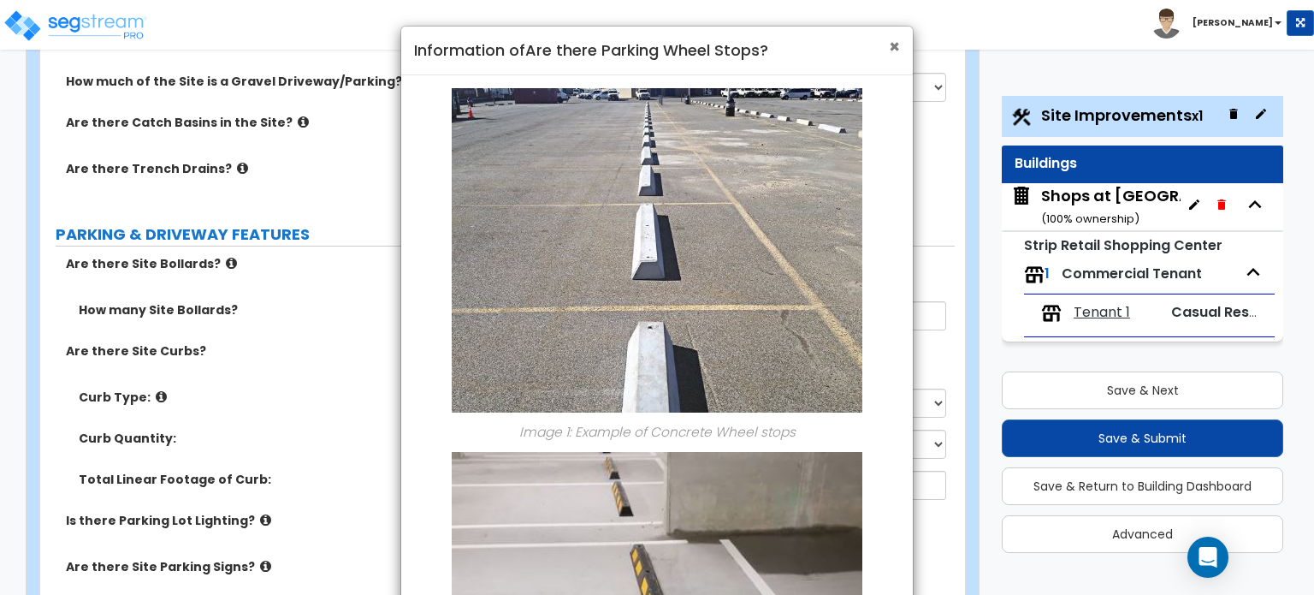
click at [889, 44] on span "×" at bounding box center [894, 46] width 11 height 25
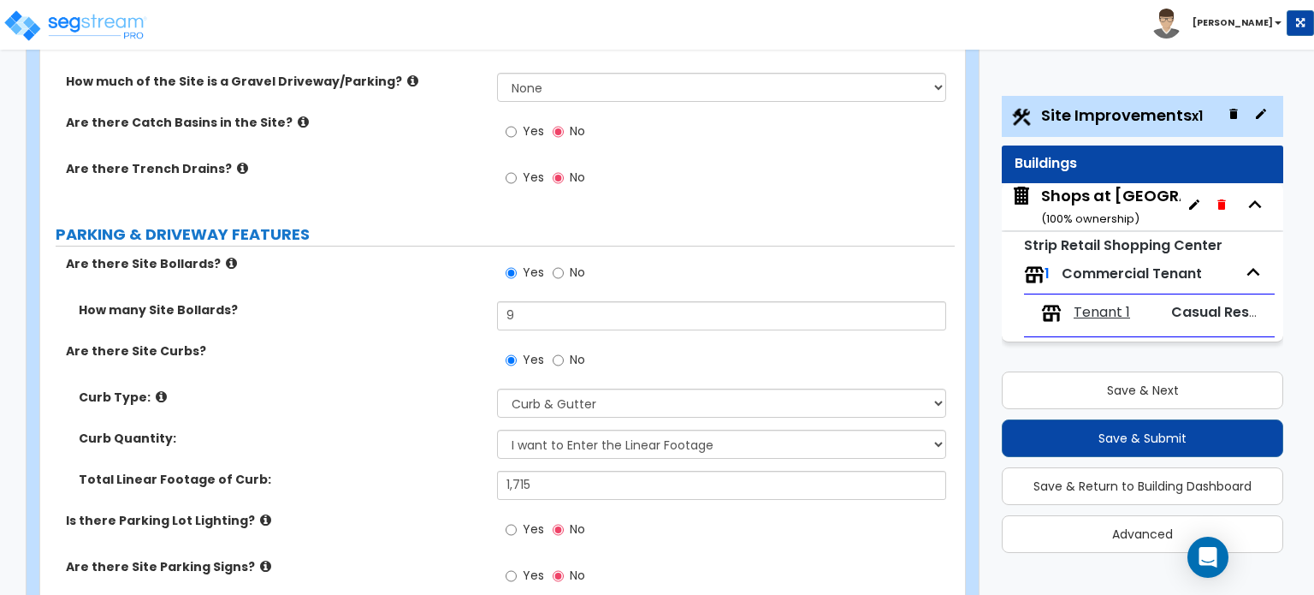
radio input "true"
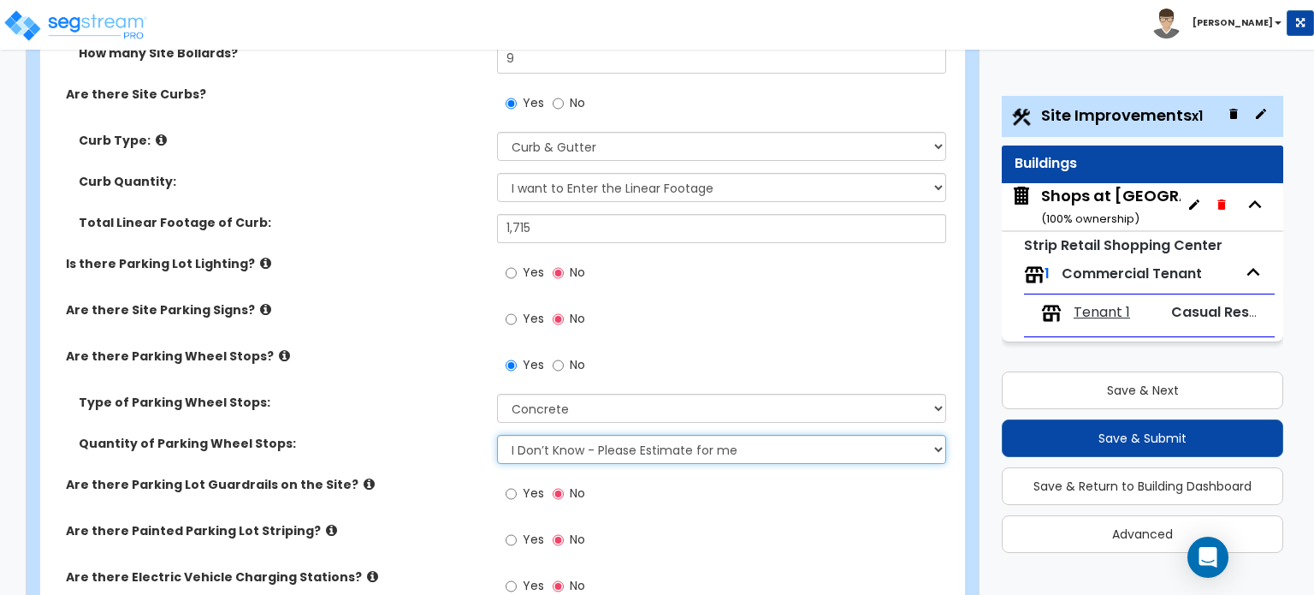
click at [601, 435] on select "I Don’t Know - Please Estimate for me I Want to Enter the Number of Wheel Stops" at bounding box center [721, 449] width 448 height 29
select select "1"
click at [497, 435] on select "I Don’t Know - Please Estimate for me I Want to Enter the Number of Wheel Stops" at bounding box center [721, 449] width 448 height 29
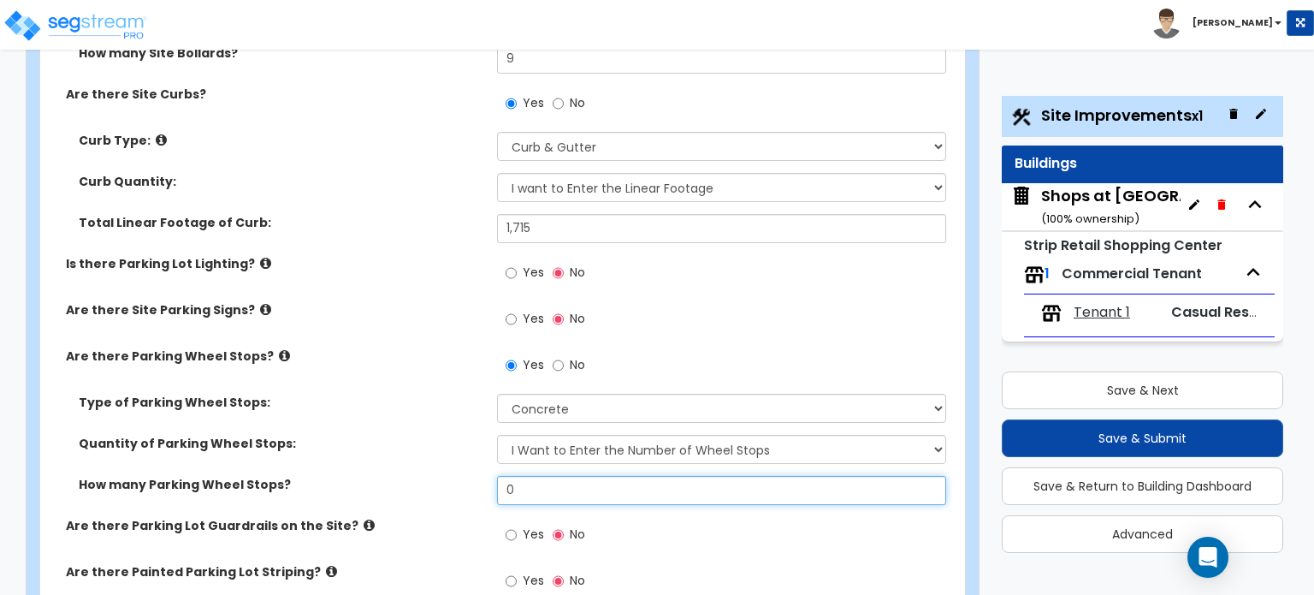
drag, startPoint x: 574, startPoint y: 393, endPoint x: 487, endPoint y: 386, distance: 87.6
click at [487, 476] on div "How many Parking Wheel Stops? 0" at bounding box center [497, 496] width 915 height 41
type input "120"
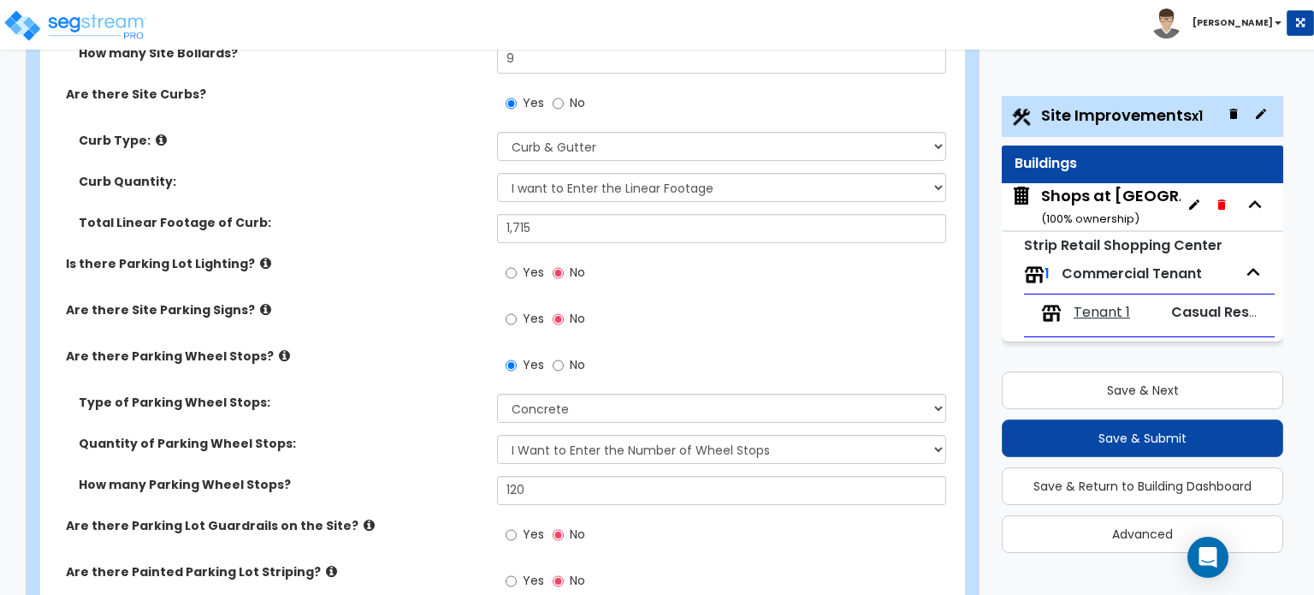
click at [701, 563] on div "Yes No" at bounding box center [725, 586] width 457 height 46
click at [260, 303] on icon at bounding box center [265, 309] width 11 height 13
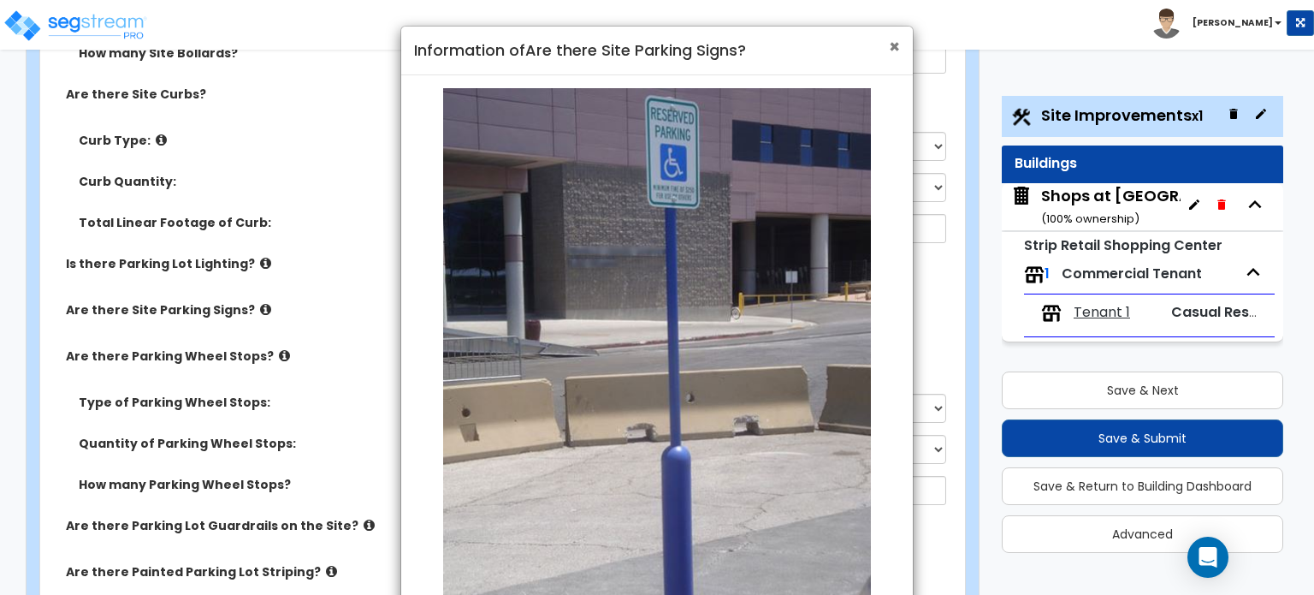
click at [899, 46] on span "×" at bounding box center [894, 46] width 11 height 25
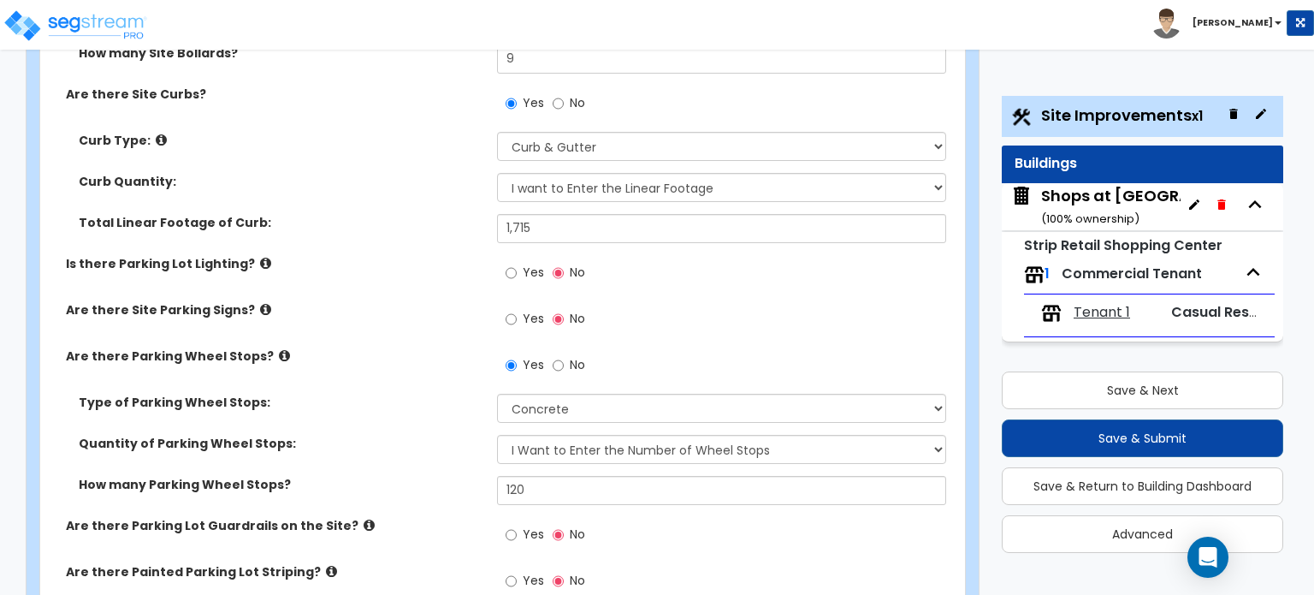
click at [520, 306] on label "Yes" at bounding box center [525, 320] width 39 height 29
click at [517, 310] on input "Yes" at bounding box center [511, 319] width 11 height 19
radio input "true"
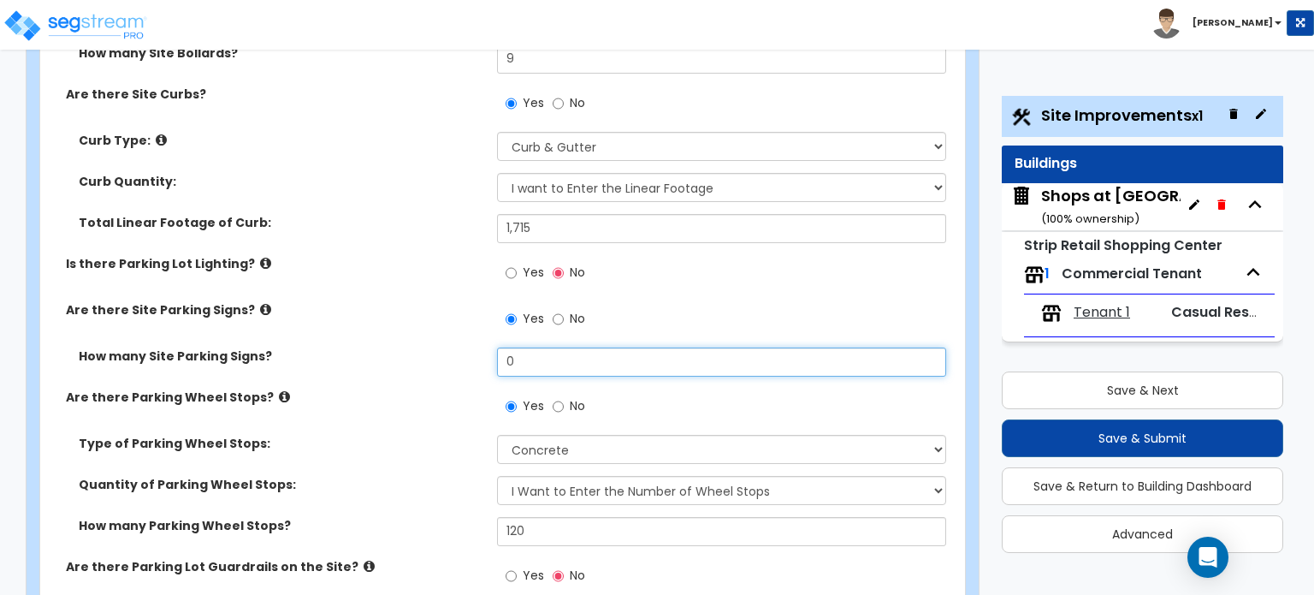
drag, startPoint x: 523, startPoint y: 267, endPoint x: 493, endPoint y: 270, distance: 30.1
click at [493, 347] on div "How many Site Parking Signs? 0" at bounding box center [497, 367] width 915 height 41
type input "4"
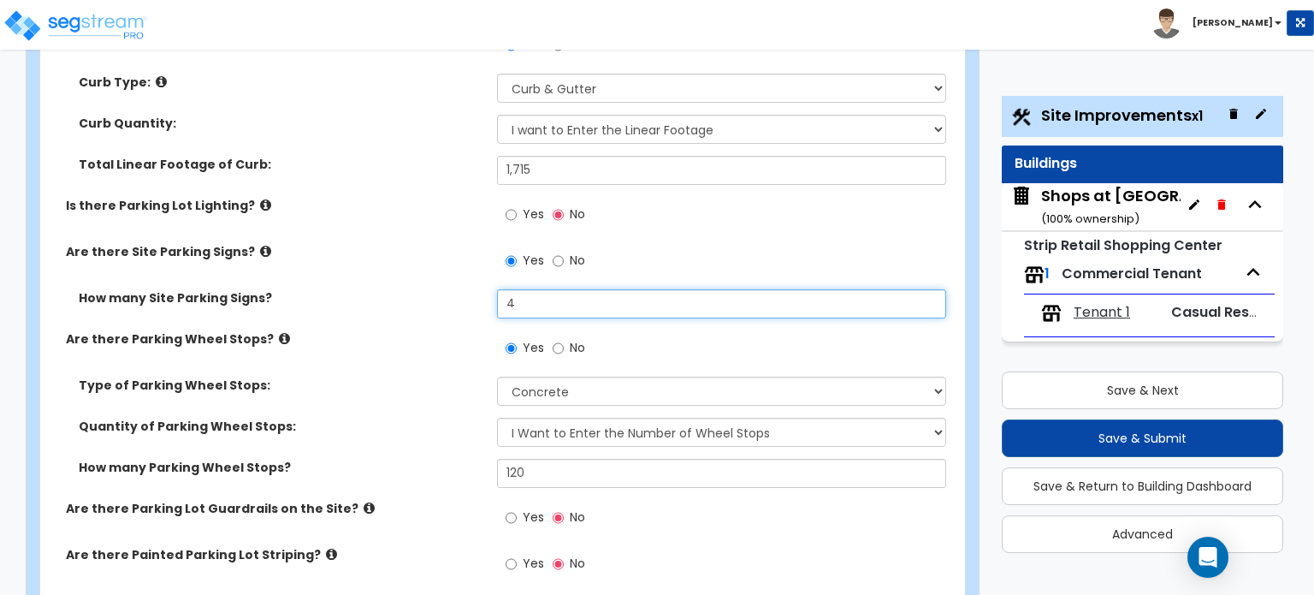
scroll to position [1027, 0]
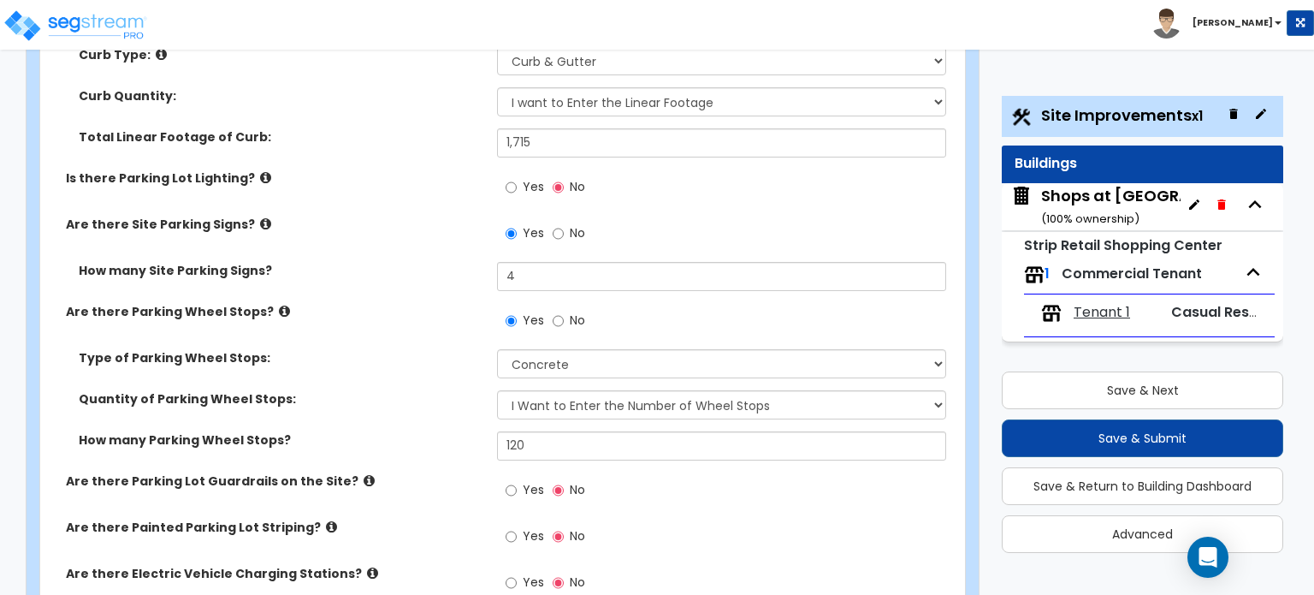
click at [364, 474] on icon at bounding box center [369, 480] width 11 height 13
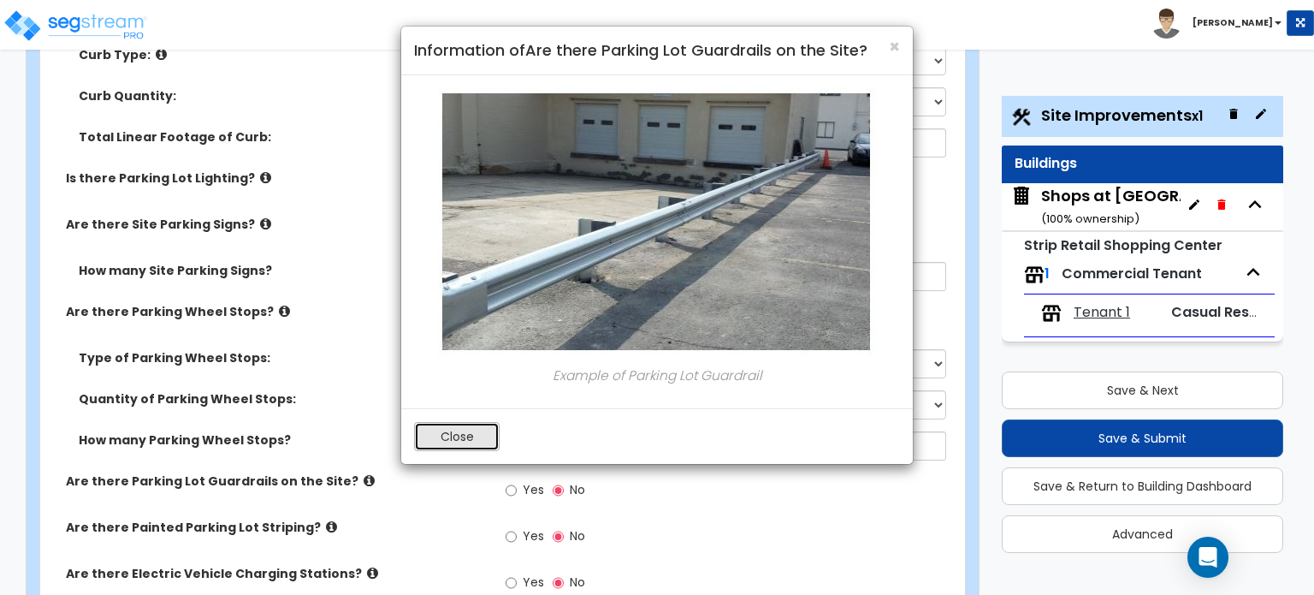
click at [460, 435] on button "Close" at bounding box center [457, 436] width 86 height 29
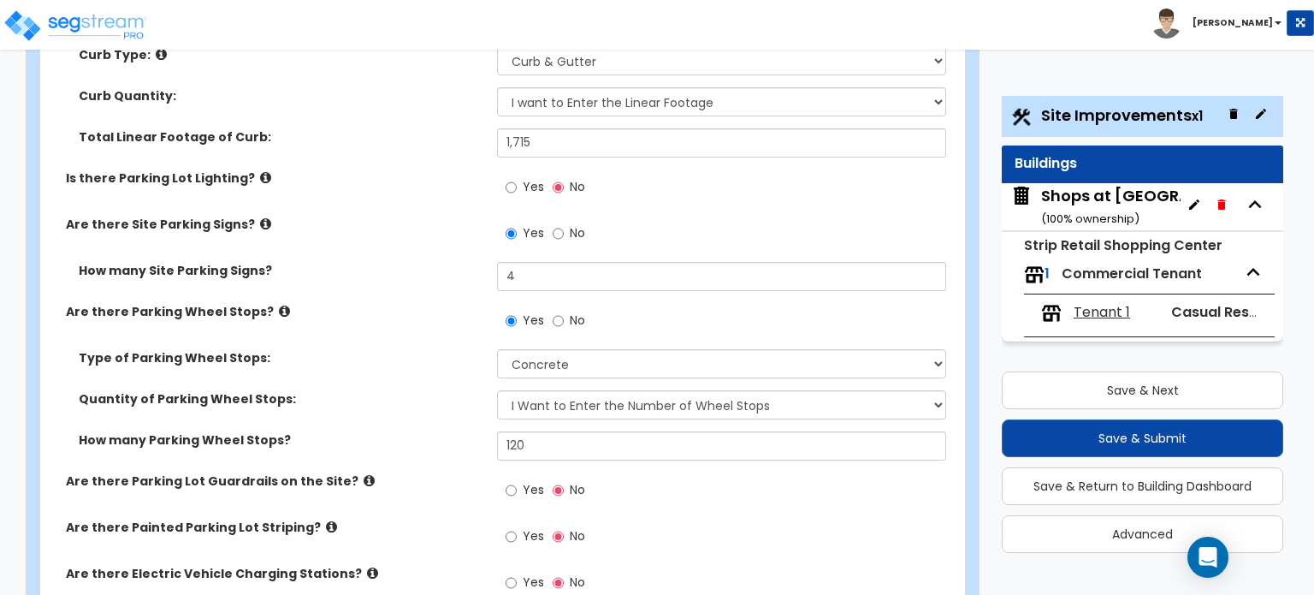
click at [302, 519] on label "Are there Painted Parking Lot Striping?" at bounding box center [275, 527] width 418 height 17
click at [326, 520] on icon at bounding box center [331, 526] width 11 height 13
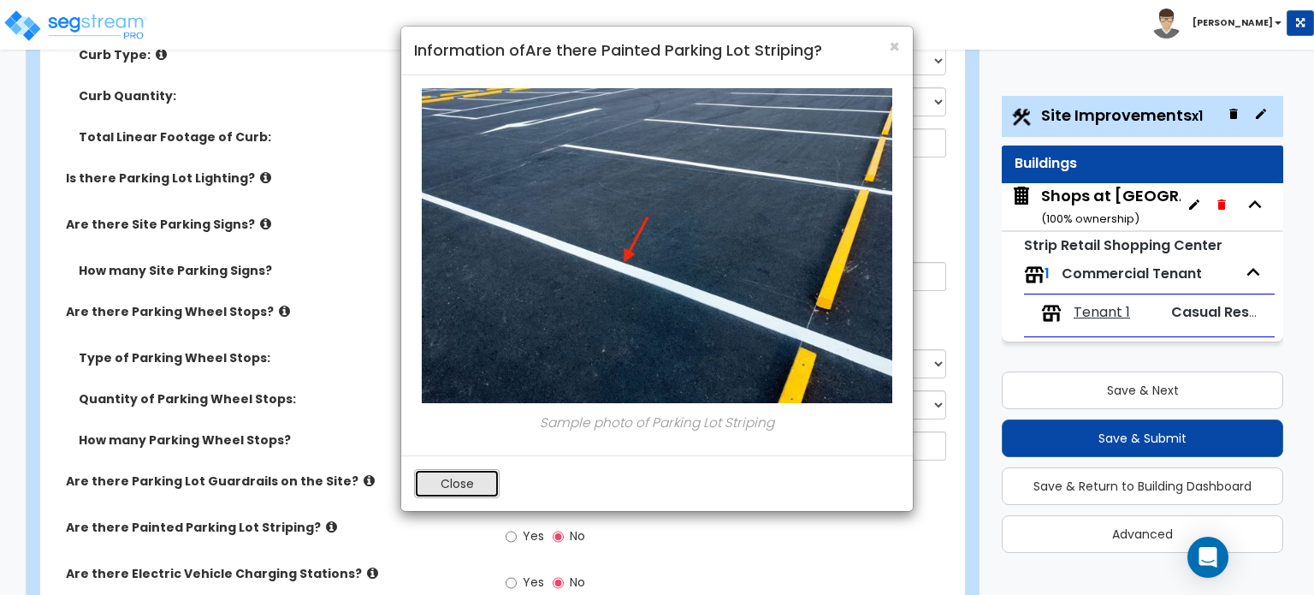
click at [463, 482] on button "Close" at bounding box center [457, 483] width 86 height 29
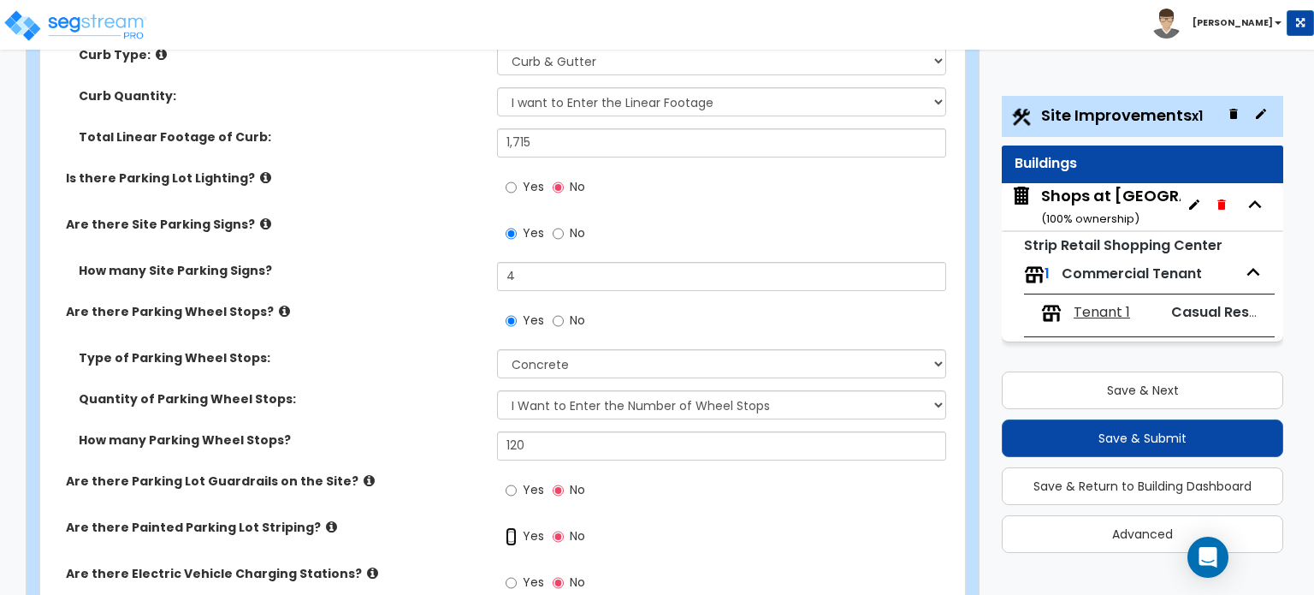
click at [510, 527] on input "Yes" at bounding box center [511, 536] width 11 height 19
radio input "true"
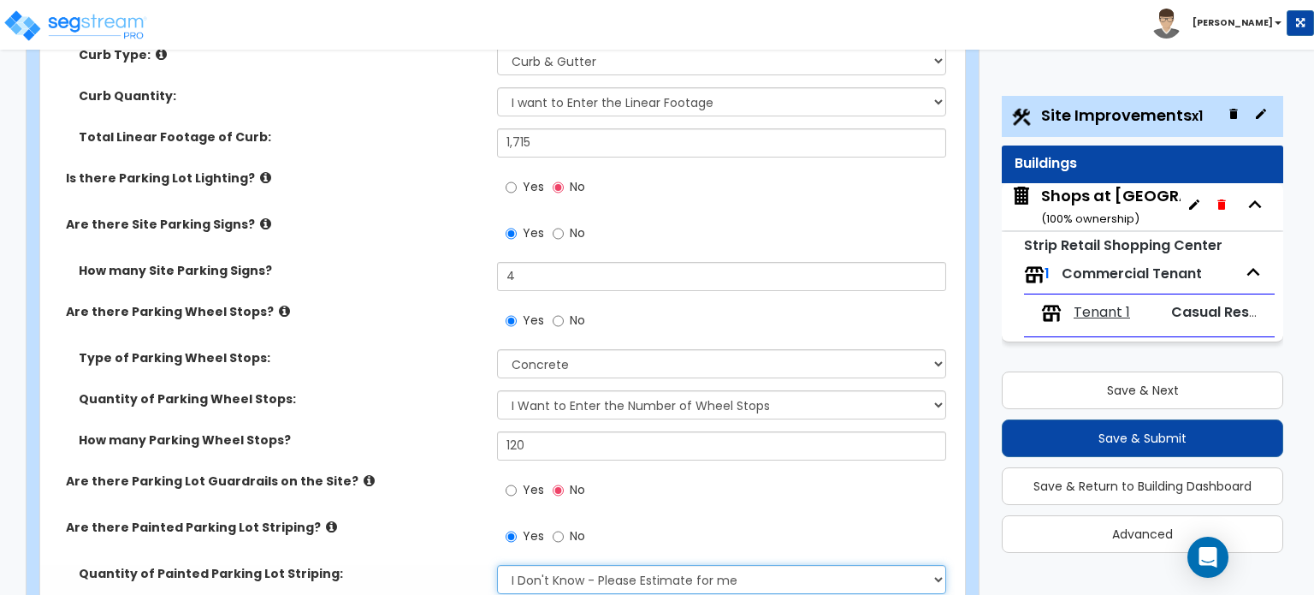
click at [613, 565] on select "I Don't Know - Please Estimate for me I Want to Enter the Number of Parking Spa…" at bounding box center [721, 579] width 448 height 29
select select "1"
click at [497, 565] on select "I Don't Know - Please Estimate for me I Want to Enter the Number of Parking Spa…" at bounding box center [721, 579] width 448 height 29
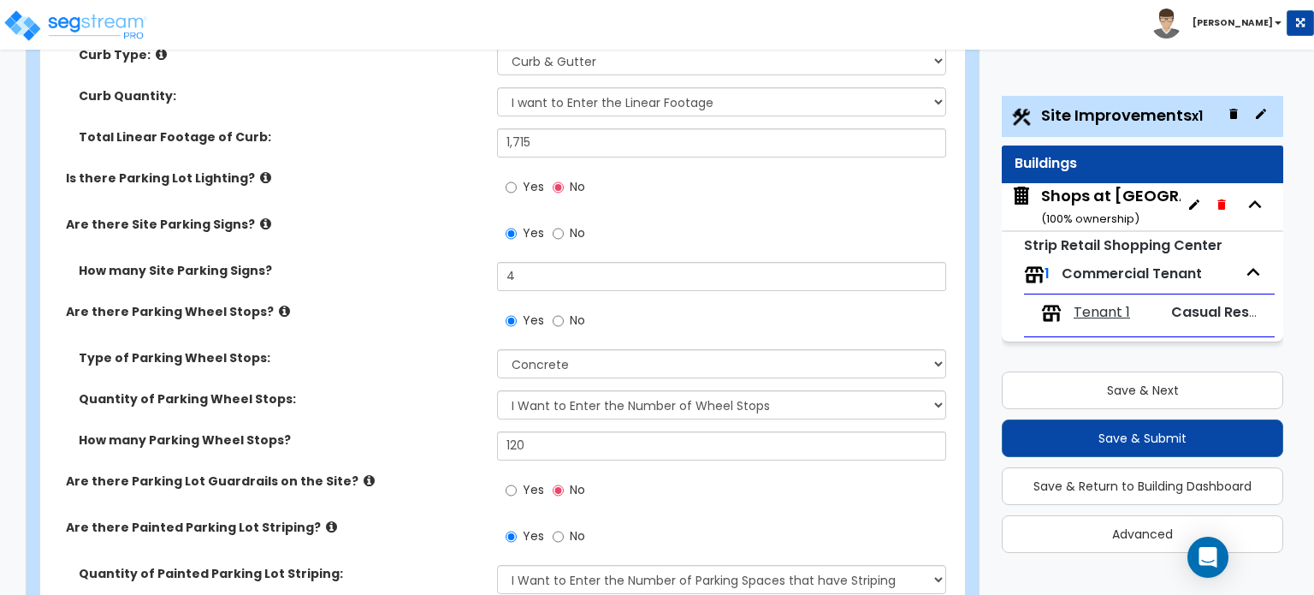
drag, startPoint x: 501, startPoint y: 526, endPoint x: 470, endPoint y: 526, distance: 31.7
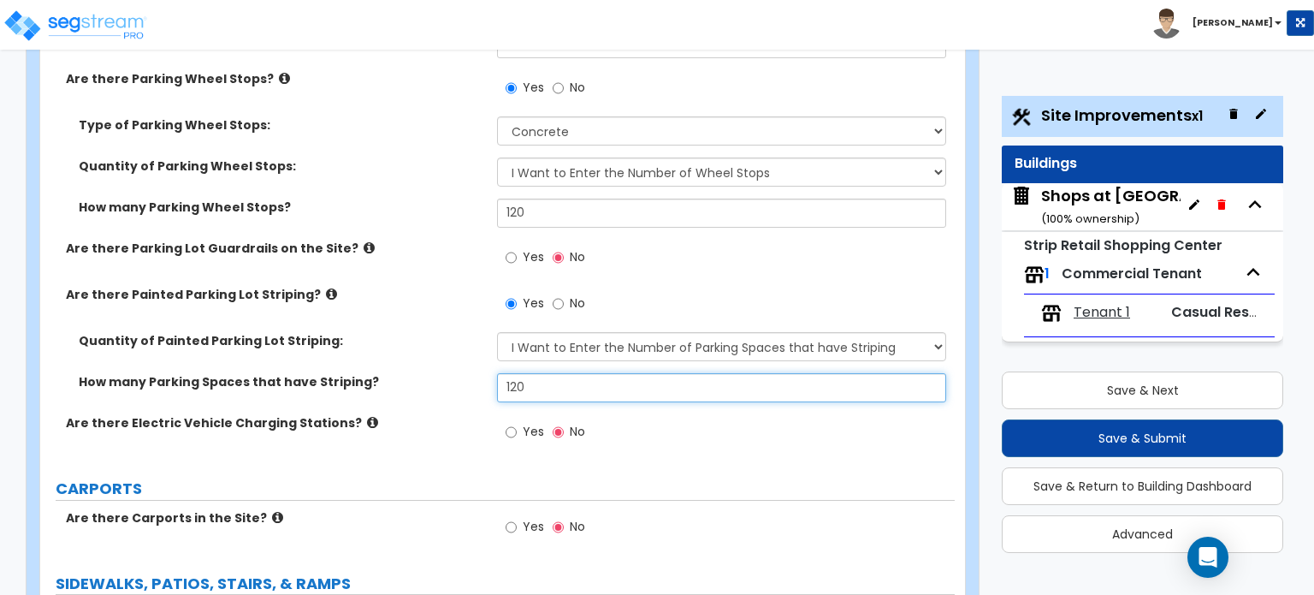
scroll to position [1284, 0]
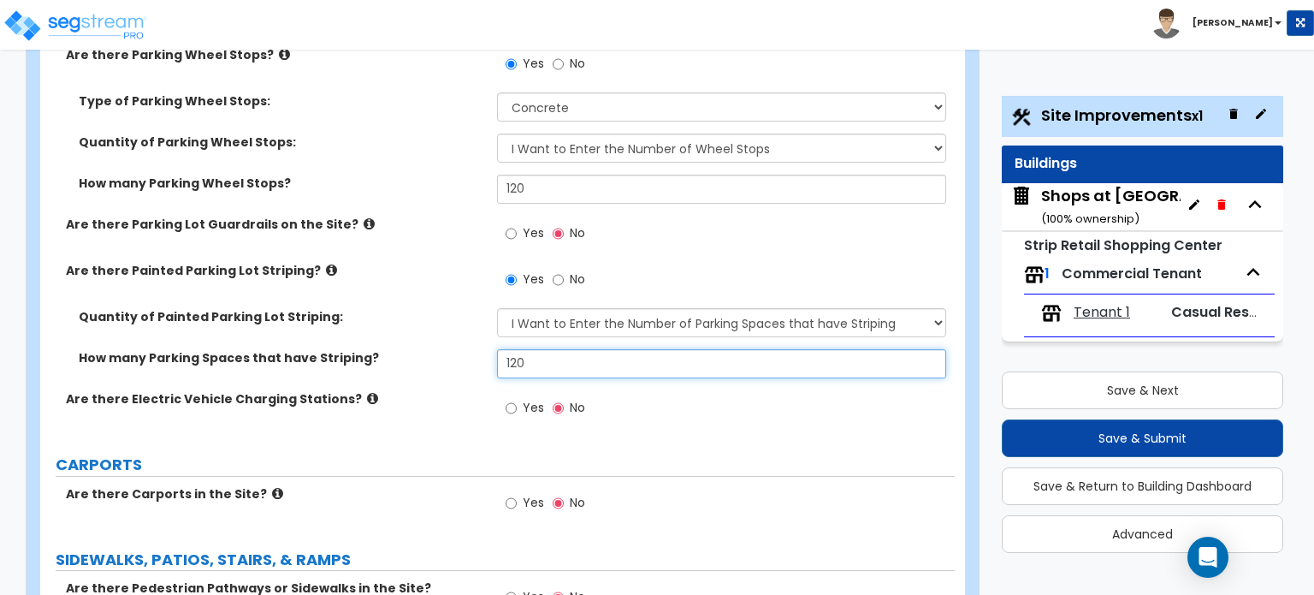
type input "120"
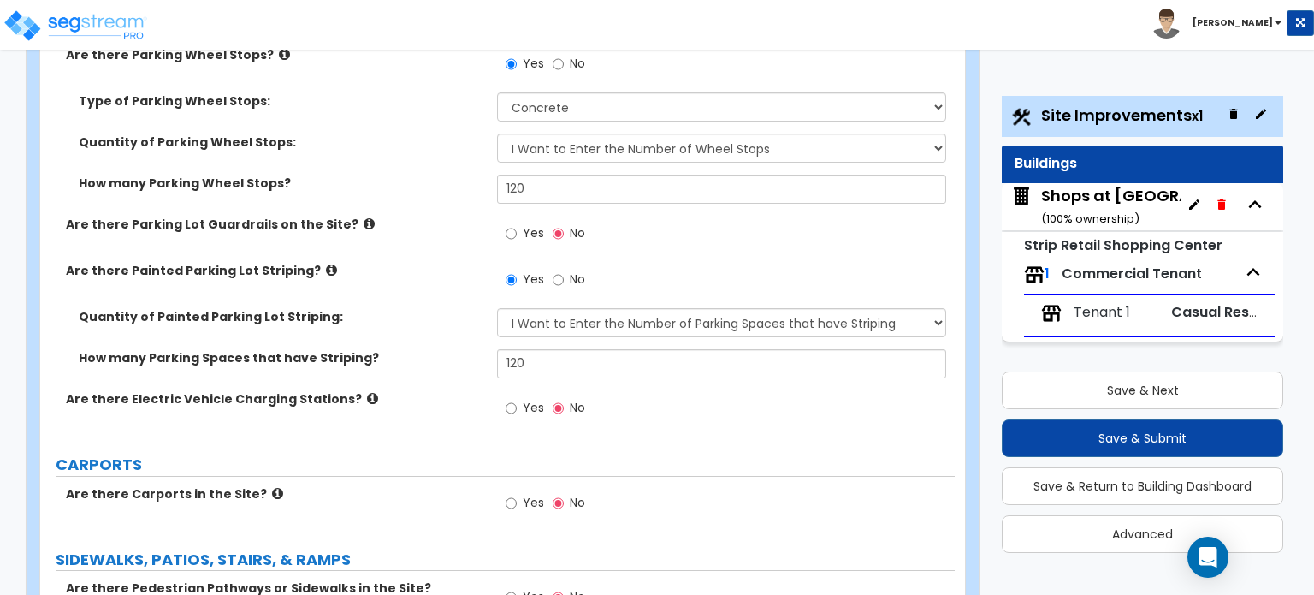
click at [272, 487] on icon at bounding box center [277, 493] width 11 height 13
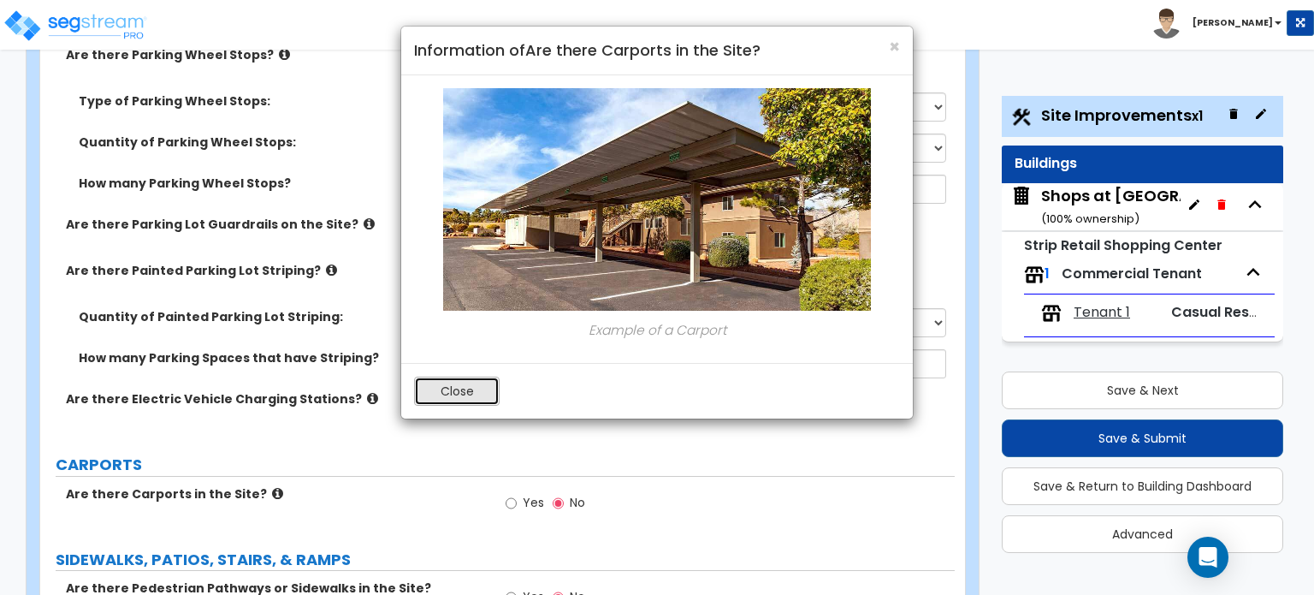
click at [467, 396] on button "Close" at bounding box center [457, 391] width 86 height 29
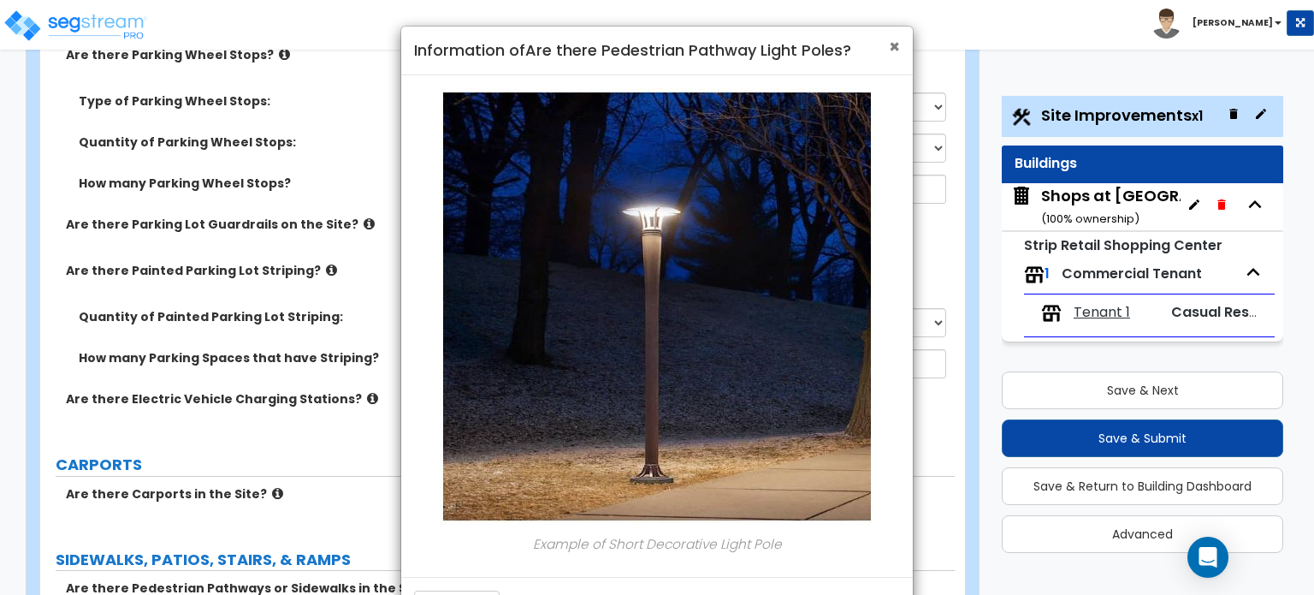
click at [890, 47] on span "×" at bounding box center [894, 46] width 11 height 25
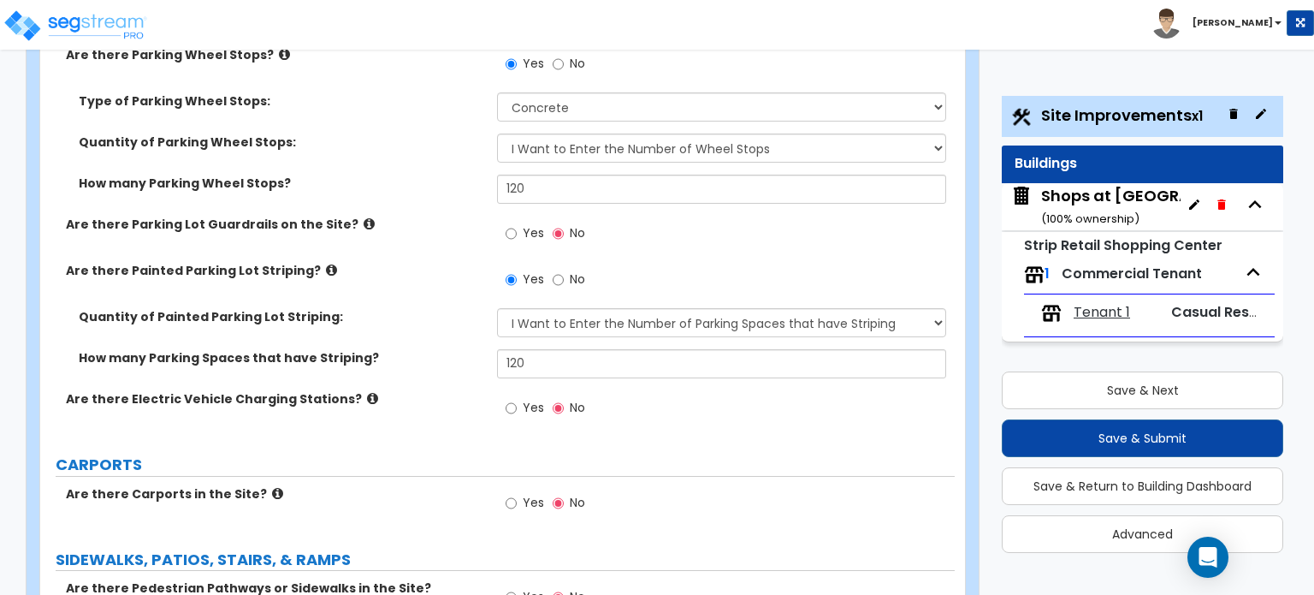
click at [948, 485] on div "Yes No" at bounding box center [725, 508] width 457 height 46
radio input "true"
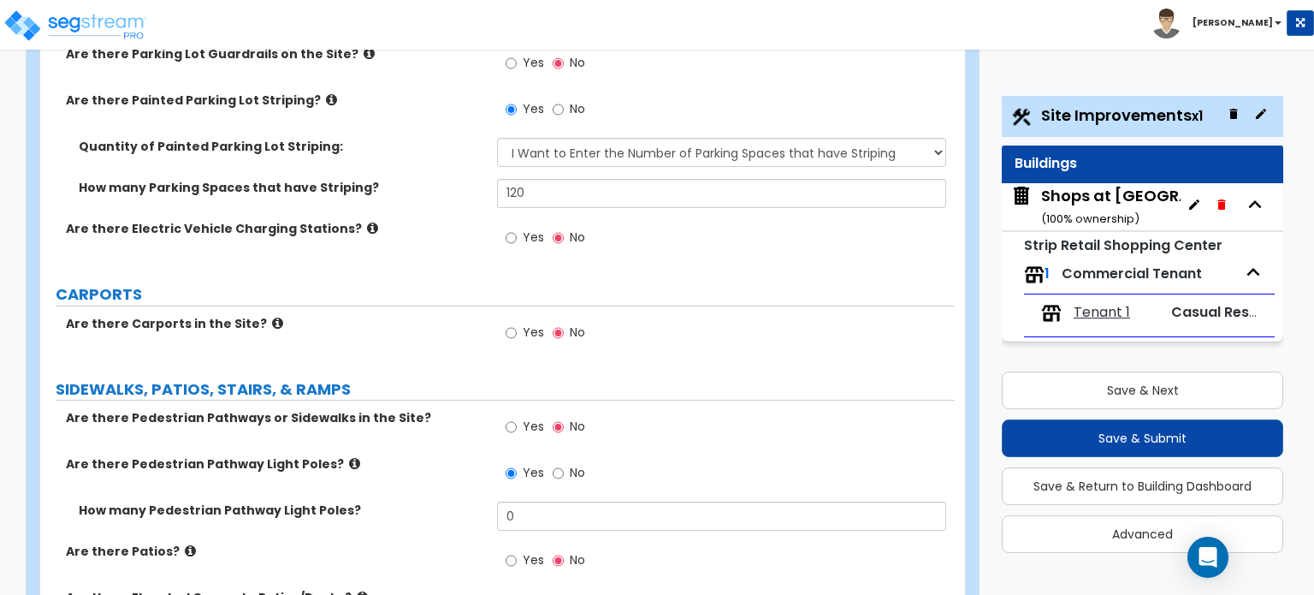
scroll to position [1455, 0]
click at [349, 456] on icon at bounding box center [354, 462] width 11 height 13
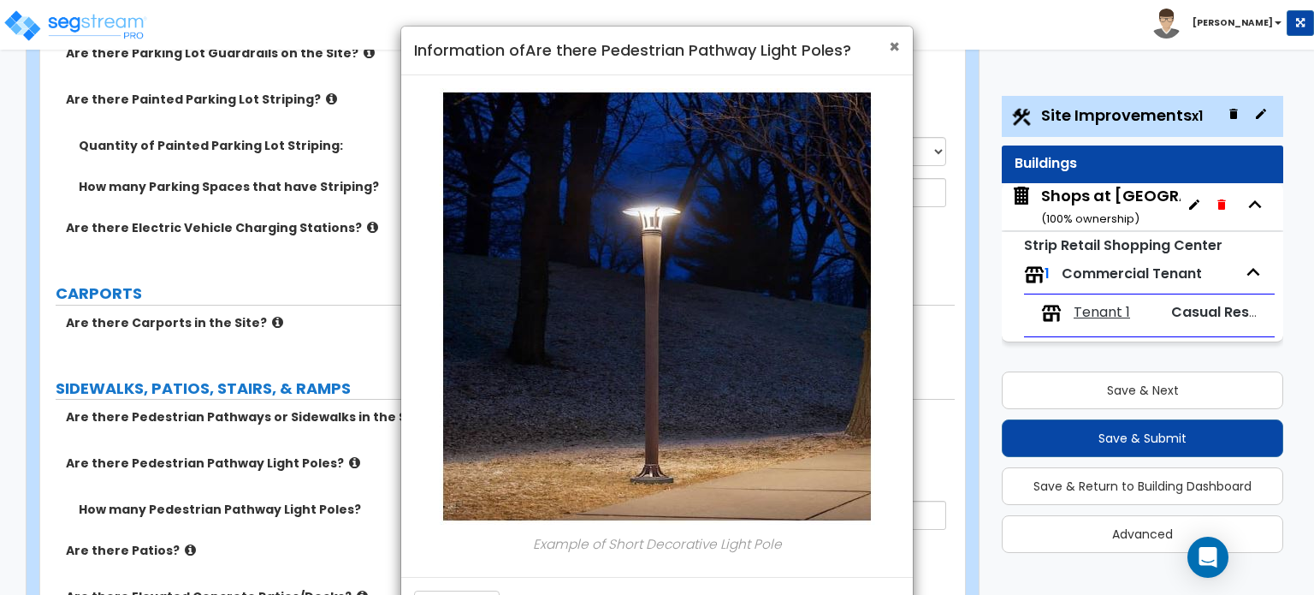
click at [890, 47] on span "×" at bounding box center [894, 46] width 11 height 25
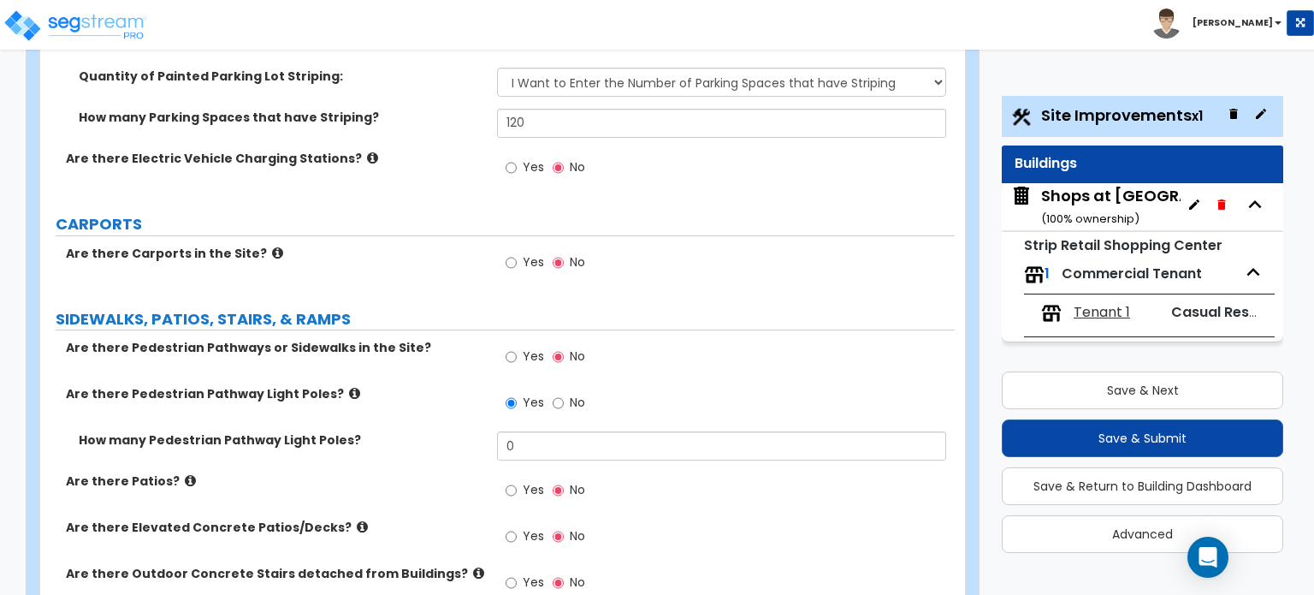
scroll to position [1626, 0]
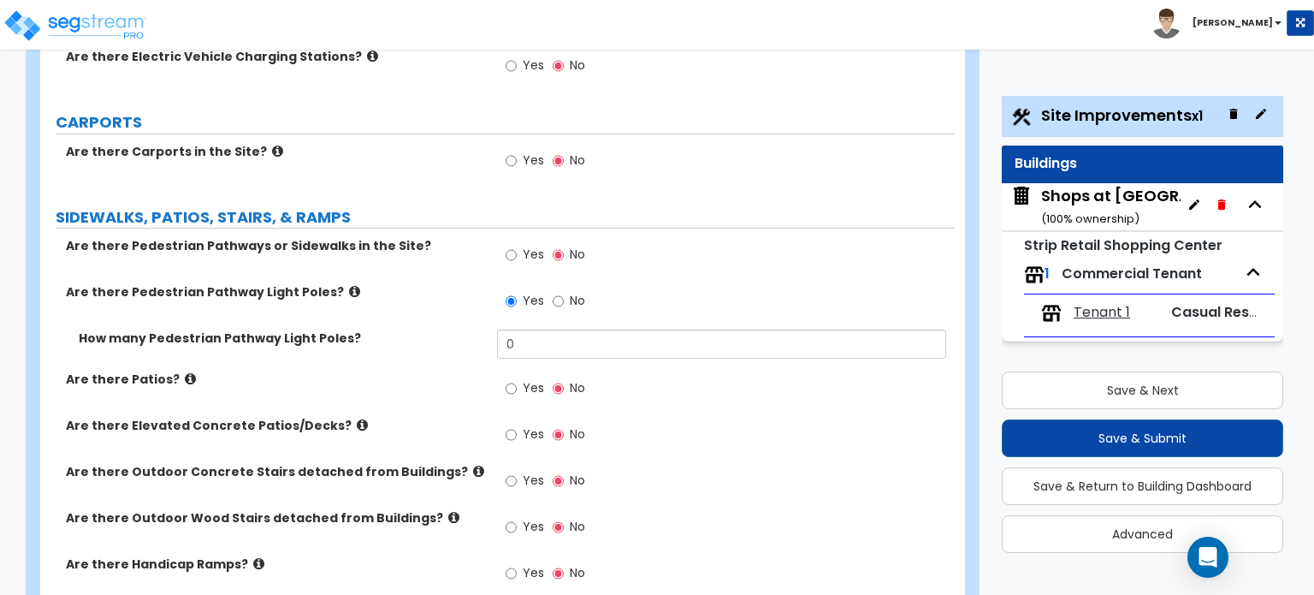
click at [357, 418] on icon at bounding box center [362, 424] width 11 height 13
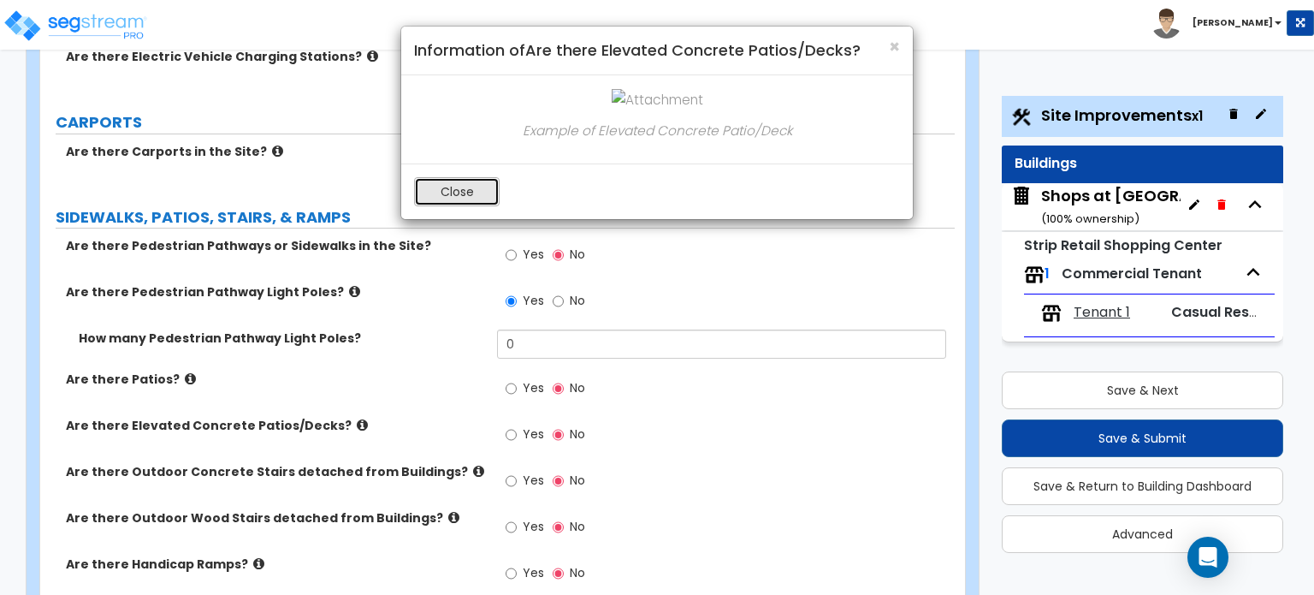
click at [469, 193] on button "Close" at bounding box center [457, 191] width 86 height 29
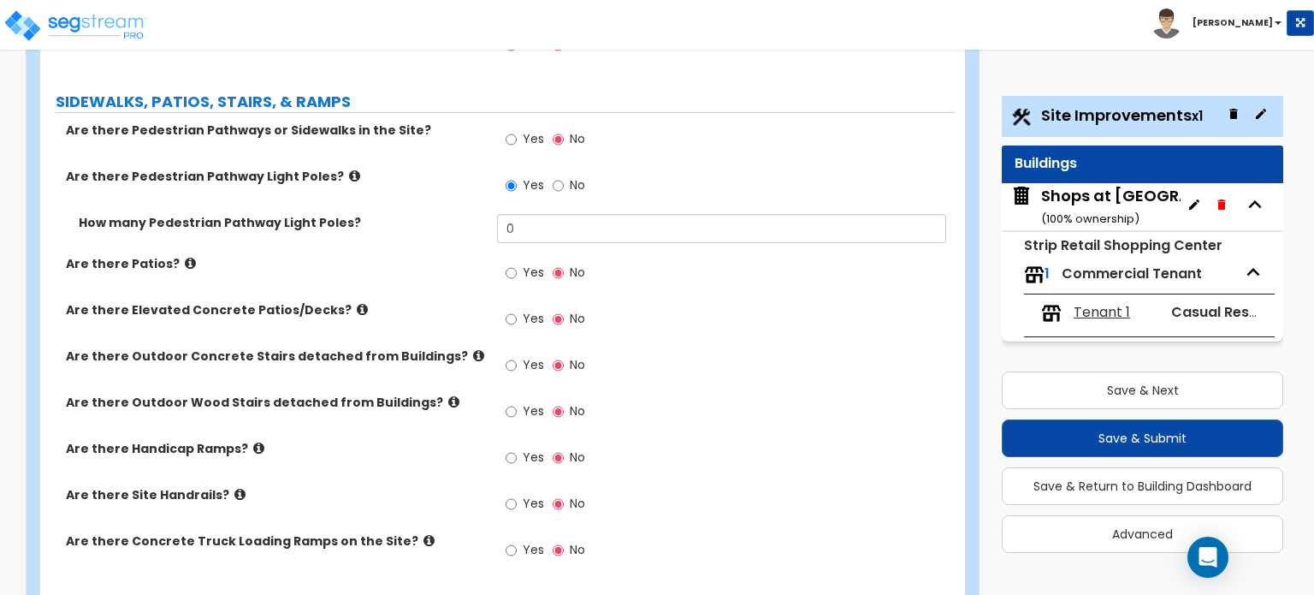
scroll to position [1797, 0]
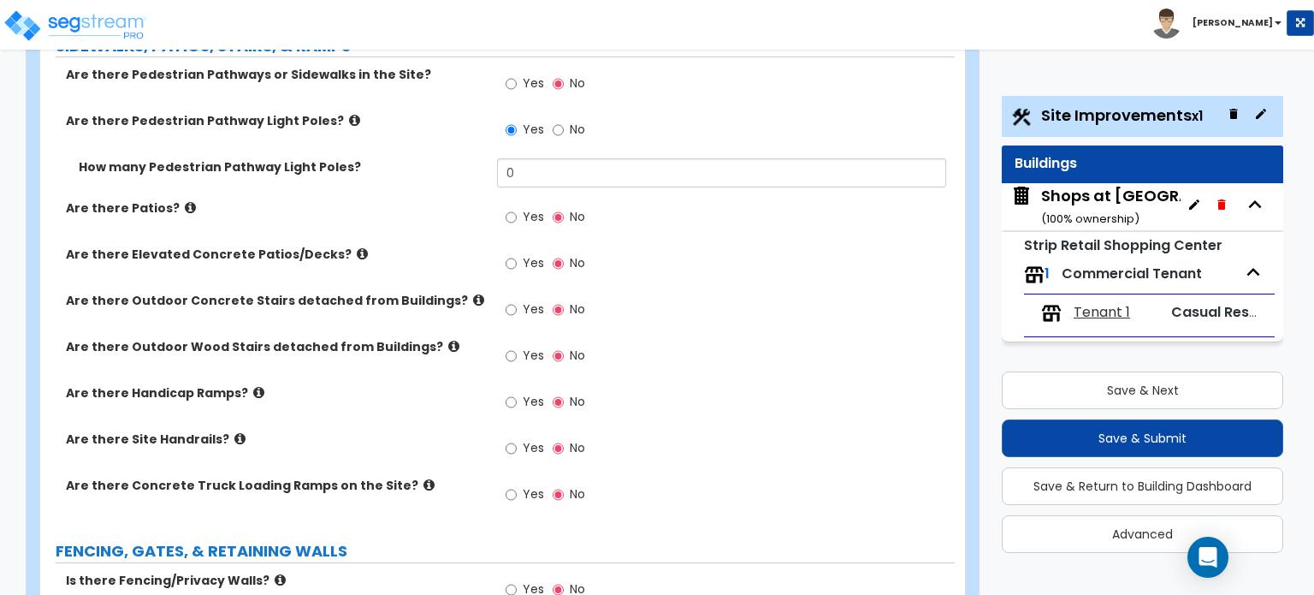
click at [253, 386] on icon at bounding box center [258, 392] width 11 height 13
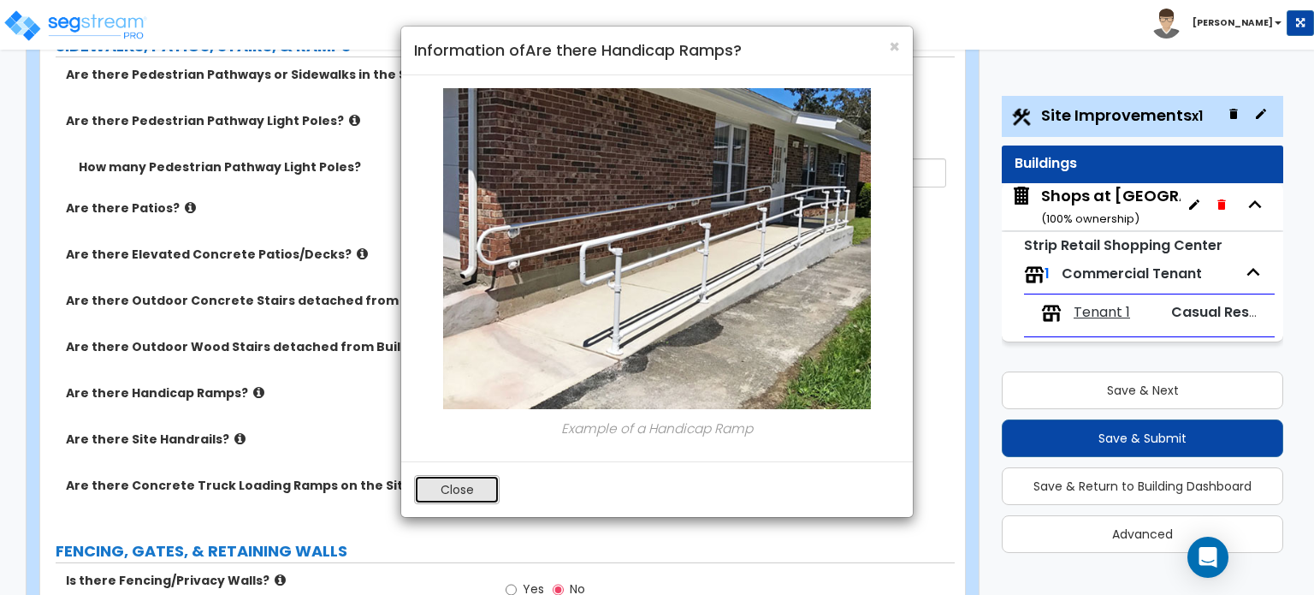
click at [455, 495] on button "Close" at bounding box center [457, 489] width 86 height 29
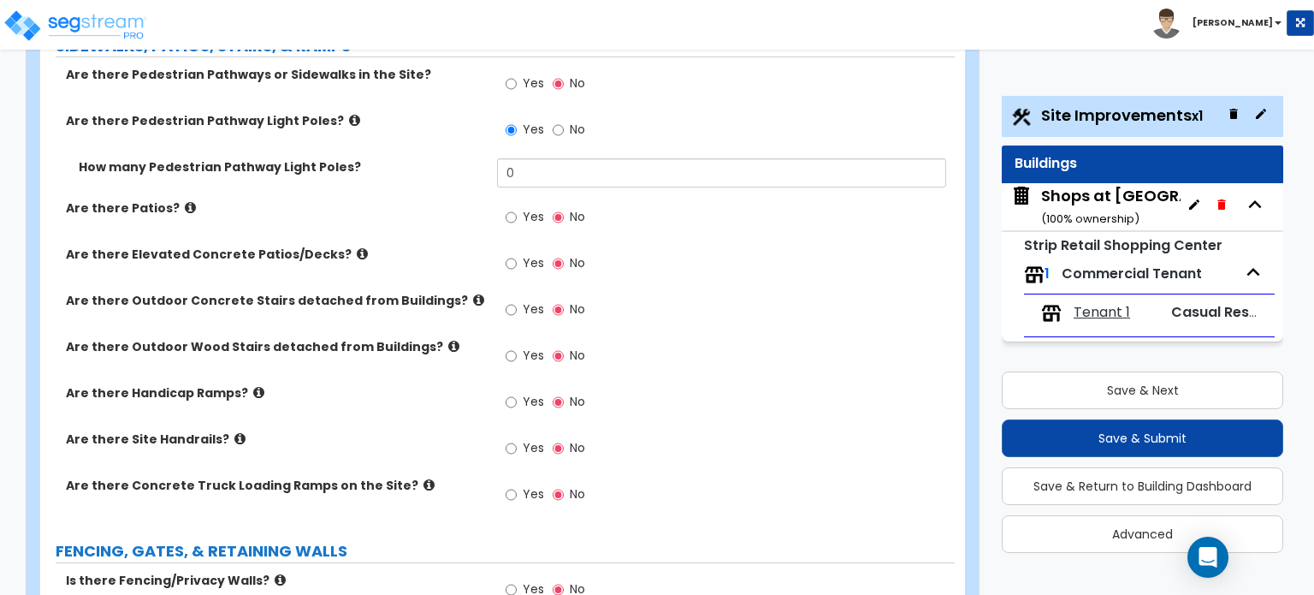
click at [234, 432] on icon at bounding box center [239, 438] width 11 height 13
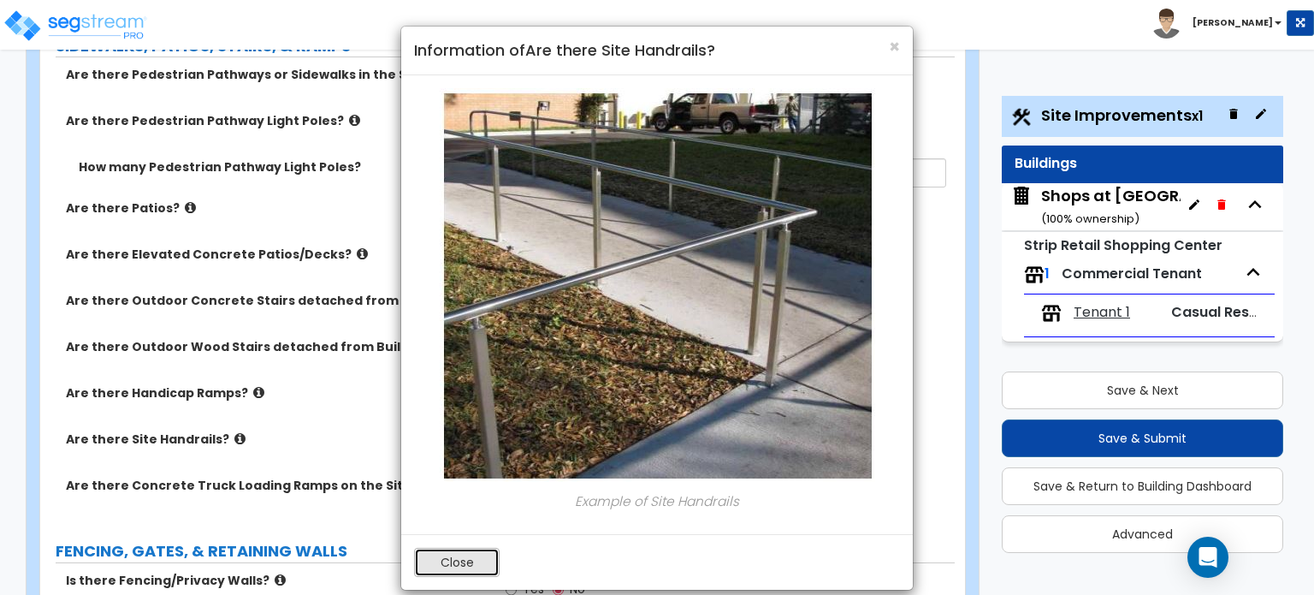
click at [465, 568] on button "Close" at bounding box center [457, 562] width 86 height 29
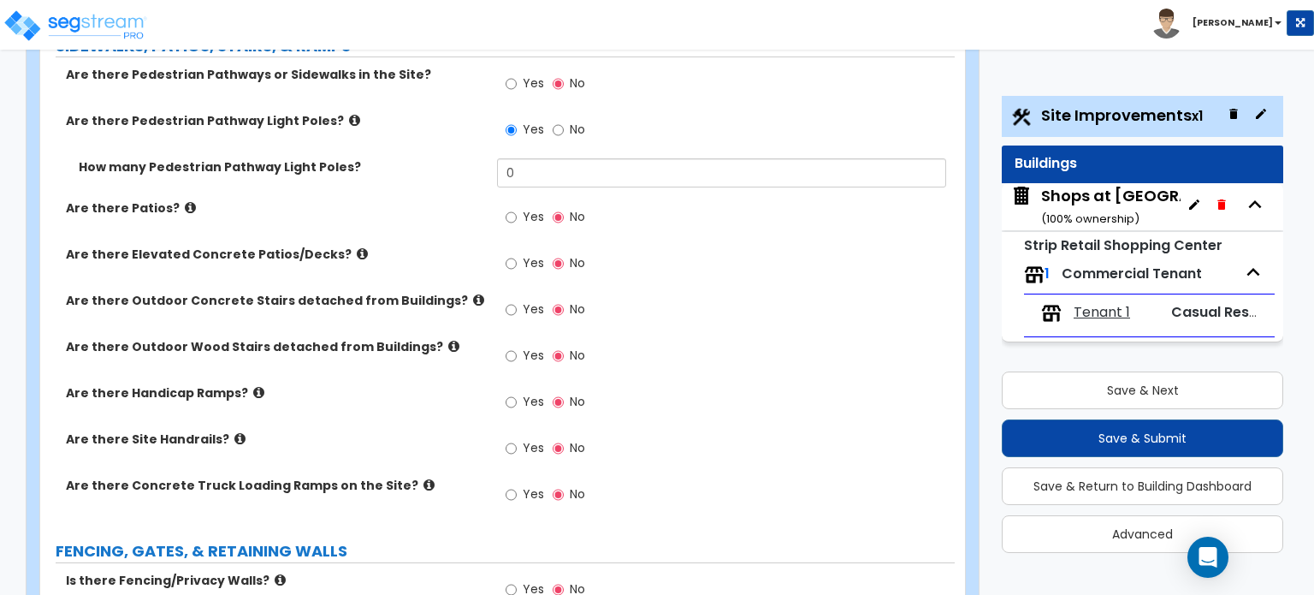
click at [253, 386] on icon at bounding box center [258, 392] width 11 height 13
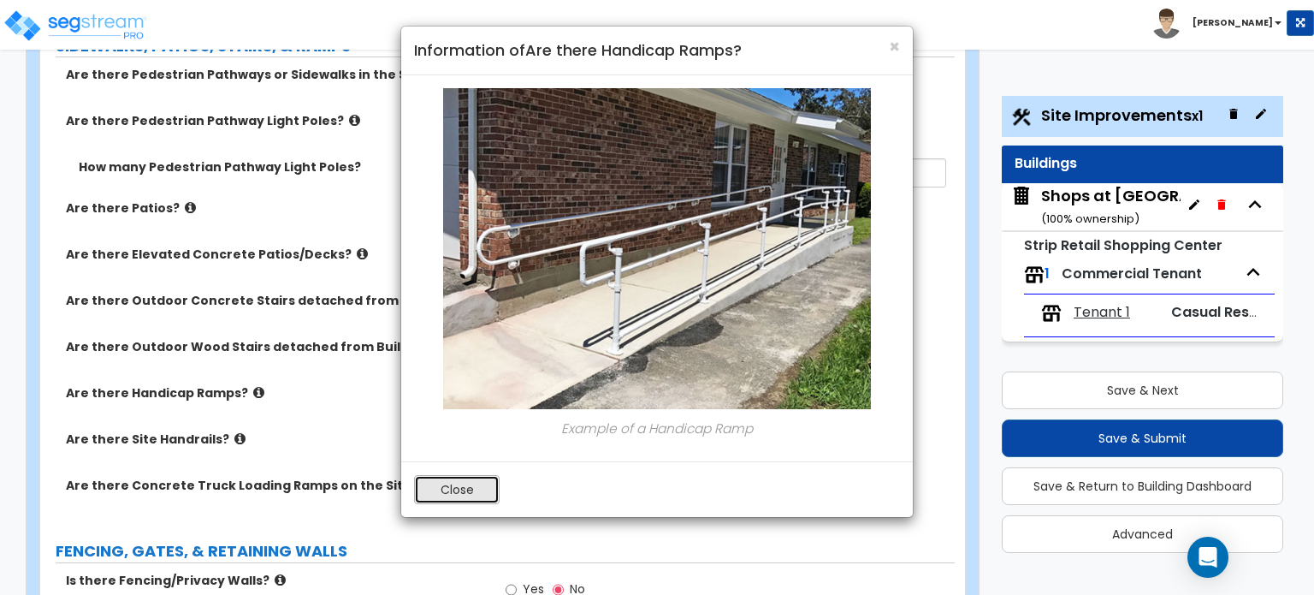
click at [436, 483] on button "Close" at bounding box center [457, 489] width 86 height 29
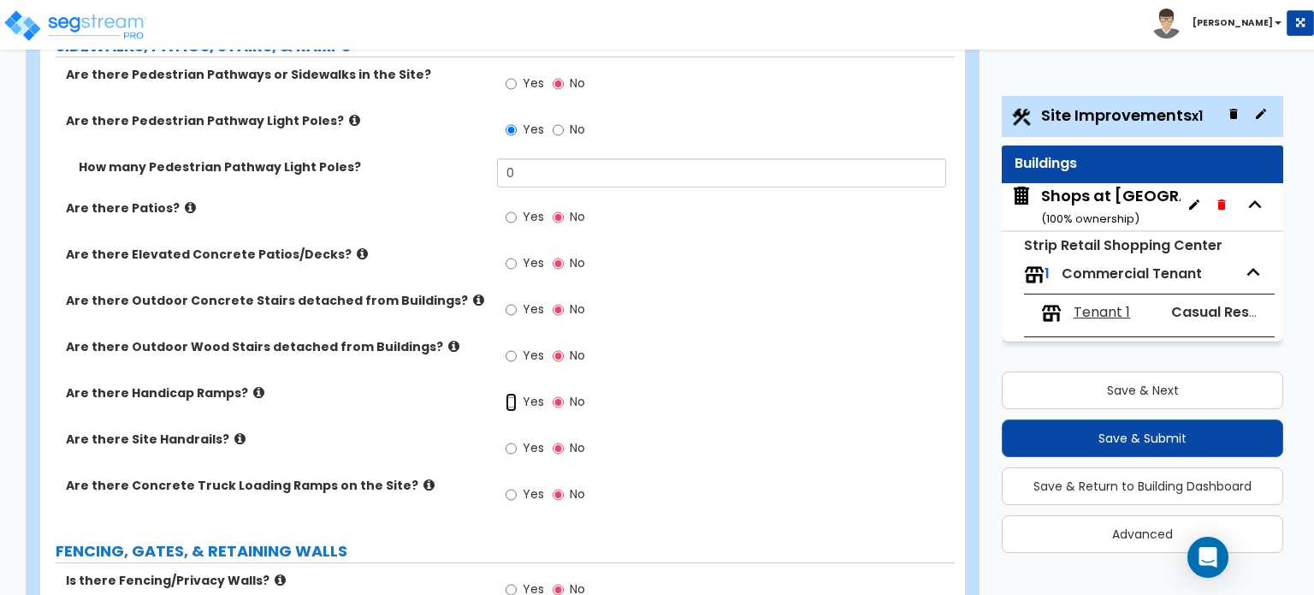
click at [511, 393] on input "Yes" at bounding box center [511, 402] width 11 height 19
radio input "true"
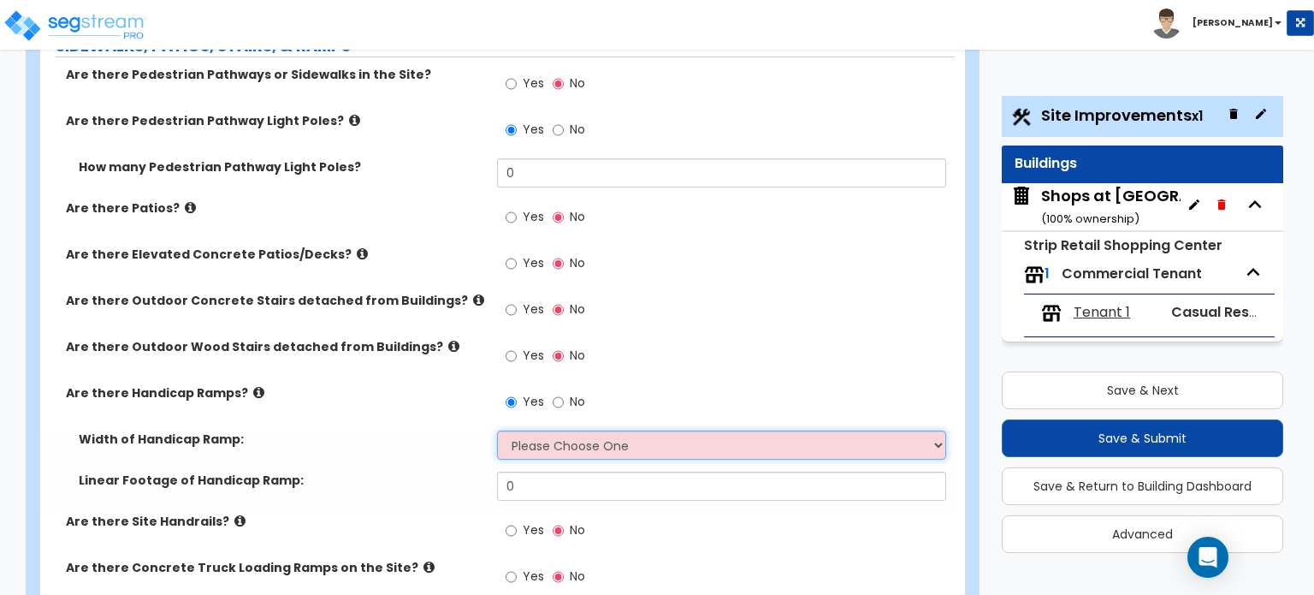
click at [581, 430] on select "Please Choose One 3' width 5' width" at bounding box center [721, 444] width 448 height 29
select select "2"
click at [497, 430] on select "Please Choose One 3' width 5' width" at bounding box center [721, 444] width 448 height 29
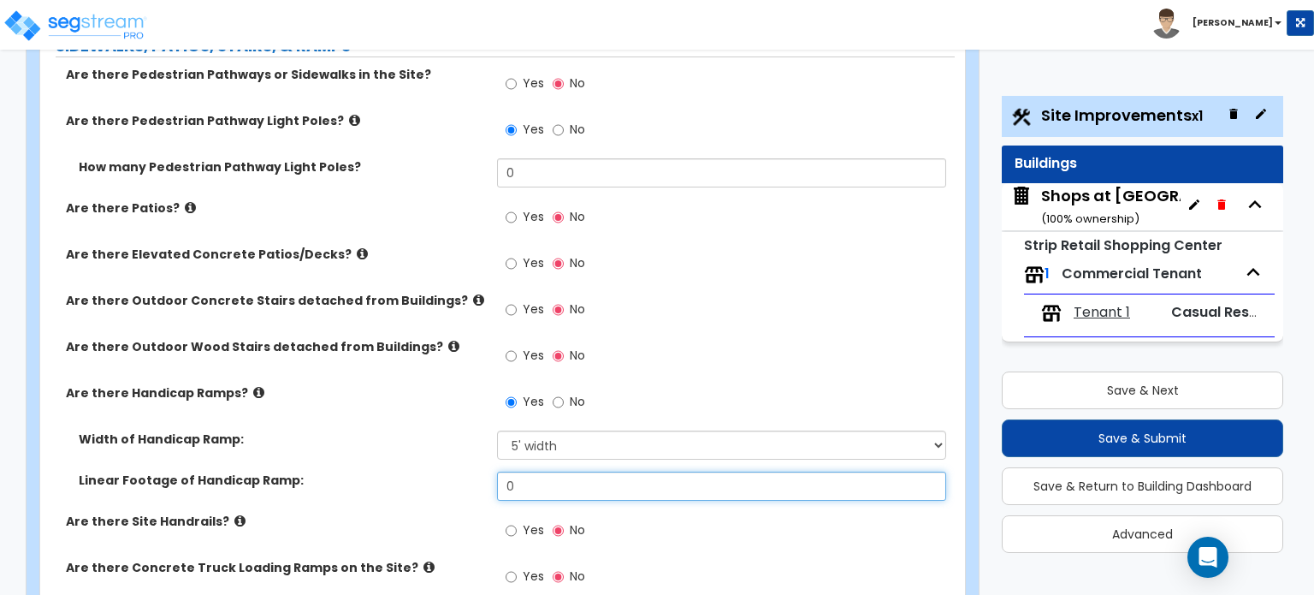
drag, startPoint x: 523, startPoint y: 387, endPoint x: 468, endPoint y: 401, distance: 56.7
click at [468, 472] on div "Linear Footage of Handicap Ramp: 0" at bounding box center [497, 492] width 915 height 41
type input "9"
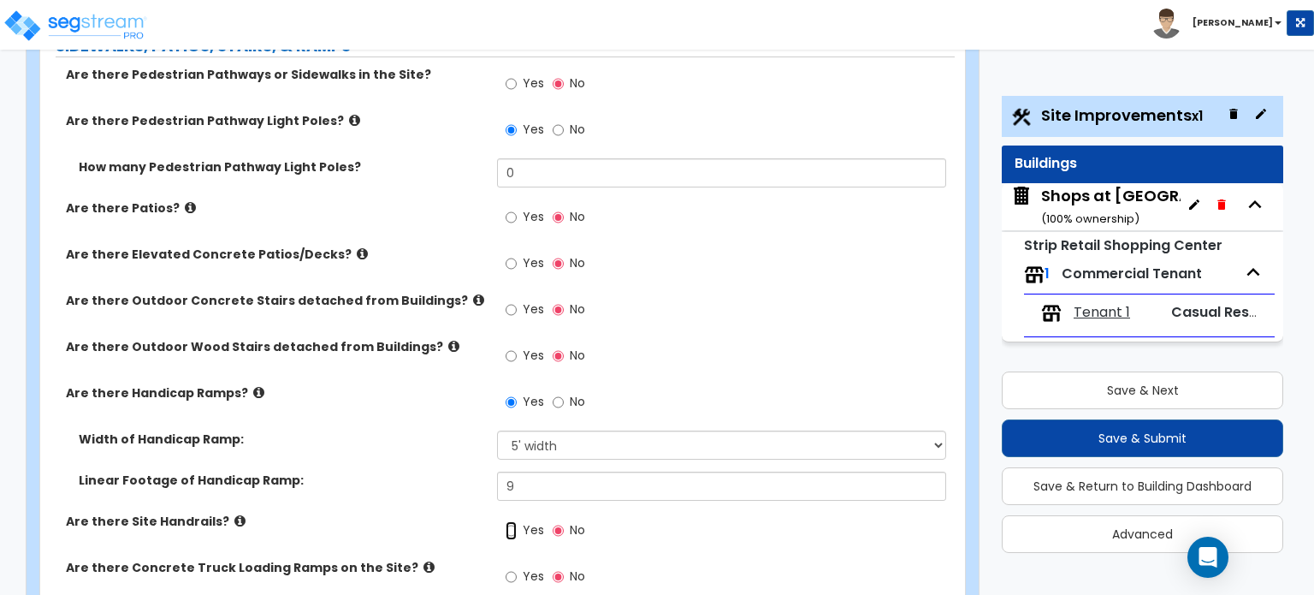
click at [507, 521] on input "Yes" at bounding box center [511, 530] width 11 height 19
radio input "true"
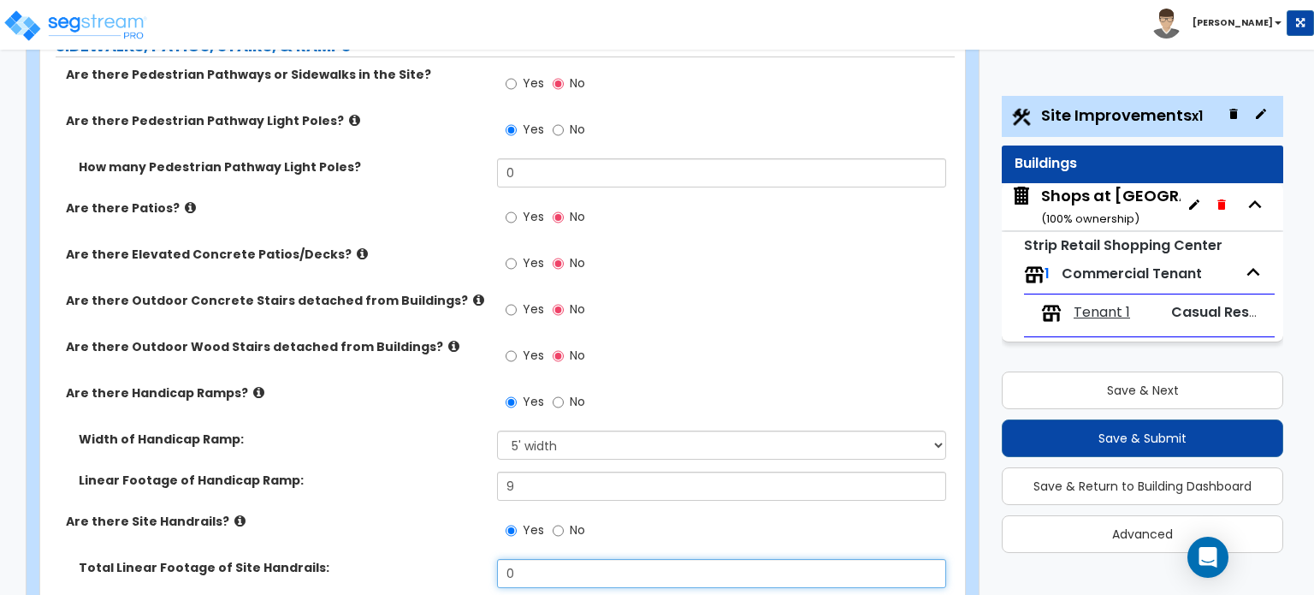
click at [525, 559] on input "0" at bounding box center [721, 573] width 448 height 29
drag, startPoint x: 495, startPoint y: 477, endPoint x: 483, endPoint y: 479, distance: 13.1
click at [483, 559] on div "Total Linear Footage of Site Handrails: 0" at bounding box center [497, 579] width 915 height 41
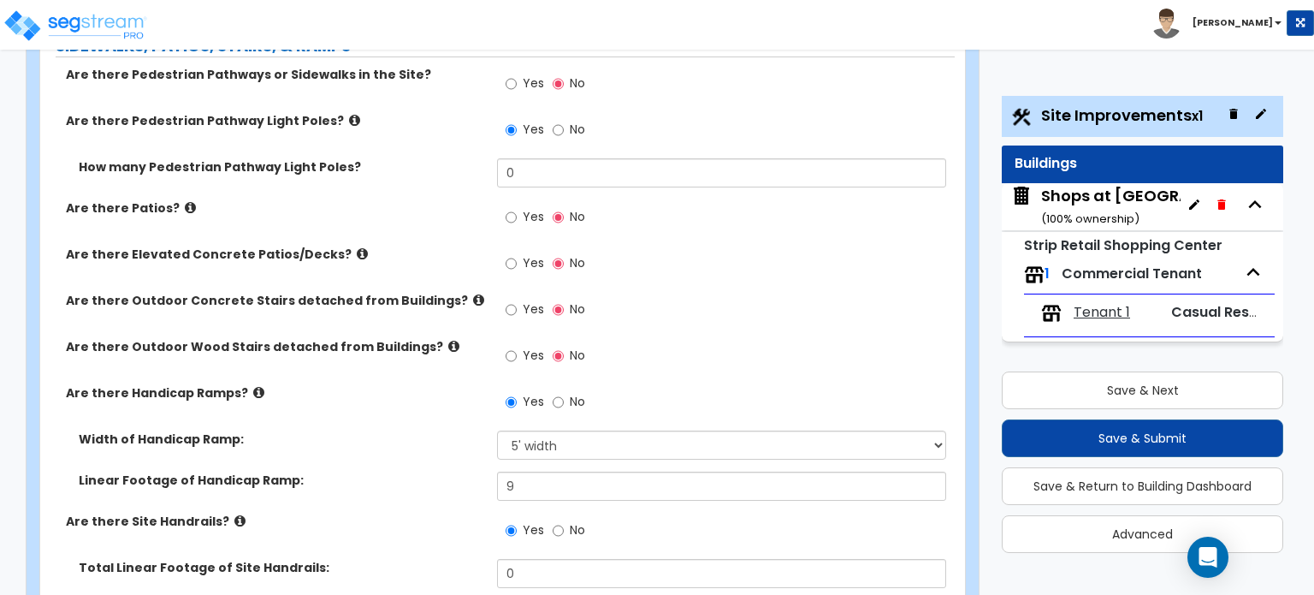
click at [483, 559] on div "Total Linear Footage of Site Handrails: 0" at bounding box center [497, 579] width 915 height 41
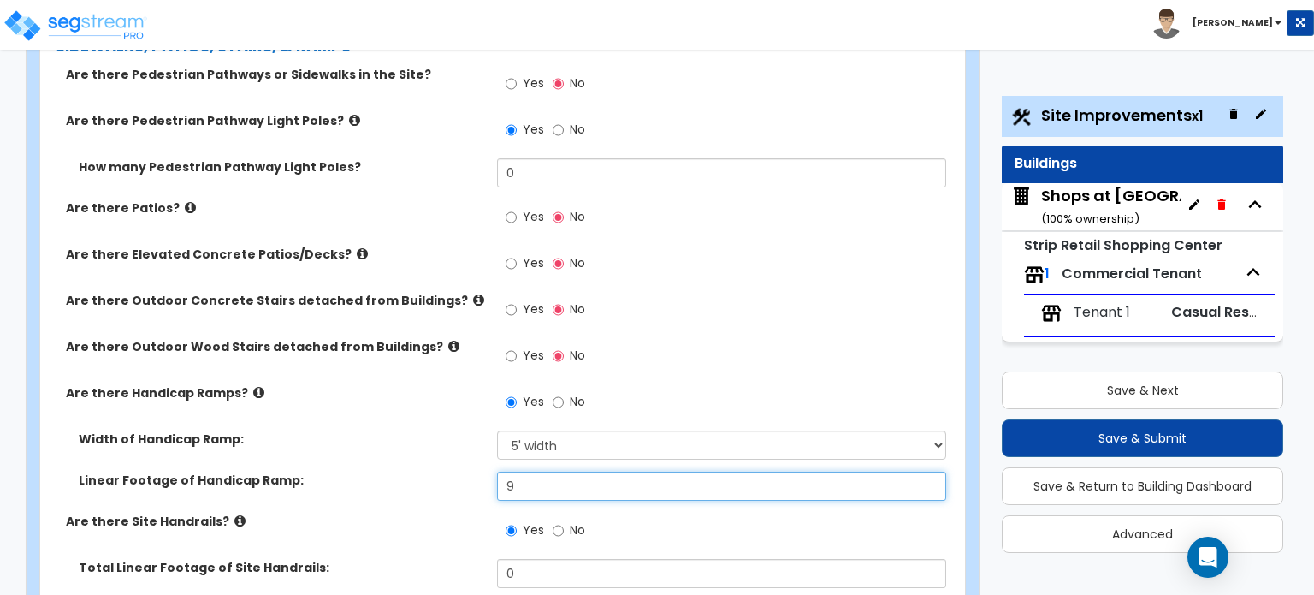
click at [501, 472] on input "9" at bounding box center [721, 486] width 448 height 29
click at [495, 472] on div "Linear Footage of Handicap Ramp: 9" at bounding box center [497, 492] width 915 height 41
drag, startPoint x: 517, startPoint y: 386, endPoint x: 493, endPoint y: 386, distance: 24.0
click at [493, 472] on div "Linear Footage of Handicap Ramp: 9" at bounding box center [497, 492] width 915 height 41
type input "18"
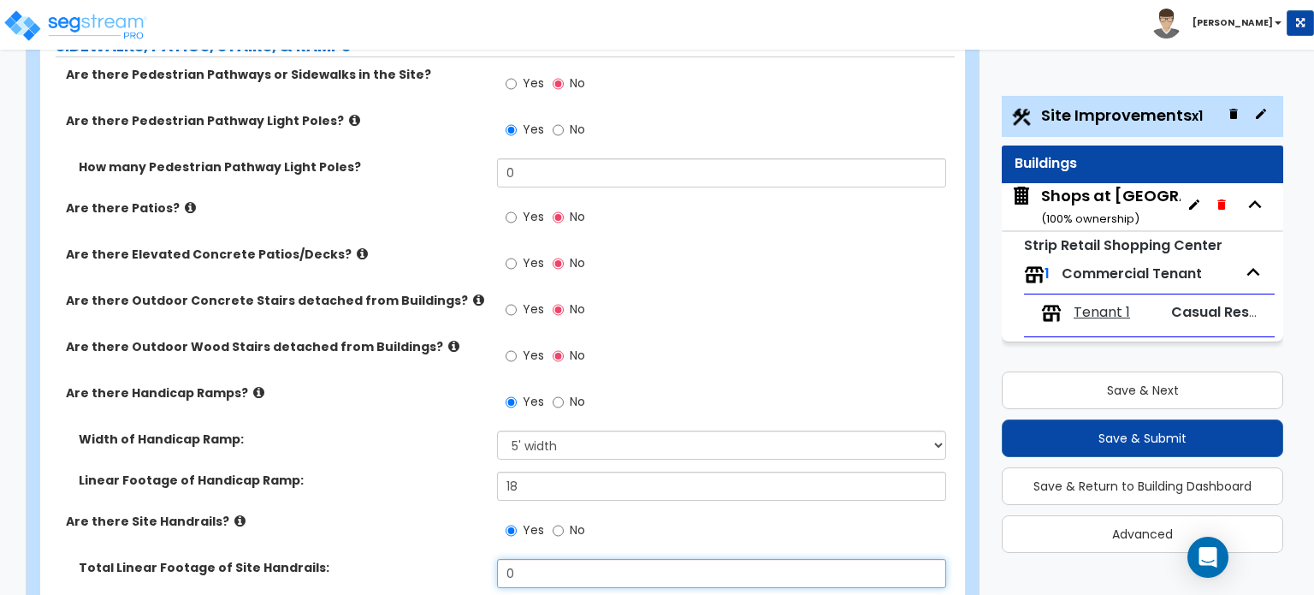
click at [538, 559] on input "0" at bounding box center [721, 573] width 448 height 29
drag, startPoint x: 538, startPoint y: 468, endPoint x: 512, endPoint y: 470, distance: 26.6
click at [512, 559] on input "0" at bounding box center [721, 573] width 448 height 29
drag, startPoint x: 526, startPoint y: 478, endPoint x: 491, endPoint y: 478, distance: 35.1
click at [491, 559] on div "Total Linear Footage of Site Handrails: 0" at bounding box center [497, 579] width 915 height 41
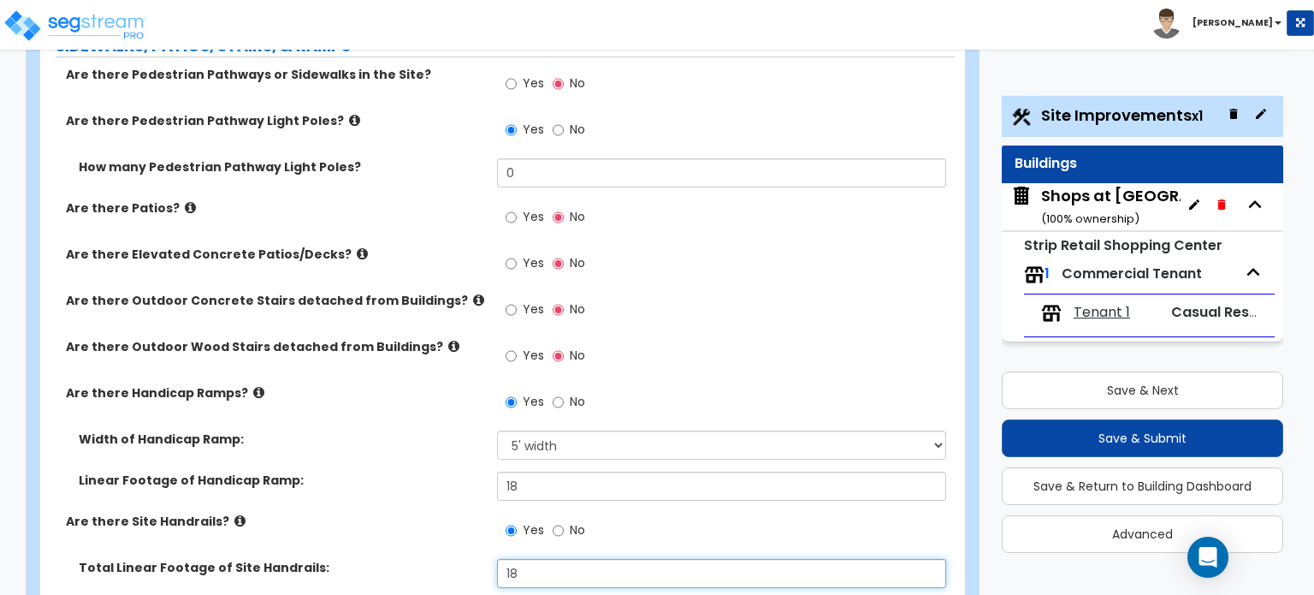
type input "18"
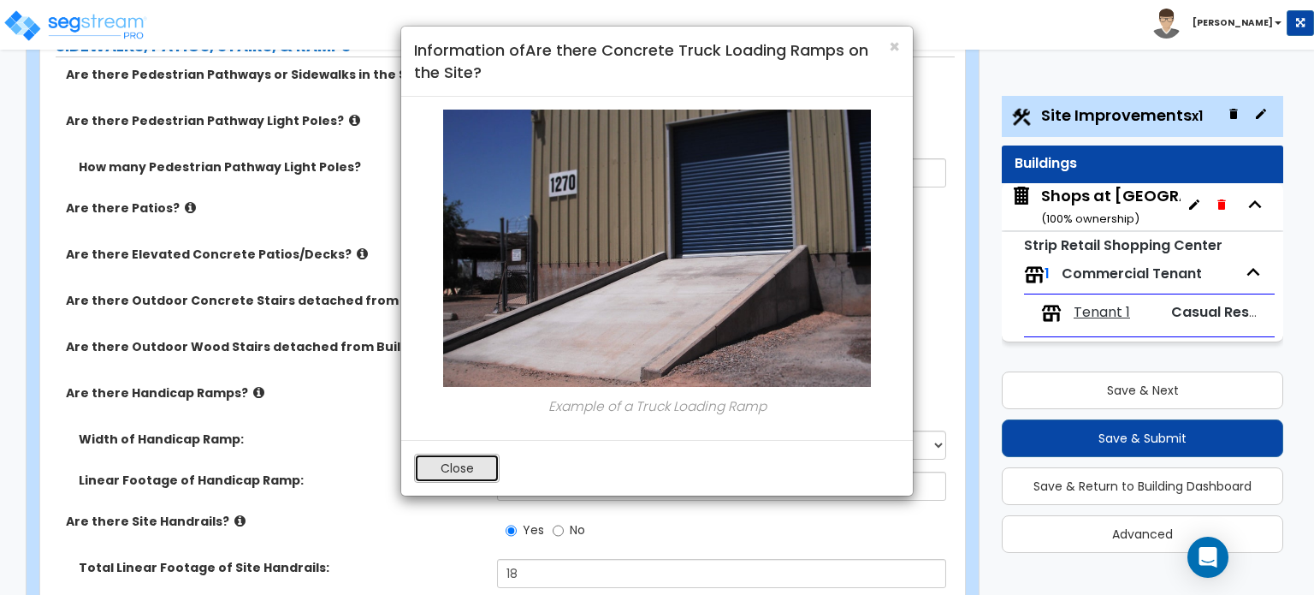
click at [483, 462] on button "Close" at bounding box center [457, 468] width 86 height 29
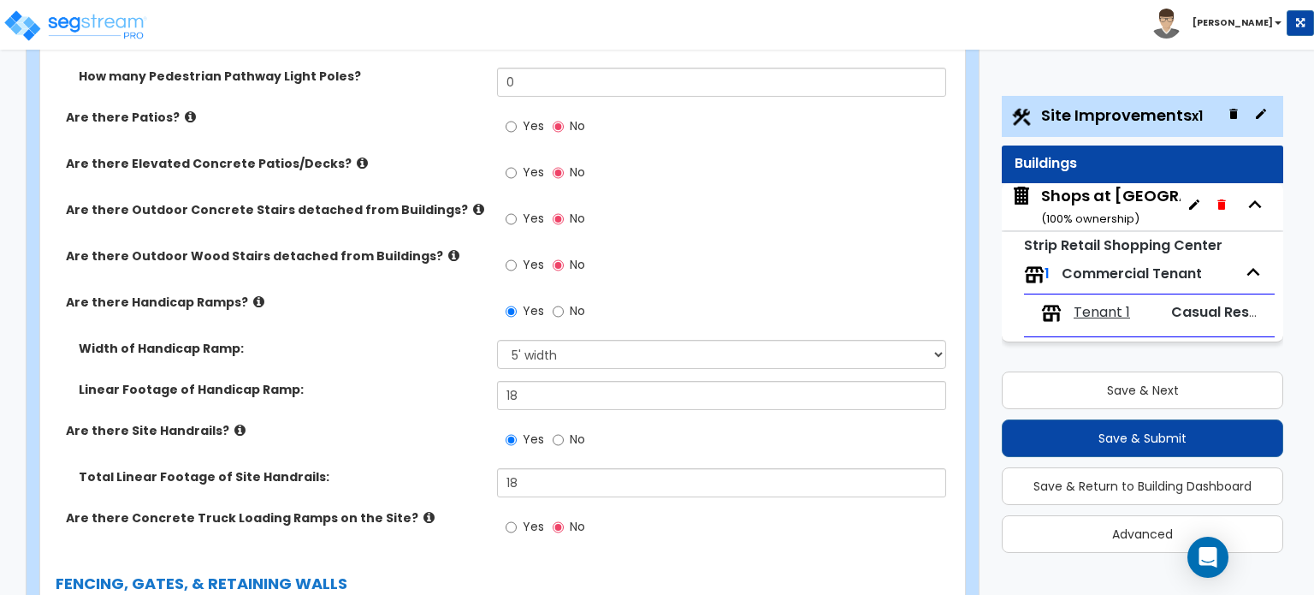
scroll to position [2054, 0]
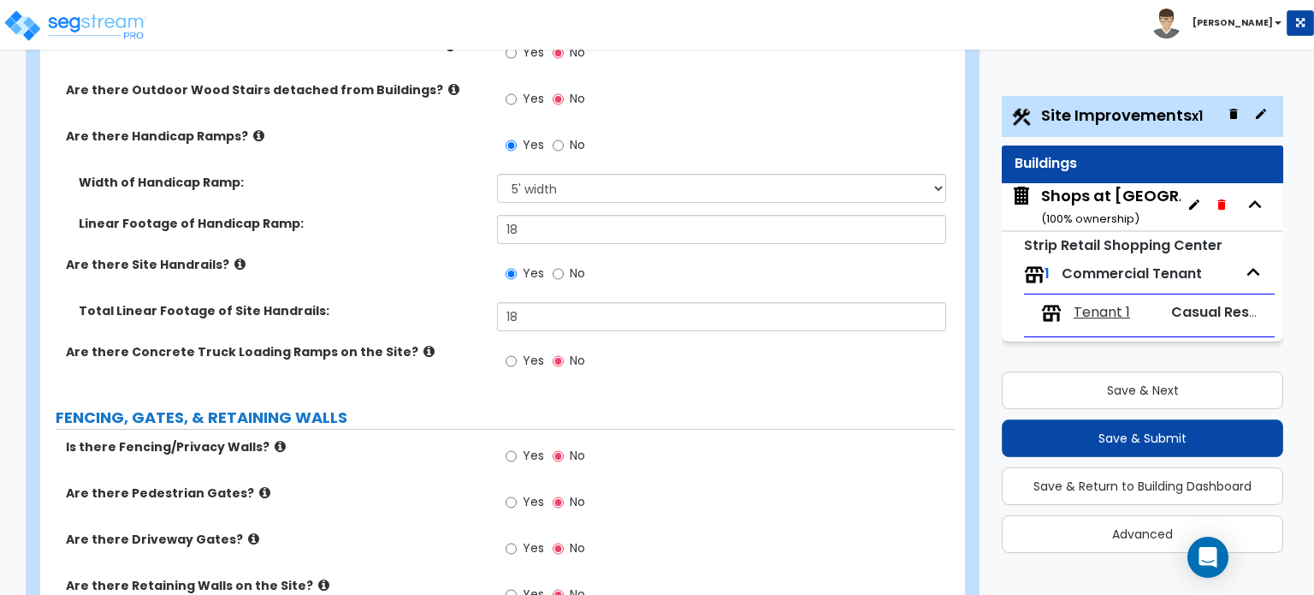
click at [275, 440] on icon at bounding box center [280, 446] width 11 height 13
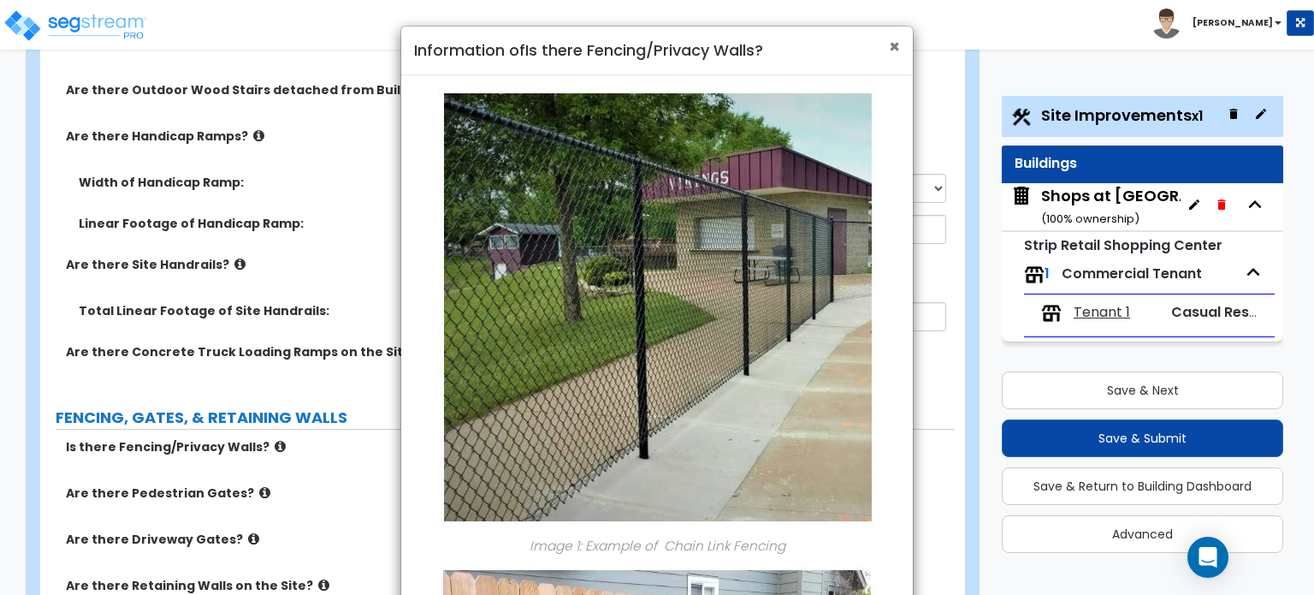
click at [900, 44] on div "× Information of Is there Fencing/Privacy Walls?" at bounding box center [657, 51] width 512 height 49
click at [893, 51] on span "×" at bounding box center [894, 46] width 11 height 25
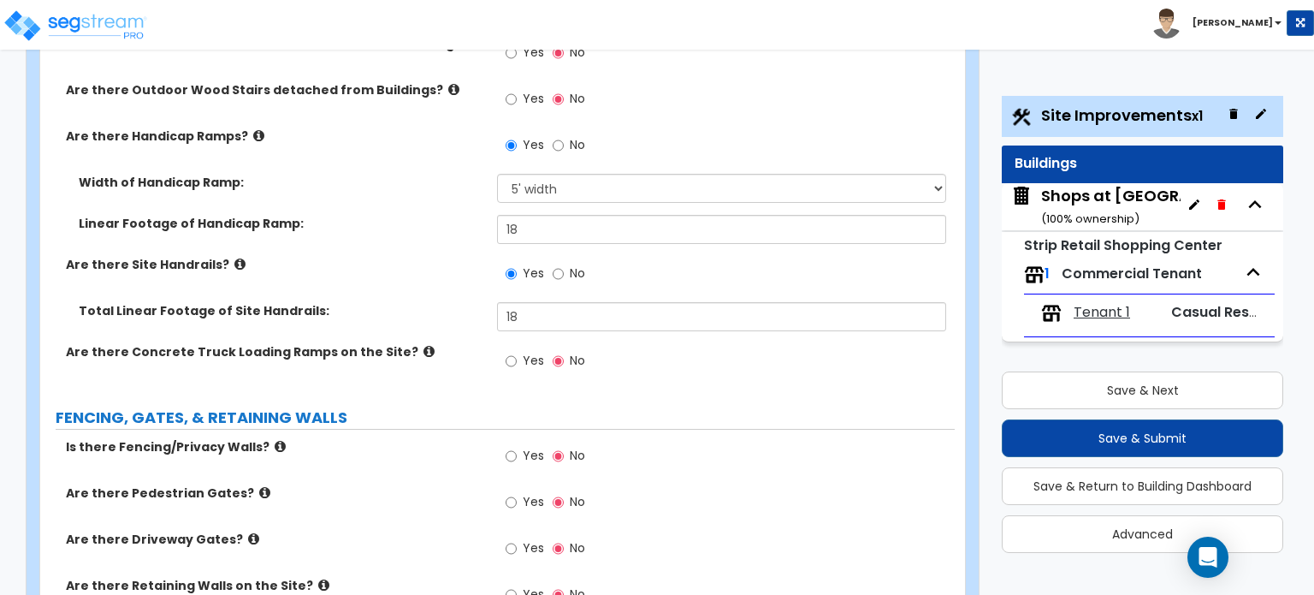
click at [259, 486] on icon at bounding box center [264, 492] width 11 height 13
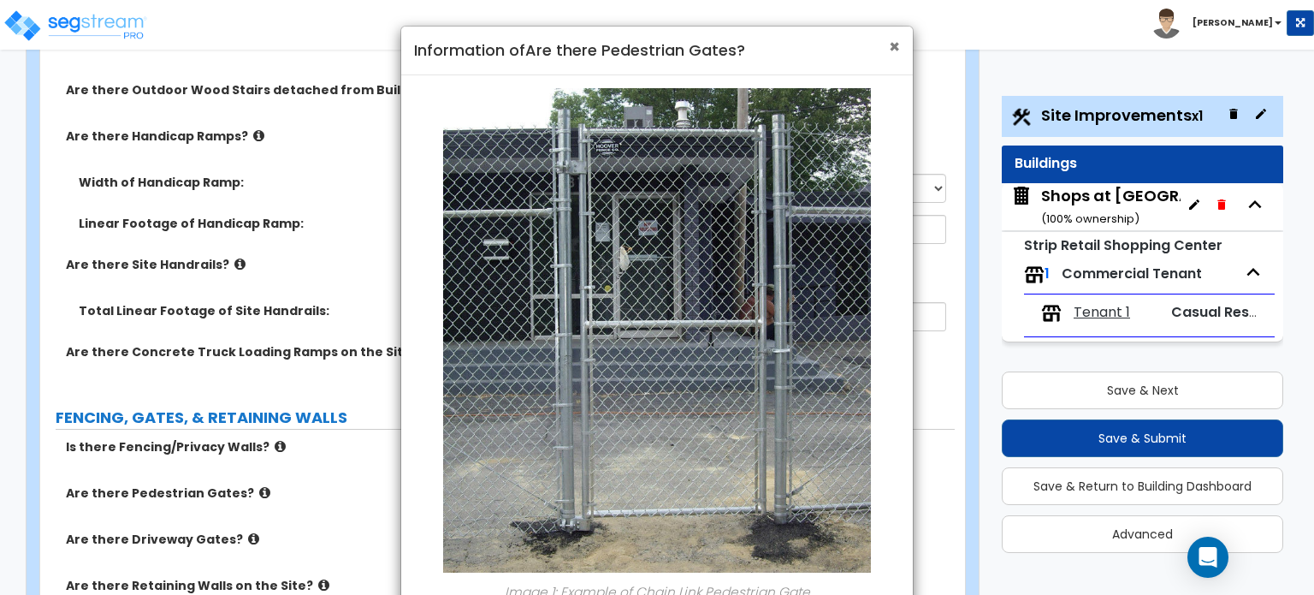
click at [894, 46] on span "×" at bounding box center [894, 46] width 11 height 25
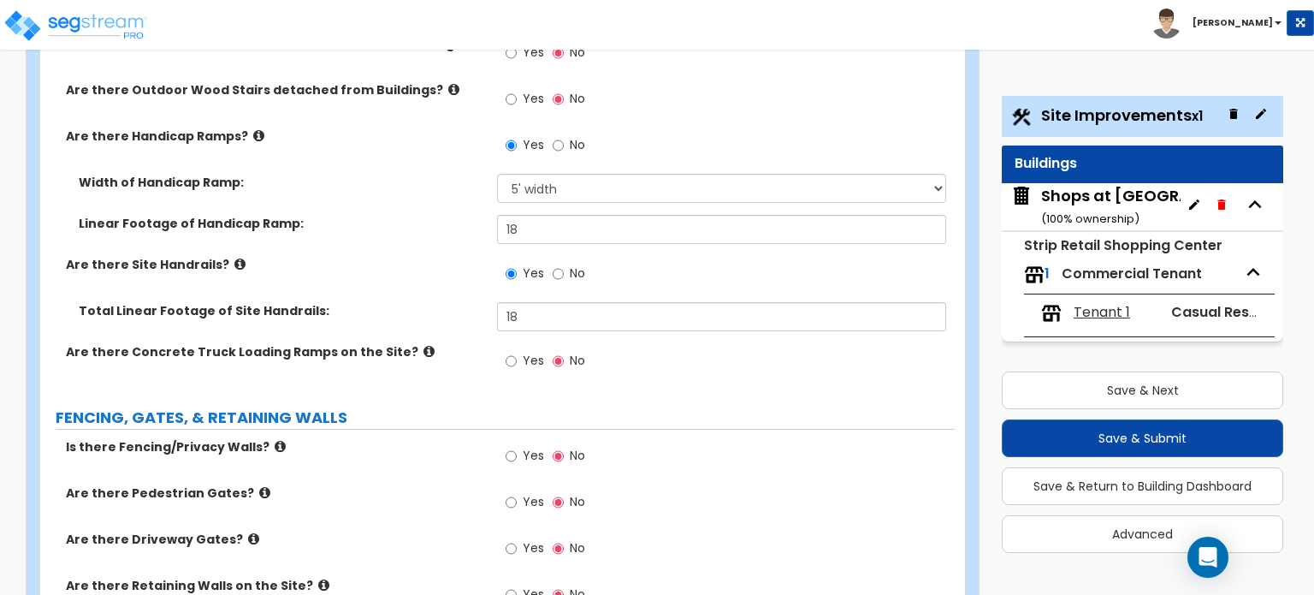
click at [232, 531] on label "Are there Driveway Gates?" at bounding box center [275, 539] width 418 height 17
click at [248, 532] on icon at bounding box center [253, 538] width 11 height 13
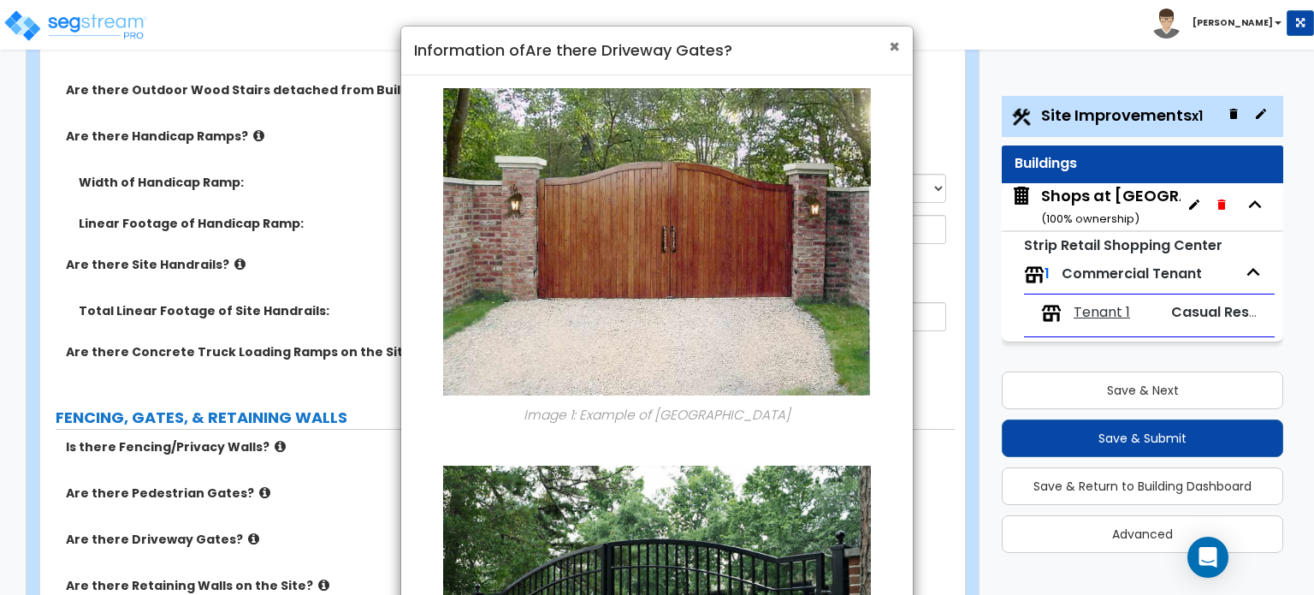
click at [890, 47] on span "×" at bounding box center [894, 46] width 11 height 25
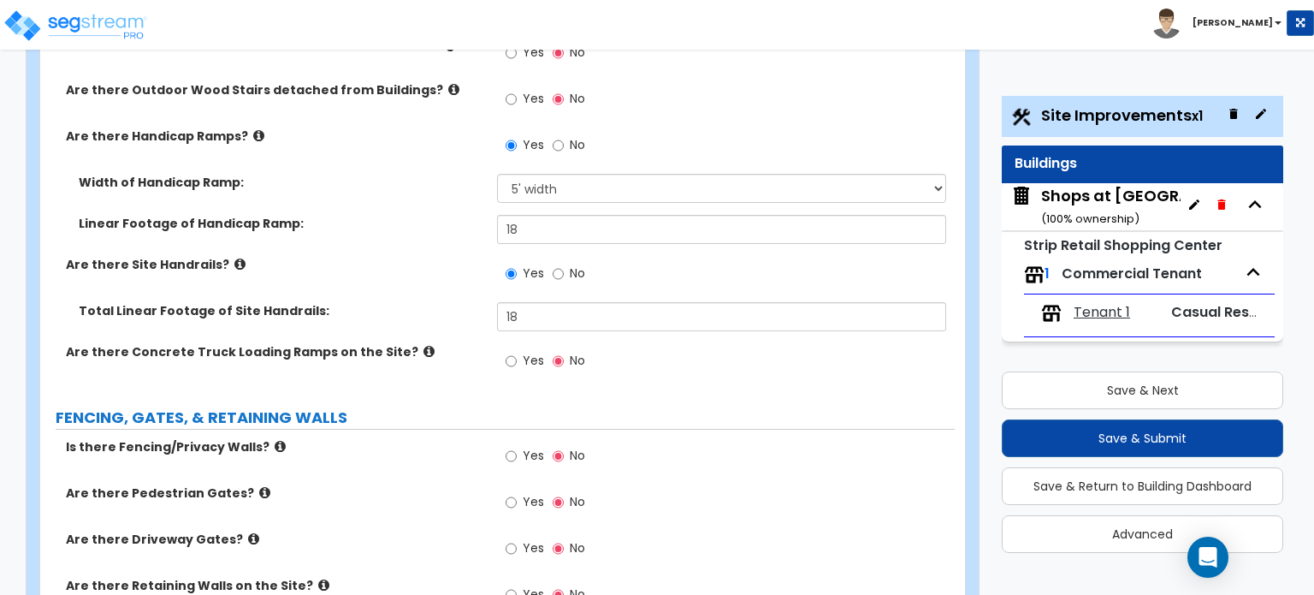
click at [318, 578] on icon at bounding box center [323, 584] width 11 height 13
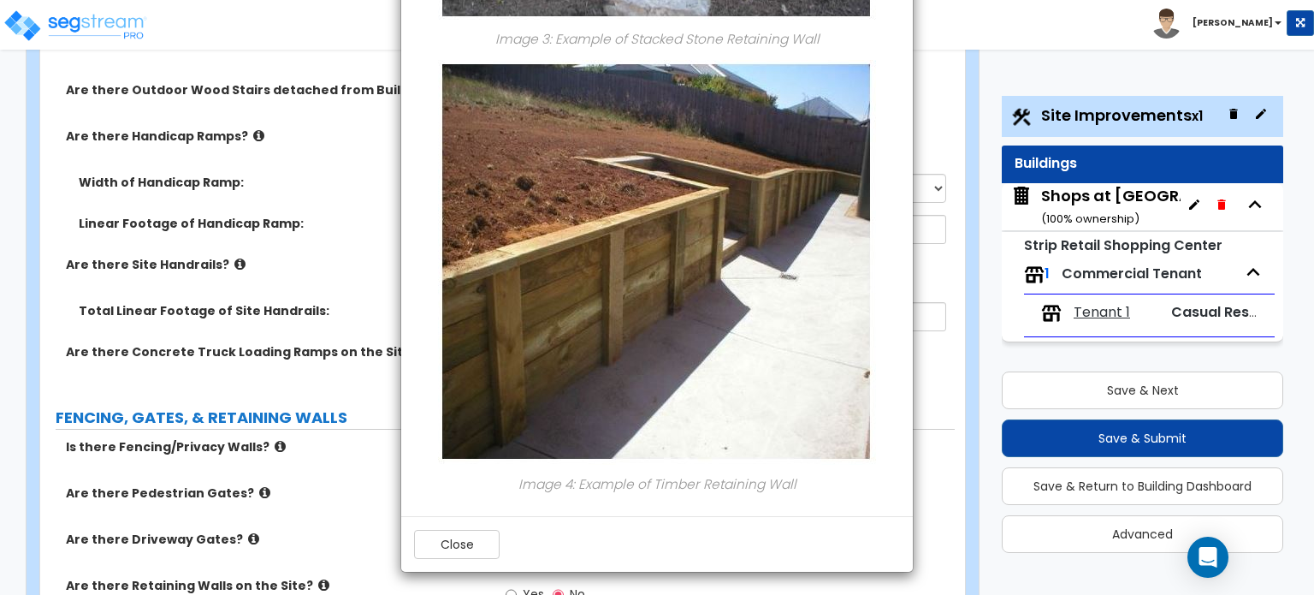
scroll to position [1455, 0]
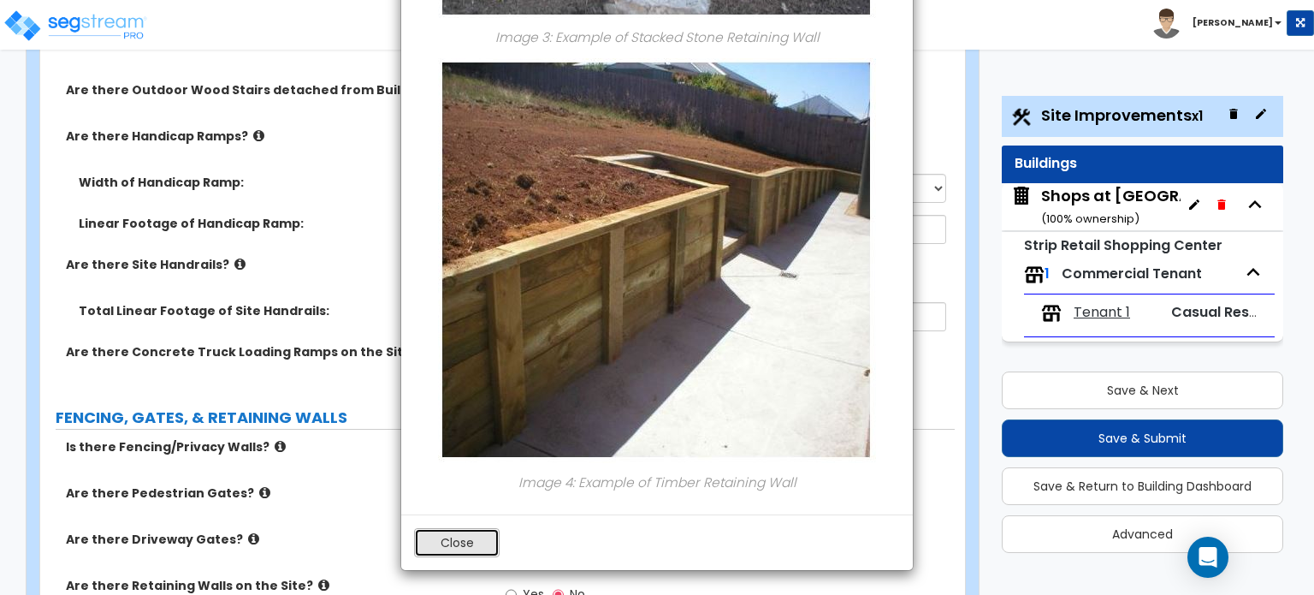
click at [460, 540] on button "Close" at bounding box center [457, 542] width 86 height 29
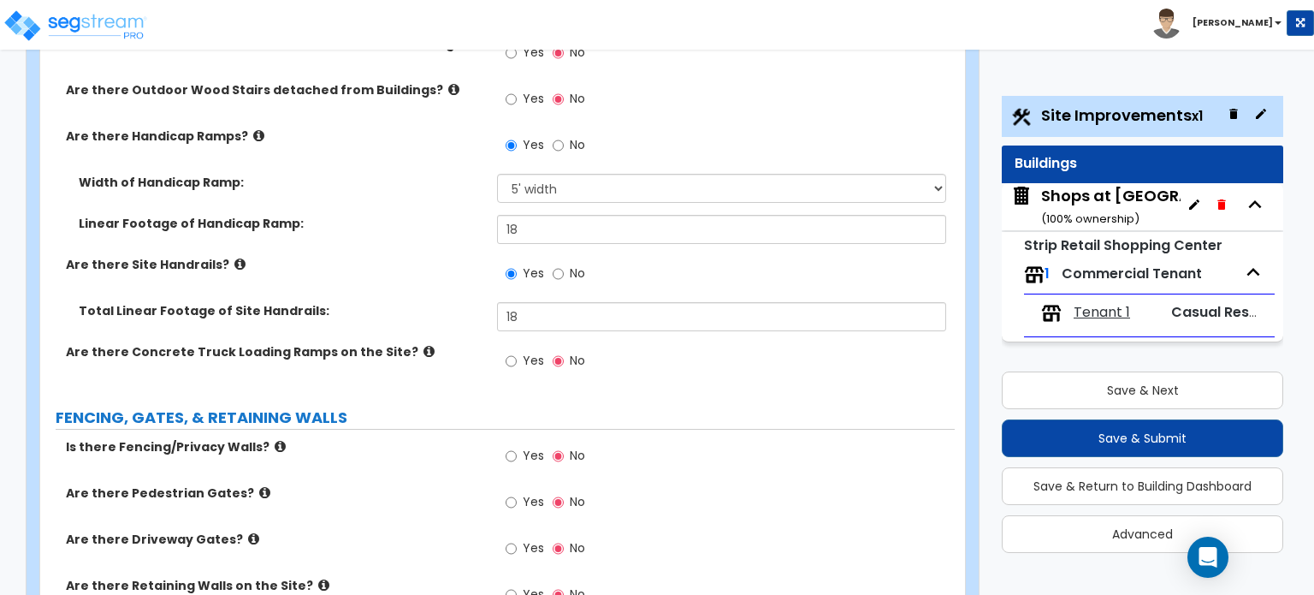
click at [245, 531] on label "Are there Driveway Gates?" at bounding box center [275, 539] width 418 height 17
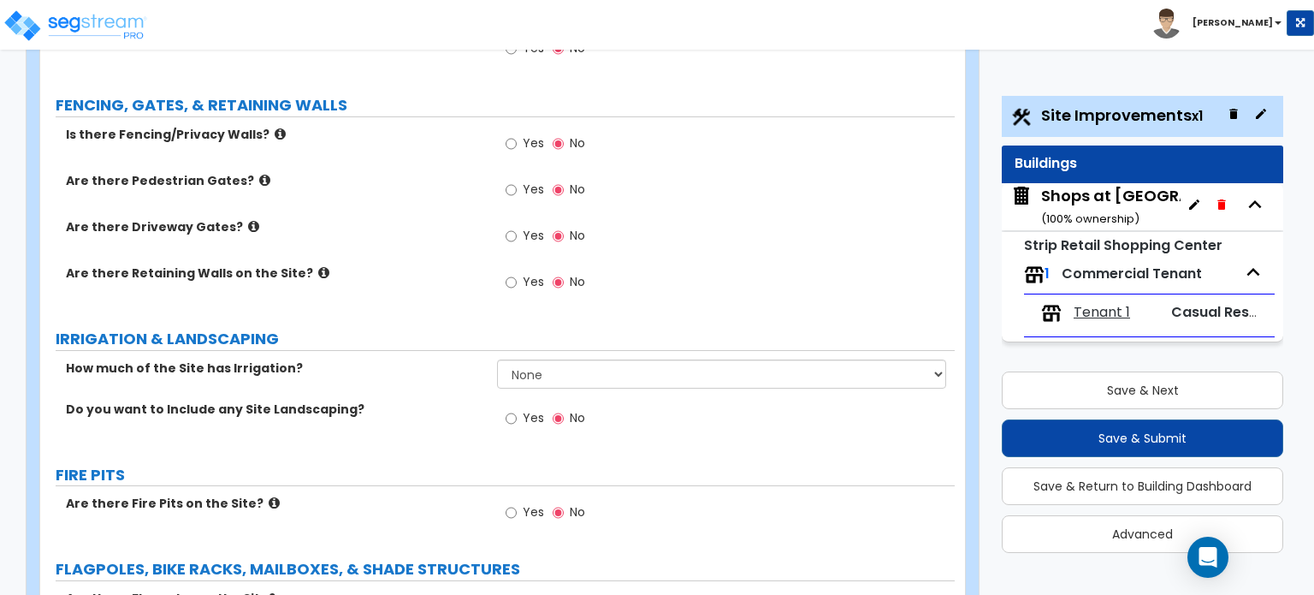
scroll to position [2396, 0]
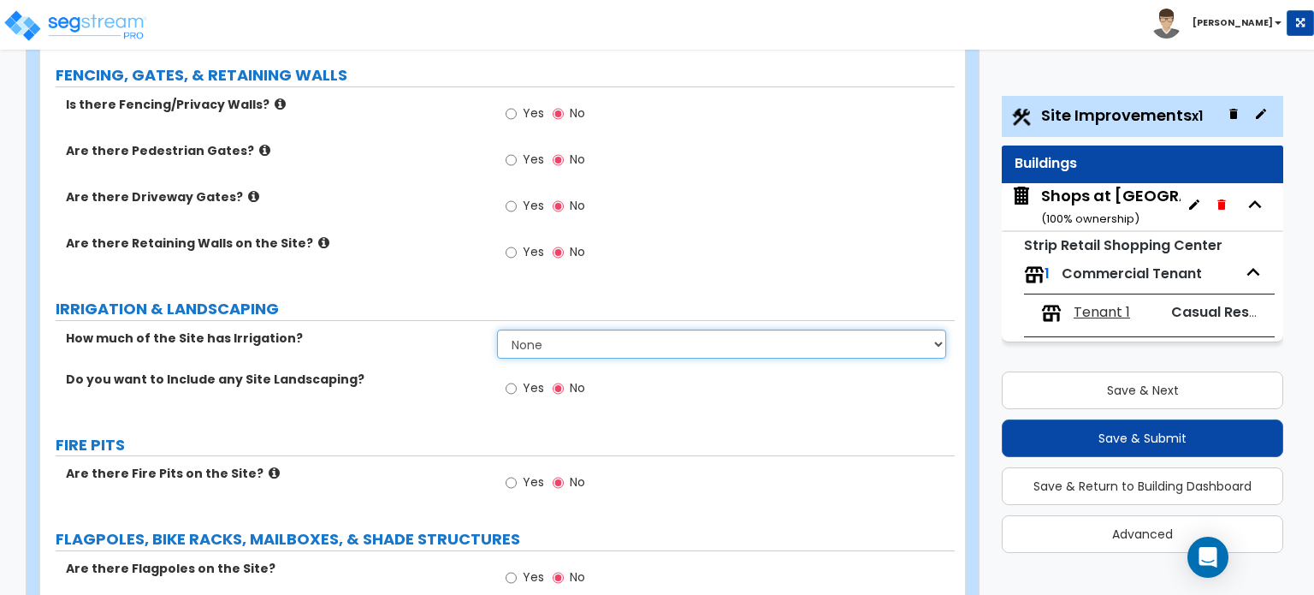
click at [584, 329] on select "None I want to Enter an Approximate Percentage I want to Enter the Square Foota…" at bounding box center [721, 343] width 448 height 29
select select "2"
click at [497, 329] on select "None I want to Enter an Approximate Percentage I want to Enter the Square Foota…" at bounding box center [721, 343] width 448 height 29
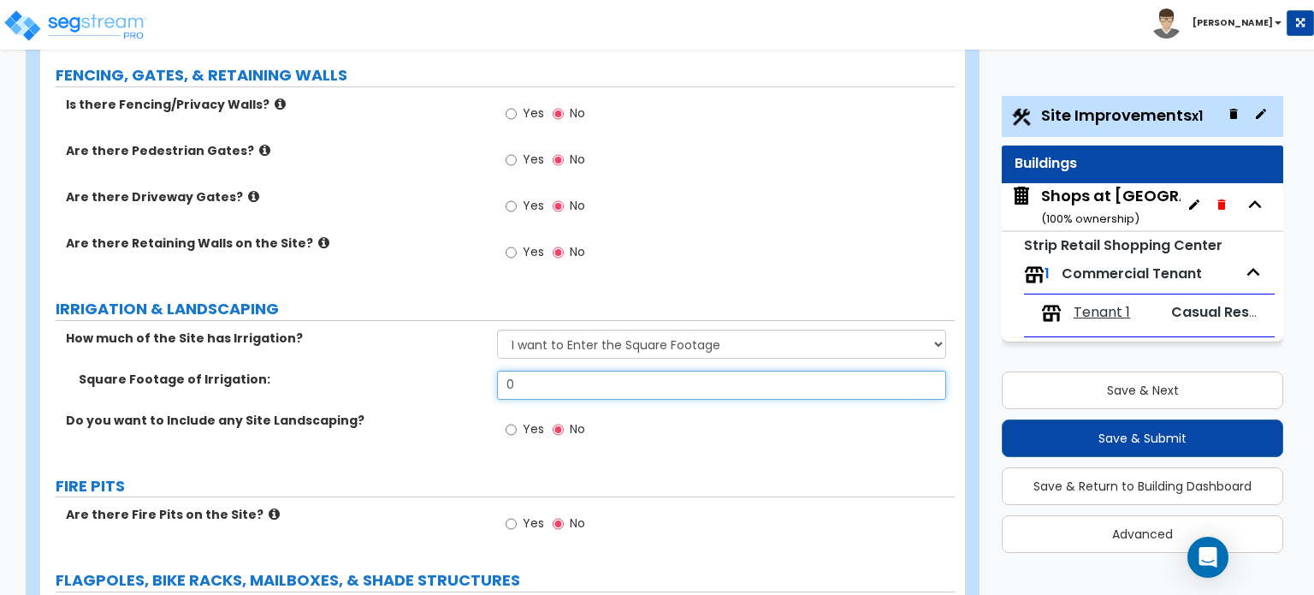
drag, startPoint x: 531, startPoint y: 288, endPoint x: 487, endPoint y: 292, distance: 44.6
click at [487, 371] on div "Square Footage of Irrigation: 0" at bounding box center [497, 391] width 915 height 41
type input "1,913"
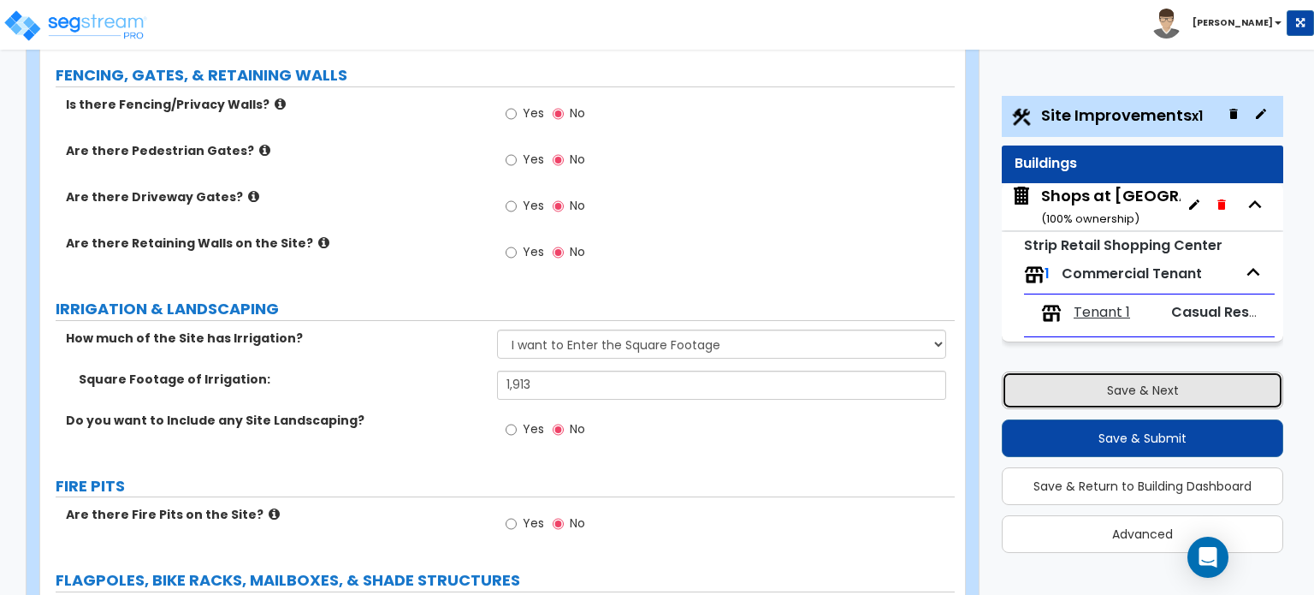
click at [1100, 382] on button "Save & Next" at bounding box center [1143, 390] width 282 height 38
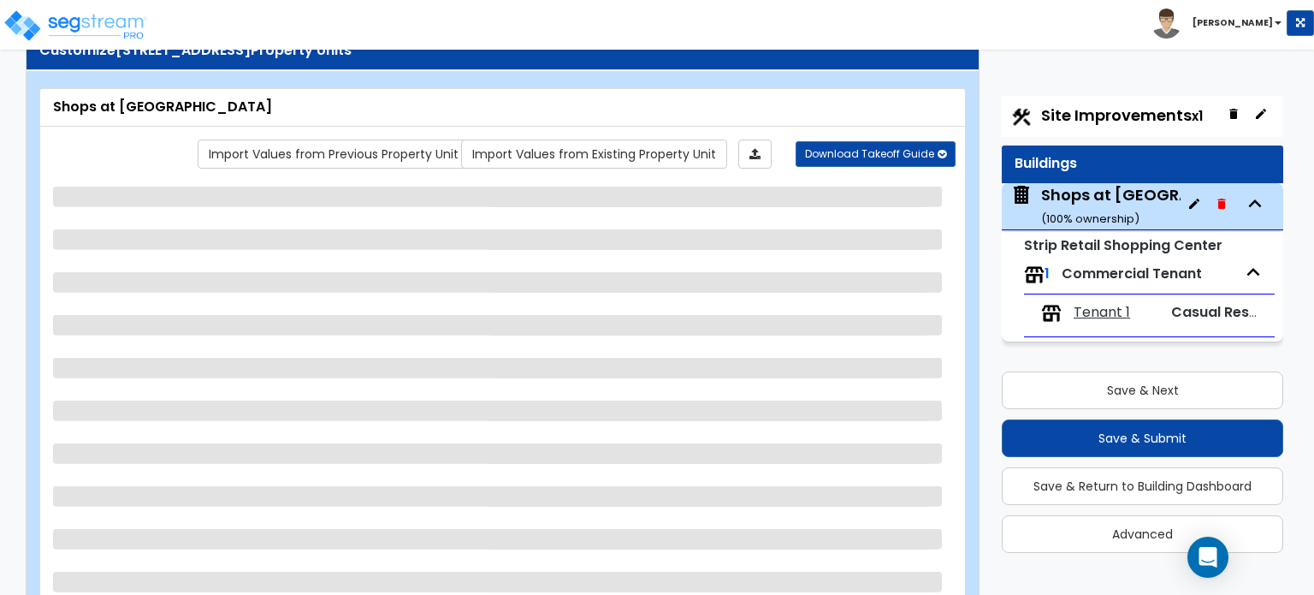
scroll to position [0, 0]
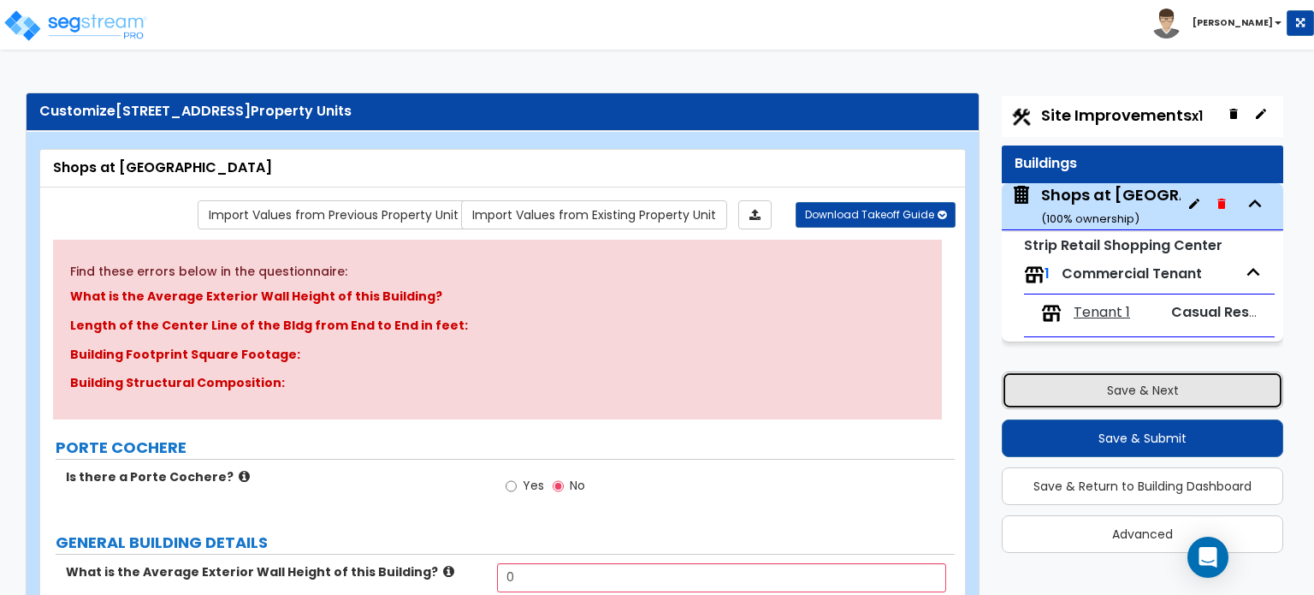
click at [1071, 388] on button "Save & Next" at bounding box center [1143, 390] width 282 height 38
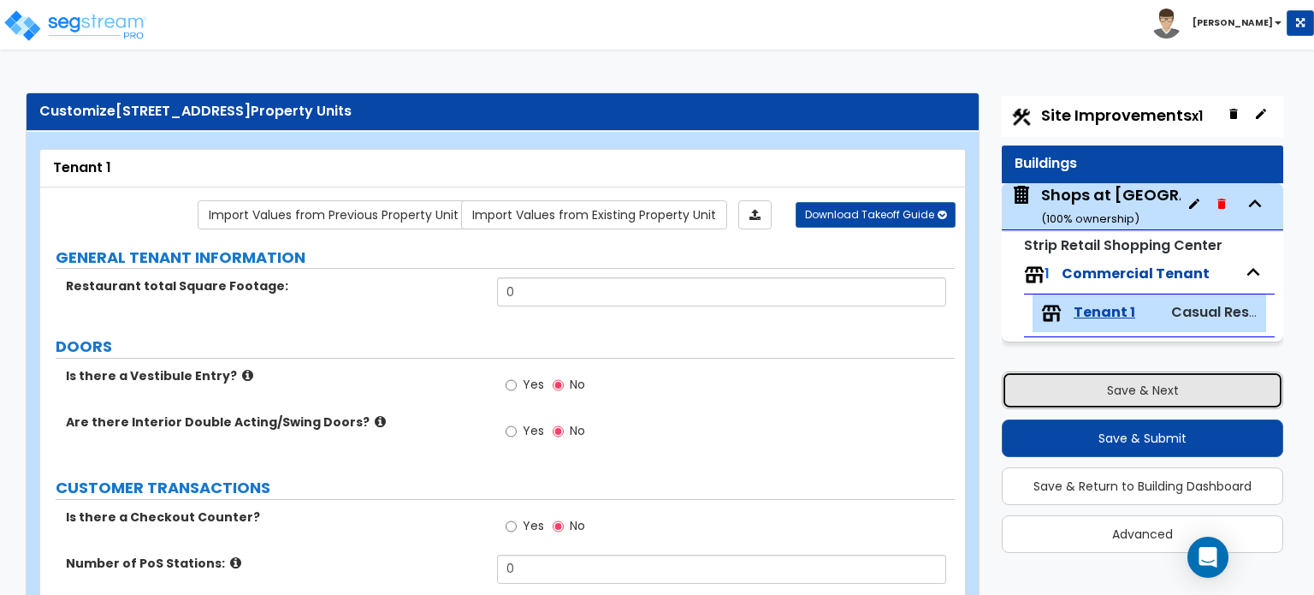
click at [1095, 388] on button "Save & Next" at bounding box center [1143, 390] width 282 height 38
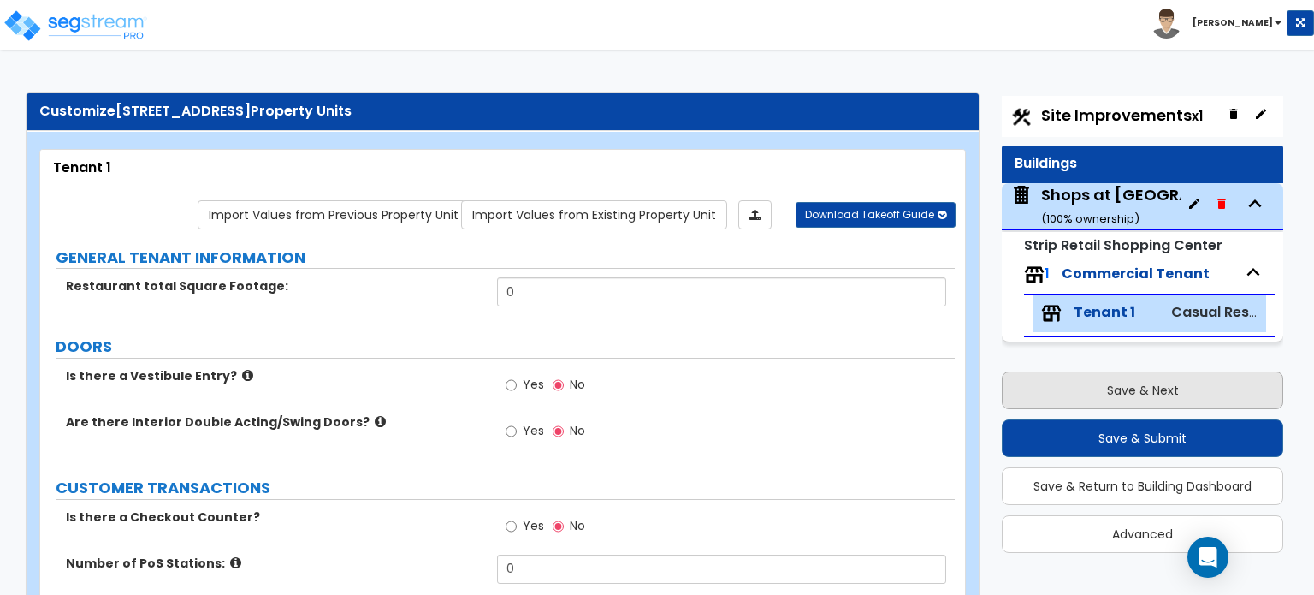
select select "2"
select select "1"
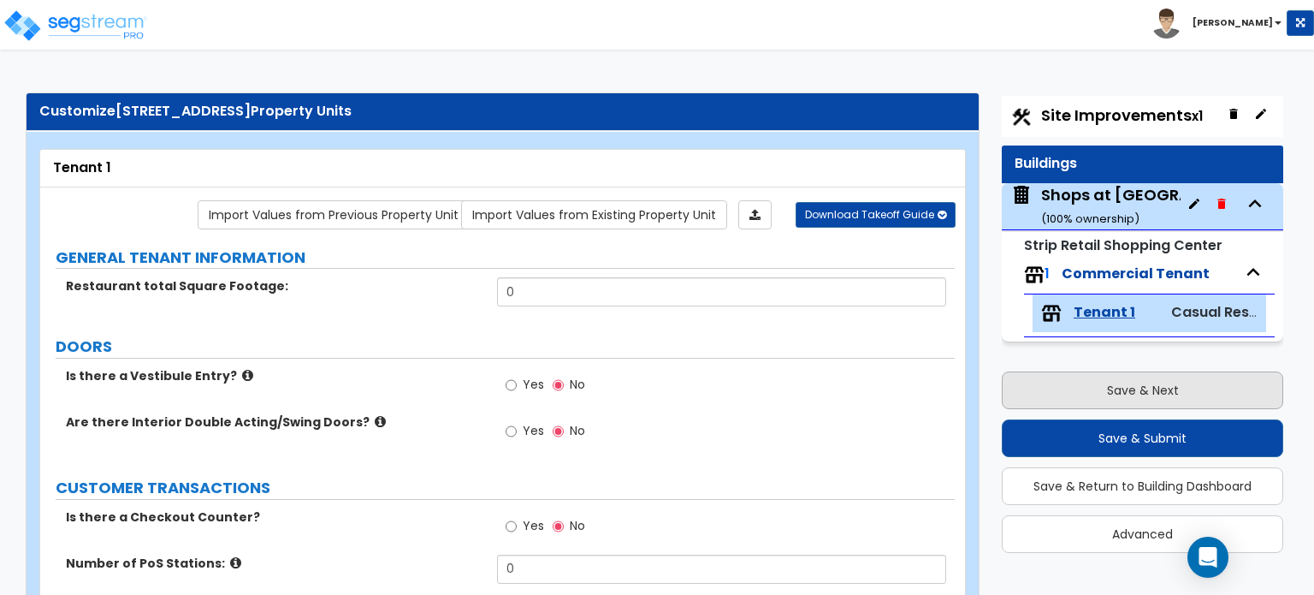
select select "1"
select select "2"
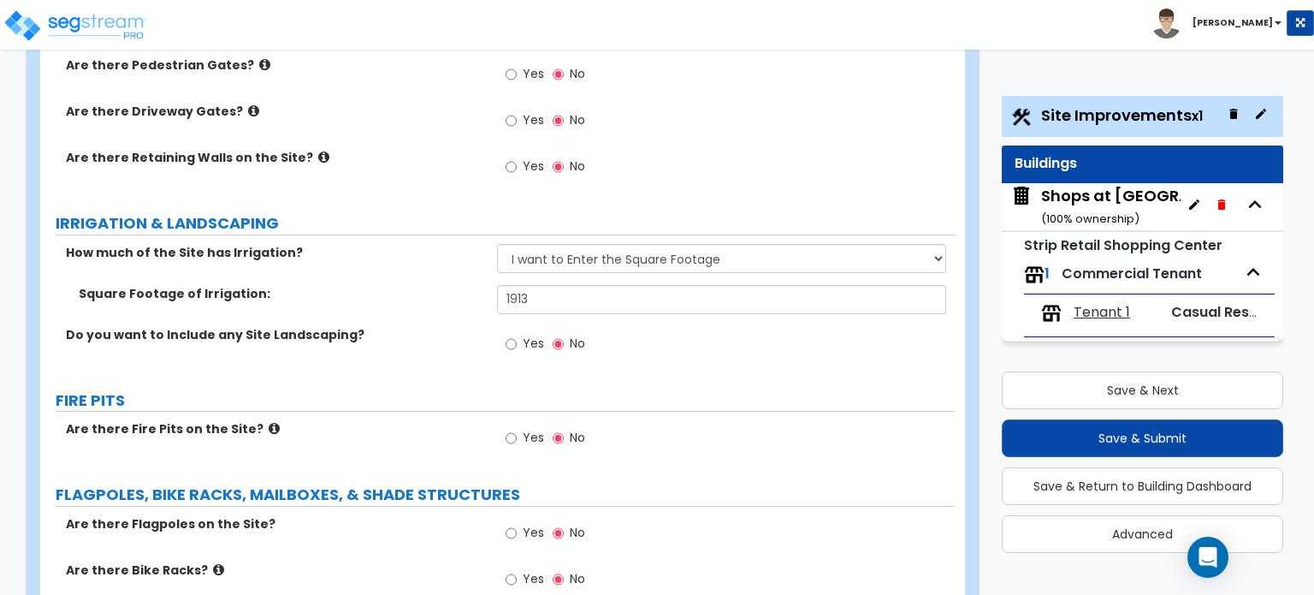
scroll to position [2653, 0]
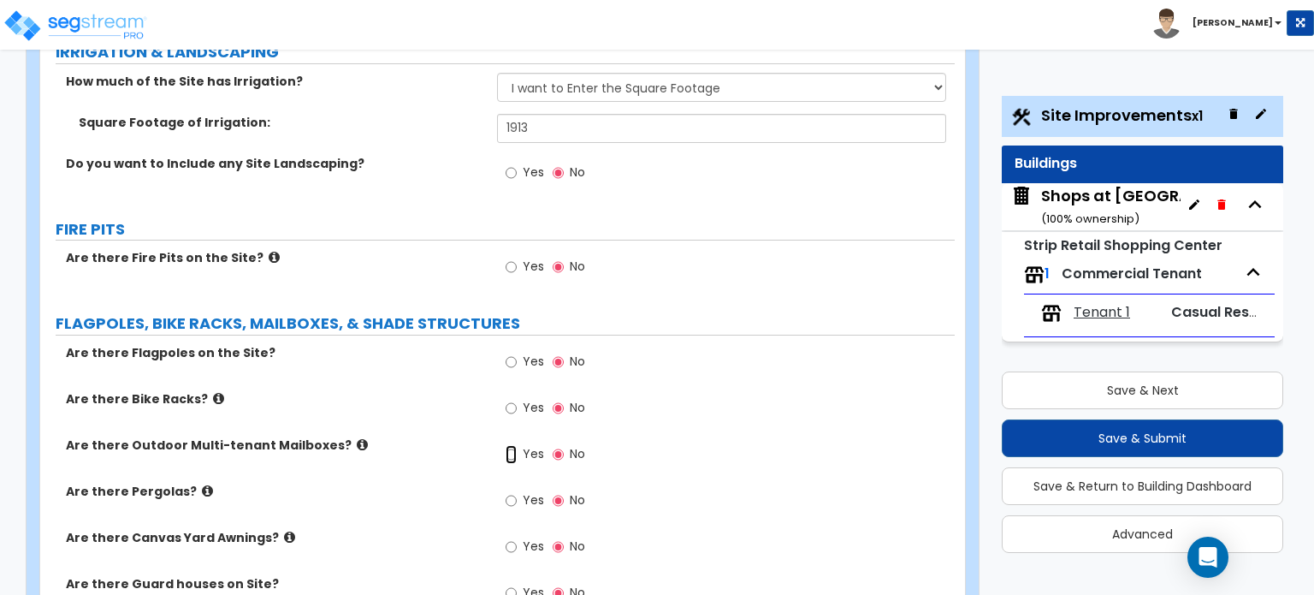
click at [511, 445] on input "Yes" at bounding box center [511, 454] width 11 height 19
radio input "true"
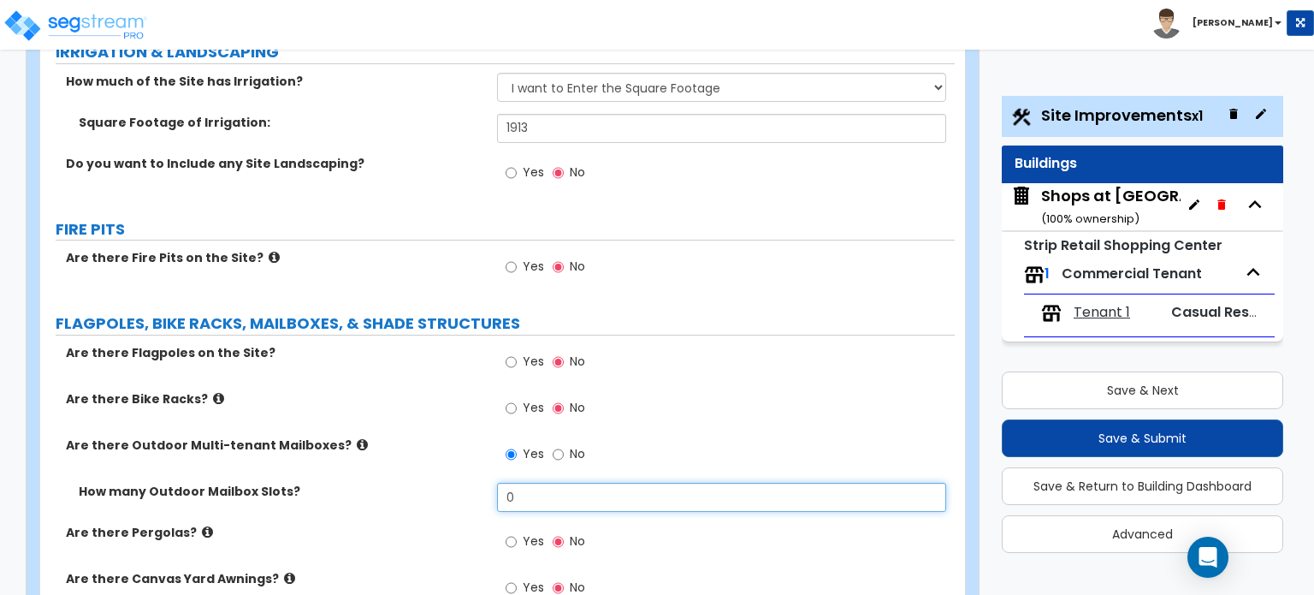
drag, startPoint x: 516, startPoint y: 394, endPoint x: 486, endPoint y: 398, distance: 30.3
click at [486, 483] on div "How many Outdoor Mailbox Slots? 0" at bounding box center [497, 503] width 915 height 41
type input "30"
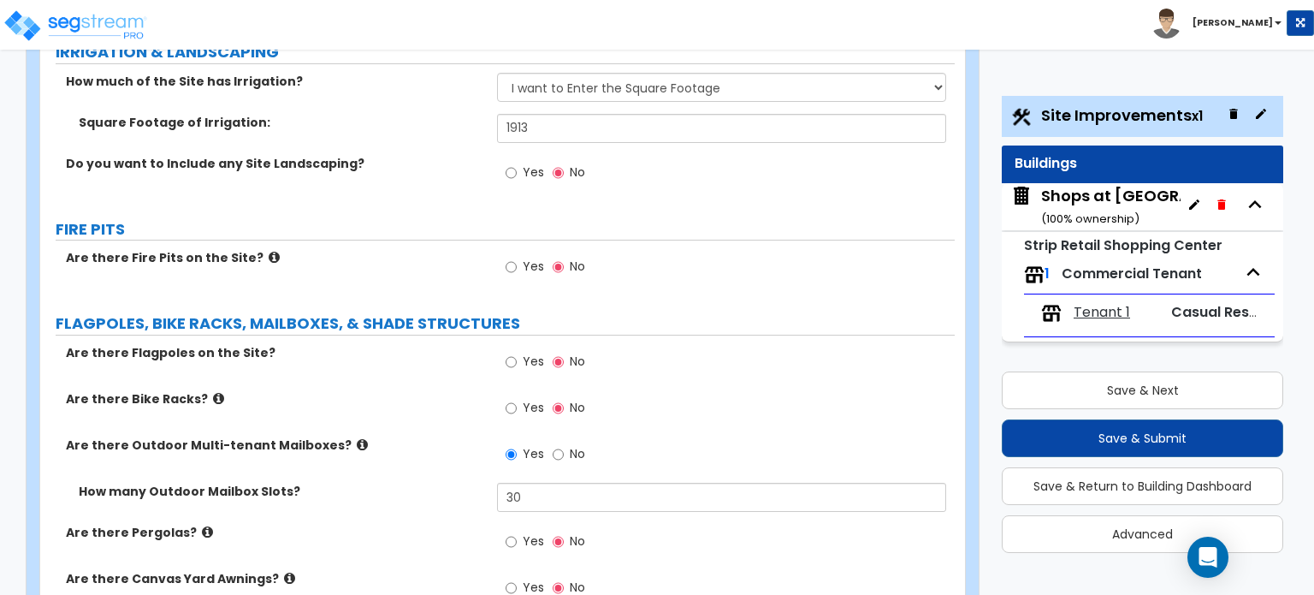
click at [202, 525] on icon at bounding box center [207, 531] width 11 height 13
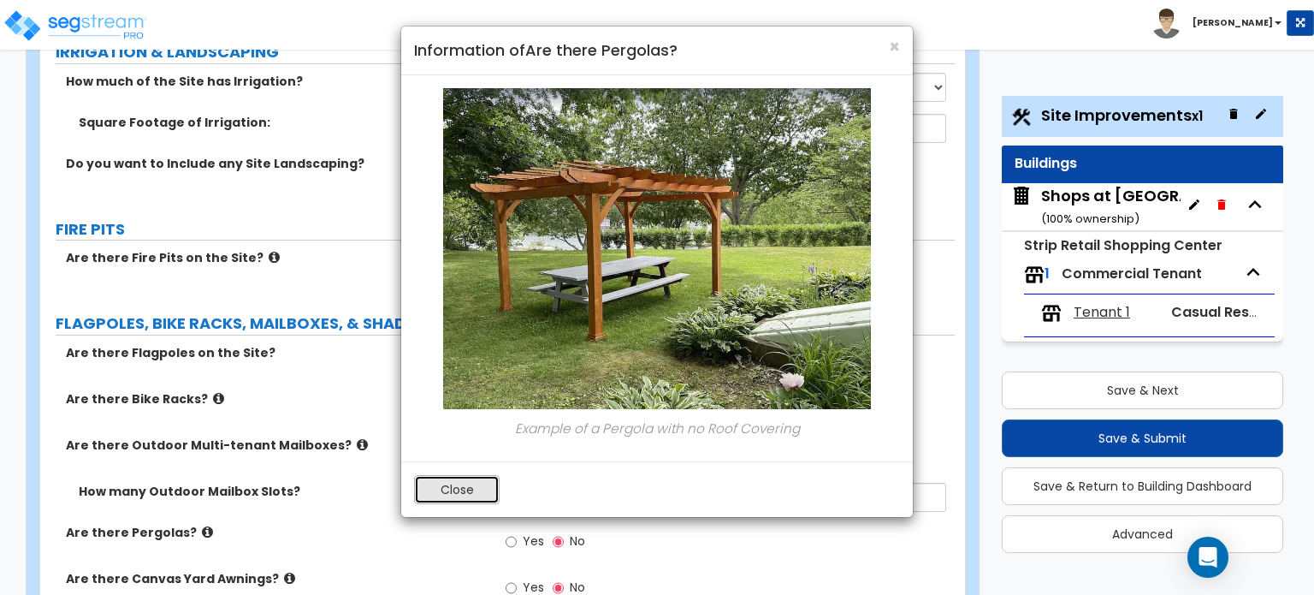
click at [455, 485] on button "Close" at bounding box center [457, 489] width 86 height 29
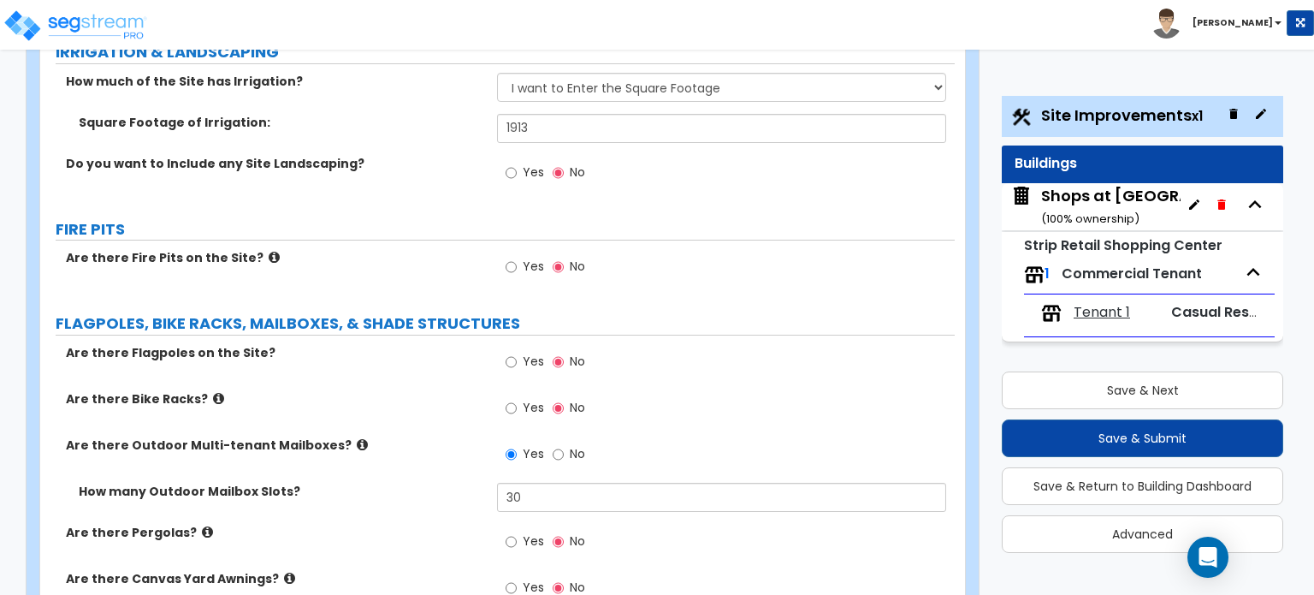
click at [284, 572] on icon at bounding box center [289, 578] width 11 height 13
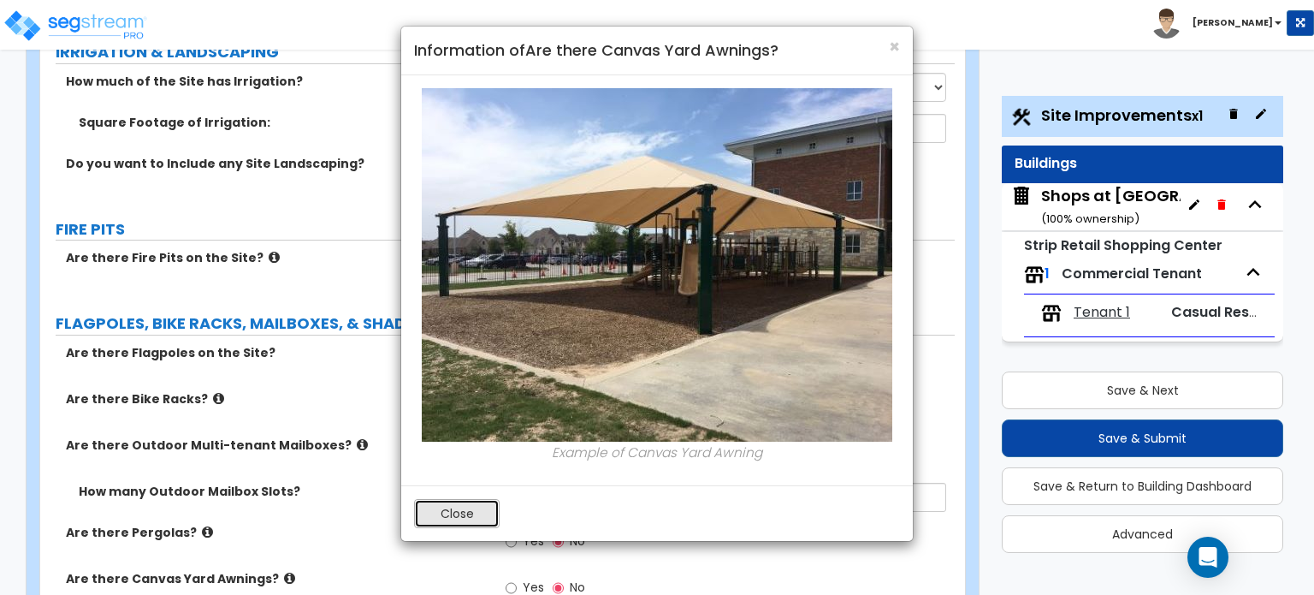
click at [440, 504] on button "Close" at bounding box center [457, 513] width 86 height 29
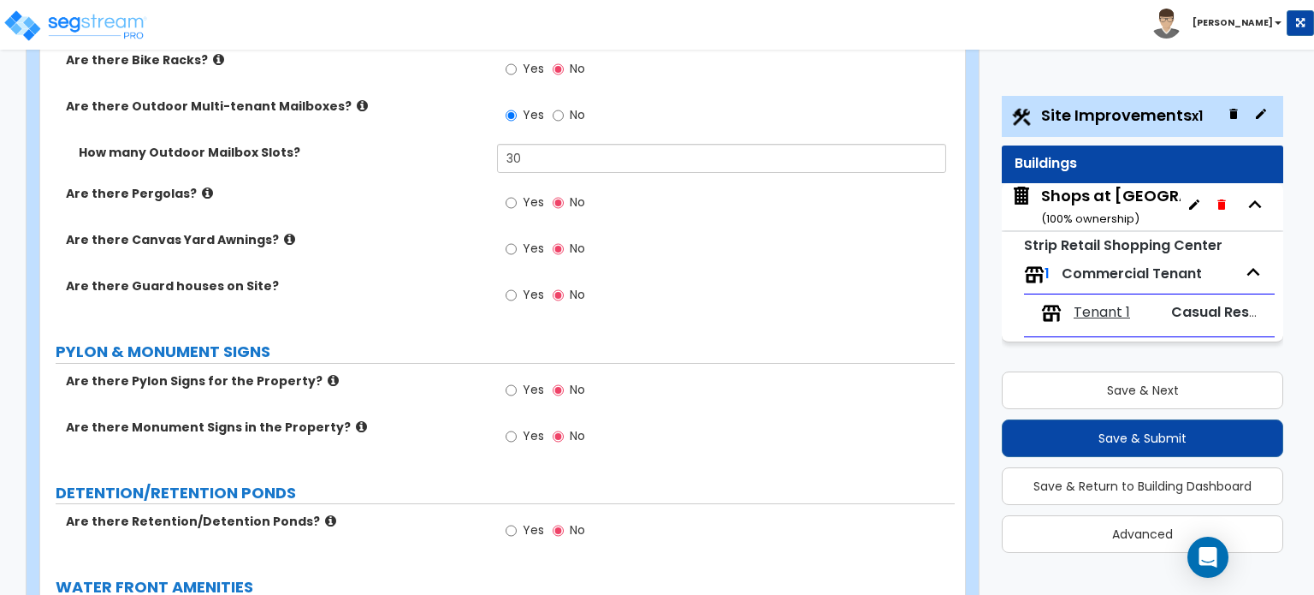
scroll to position [2995, 0]
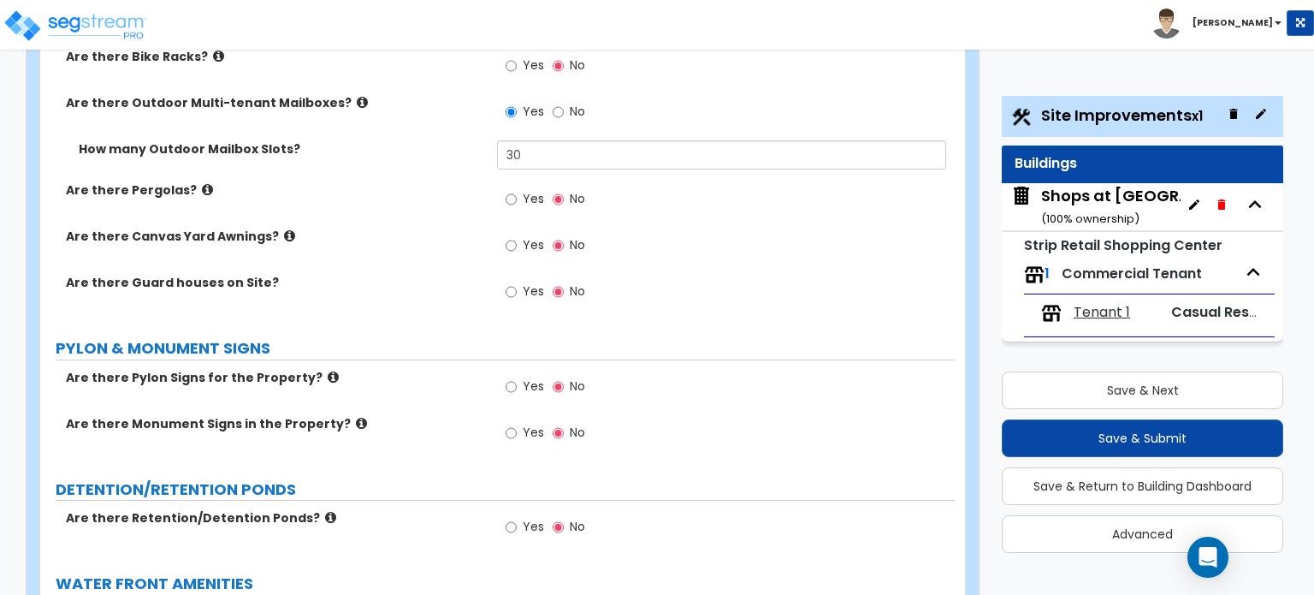
click at [328, 371] on icon at bounding box center [333, 377] width 11 height 13
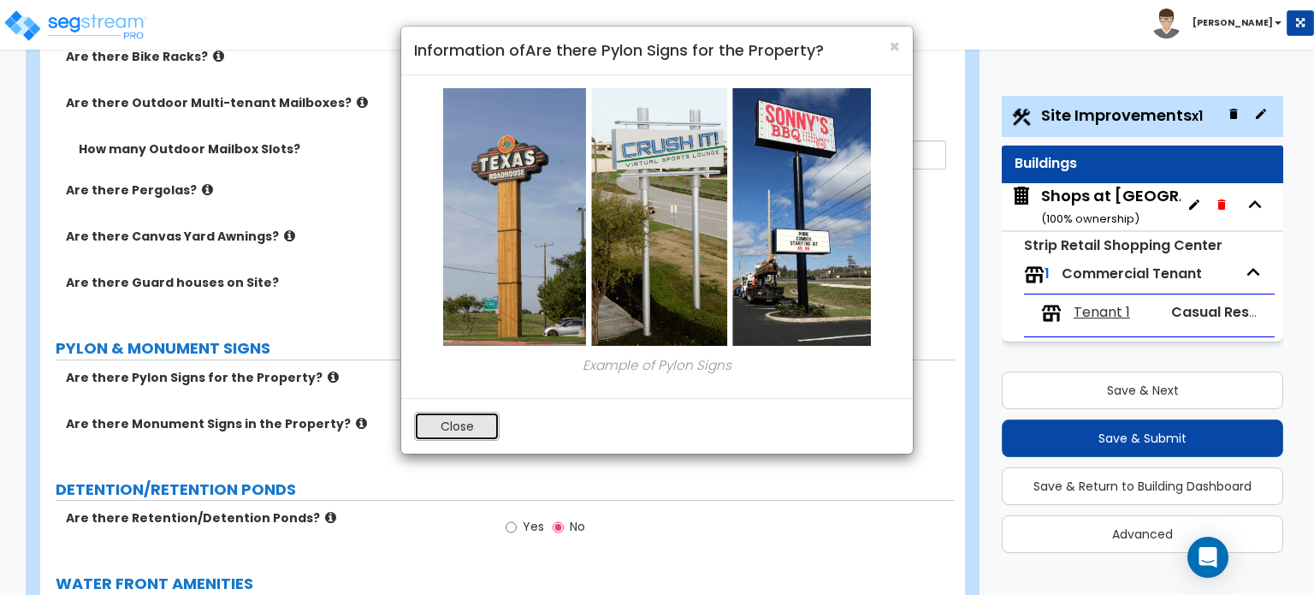
click at [460, 424] on button "Close" at bounding box center [457, 426] width 86 height 29
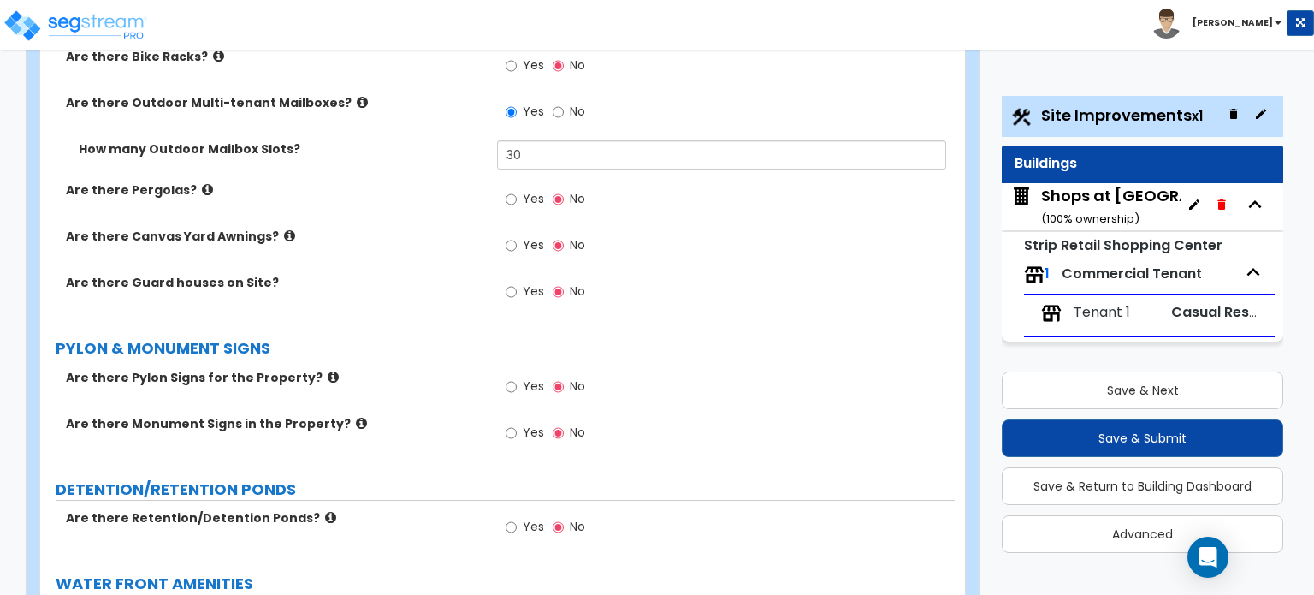
click at [356, 417] on icon at bounding box center [361, 423] width 11 height 13
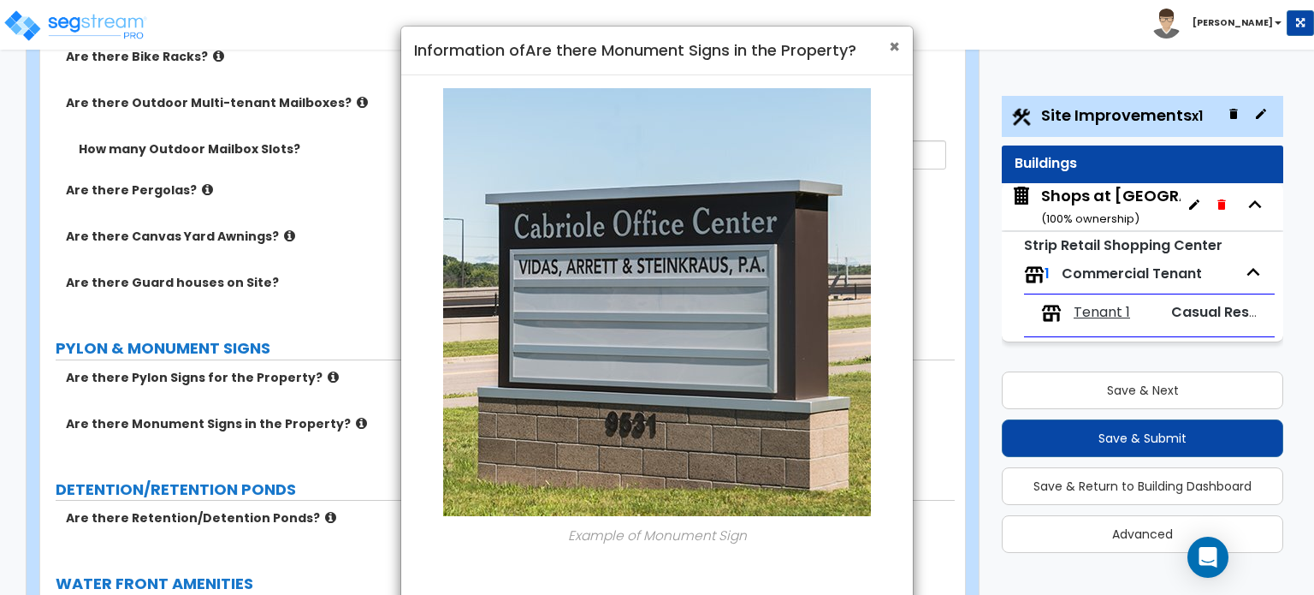
click at [897, 48] on span "×" at bounding box center [894, 46] width 11 height 25
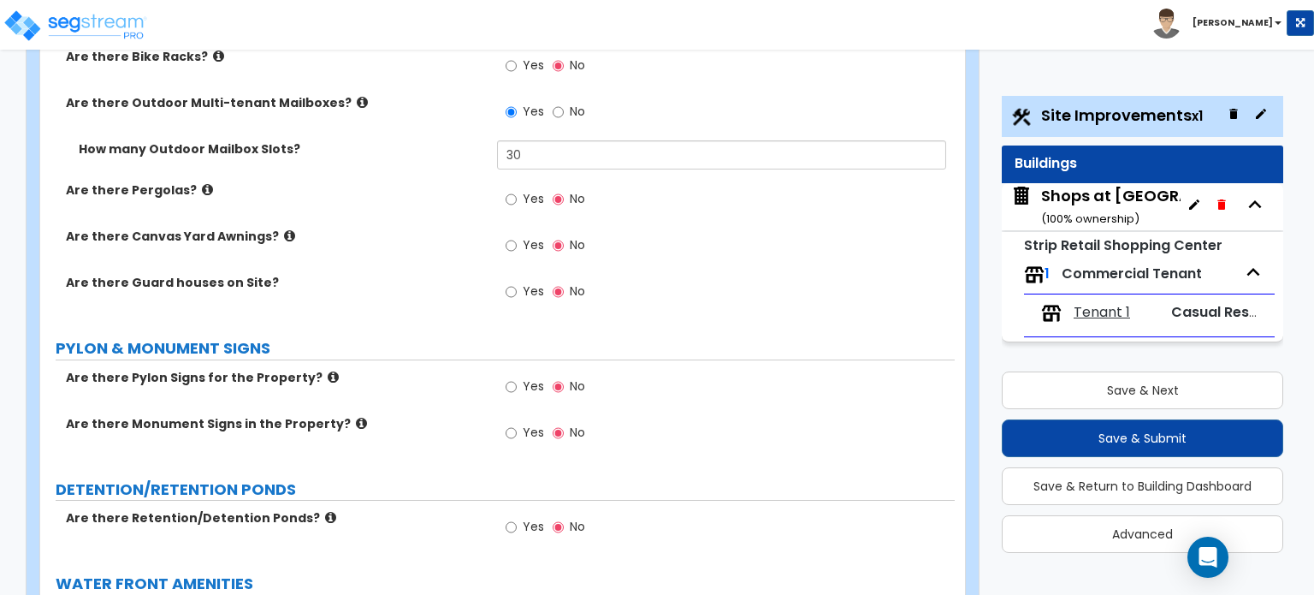
click at [328, 371] on icon at bounding box center [333, 377] width 11 height 13
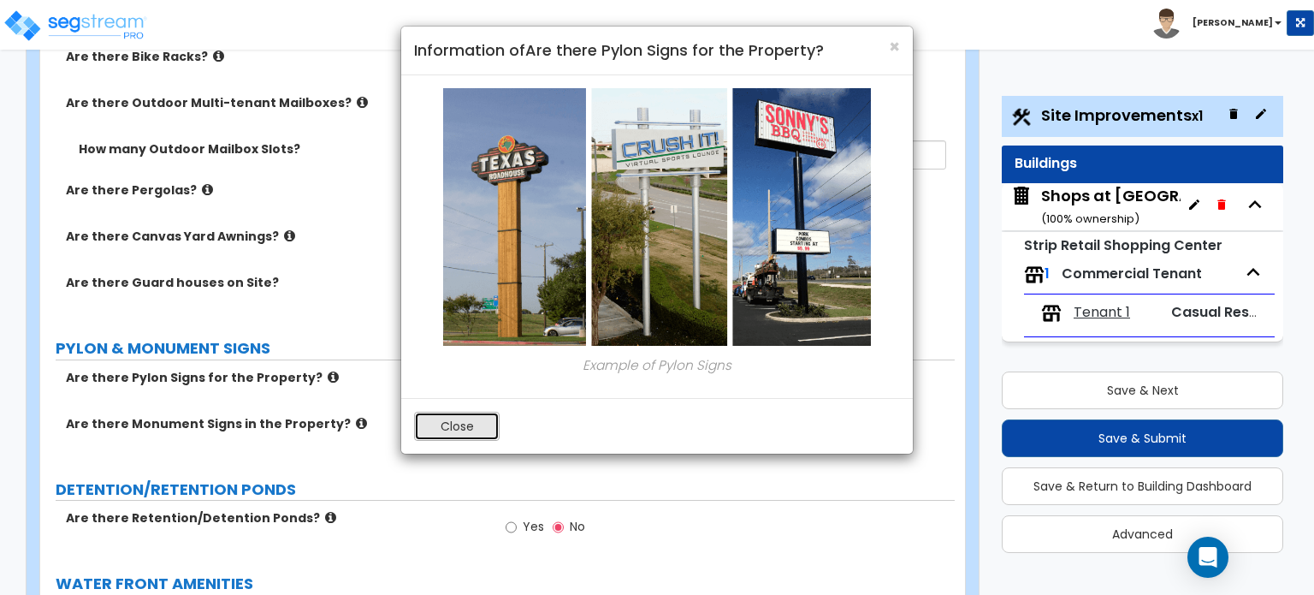
click at [448, 428] on button "Close" at bounding box center [457, 426] width 86 height 29
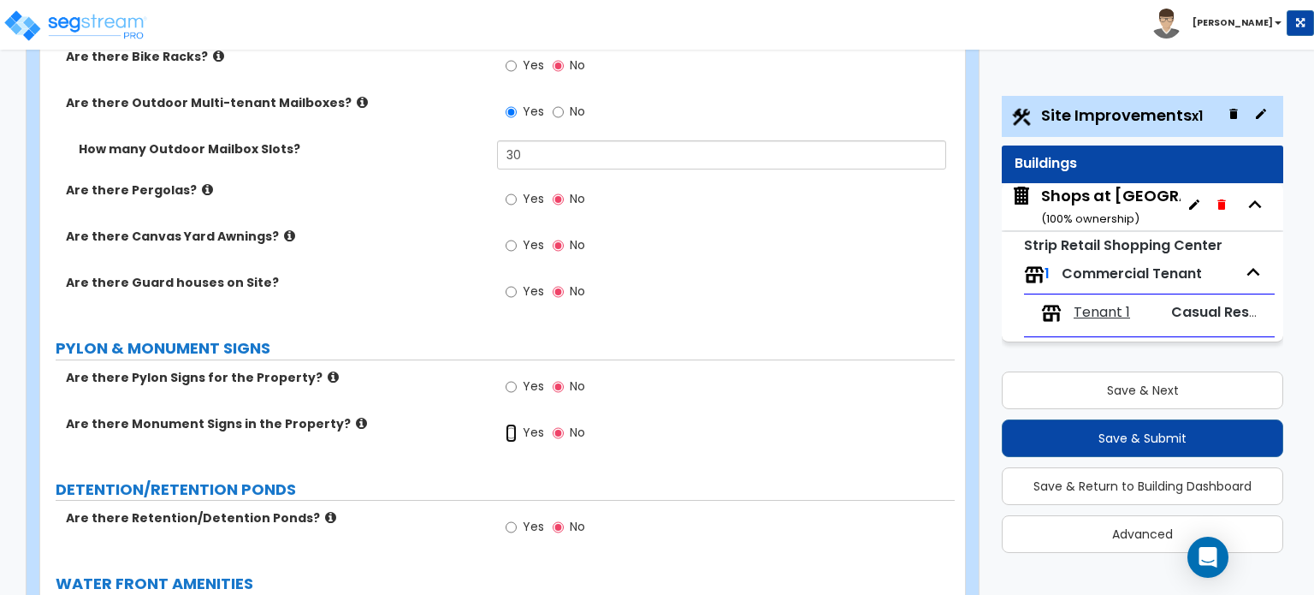
click at [510, 424] on input "Yes" at bounding box center [511, 433] width 11 height 19
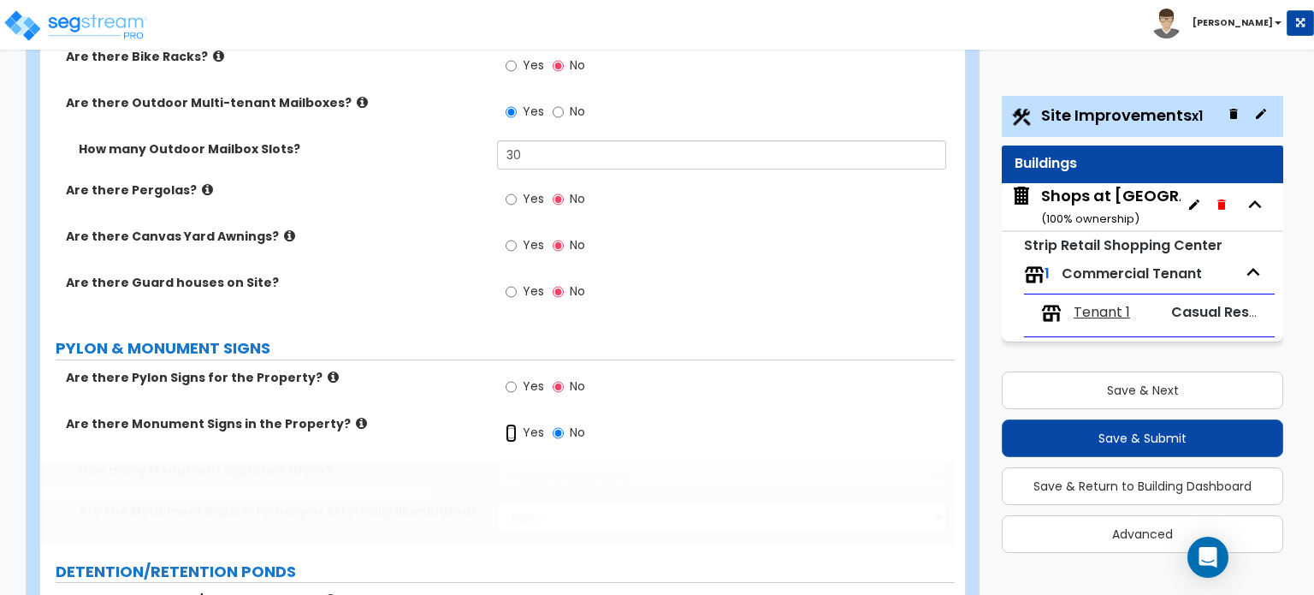
radio input "true"
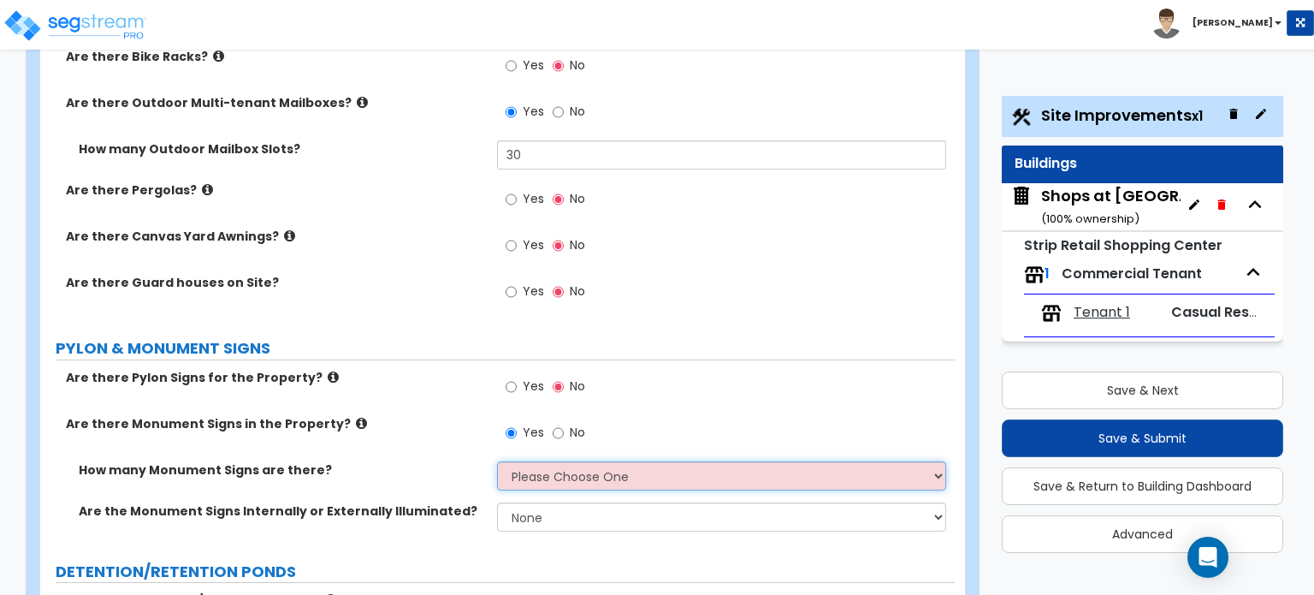
click at [566, 461] on select "Please Choose One 1 2 3" at bounding box center [721, 475] width 448 height 29
select select "1"
click at [497, 461] on select "Please Choose One 1 2 3" at bounding box center [721, 475] width 448 height 29
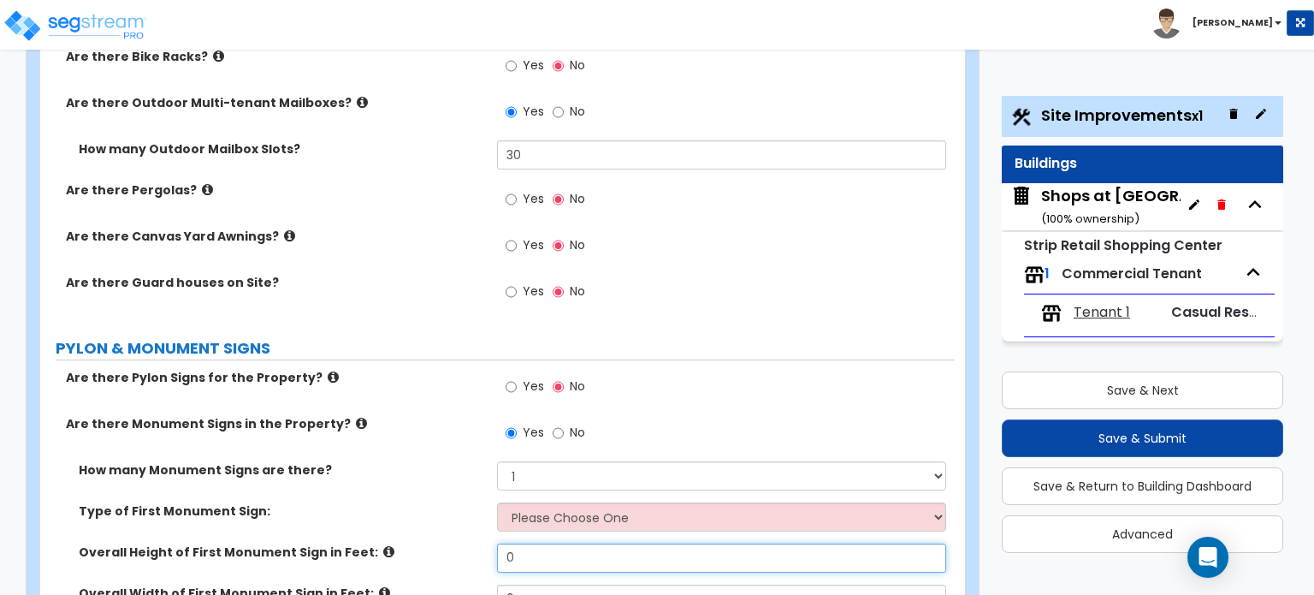
drag, startPoint x: 566, startPoint y: 458, endPoint x: 479, endPoint y: 468, distance: 87.9
click at [479, 543] on div "Overall Height of First Monument Sign in Feet: 0" at bounding box center [497, 563] width 915 height 41
type input "18"
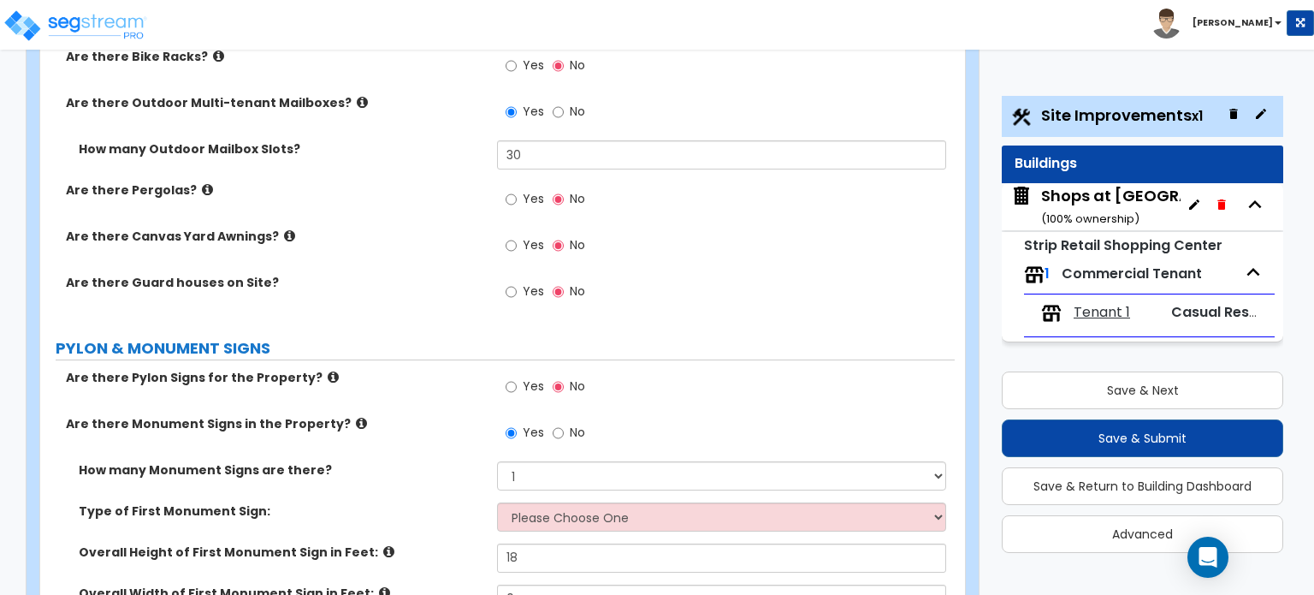
click at [542, 543] on div "Overall Height of First Monument Sign in Feet: 18" at bounding box center [497, 563] width 915 height 41
drag, startPoint x: 526, startPoint y: 503, endPoint x: 483, endPoint y: 506, distance: 43.7
click at [483, 584] on div "Overall Width of First Monument Sign in Feet: 0" at bounding box center [497, 604] width 915 height 41
type input "6"
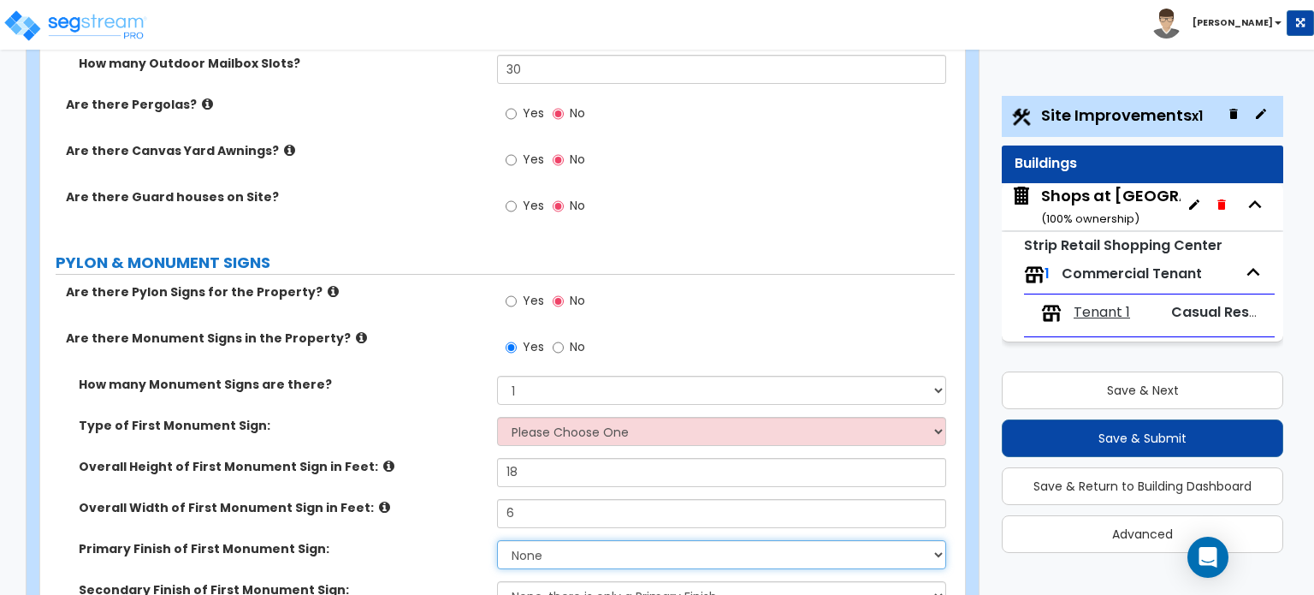
click at [540, 540] on select "None Paint/Stucco Finish Brick Finish Stone Finish Metal Composite Finish Vinyl…" at bounding box center [721, 554] width 448 height 29
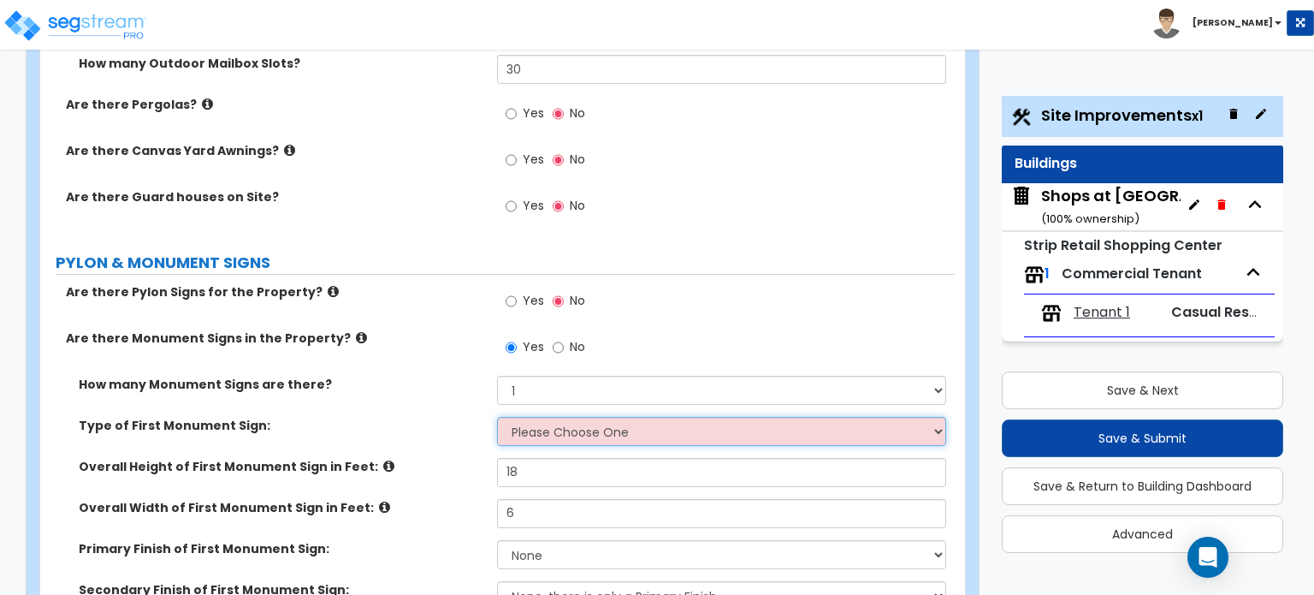
click at [581, 417] on select "Please Choose One Flat Signboard on top of a Base Flat Signboard attached to a …" at bounding box center [721, 431] width 448 height 29
select select "1"
click at [497, 417] on select "Please Choose One Flat Signboard on top of a Base Flat Signboard attached to a …" at bounding box center [721, 431] width 448 height 29
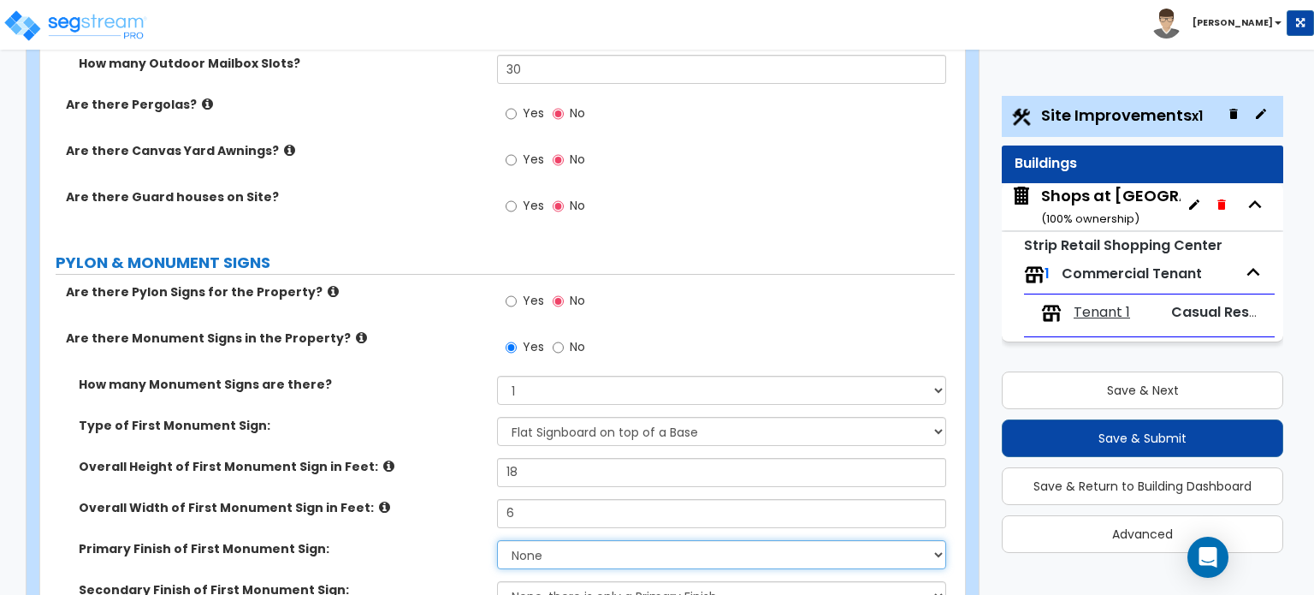
click at [565, 540] on select "None Paint/Stucco Finish Brick Finish Stone Finish Metal Composite Finish Vinyl…" at bounding box center [721, 554] width 448 height 29
select select "2"
click at [497, 540] on select "None Paint/Stucco Finish Brick Finish Stone Finish Metal Composite Finish Vinyl…" at bounding box center [721, 554] width 448 height 29
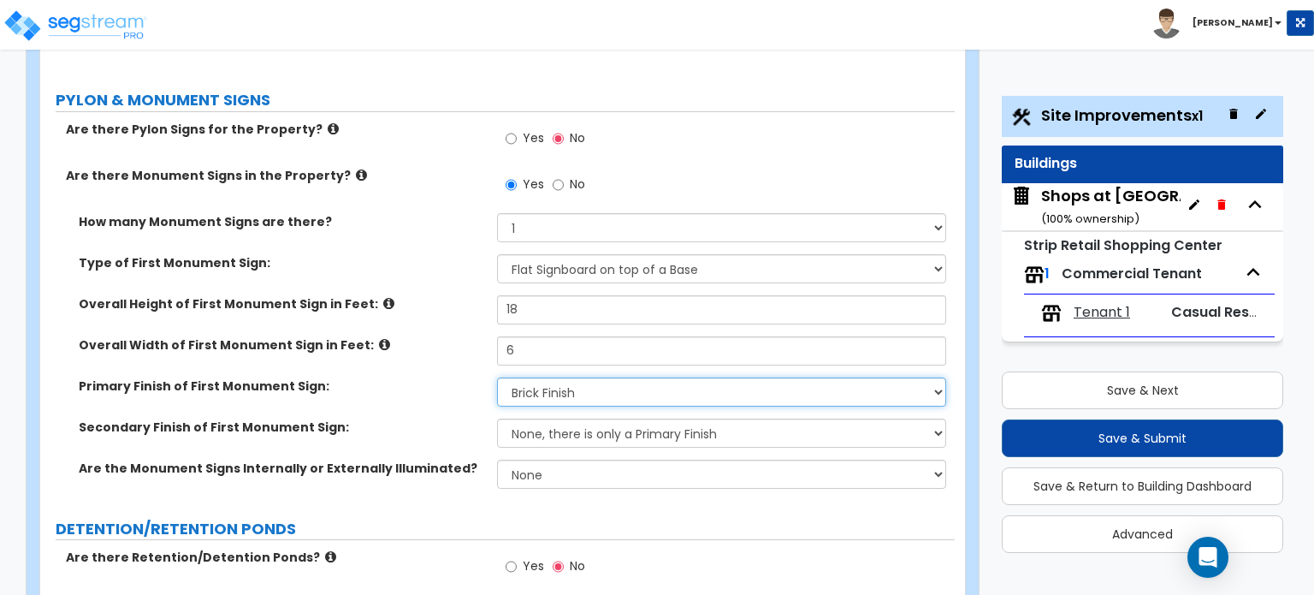
scroll to position [3252, 0]
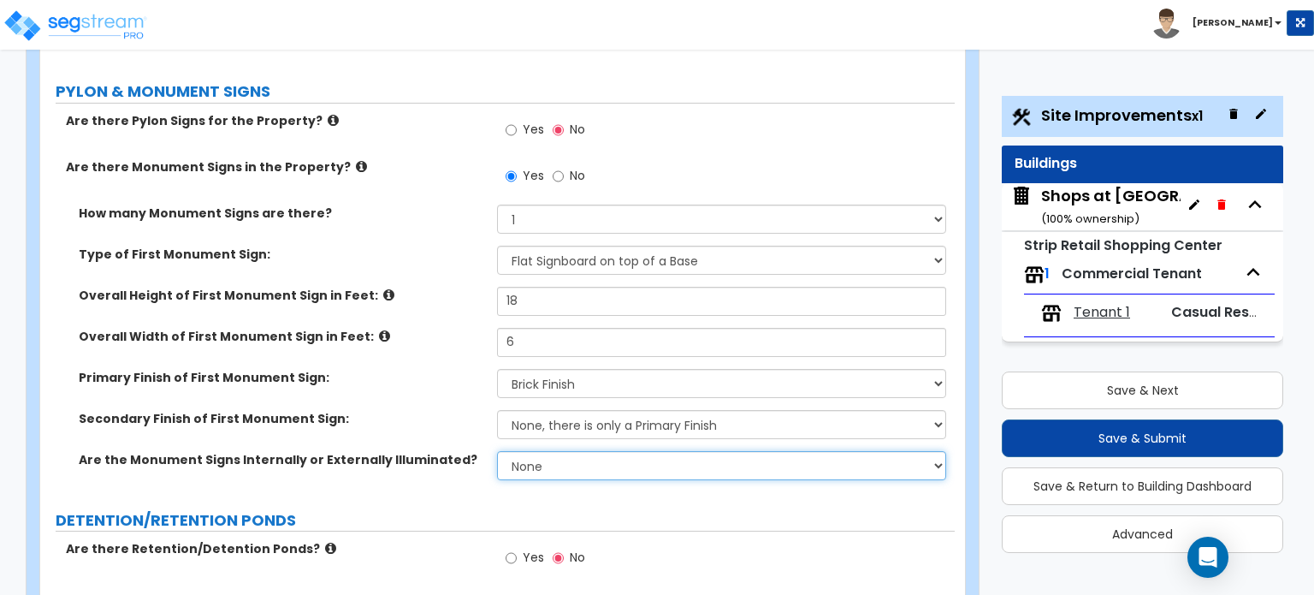
click at [599, 451] on select "None Internally Illuminated Externally Illuminated" at bounding box center [721, 465] width 448 height 29
select select "1"
click at [497, 451] on select "None Internally Illuminated Externally Illuminated" at bounding box center [721, 465] width 448 height 29
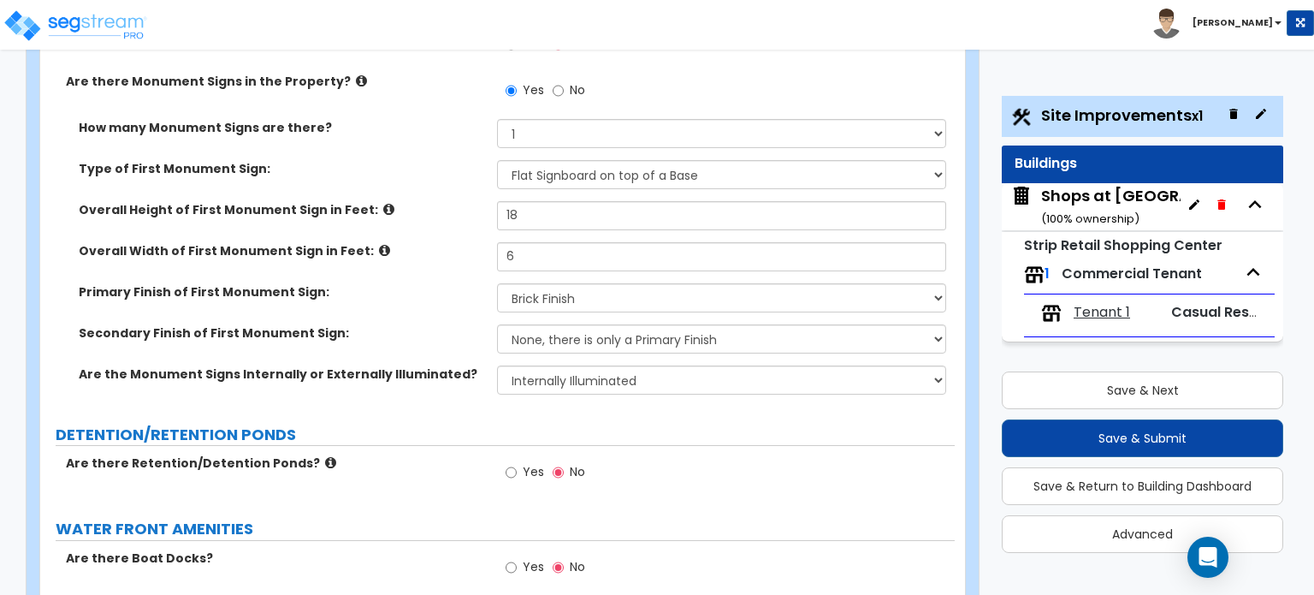
click at [315, 454] on label "Are there Retention/Detention Ponds?" at bounding box center [275, 462] width 418 height 17
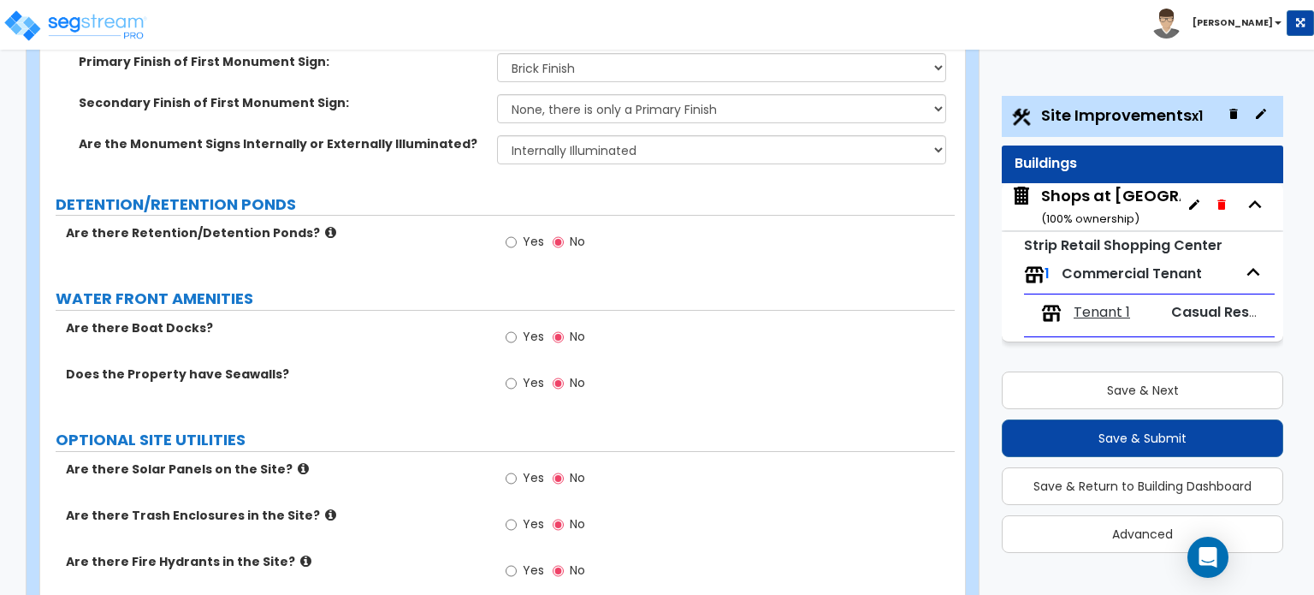
scroll to position [3594, 0]
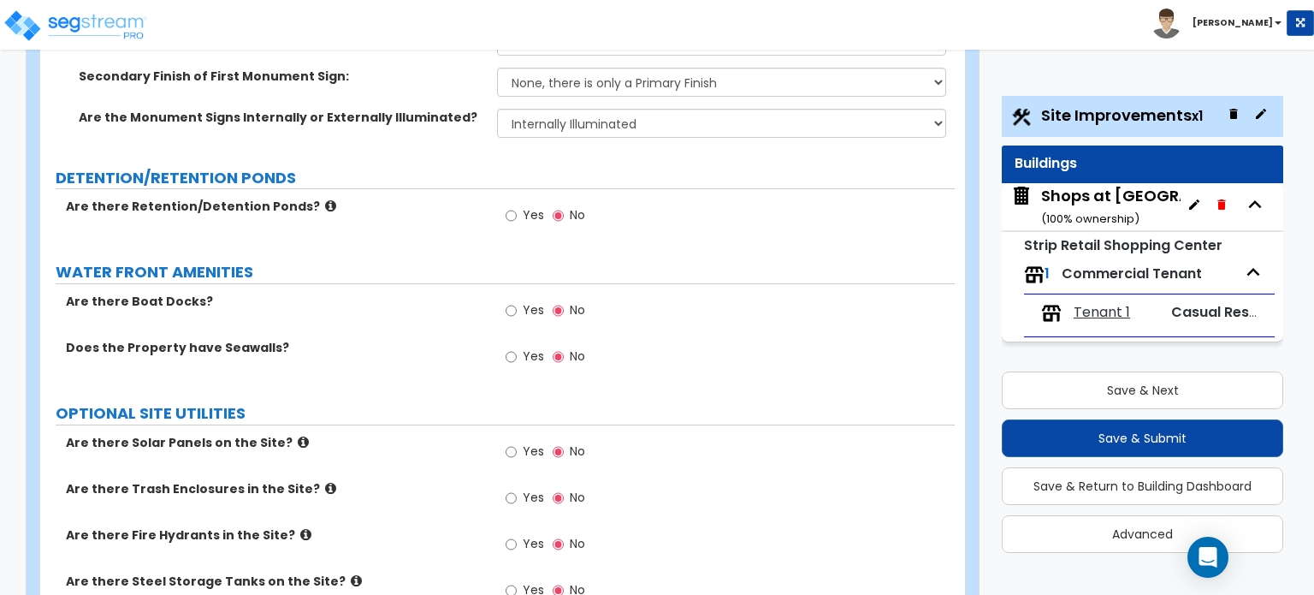
click at [325, 482] on icon at bounding box center [330, 488] width 11 height 13
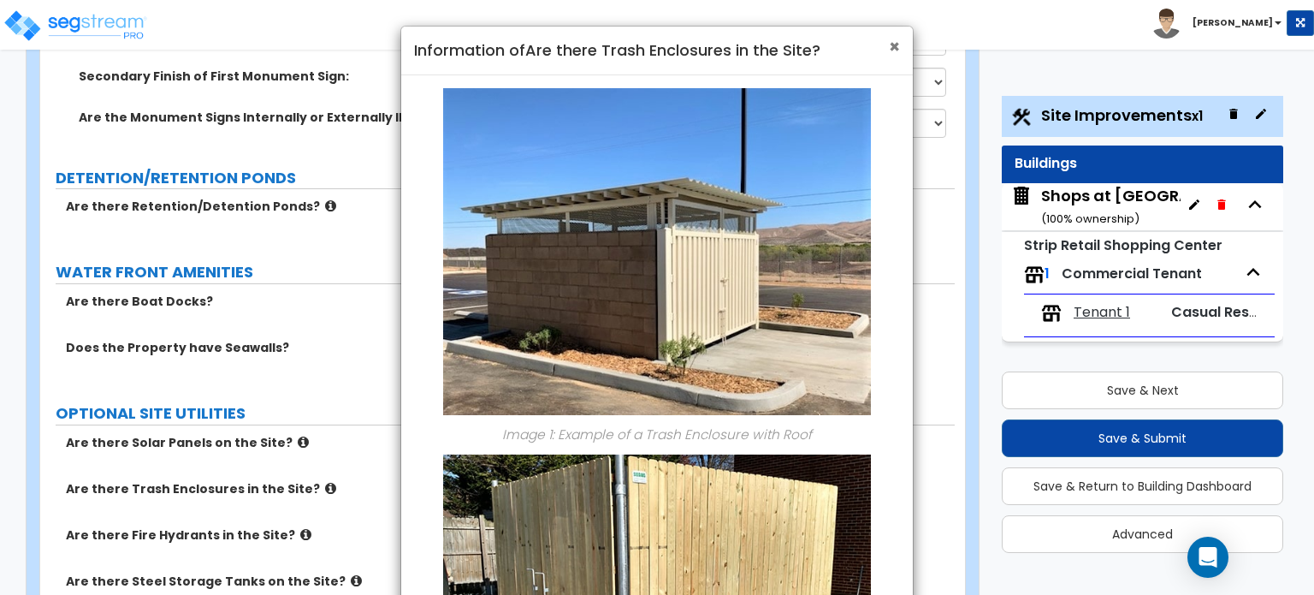
click at [889, 45] on span "×" at bounding box center [894, 46] width 11 height 25
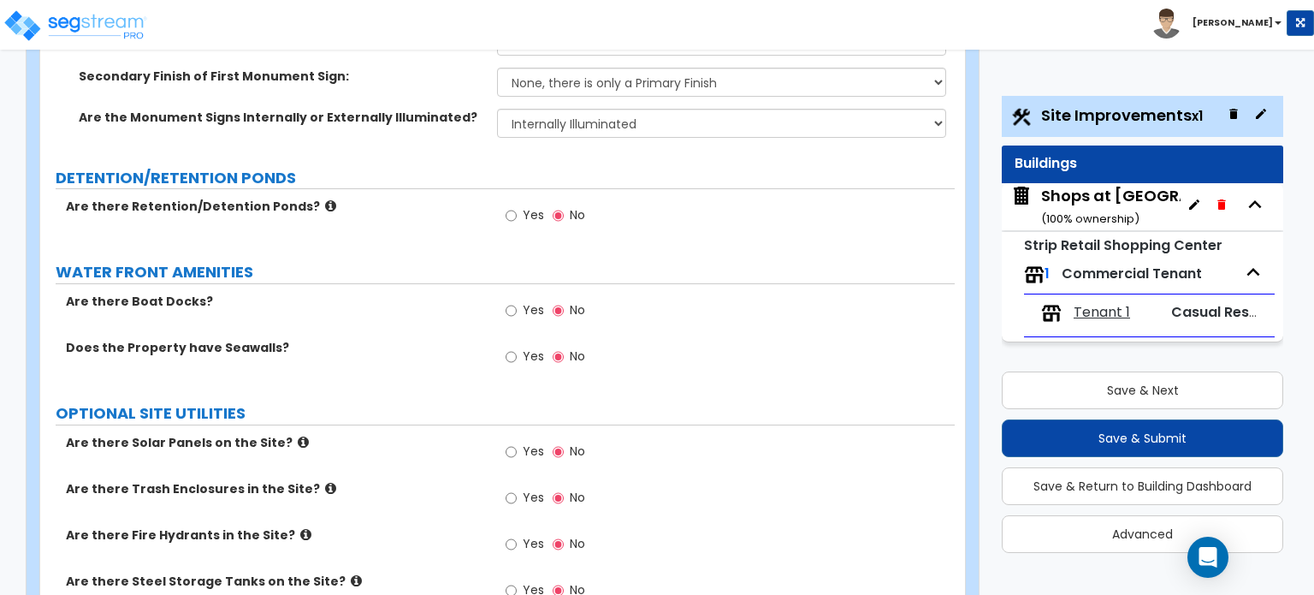
click at [501, 480] on div "Yes No" at bounding box center [545, 499] width 97 height 39
click at [517, 485] on label "Yes" at bounding box center [525, 499] width 39 height 29
click at [517, 489] on input "Yes" at bounding box center [511, 498] width 11 height 19
radio input "true"
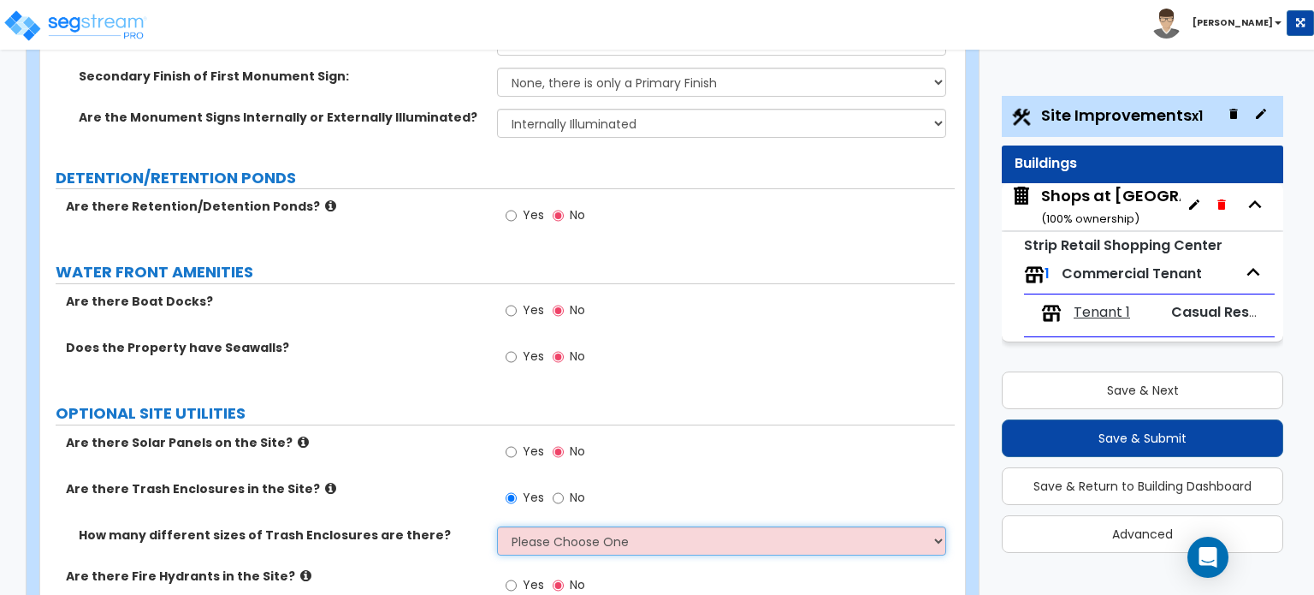
click at [529, 526] on select "Please Choose One 1 2 3" at bounding box center [721, 540] width 448 height 29
click at [497, 526] on select "Please Choose One 1 2 3" at bounding box center [721, 540] width 448 height 29
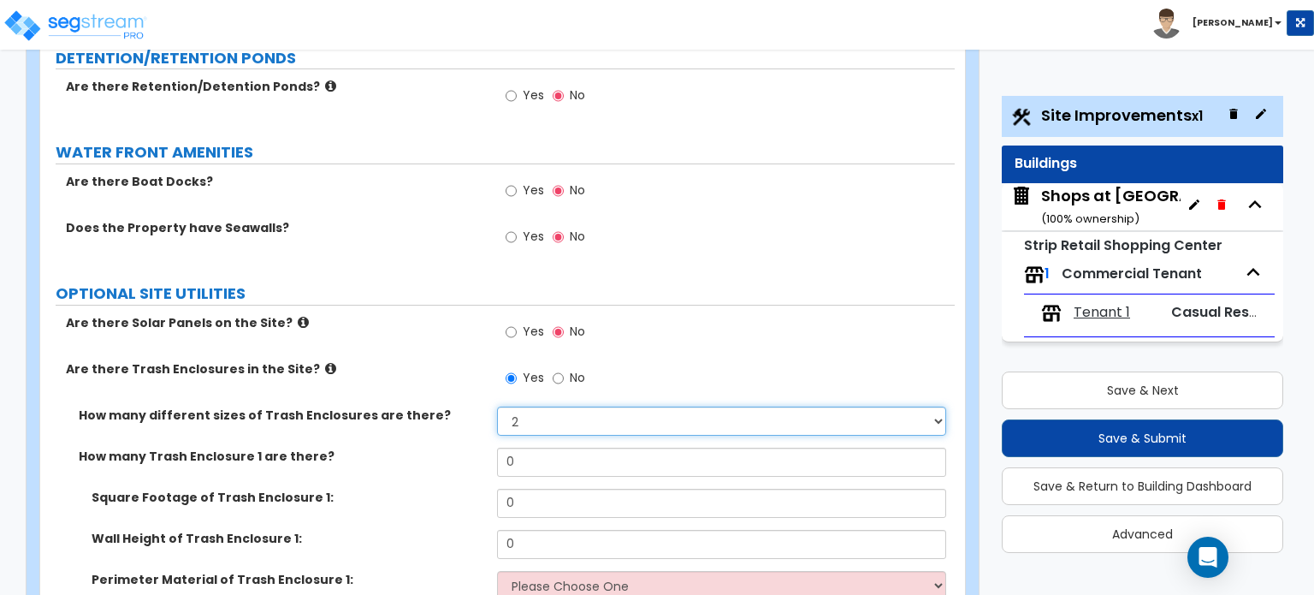
scroll to position [3765, 0]
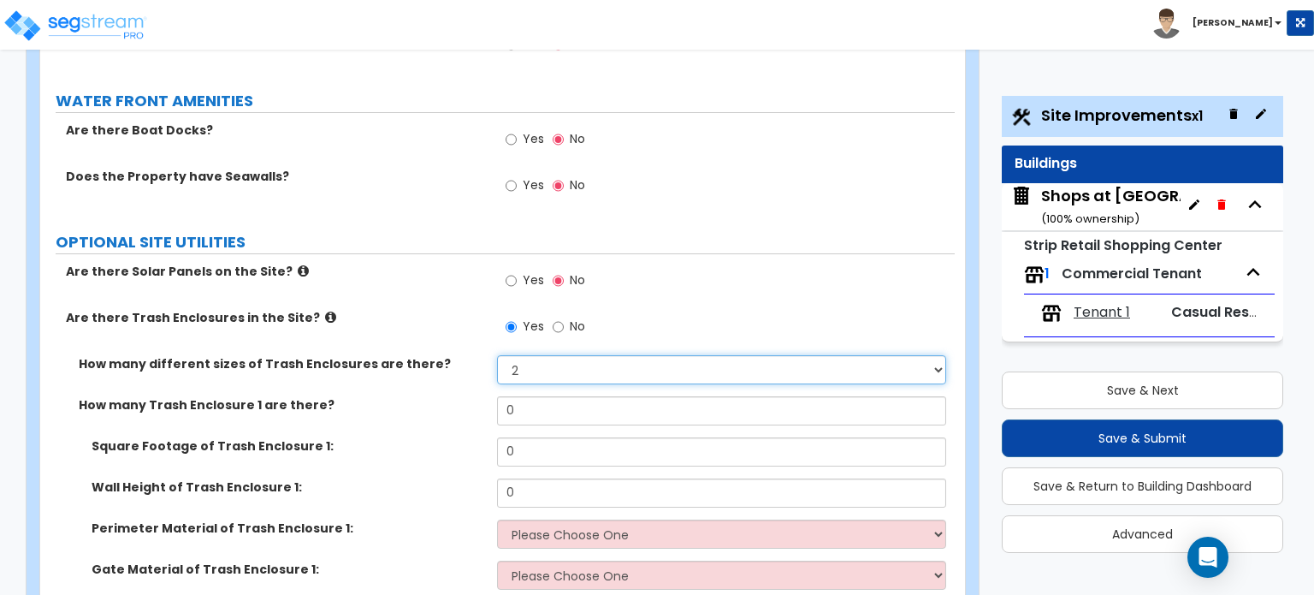
click at [551, 355] on select "Please Choose One 1 2 3" at bounding box center [721, 369] width 448 height 29
select select "1"
click at [497, 355] on select "Please Choose One 1 2 3" at bounding box center [721, 369] width 448 height 29
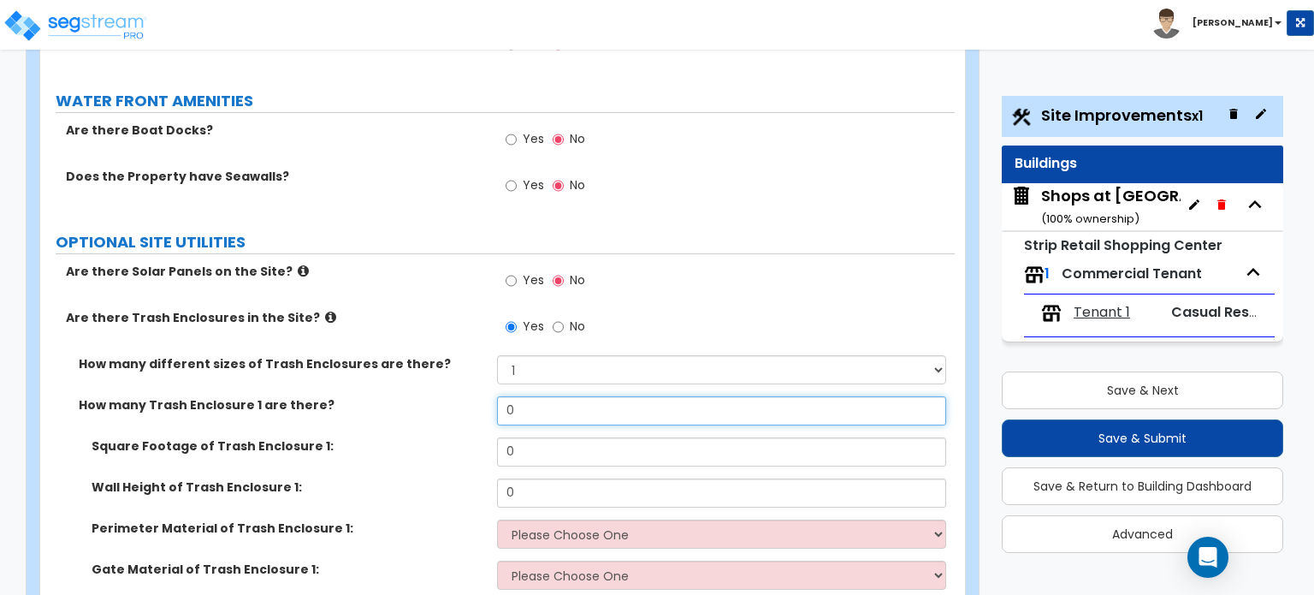
drag, startPoint x: 534, startPoint y: 323, endPoint x: 501, endPoint y: 322, distance: 32.6
click at [501, 396] on input "0" at bounding box center [721, 410] width 448 height 29
type input "2"
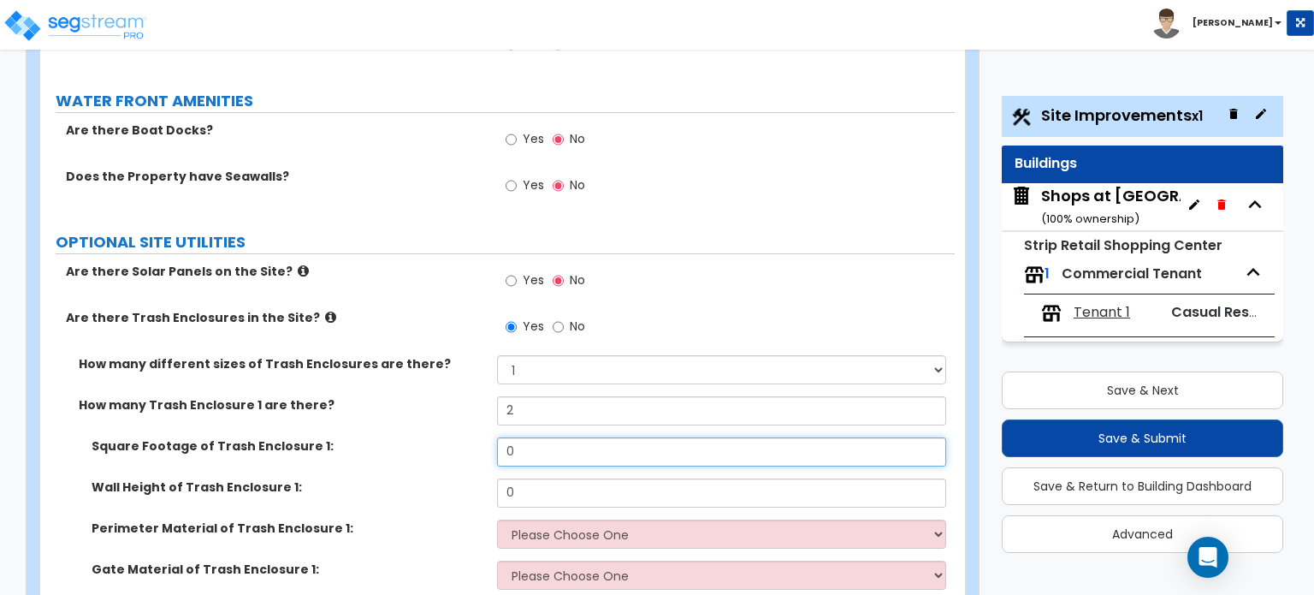
drag, startPoint x: 525, startPoint y: 341, endPoint x: 496, endPoint y: 347, distance: 29.9
click at [497, 437] on input "0" at bounding box center [721, 451] width 448 height 29
type input "20"
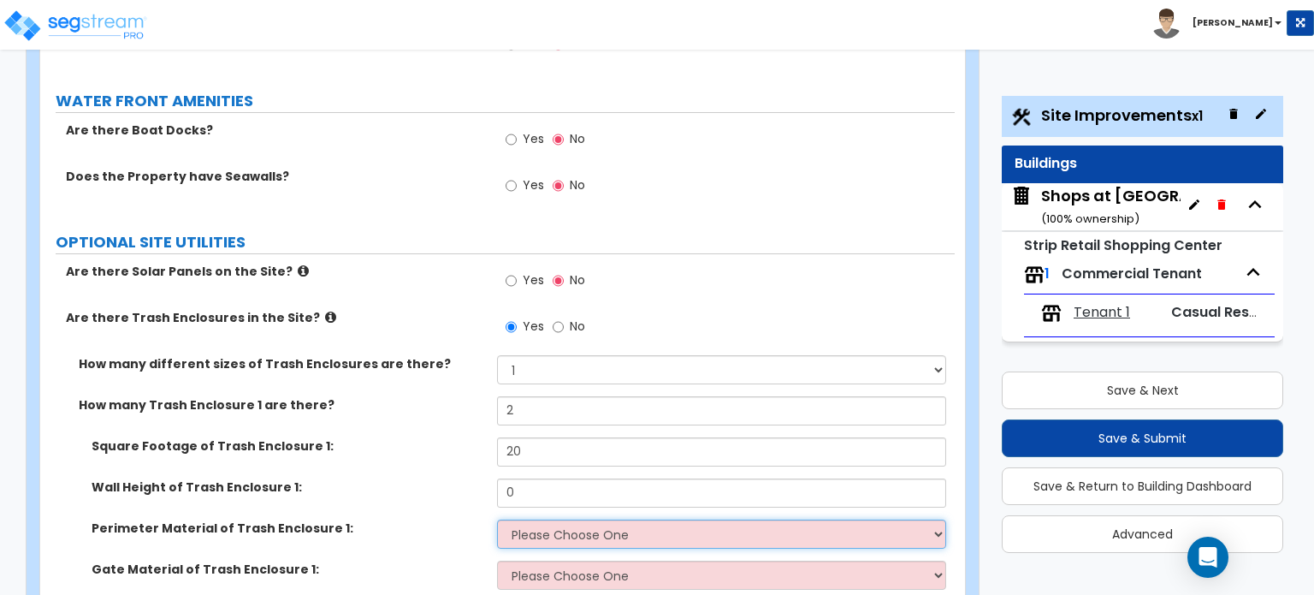
click at [596, 519] on select "Please Choose One Chain Link Wood Metal CMU" at bounding box center [721, 533] width 448 height 29
select select "3"
click at [497, 519] on select "Please Choose One Chain Link Wood Metal CMU" at bounding box center [721, 533] width 448 height 29
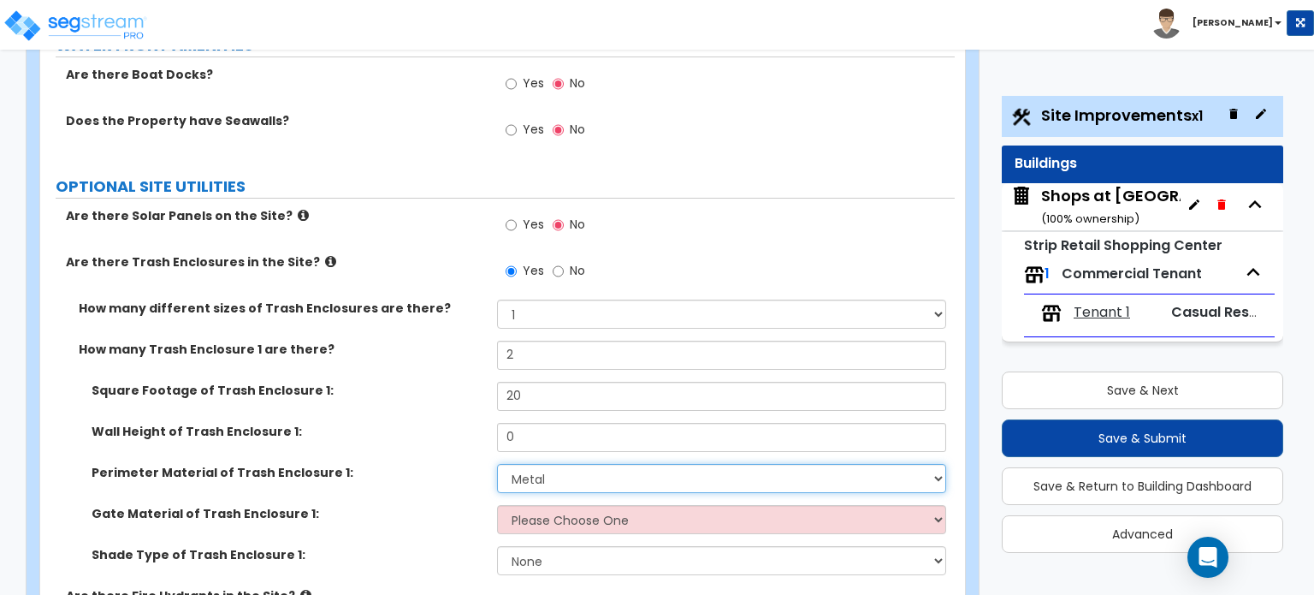
scroll to position [3851, 0]
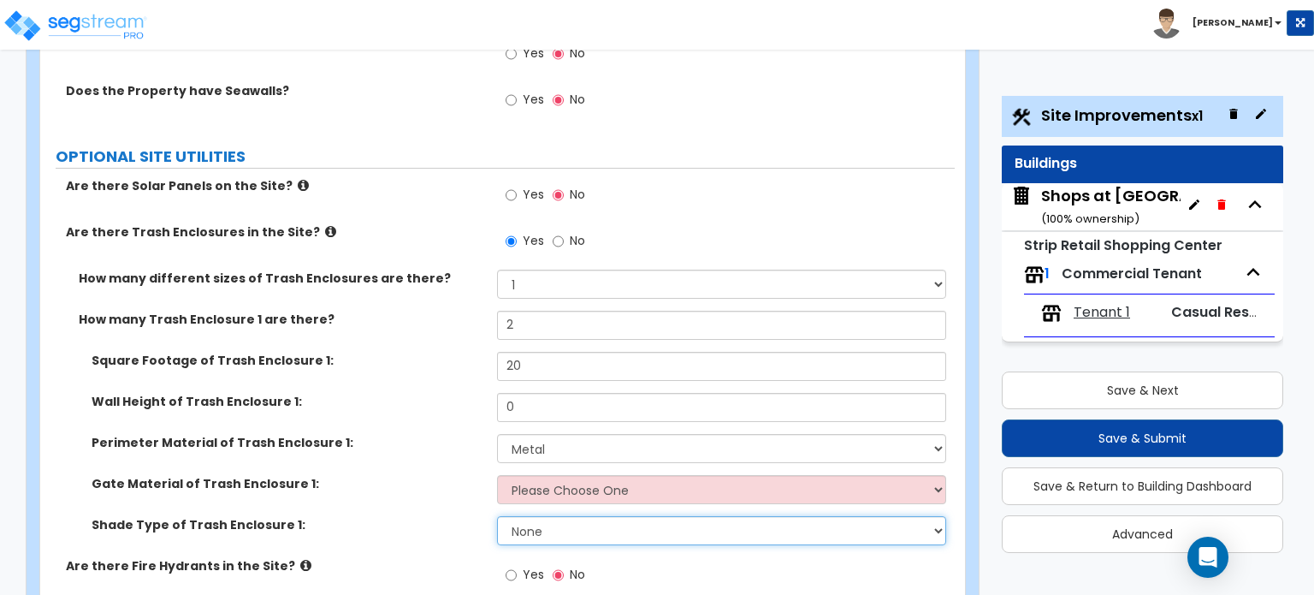
click at [575, 516] on select "None Roof Pergola" at bounding box center [721, 530] width 448 height 29
select select "1"
click at [497, 516] on select "None Roof Pergola" at bounding box center [721, 530] width 448 height 29
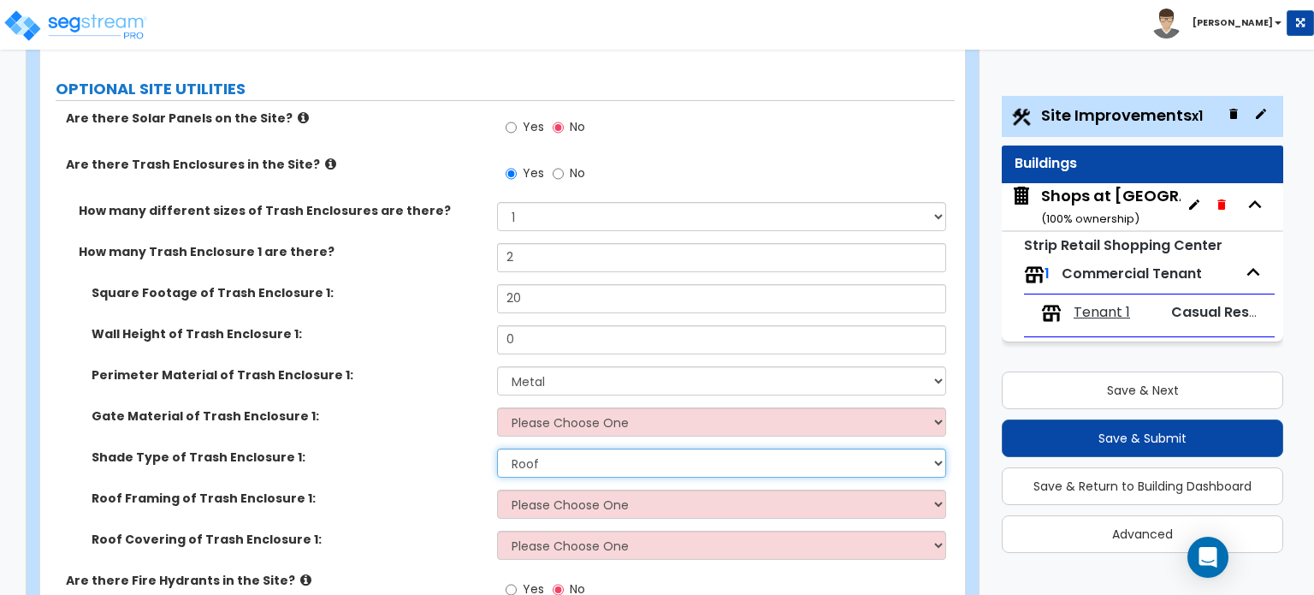
scroll to position [3965, 0]
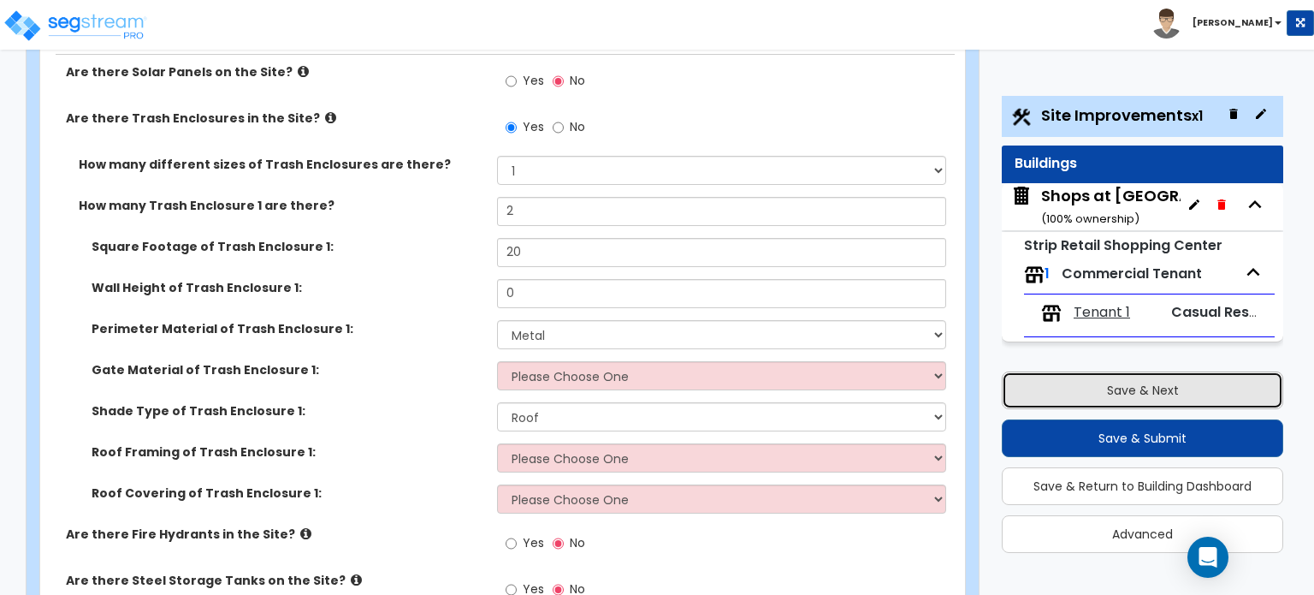
click at [1076, 381] on button "Save & Next" at bounding box center [1143, 390] width 282 height 38
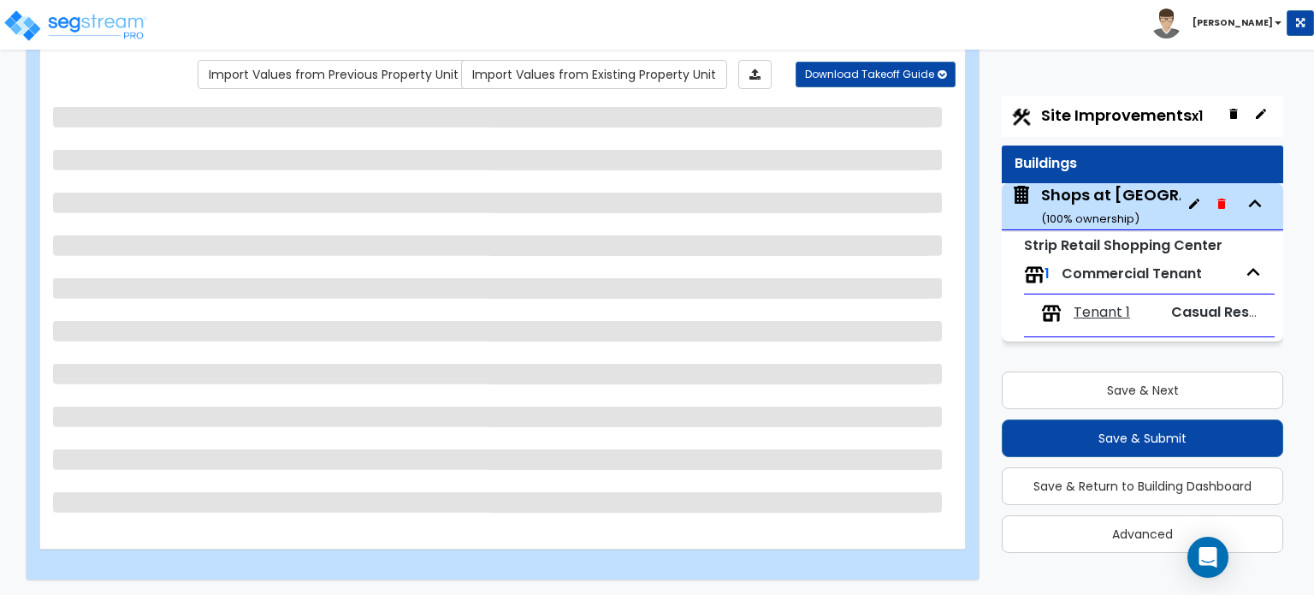
scroll to position [0, 0]
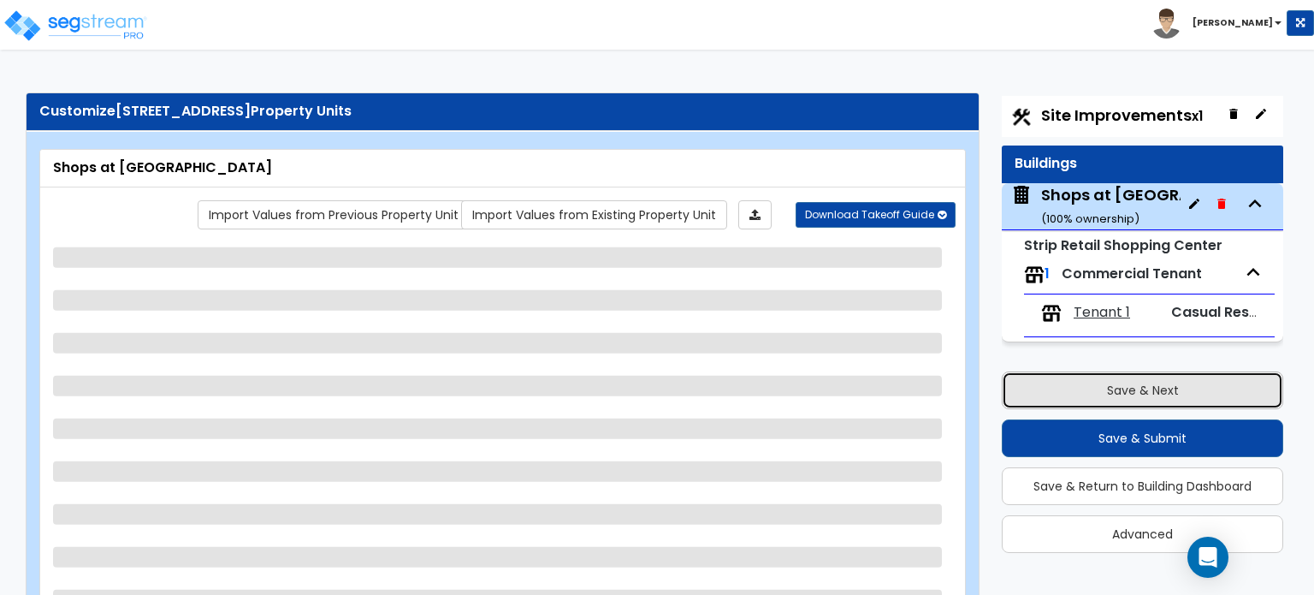
click at [1122, 391] on button "Save & Next" at bounding box center [1143, 390] width 282 height 38
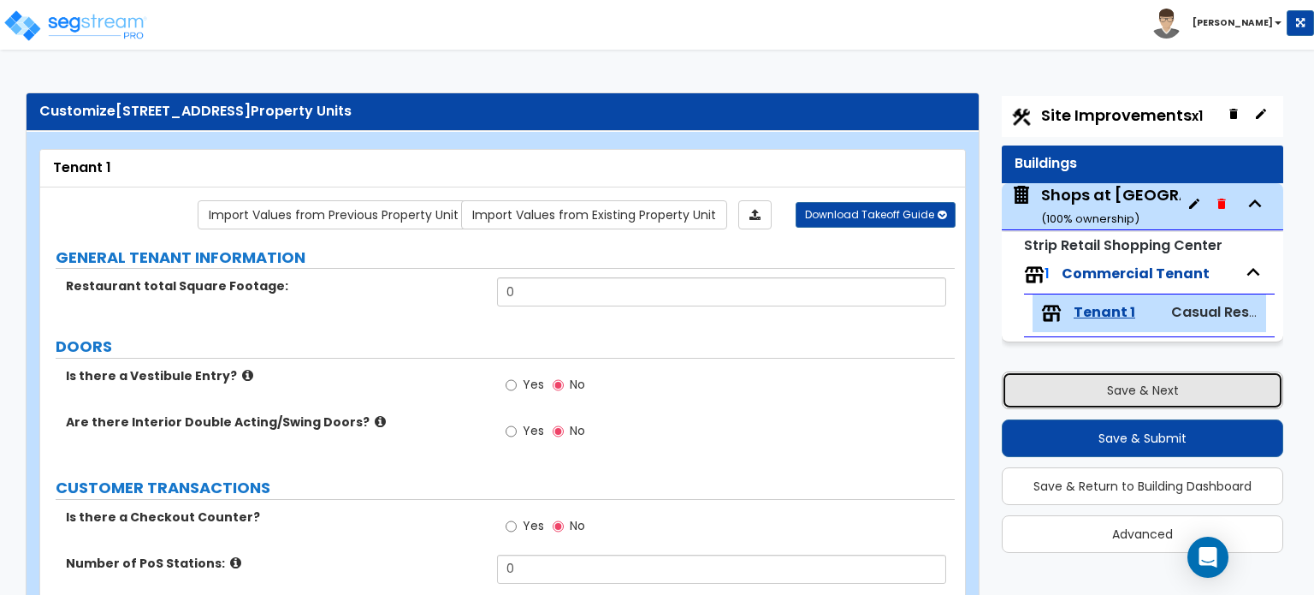
click at [1130, 388] on button "Save & Next" at bounding box center [1143, 390] width 282 height 38
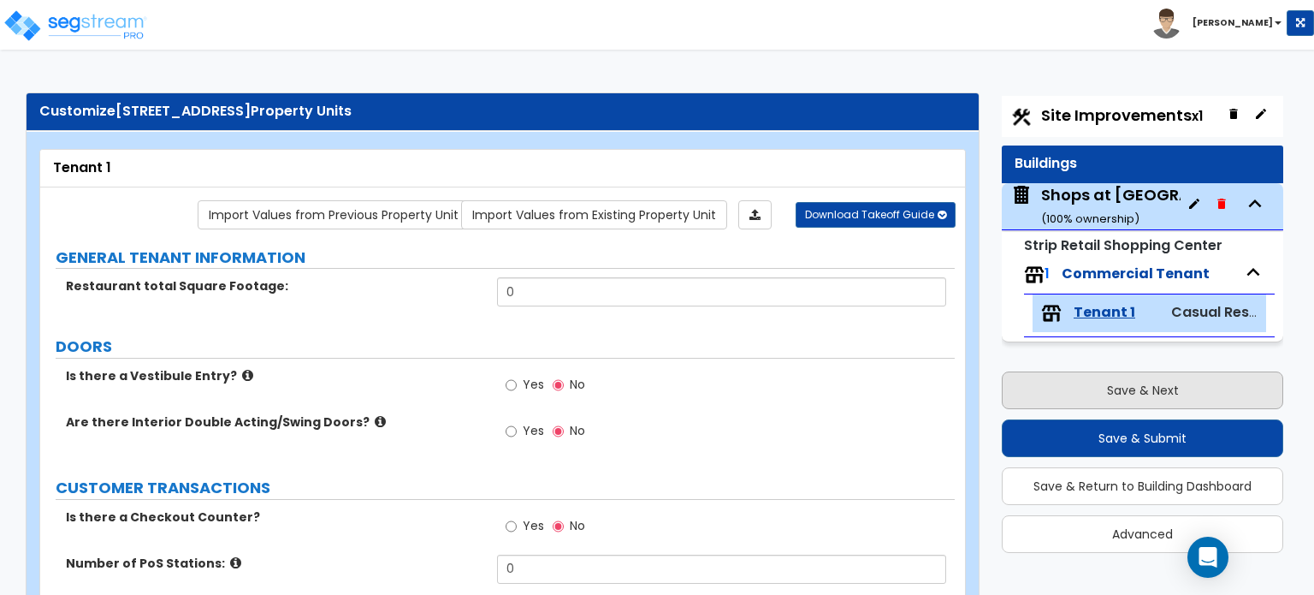
select select "2"
select select "1"
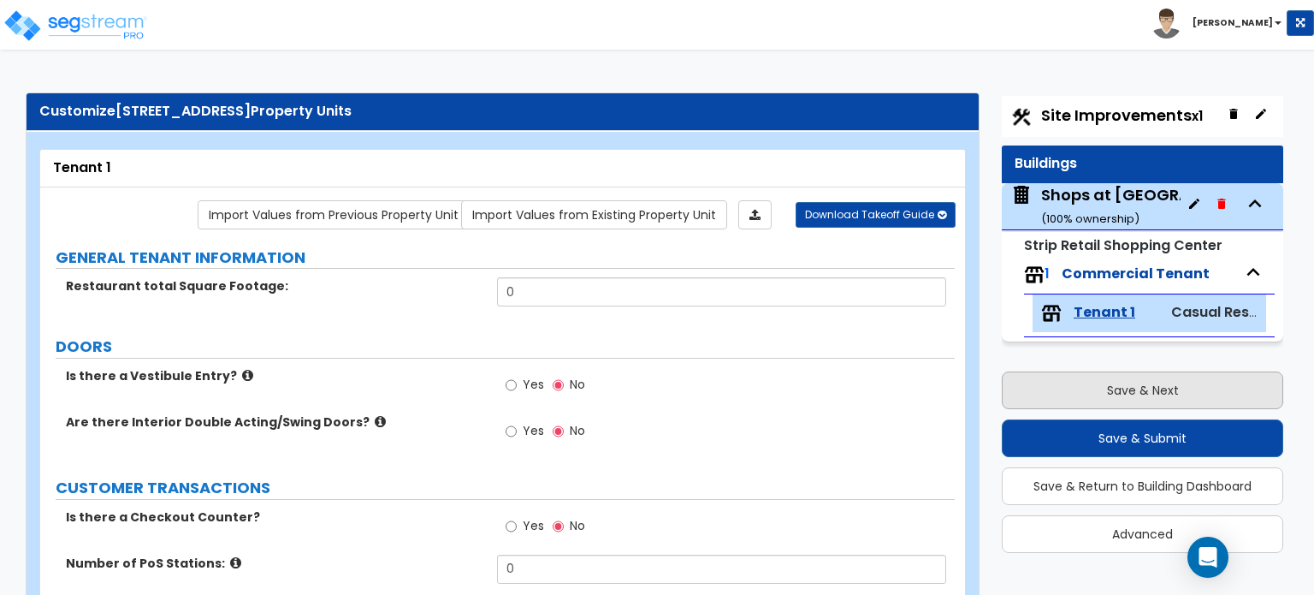
select select "1"
select select "2"
select select "1"
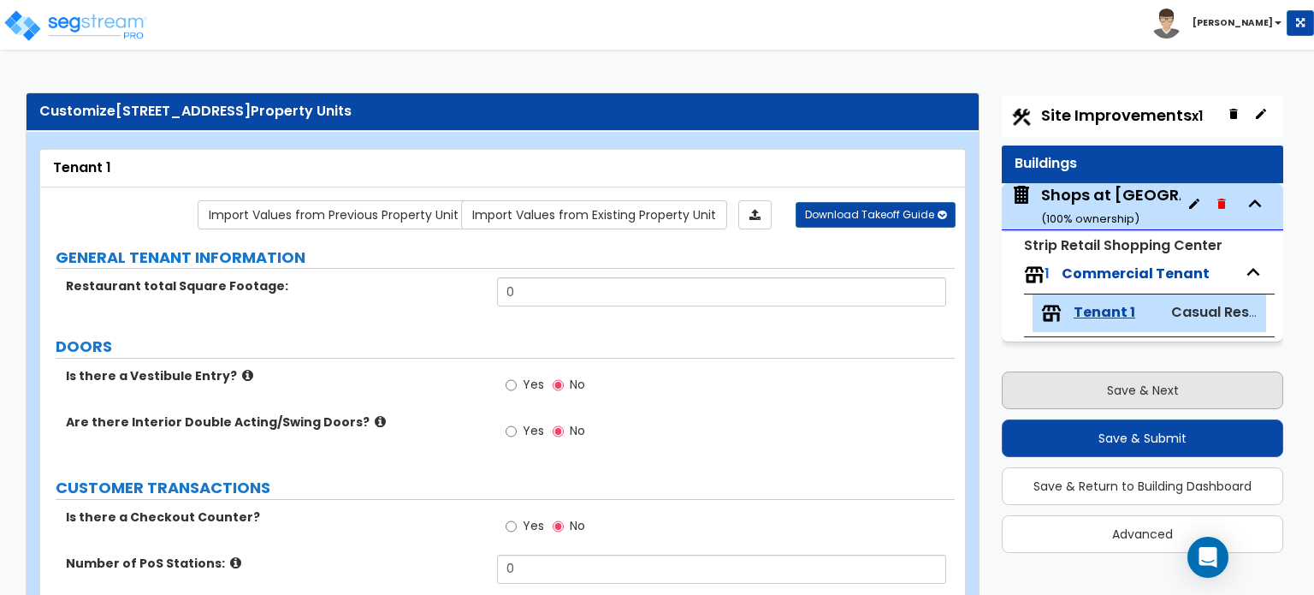
select select "2"
select select "1"
select select "3"
select select "1"
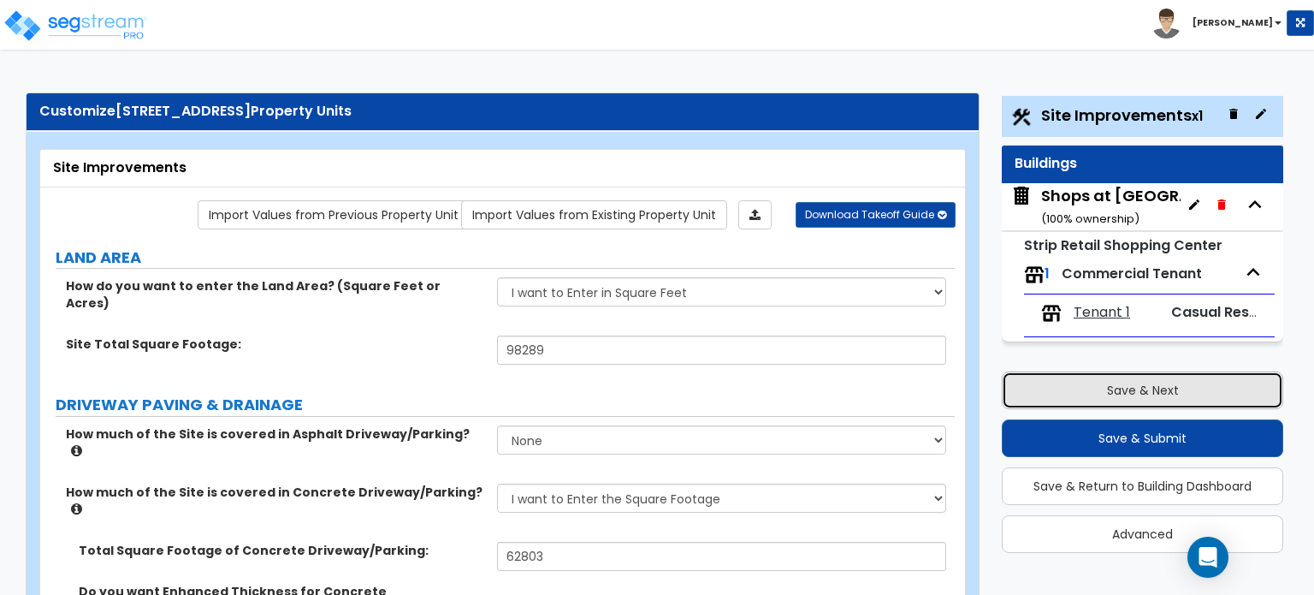
click at [1090, 374] on button "Save & Next" at bounding box center [1143, 390] width 282 height 38
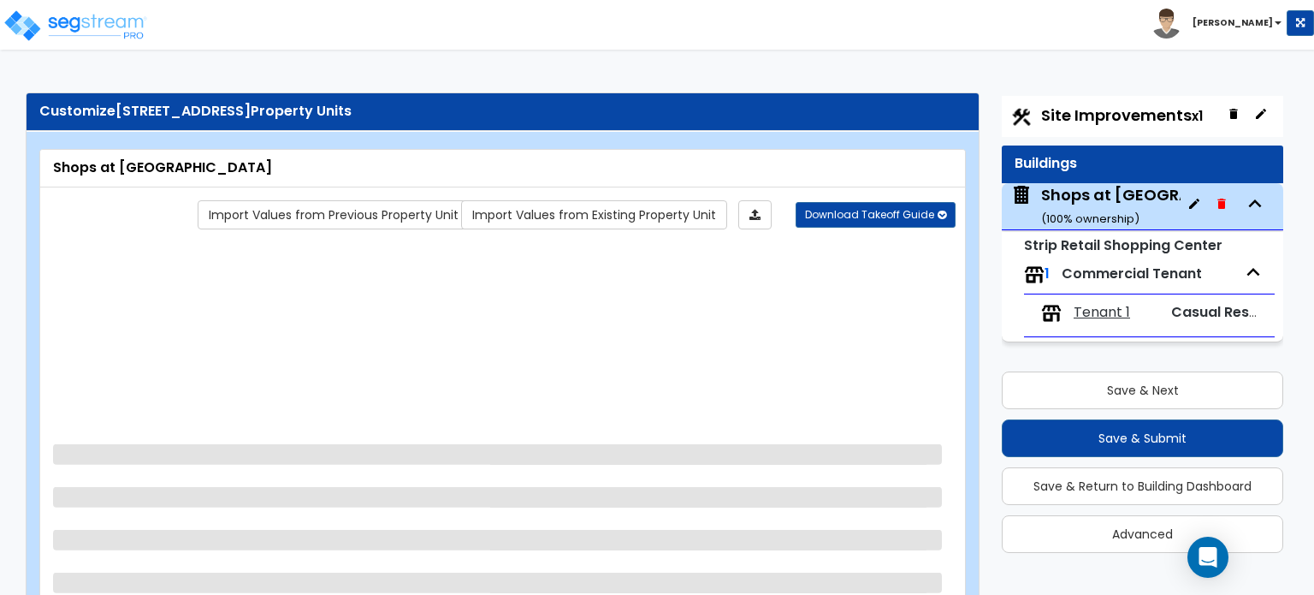
select select "2"
select select "1"
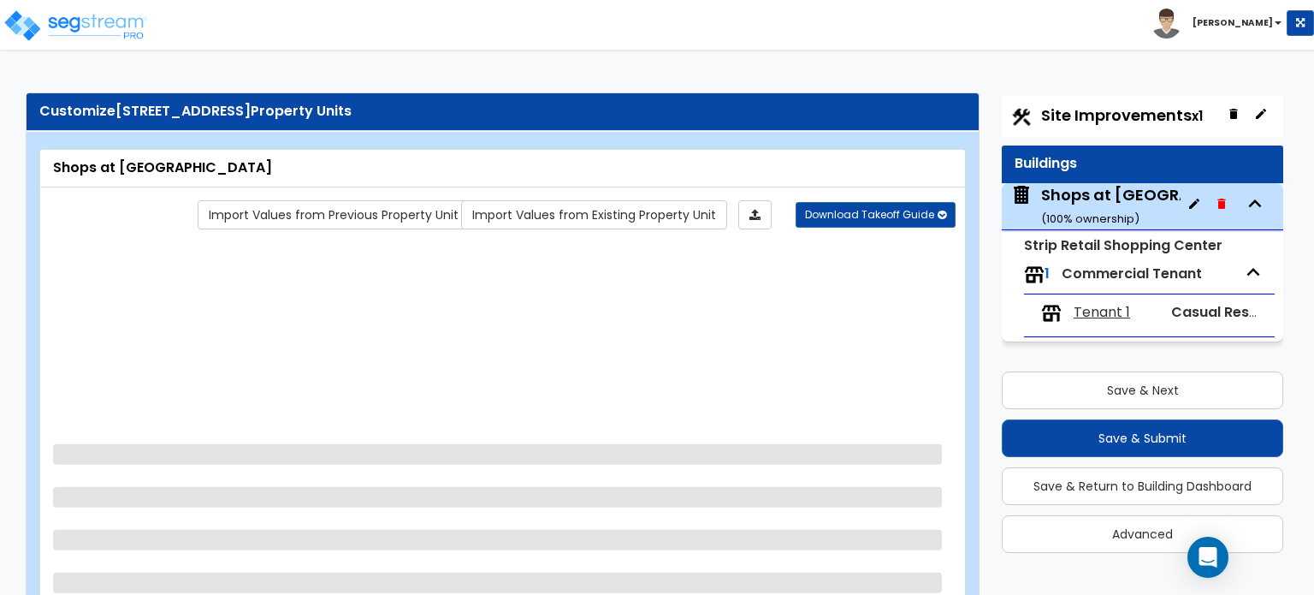
select select "1"
select select "2"
select select "1"
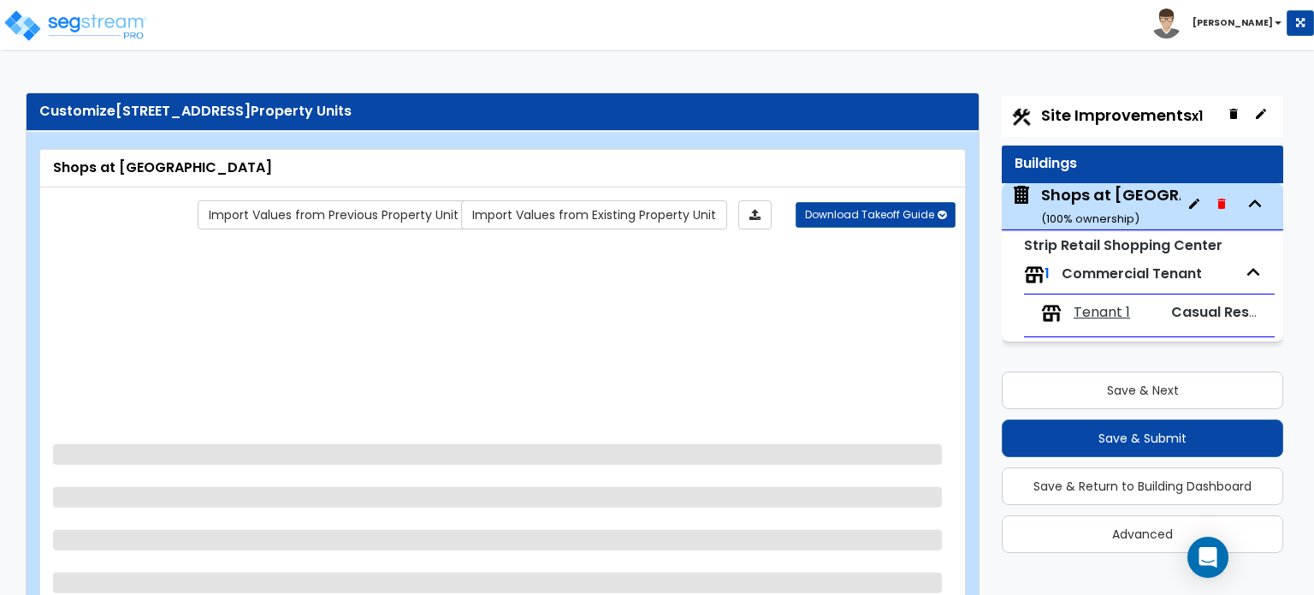
select select "2"
select select "1"
select select "3"
select select "1"
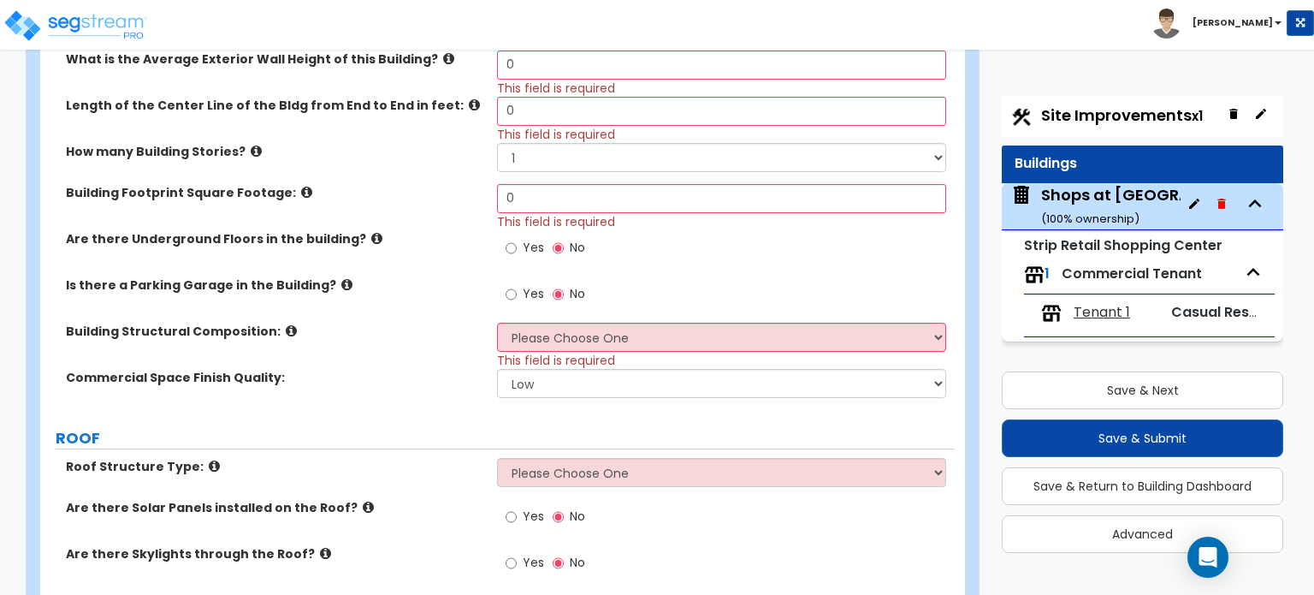
scroll to position [513, 0]
click at [709, 340] on select "Please Choose One Tilt-up Wall Construction Reinforced Concrete Structural Stee…" at bounding box center [721, 336] width 448 height 29
click at [787, 338] on select "Please Choose One Tilt-up Wall Construction Reinforced Concrete Structural Stee…" at bounding box center [721, 336] width 448 height 29
select select "5"
click at [497, 322] on select "Please Choose One Tilt-up Wall Construction Reinforced Concrete Structural Stee…" at bounding box center [721, 336] width 448 height 29
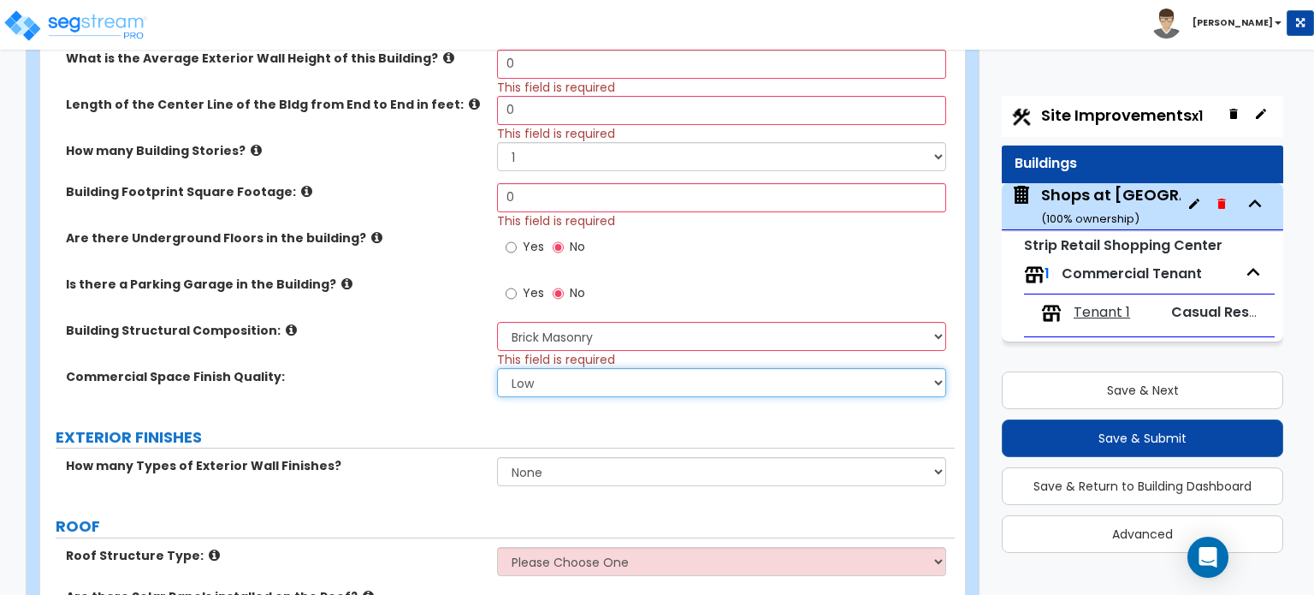
click at [592, 394] on select "Low Average High" at bounding box center [721, 382] width 448 height 29
select select "1"
click at [497, 368] on select "Low Average High" at bounding box center [721, 382] width 448 height 29
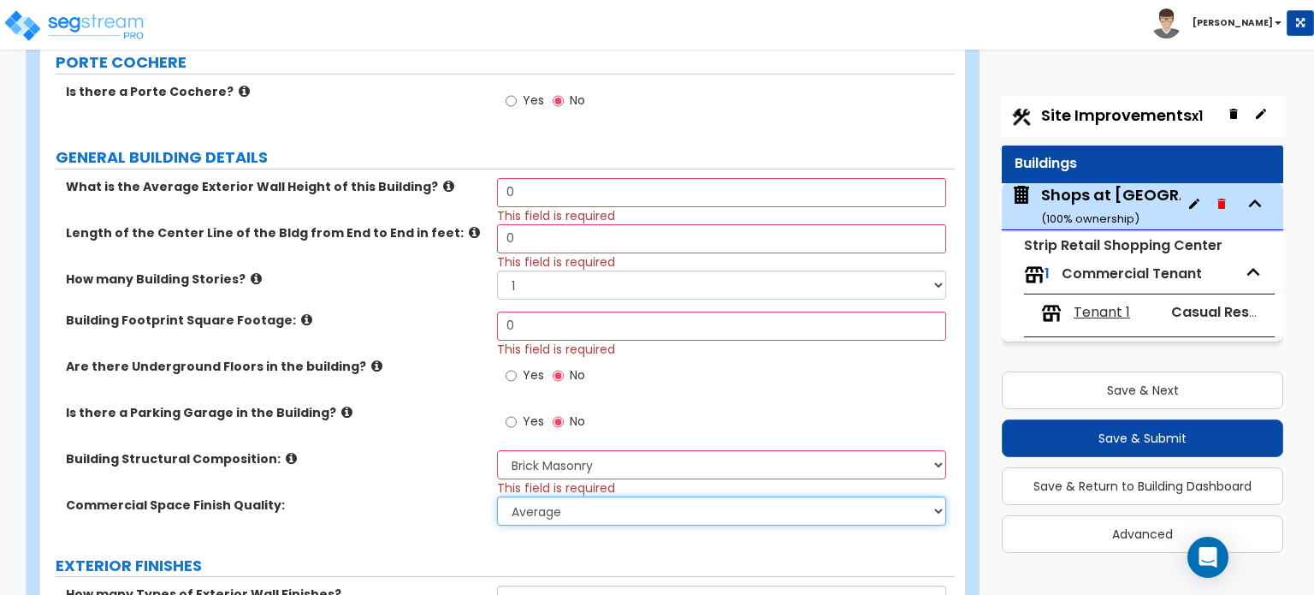
scroll to position [86, 0]
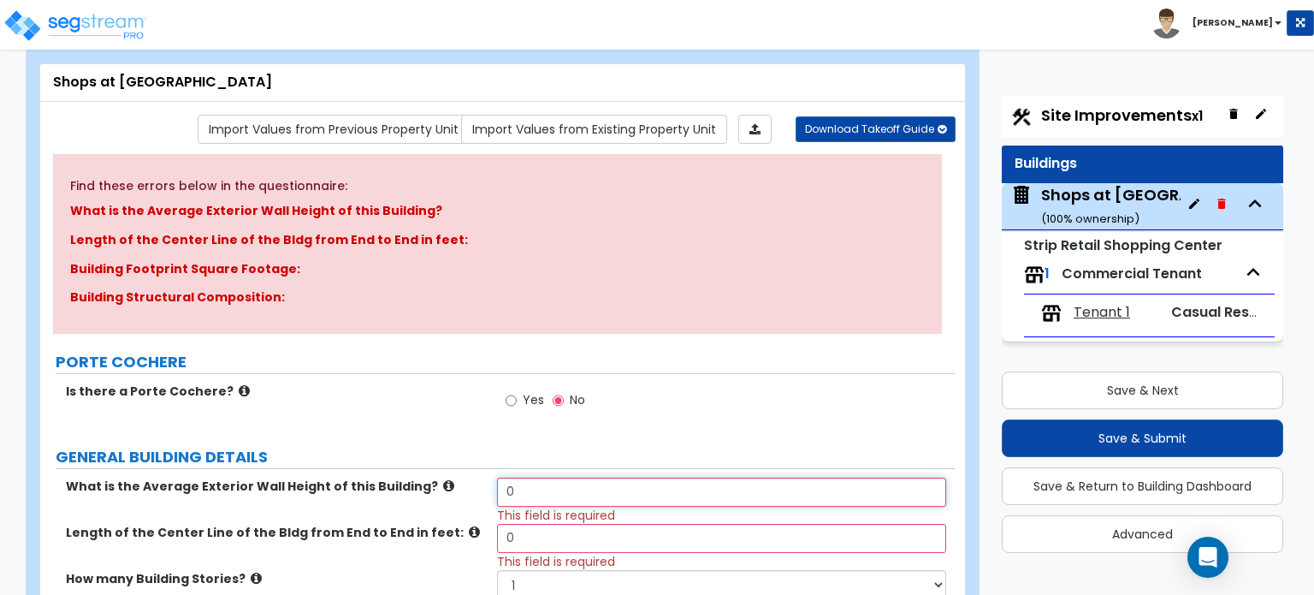
drag, startPoint x: 525, startPoint y: 489, endPoint x: 483, endPoint y: 492, distance: 42.0
click at [483, 492] on div "What is the Average Exterior Wall Height of this Building? 0 This field is requ…" at bounding box center [497, 500] width 915 height 46
type input "15"
click at [469, 531] on icon at bounding box center [474, 531] width 11 height 13
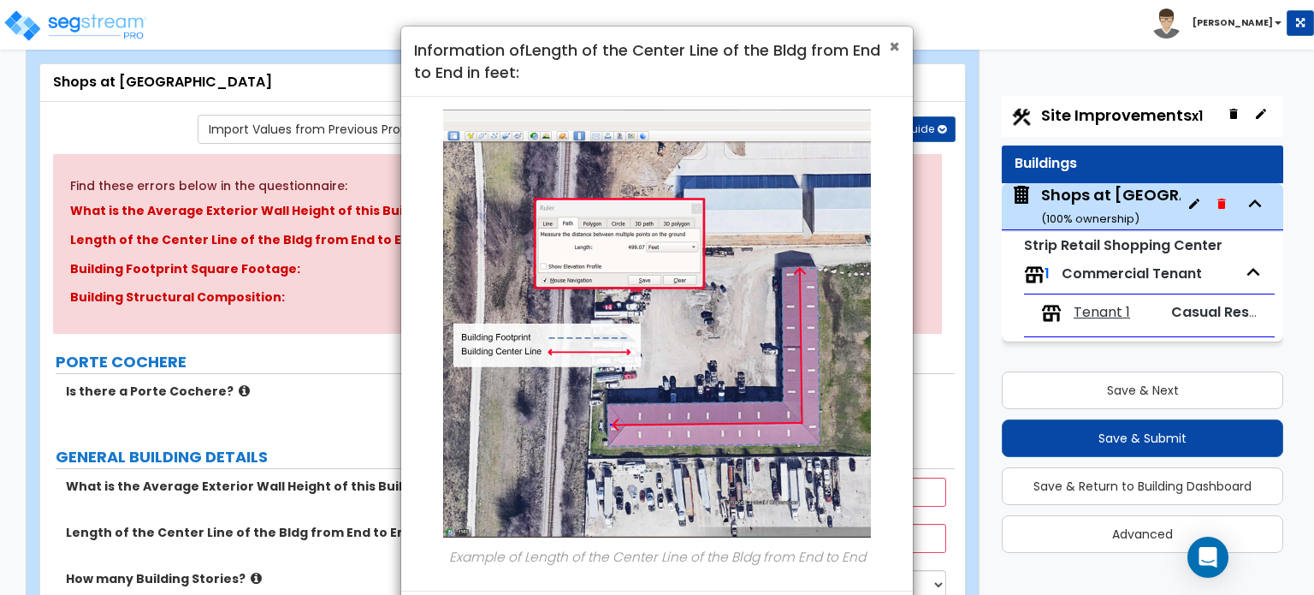
click at [897, 40] on span "×" at bounding box center [894, 46] width 11 height 25
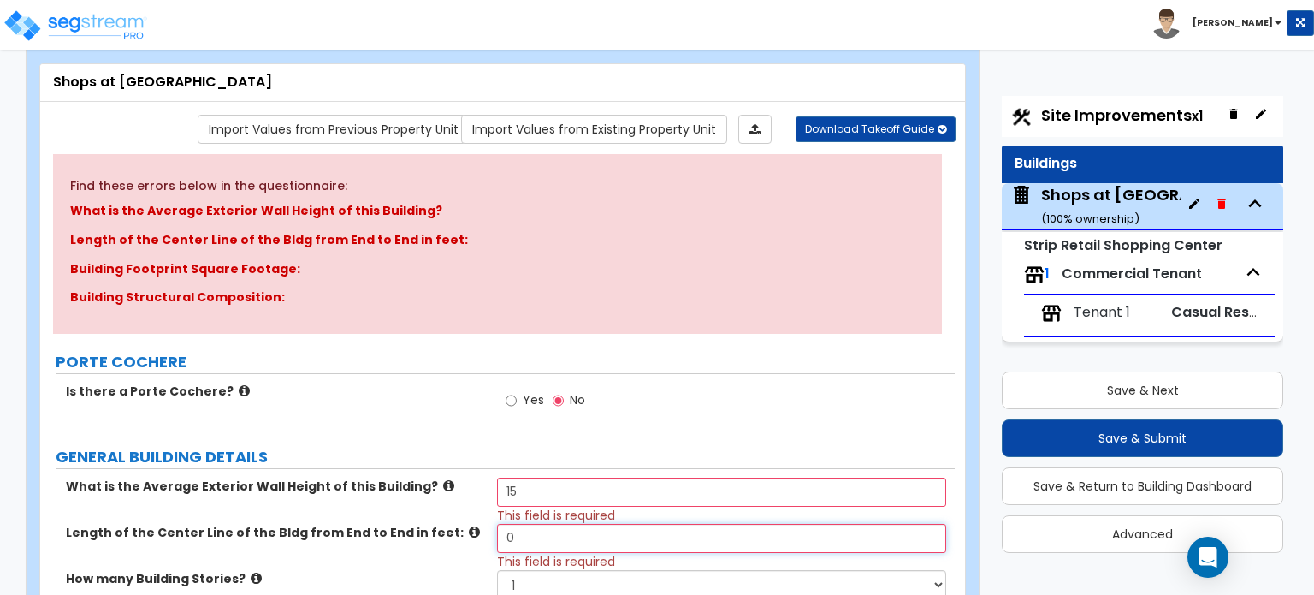
drag, startPoint x: 527, startPoint y: 537, endPoint x: 472, endPoint y: 542, distance: 55.0
click at [472, 542] on div "Length of the Center Line of the Bldg from End to End in feet: 0 This field is …" at bounding box center [497, 547] width 915 height 46
type input "502"
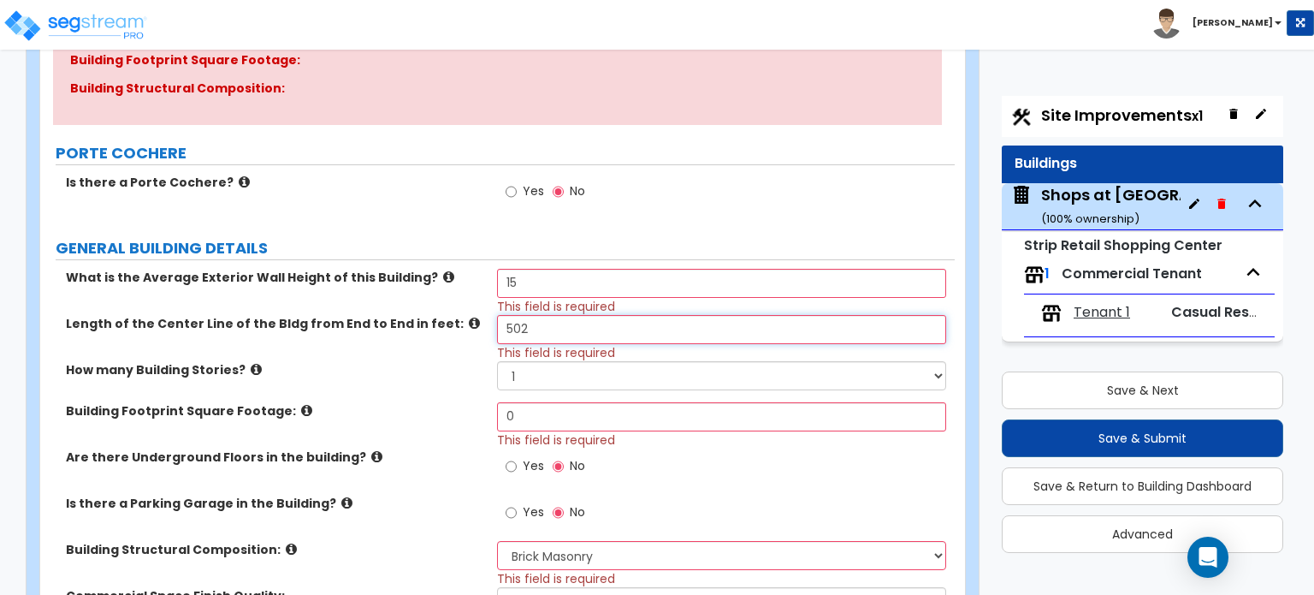
scroll to position [342, 0]
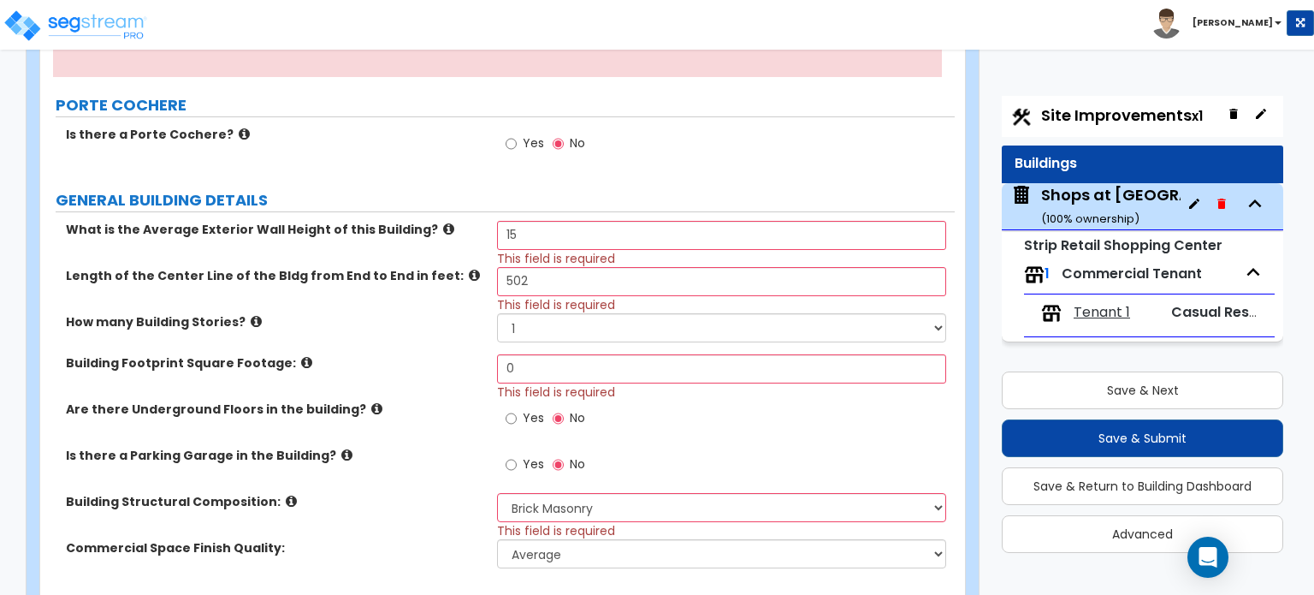
click at [301, 356] on icon at bounding box center [306, 362] width 11 height 13
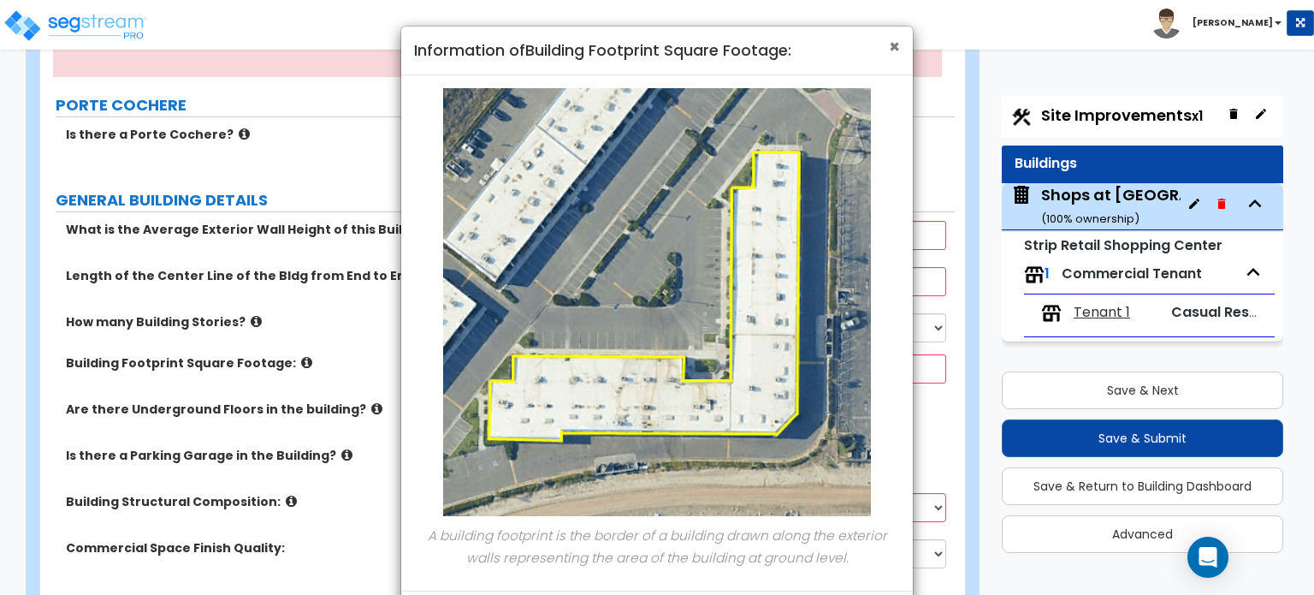
click at [894, 44] on span "×" at bounding box center [894, 46] width 11 height 25
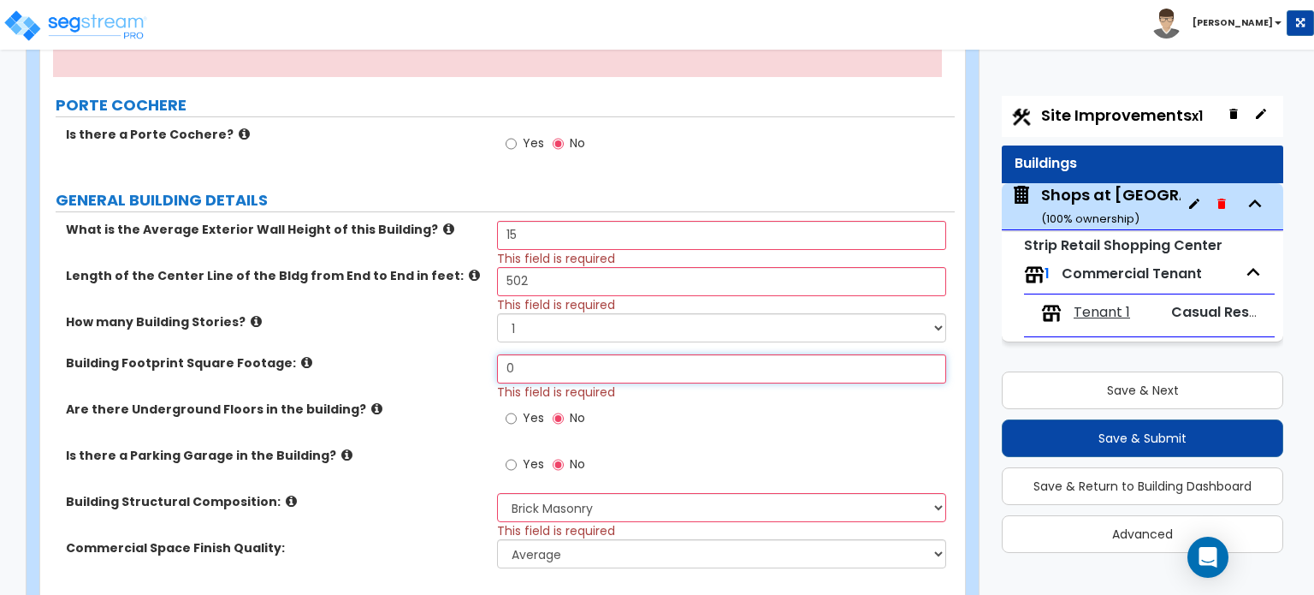
drag, startPoint x: 543, startPoint y: 369, endPoint x: 484, endPoint y: 370, distance: 58.2
click at [484, 370] on div "Building Footprint Square Footage: 0 This field is required" at bounding box center [497, 377] width 915 height 46
type input "35,471"
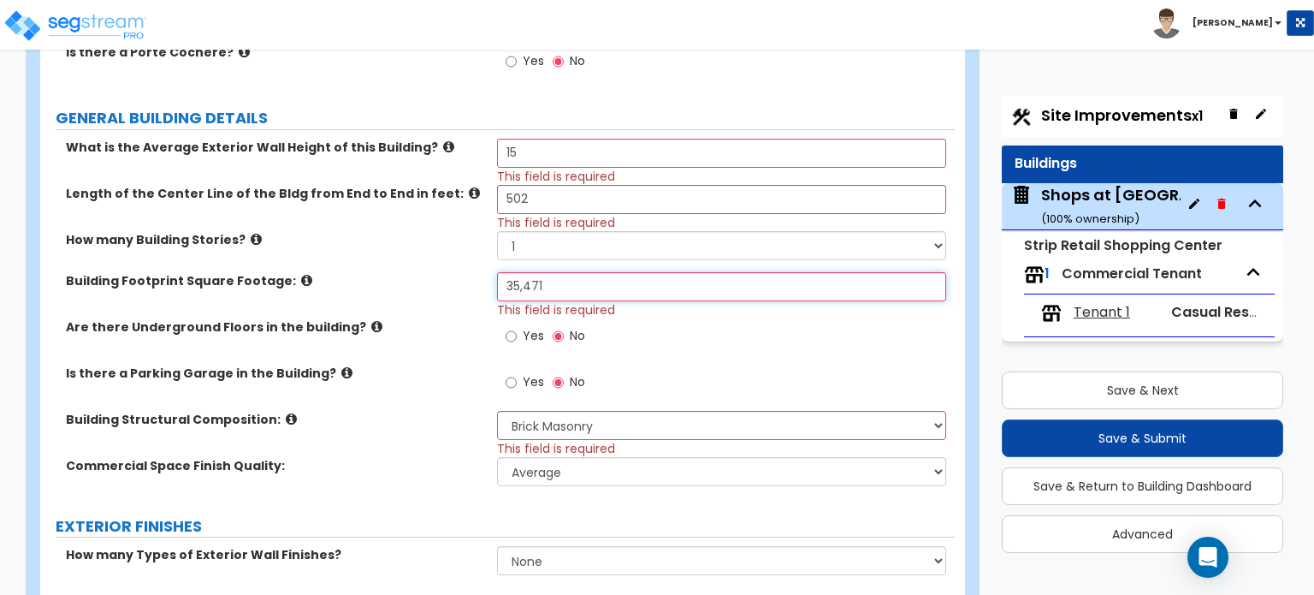
scroll to position [513, 0]
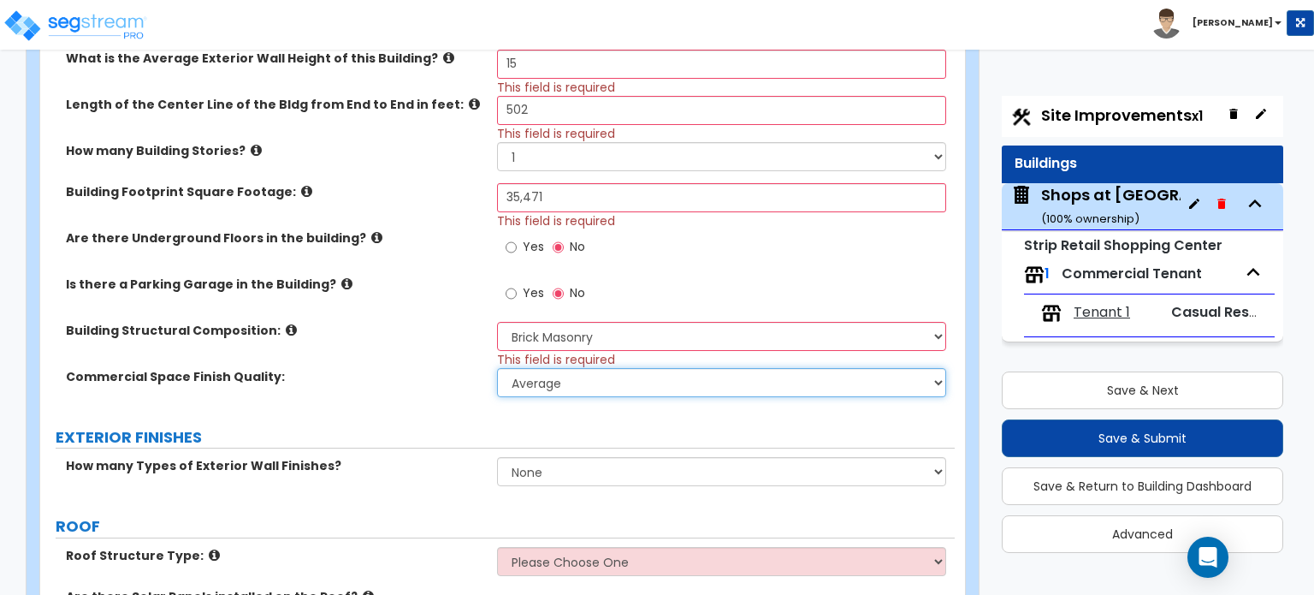
click at [649, 379] on select "Low Average High" at bounding box center [721, 382] width 448 height 29
select select "2"
click at [497, 368] on select "Low Average High" at bounding box center [721, 382] width 448 height 29
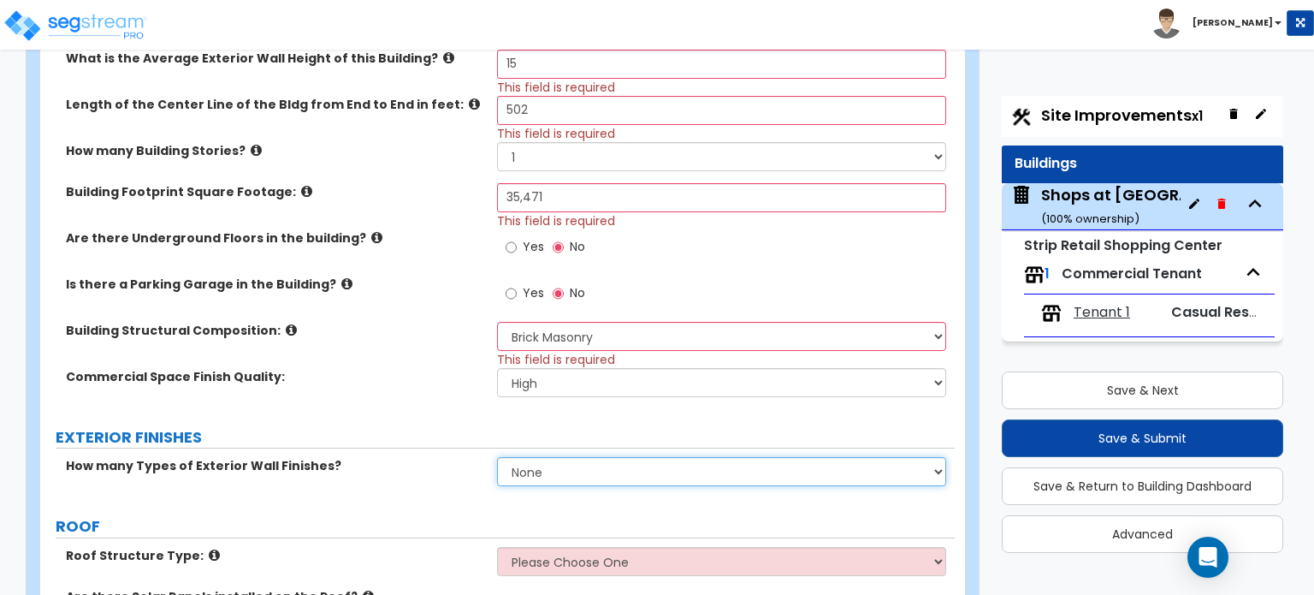
click at [514, 466] on select "None 1 2 3" at bounding box center [721, 471] width 448 height 29
select select "1"
click at [497, 457] on select "None 1 2 3" at bounding box center [721, 471] width 448 height 29
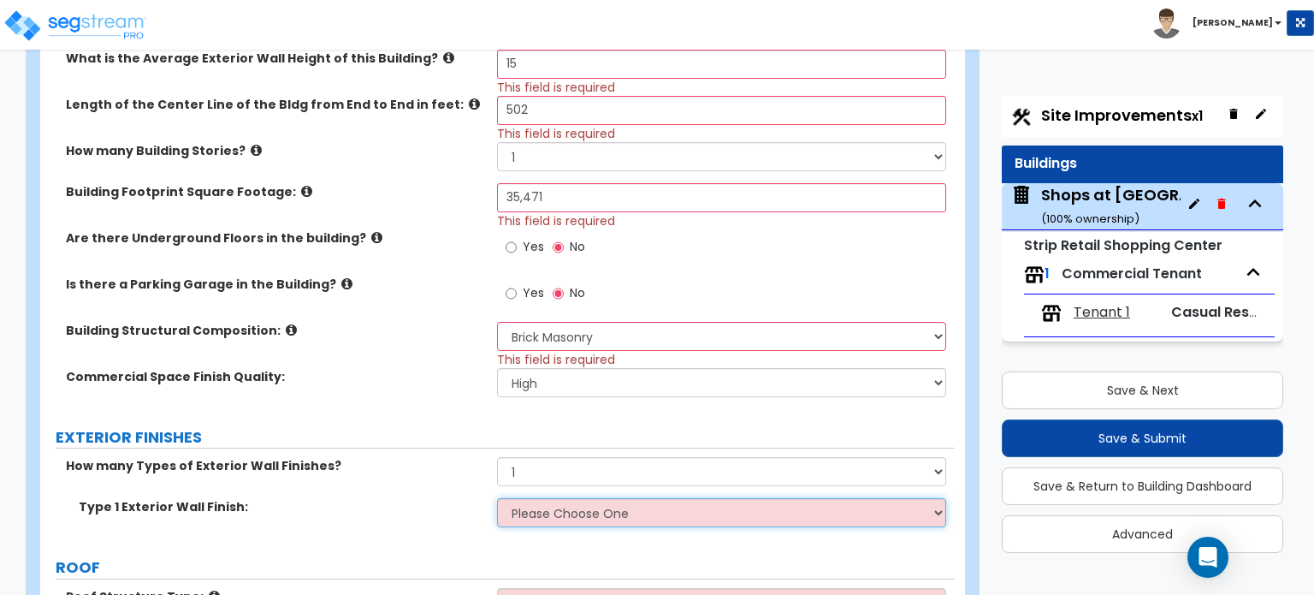
click at [544, 513] on select "Please Choose One No Finish/Shared Wall No Wall Stone Veneer Wood Siding Vinyl …" at bounding box center [721, 512] width 448 height 29
select select "3"
click at [497, 498] on select "Please Choose One No Finish/Shared Wall No Wall Stone Veneer Wood Siding Vinyl …" at bounding box center [721, 512] width 448 height 29
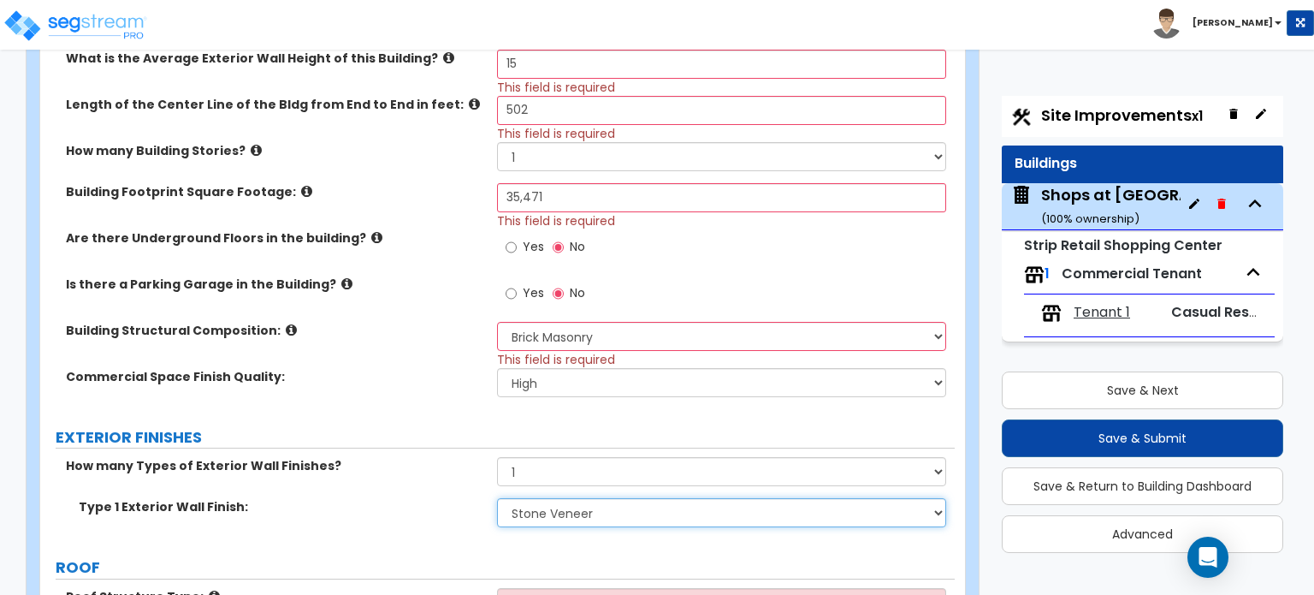
click at [572, 516] on select "Please Choose One No Finish/Shared Wall No Wall Stone Veneer Wood Siding Vinyl …" at bounding box center [721, 512] width 448 height 29
click at [497, 498] on select "Please Choose One No Finish/Shared Wall No Wall Stone Veneer Wood Siding Vinyl …" at bounding box center [721, 512] width 448 height 29
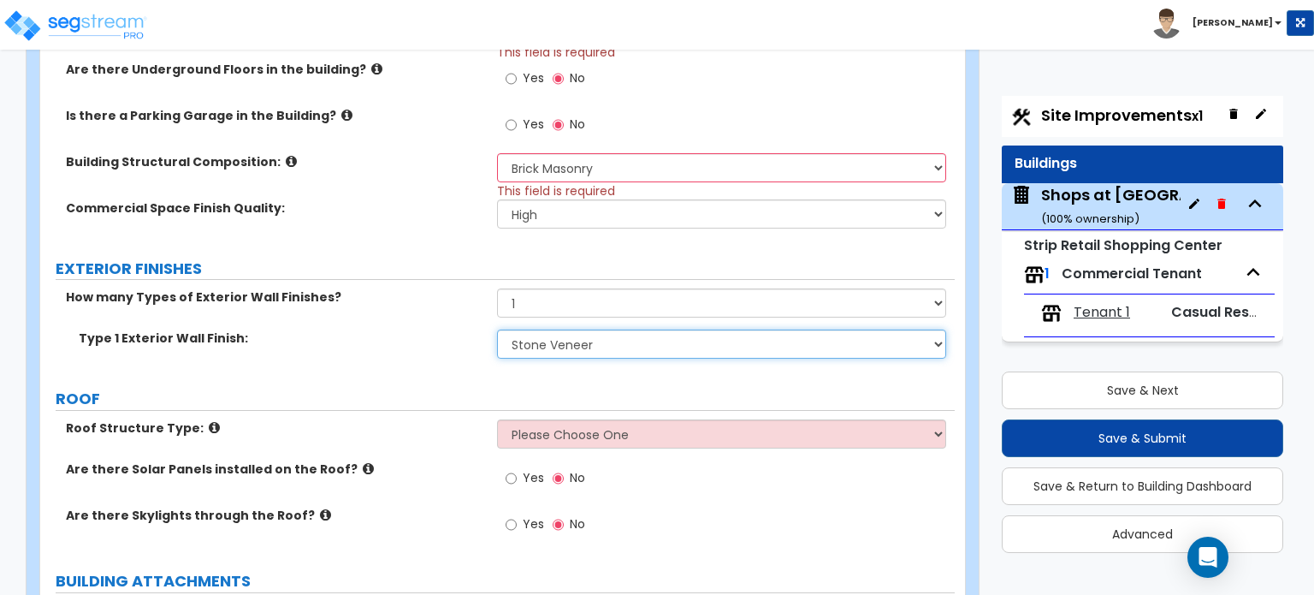
scroll to position [770, 0]
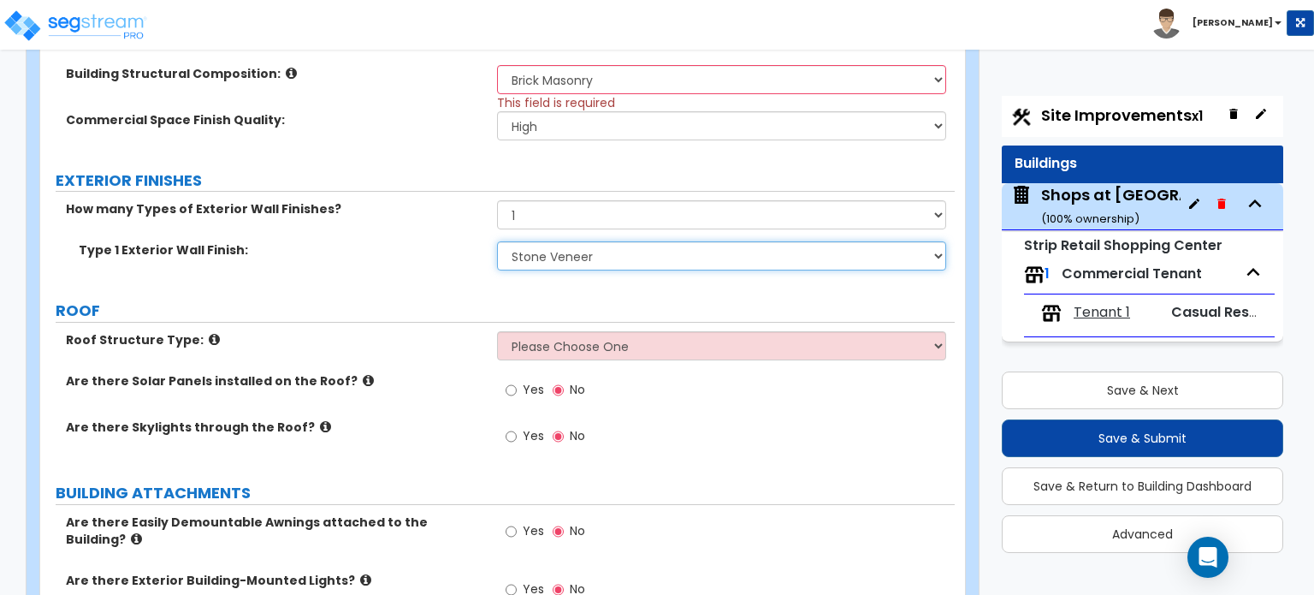
click at [640, 260] on select "Please Choose One No Finish/Shared Wall No Wall Stone Veneer Wood Siding Vinyl …" at bounding box center [721, 255] width 448 height 29
click at [497, 241] on select "Please Choose One No Finish/Shared Wall No Wall Stone Veneer Wood Siding Vinyl …" at bounding box center [721, 255] width 448 height 29
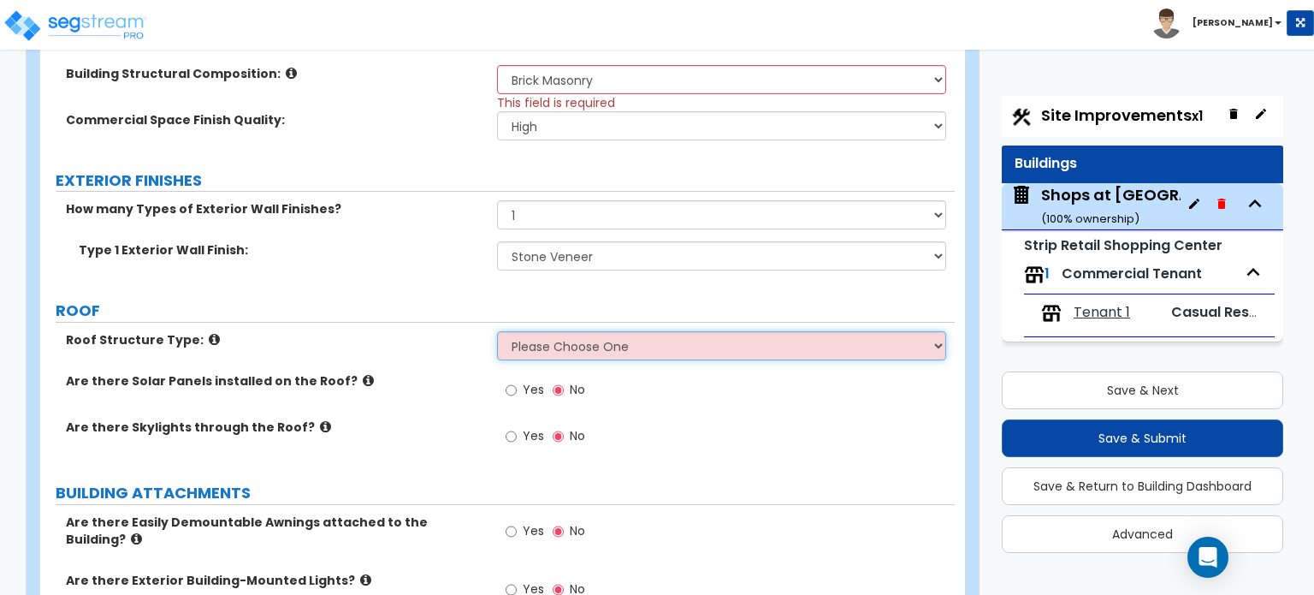
click at [626, 340] on select "Please Choose One Gable Roof Flat Roof Hybrid Gable & Flat Roof" at bounding box center [721, 345] width 448 height 29
select select "2"
click at [497, 331] on select "Please Choose One Gable Roof Flat Roof Hybrid Gable & Flat Roof" at bounding box center [721, 345] width 448 height 29
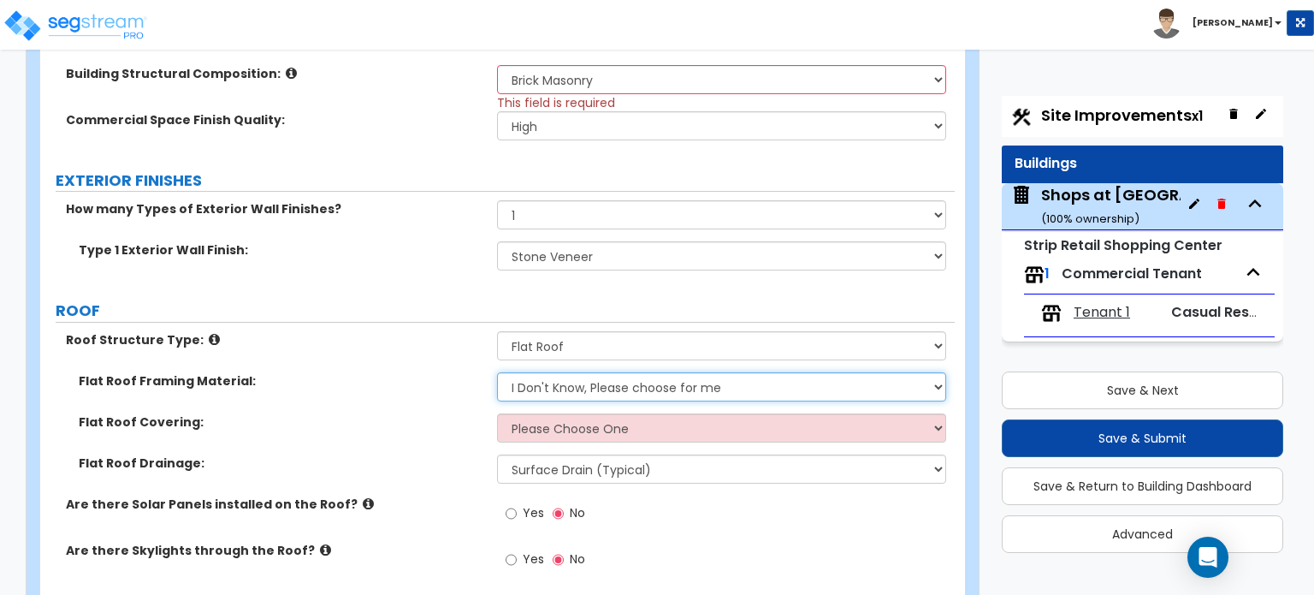
click at [555, 383] on select "I Don't Know, Please choose for me Metal Wood" at bounding box center [721, 386] width 448 height 29
click at [825, 413] on select "Please Choose One Rolled Asphalt PVC Membrane Plastic (EPDM) Membrane Asphalt F…" at bounding box center [721, 427] width 448 height 29
click at [774, 385] on select "I Don't Know, Please choose for me Metal Wood" at bounding box center [721, 386] width 448 height 29
select select "1"
click at [497, 372] on select "I Don't Know, Please choose for me Metal Wood" at bounding box center [721, 386] width 448 height 29
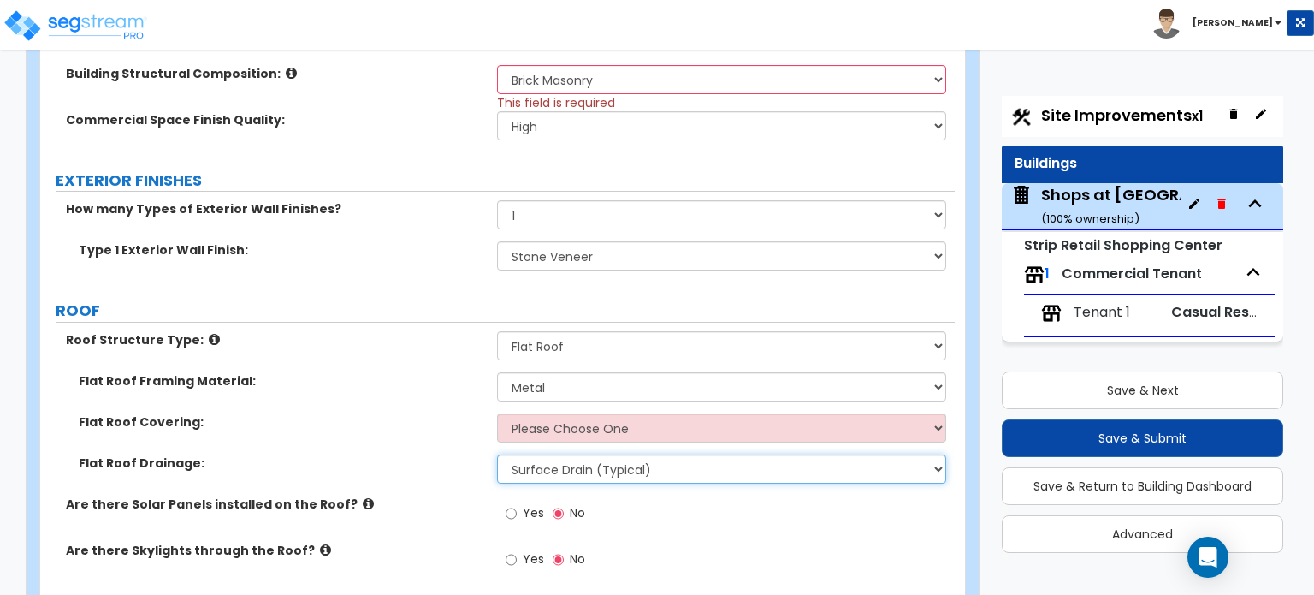
click at [676, 460] on select "Surface Drain (Typical) Gutters Downspout Only" at bounding box center [721, 468] width 448 height 29
select select "1"
click at [497, 454] on select "Surface Drain (Typical) Gutters Downspout Only" at bounding box center [721, 468] width 448 height 29
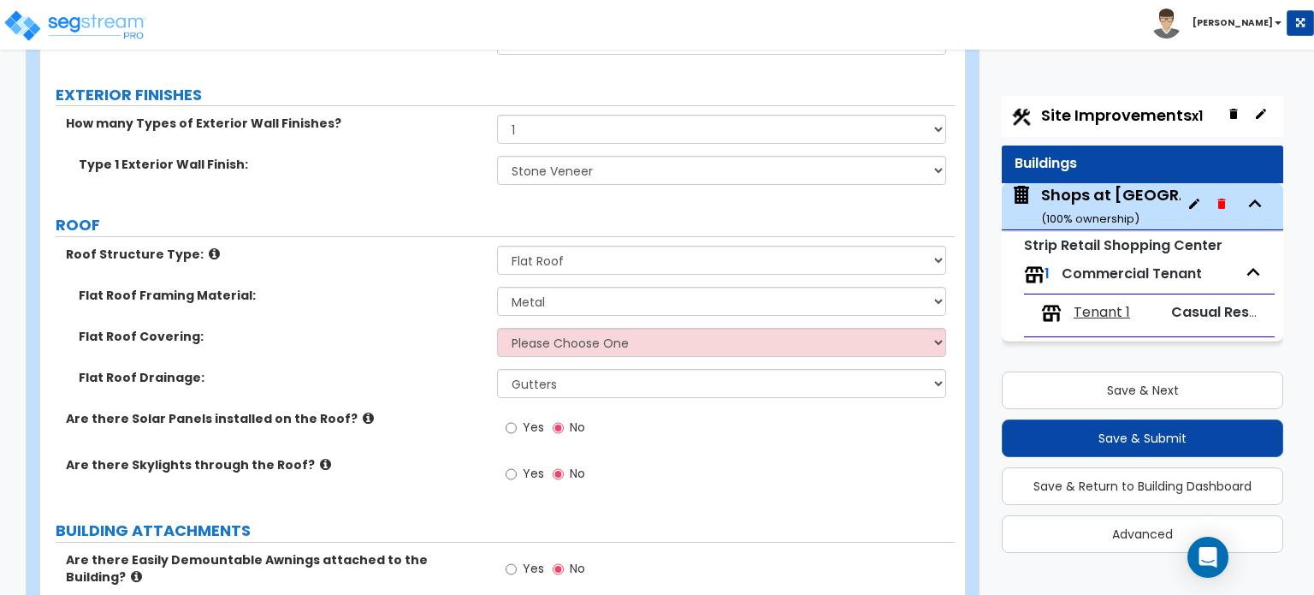
click at [320, 460] on icon at bounding box center [325, 464] width 11 height 13
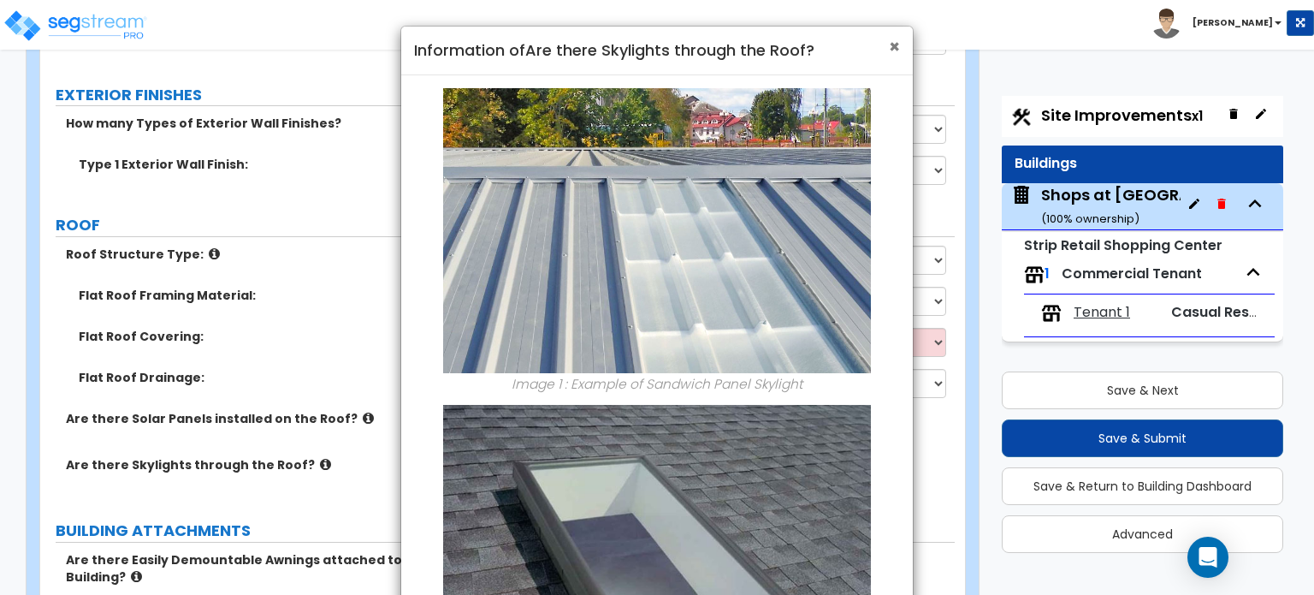
click at [892, 48] on span "×" at bounding box center [894, 46] width 11 height 25
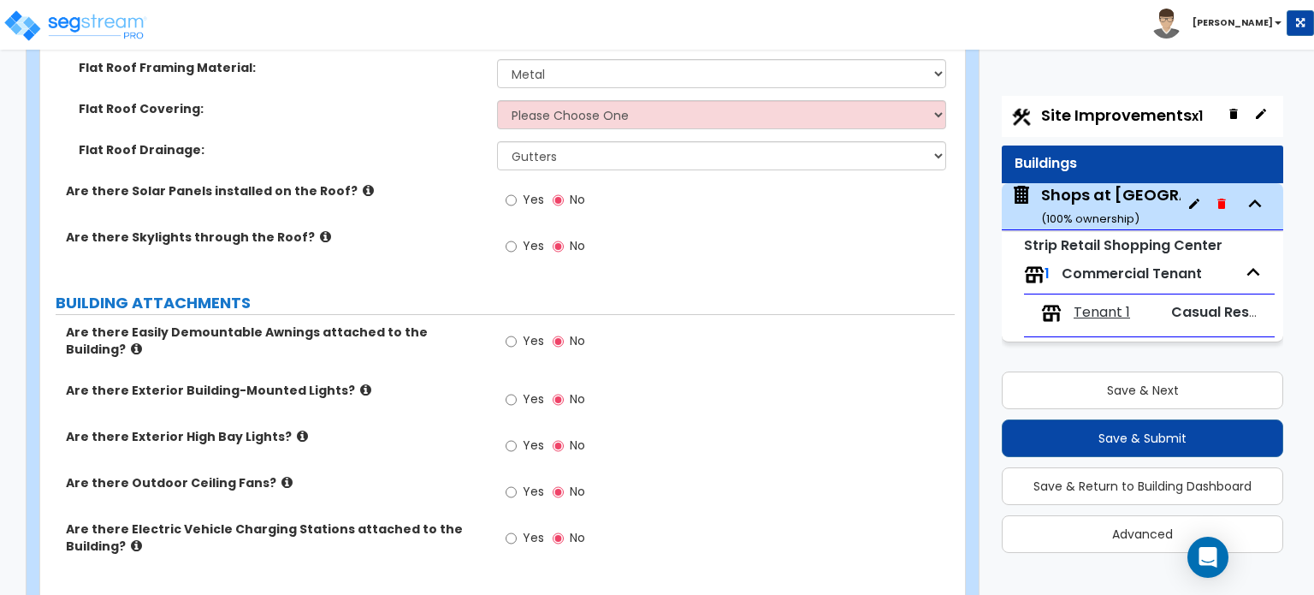
scroll to position [1112, 0]
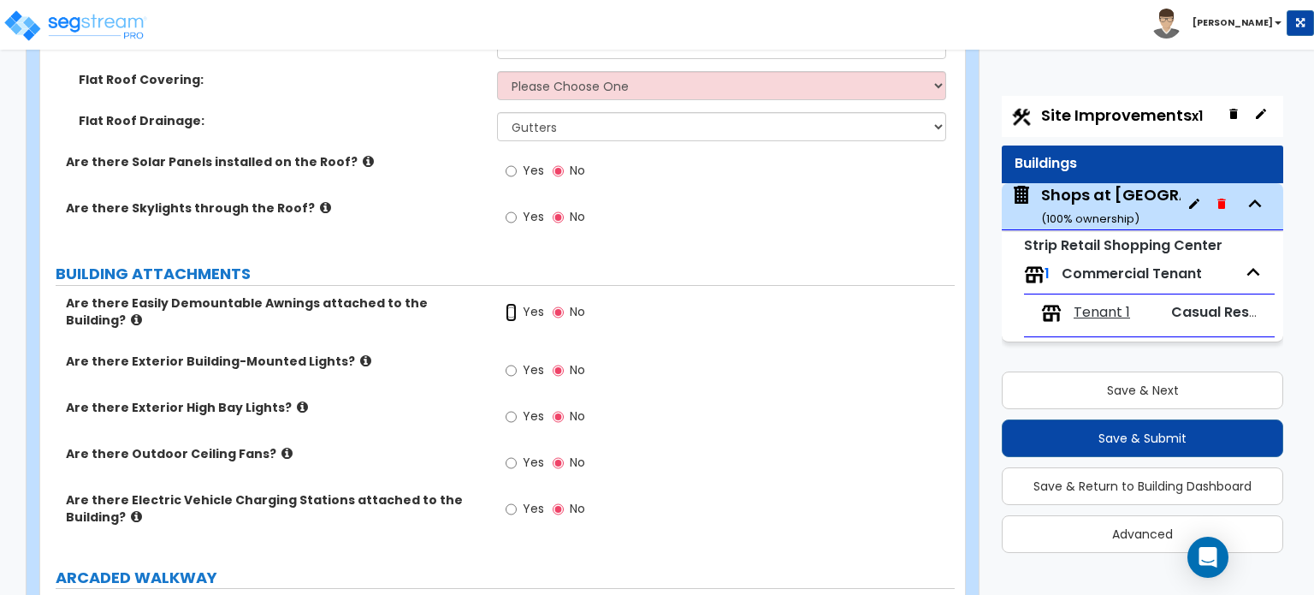
click at [510, 311] on input "Yes" at bounding box center [511, 312] width 11 height 19
radio input "true"
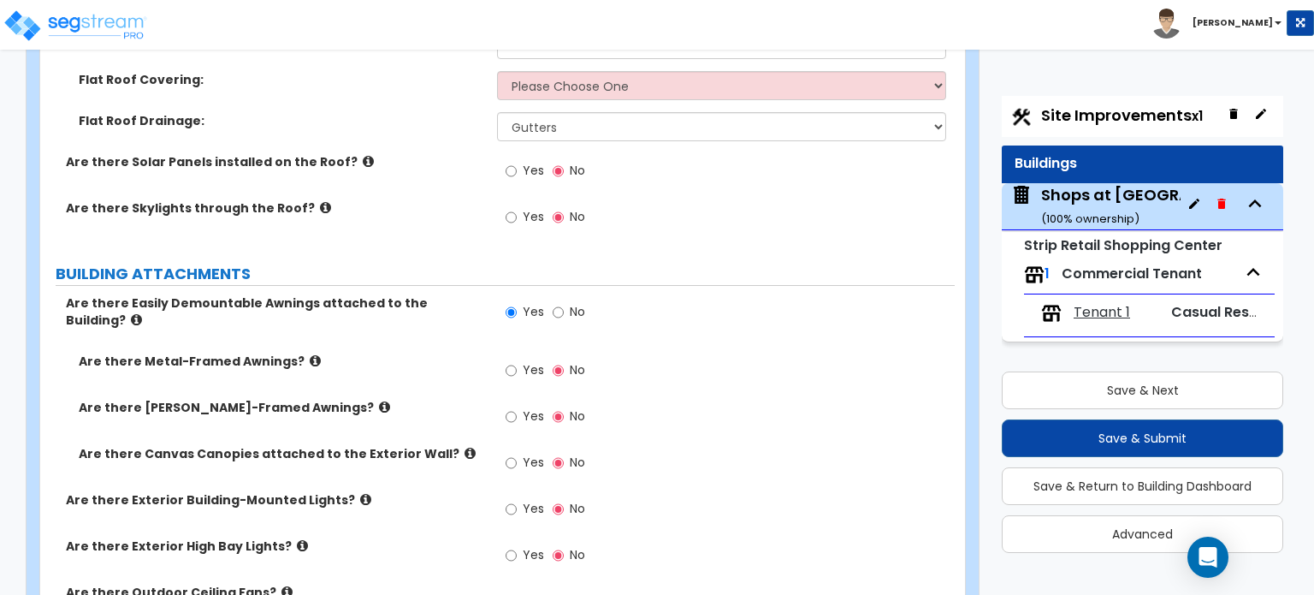
click at [465, 447] on icon at bounding box center [470, 453] width 11 height 13
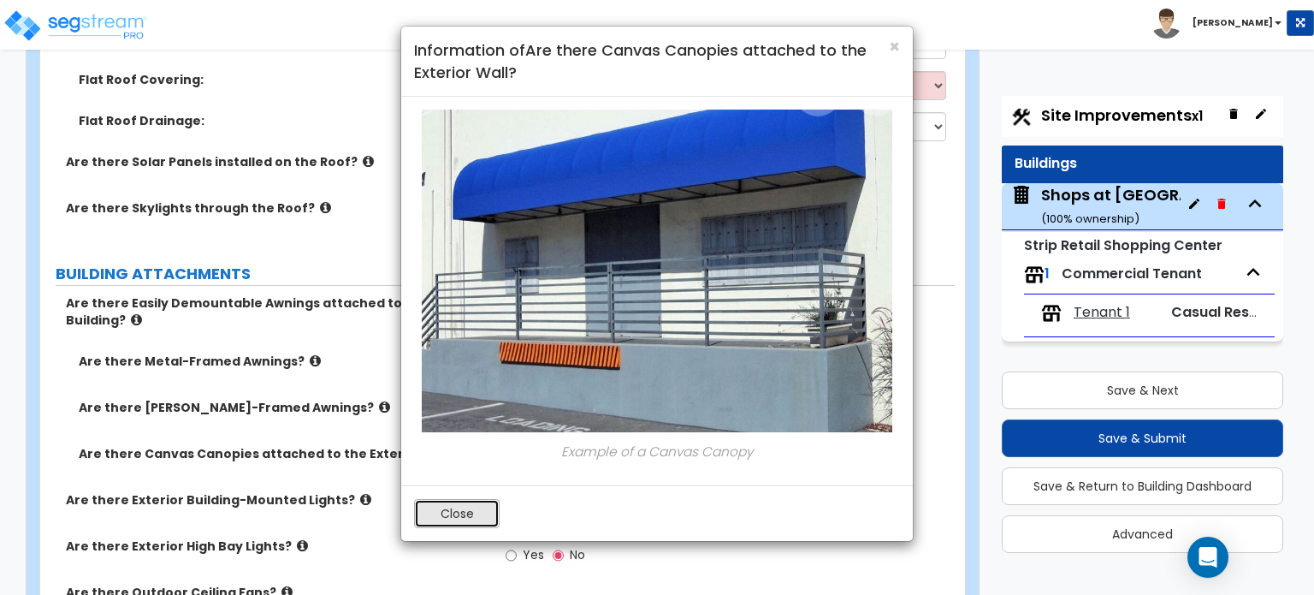
click at [459, 512] on button "Close" at bounding box center [457, 513] width 86 height 29
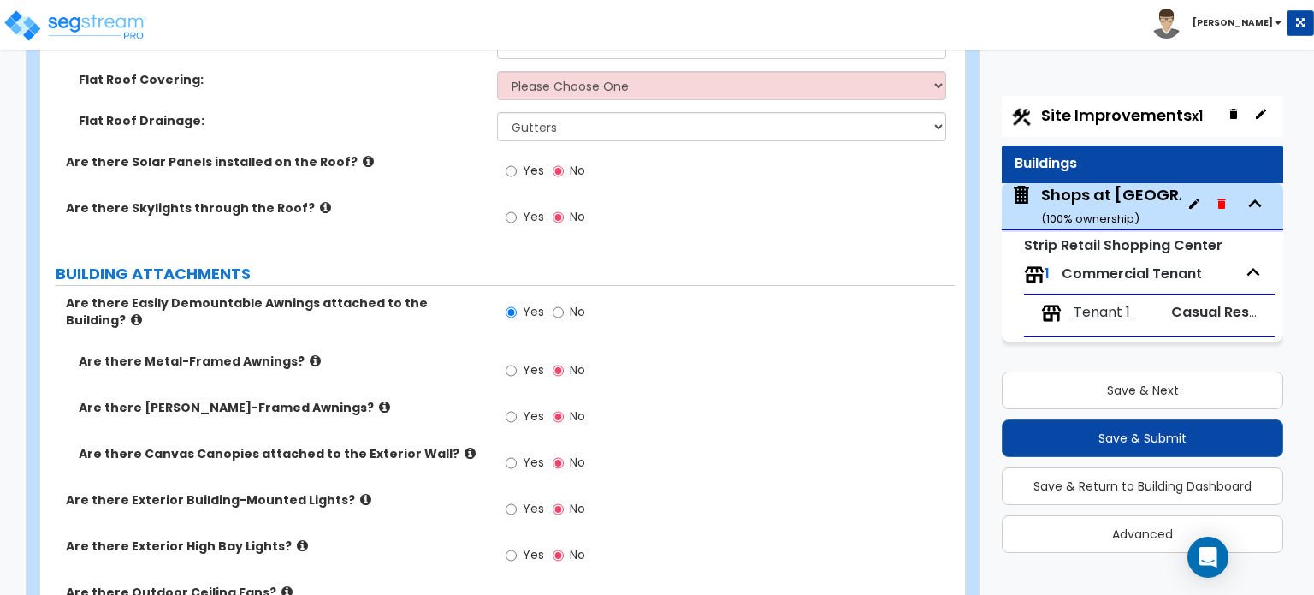
click at [310, 354] on icon at bounding box center [315, 360] width 11 height 13
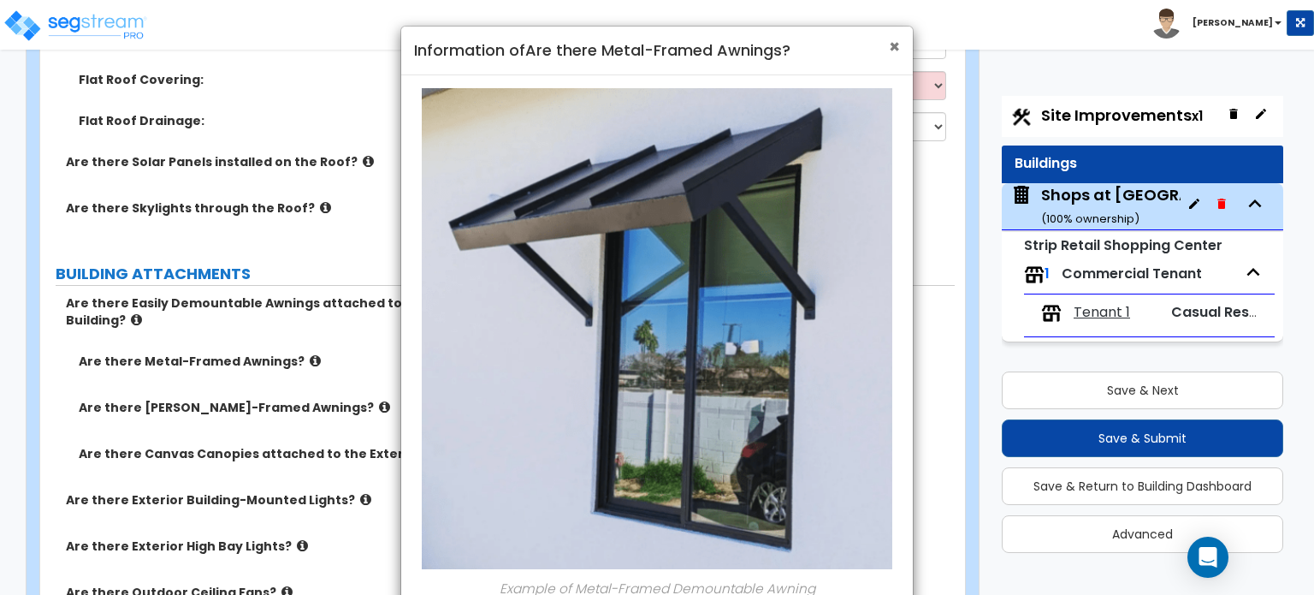
click at [894, 48] on span "×" at bounding box center [894, 46] width 11 height 25
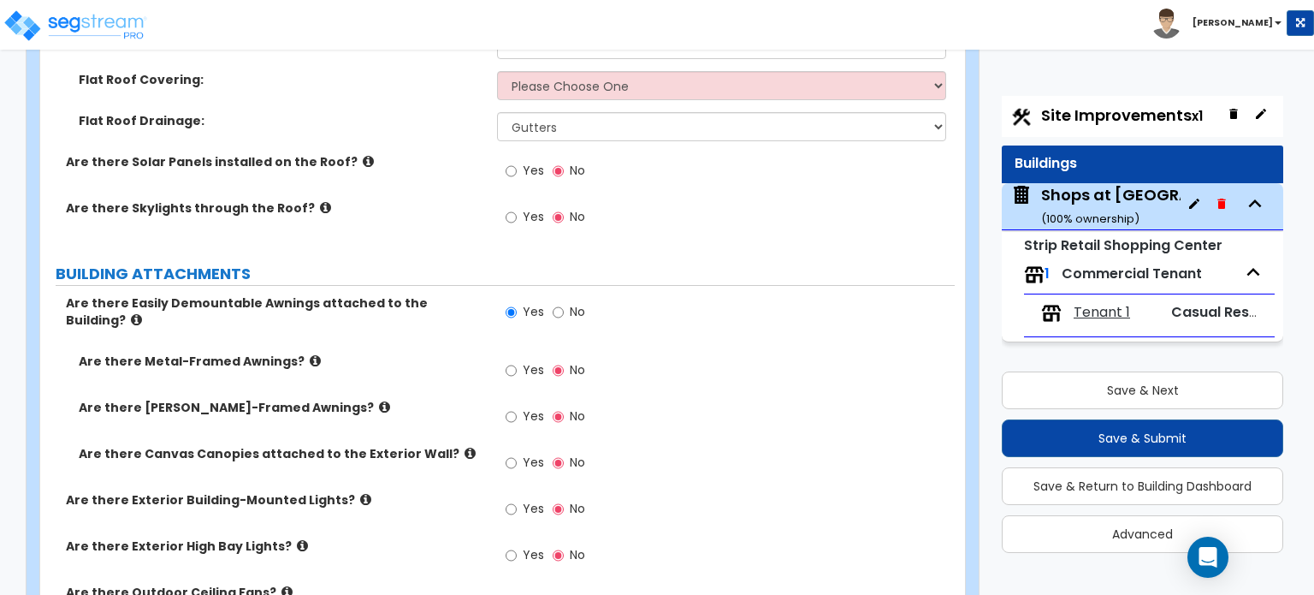
click at [379, 400] on icon at bounding box center [384, 406] width 11 height 13
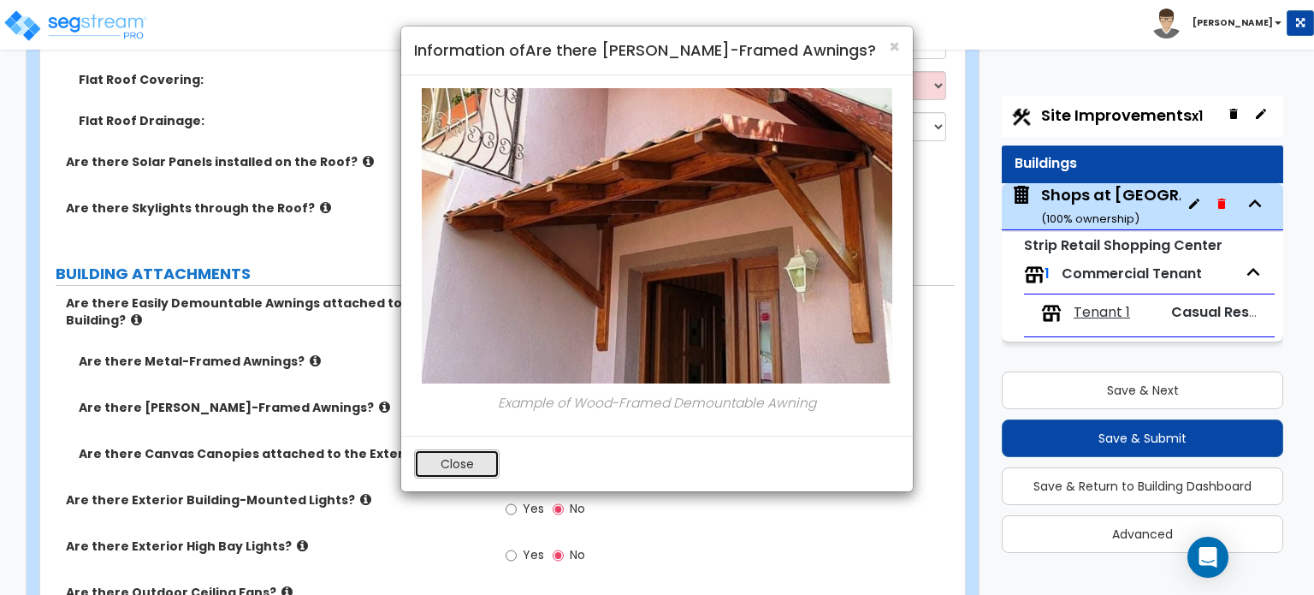
click at [454, 456] on button "Close" at bounding box center [457, 463] width 86 height 29
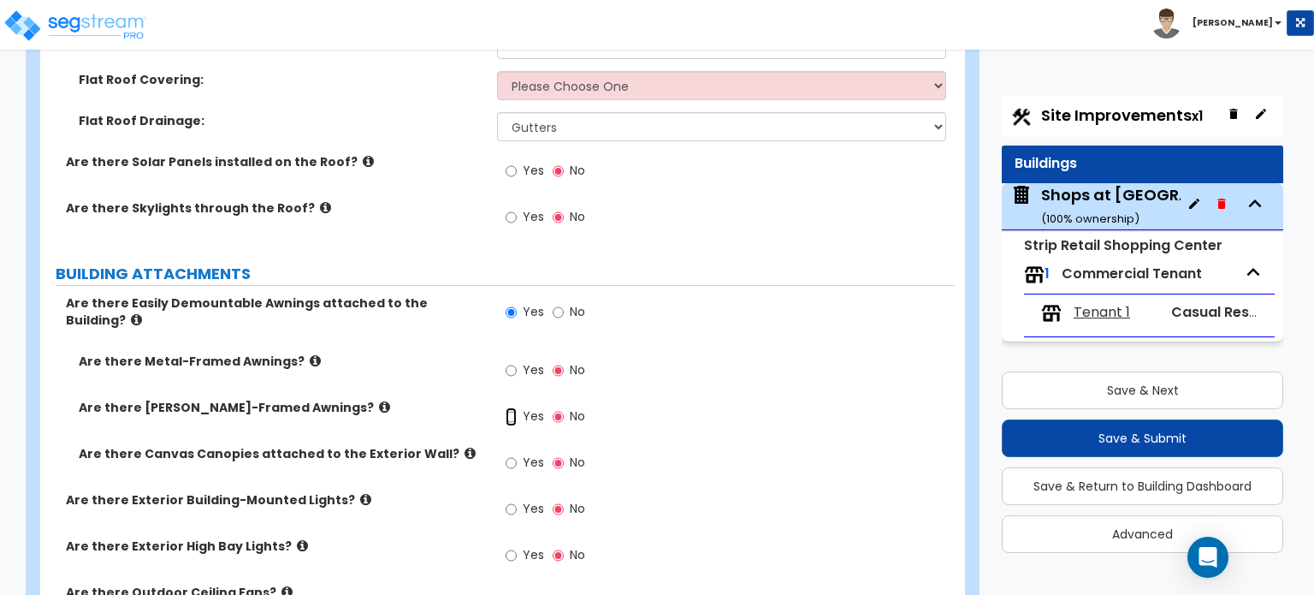
click at [513, 407] on input "Yes" at bounding box center [511, 416] width 11 height 19
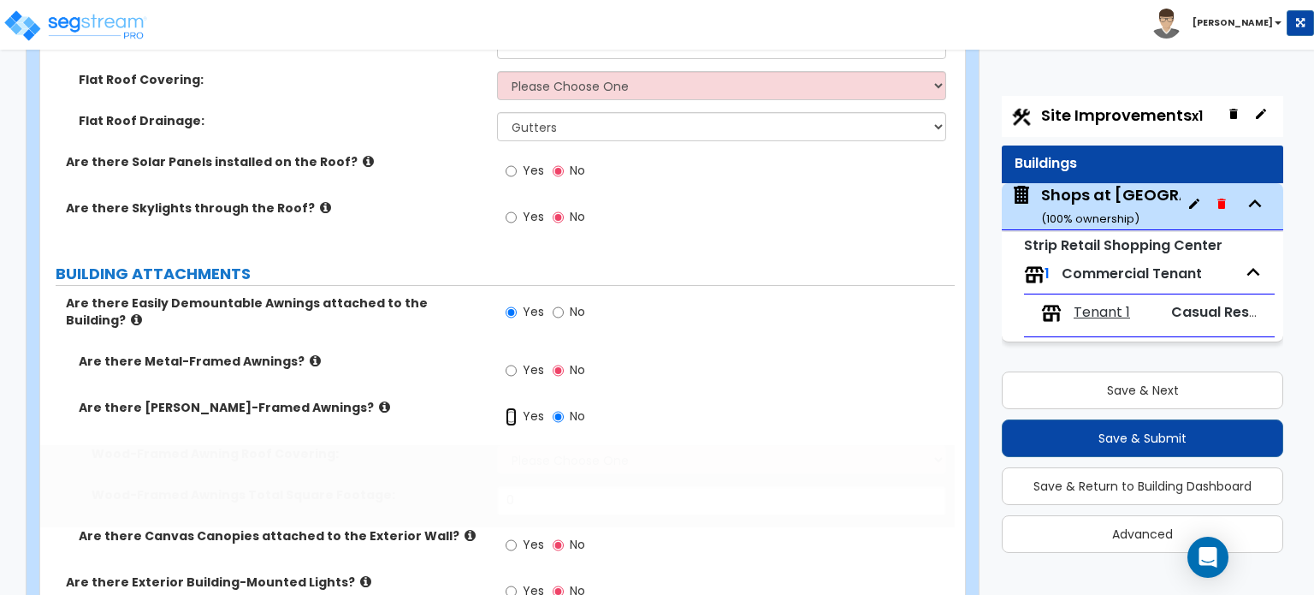
radio input "true"
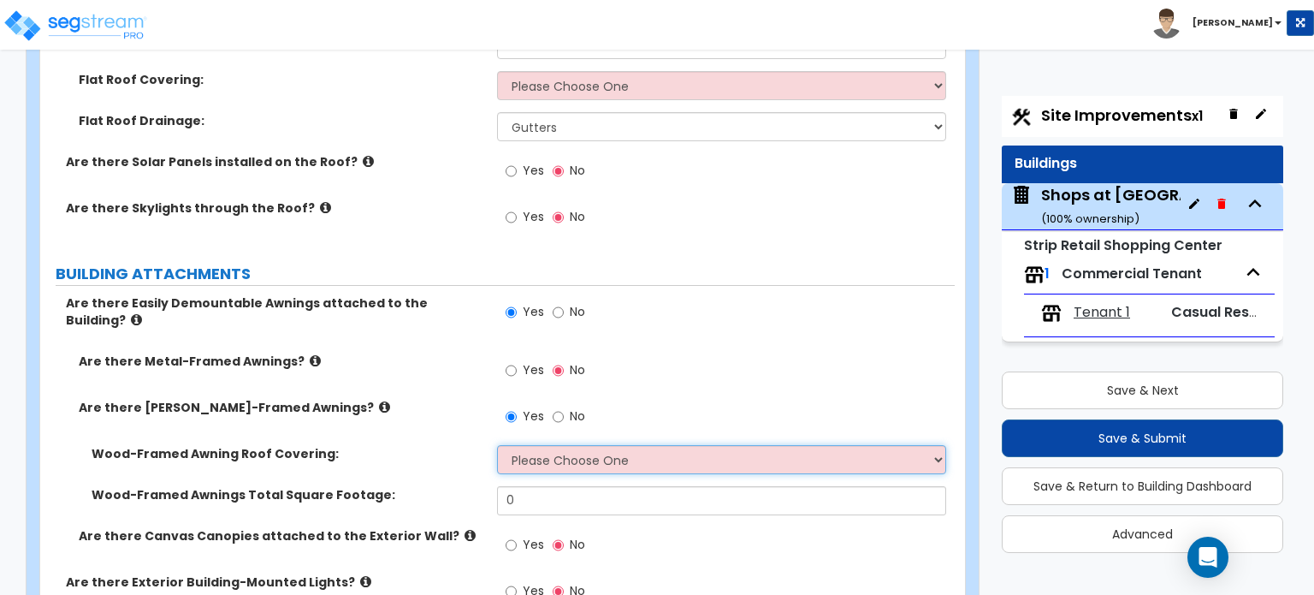
click at [556, 445] on select "Please Choose One Asphalt Shingle Clay Tile Wood Shingle Metal Shingle Standing…" at bounding box center [721, 459] width 448 height 29
select select "3"
click at [497, 445] on select "Please Choose One Asphalt Shingle Clay Tile Wood Shingle Metal Shingle Standing…" at bounding box center [721, 459] width 448 height 29
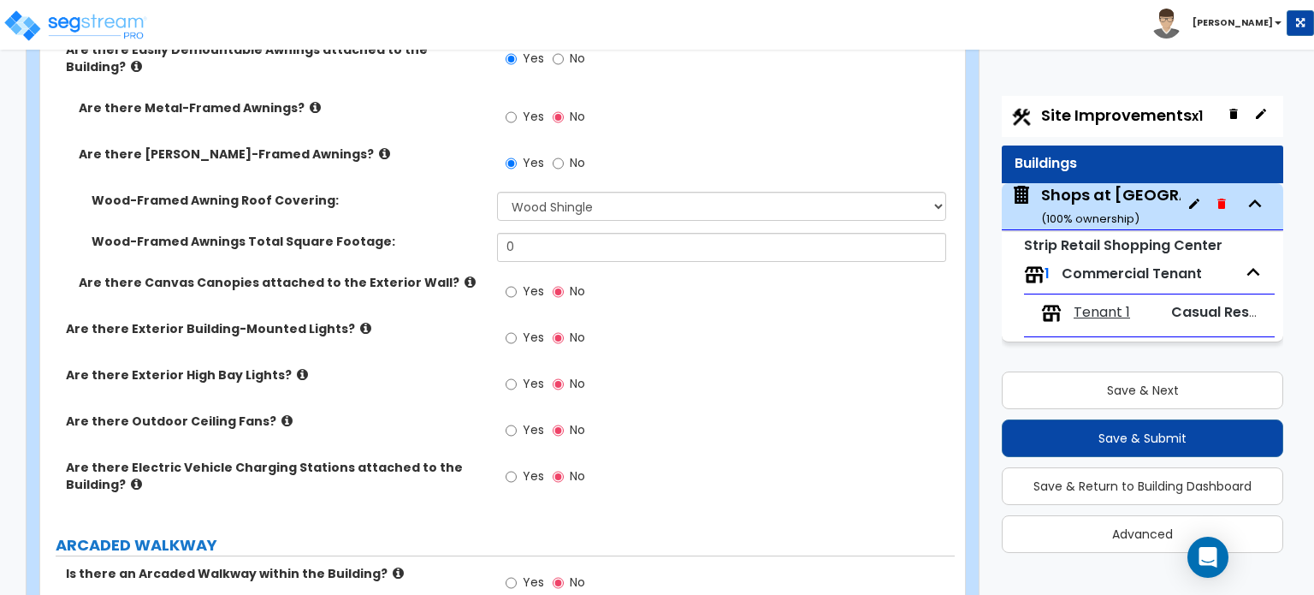
scroll to position [1369, 0]
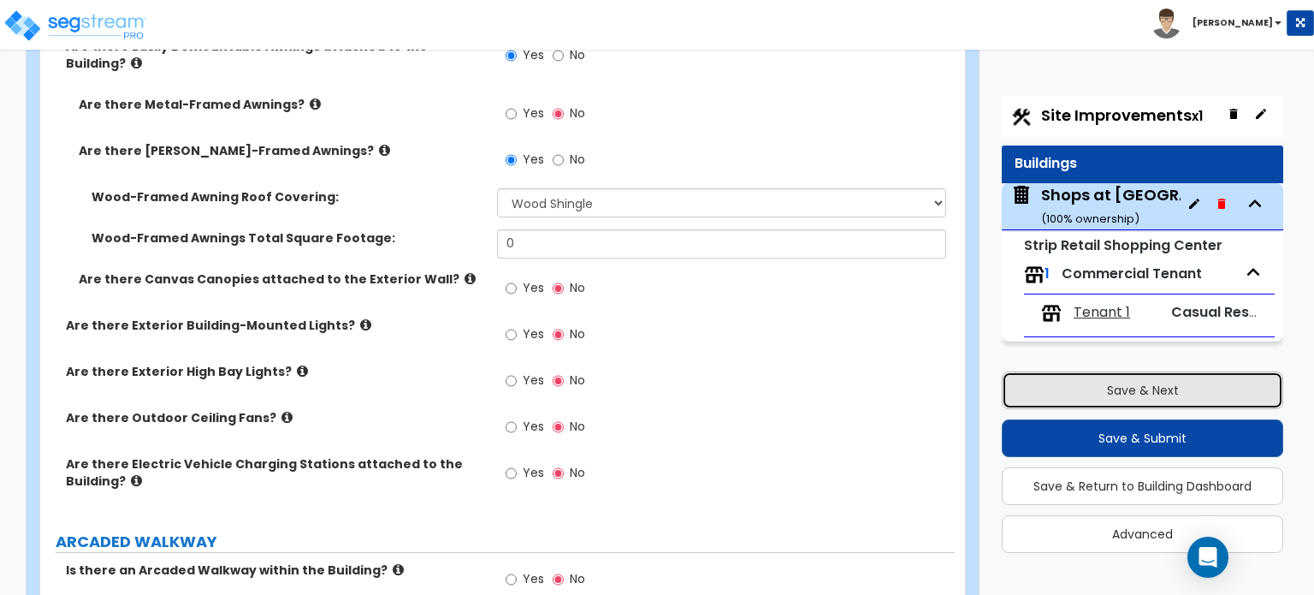
click at [1102, 380] on button "Save & Next" at bounding box center [1143, 390] width 282 height 38
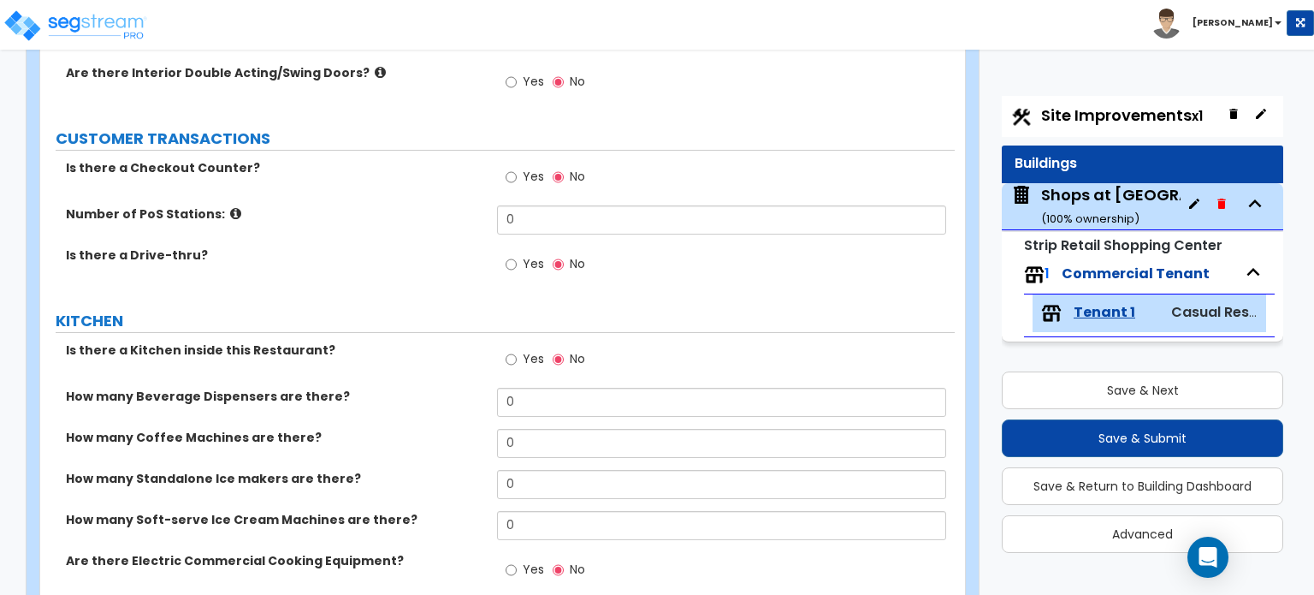
scroll to position [0, 0]
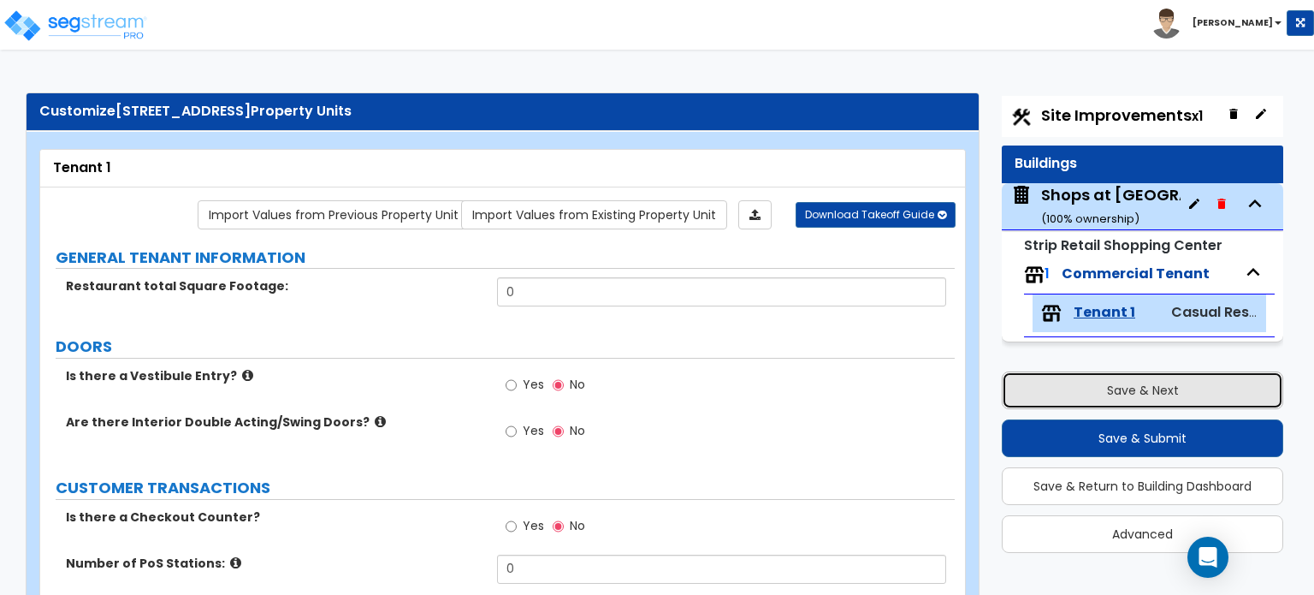
click at [1102, 389] on button "Save & Next" at bounding box center [1143, 390] width 282 height 38
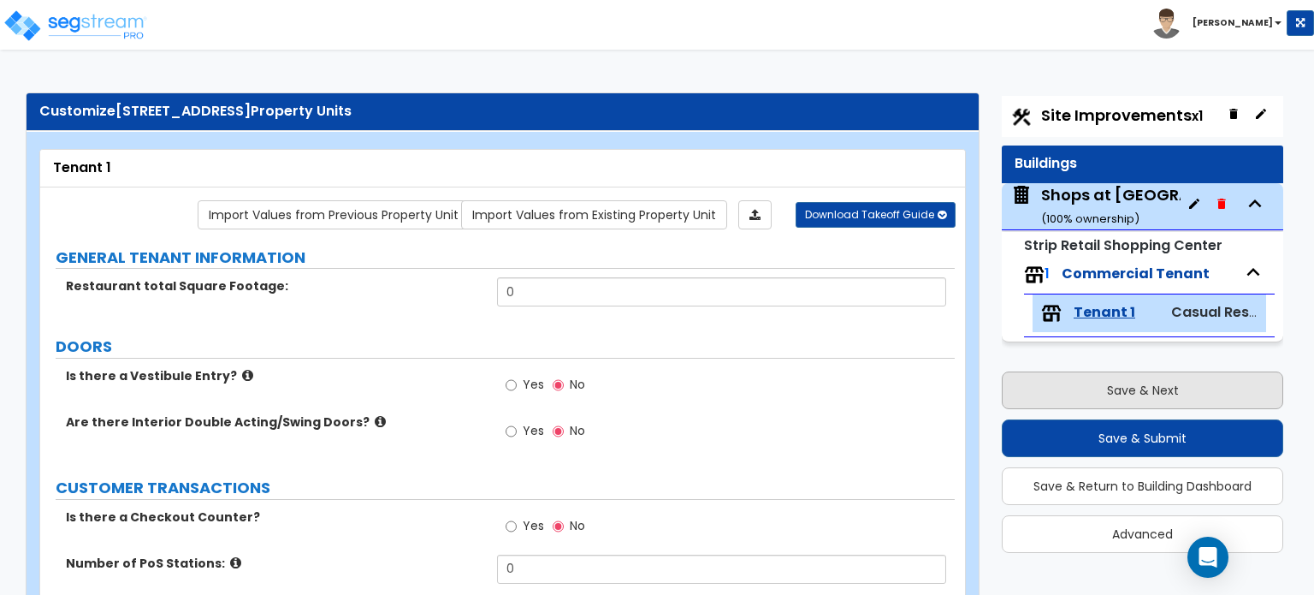
select select "2"
select select "1"
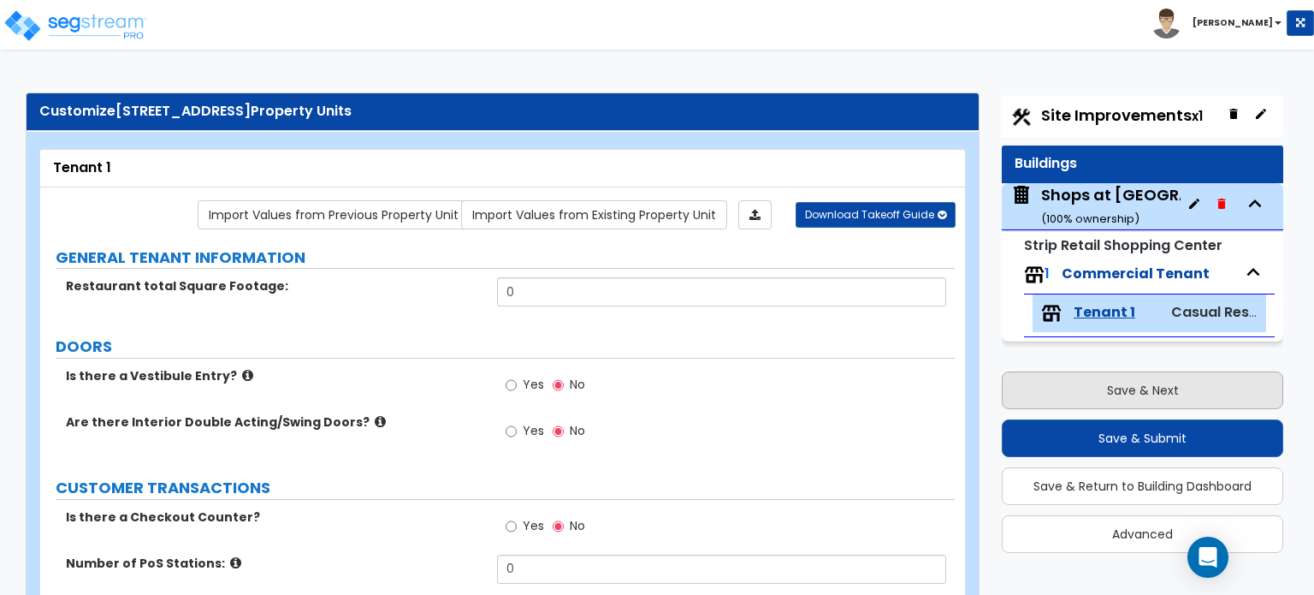
select select "1"
select select "2"
select select "1"
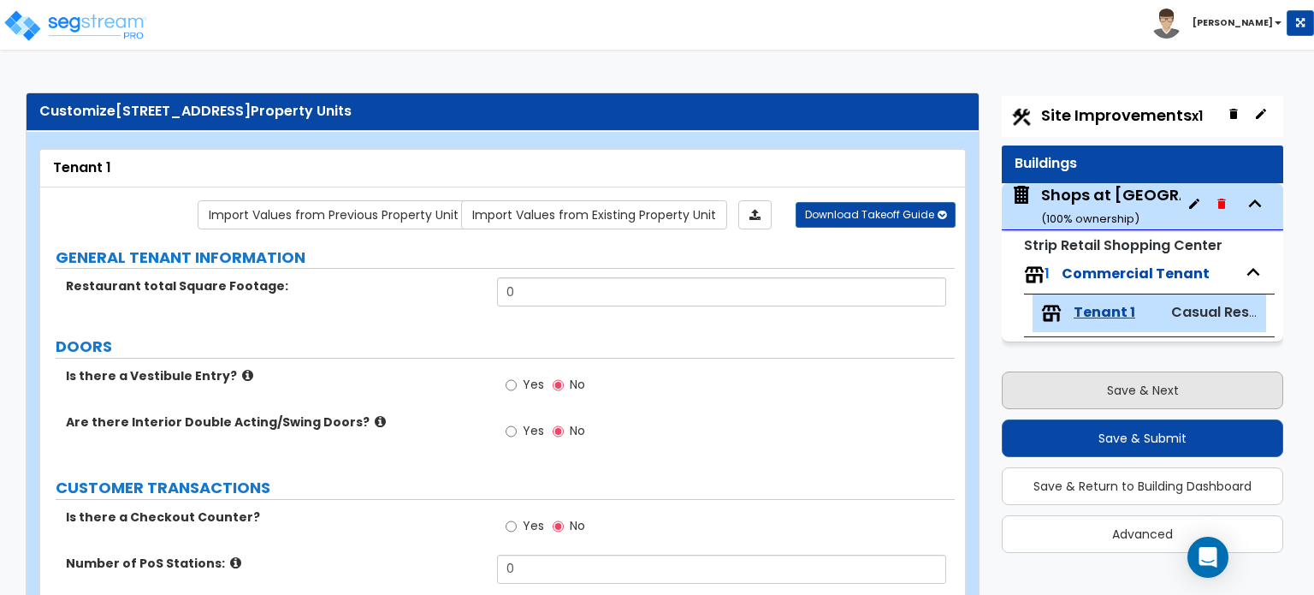
select select "2"
select select "1"
select select "3"
select select "1"
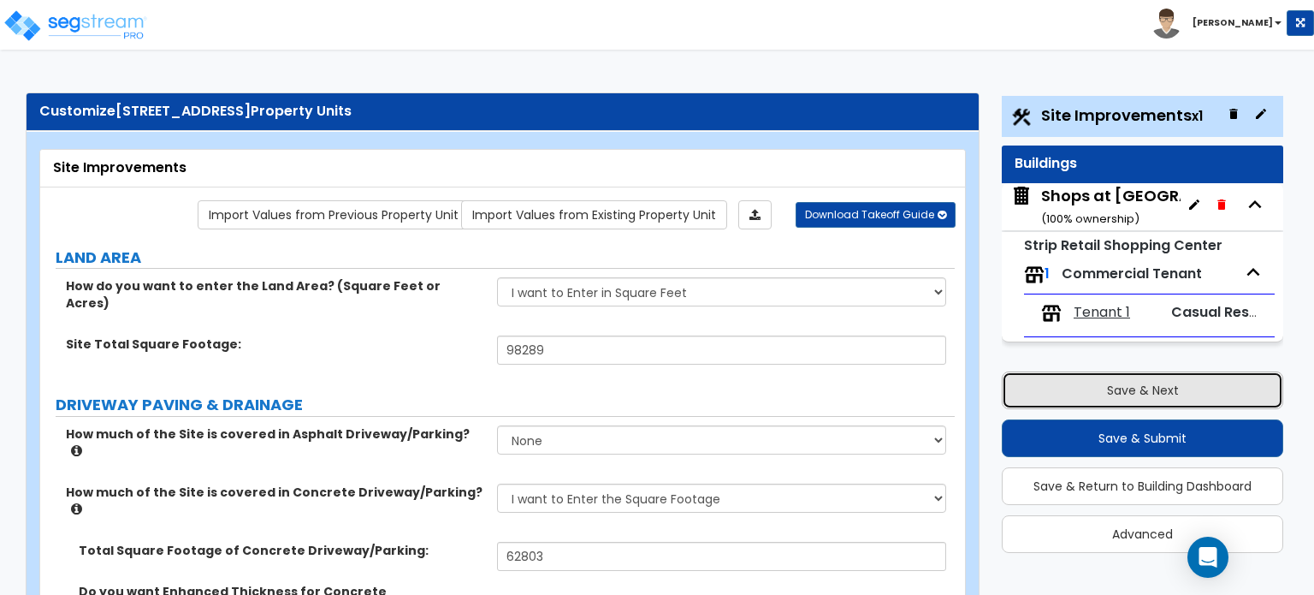
click at [1102, 389] on button "Save & Next" at bounding box center [1143, 390] width 282 height 38
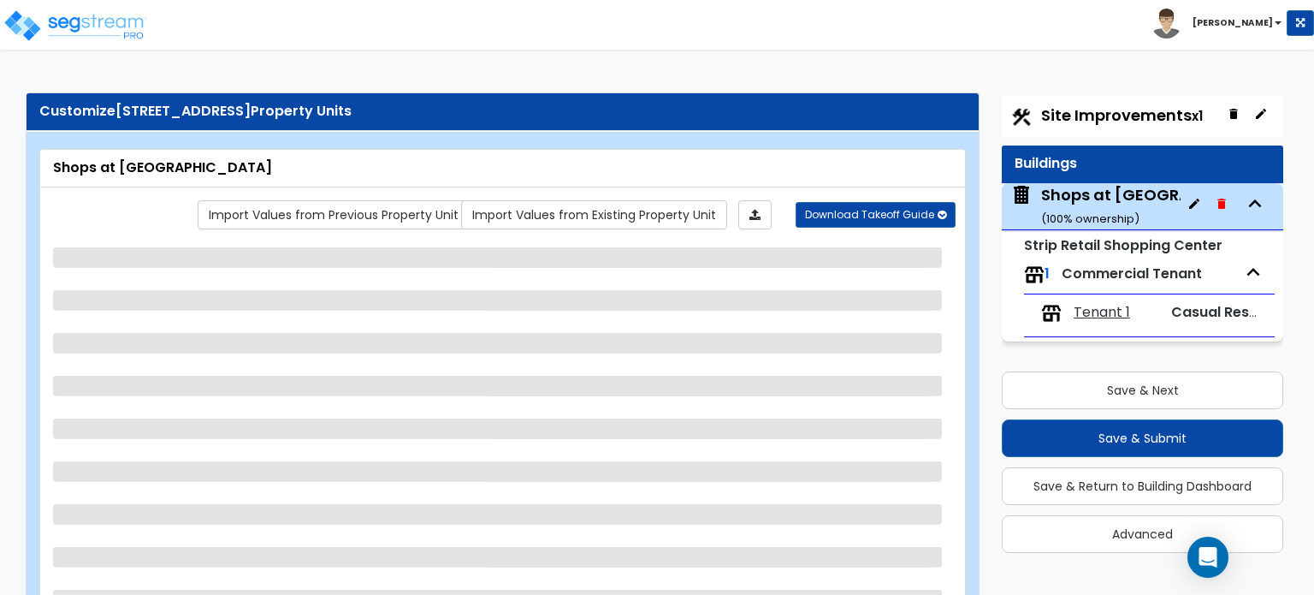
select select "2"
select select "1"
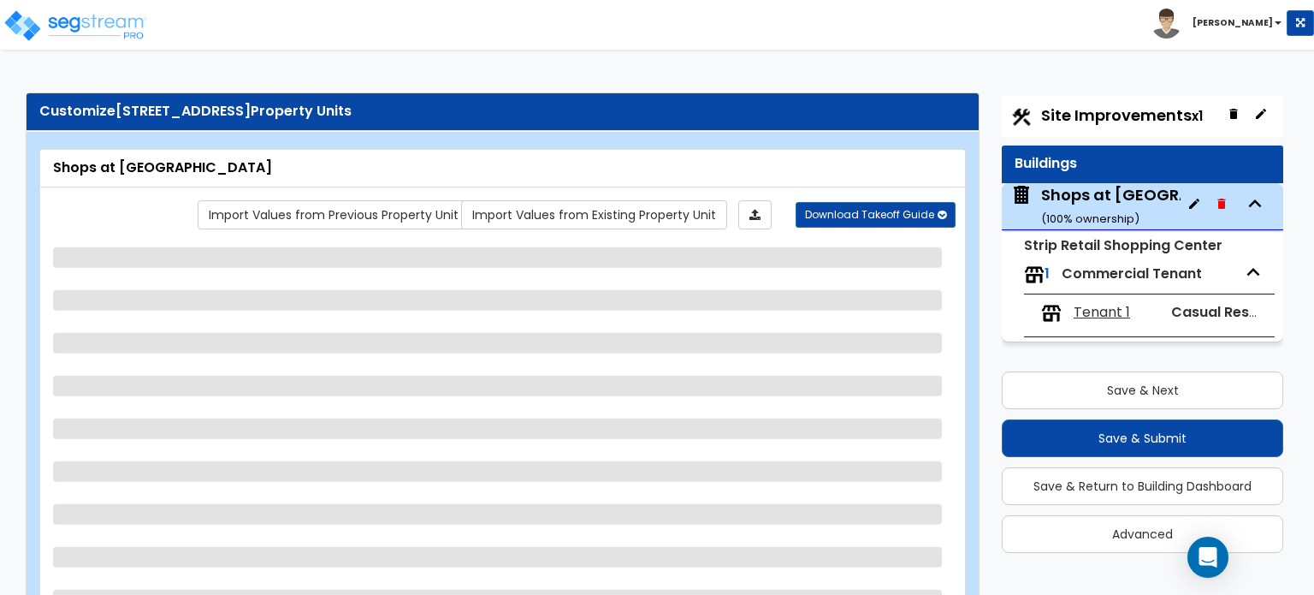
select select "1"
select select "2"
select select "1"
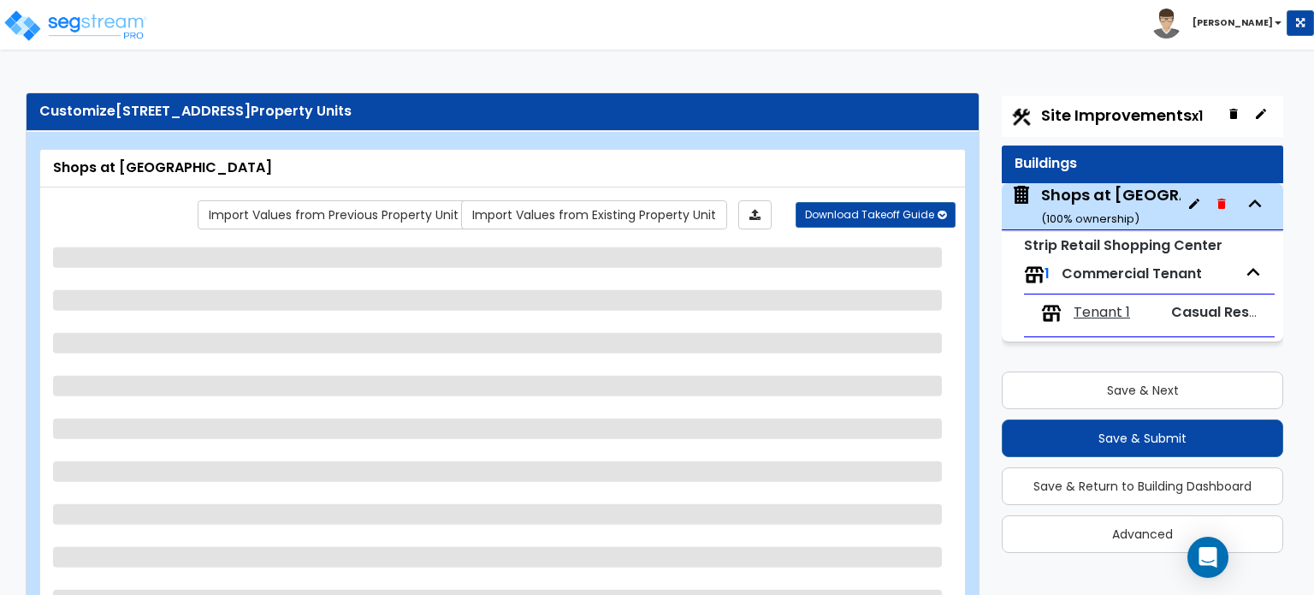
select select "2"
select select "1"
select select "3"
select select "1"
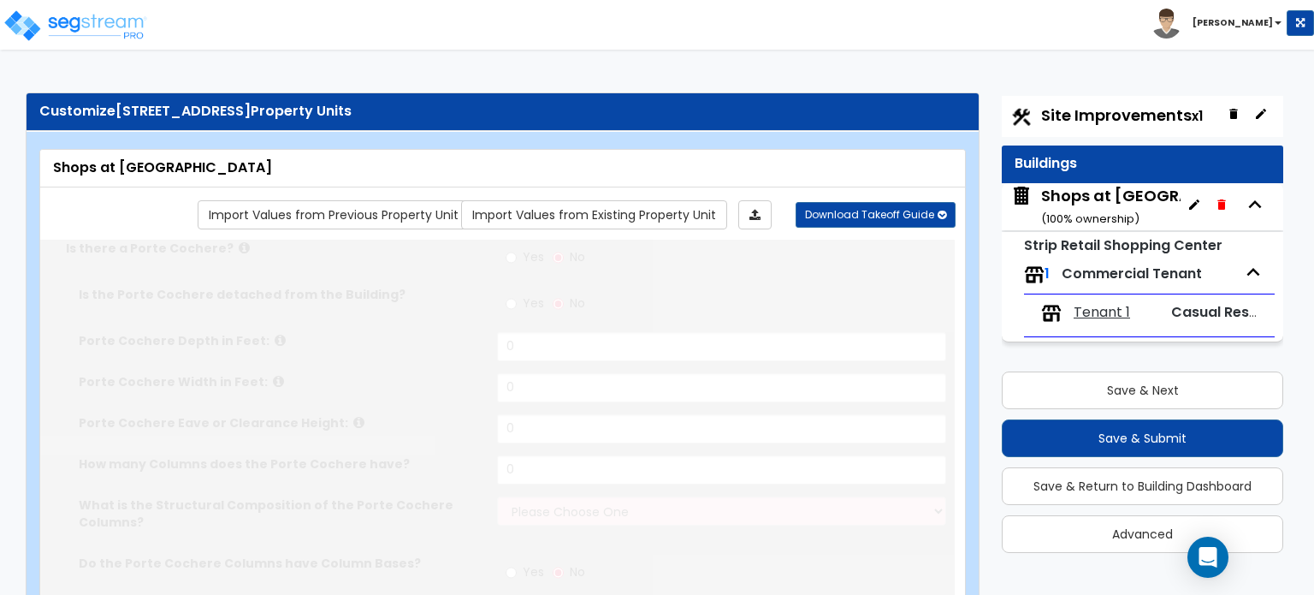
type input "15"
type input "502"
type input "35471"
select select "5"
select select "2"
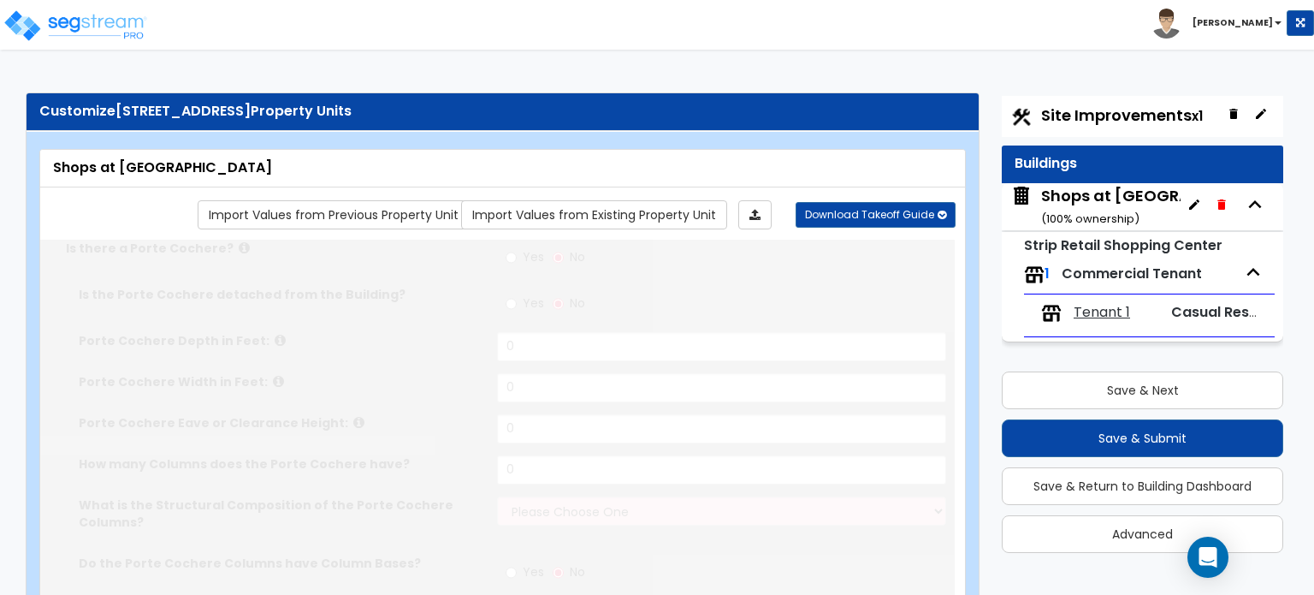
select select "1"
select select "3"
select select "2"
select select "1"
radio input "true"
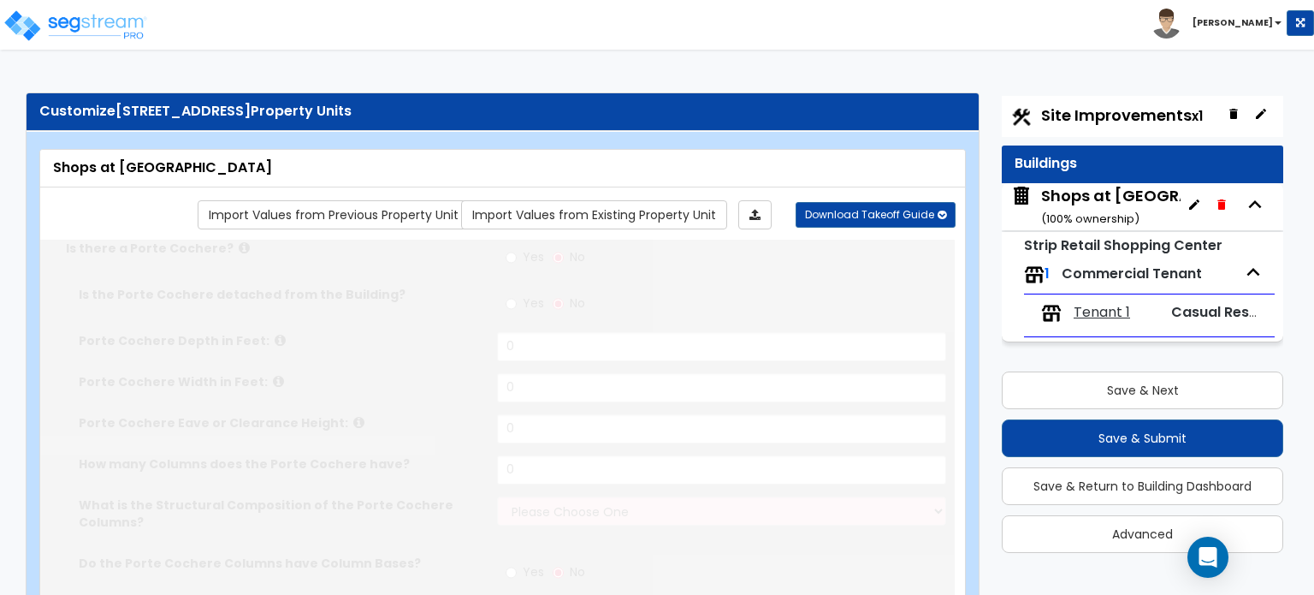
radio input "true"
select select "3"
select select "1"
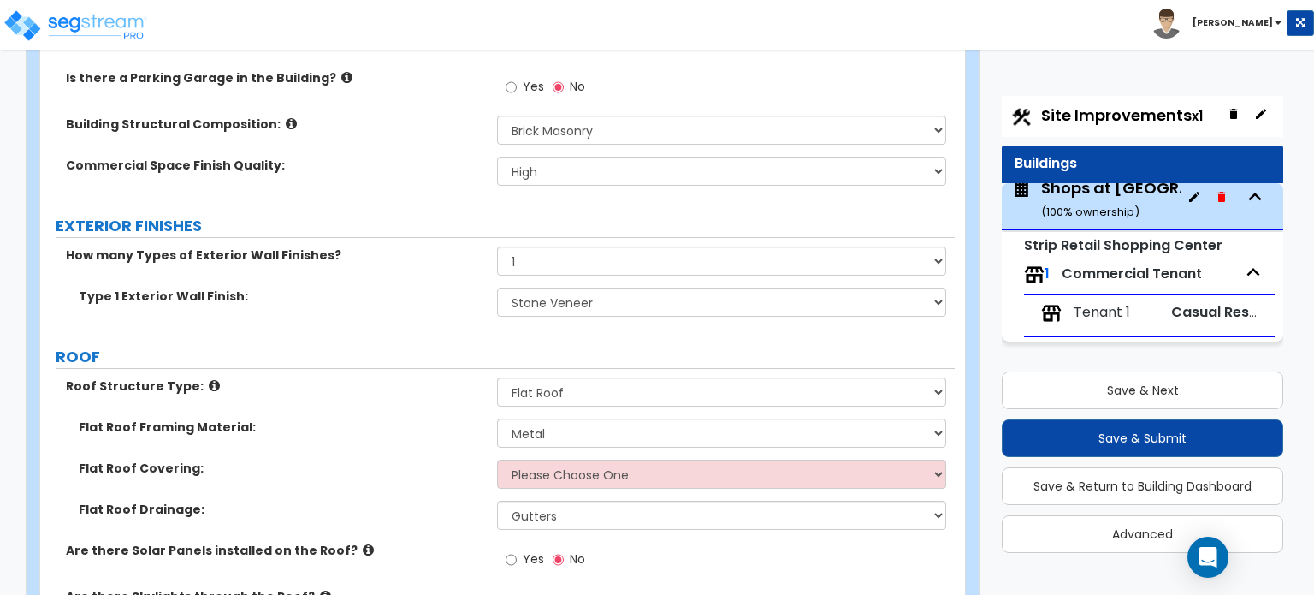
scroll to position [1027, 0]
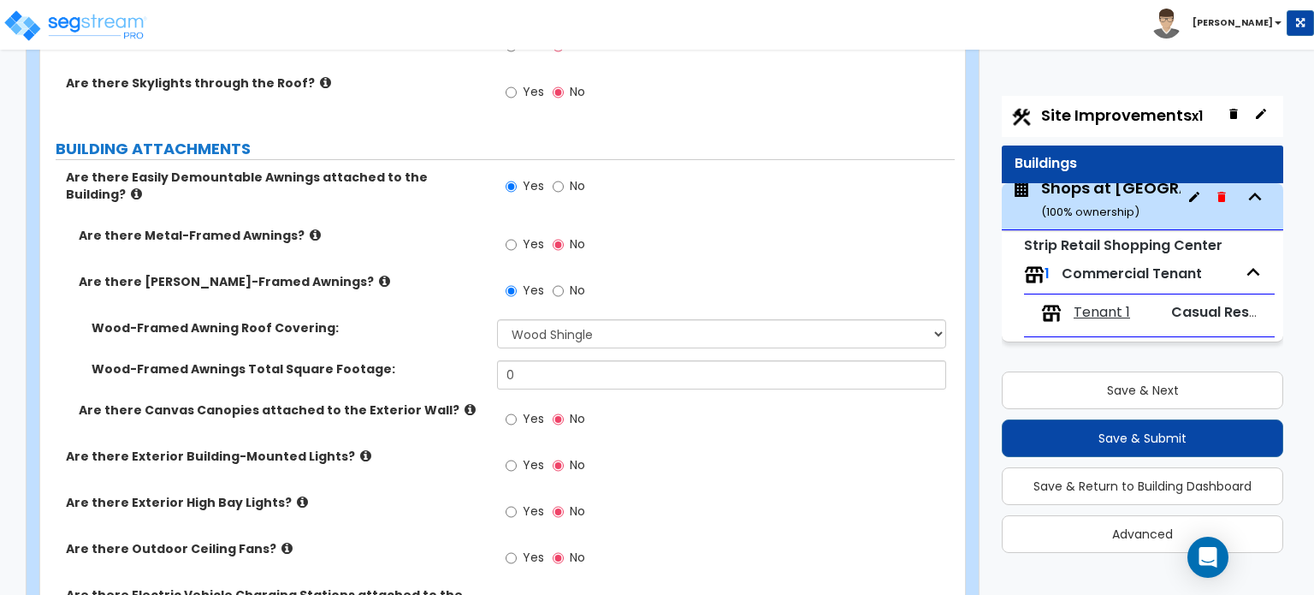
drag, startPoint x: 480, startPoint y: 365, endPoint x: 492, endPoint y: 365, distance: 12.0
click at [480, 365] on div "Wood-Framed Awnings Total Square Footage: 0" at bounding box center [497, 380] width 915 height 41
click at [483, 361] on label "Wood-Framed Awnings Total Square Footage:" at bounding box center [288, 368] width 393 height 17
drag, startPoint x: 522, startPoint y: 361, endPoint x: 487, endPoint y: 361, distance: 35.1
click at [489, 361] on div "Wood-Framed Awnings Total Square Footage: 0" at bounding box center [497, 380] width 915 height 41
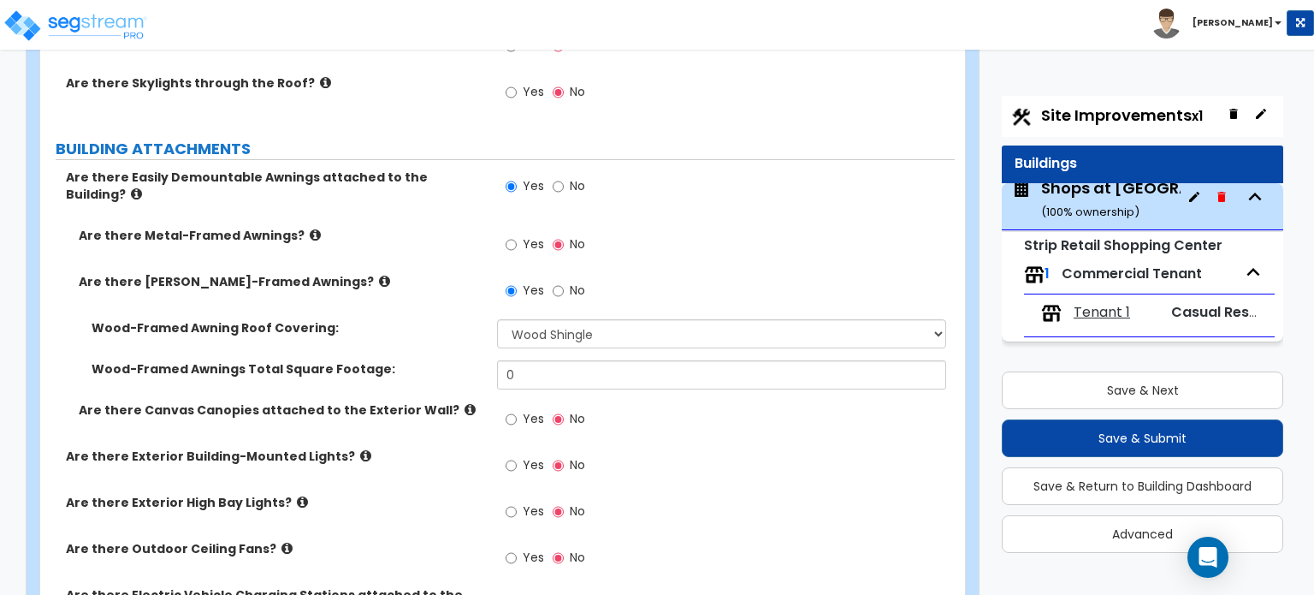
click at [487, 361] on div "Wood-Framed Awnings Total Square Footage:" at bounding box center [268, 368] width 457 height 17
click at [551, 360] on input "0" at bounding box center [721, 374] width 448 height 29
type input "0"
type input "6,023"
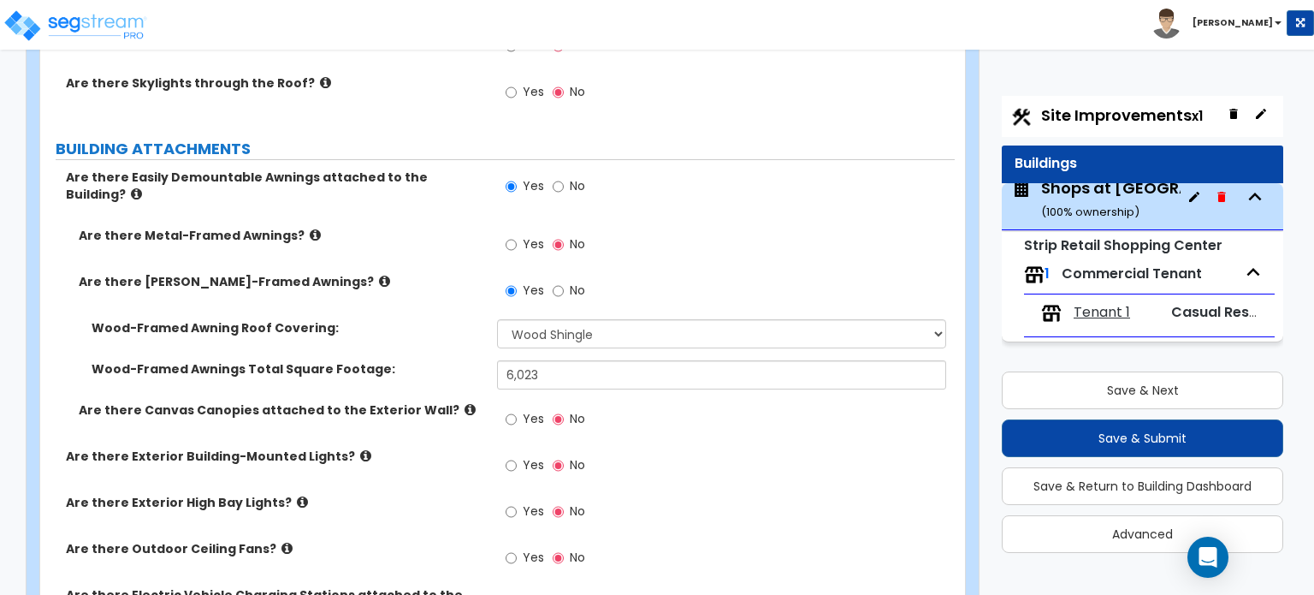
click at [447, 401] on label "Are there Canvas Canopies attached to the Exterior Wall?" at bounding box center [282, 409] width 406 height 17
click at [465, 403] on icon at bounding box center [470, 409] width 11 height 13
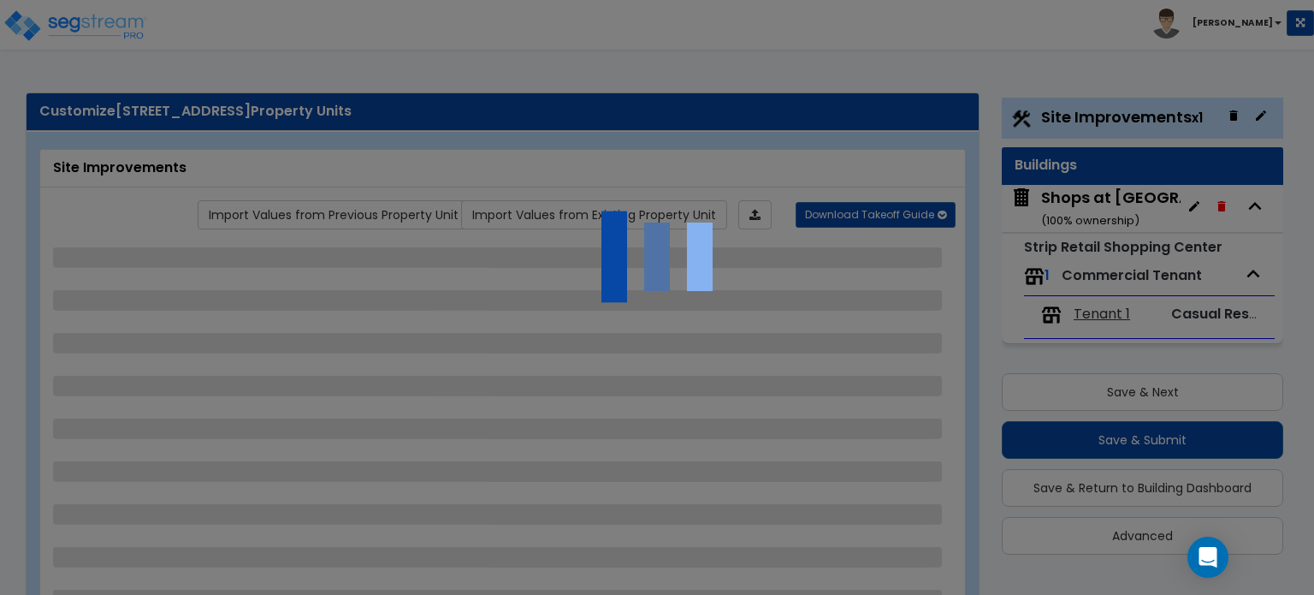
scroll to position [44, 0]
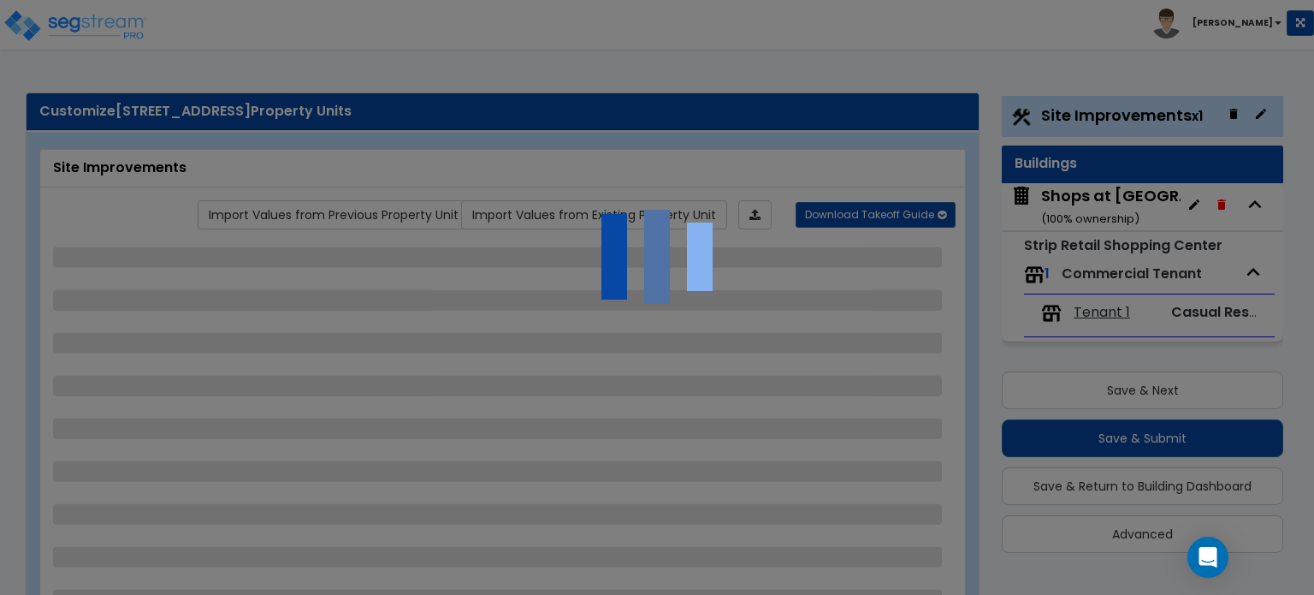
select select "2"
select select "1"
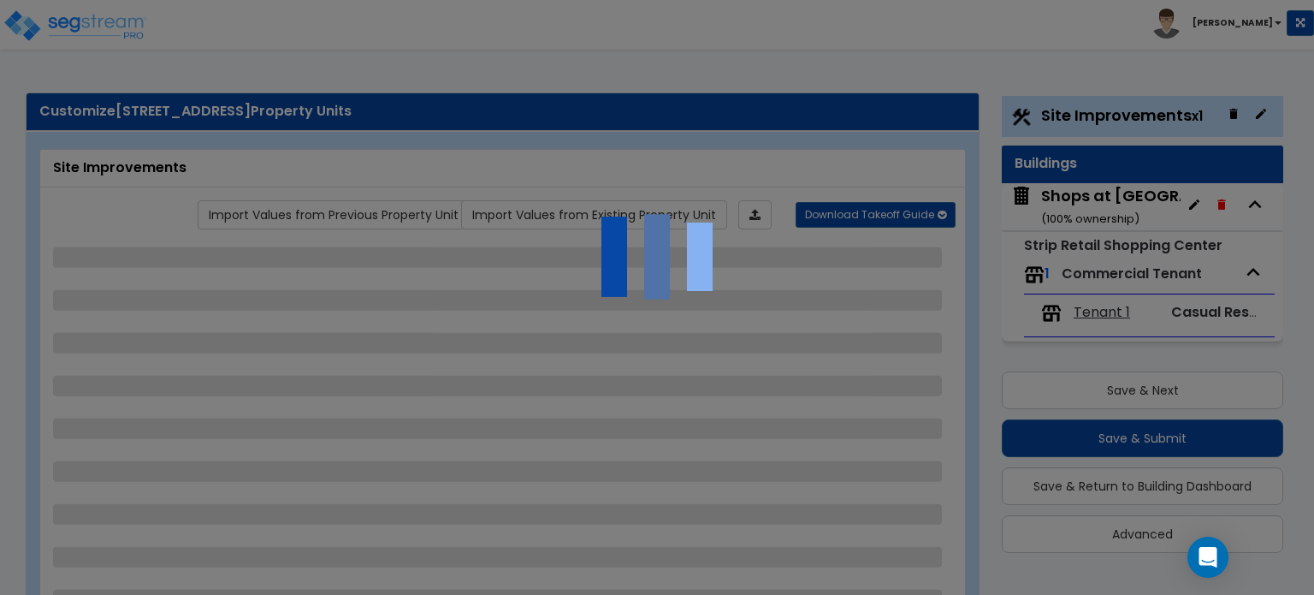
select select "1"
select select "2"
select select "1"
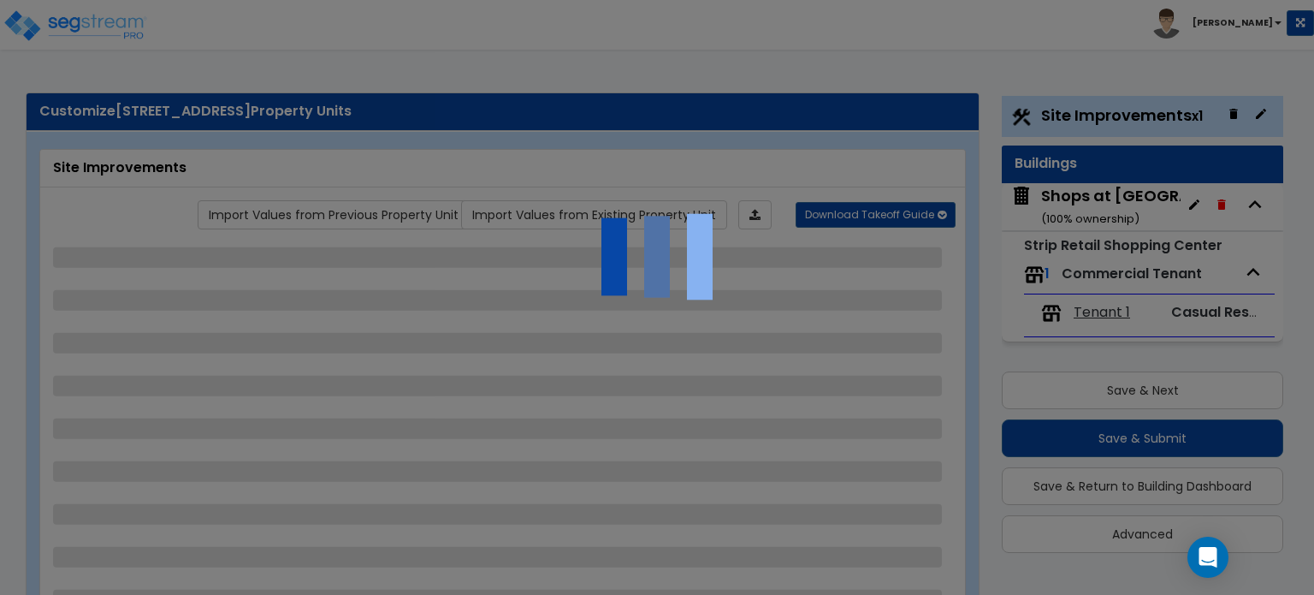
select select "2"
select select "1"
select select "3"
select select "1"
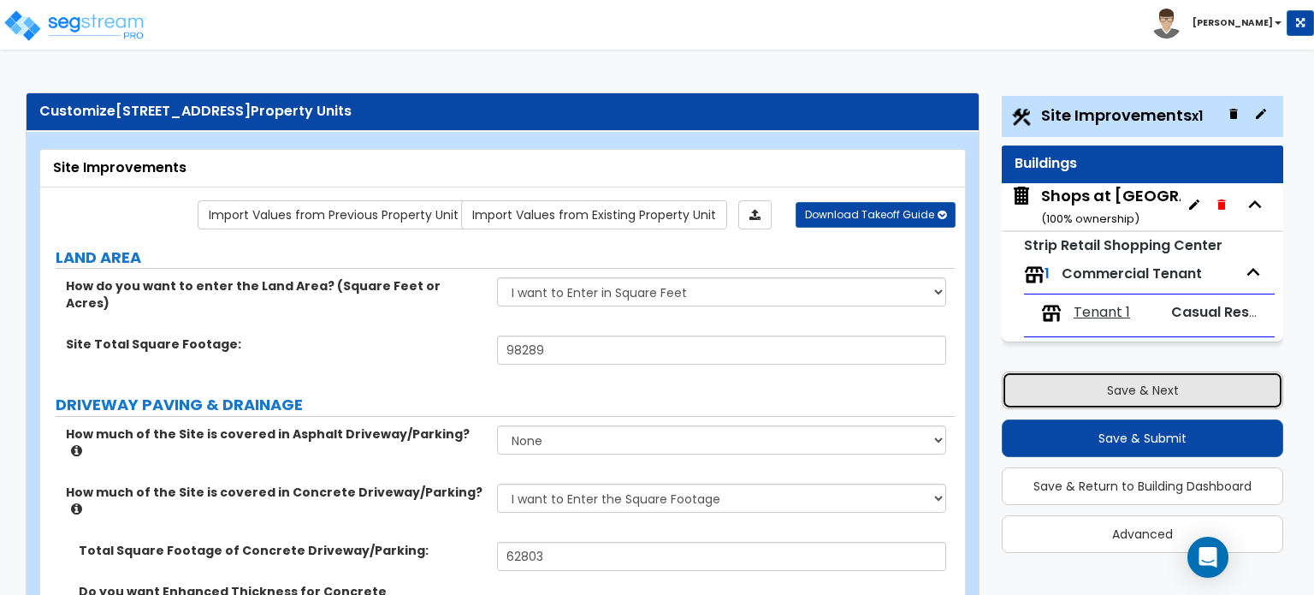
click at [1082, 388] on button "Save & Next" at bounding box center [1143, 390] width 282 height 38
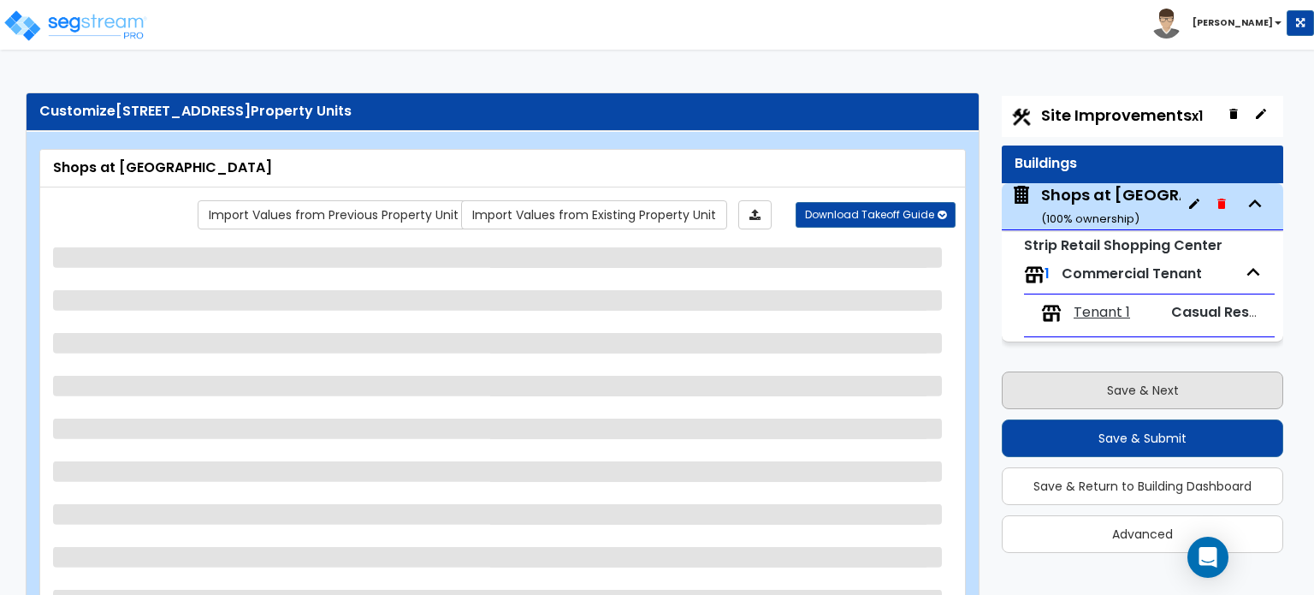
select select "5"
select select "2"
select select "1"
select select "3"
select select "2"
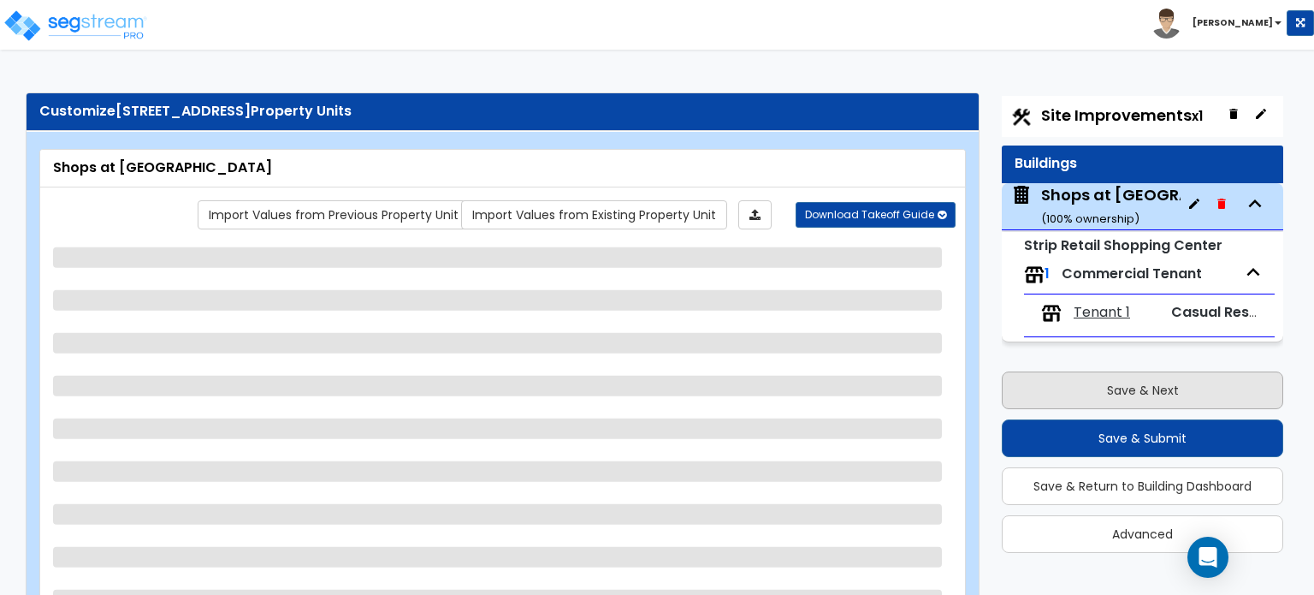
select select "1"
select select "3"
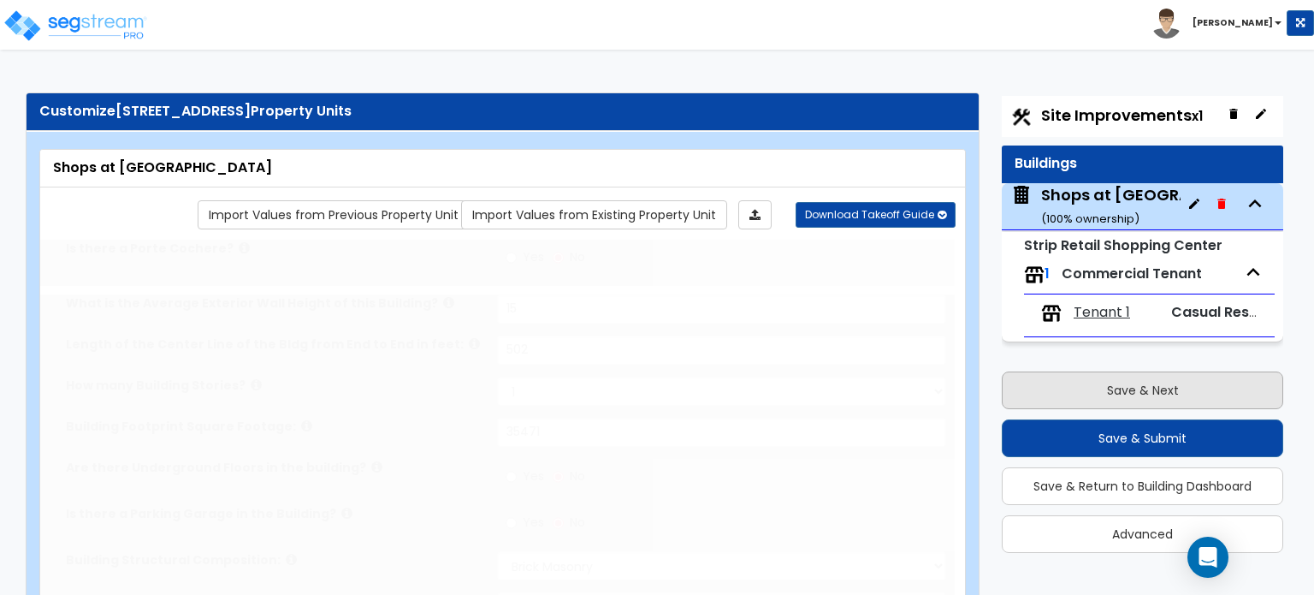
select select "1"
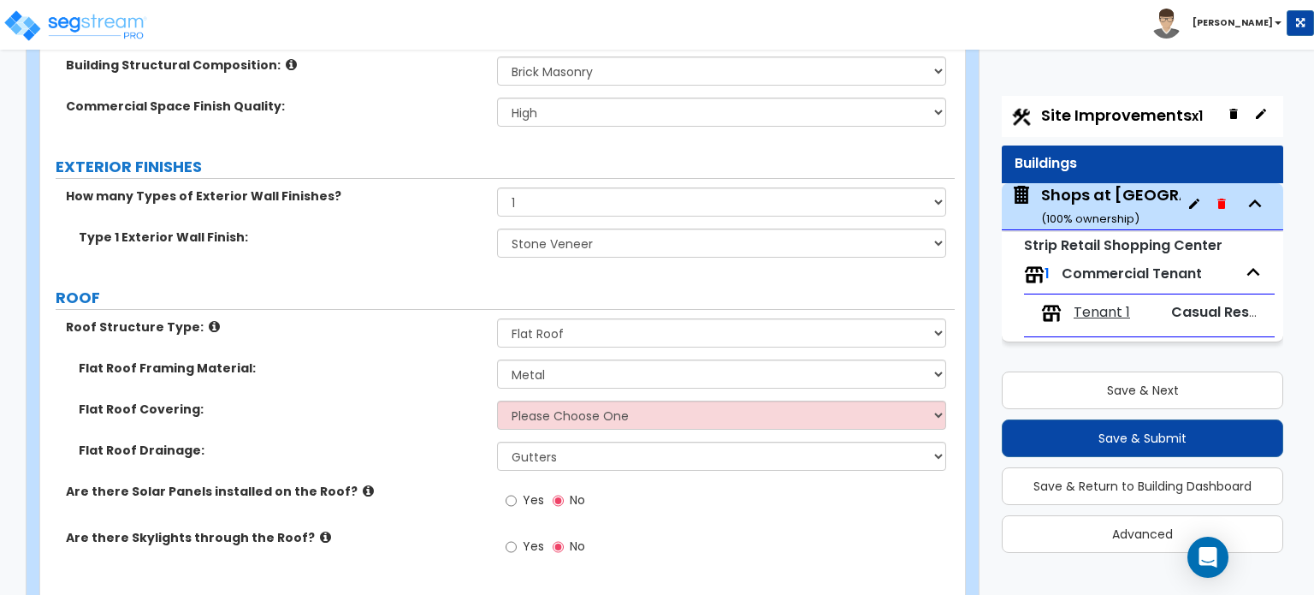
scroll to position [599, 0]
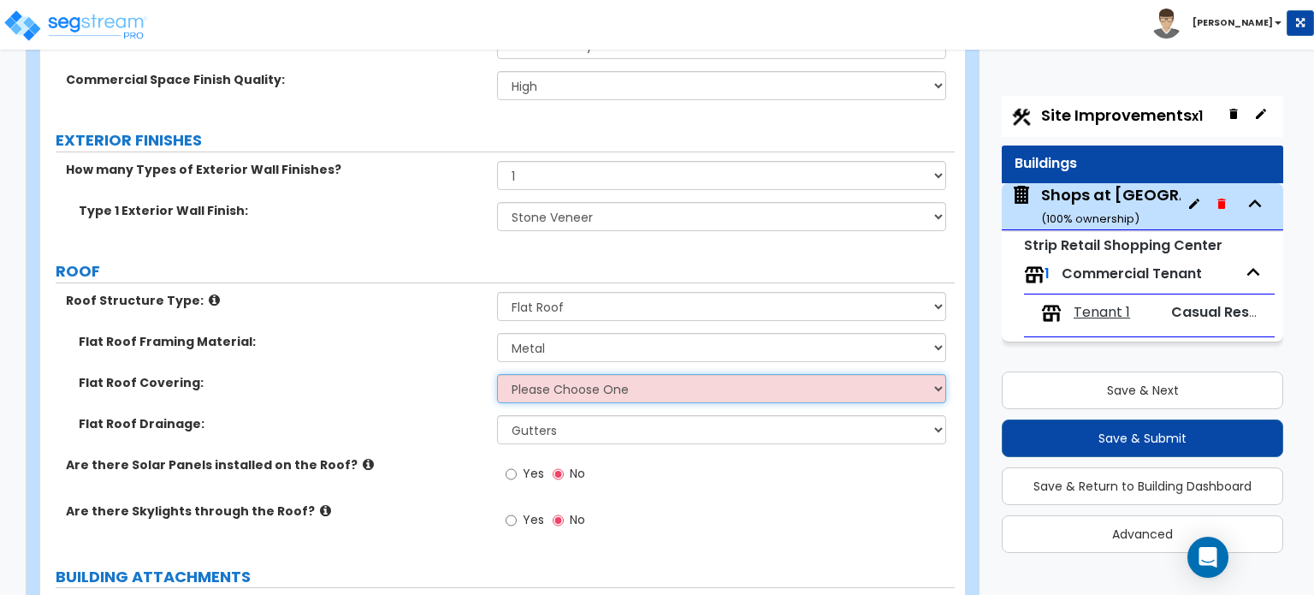
click at [682, 394] on select "Please Choose One Rolled Asphalt PVC Membrane Plastic (EPDM) Membrane Asphalt F…" at bounding box center [721, 388] width 448 height 29
select select "2"
click at [497, 374] on select "Please Choose One Rolled Asphalt PVC Membrane Plastic (EPDM) Membrane Asphalt F…" at bounding box center [721, 388] width 448 height 29
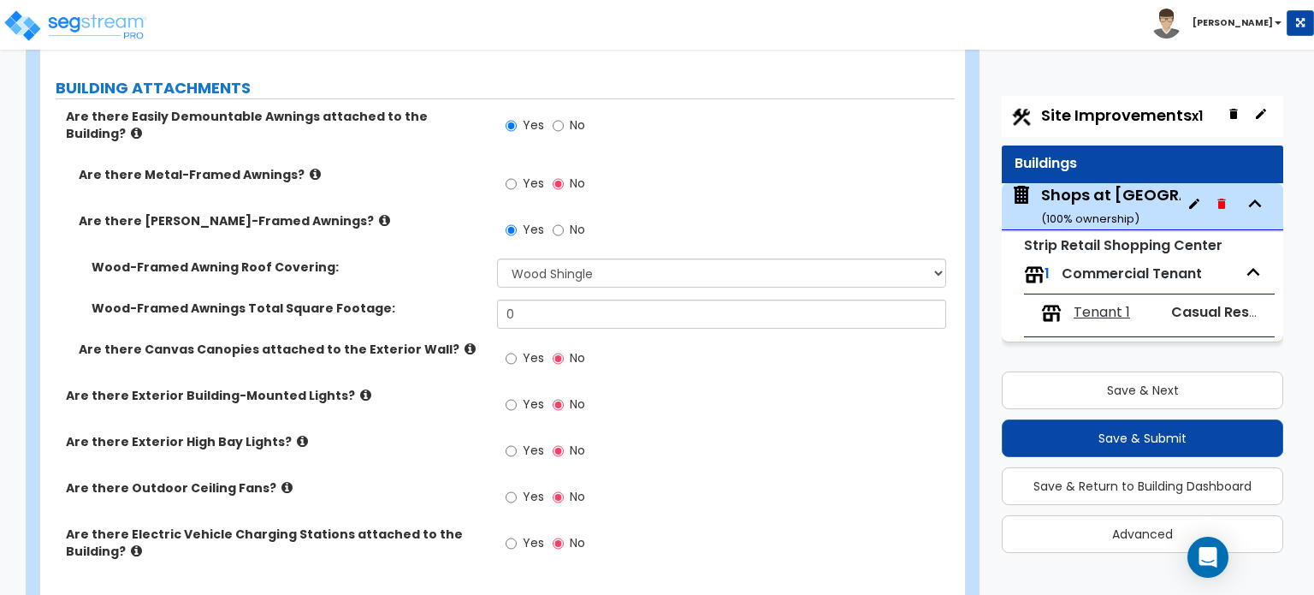
scroll to position [1112, 0]
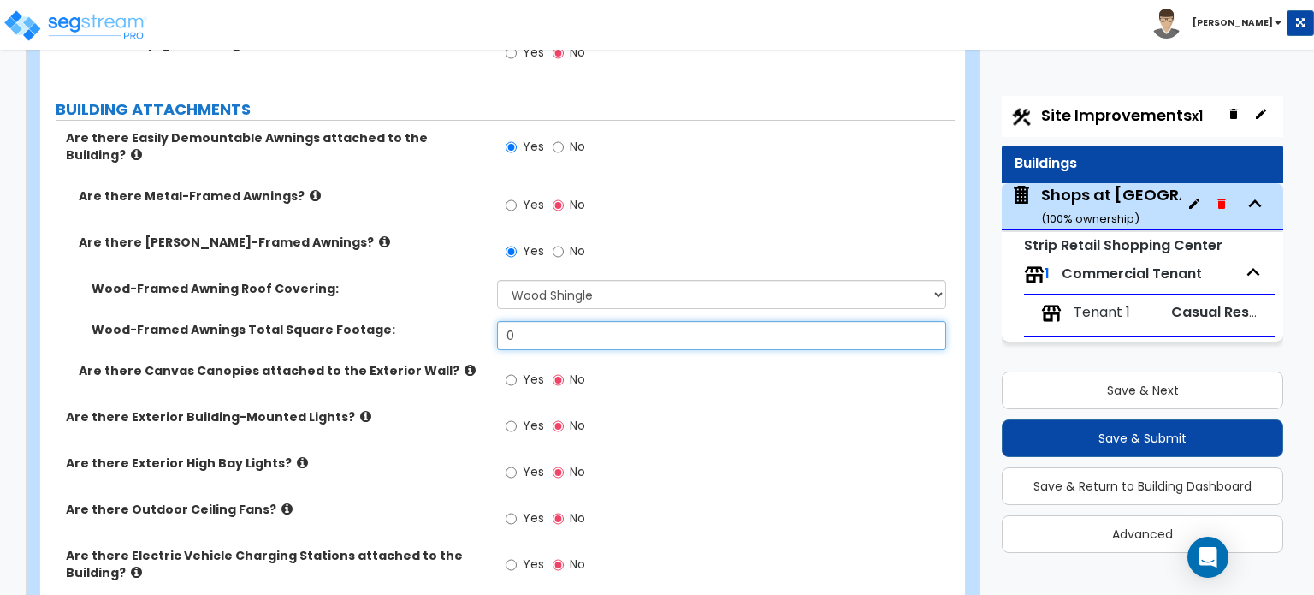
drag, startPoint x: 495, startPoint y: 328, endPoint x: 462, endPoint y: 333, distance: 33.8
click at [462, 333] on div "Wood-Framed Awnings Total Square Footage: 0" at bounding box center [497, 341] width 915 height 41
type input "6,023"
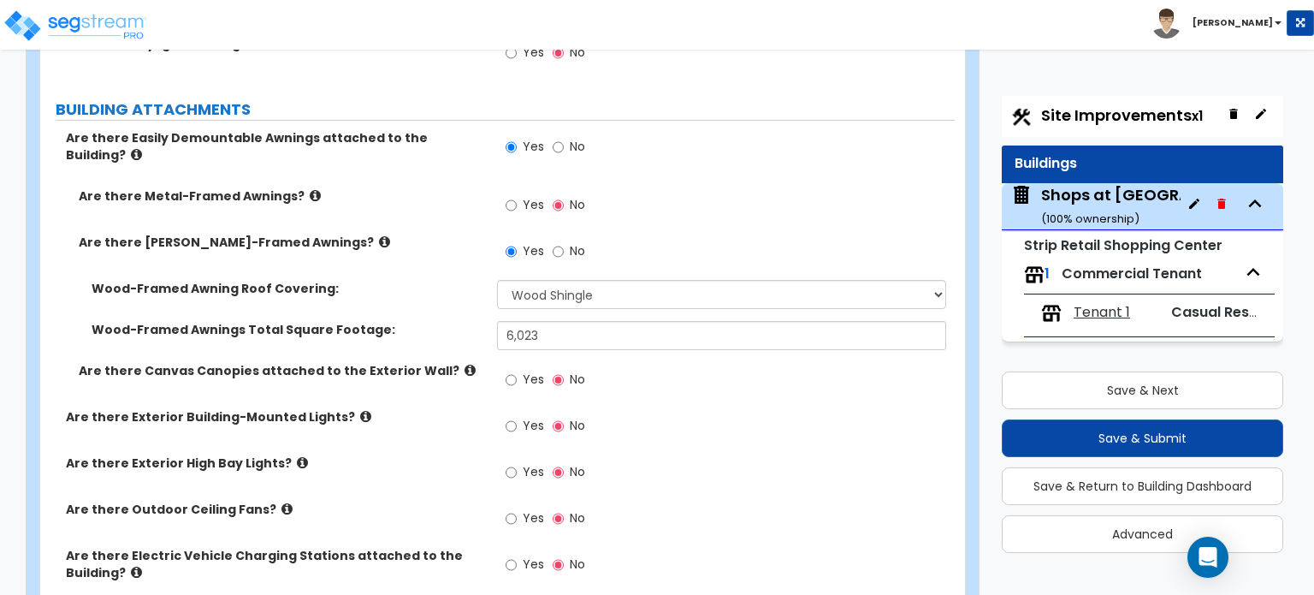
click at [703, 415] on div "Yes No" at bounding box center [725, 431] width 457 height 46
click at [465, 364] on icon at bounding box center [470, 370] width 11 height 13
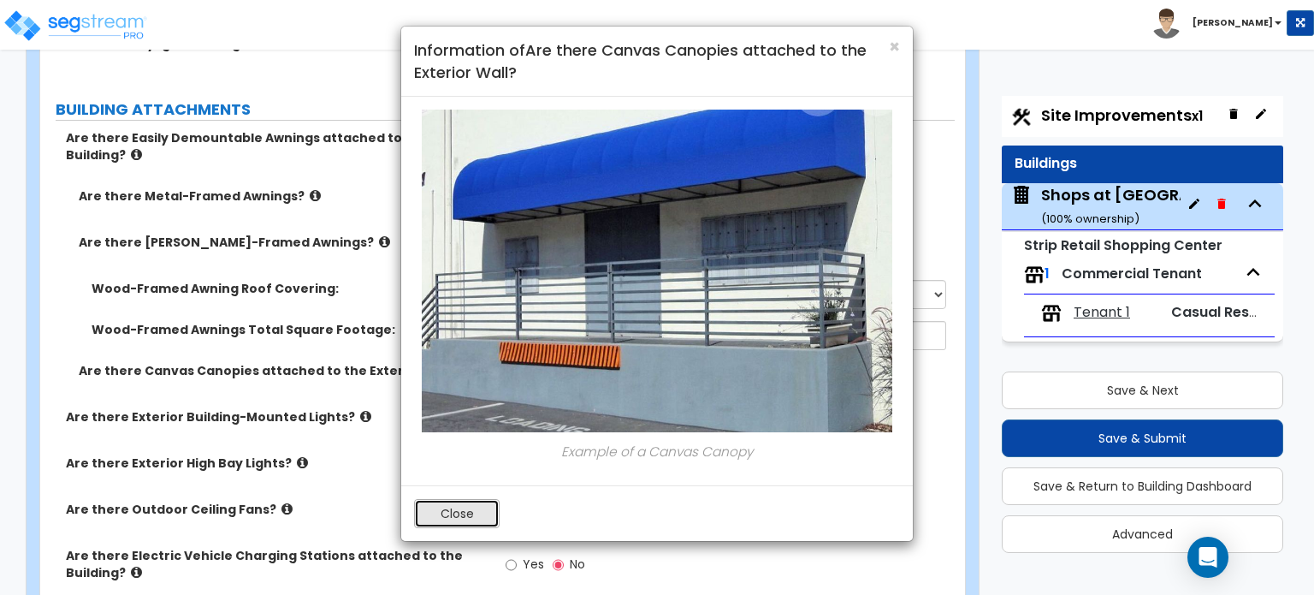
click at [465, 507] on button "Close" at bounding box center [457, 513] width 86 height 29
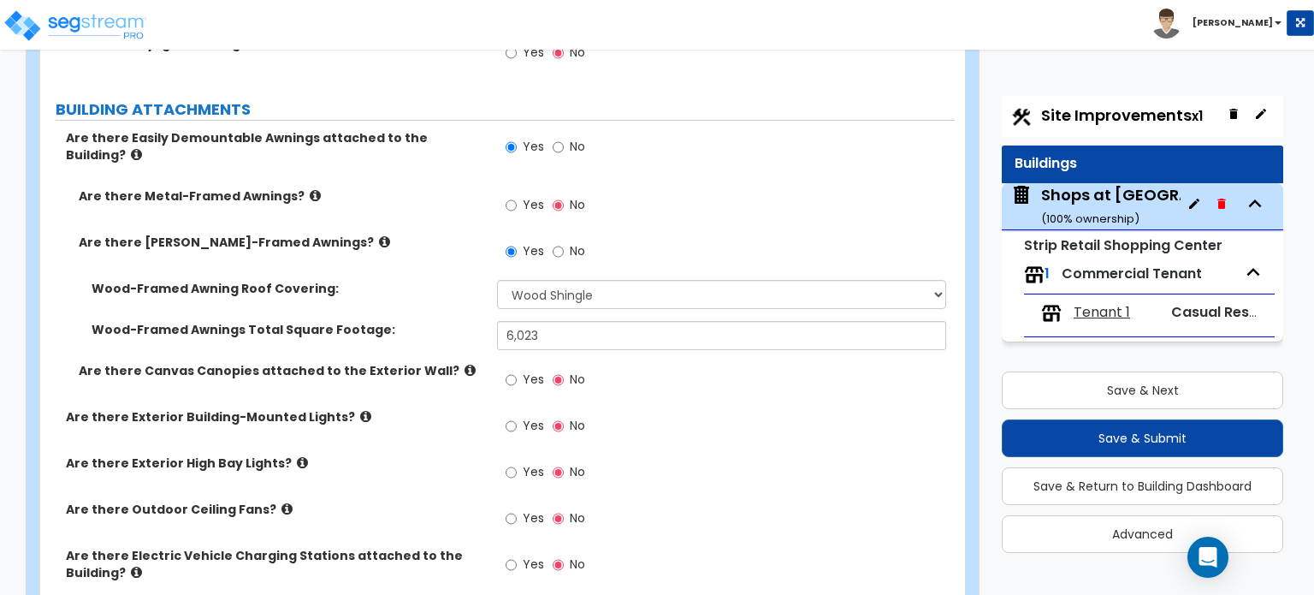
click at [360, 410] on icon at bounding box center [365, 416] width 11 height 13
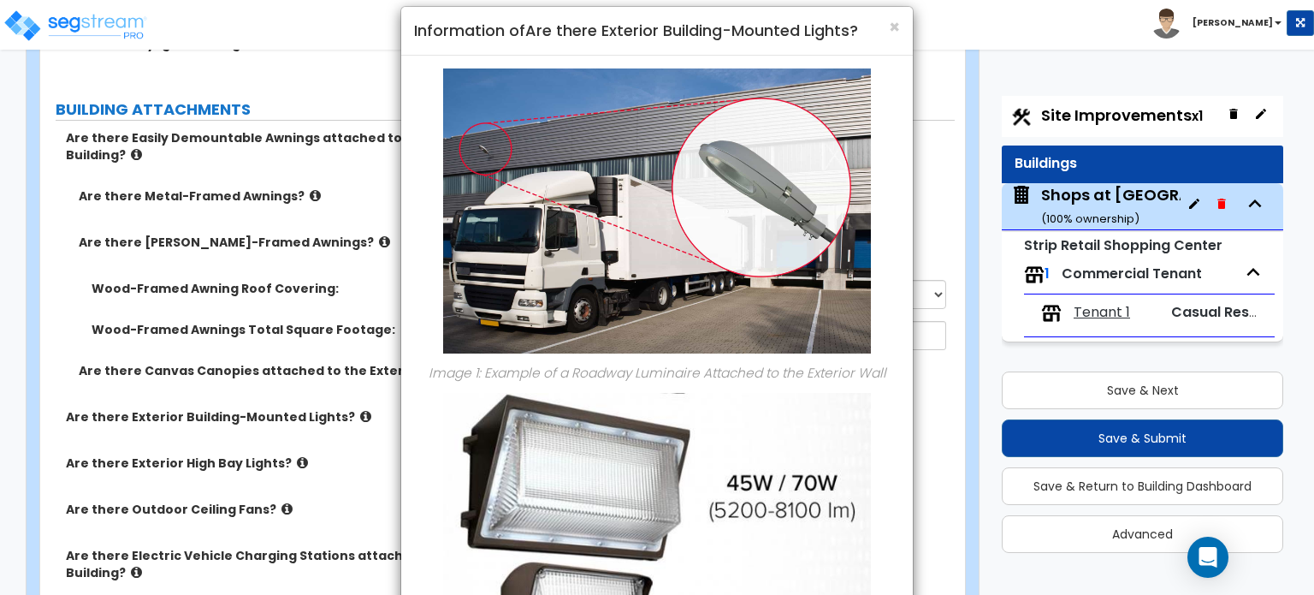
scroll to position [0, 0]
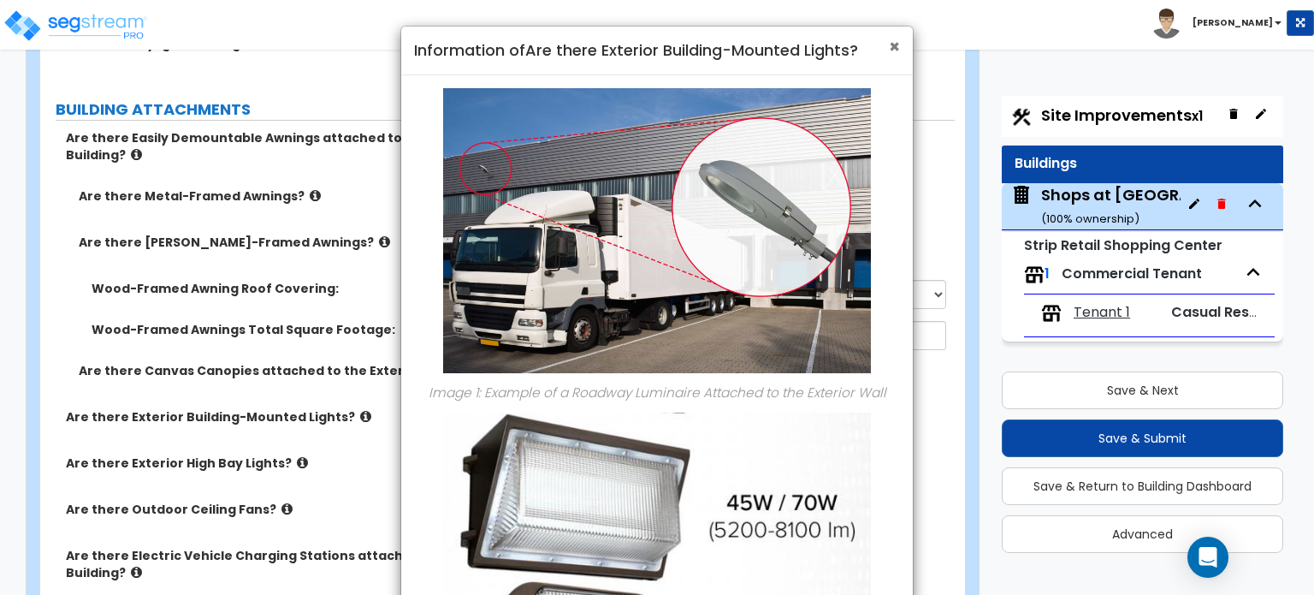
click at [892, 44] on span "×" at bounding box center [894, 46] width 11 height 25
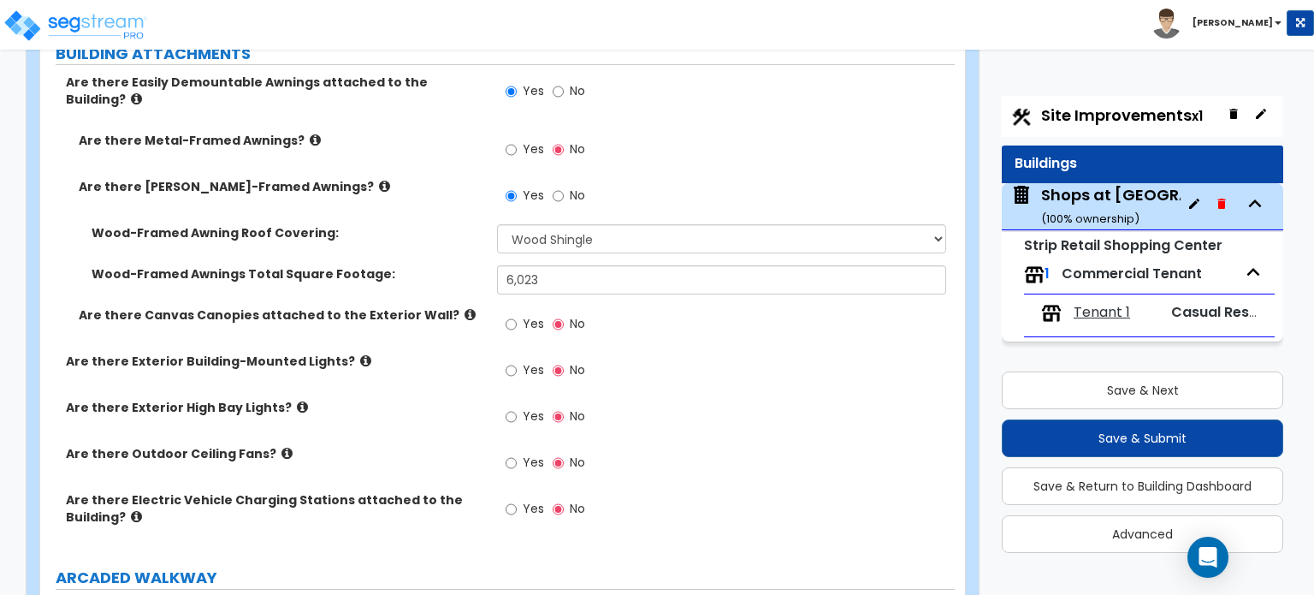
scroll to position [1198, 0]
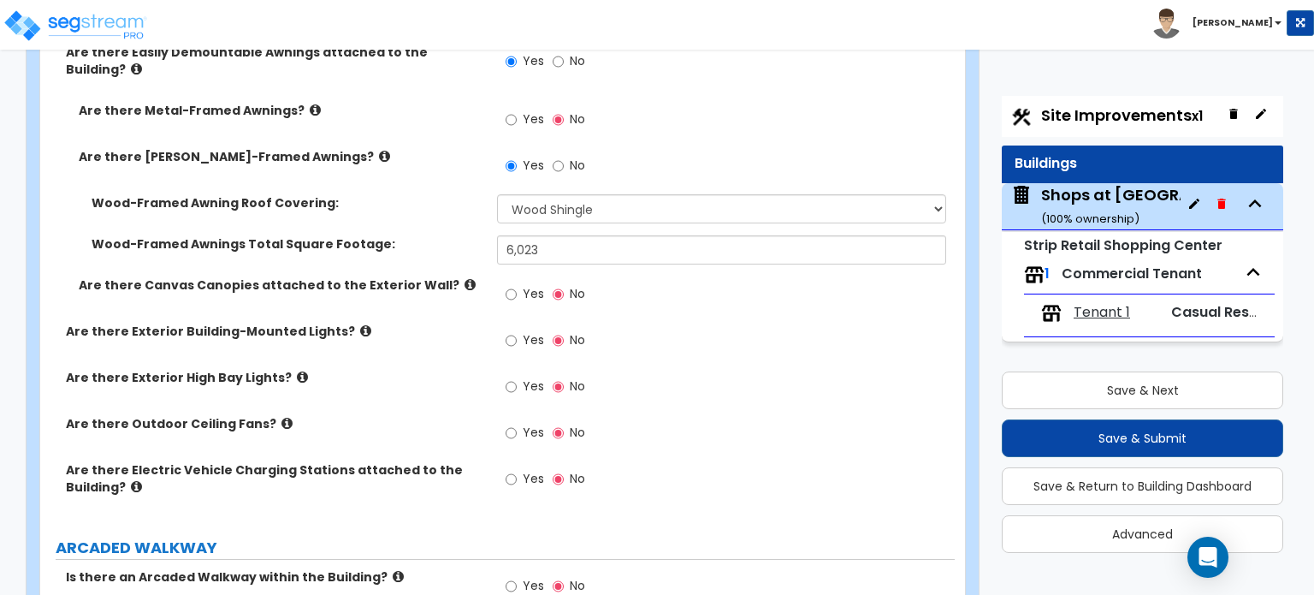
click at [360, 324] on icon at bounding box center [365, 330] width 11 height 13
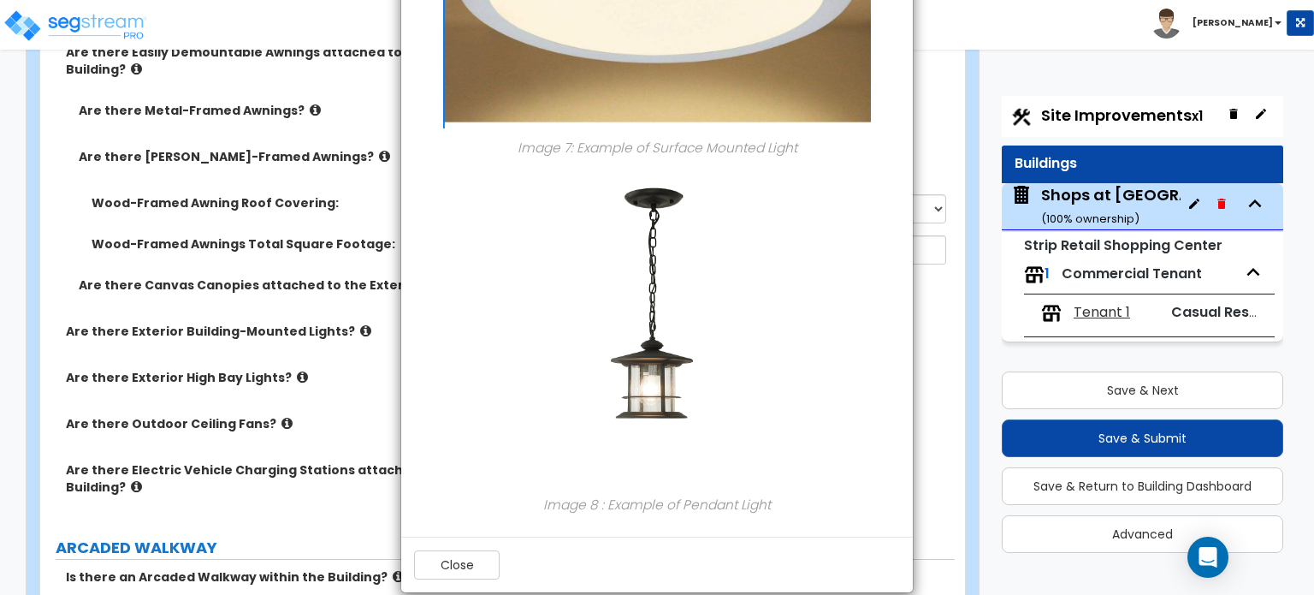
scroll to position [2292, 0]
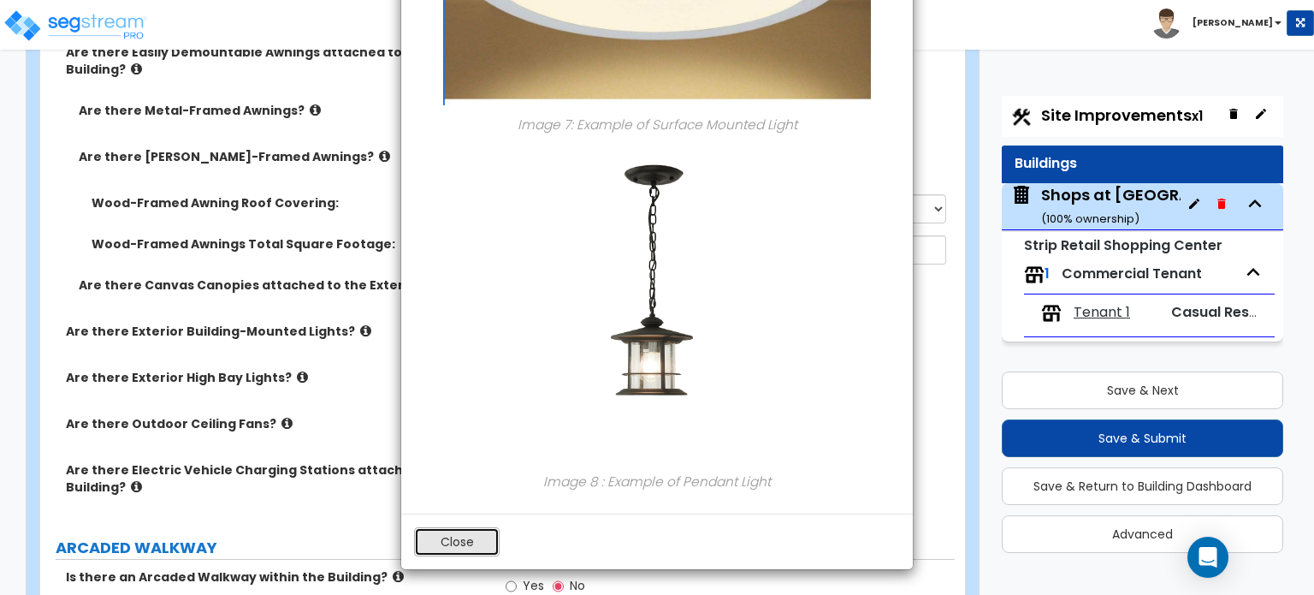
click at [477, 543] on button "Close" at bounding box center [457, 541] width 86 height 29
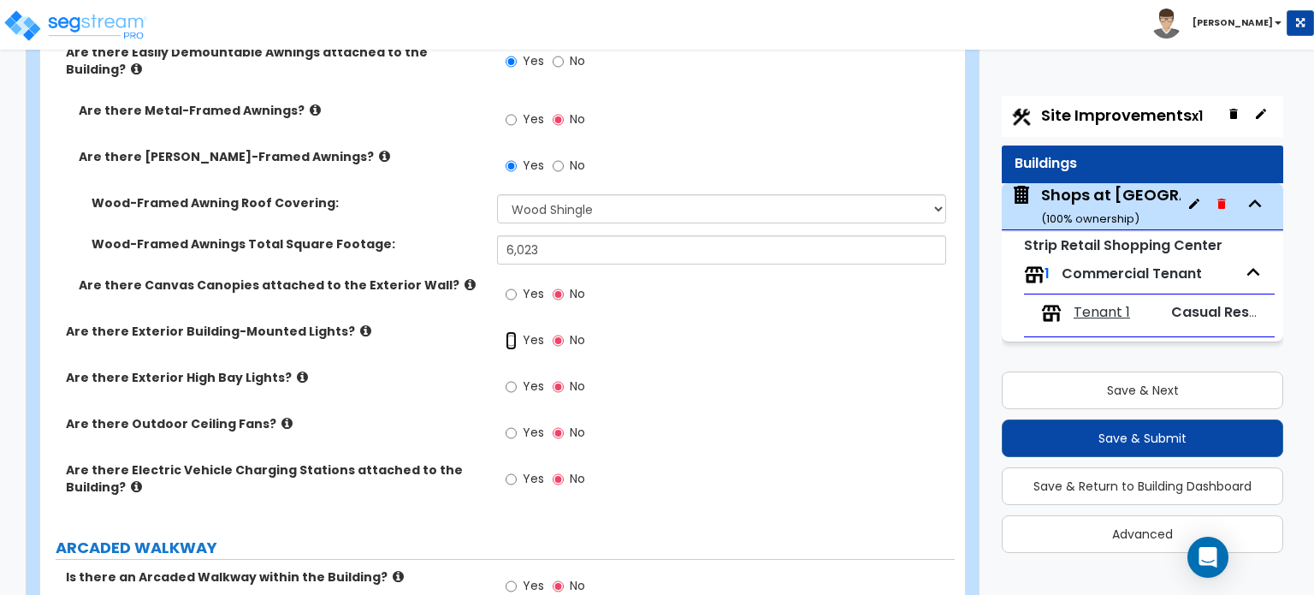
click at [509, 331] on input "Yes" at bounding box center [511, 340] width 11 height 19
radio input "true"
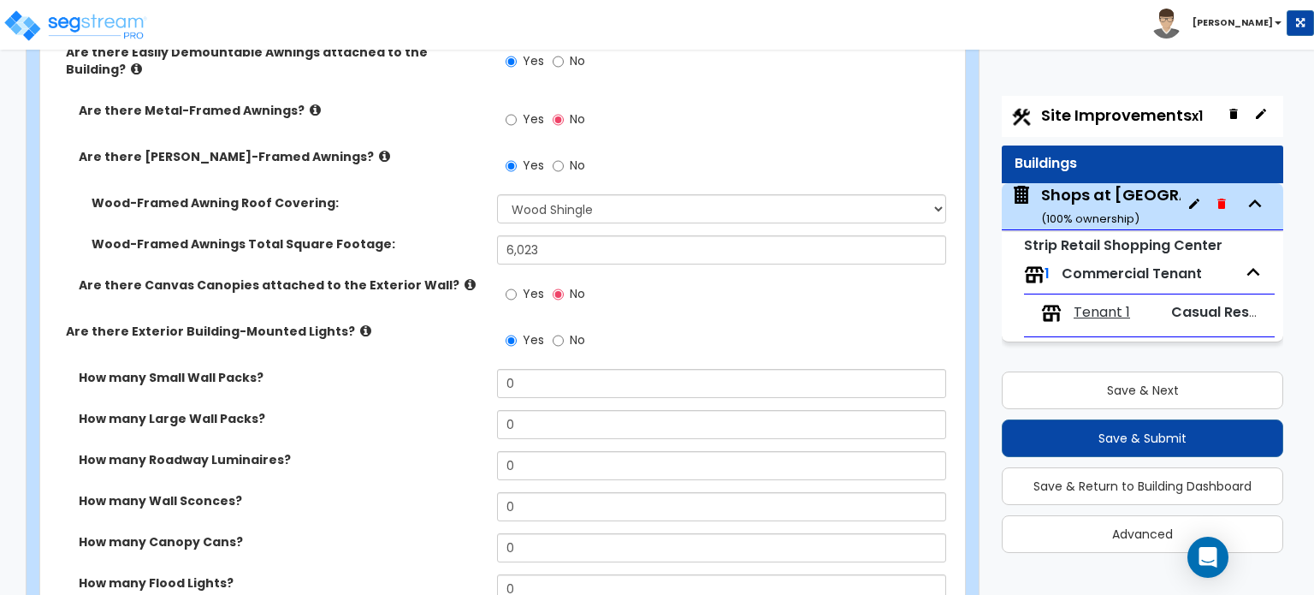
click at [360, 324] on icon at bounding box center [365, 330] width 11 height 13
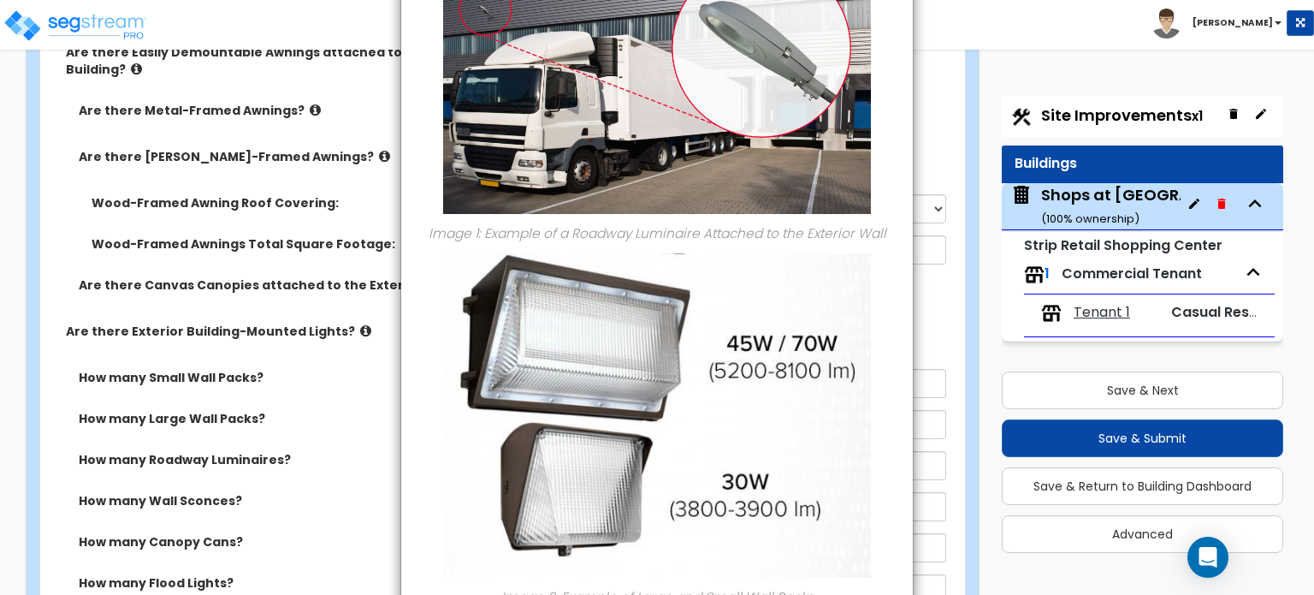
scroll to position [0, 0]
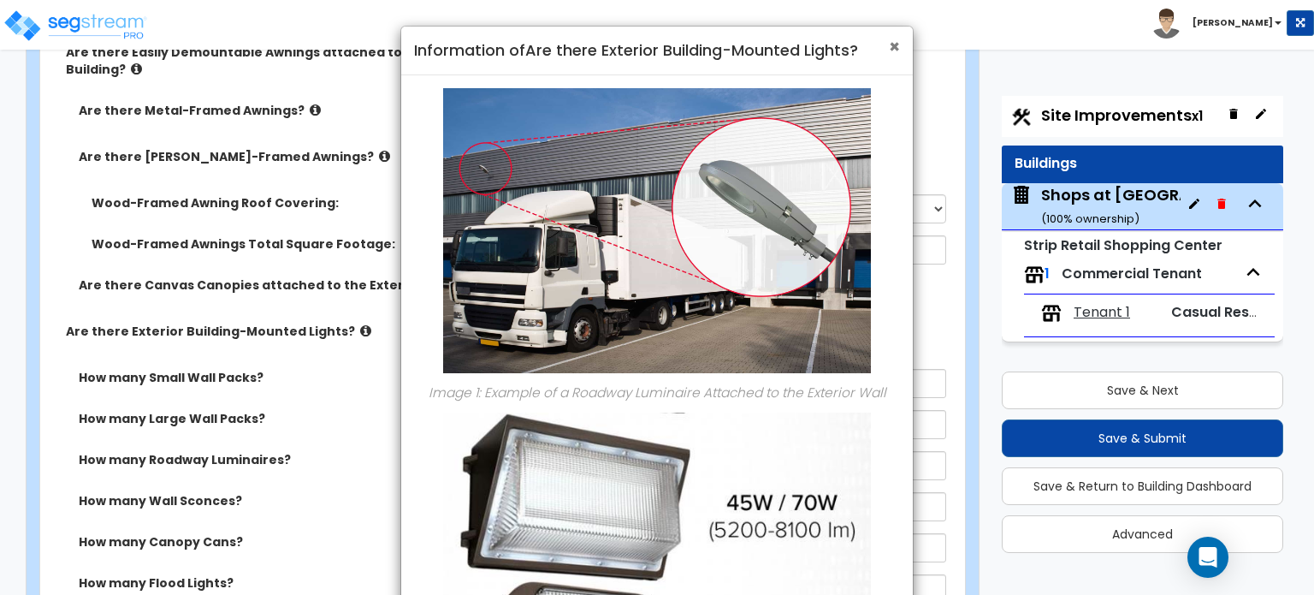
click at [893, 46] on span "×" at bounding box center [894, 46] width 11 height 25
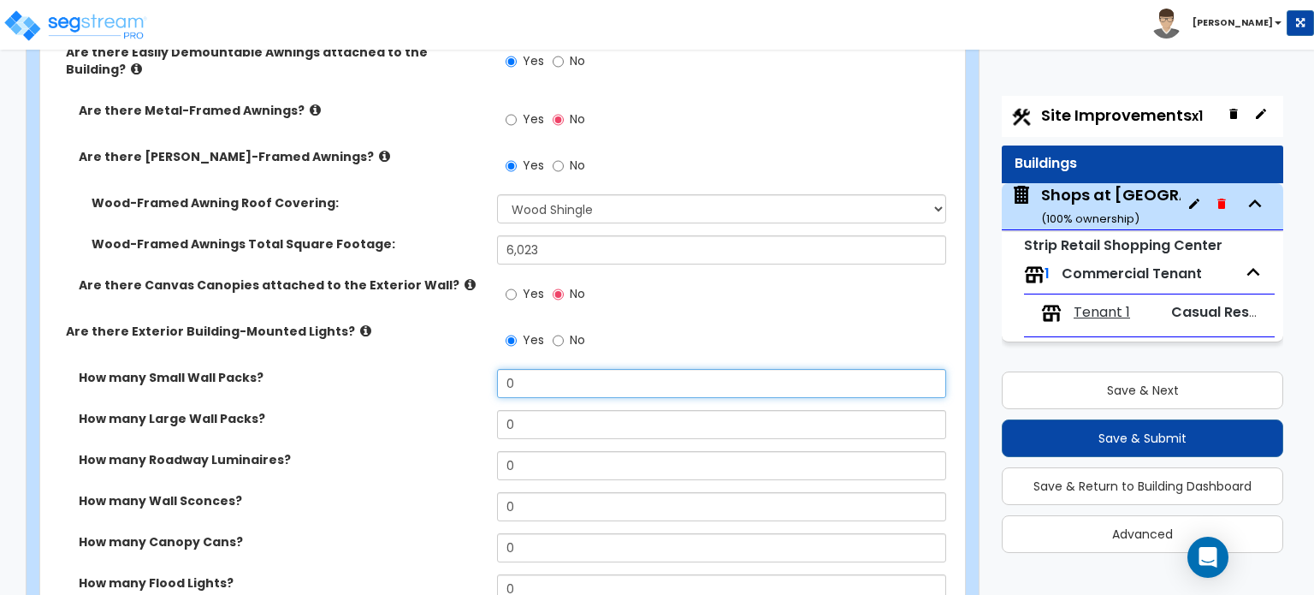
drag, startPoint x: 544, startPoint y: 367, endPoint x: 466, endPoint y: 376, distance: 79.2
click at [466, 376] on div "How many Small Wall Packs? 0" at bounding box center [497, 389] width 915 height 41
type input "15"
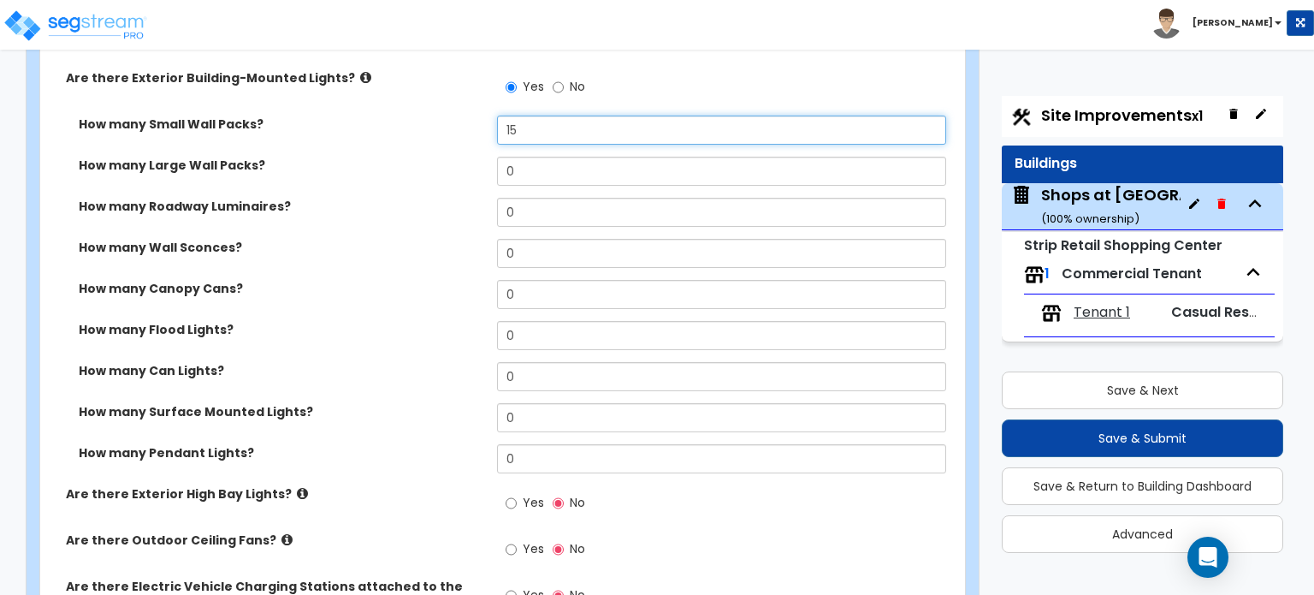
scroll to position [1540, 0]
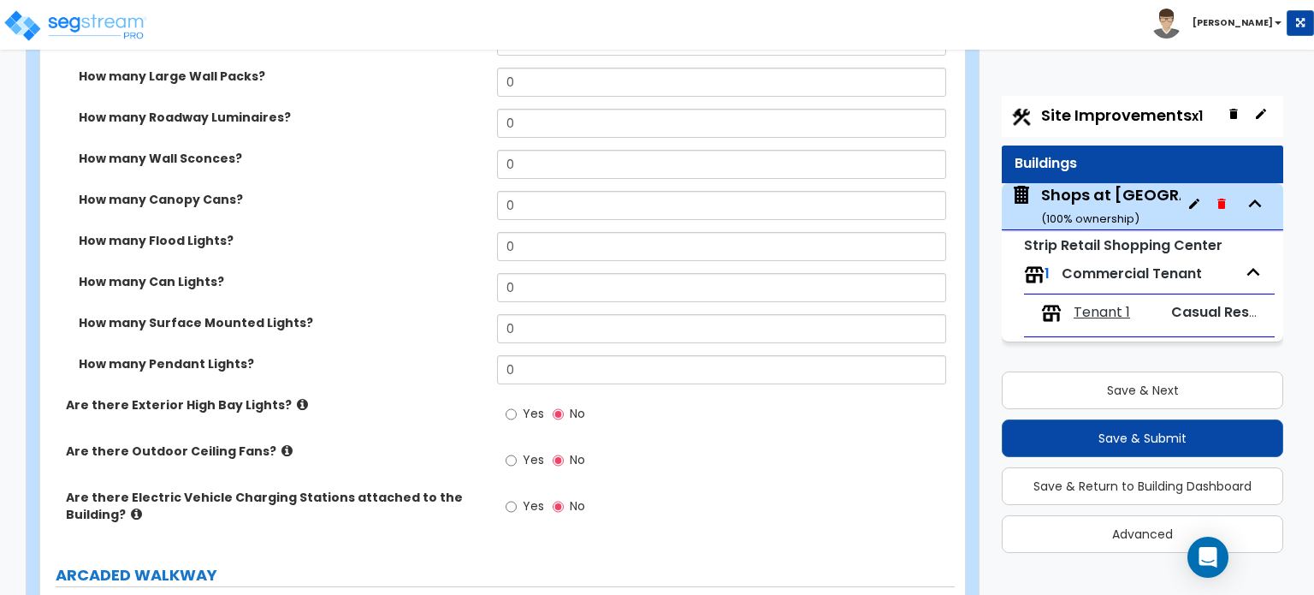
click at [297, 398] on icon at bounding box center [302, 404] width 11 height 13
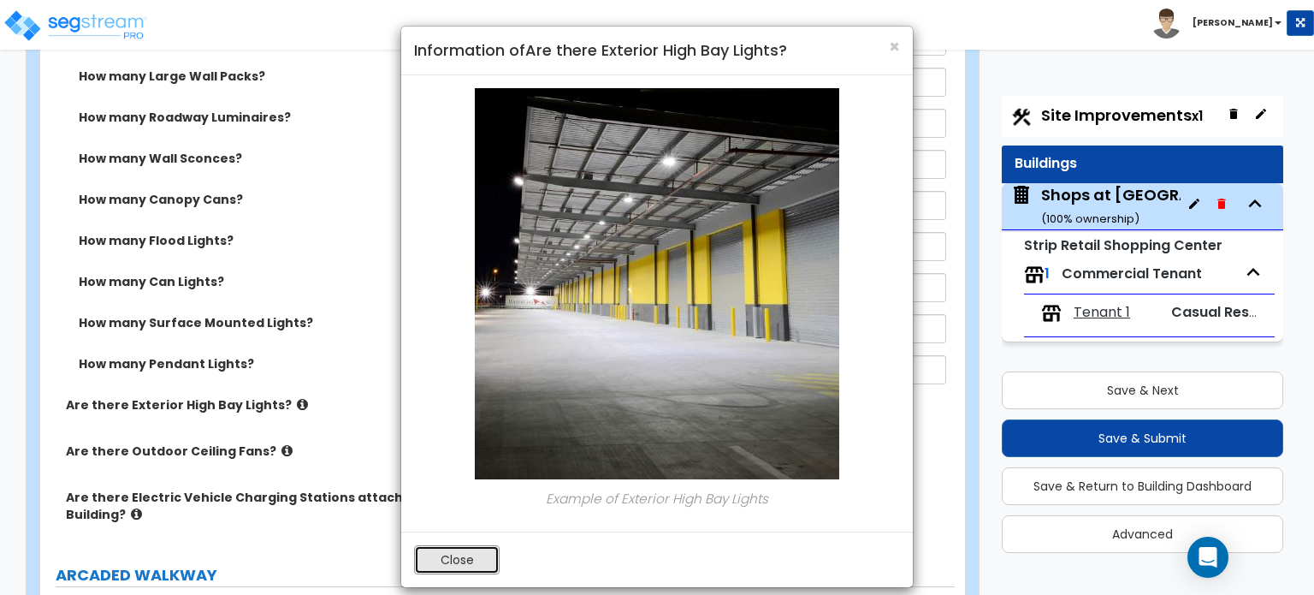
drag, startPoint x: 466, startPoint y: 558, endPoint x: 411, endPoint y: 508, distance: 74.5
click at [465, 559] on button "Close" at bounding box center [457, 559] width 86 height 29
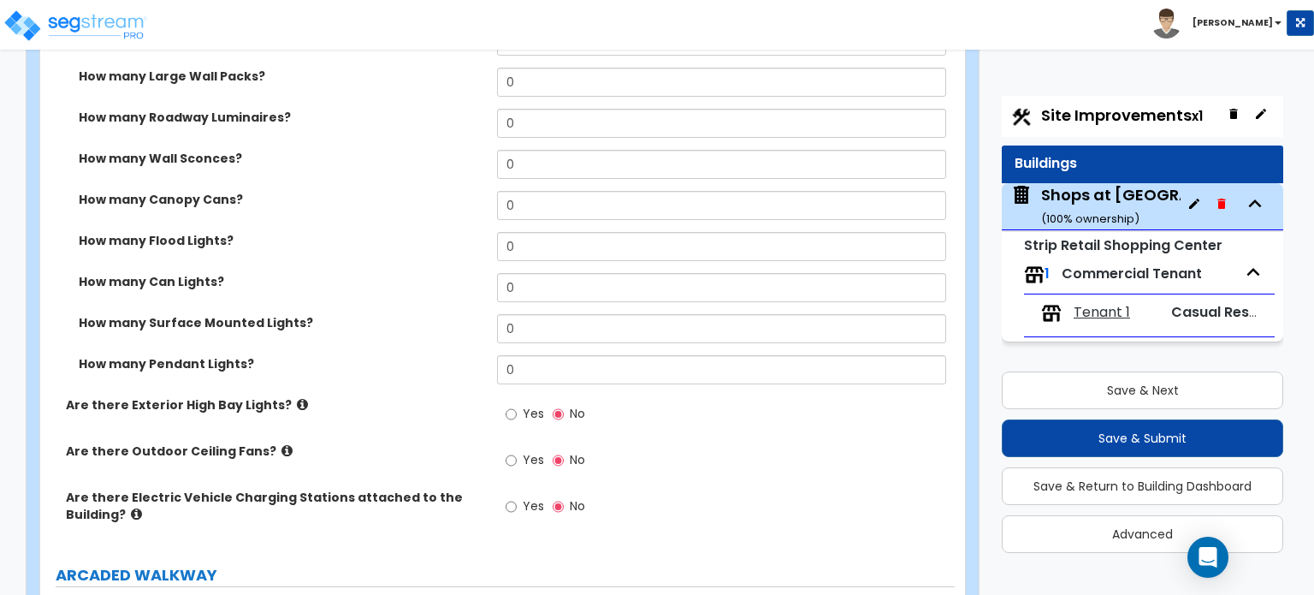
click at [282, 444] on icon at bounding box center [287, 450] width 11 height 13
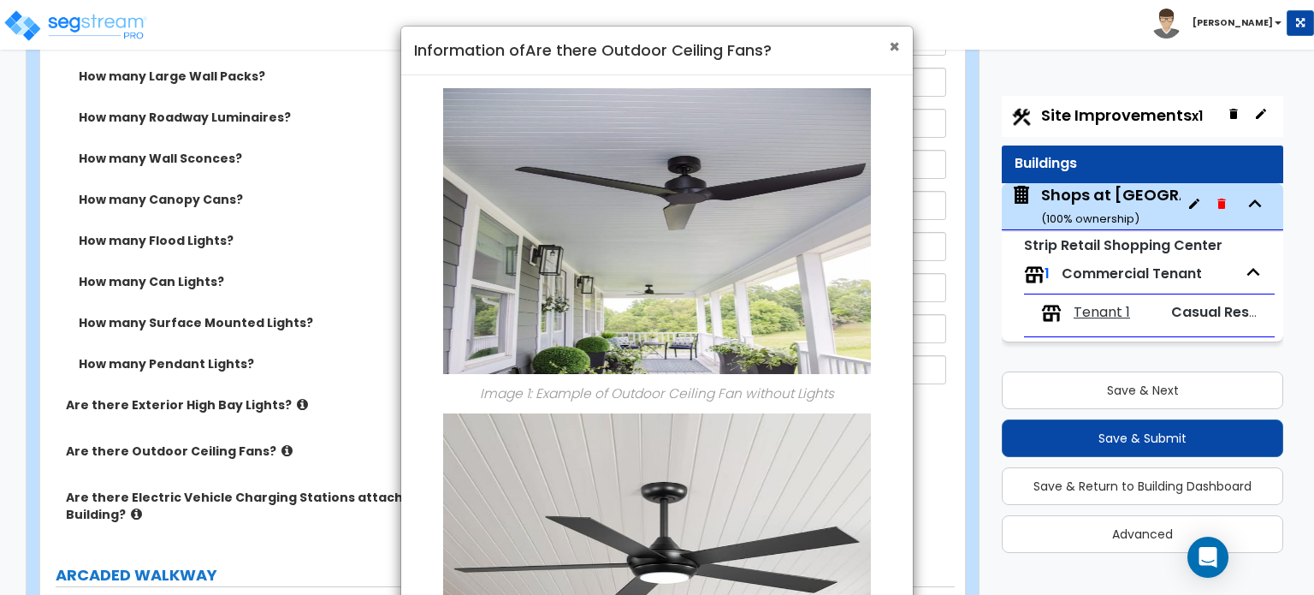
click at [896, 47] on span "×" at bounding box center [894, 46] width 11 height 25
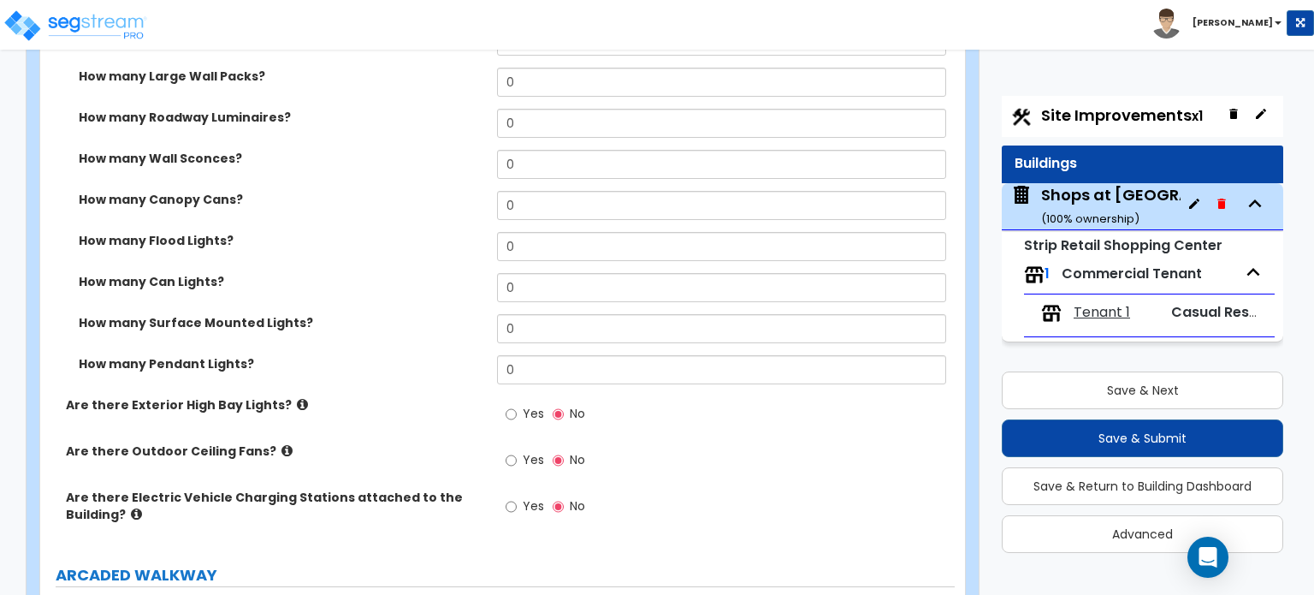
click at [132, 507] on icon at bounding box center [136, 513] width 11 height 13
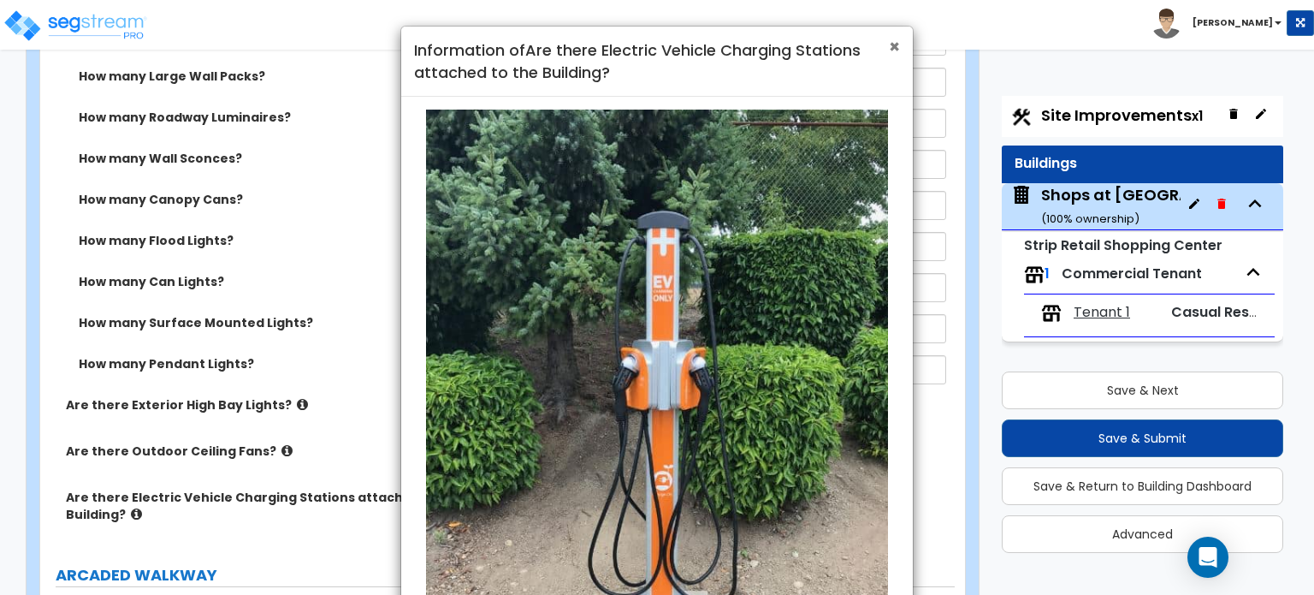
click at [896, 47] on span "×" at bounding box center [894, 46] width 11 height 25
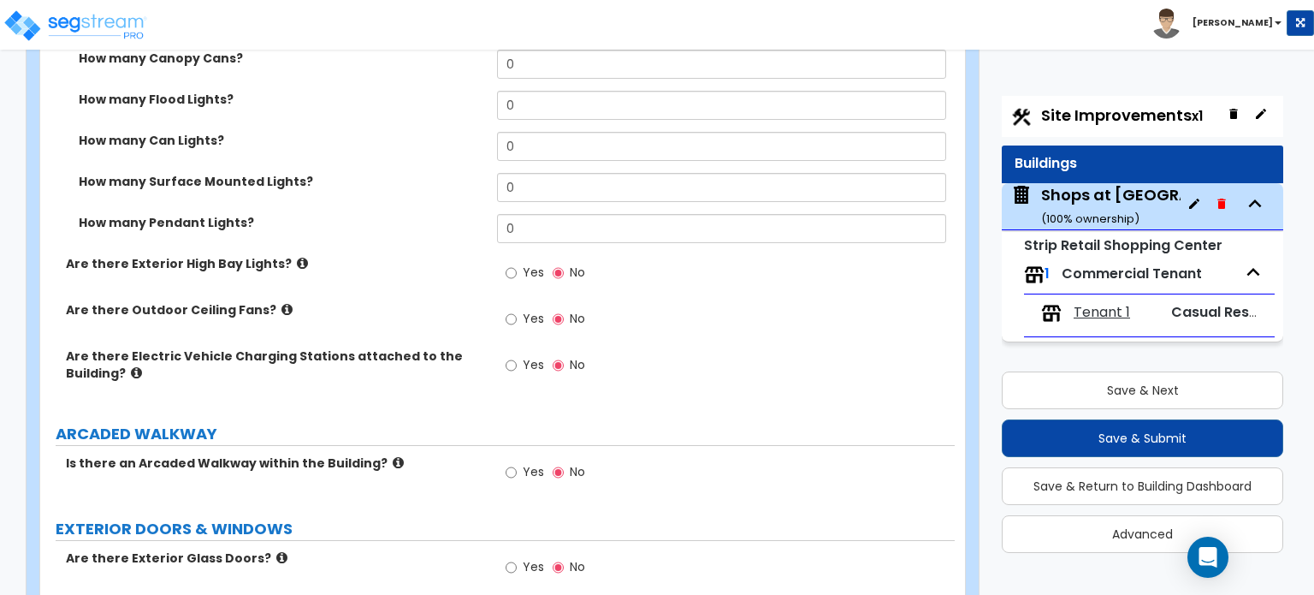
scroll to position [1711, 0]
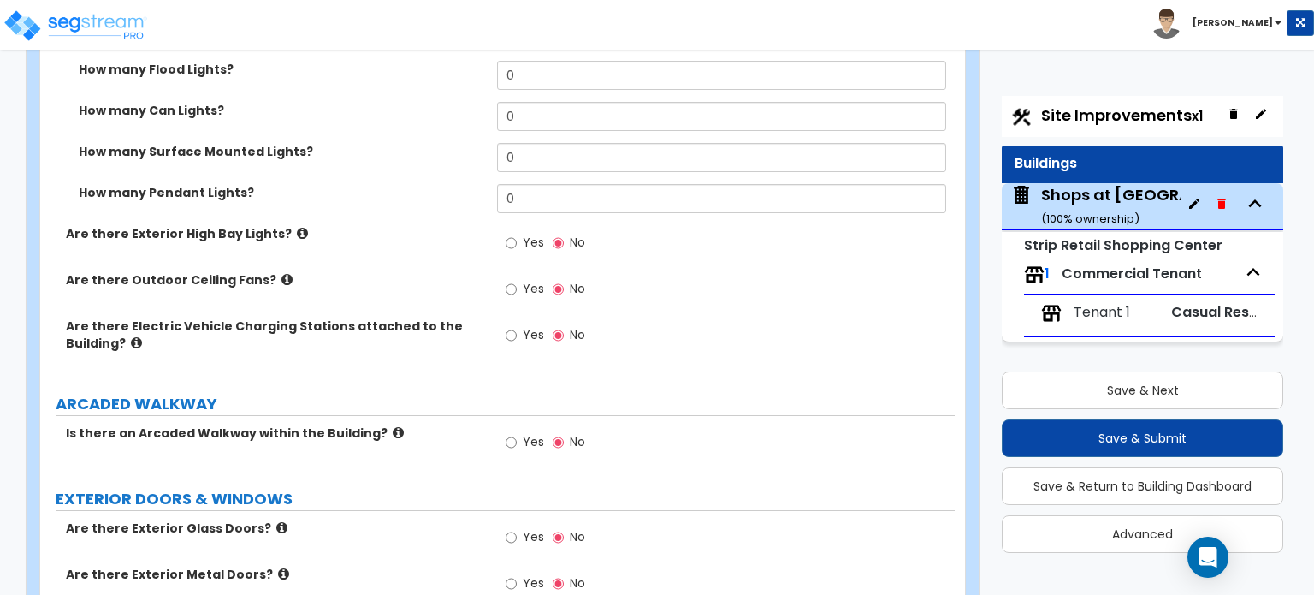
click at [393, 426] on icon at bounding box center [398, 432] width 11 height 13
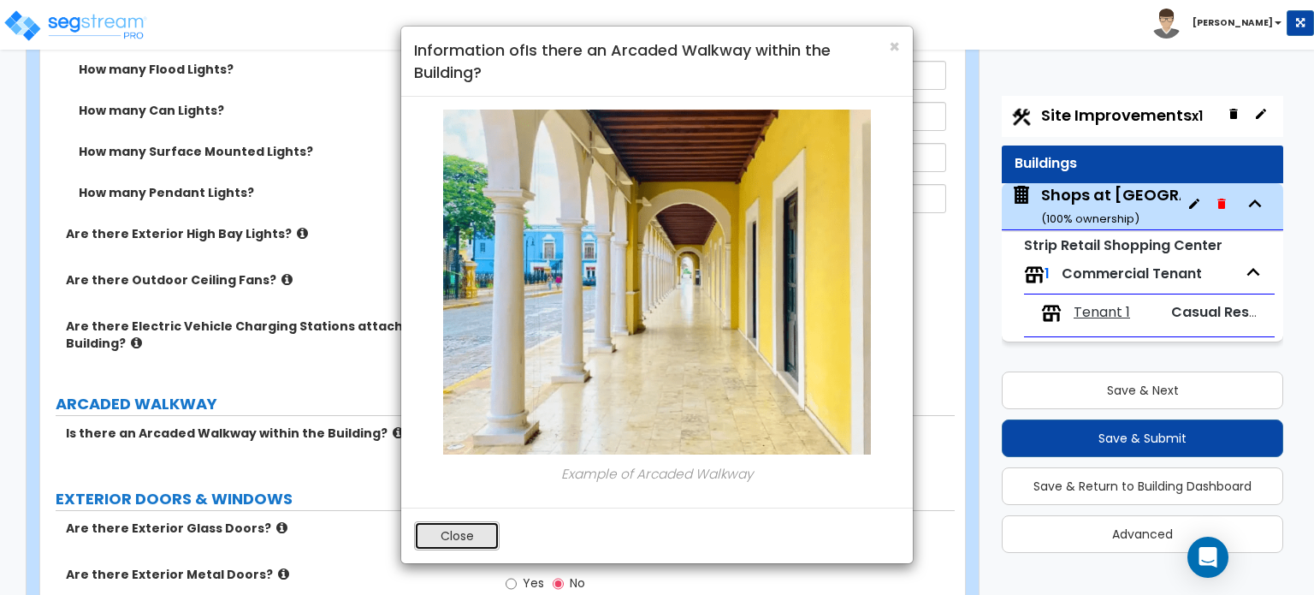
click at [451, 539] on button "Close" at bounding box center [457, 535] width 86 height 29
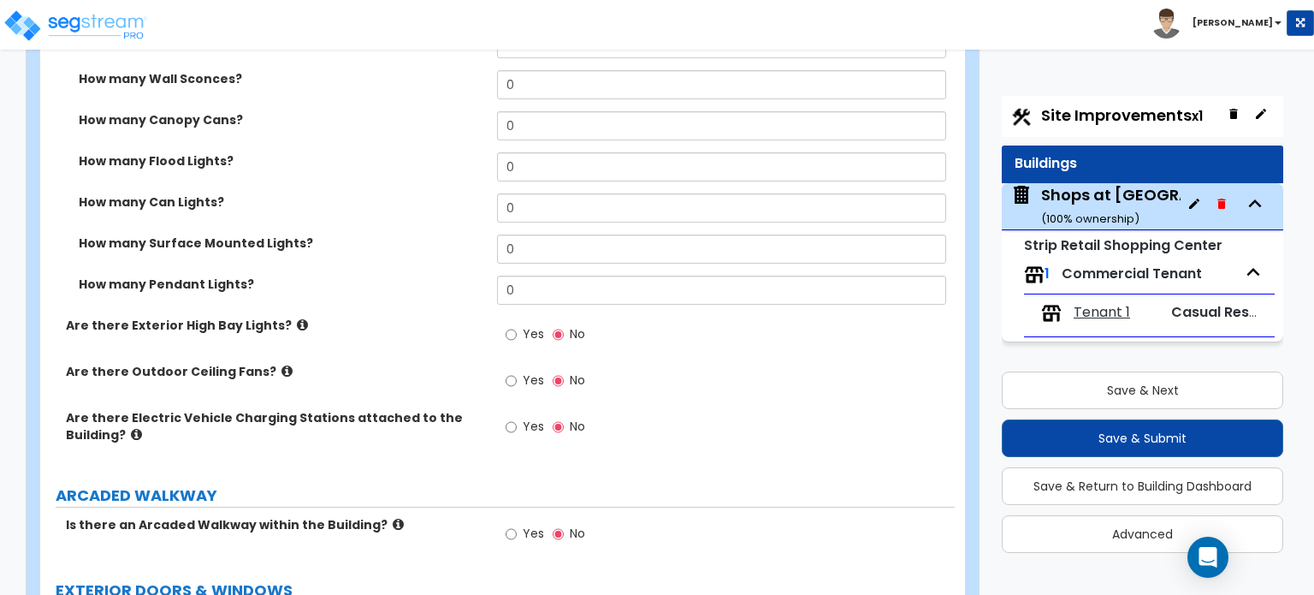
scroll to position [1883, 0]
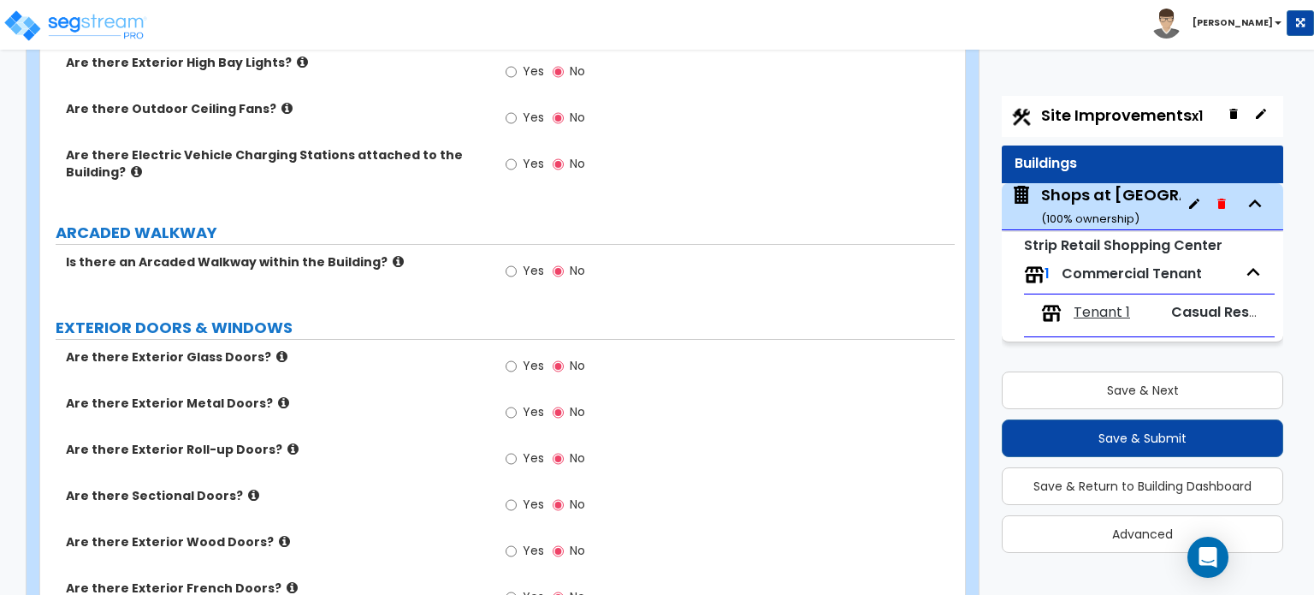
click at [276, 350] on icon at bounding box center [281, 356] width 11 height 13
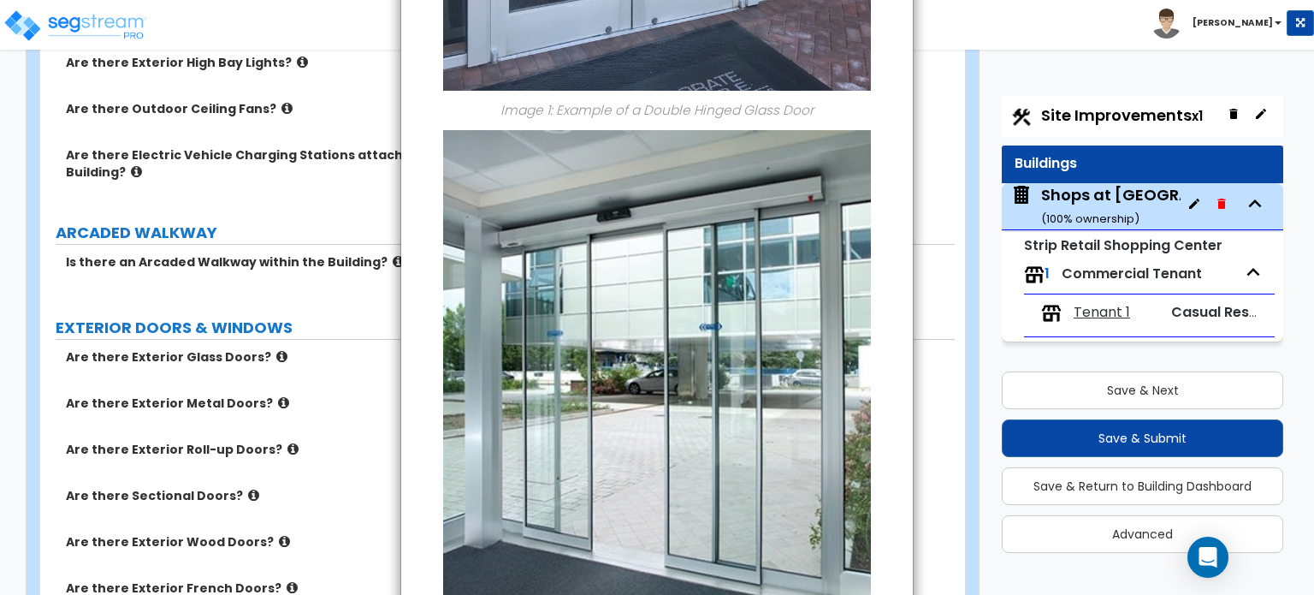
scroll to position [668, 0]
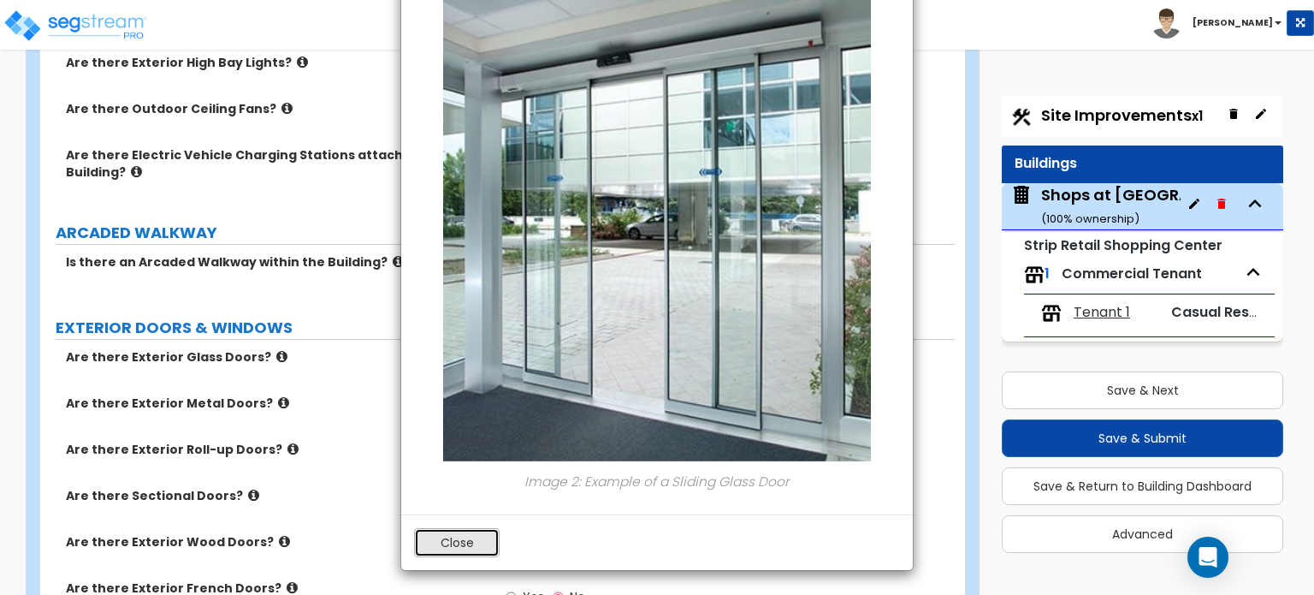
click at [455, 543] on button "Close" at bounding box center [457, 542] width 86 height 29
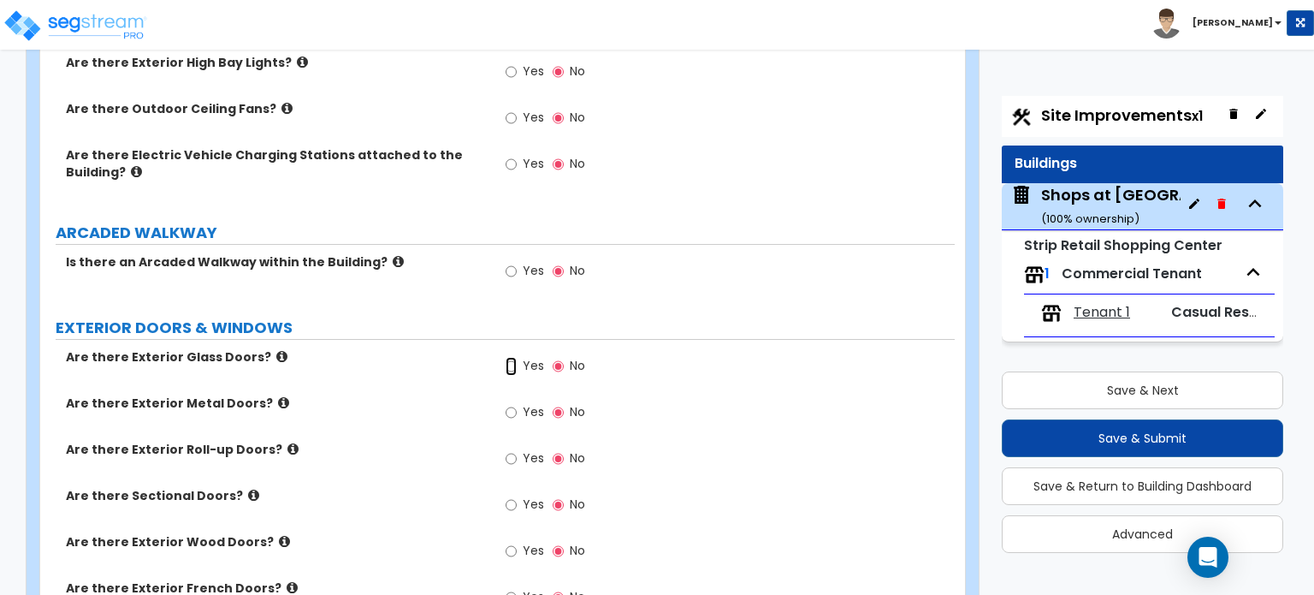
click at [508, 357] on input "Yes" at bounding box center [511, 366] width 11 height 19
radio input "true"
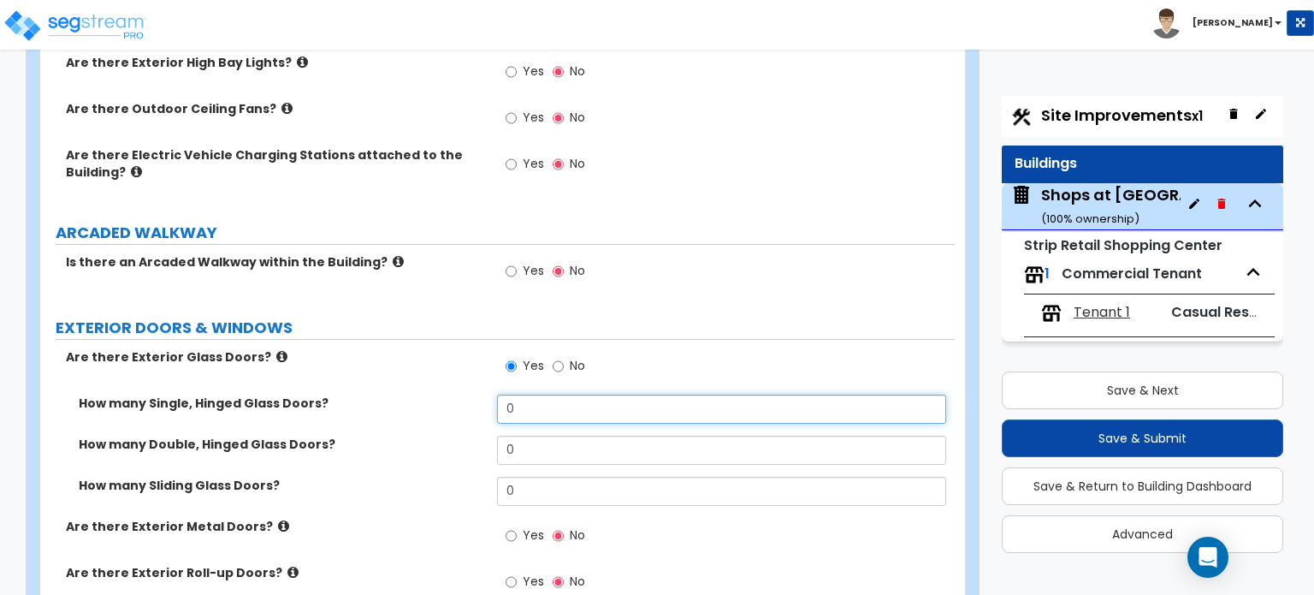
drag, startPoint x: 535, startPoint y: 400, endPoint x: 485, endPoint y: 400, distance: 49.6
click at [485, 400] on div "How many Single, Hinged Glass Doors? 0" at bounding box center [497, 414] width 915 height 41
type input "16"
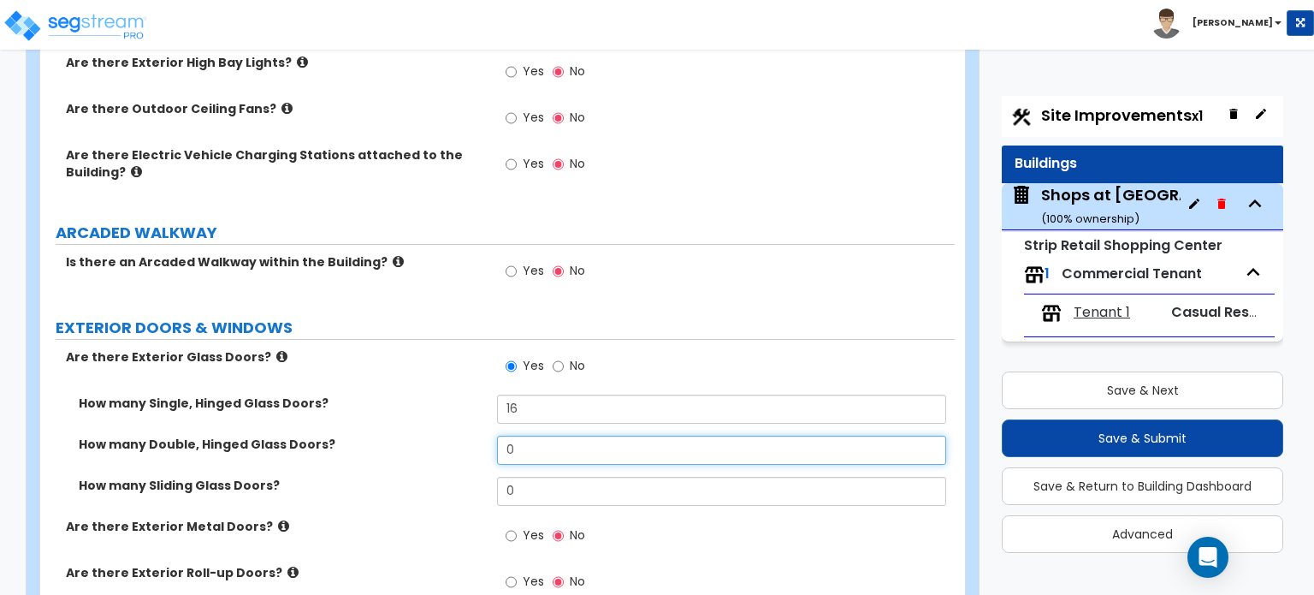
click at [568, 437] on input "0" at bounding box center [721, 450] width 448 height 29
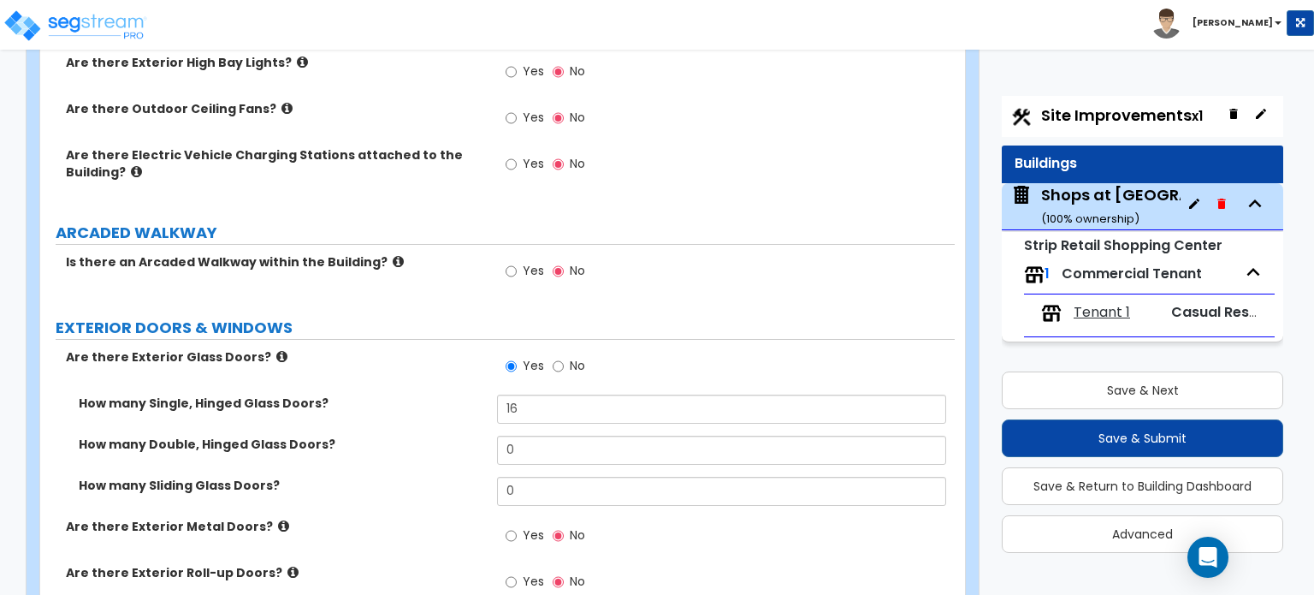
click at [478, 437] on label "How many Double, Hinged Glass Doors?" at bounding box center [282, 444] width 406 height 17
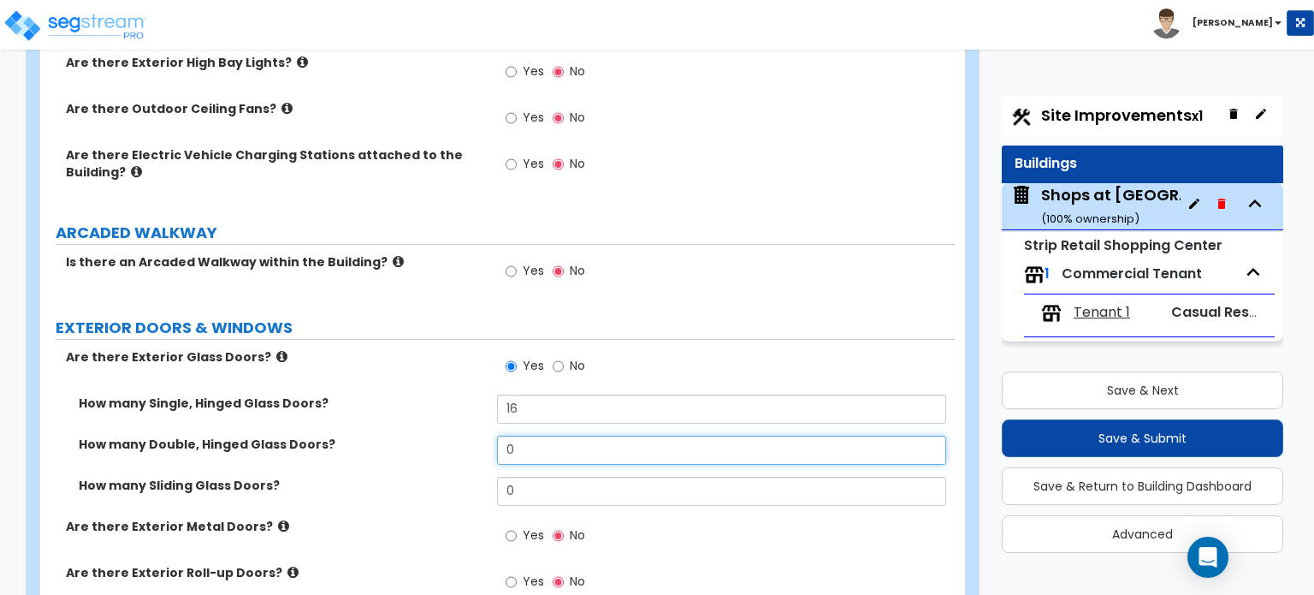
drag, startPoint x: 531, startPoint y: 434, endPoint x: 498, endPoint y: 426, distance: 33.4
click at [498, 436] on input "0" at bounding box center [721, 450] width 448 height 29
type input "1"
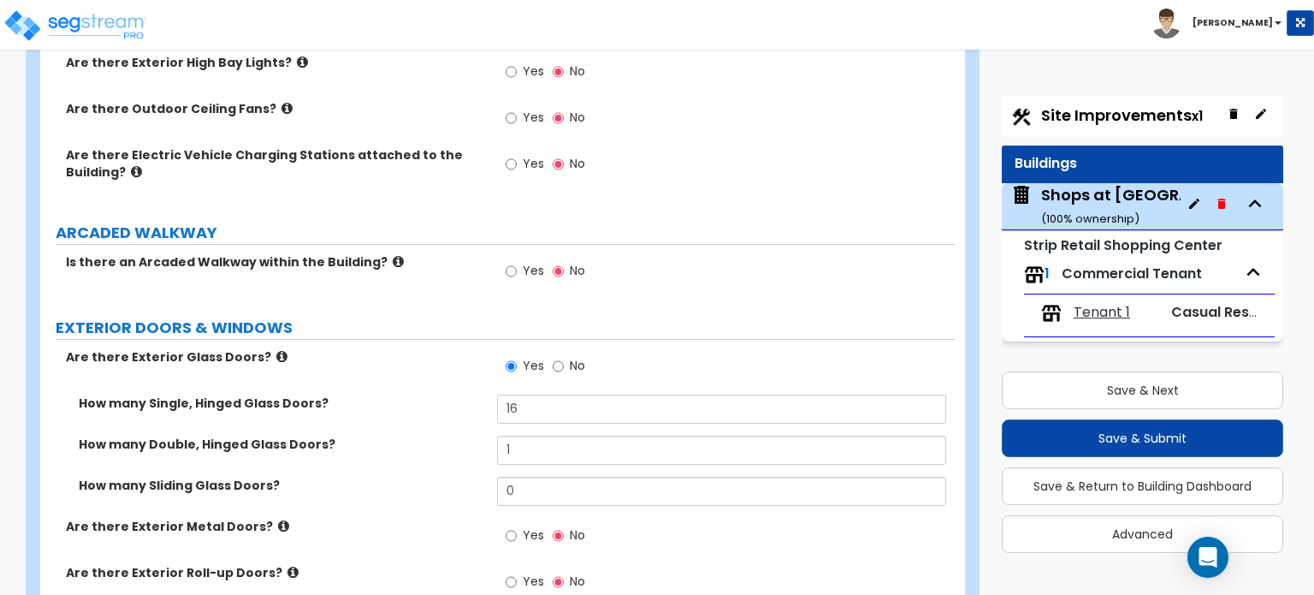
click at [439, 477] on label "How many Sliding Glass Doors?" at bounding box center [282, 485] width 406 height 17
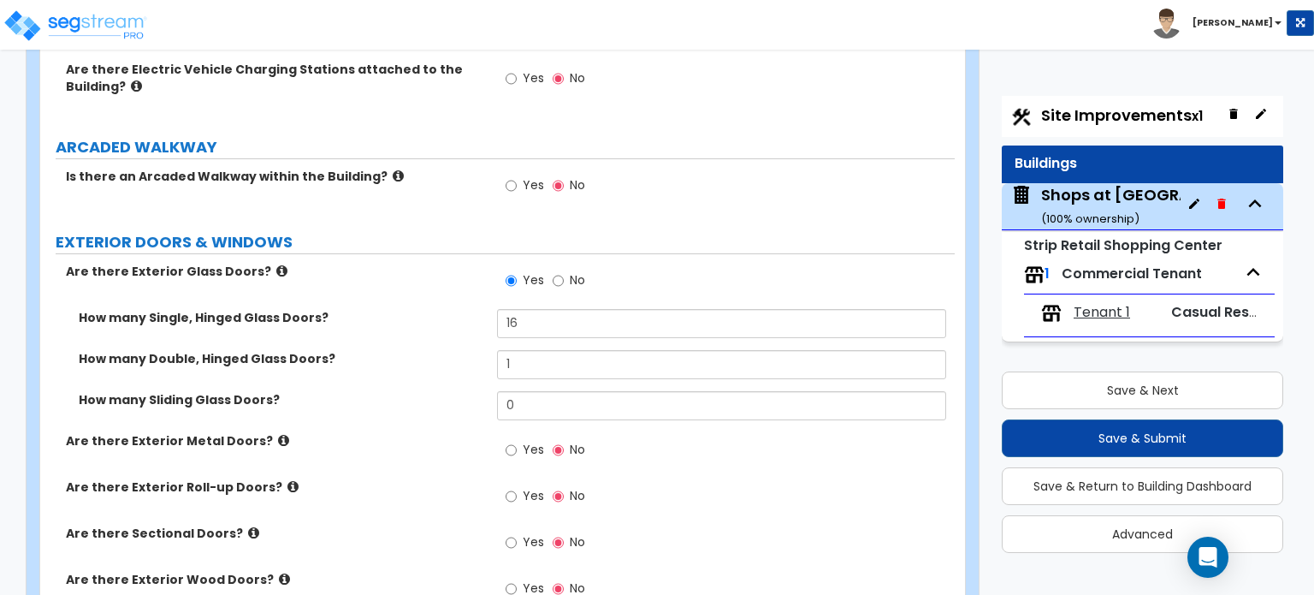
click at [519, 437] on label "Yes" at bounding box center [525, 451] width 39 height 29
click at [517, 441] on input "Yes" at bounding box center [511, 450] width 11 height 19
radio input "true"
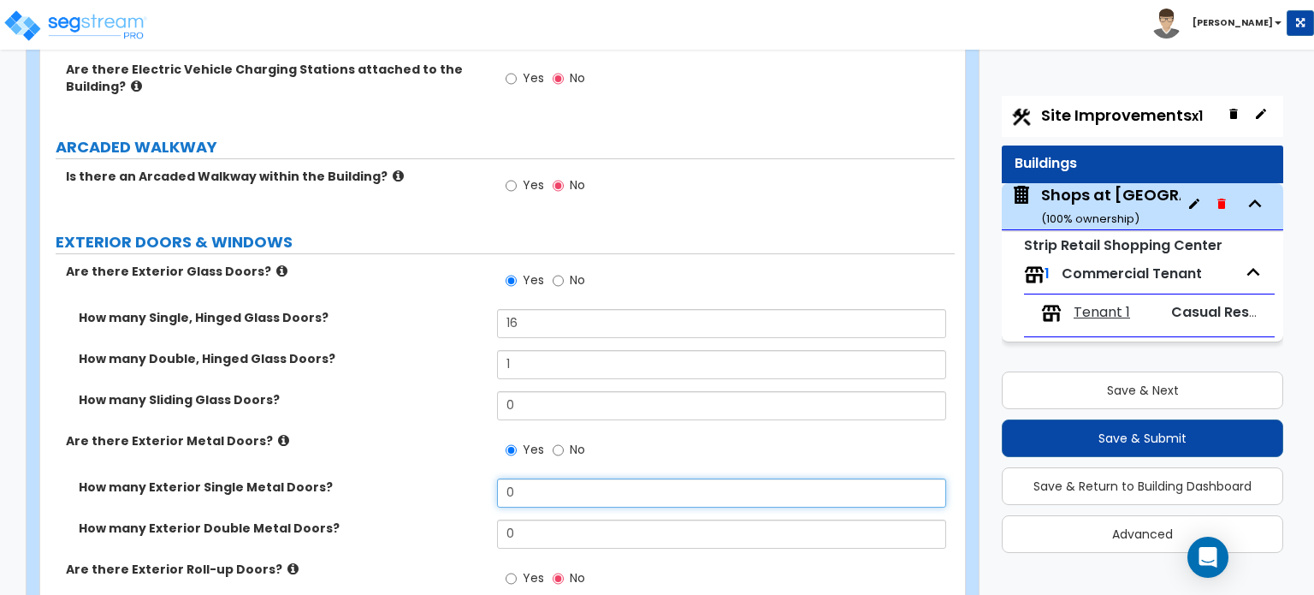
drag, startPoint x: 536, startPoint y: 470, endPoint x: 495, endPoint y: 476, distance: 41.5
click at [495, 478] on div "How many Exterior Single Metal Doors? 0" at bounding box center [497, 498] width 915 height 41
type input "17"
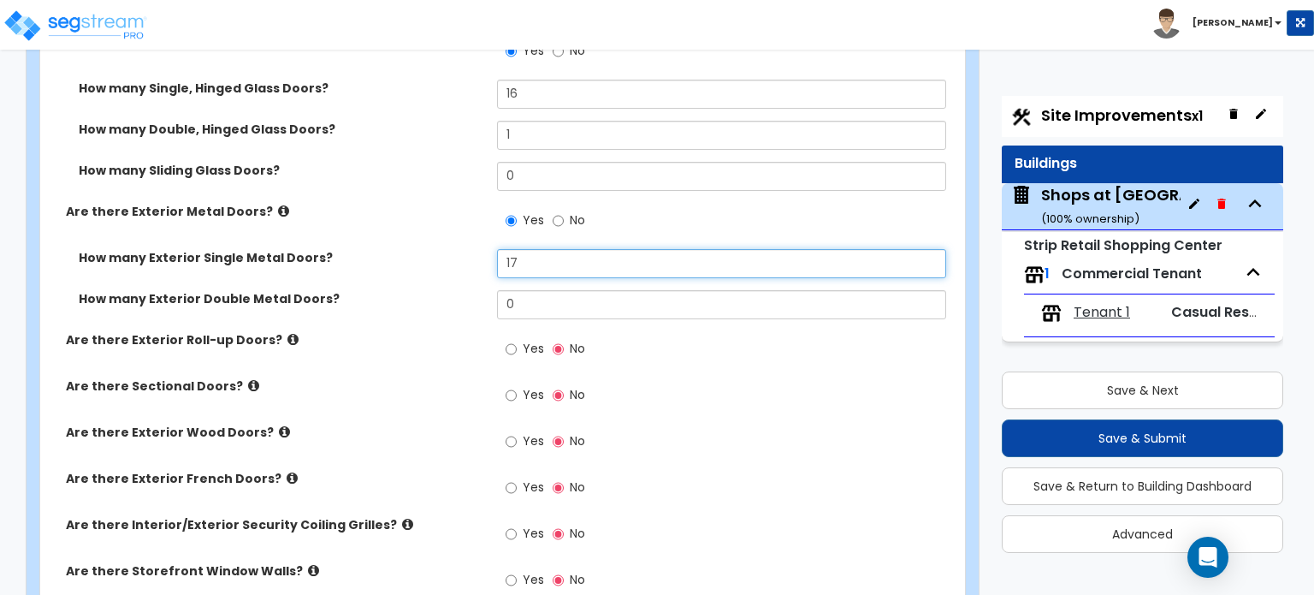
scroll to position [2225, 0]
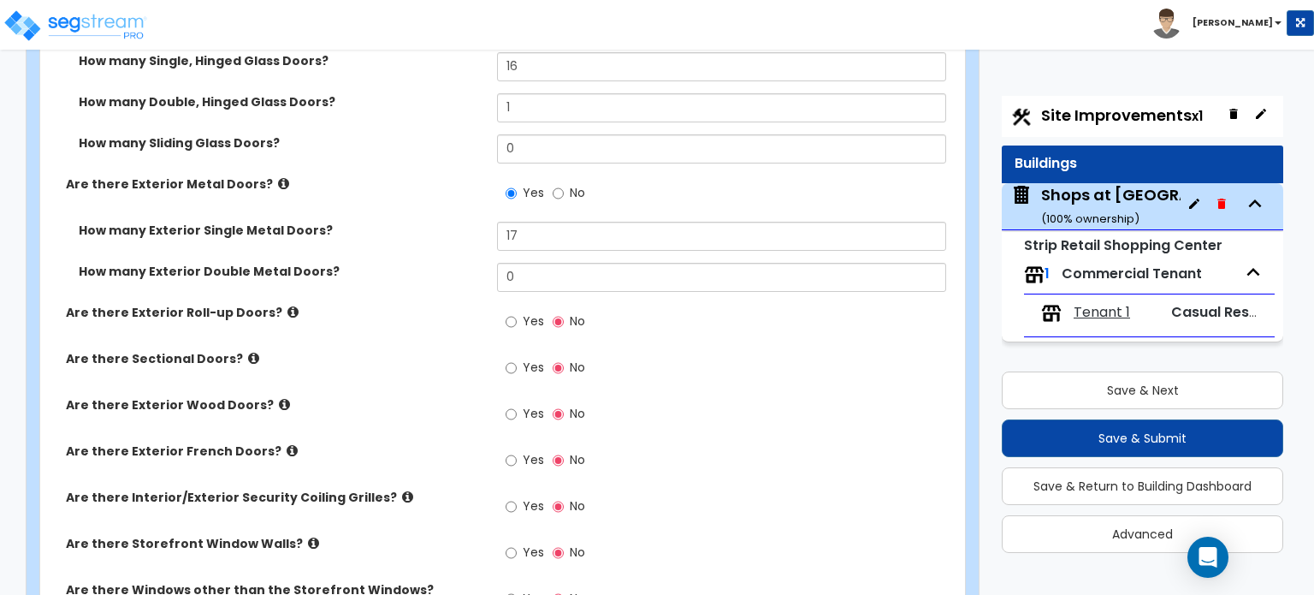
click at [248, 352] on icon at bounding box center [253, 358] width 11 height 13
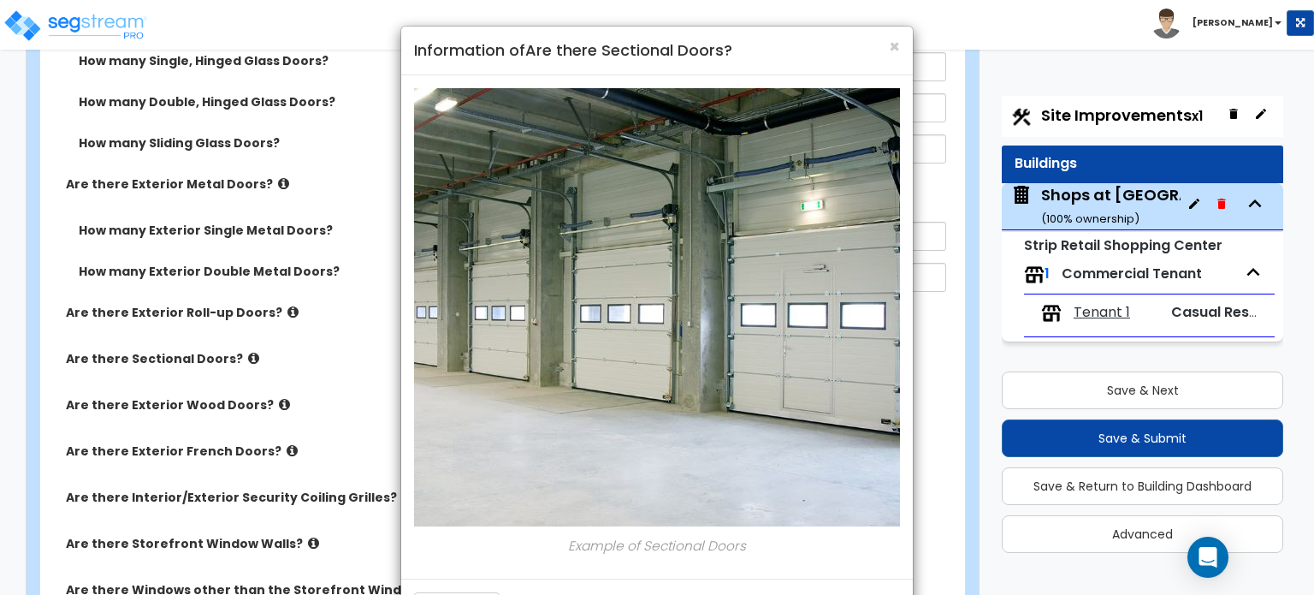
click at [234, 347] on div "× Information of Are there Sectional Doors? Example of Sectional Doors Close" at bounding box center [657, 297] width 1314 height 595
click at [893, 52] on span "×" at bounding box center [894, 46] width 11 height 25
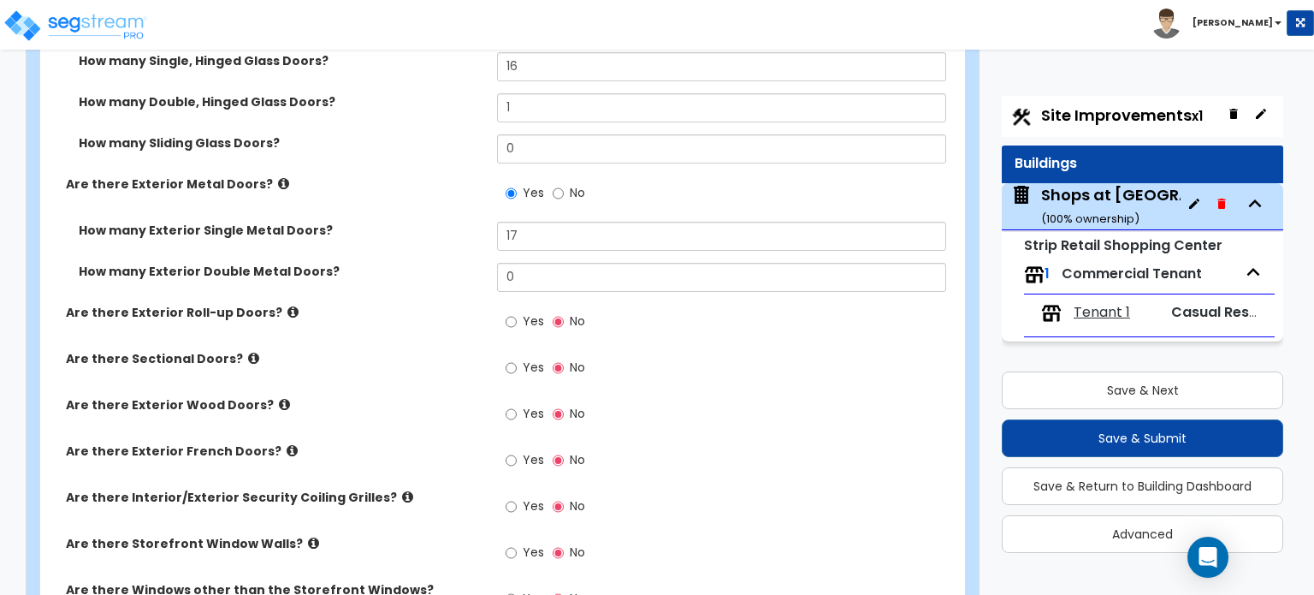
scroll to position [2310, 0]
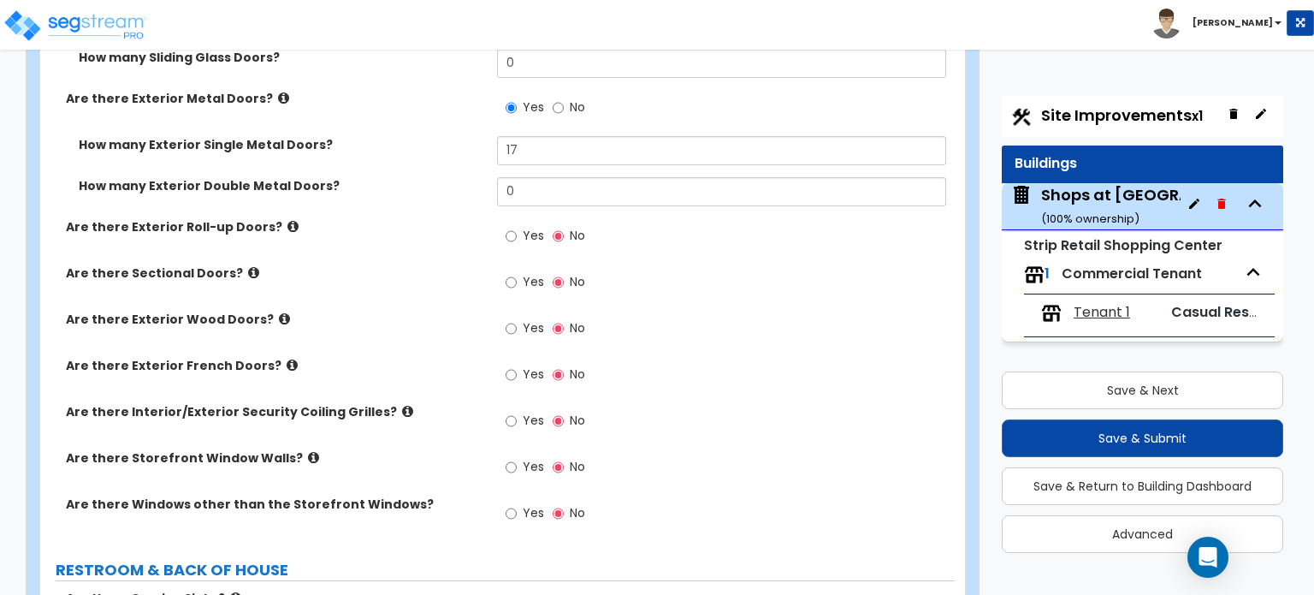
click at [308, 451] on icon at bounding box center [313, 457] width 11 height 13
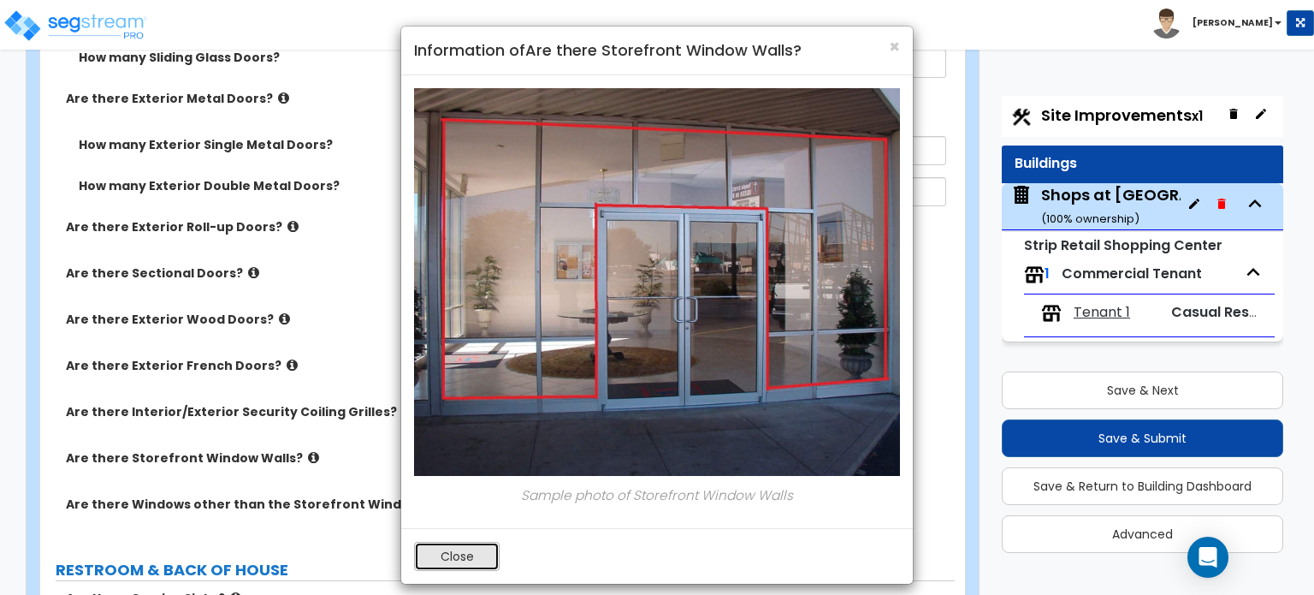
click at [446, 555] on button "Close" at bounding box center [457, 556] width 86 height 29
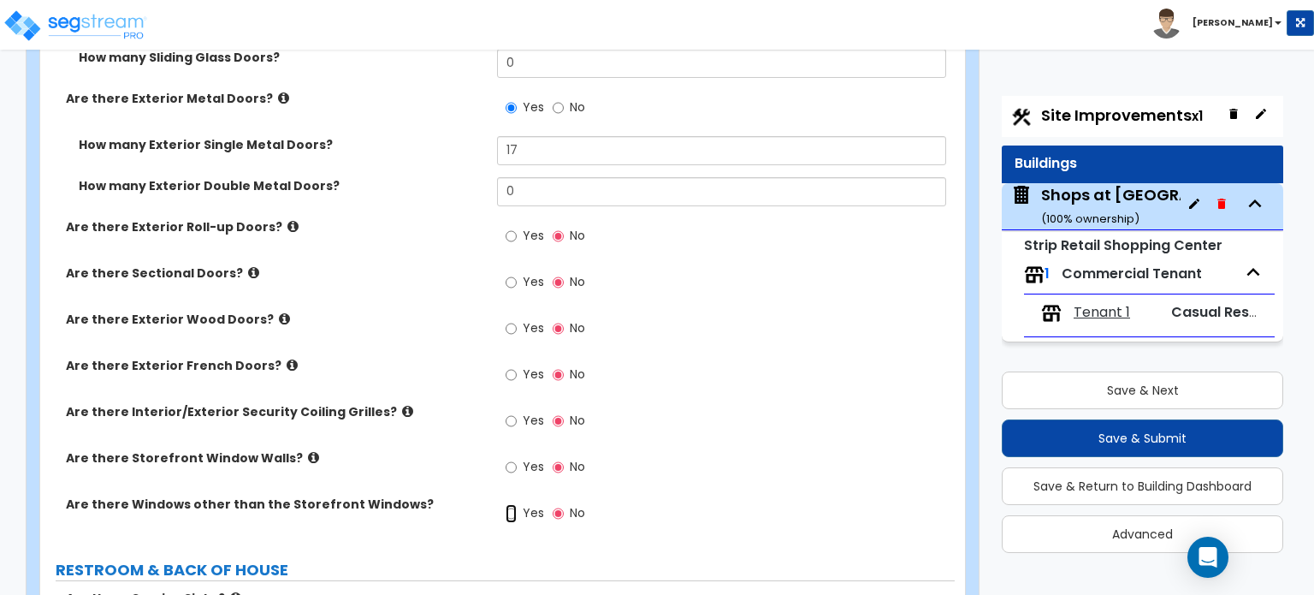
click at [507, 504] on input "Yes" at bounding box center [511, 513] width 11 height 19
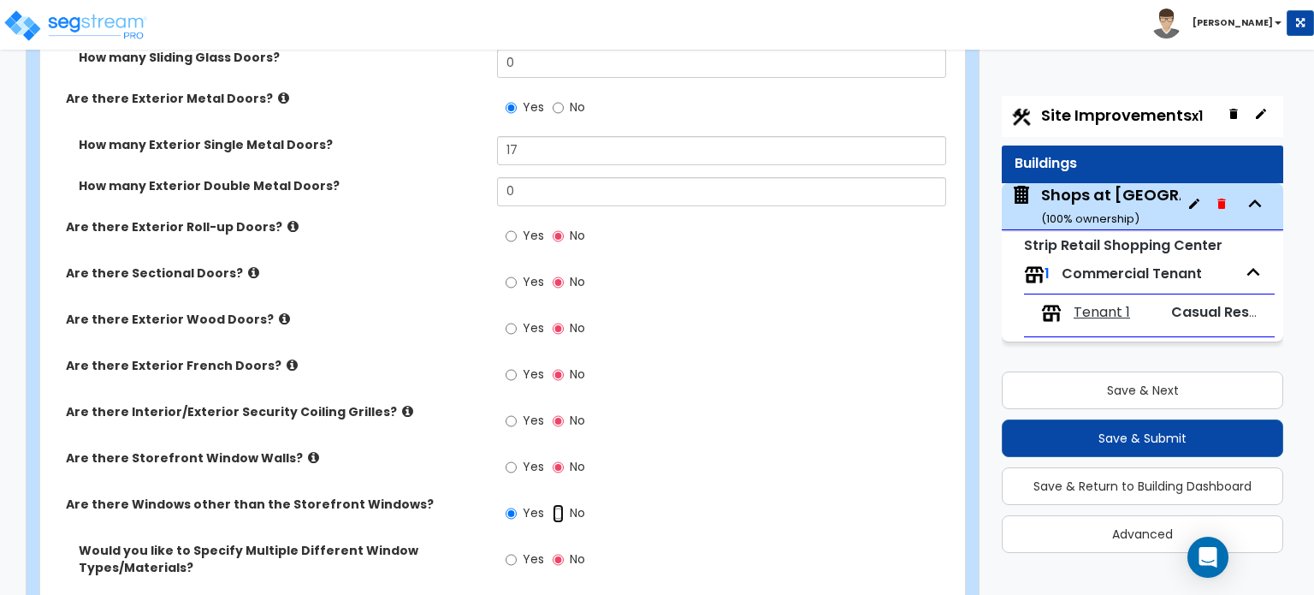
click at [556, 504] on input "No" at bounding box center [558, 513] width 11 height 19
radio input "false"
radio input "true"
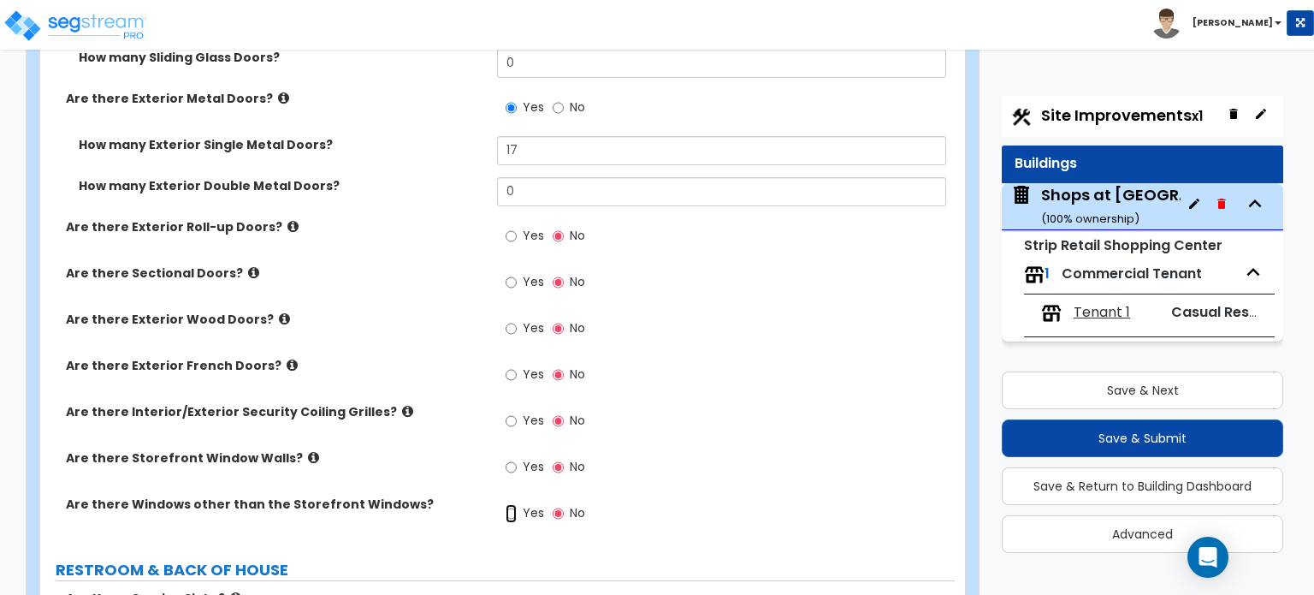
click at [507, 504] on input "Yes" at bounding box center [511, 513] width 11 height 19
radio input "true"
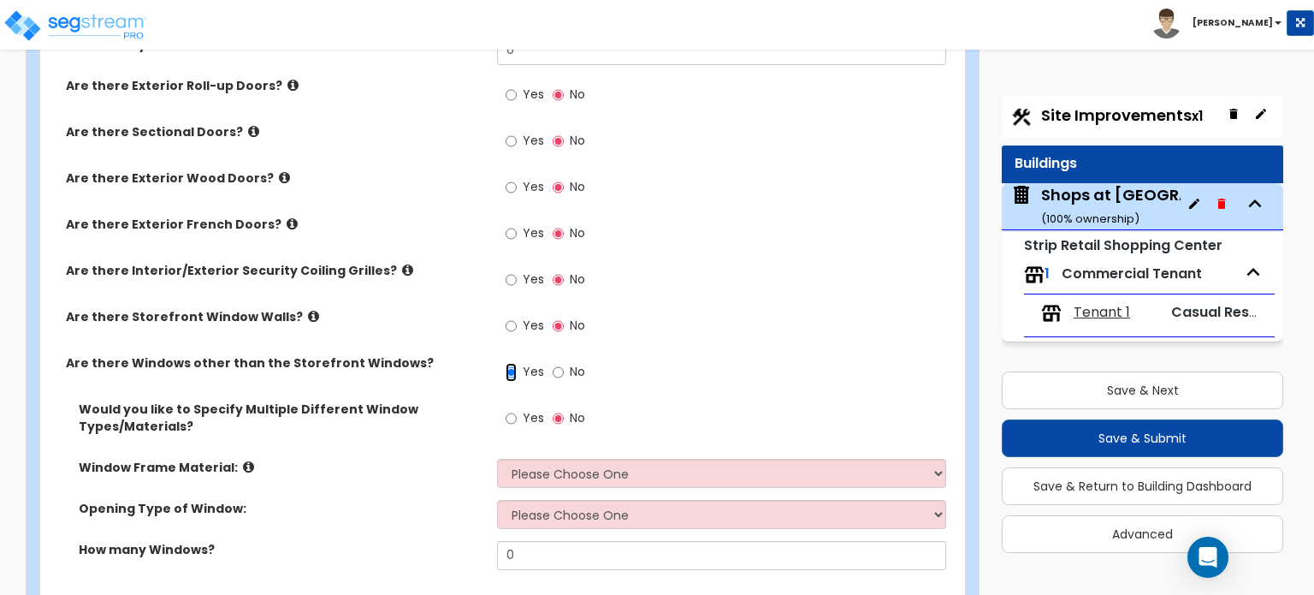
scroll to position [2482, 0]
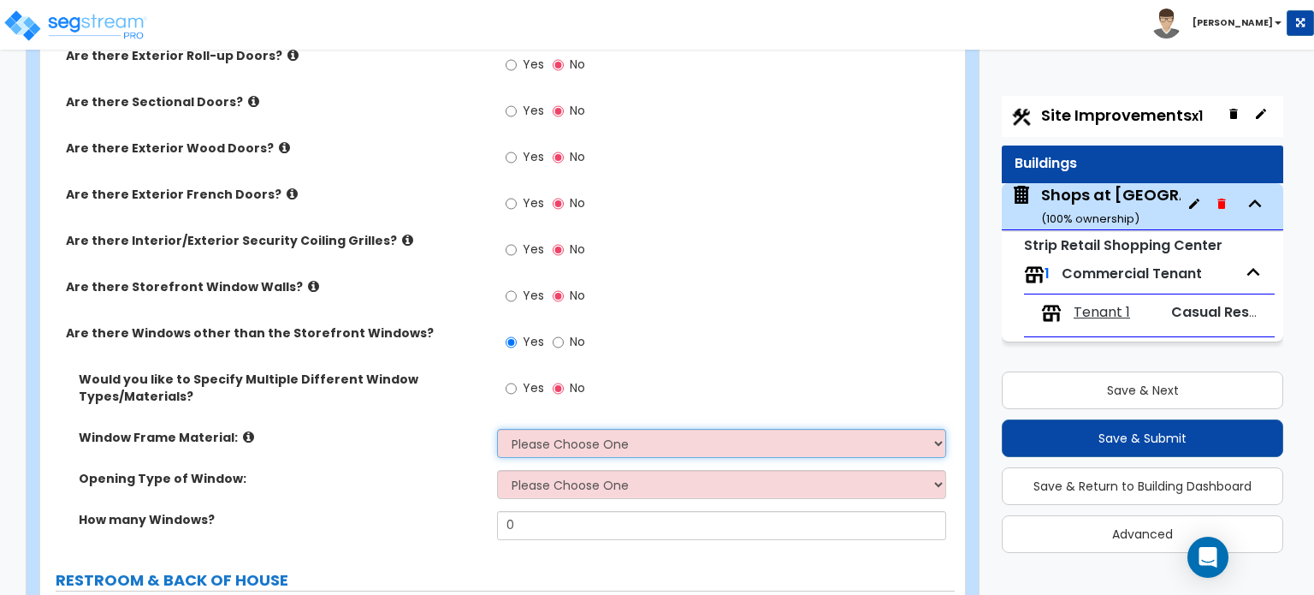
click at [565, 429] on select "Please Choose One Vinyl Aluminum Wood" at bounding box center [721, 443] width 448 height 29
select select "2"
click at [497, 429] on select "Please Choose One Vinyl Aluminum Wood" at bounding box center [721, 443] width 448 height 29
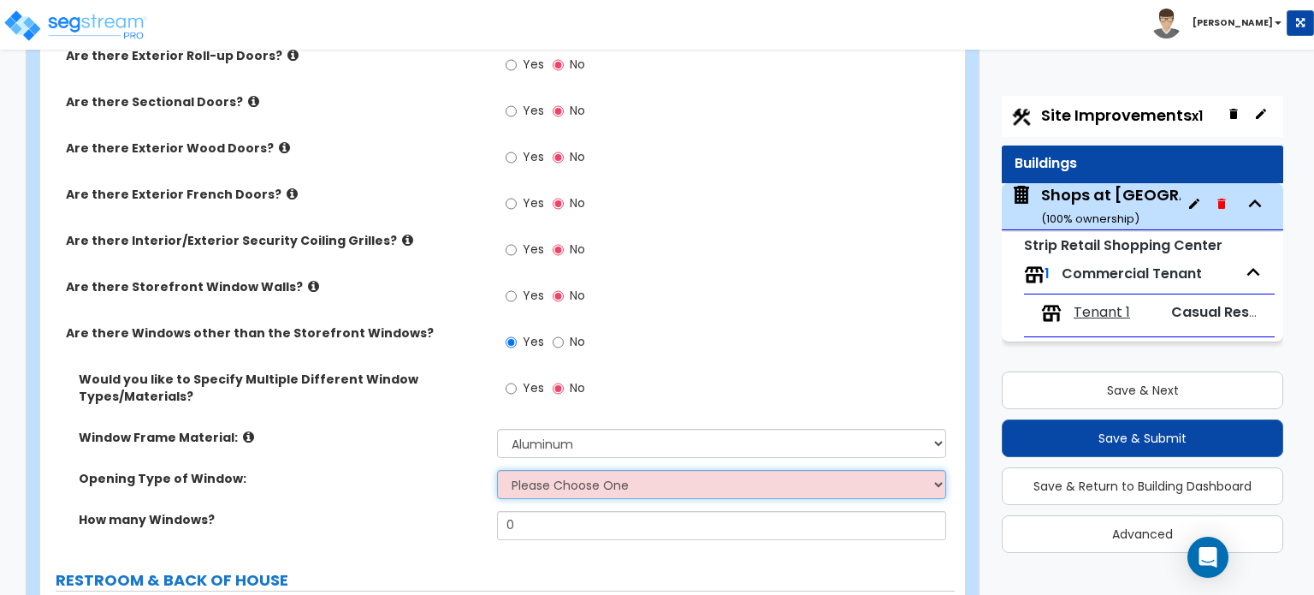
click at [590, 476] on select "Please Choose One Sliding Window Fixed/Picture Window Awning Window Swing/Casem…" at bounding box center [721, 484] width 448 height 29
select select "2"
click at [497, 470] on select "Please Choose One Sliding Window Fixed/Picture Window Awning Window Swing/Casem…" at bounding box center [721, 484] width 448 height 29
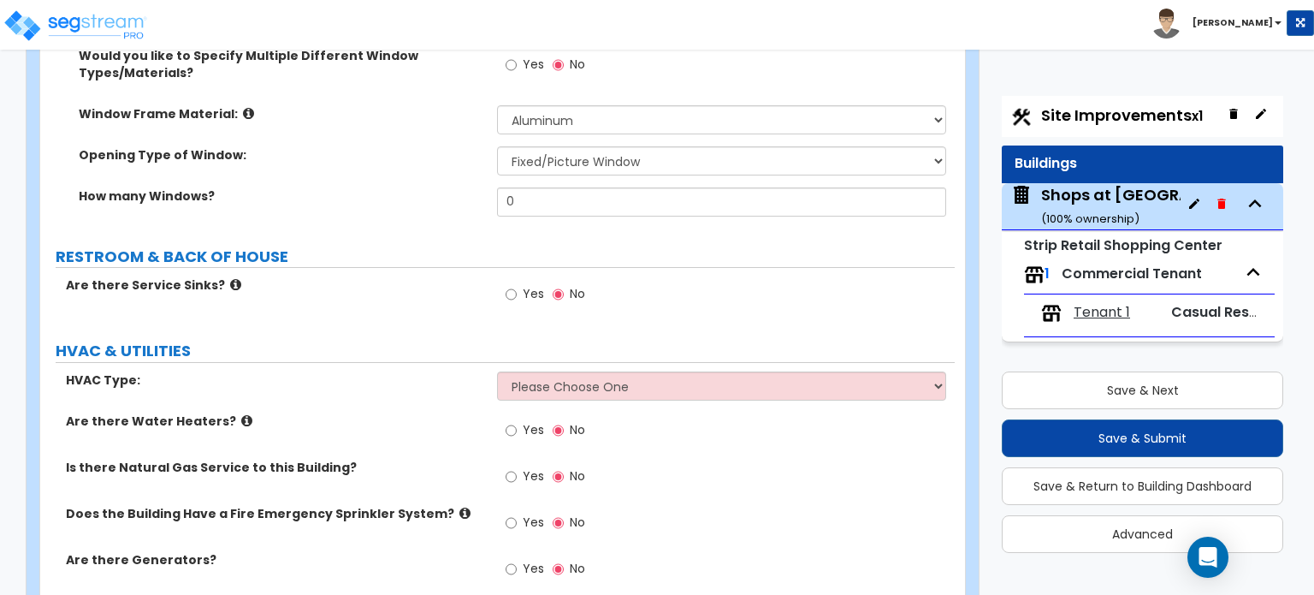
scroll to position [2824, 0]
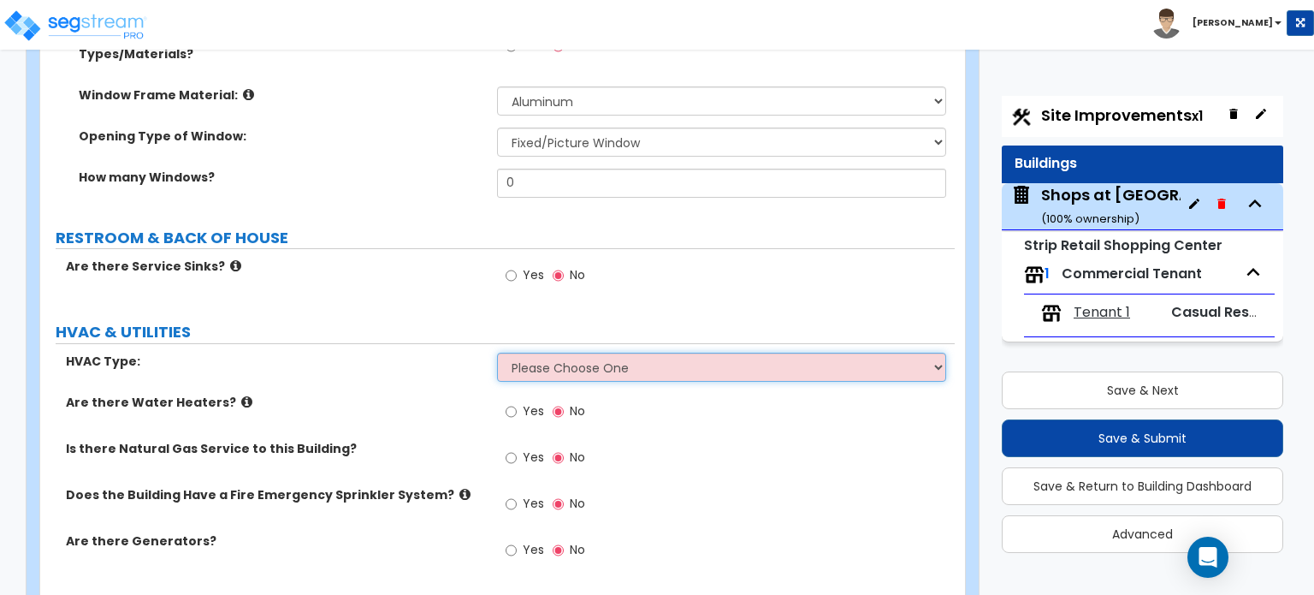
click at [537, 353] on select "Please Choose One Rooftop Unit Furnace-Condenser Forced Air Split Heating/Cooli…" at bounding box center [721, 367] width 448 height 29
click at [573, 353] on select "Please Choose One Rooftop Unit Furnace-Condenser Forced Air Split Heating/Cooli…" at bounding box center [721, 367] width 448 height 29
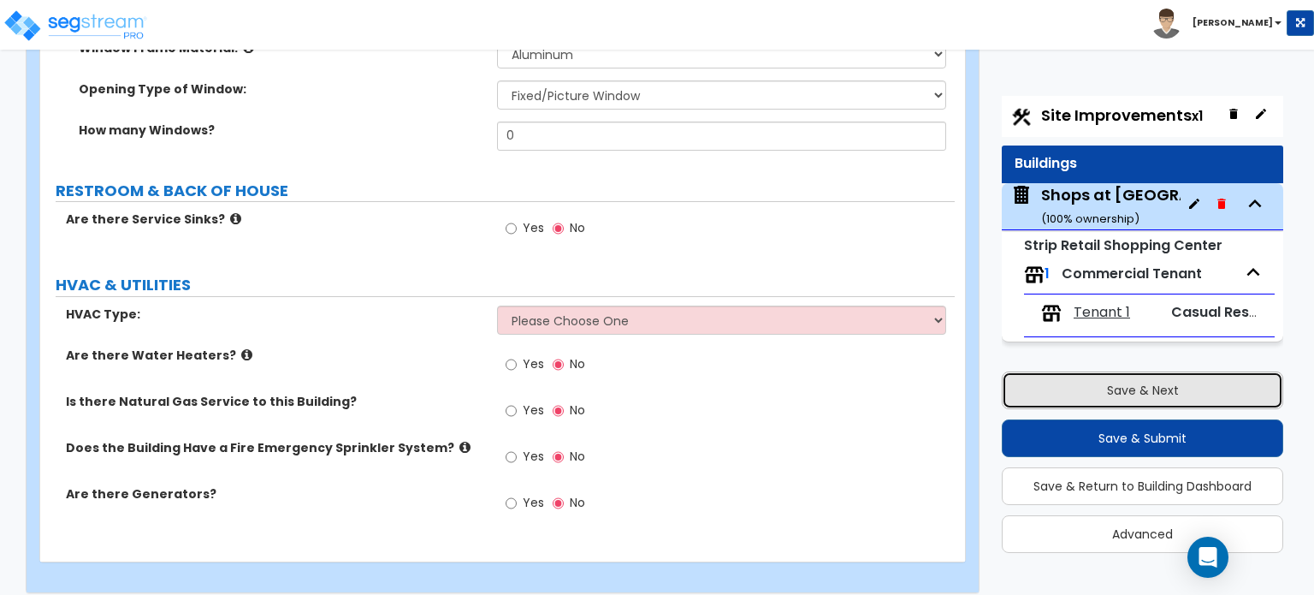
click at [1165, 383] on button "Save & Next" at bounding box center [1143, 390] width 282 height 38
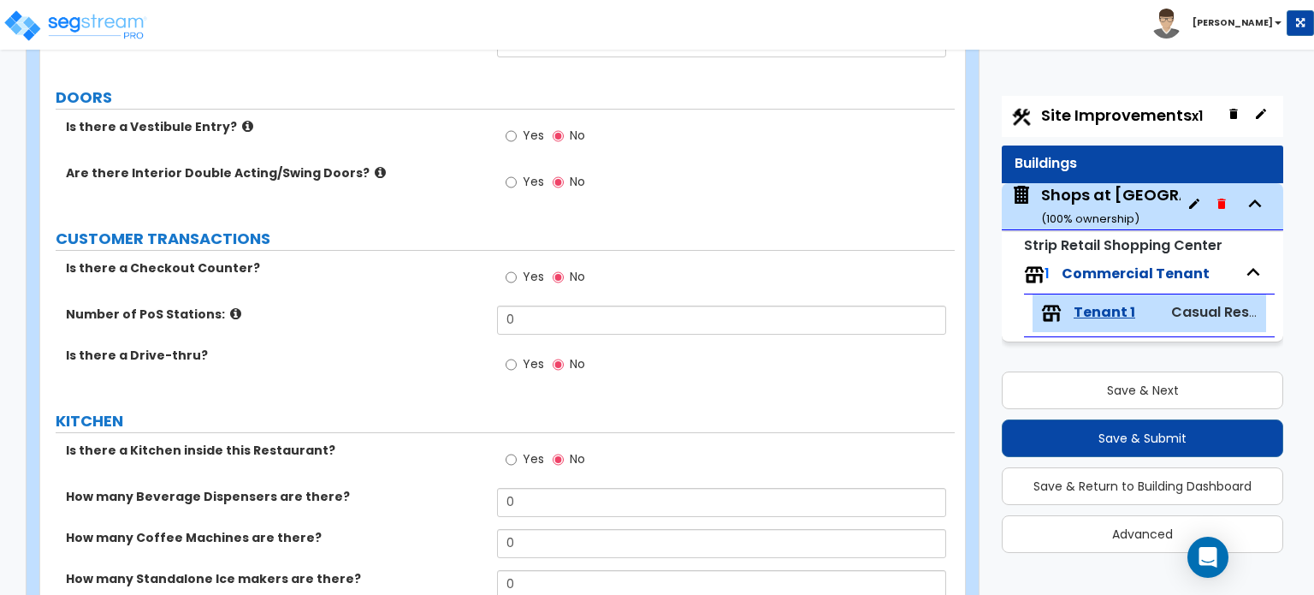
scroll to position [257, 0]
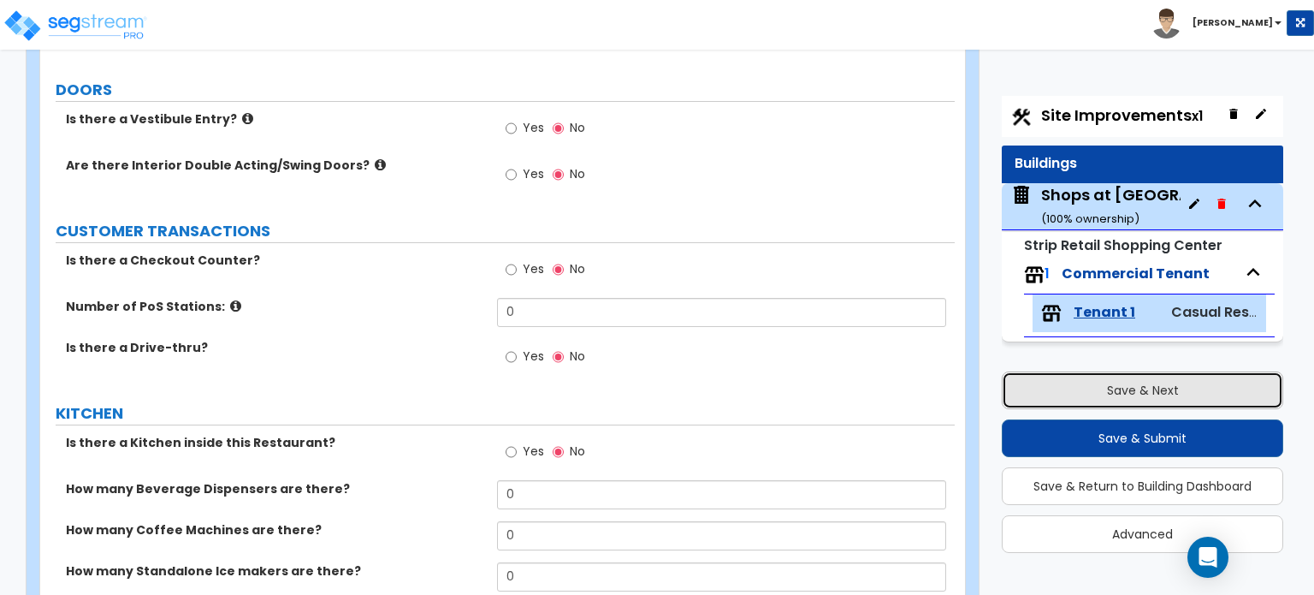
click at [1160, 395] on button "Save & Next" at bounding box center [1143, 390] width 282 height 38
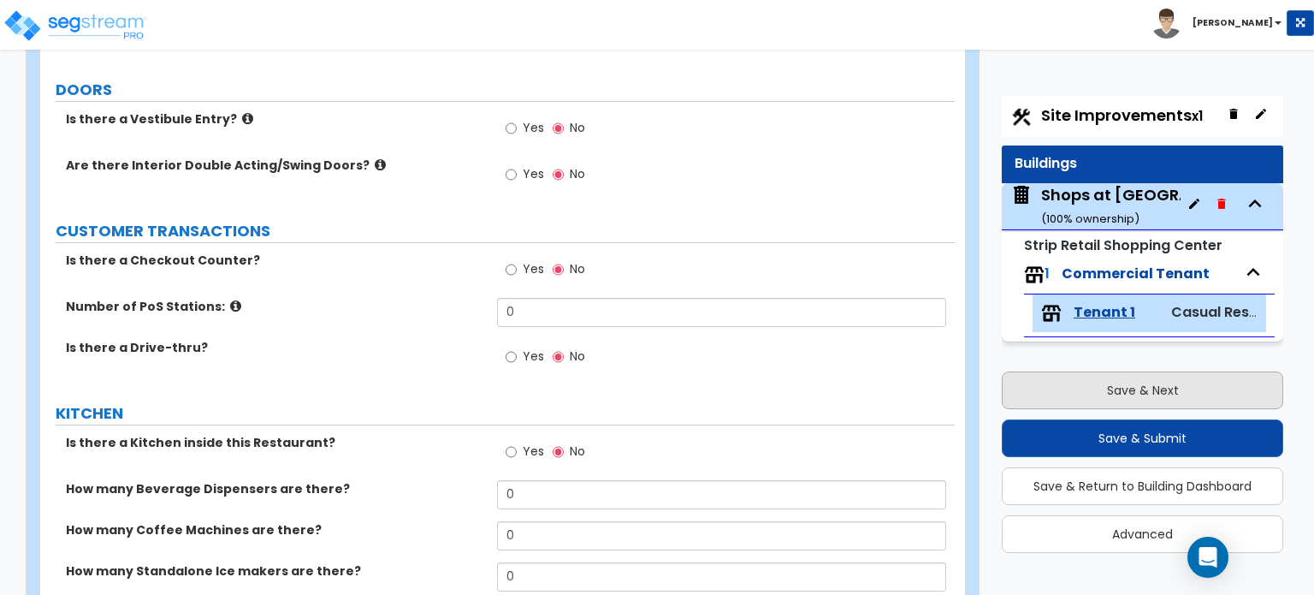
select select "2"
select select "1"
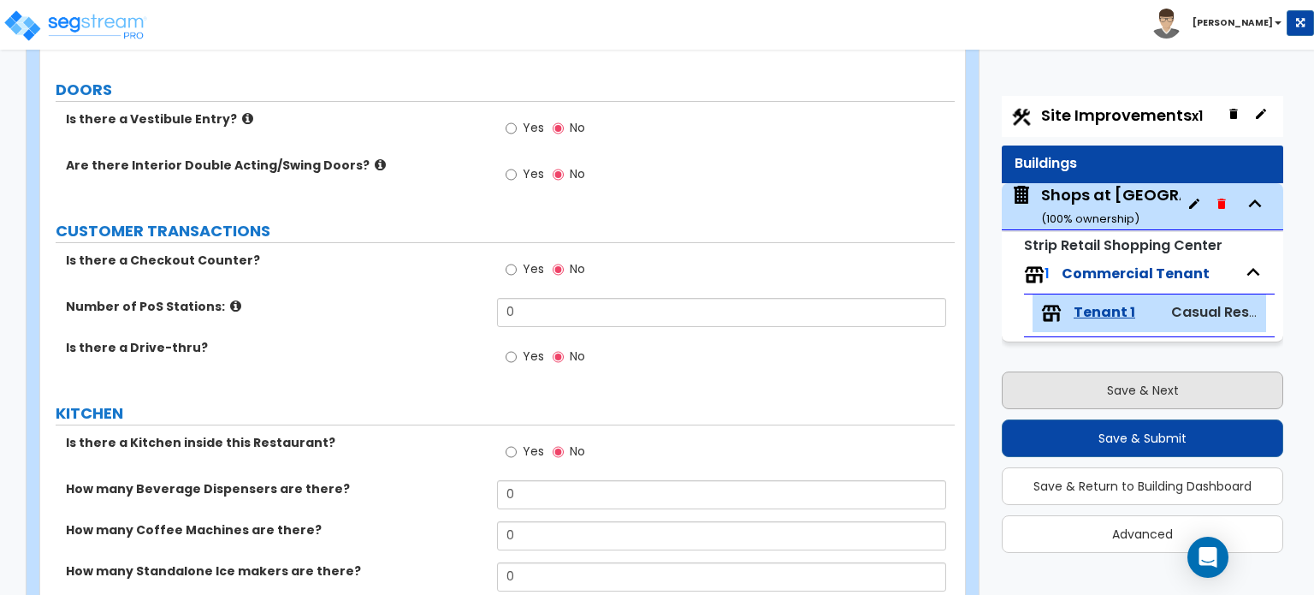
select select "1"
select select "2"
select select "1"
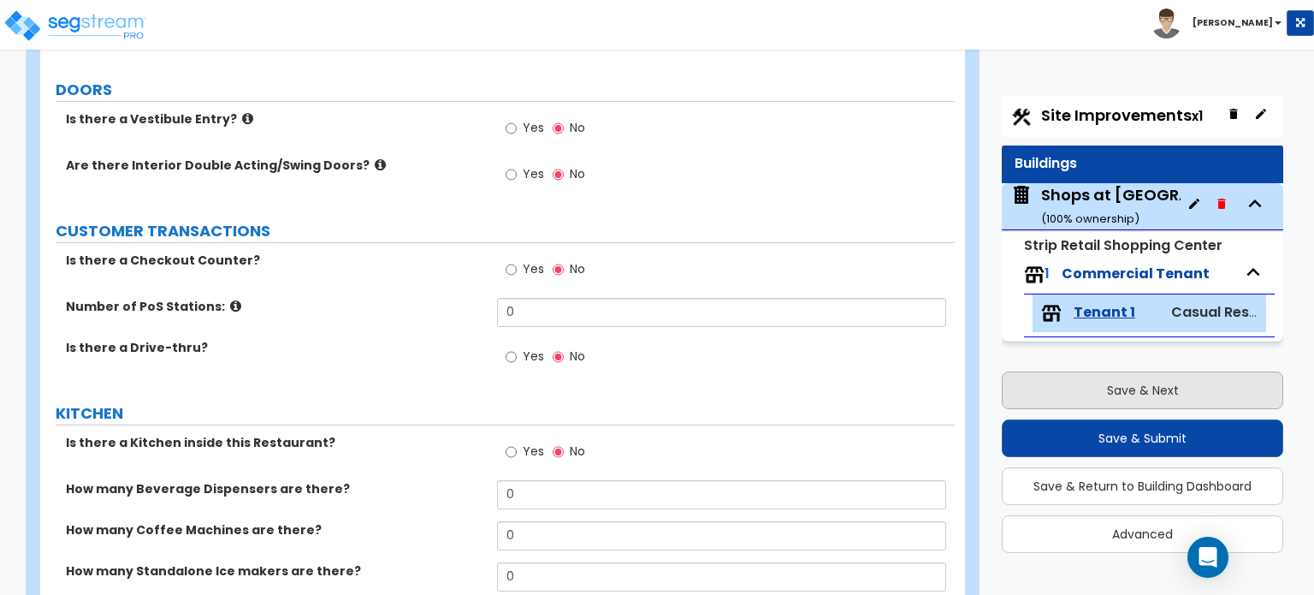
select select "2"
select select "1"
select select "3"
select select "1"
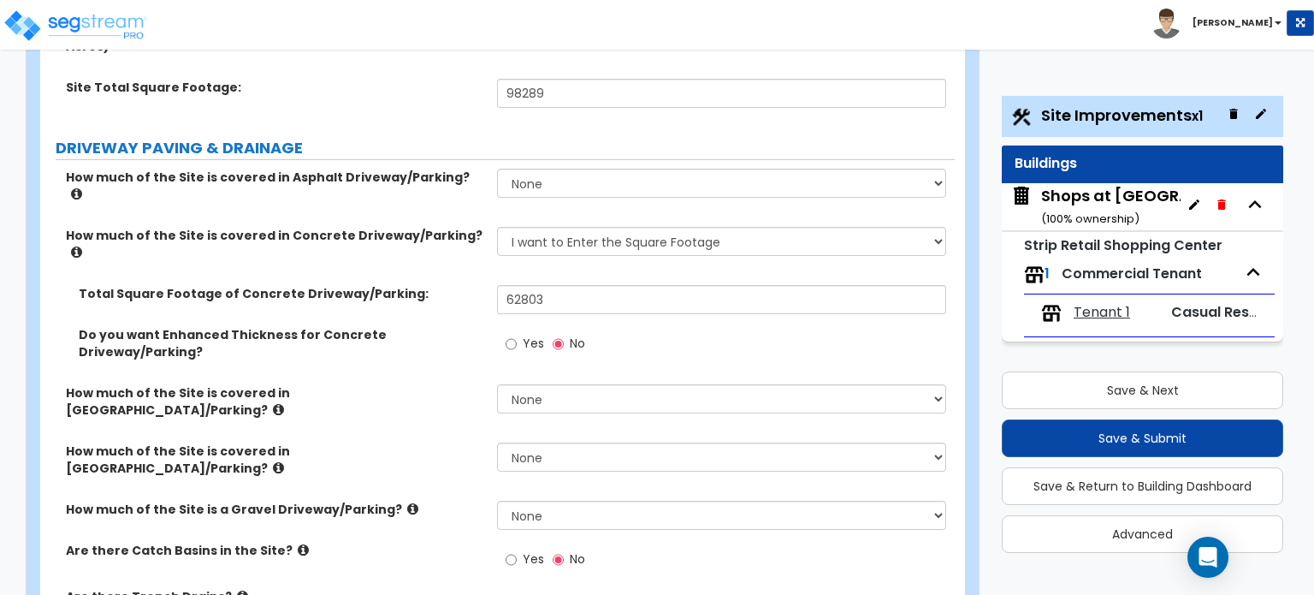
click at [972, 436] on div "Property Unit List Site Improvements x1 Buildings Shops at [GEOGRAPHIC_DATA] ( …" at bounding box center [1136, 331] width 329 height 476
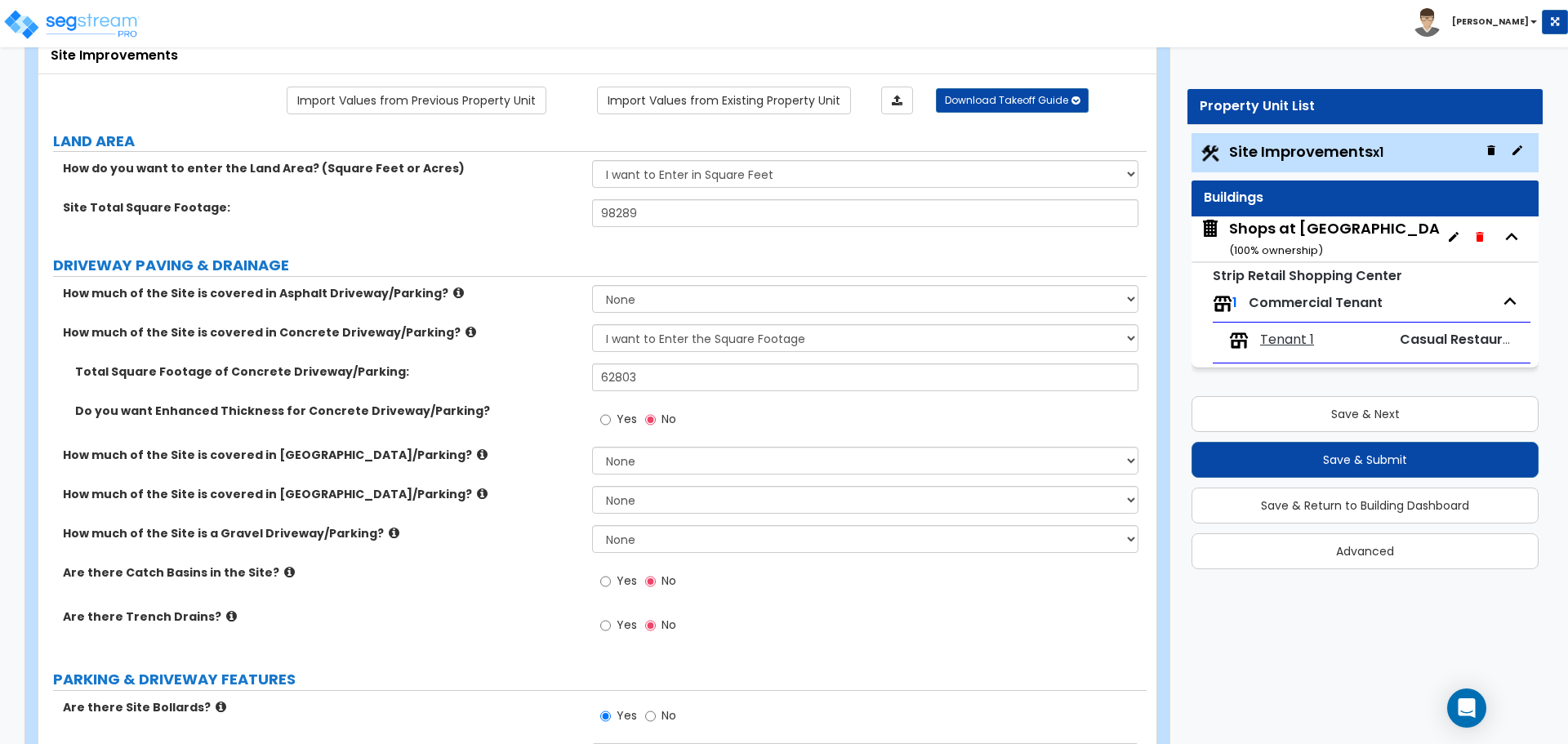
scroll to position [0, 0]
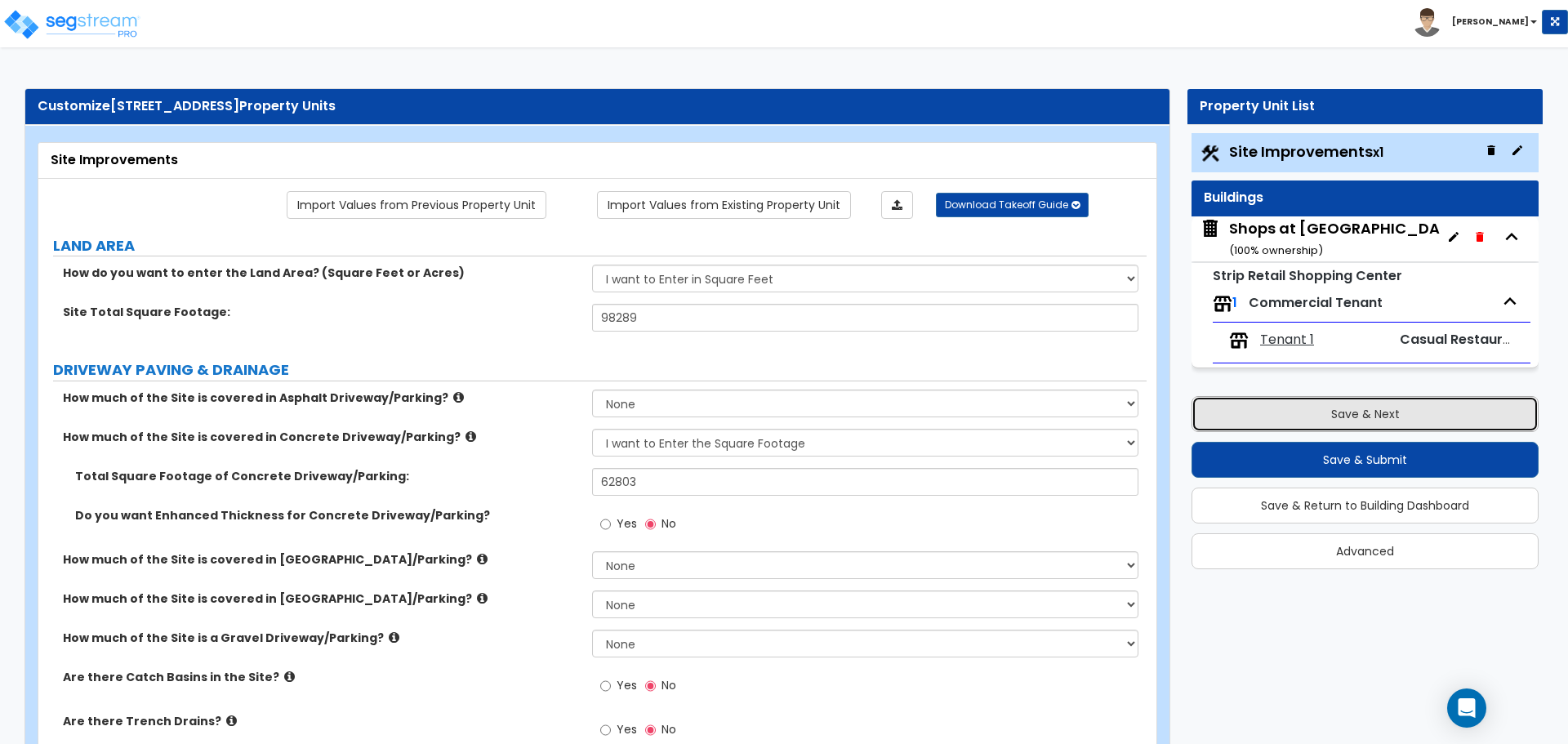
click at [1254, 415] on button "Save & Next" at bounding box center [1365, 414] width 347 height 36
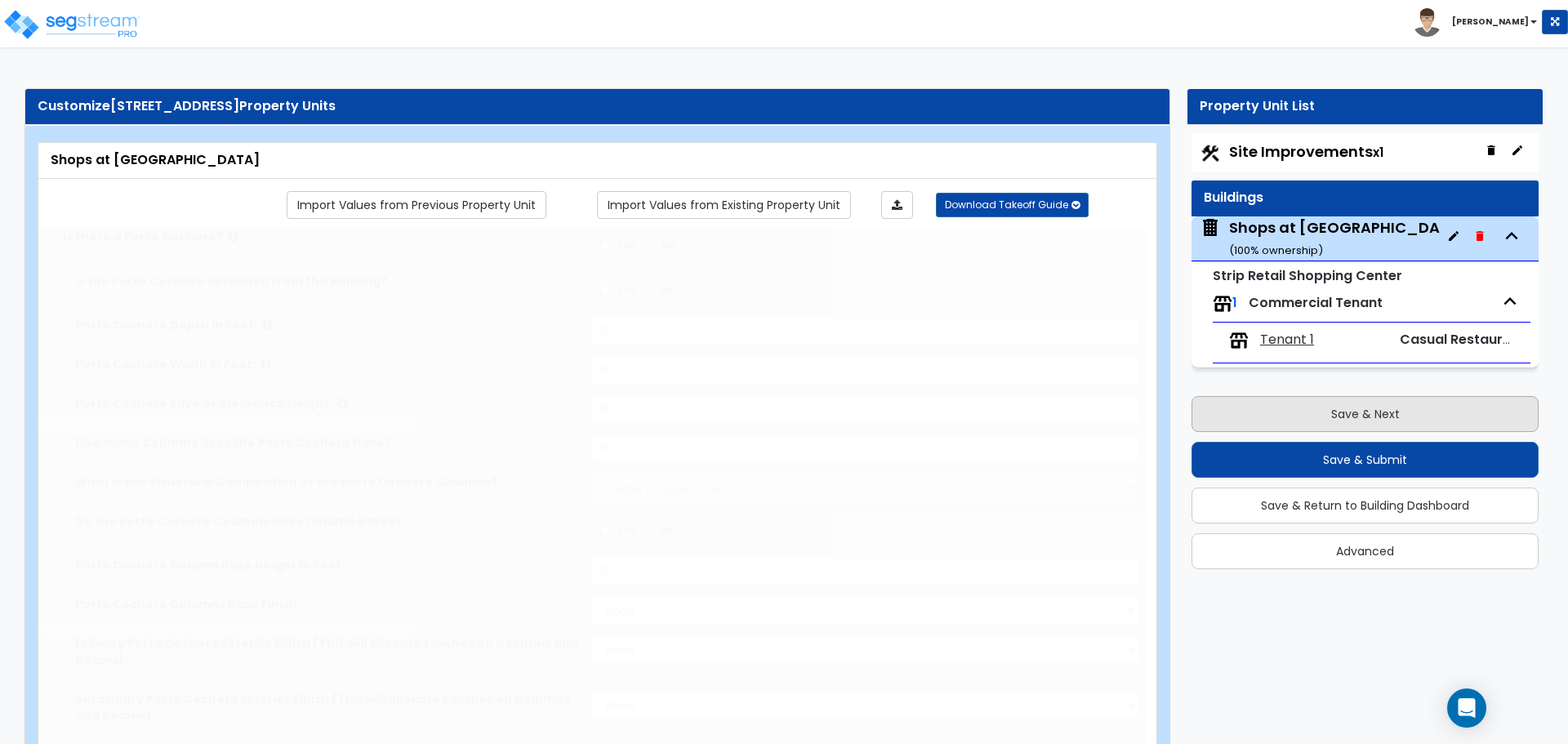
type input "15"
type input "502"
type input "35471"
select select "5"
select select "2"
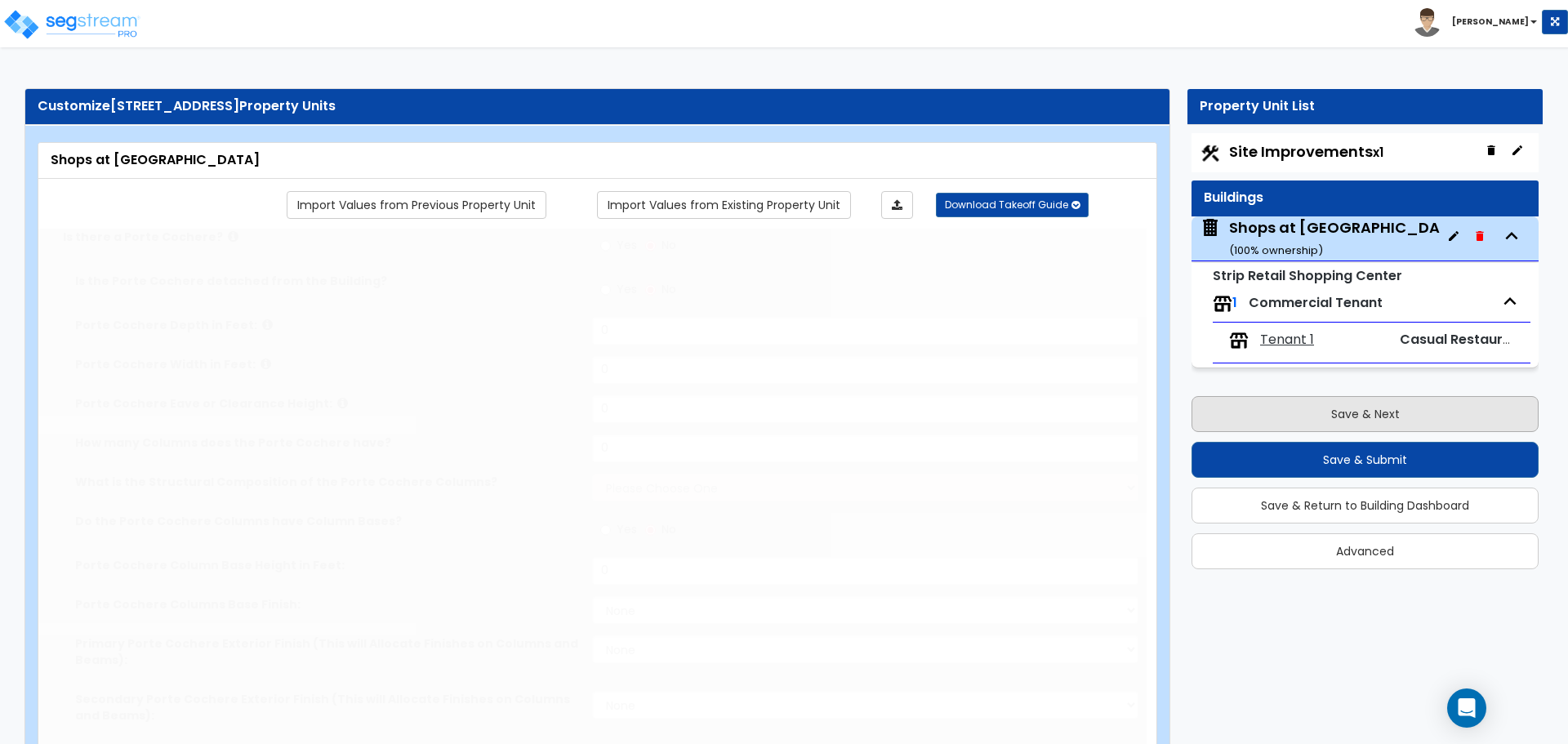
select select "1"
select select "3"
select select "2"
select select "1"
select select "2"
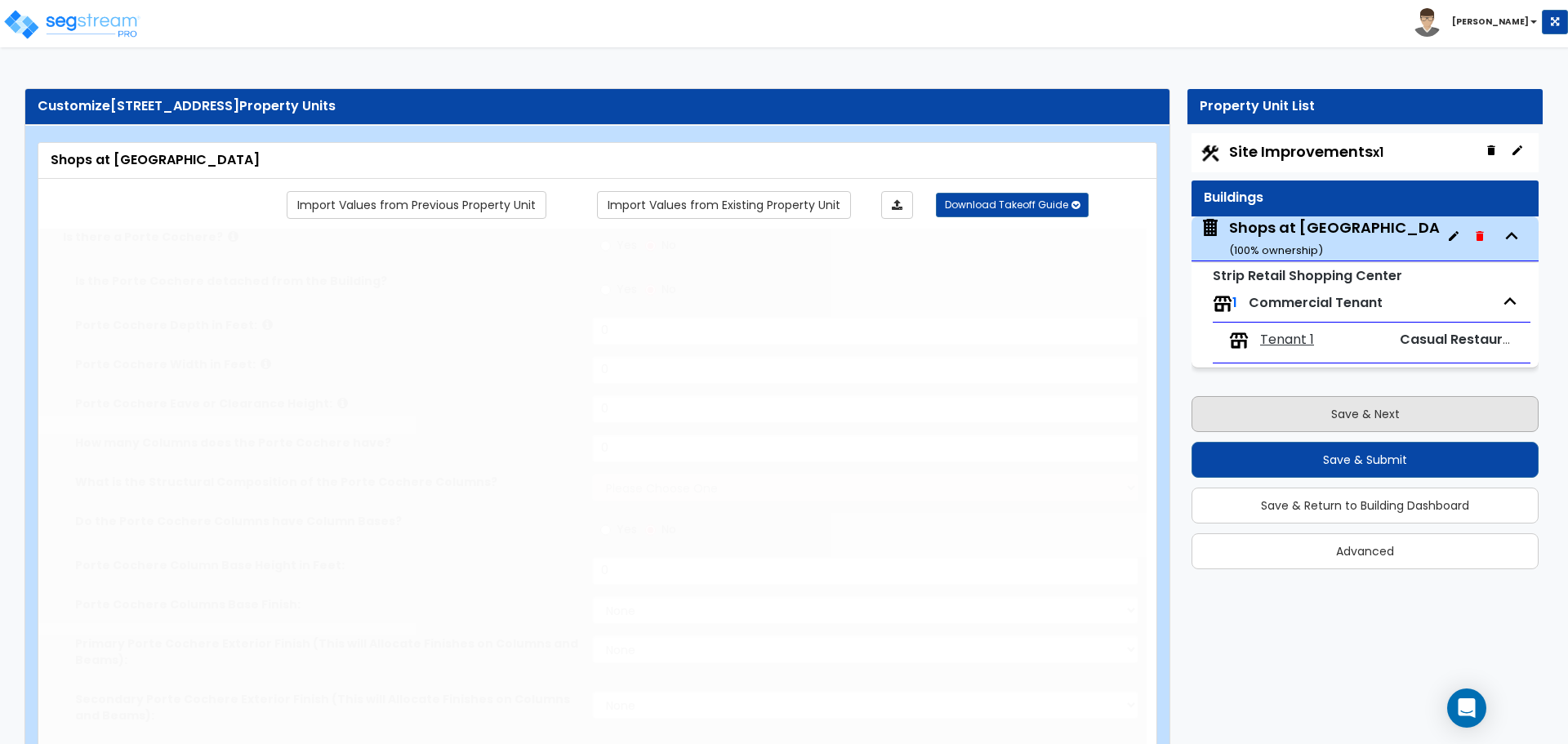
radio input "true"
select select "3"
type input "6023"
radio input "true"
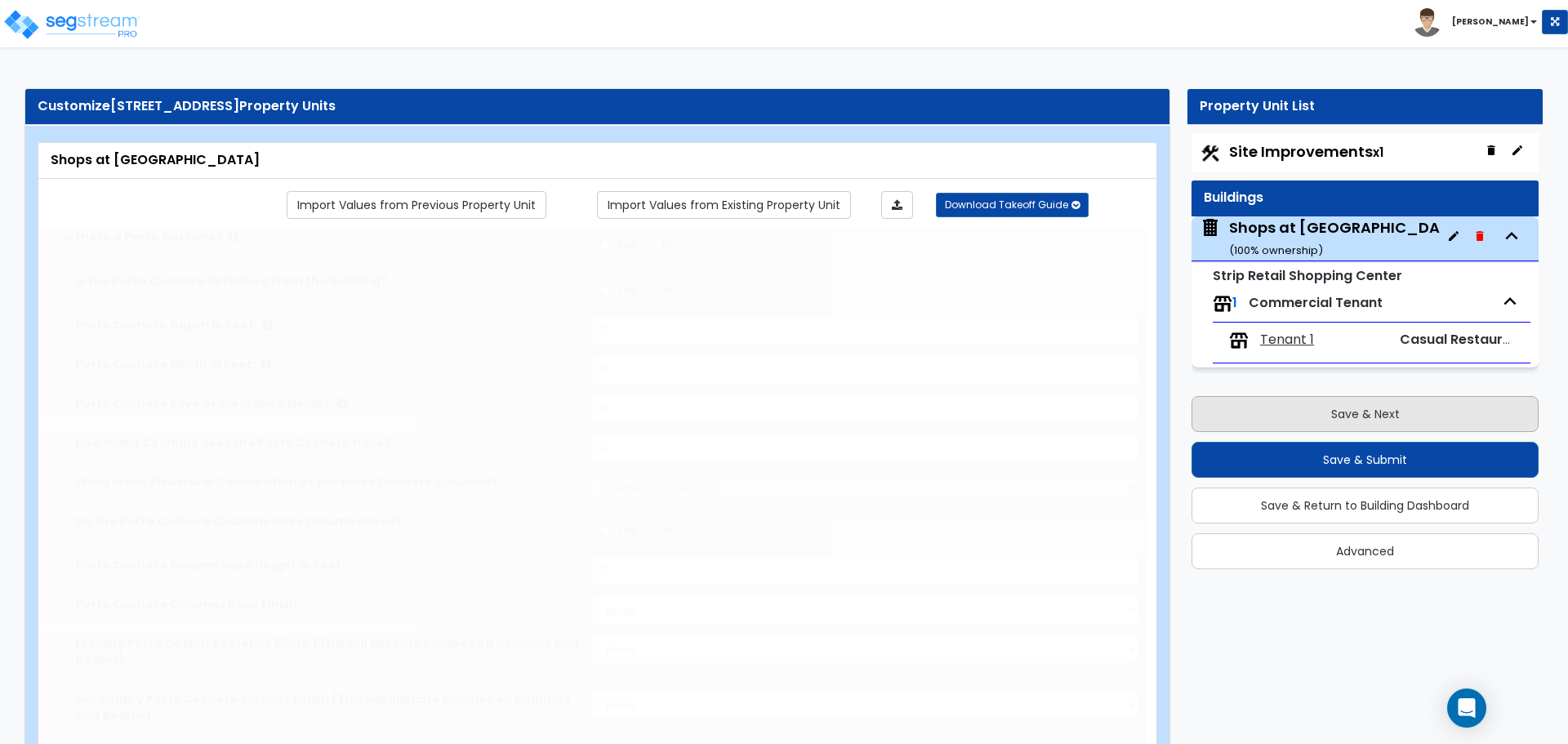
type input "15"
radio input "true"
type input "16"
type input "1"
radio input "true"
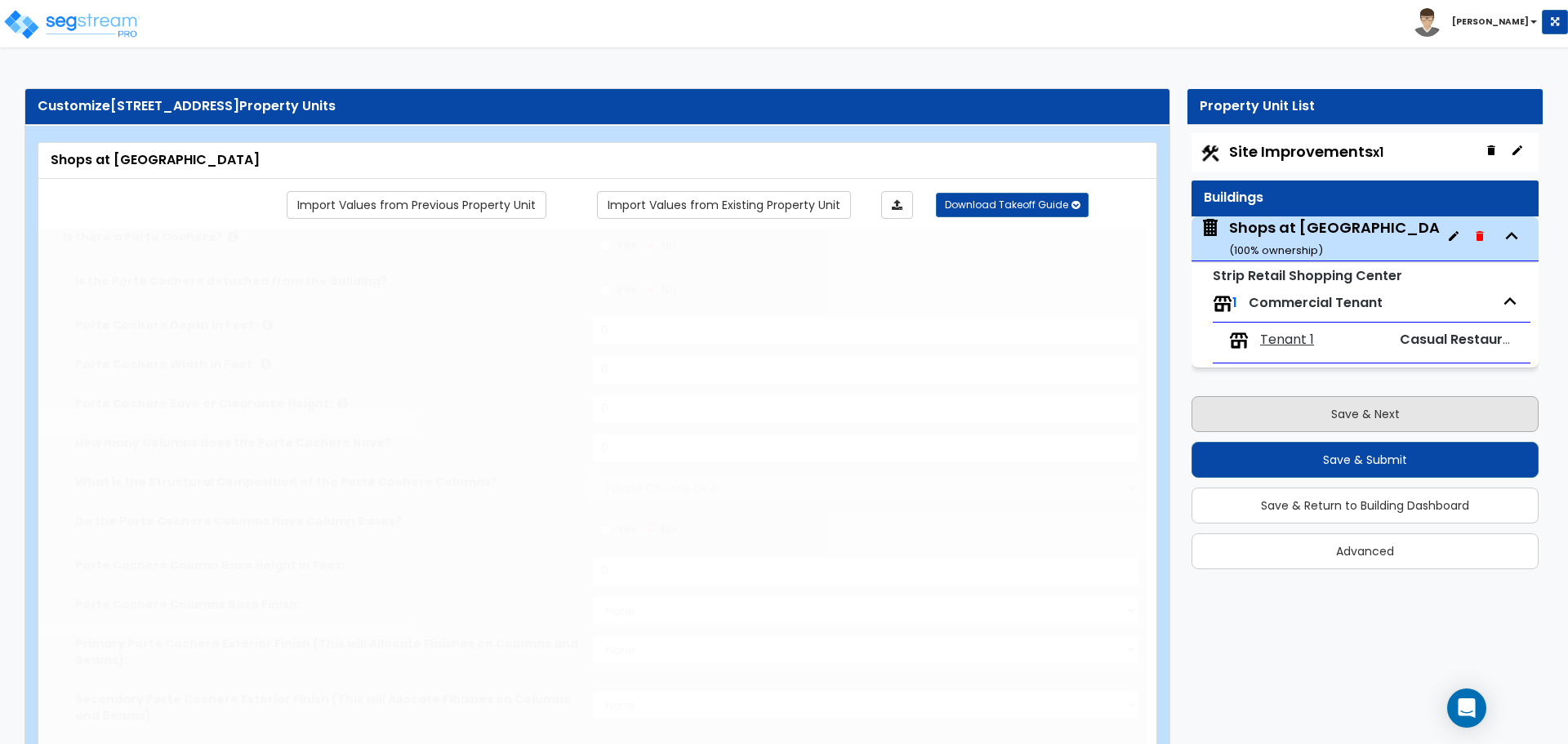
type input "17"
select select "2"
select select "1"
select select "2"
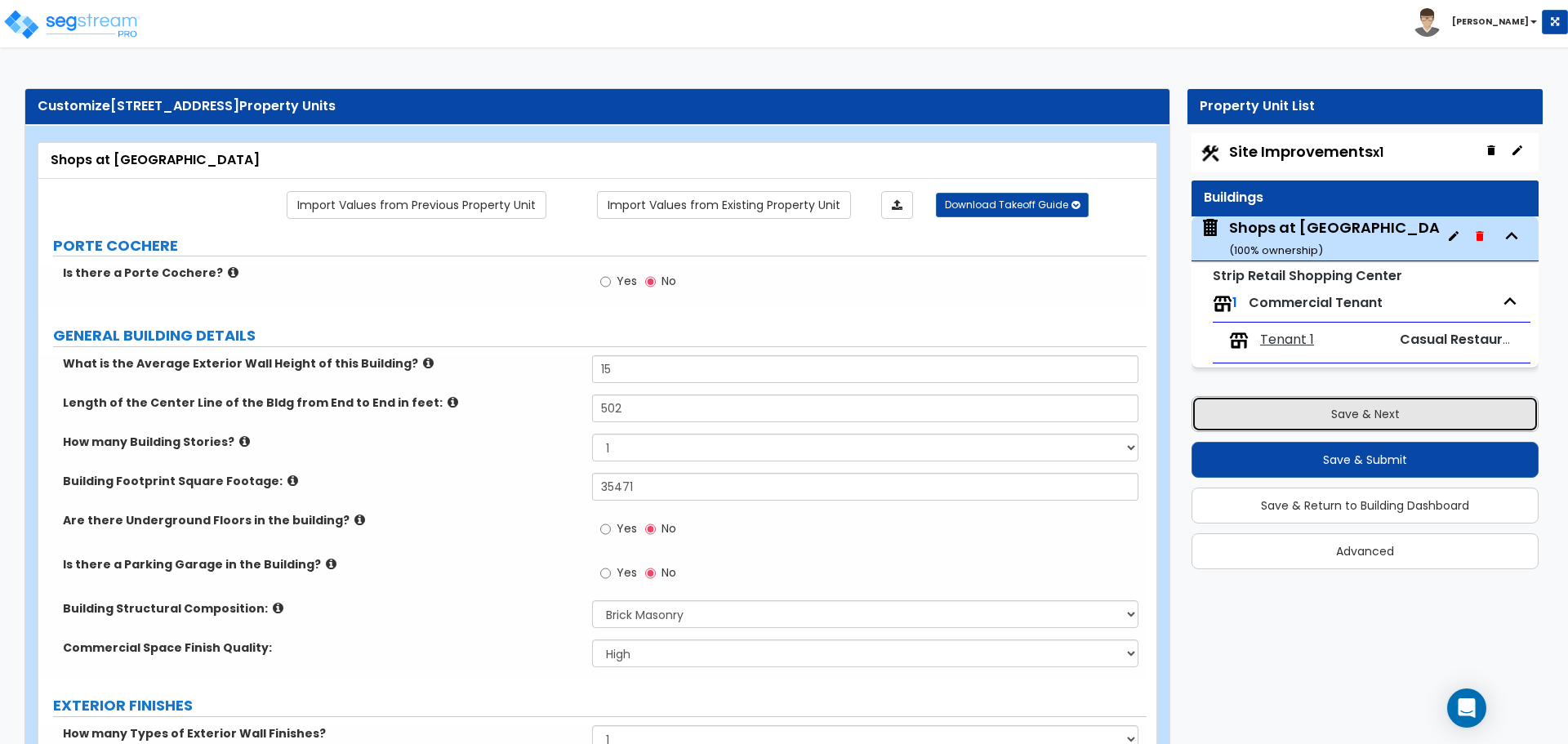
click at [1254, 422] on button "Save & Next" at bounding box center [1365, 414] width 347 height 36
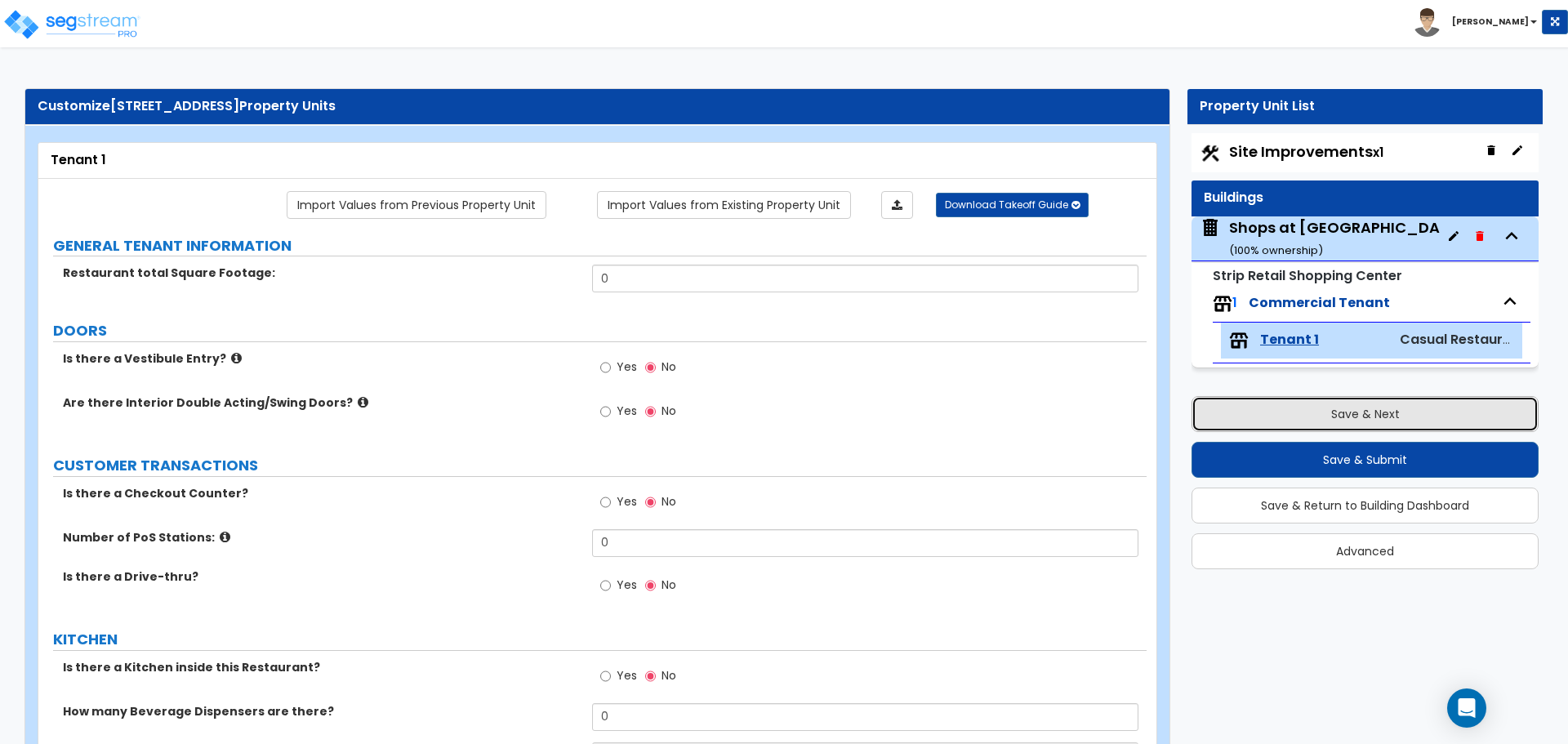
click at [1254, 427] on button "Save & Next" at bounding box center [1365, 414] width 347 height 36
select select "2"
select select "1"
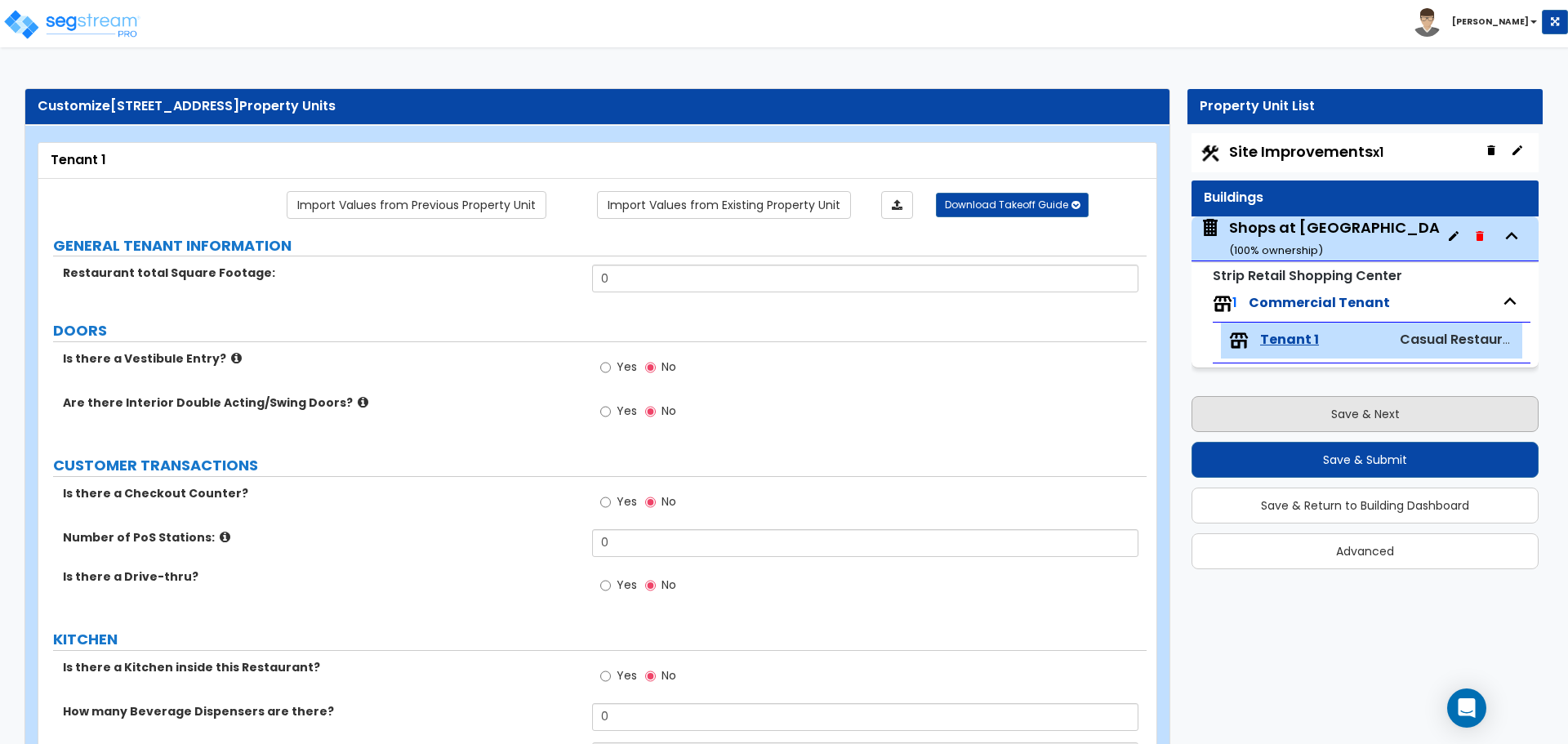
select select "1"
select select "2"
select select "1"
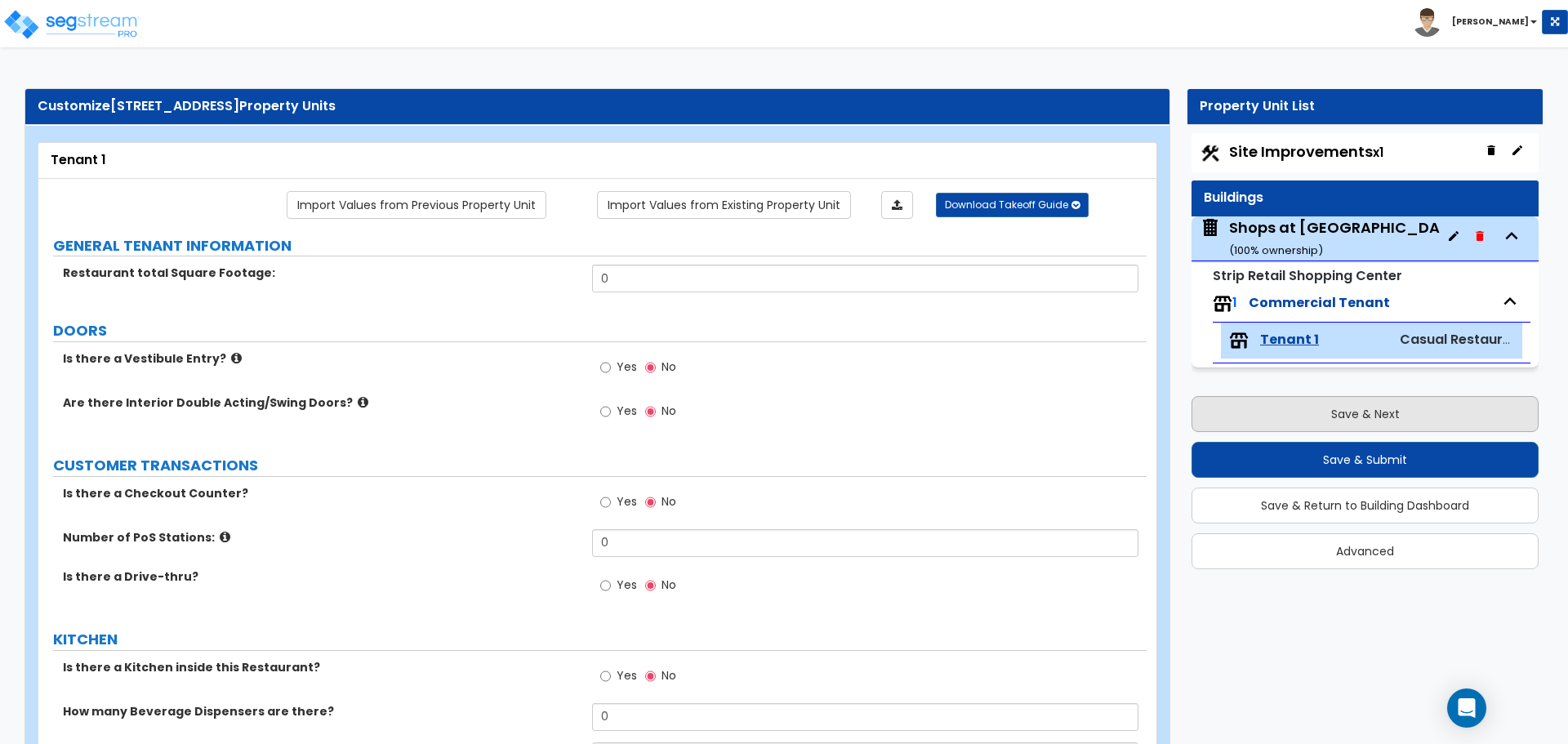
select select "1"
select select "2"
select select "1"
select select "3"
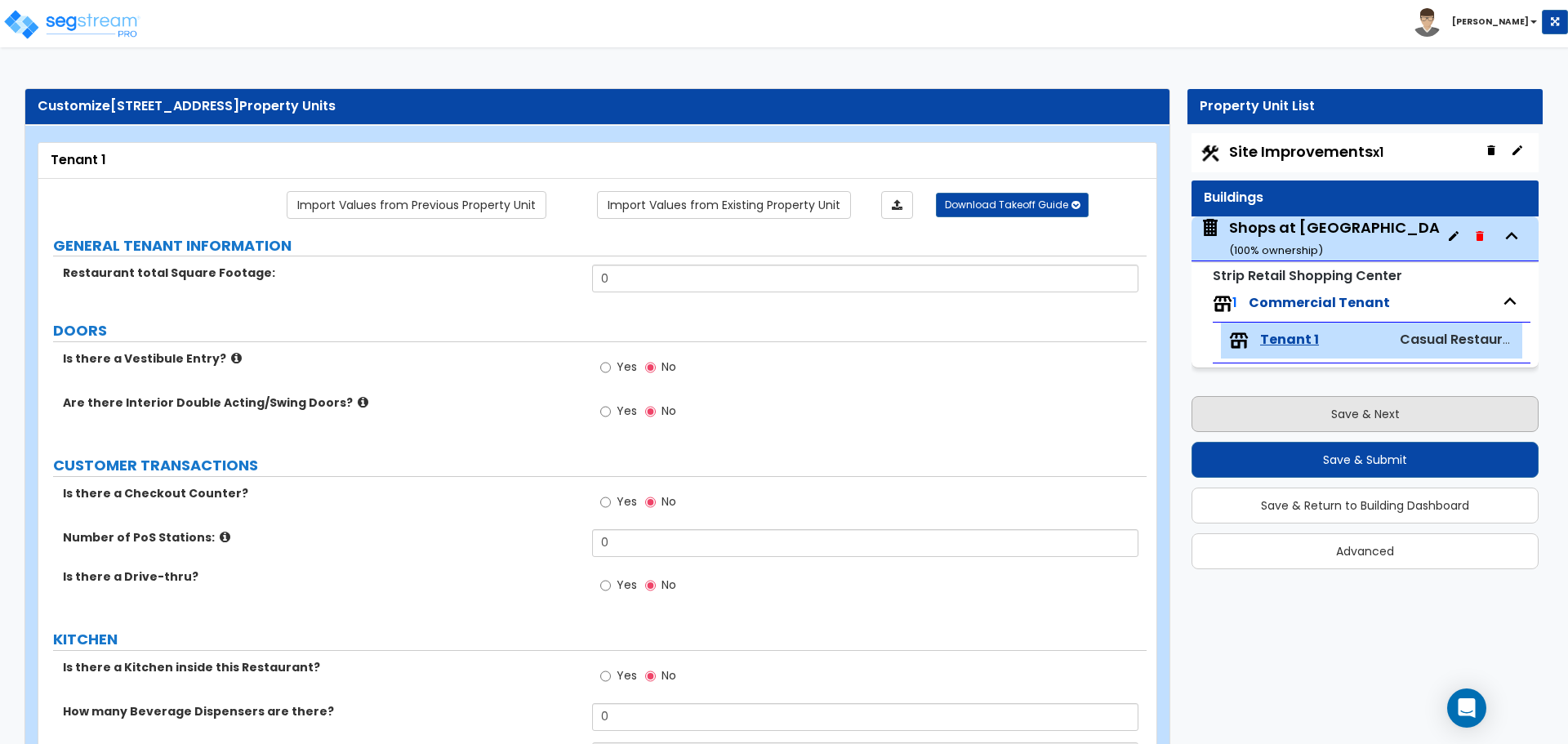
select select "1"
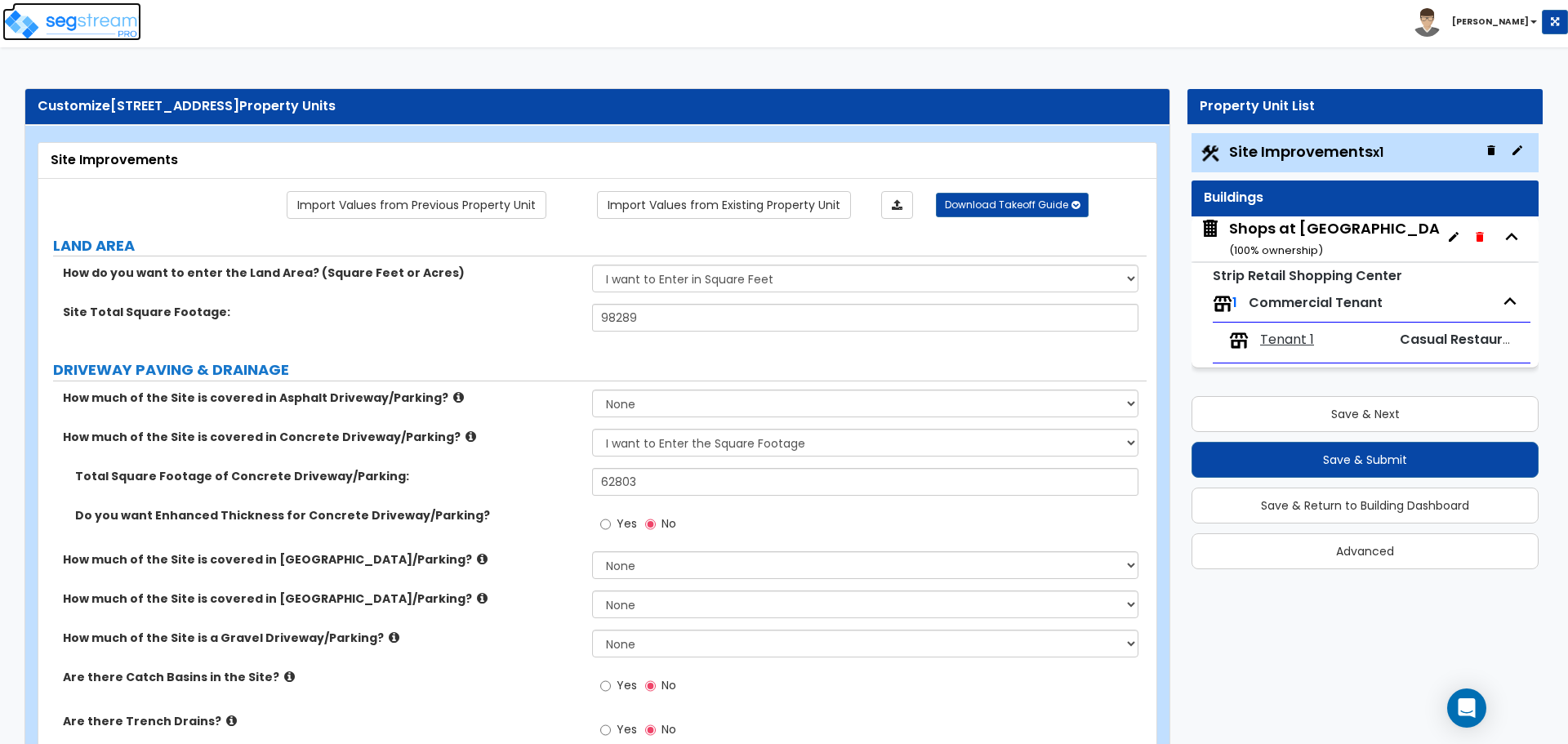
click at [67, 18] on img at bounding box center [72, 25] width 138 height 32
